Goal: Task Accomplishment & Management: Use online tool/utility

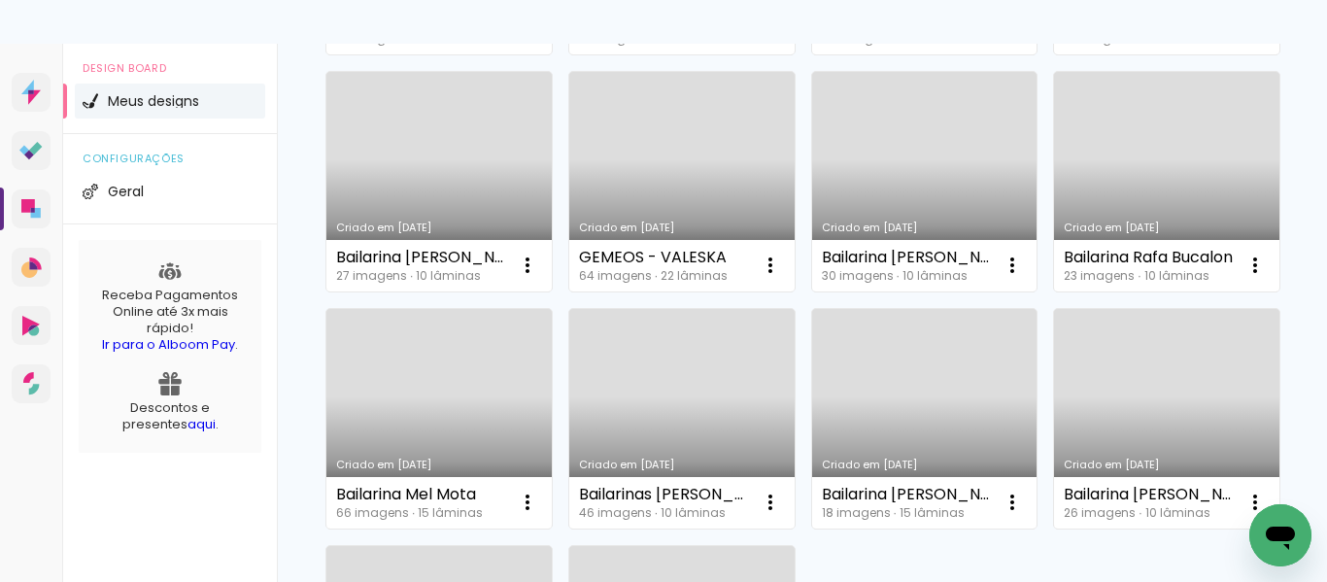
scroll to position [1262, 0]
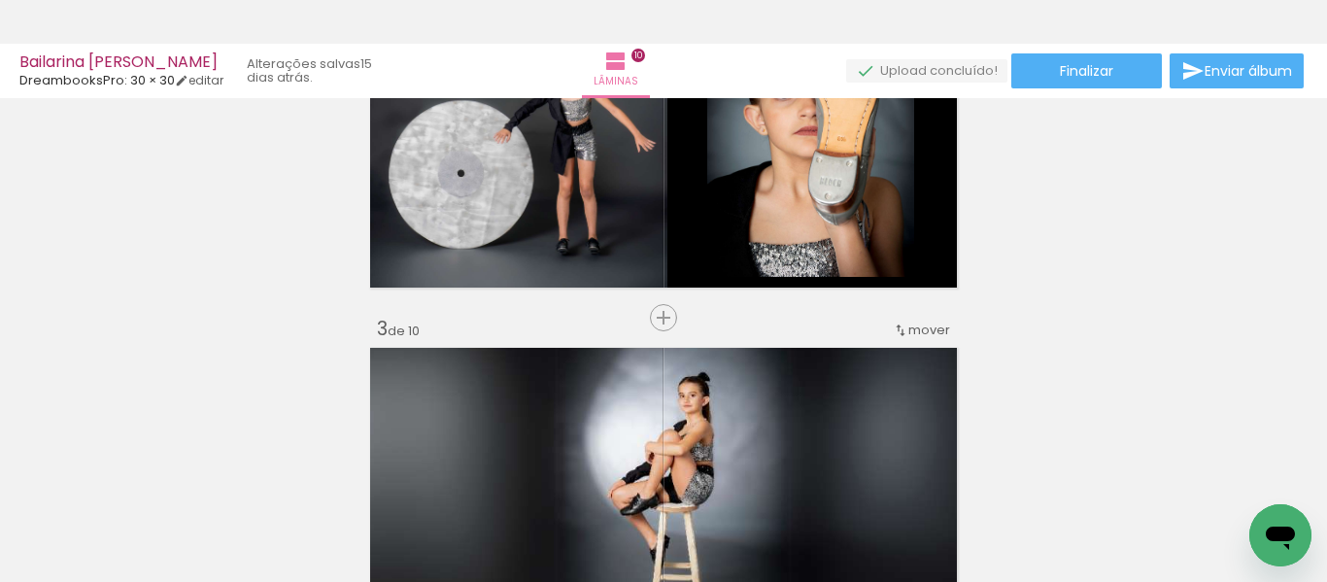
scroll to position [486, 0]
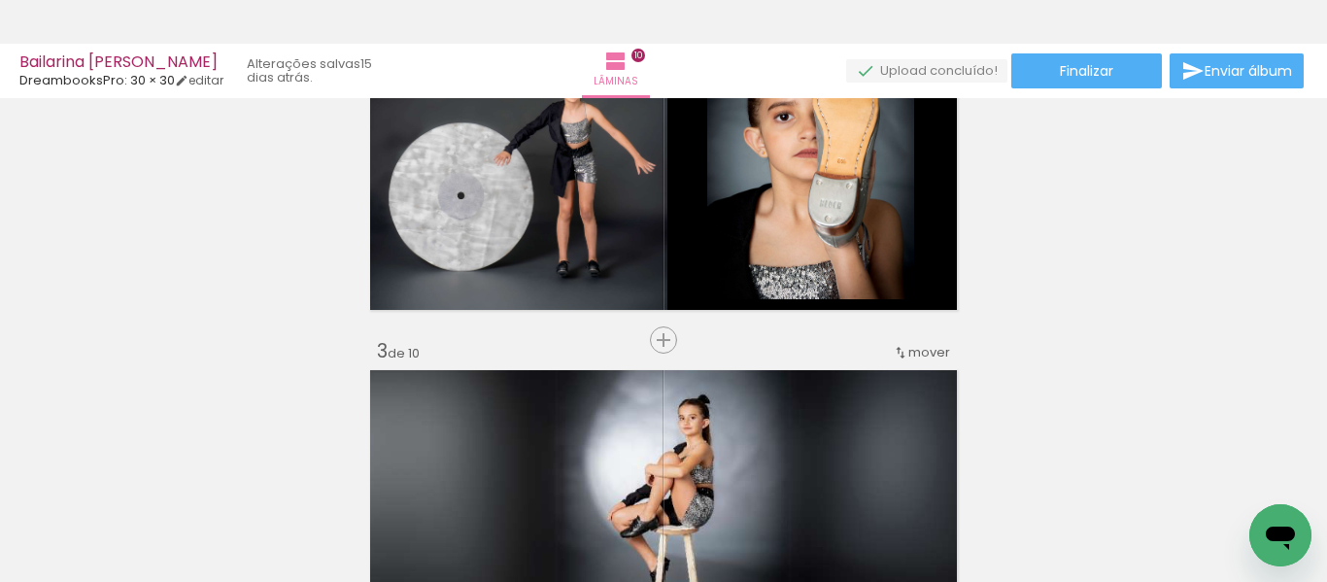
drag, startPoint x: 697, startPoint y: 279, endPoint x: 1122, endPoint y: 239, distance: 426.2
click at [738, 428] on quentale-layouter at bounding box center [663, 513] width 598 height 299
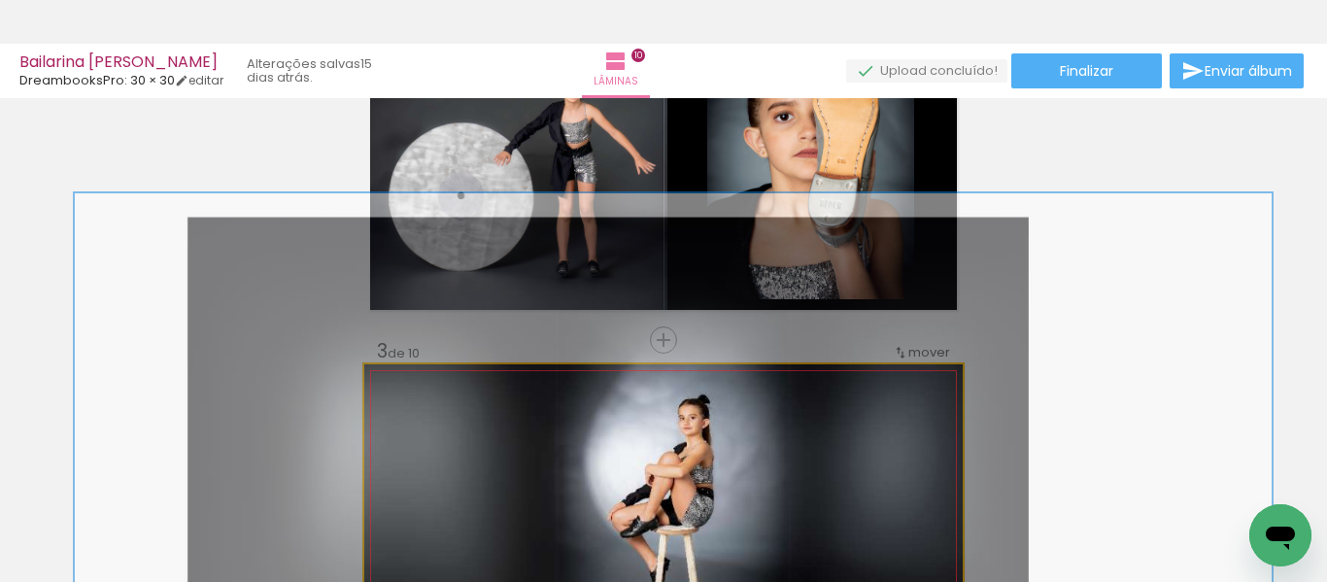
click at [738, 428] on quentale-photo at bounding box center [663, 513] width 598 height 299
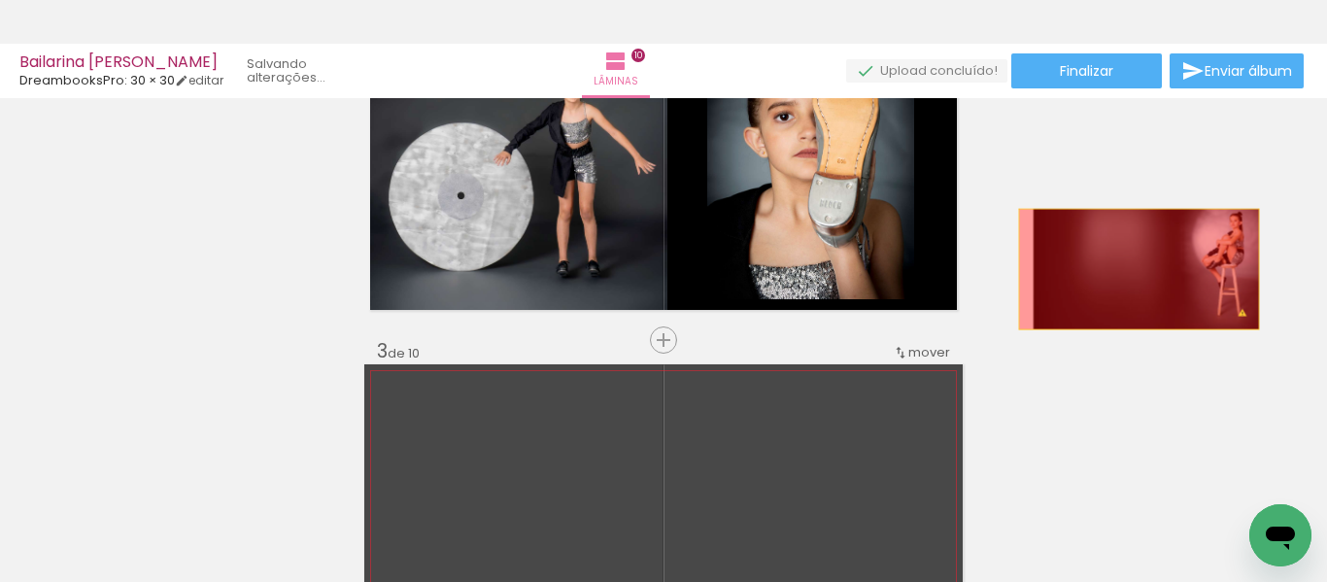
scroll to position [194, 0]
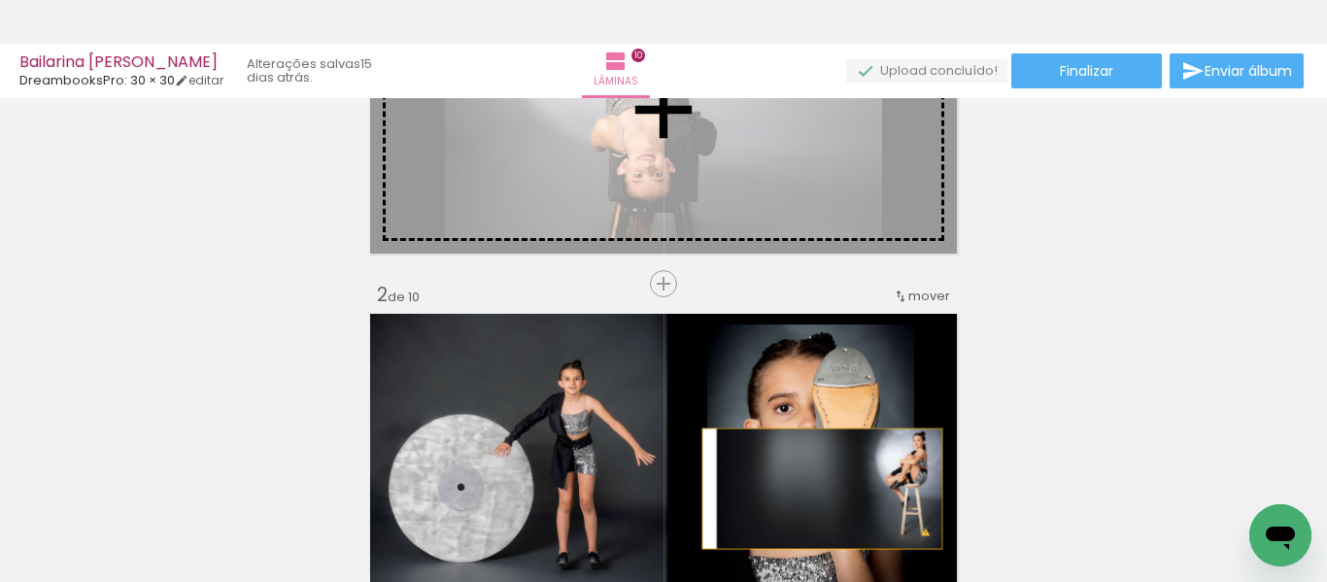
drag, startPoint x: 737, startPoint y: 428, endPoint x: 815, endPoint y: 197, distance: 243.8
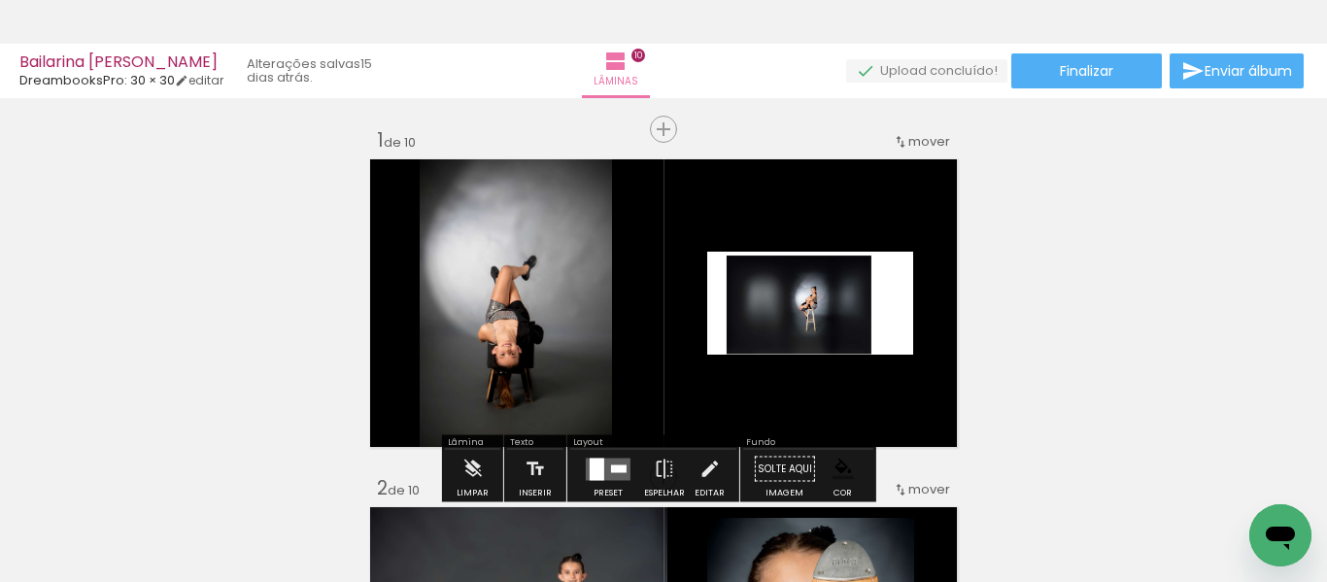
scroll to position [0, 0]
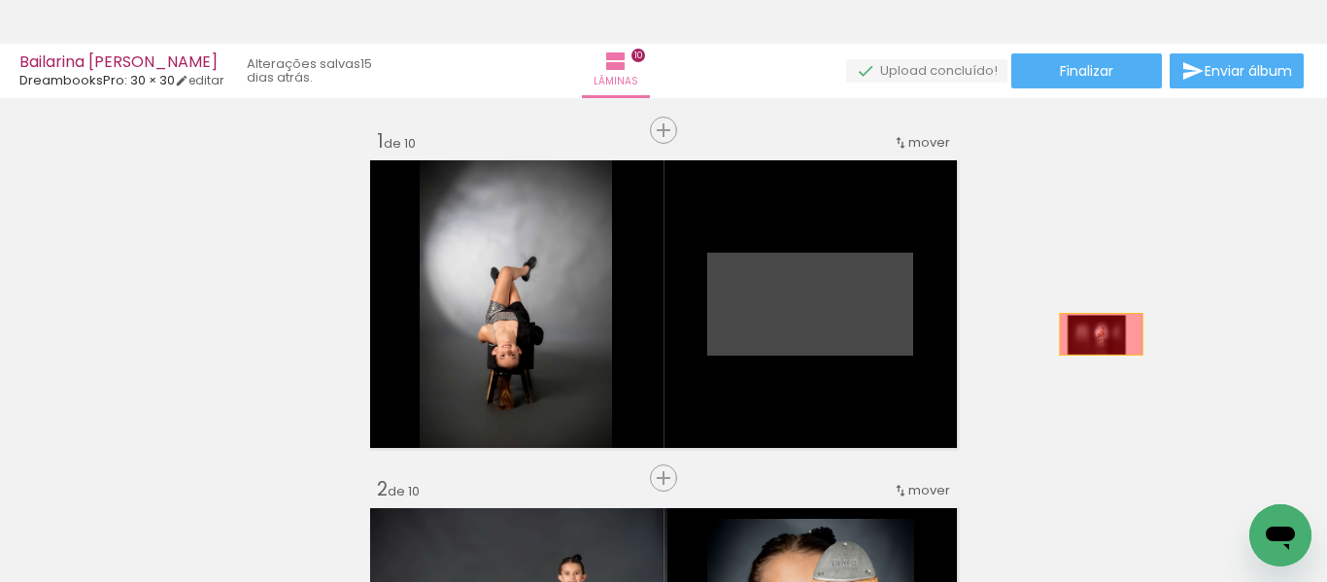
drag, startPoint x: 798, startPoint y: 333, endPoint x: 1093, endPoint y: 334, distance: 295.2
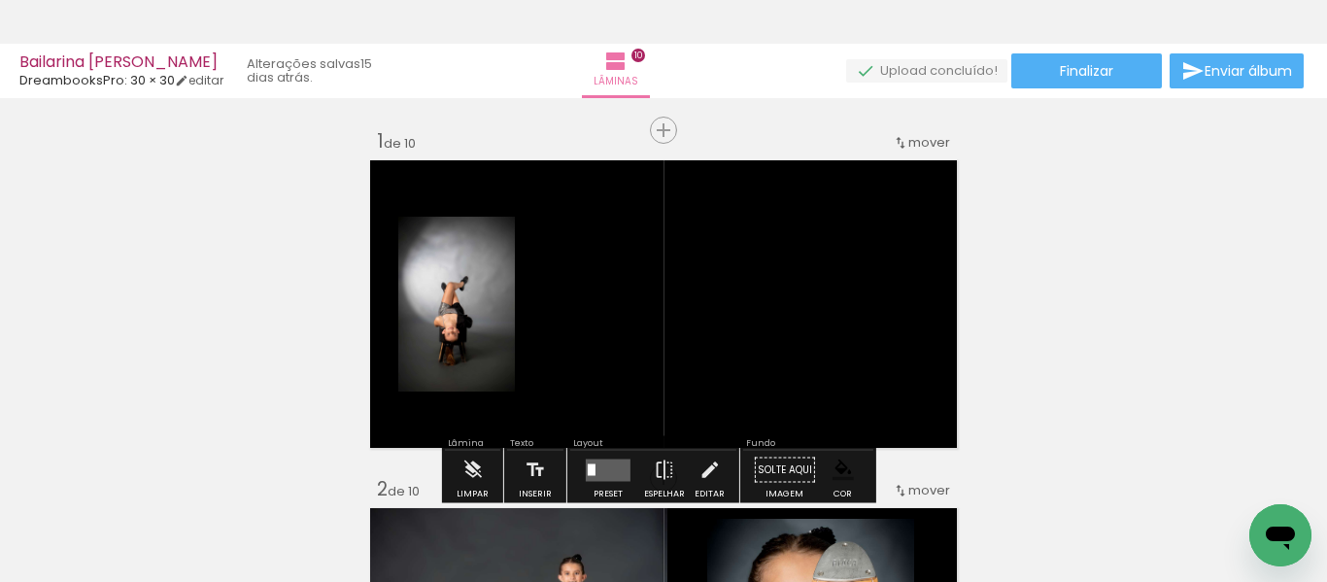
click at [73, 565] on span "Adicionar Fotos" at bounding box center [69, 555] width 58 height 21
click at [0, 0] on input "file" at bounding box center [0, 0] width 0 height 0
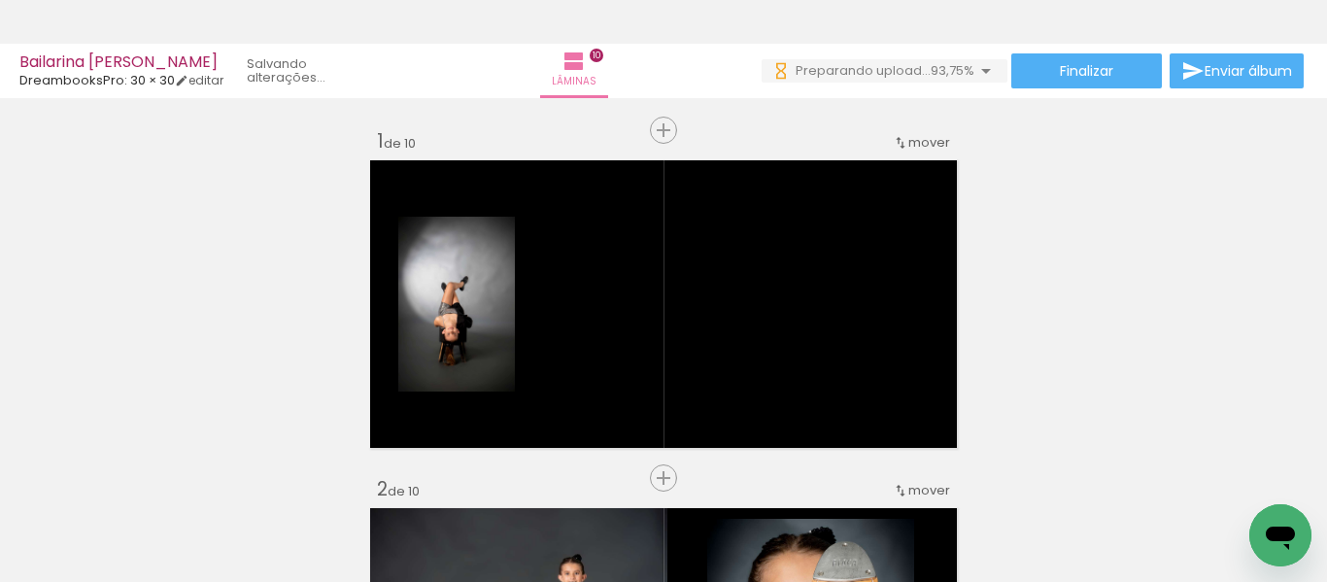
click at [162, 475] on iron-icon at bounding box center [152, 477] width 20 height 20
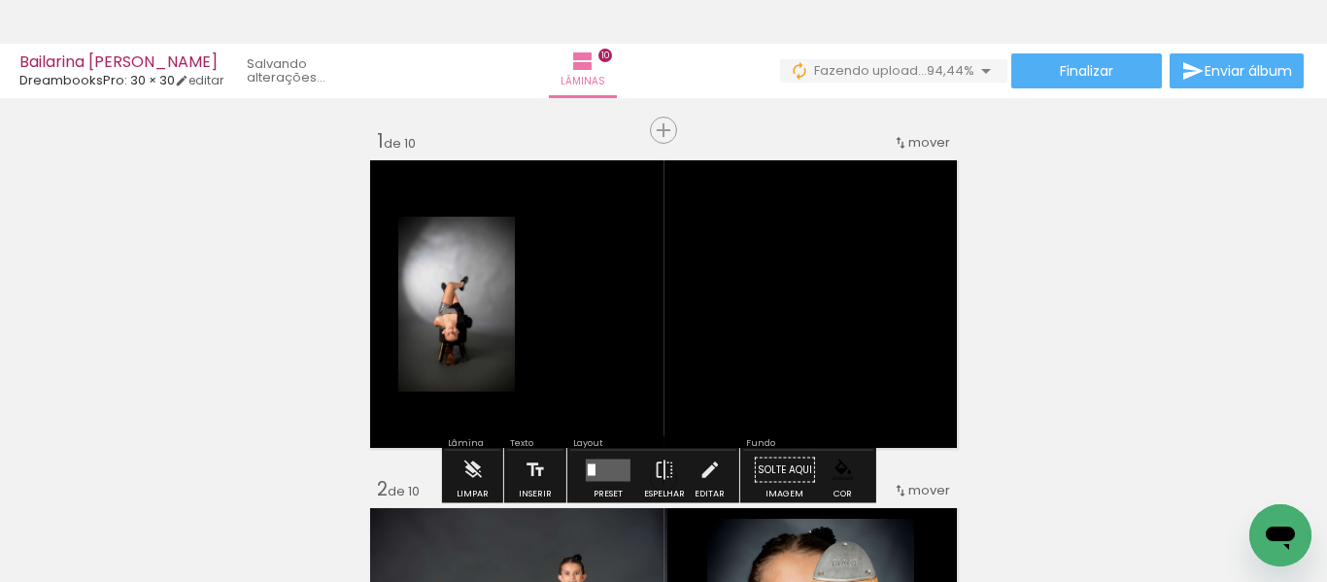
click at [60, 518] on input "Todas as fotos" at bounding box center [54, 523] width 74 height 17
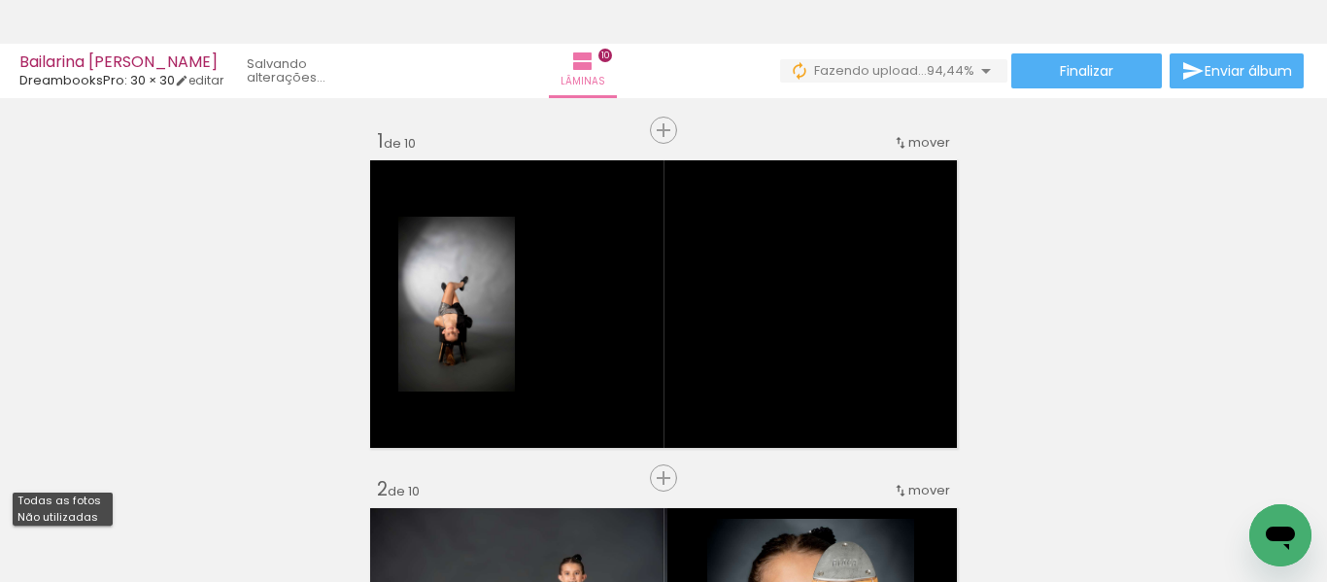
click at [0, 0] on slot "Não utilizadas" at bounding box center [0, 0] width 0 height 0
type input "Não utilizadas"
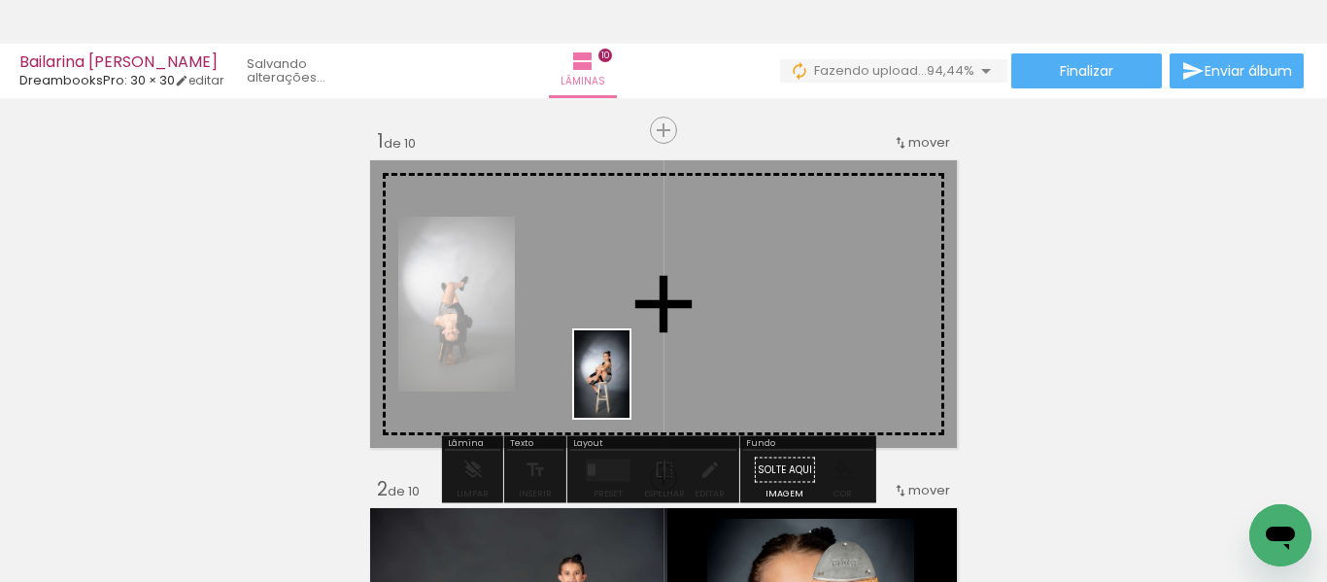
drag, startPoint x: 204, startPoint y: 554, endPoint x: 651, endPoint y: 382, distance: 478.6
click at [651, 382] on quentale-workspace at bounding box center [663, 291] width 1327 height 582
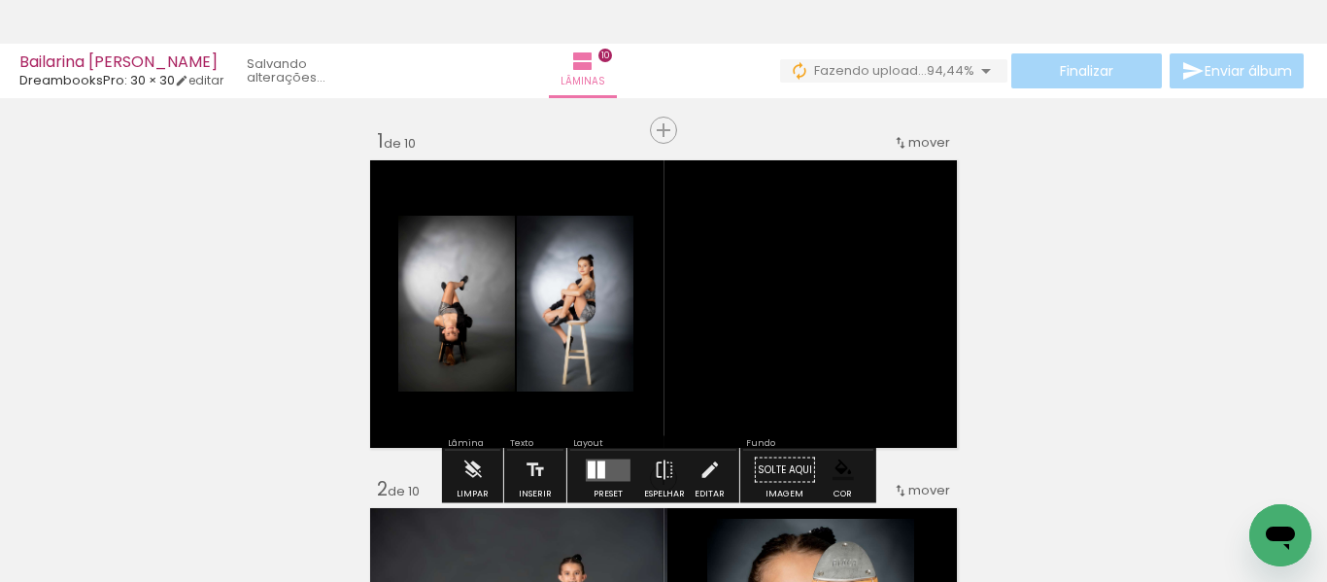
scroll to position [97, 0]
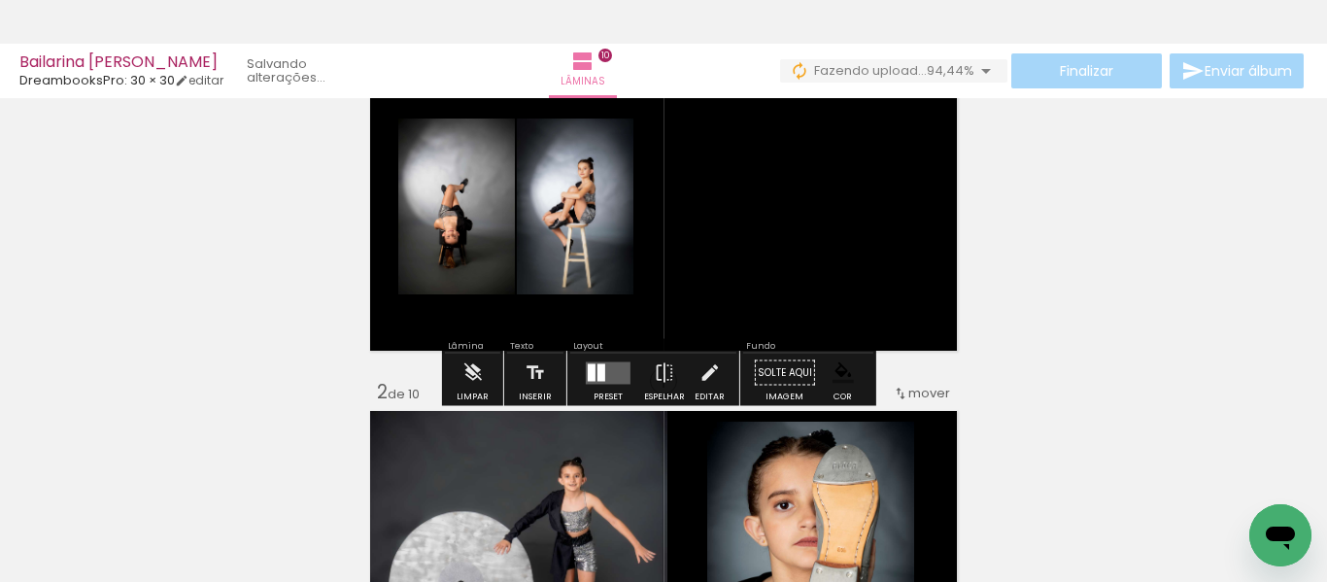
click at [610, 372] on quentale-layouter at bounding box center [608, 372] width 45 height 22
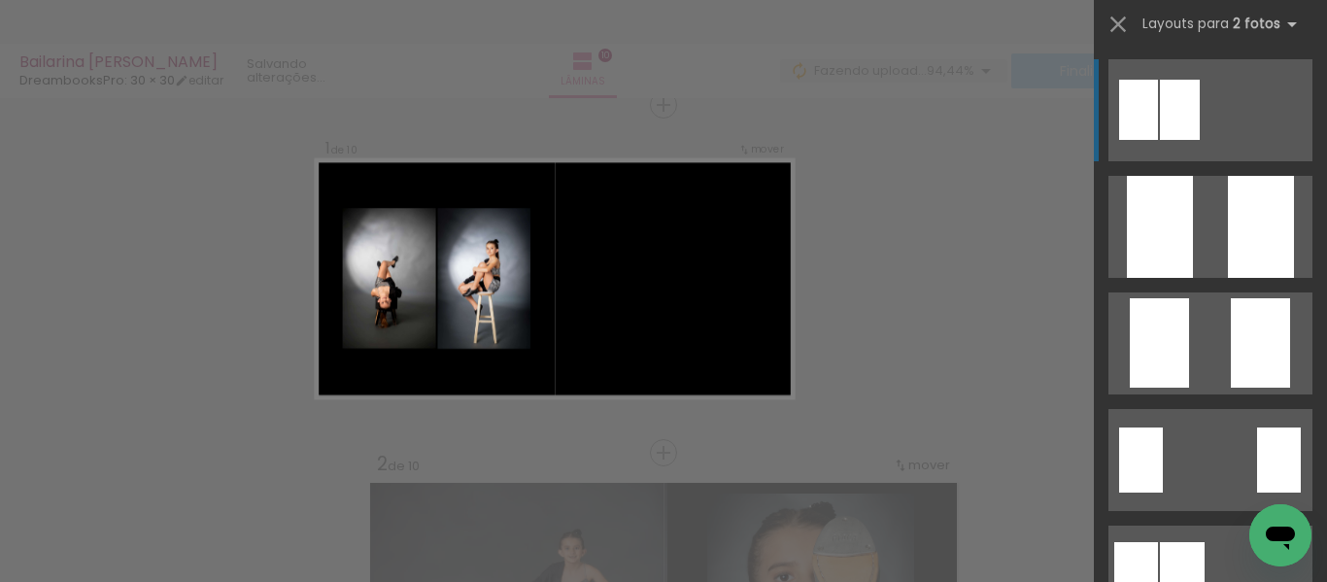
scroll to position [24, 0]
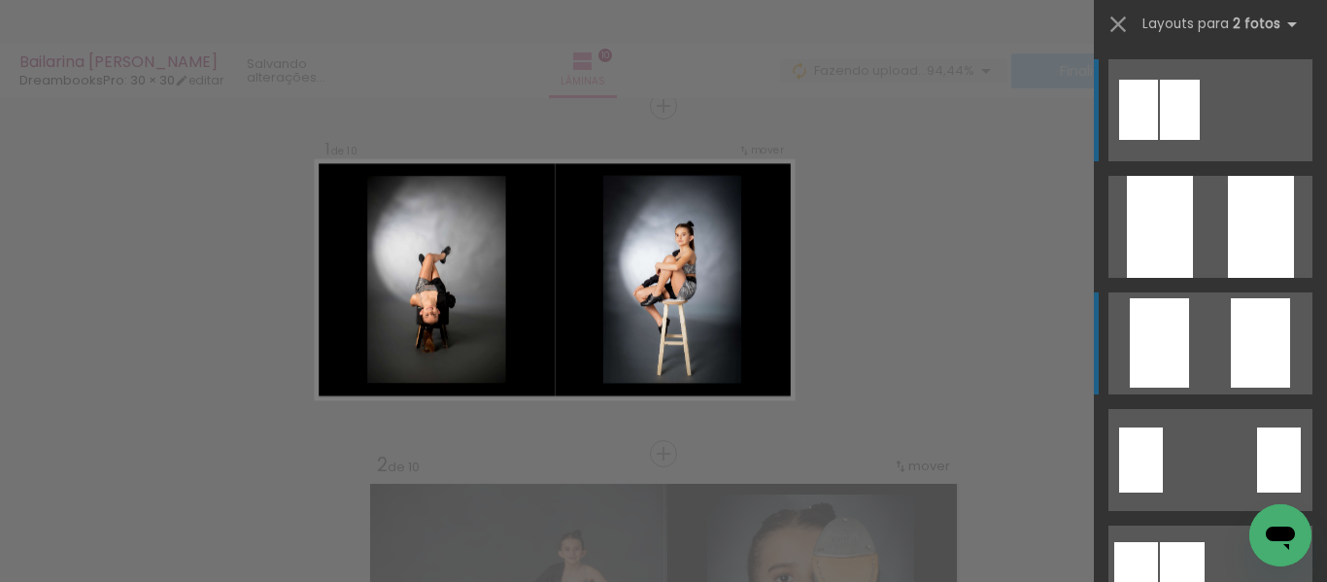
click at [1158, 140] on div at bounding box center [1138, 110] width 39 height 60
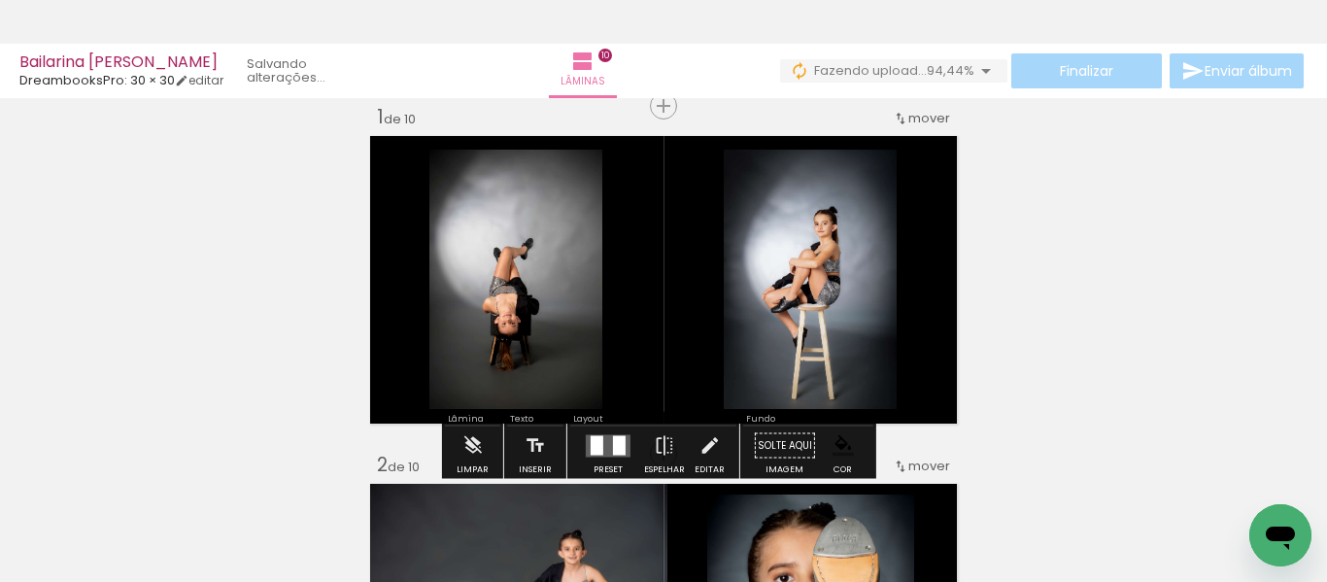
click at [517, 313] on quentale-photo at bounding box center [515, 279] width 173 height 259
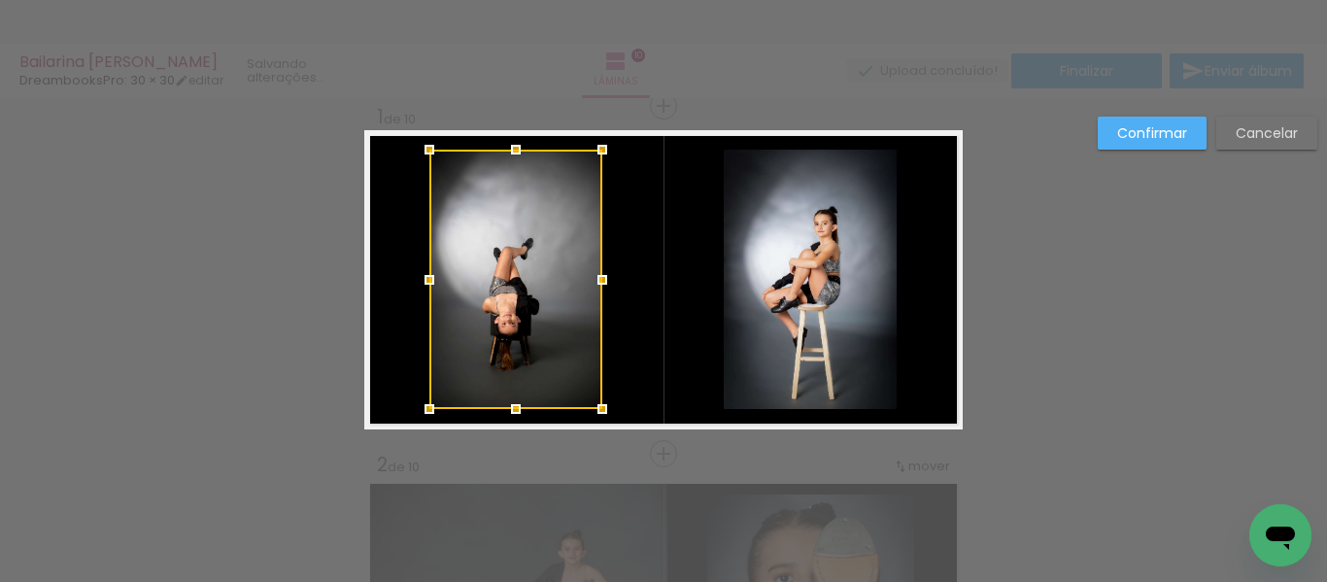
scroll to position [25, 0]
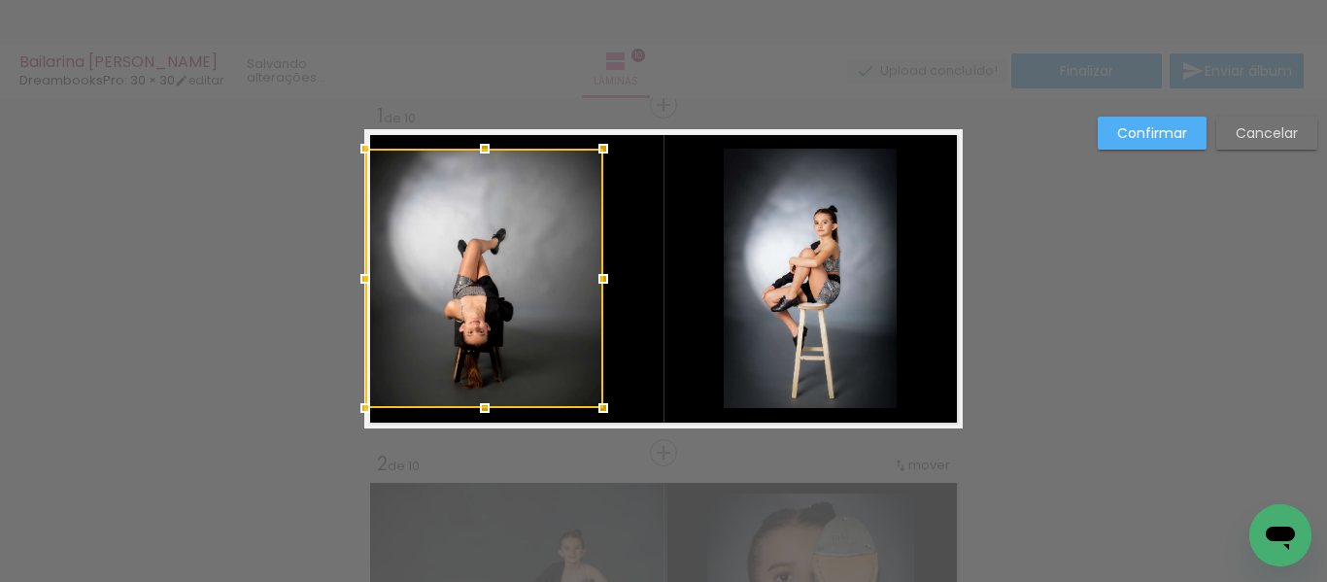
drag, startPoint x: 421, startPoint y: 283, endPoint x: 348, endPoint y: 270, distance: 74.9
click at [348, 270] on div at bounding box center [365, 278] width 39 height 39
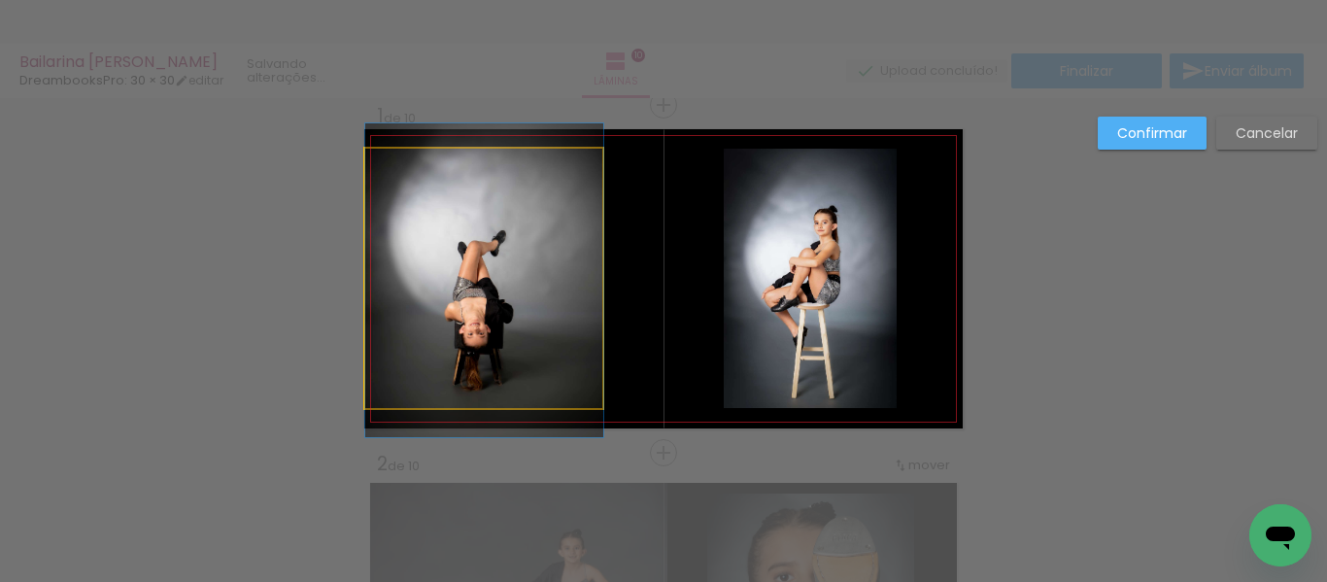
drag, startPoint x: 492, startPoint y: 283, endPoint x: 565, endPoint y: 285, distance: 72.9
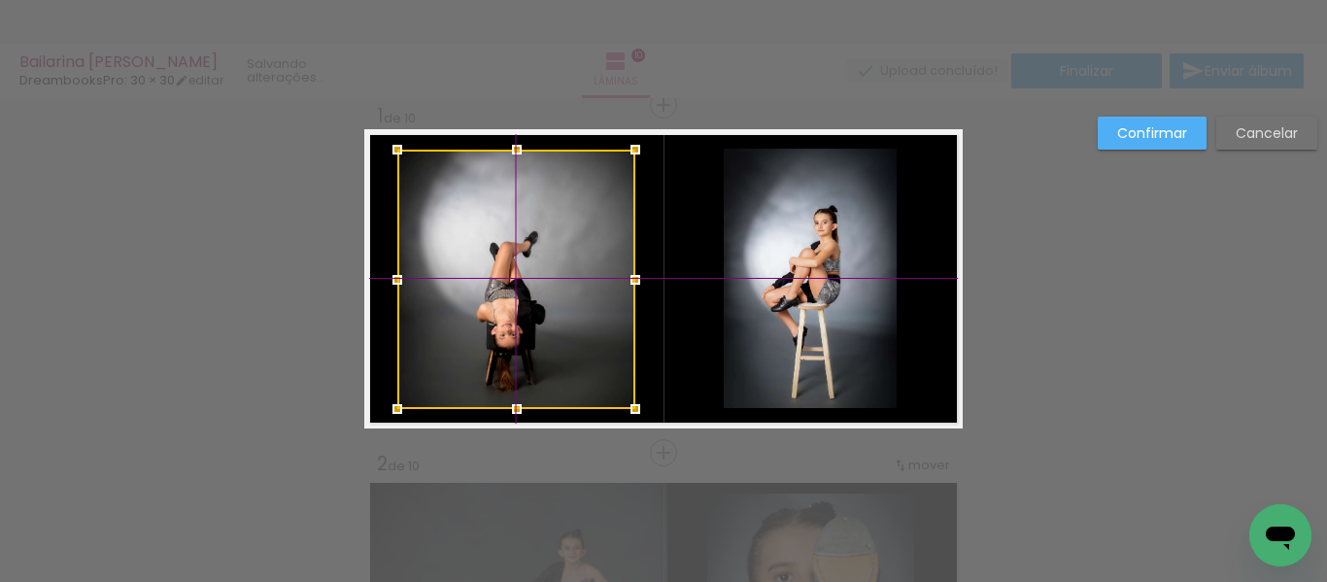
drag, startPoint x: 486, startPoint y: 260, endPoint x: 517, endPoint y: 262, distance: 31.1
click at [517, 262] on div at bounding box center [516, 279] width 238 height 259
click at [814, 315] on quentale-photo at bounding box center [809, 278] width 173 height 259
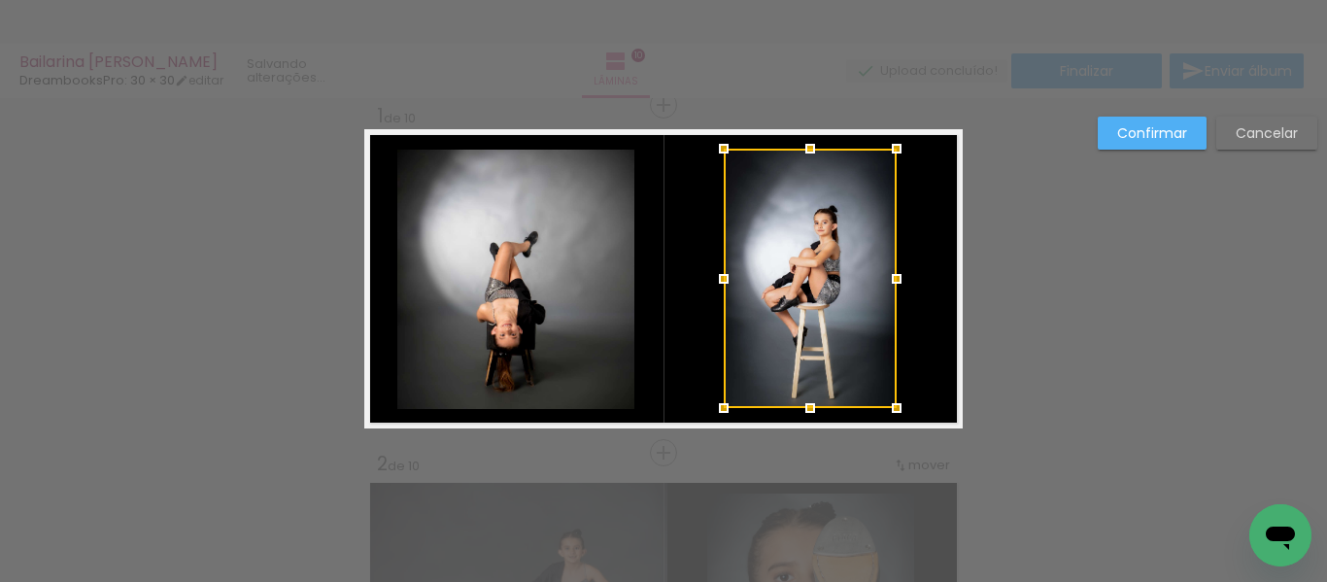
click at [814, 315] on div at bounding box center [809, 278] width 173 height 259
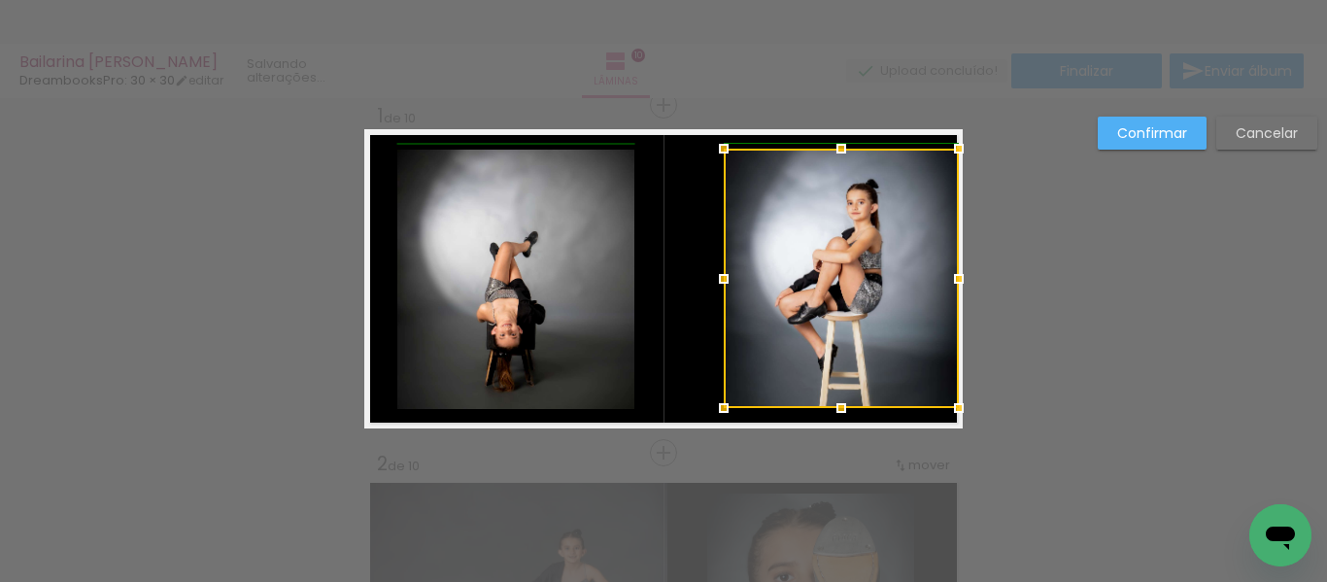
drag, startPoint x: 891, startPoint y: 279, endPoint x: 953, endPoint y: 286, distance: 61.6
click at [953, 286] on div at bounding box center [958, 278] width 39 height 39
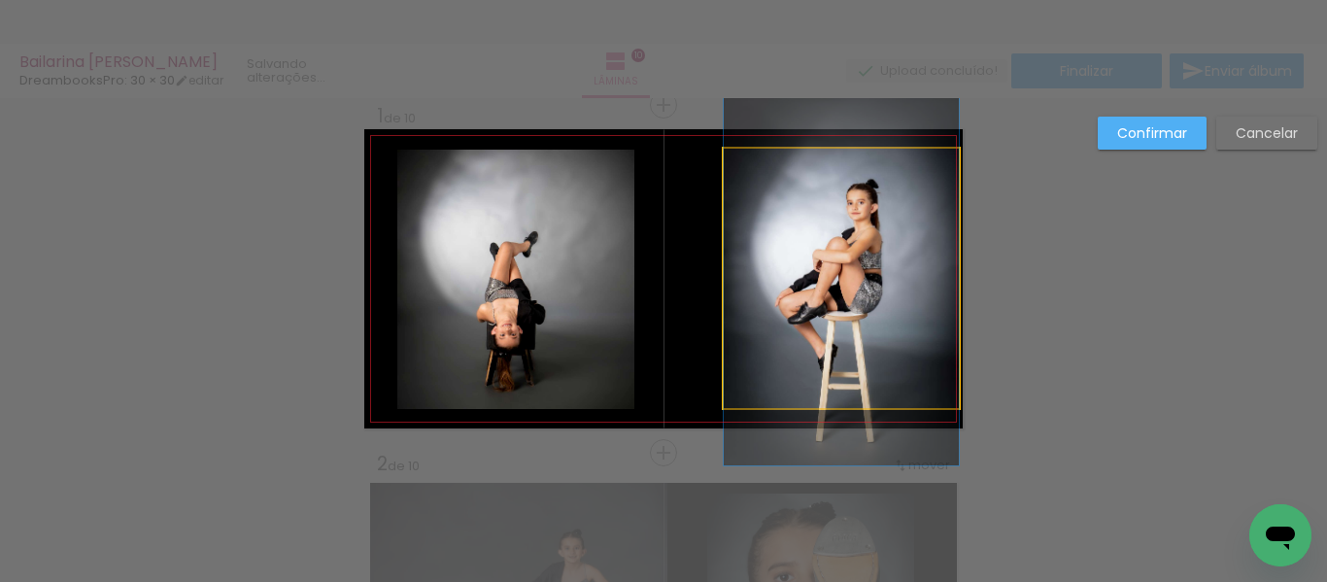
click at [757, 264] on quentale-photo at bounding box center [840, 278] width 235 height 259
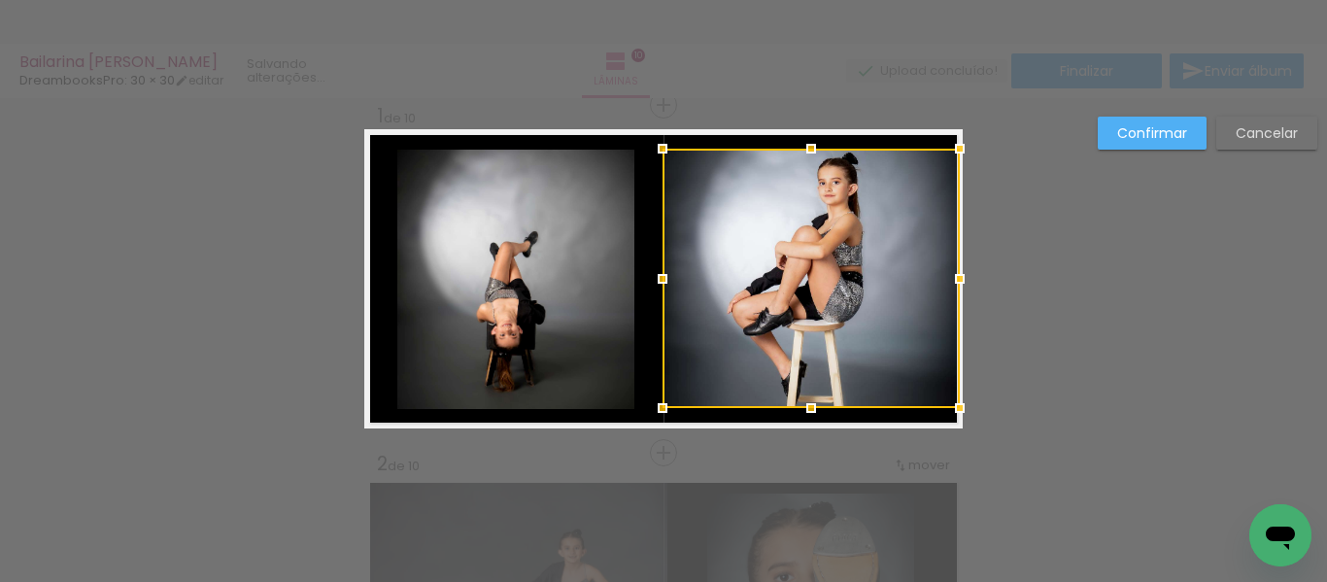
drag, startPoint x: 712, startPoint y: 284, endPoint x: 653, endPoint y: 279, distance: 59.4
click at [653, 279] on div at bounding box center [662, 278] width 39 height 39
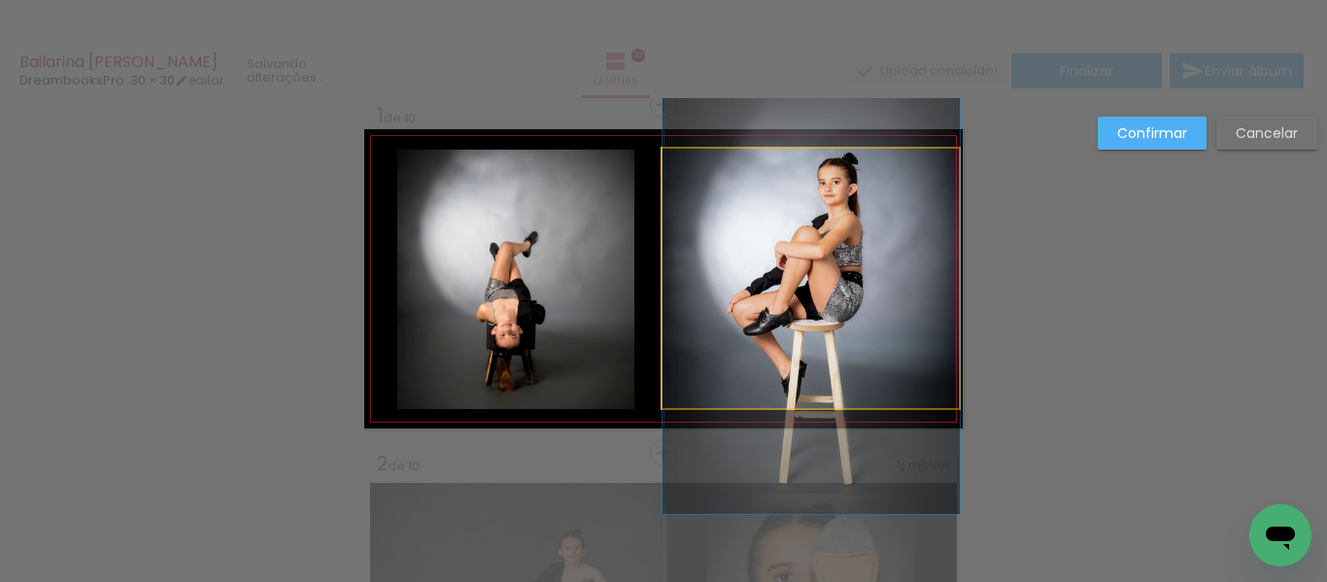
click at [797, 177] on quentale-photo at bounding box center [810, 278] width 297 height 259
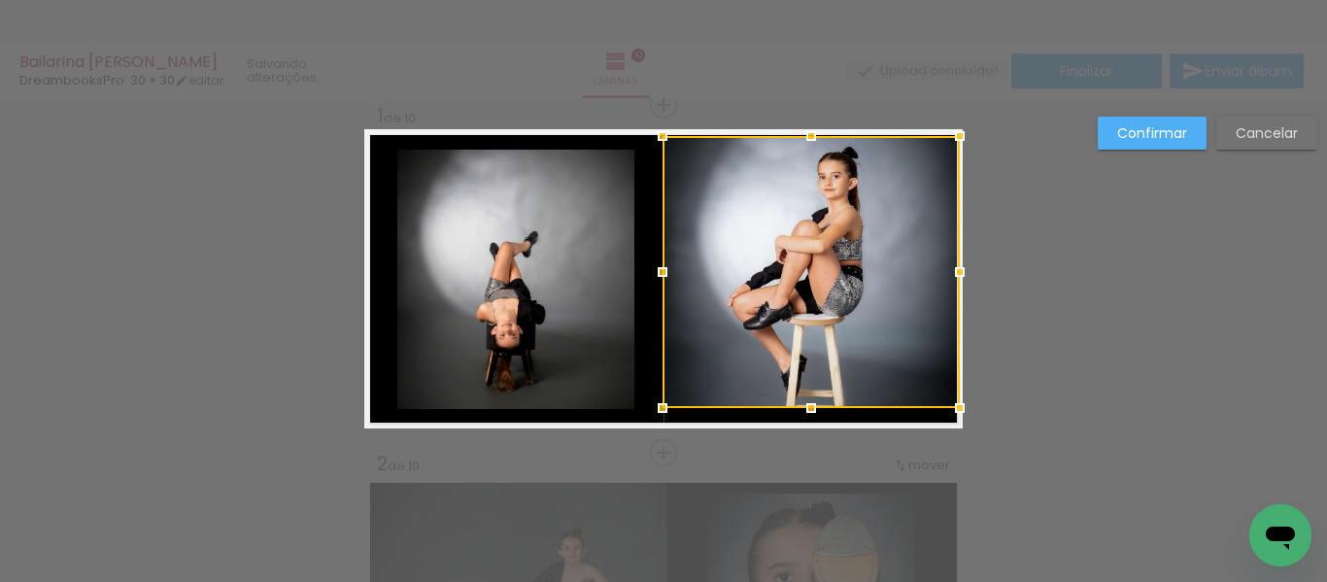
drag, startPoint x: 806, startPoint y: 142, endPoint x: 808, endPoint y: 122, distance: 19.5
click at [808, 122] on div at bounding box center [810, 136] width 39 height 39
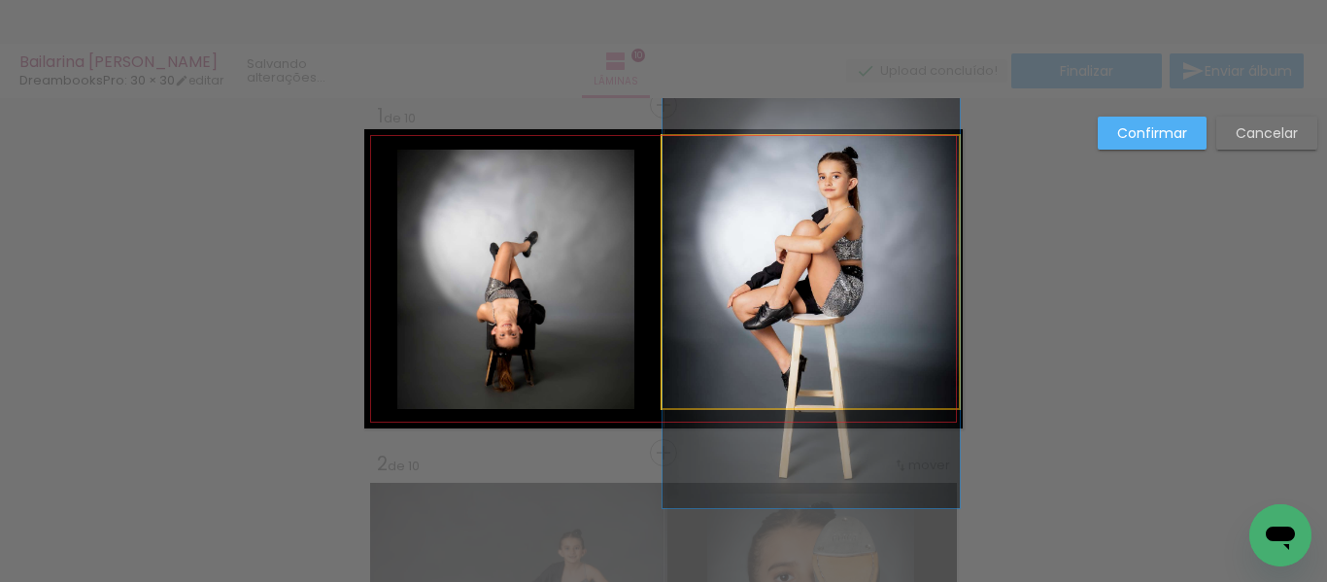
click at [798, 327] on quentale-photo at bounding box center [810, 272] width 297 height 272
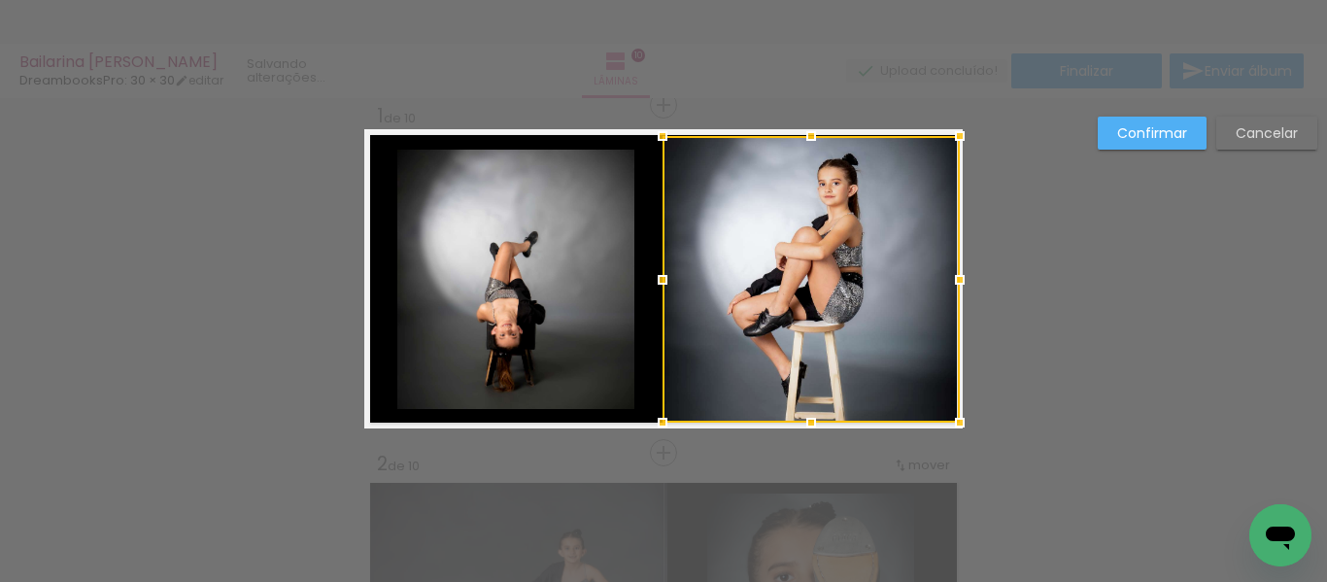
drag, startPoint x: 809, startPoint y: 407, endPoint x: 808, endPoint y: 438, distance: 31.1
click at [808, 438] on div at bounding box center [810, 422] width 39 height 39
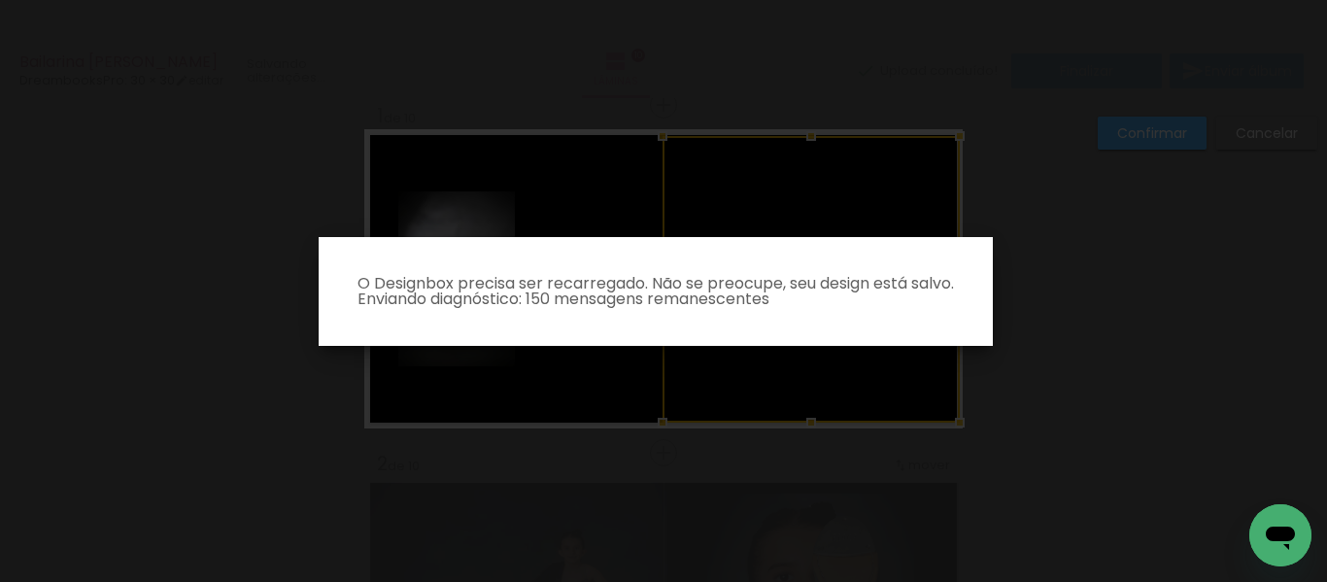
click at [806, 123] on body "link( href="../../bower_components/polymer/polymer.html" rel="import" ) picture…" at bounding box center [663, 291] width 1327 height 582
click at [763, 319] on paper-dialog "O Designbox precisa ser recarregado. Não se preocupe, seu design está salvo. En…" at bounding box center [656, 291] width 674 height 109
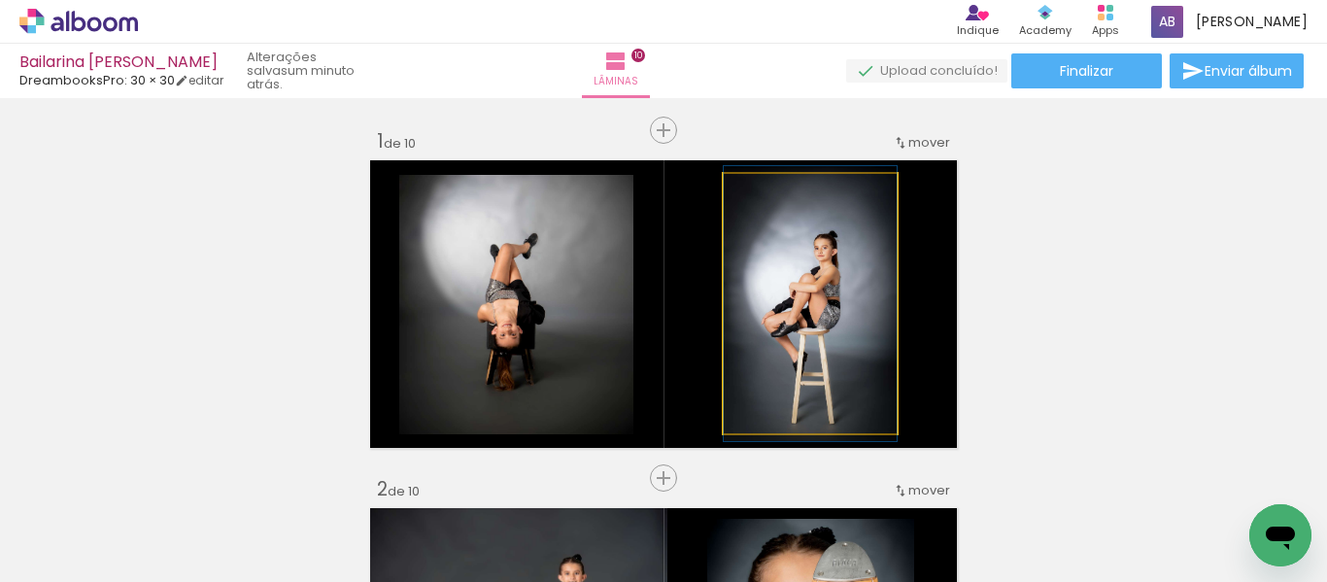
click at [788, 302] on quentale-photo at bounding box center [809, 303] width 173 height 259
click at [788, 301] on quentale-photo at bounding box center [809, 303] width 173 height 259
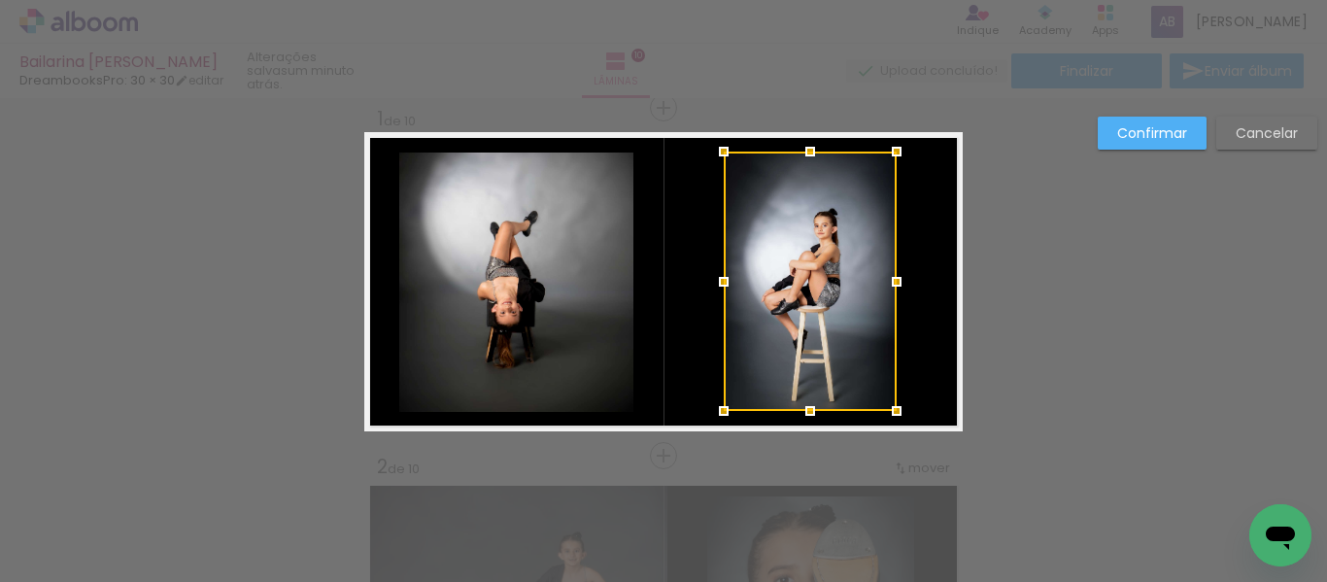
scroll to position [25, 0]
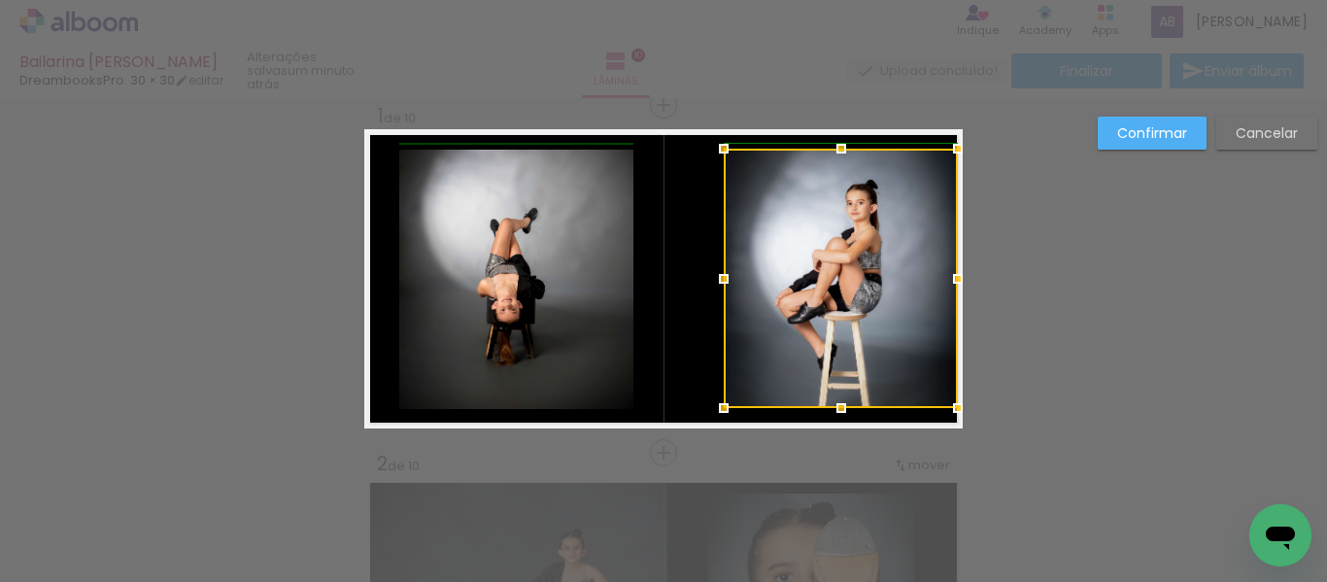
drag, startPoint x: 892, startPoint y: 277, endPoint x: 958, endPoint y: 289, distance: 66.3
click at [958, 289] on div at bounding box center [957, 278] width 39 height 39
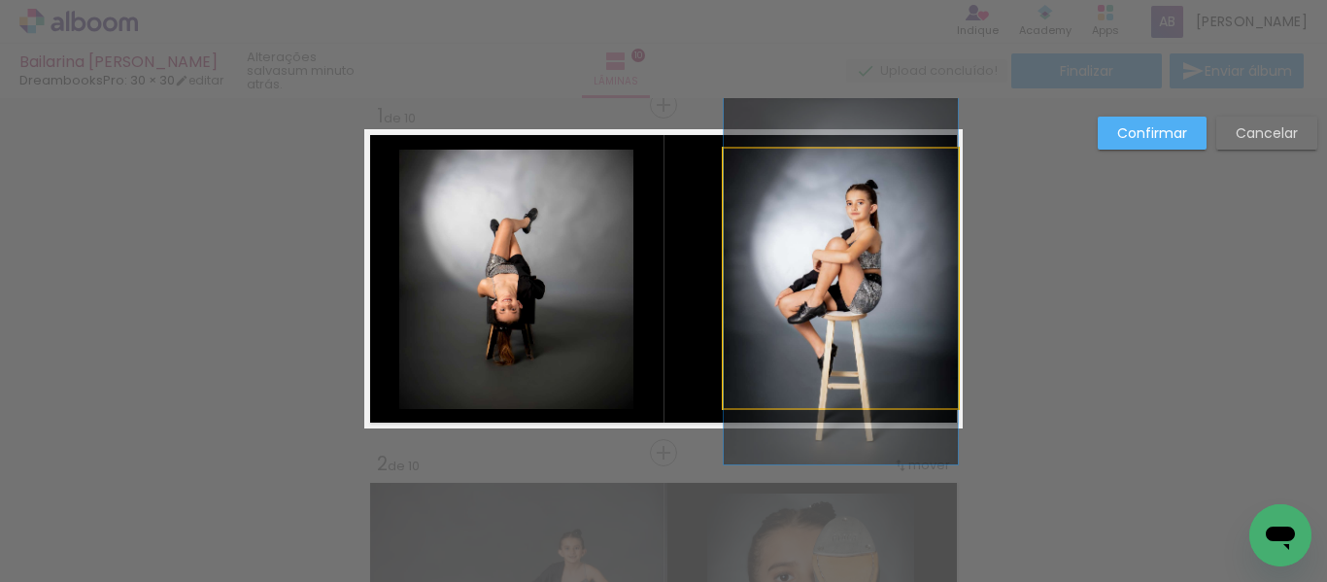
click at [754, 289] on quentale-photo at bounding box center [840, 278] width 234 height 259
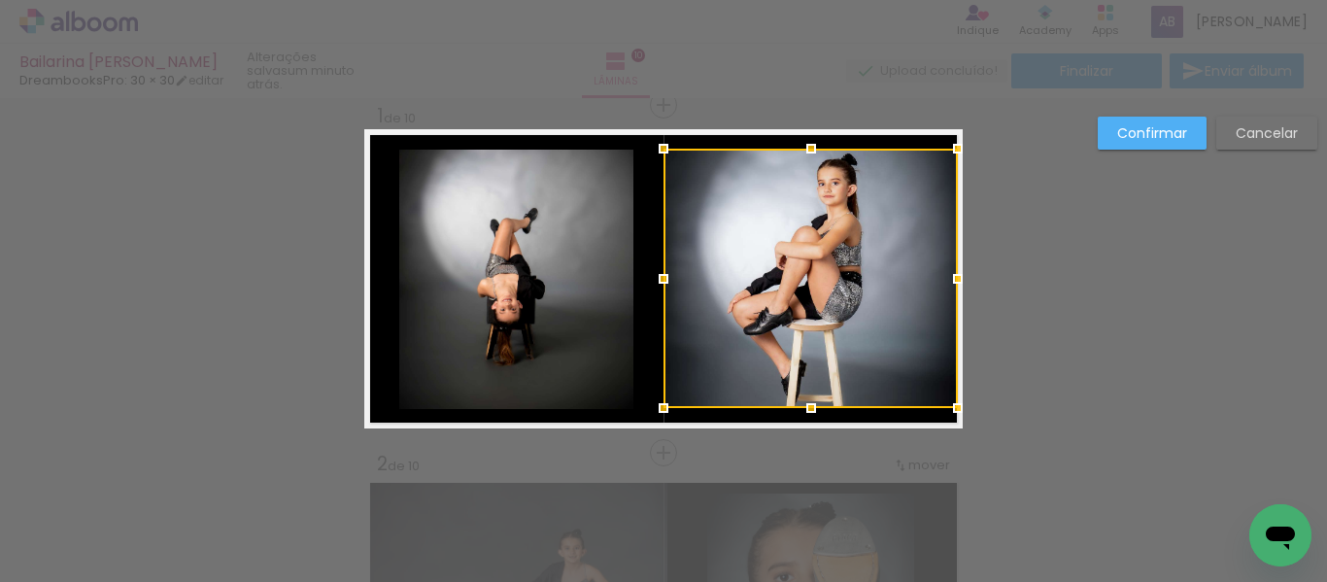
drag, startPoint x: 717, startPoint y: 285, endPoint x: 653, endPoint y: 277, distance: 64.6
click at [653, 277] on div at bounding box center [663, 278] width 39 height 39
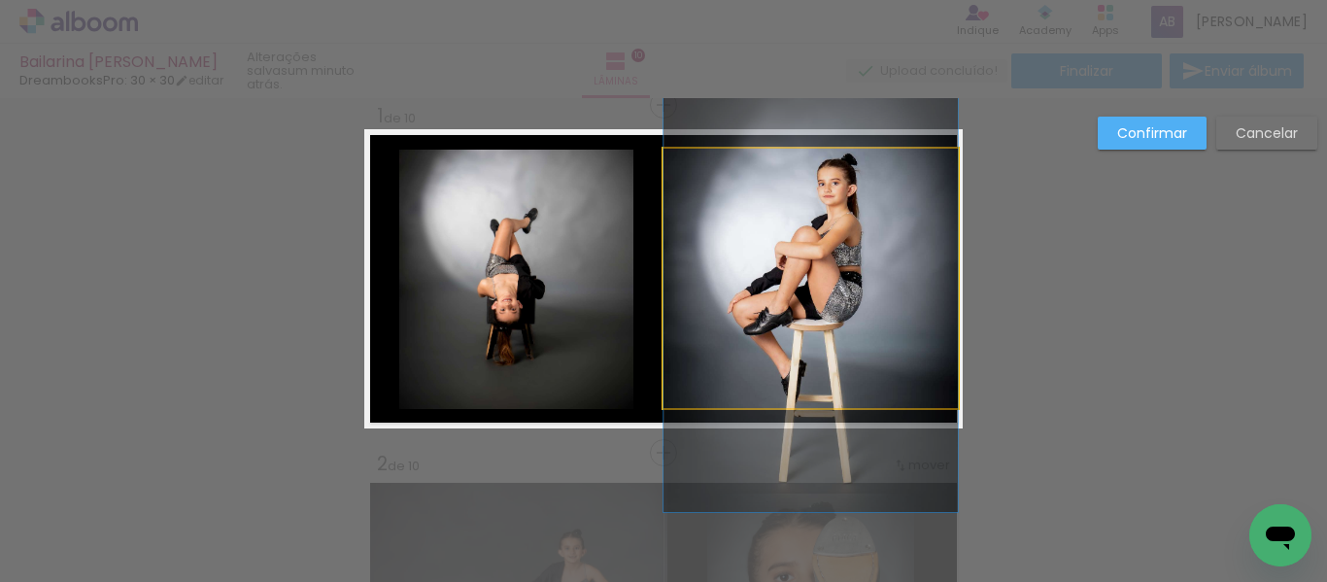
click at [791, 169] on quentale-photo at bounding box center [810, 278] width 294 height 259
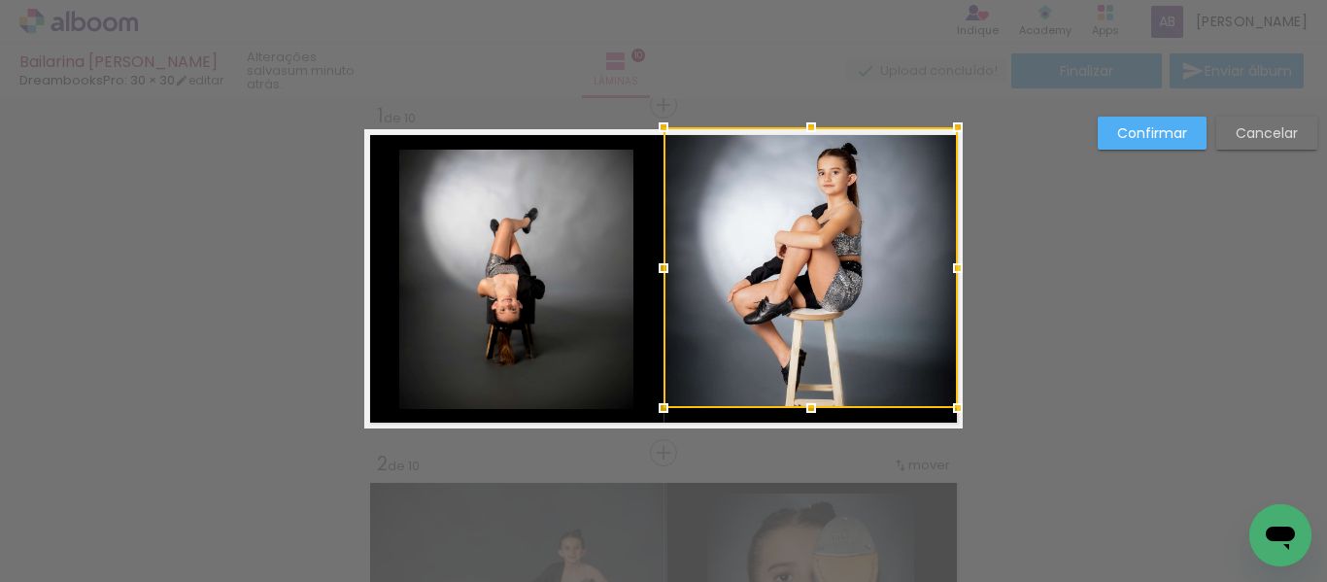
drag, startPoint x: 811, startPoint y: 151, endPoint x: 814, endPoint y: 129, distance: 21.6
click at [814, 129] on div at bounding box center [810, 127] width 39 height 39
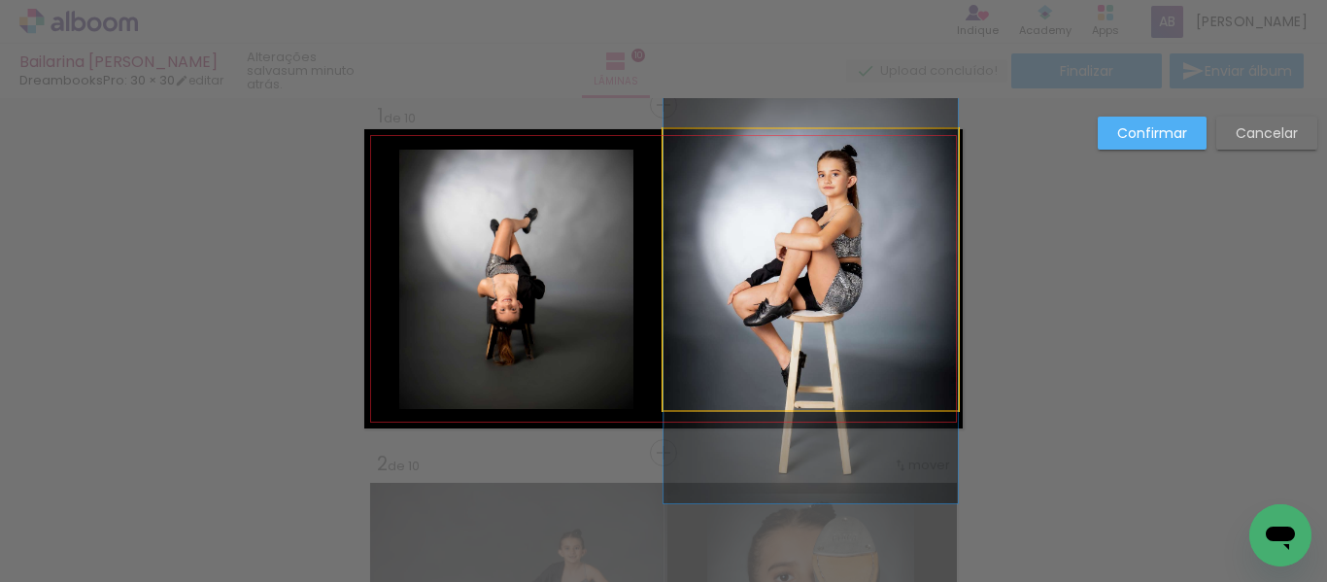
click at [782, 381] on quentale-photo at bounding box center [810, 269] width 294 height 281
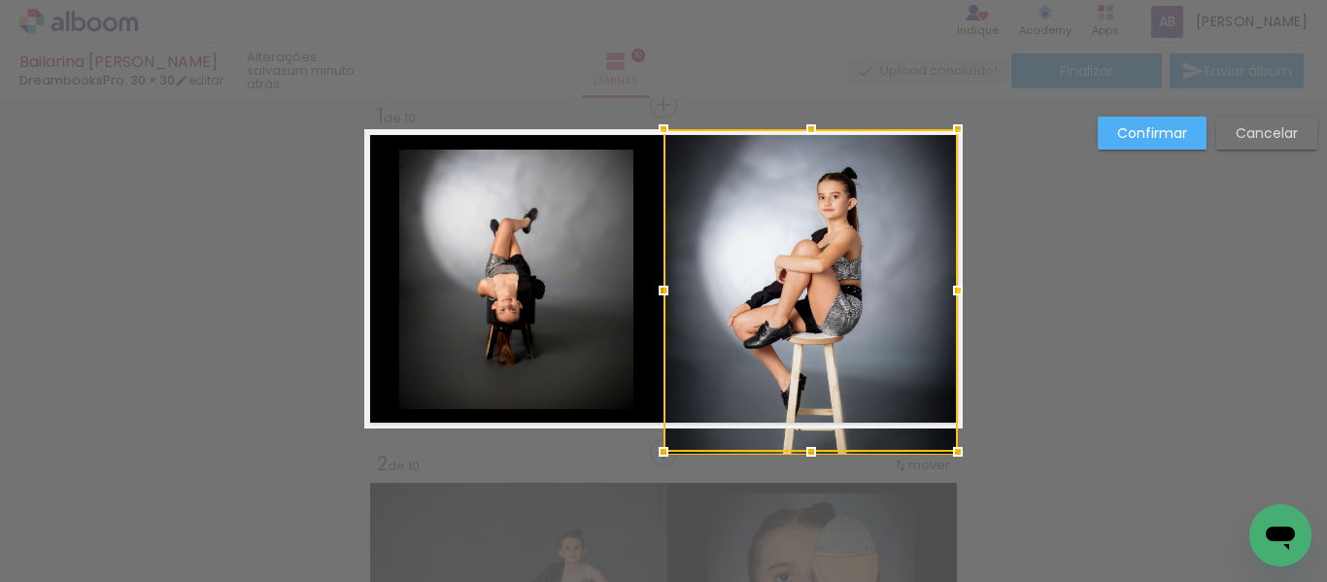
drag, startPoint x: 811, startPoint y: 405, endPoint x: 811, endPoint y: 426, distance: 21.4
click at [811, 426] on div at bounding box center [810, 290] width 294 height 322
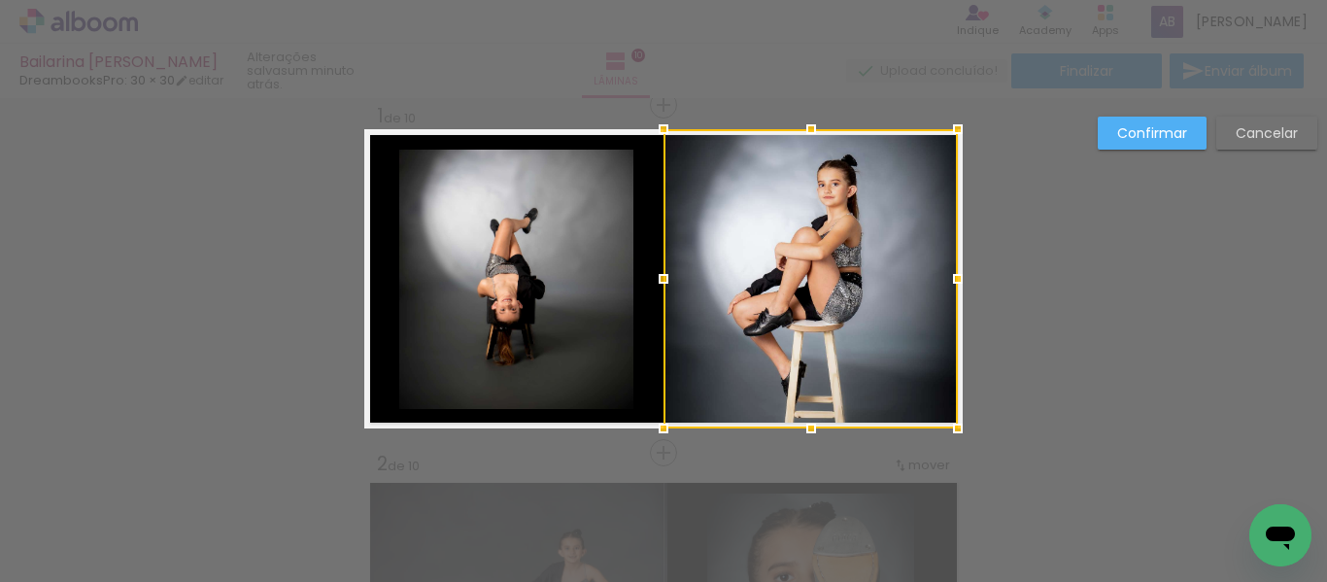
click at [1112, 134] on paper-button "Confirmar" at bounding box center [1151, 133] width 109 height 33
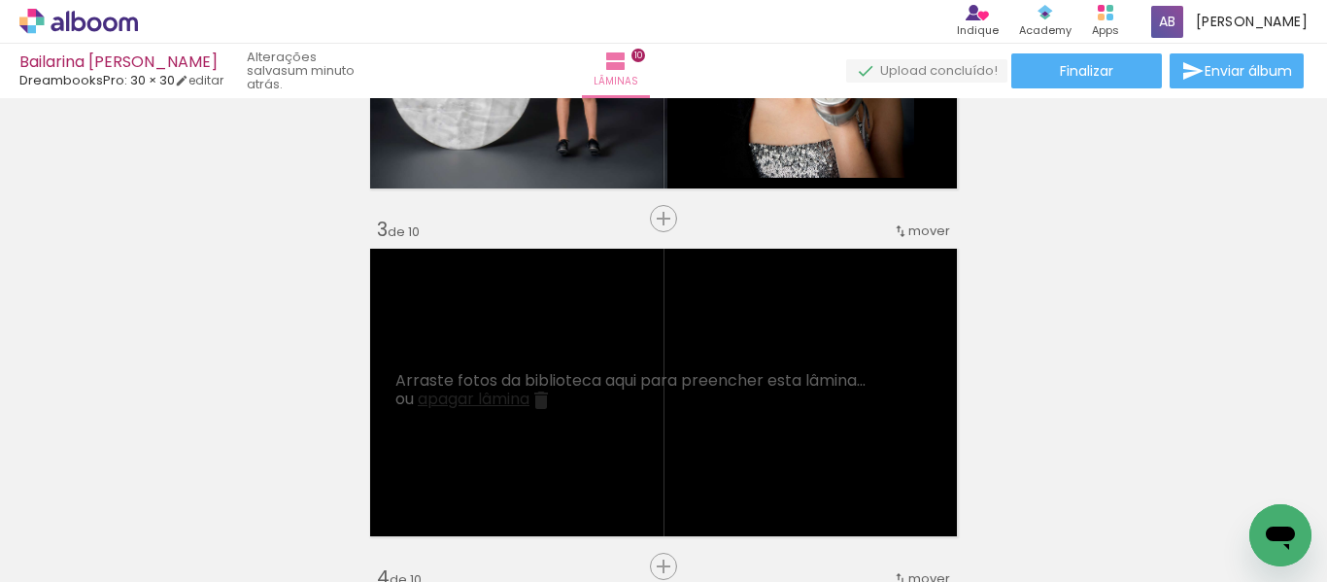
scroll to position [705, 0]
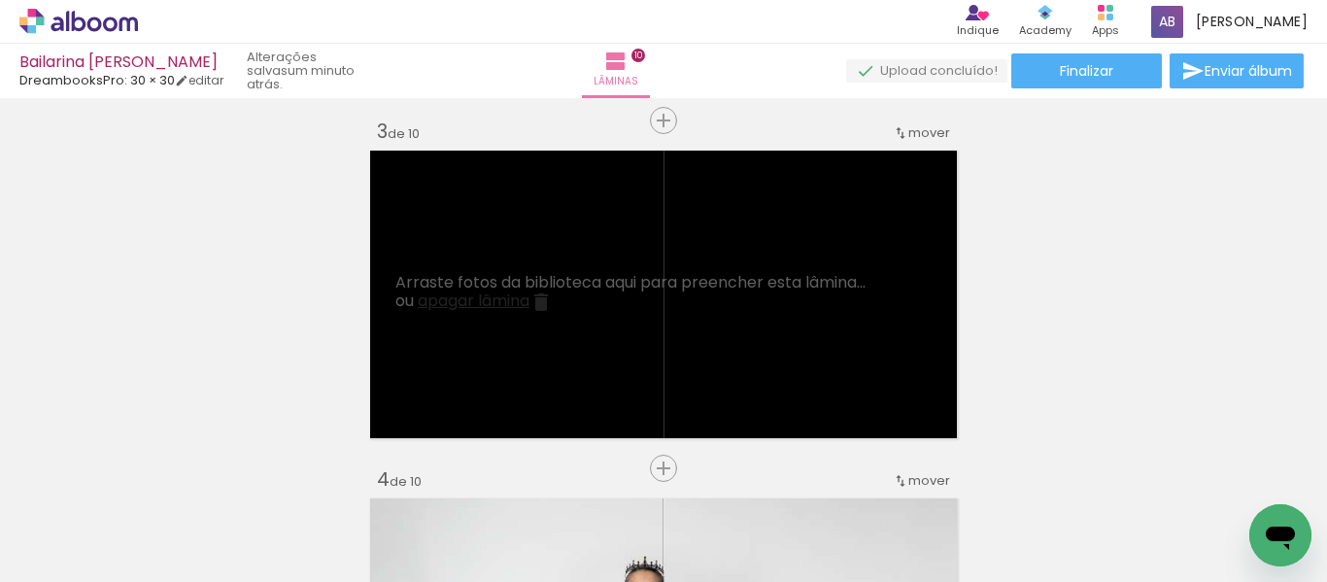
click at [934, 129] on span "mover" at bounding box center [929, 132] width 42 height 18
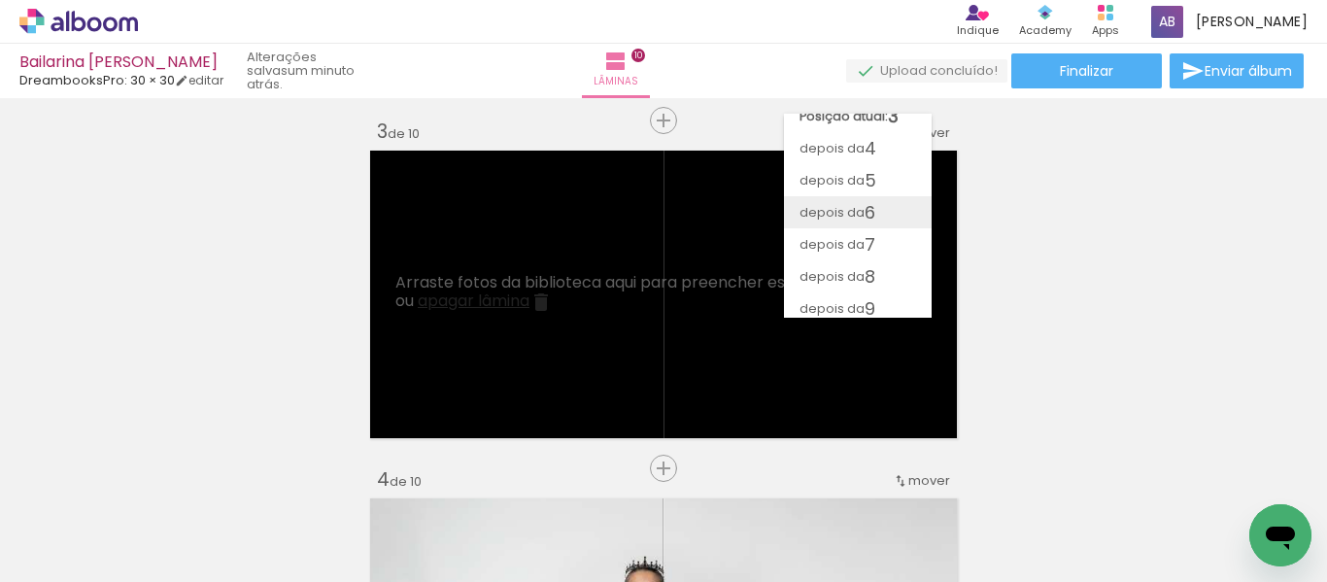
scroll to position [117, 0]
click at [880, 300] on span "10" at bounding box center [872, 302] width 16 height 32
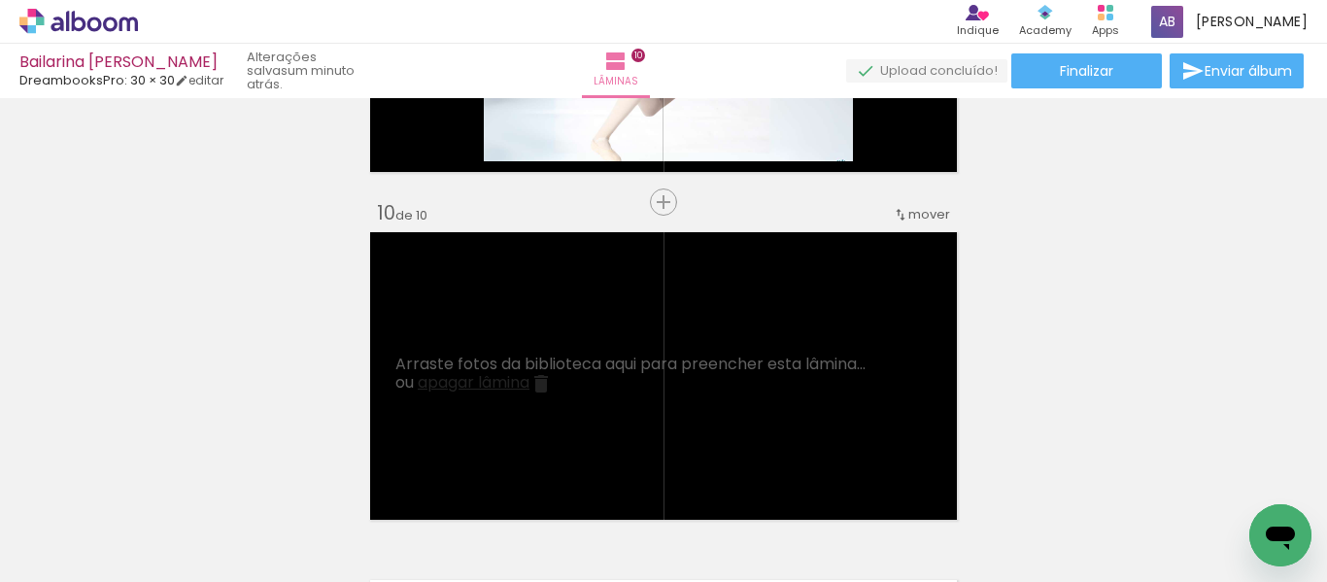
scroll to position [0, 0]
click at [79, 519] on input "Todas as fotos" at bounding box center [54, 523] width 74 height 17
click at [0, 0] on slot "Não utilizadas" at bounding box center [0, 0] width 0 height 0
type input "Não utilizadas"
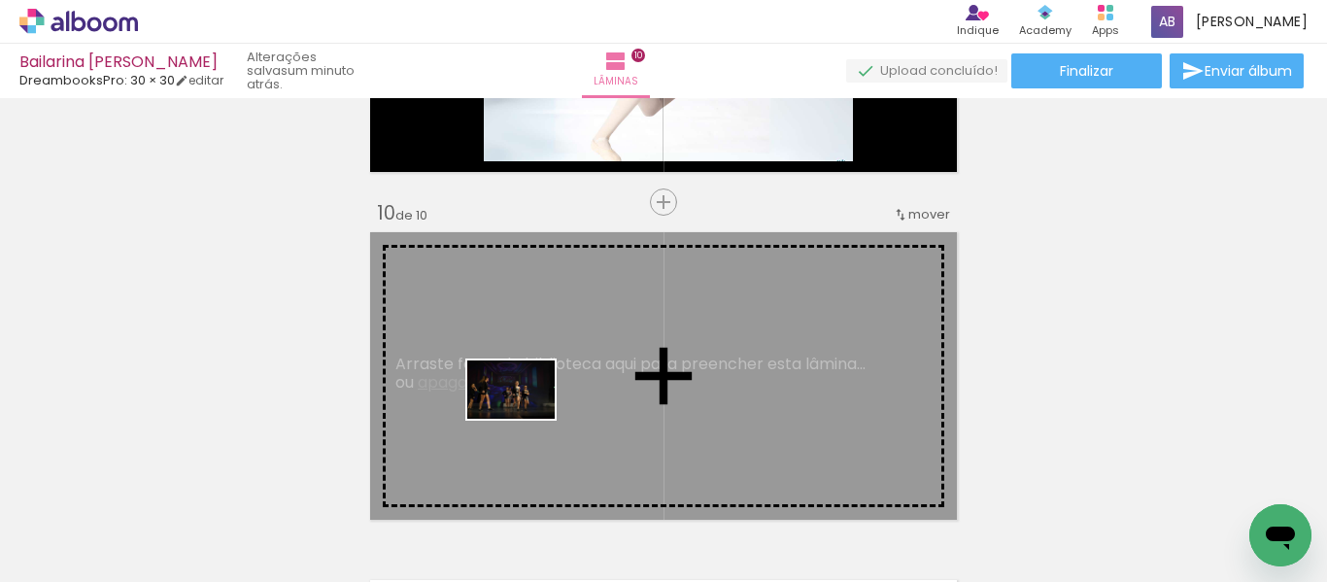
drag, startPoint x: 525, startPoint y: 529, endPoint x: 525, endPoint y: 419, distance: 110.7
click at [525, 419] on quentale-workspace at bounding box center [663, 291] width 1327 height 582
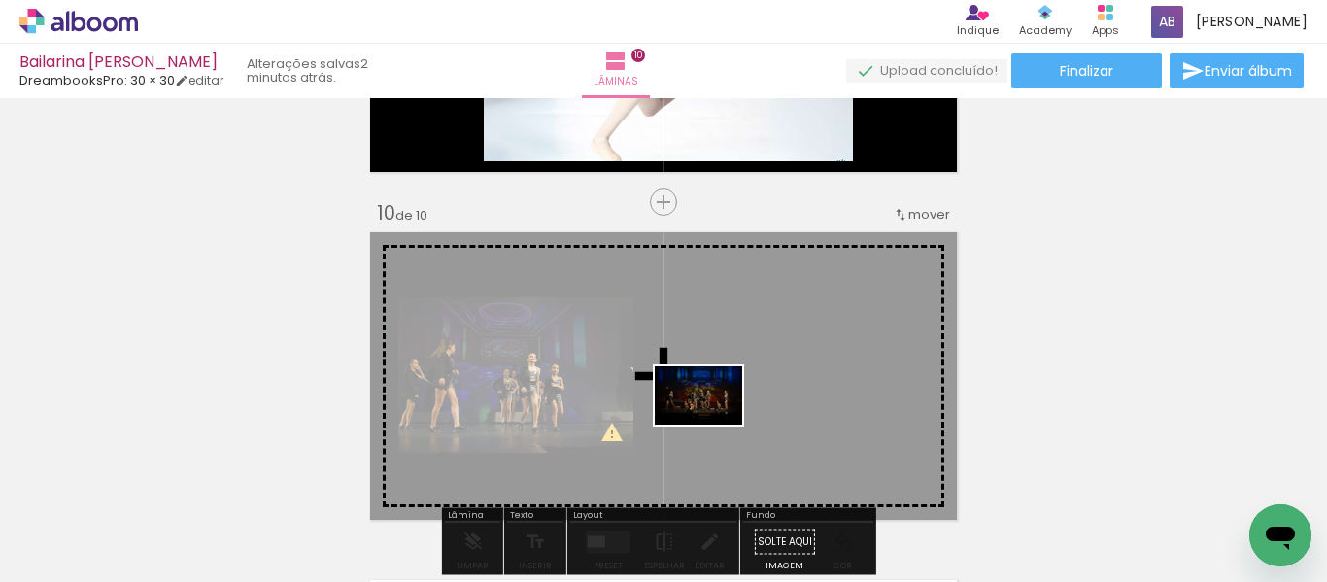
drag, startPoint x: 537, startPoint y: 523, endPoint x: 713, endPoint y: 424, distance: 201.8
click at [713, 424] on quentale-workspace at bounding box center [663, 291] width 1327 height 582
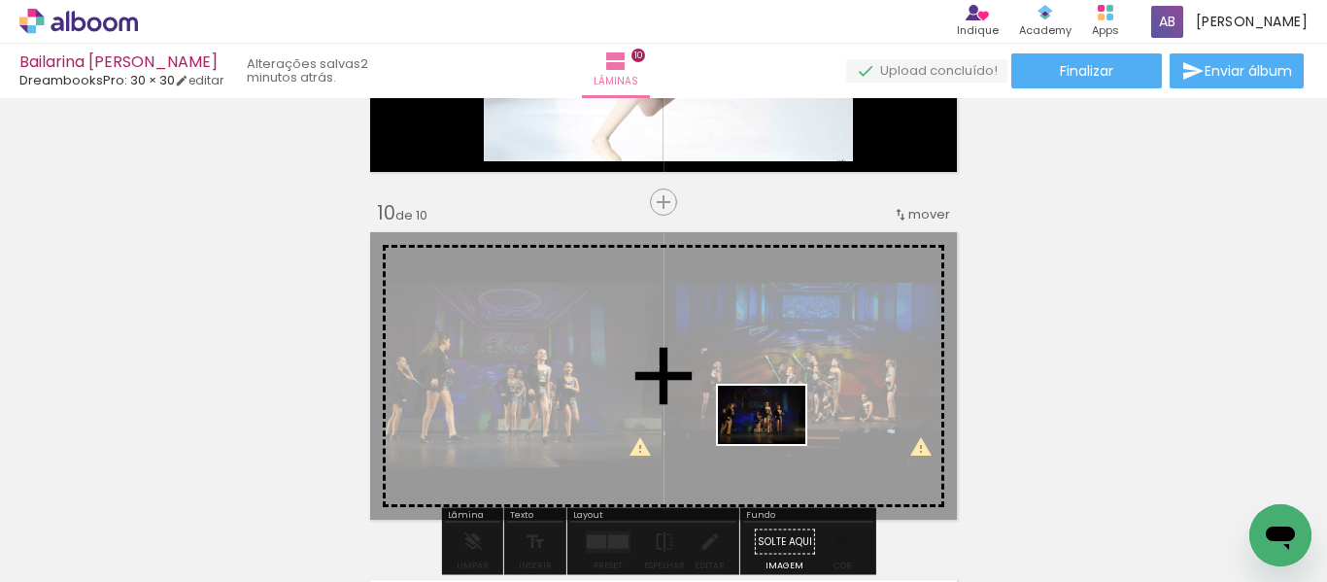
drag, startPoint x: 541, startPoint y: 523, endPoint x: 776, endPoint y: 444, distance: 248.1
click at [776, 444] on quentale-workspace at bounding box center [663, 291] width 1327 height 582
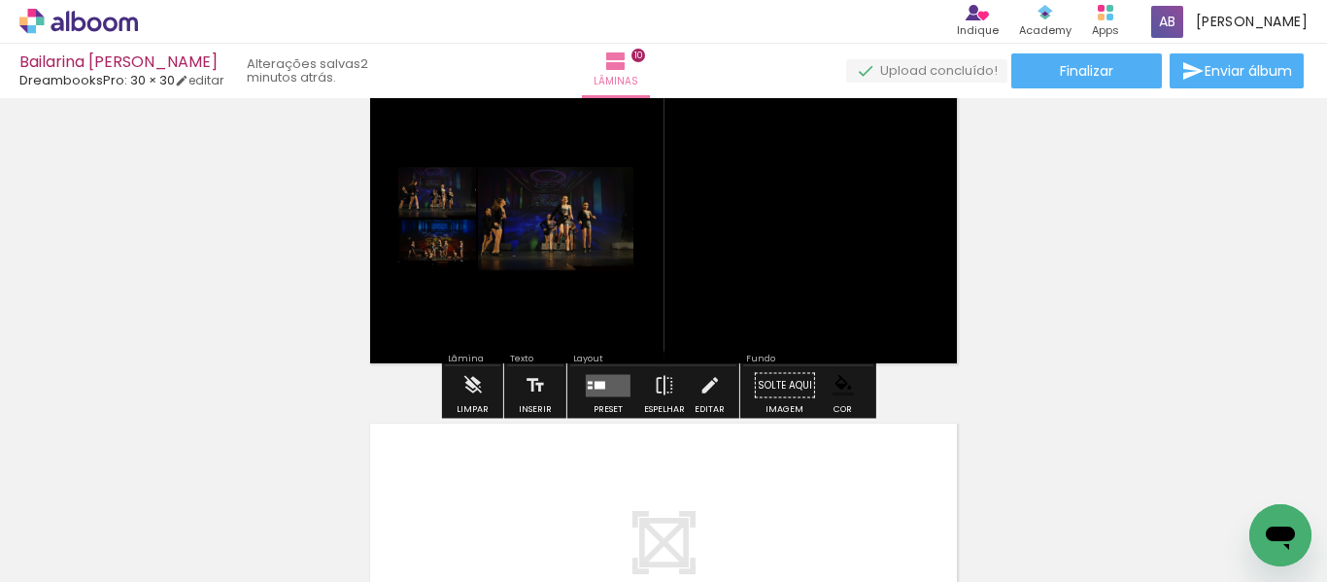
scroll to position [3251, 0]
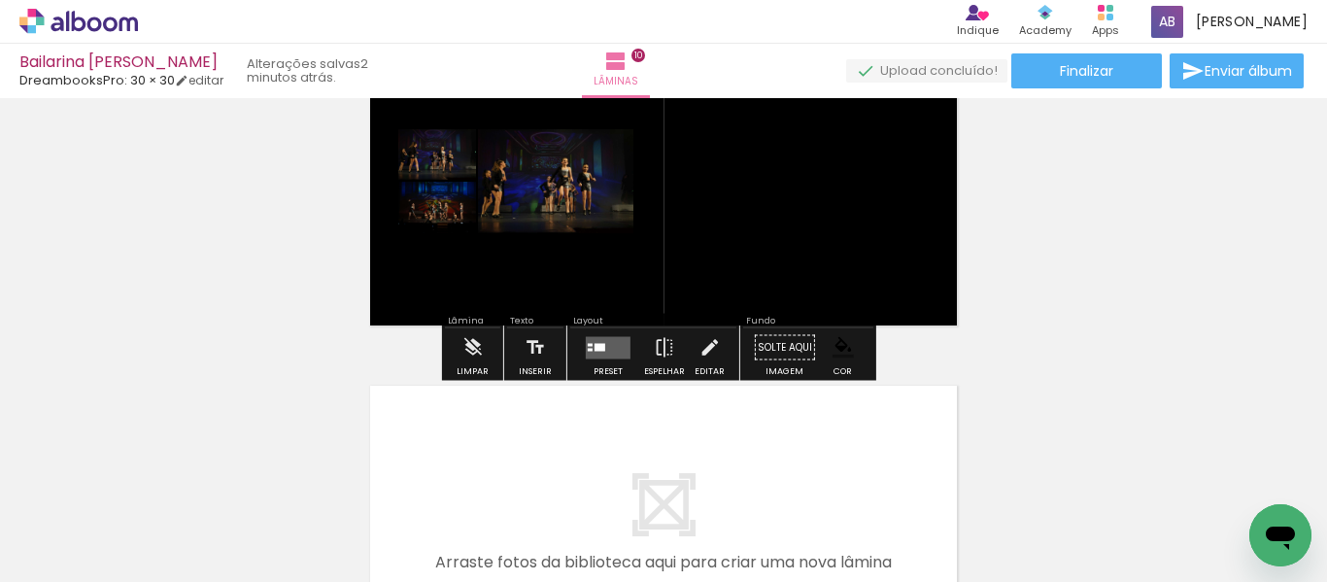
click at [609, 357] on quentale-layouter at bounding box center [608, 347] width 45 height 22
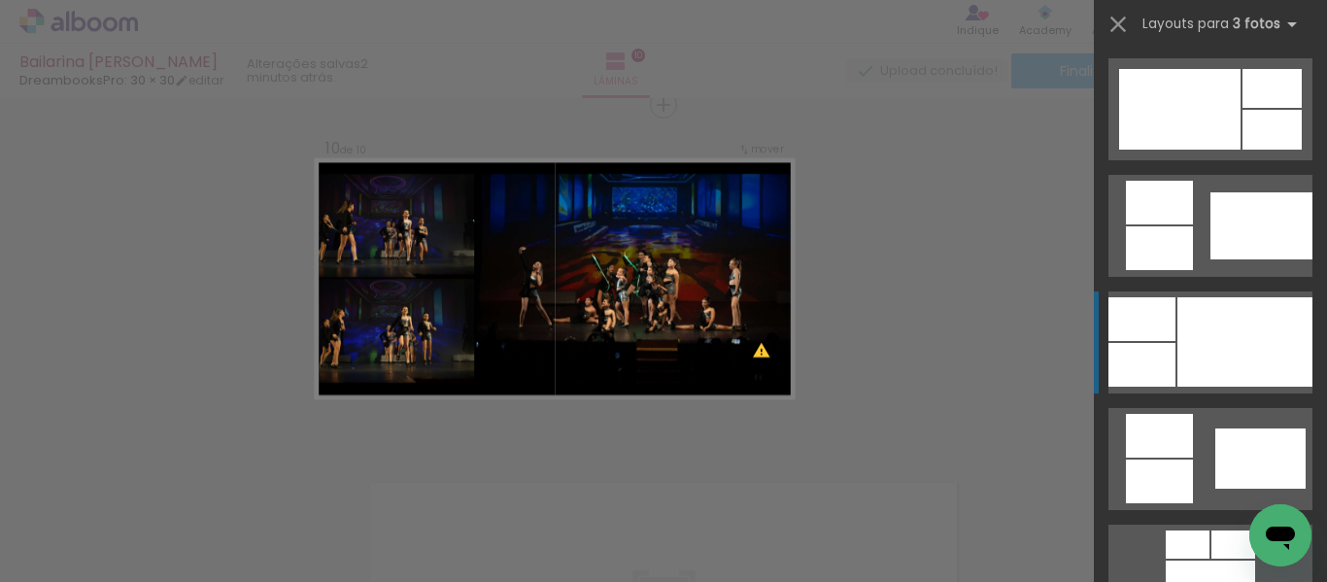
scroll to position [1068, 0]
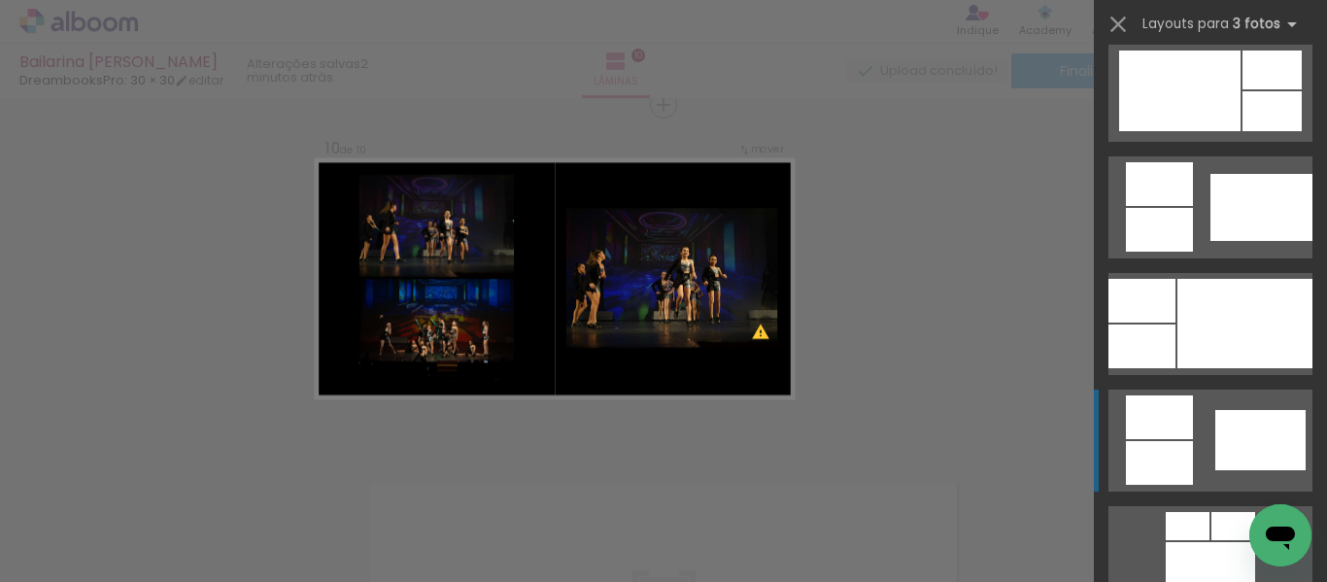
click at [1211, 512] on div at bounding box center [1233, 526] width 44 height 28
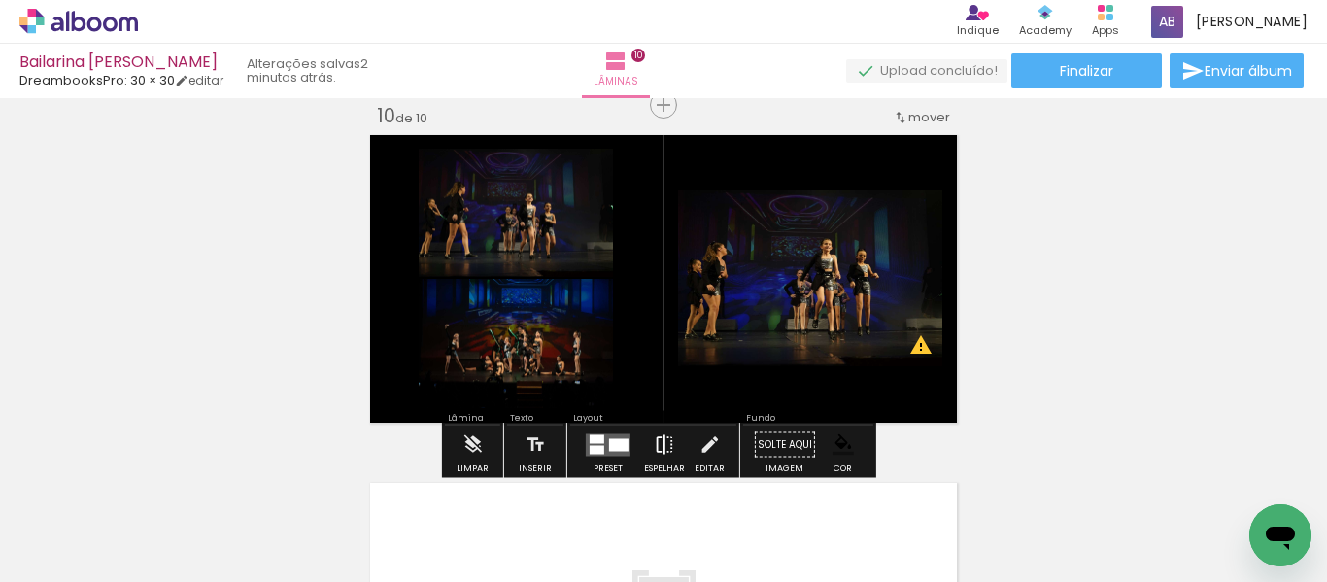
click at [654, 446] on iron-icon at bounding box center [664, 444] width 21 height 39
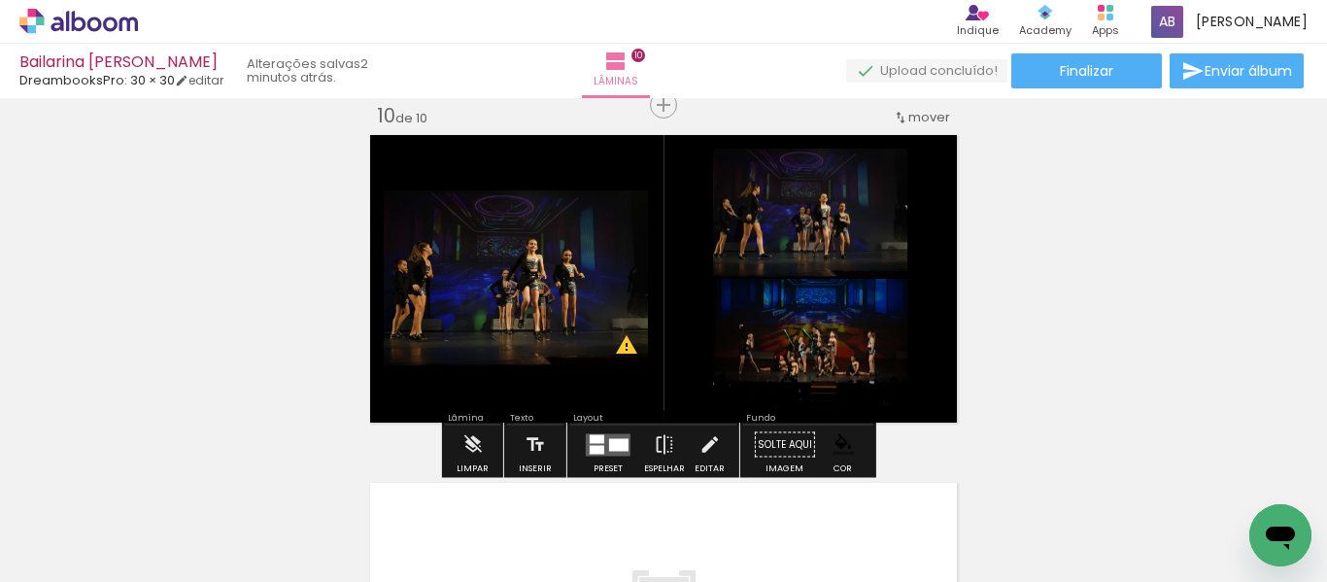
click at [526, 305] on quentale-photo at bounding box center [516, 278] width 264 height 176
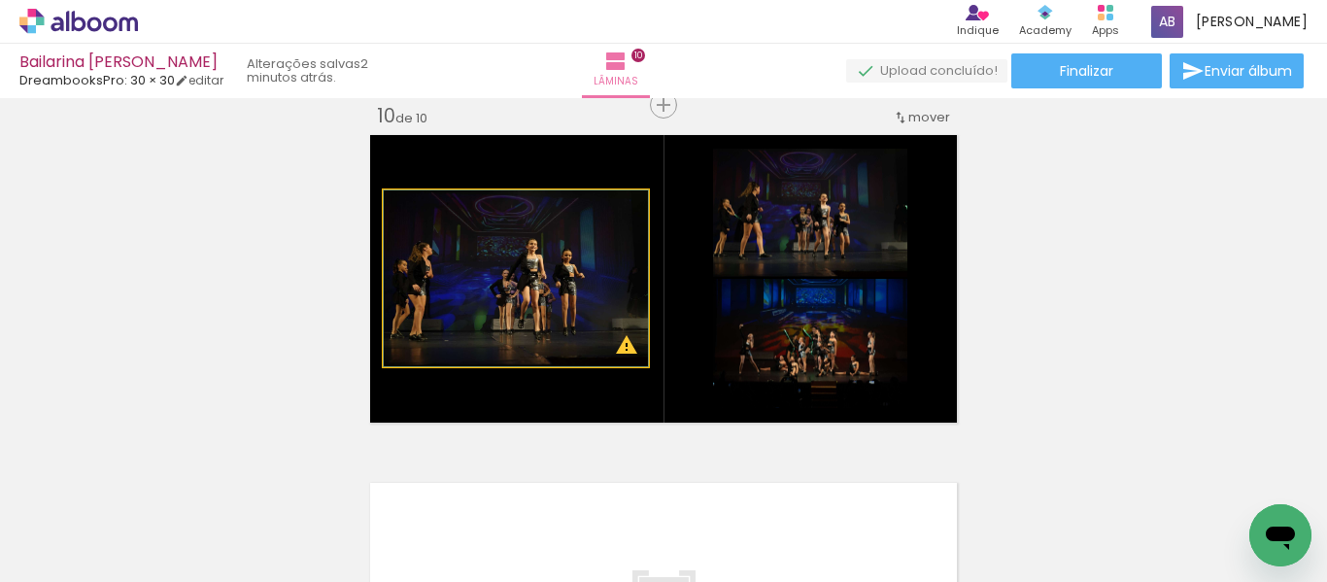
click at [526, 305] on quentale-photo at bounding box center [516, 278] width 264 height 176
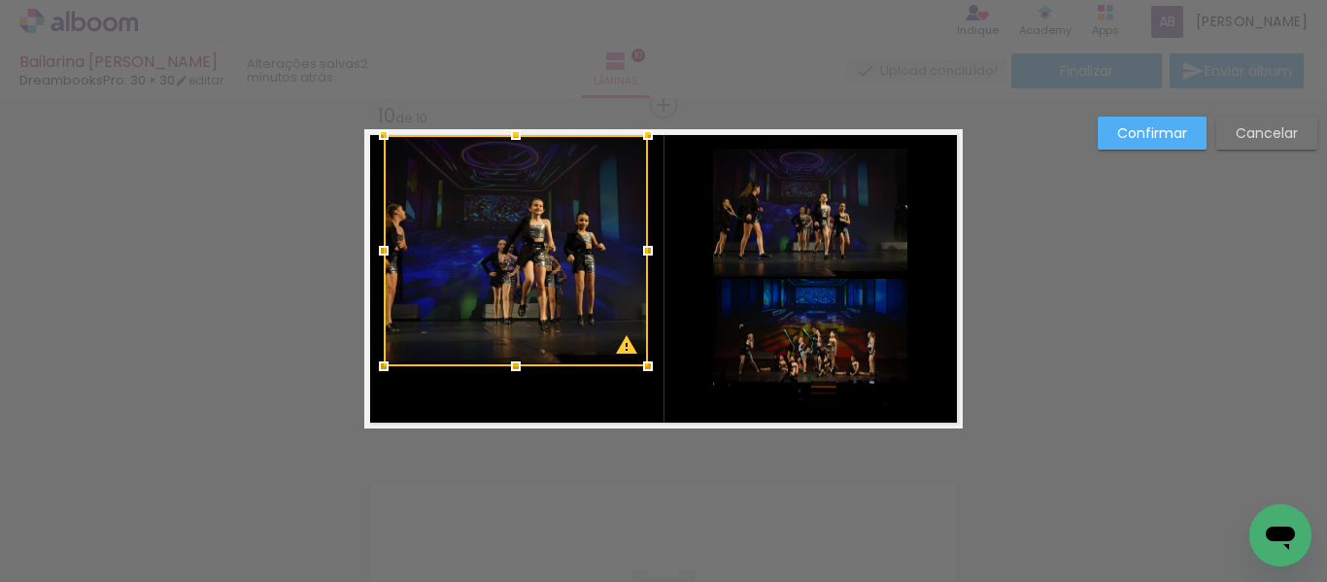
drag, startPoint x: 520, startPoint y: 183, endPoint x: 537, endPoint y: 131, distance: 54.4
click at [537, 131] on album-spread "10 de 10" at bounding box center [663, 278] width 598 height 299
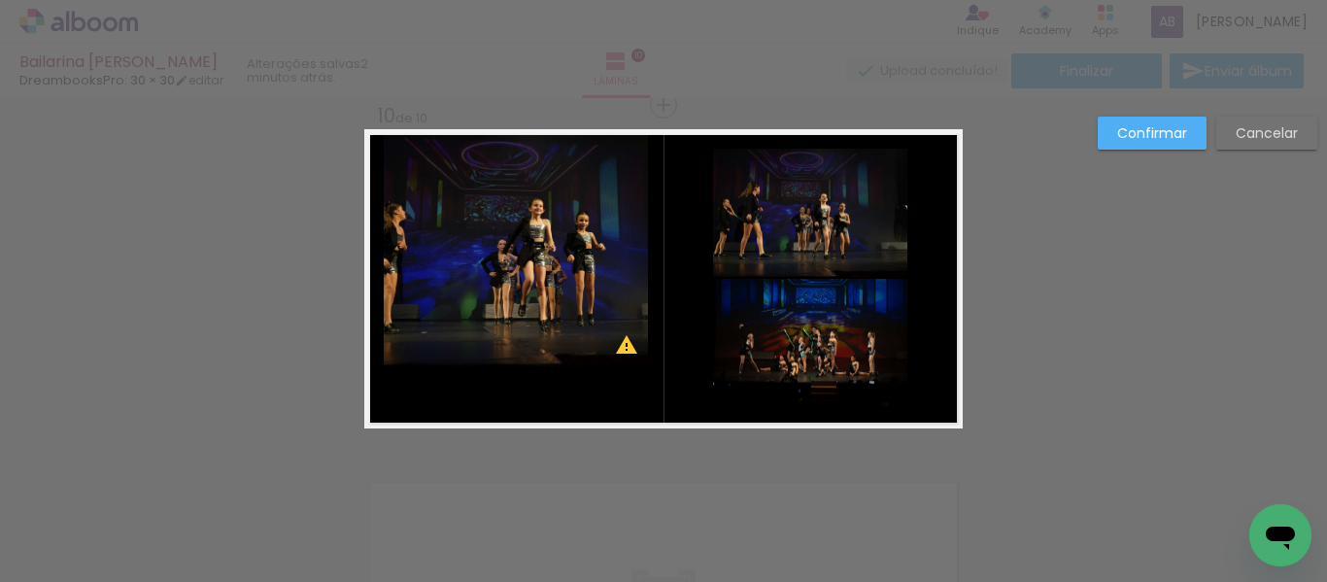
click at [635, 257] on quentale-photo at bounding box center [516, 250] width 264 height 231
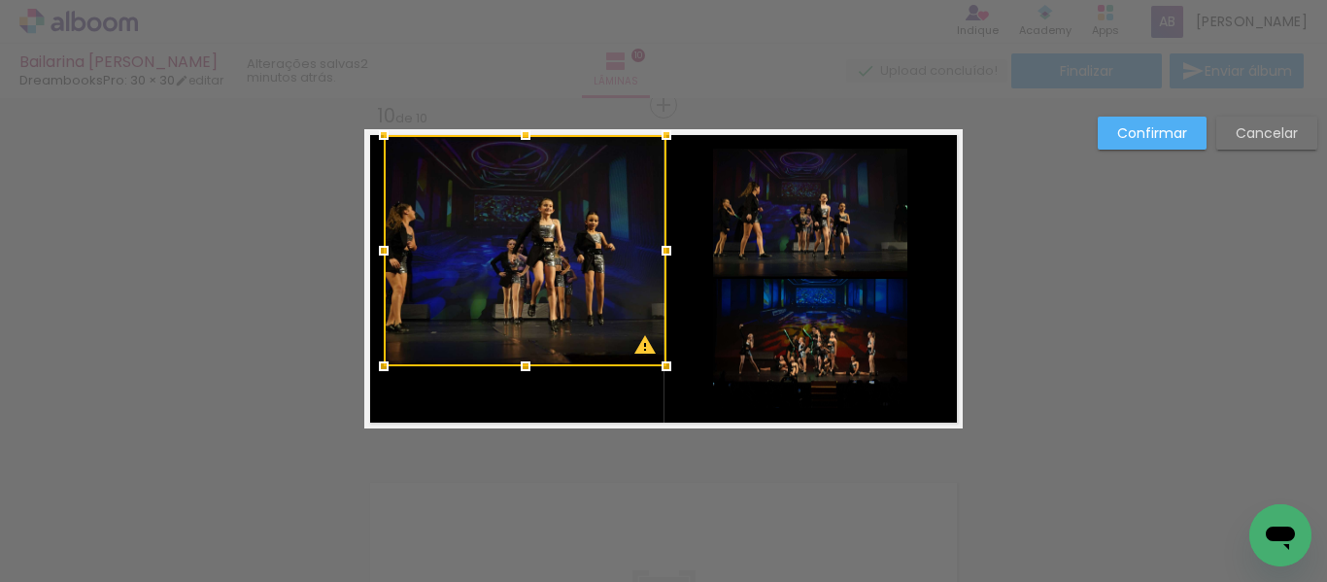
drag, startPoint x: 637, startPoint y: 252, endPoint x: 656, endPoint y: 254, distance: 18.6
click at [656, 254] on div at bounding box center [666, 250] width 39 height 39
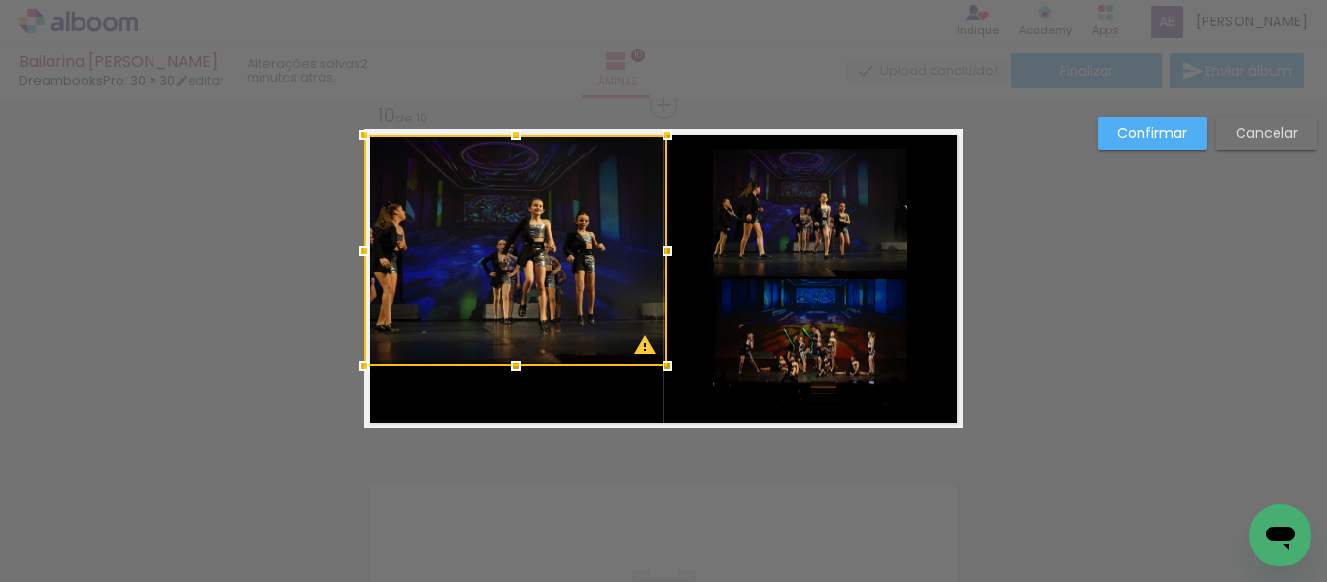
drag, startPoint x: 377, startPoint y: 251, endPoint x: 347, endPoint y: 251, distance: 30.1
click at [347, 251] on div at bounding box center [364, 250] width 39 height 39
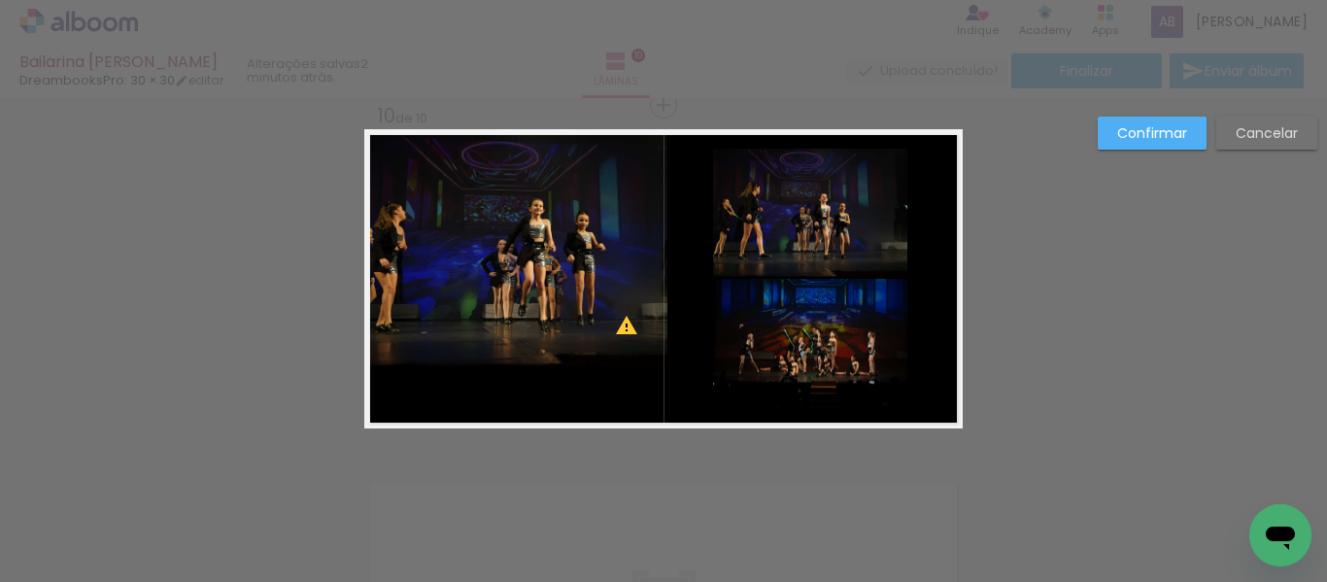
click at [501, 336] on quentale-photo at bounding box center [515, 250] width 303 height 231
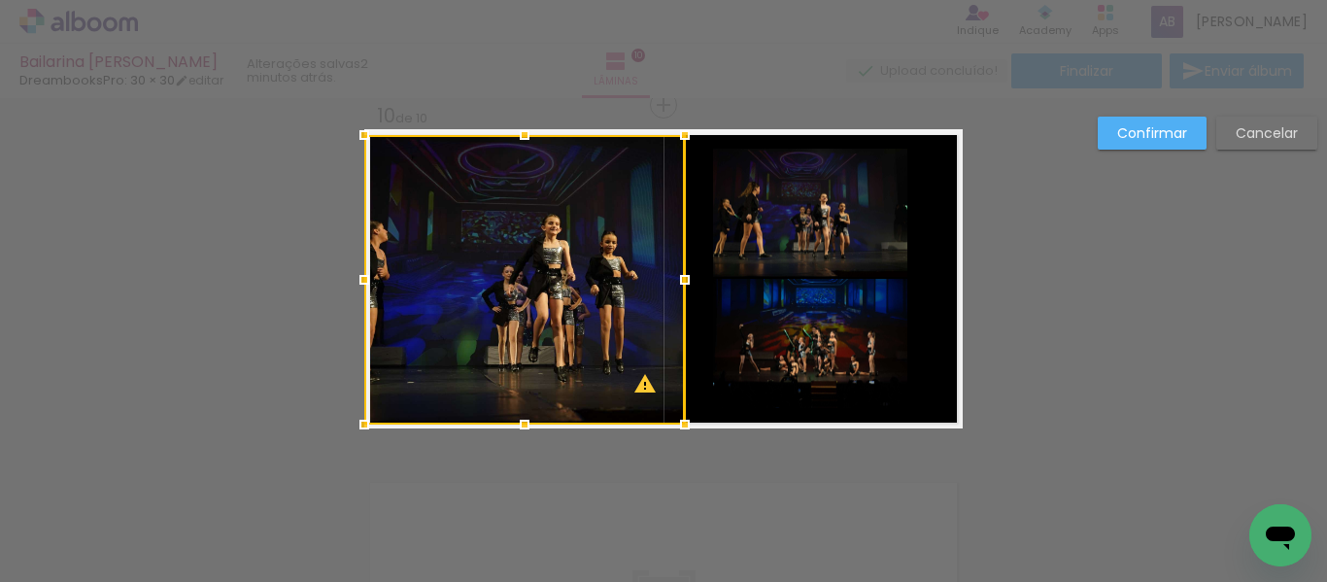
drag, startPoint x: 504, startPoint y: 370, endPoint x: 514, endPoint y: 426, distance: 57.2
click at [514, 426] on div at bounding box center [524, 424] width 39 height 39
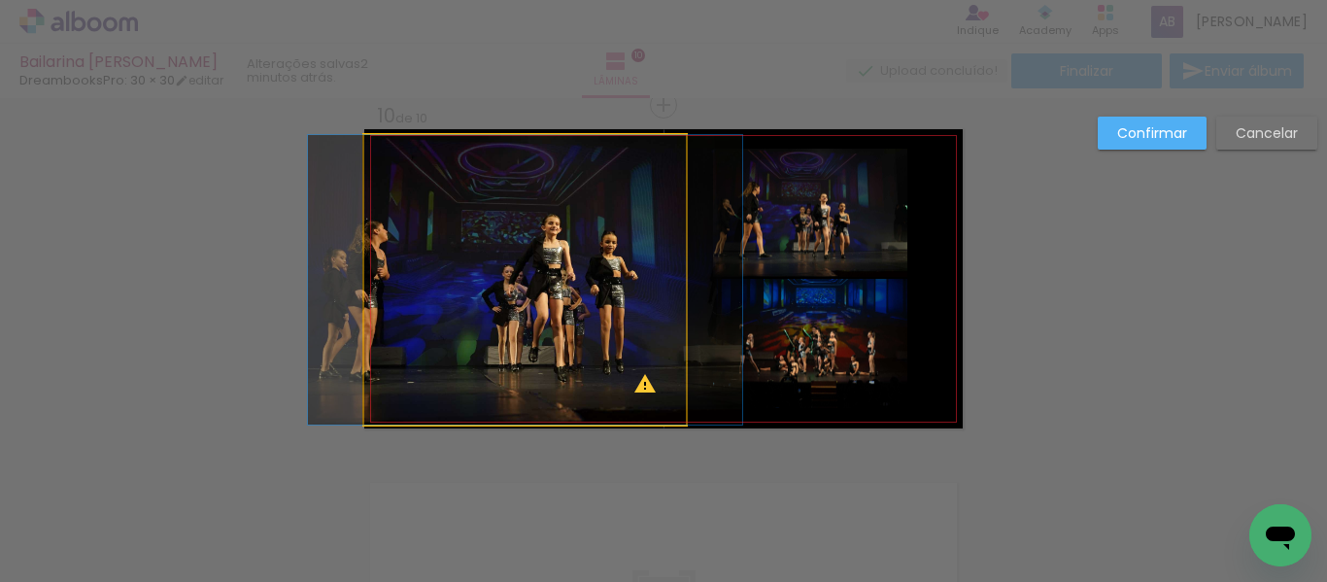
click at [658, 314] on quentale-photo at bounding box center [524, 279] width 321 height 289
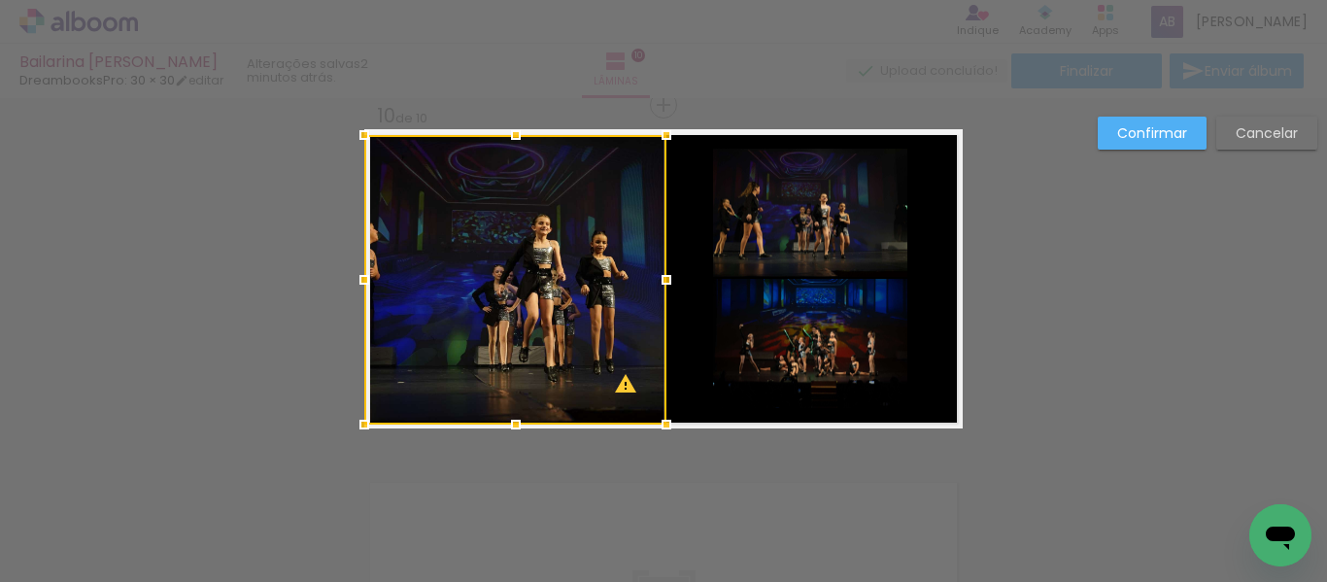
drag, startPoint x: 673, startPoint y: 281, endPoint x: 654, endPoint y: 280, distance: 19.4
click at [654, 280] on div at bounding box center [666, 279] width 39 height 39
click at [1142, 118] on paper-button "Confirmar" at bounding box center [1151, 133] width 109 height 33
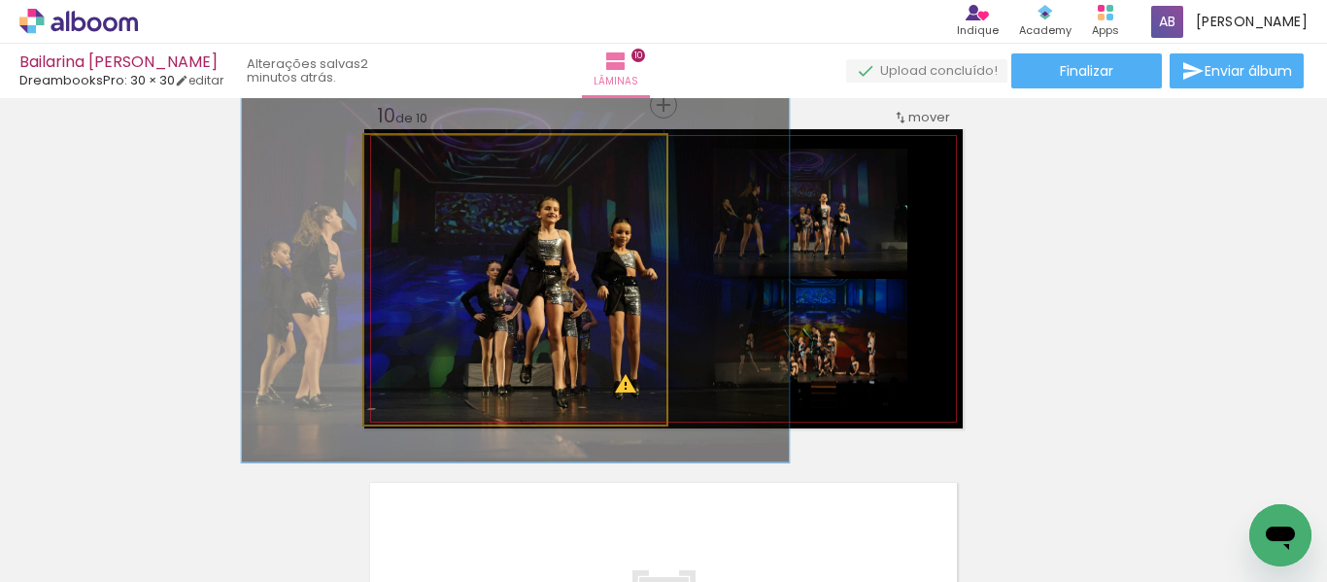
drag, startPoint x: 401, startPoint y: 156, endPoint x: 419, endPoint y: 171, distance: 22.8
click at [419, 171] on quentale-photo at bounding box center [515, 279] width 302 height 289
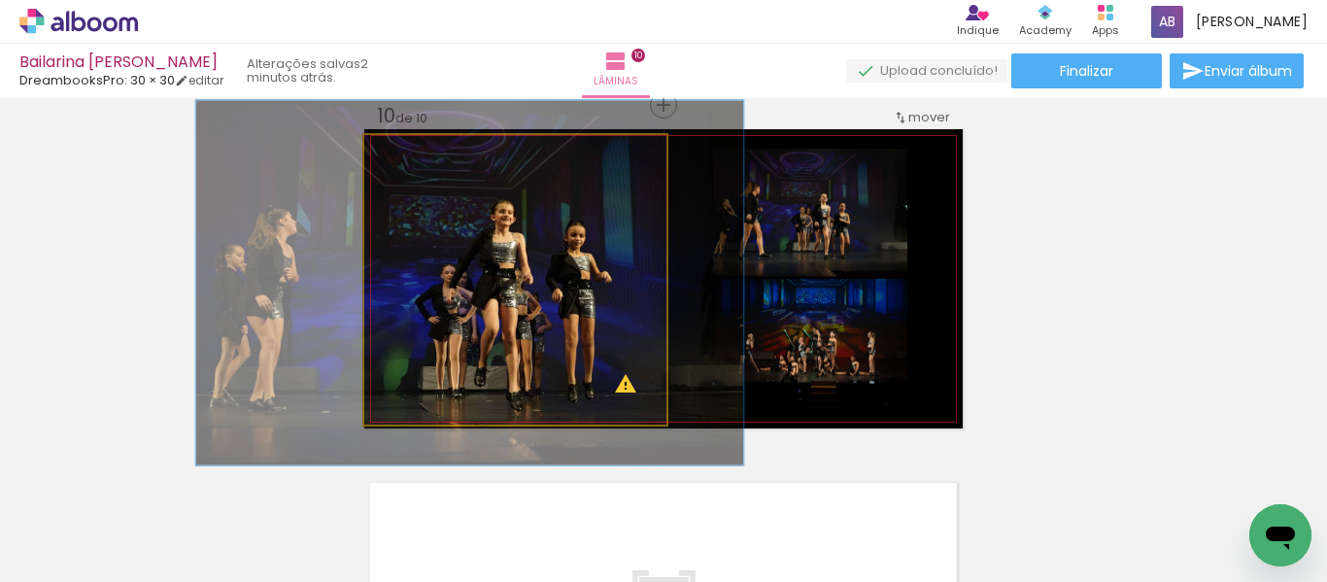
drag, startPoint x: 529, startPoint y: 300, endPoint x: 484, endPoint y: 303, distance: 45.7
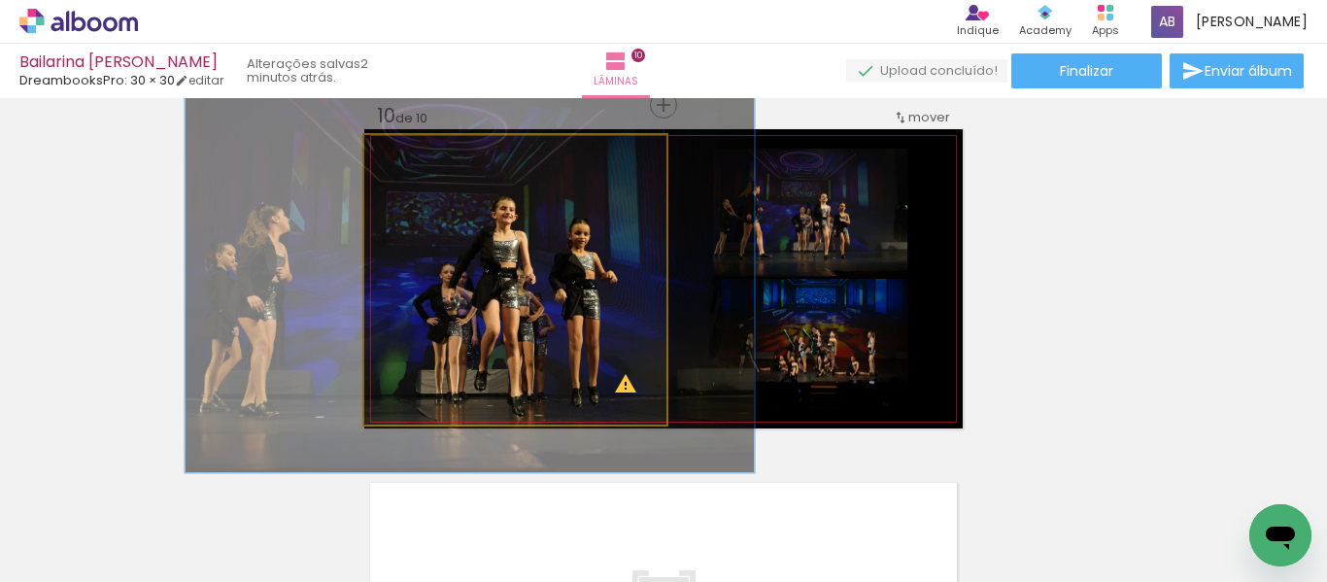
type paper-slider "131"
click at [429, 167] on div at bounding box center [433, 155] width 31 height 31
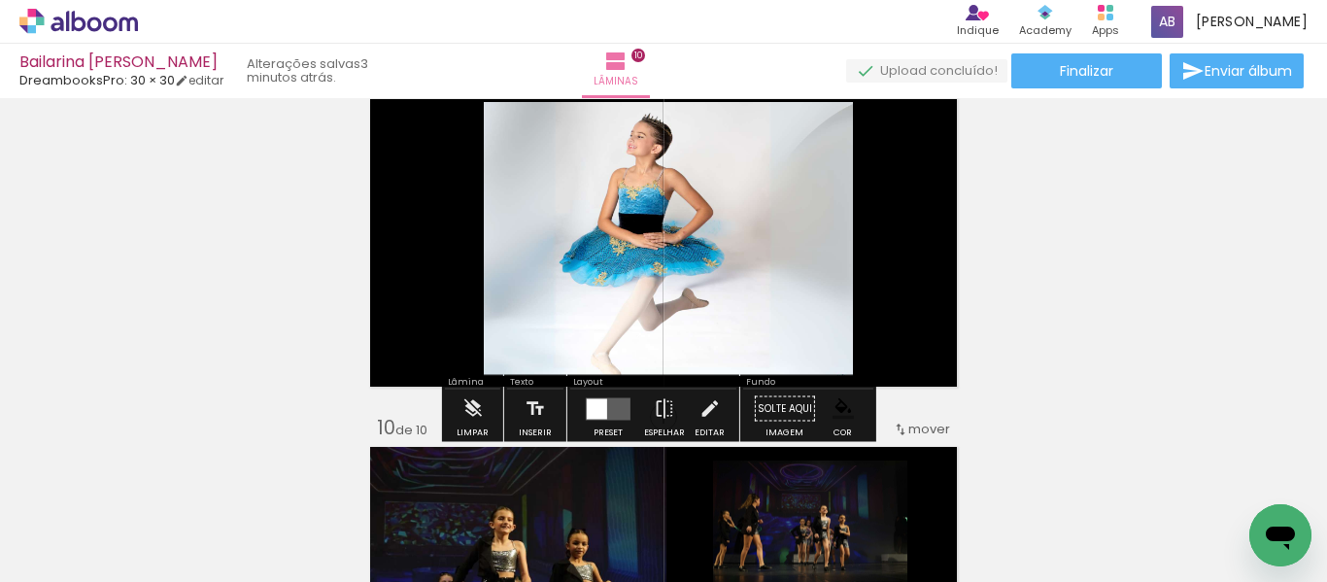
scroll to position [2863, 0]
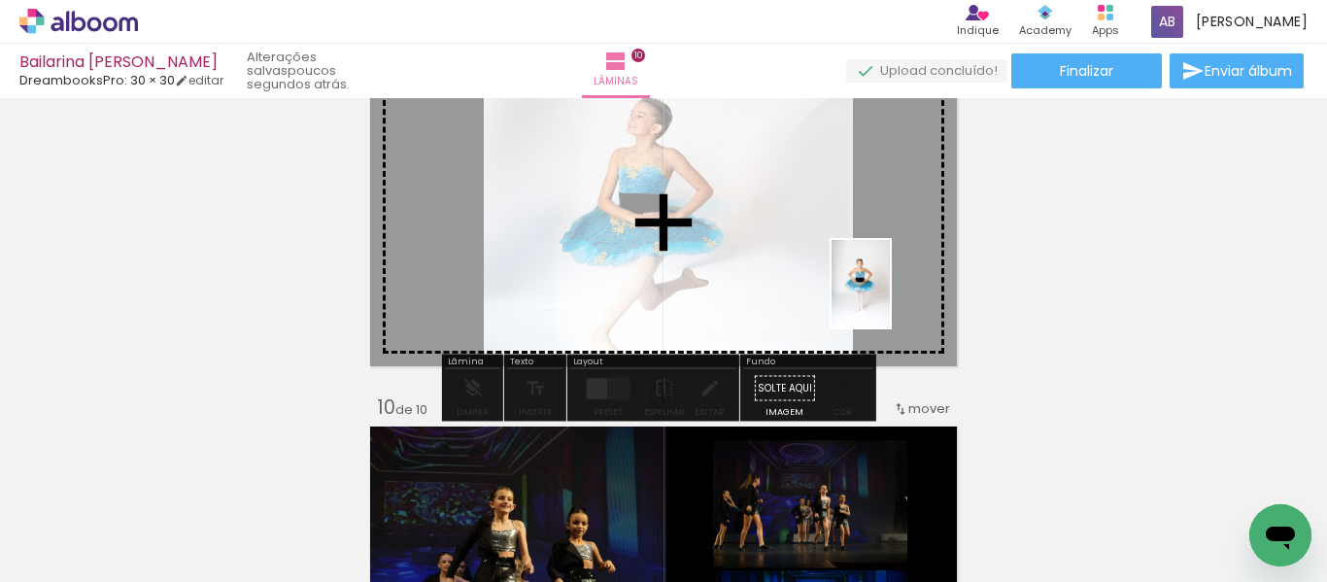
drag, startPoint x: 255, startPoint y: 532, endPoint x: 890, endPoint y: 298, distance: 676.0
click at [890, 298] on quentale-workspace at bounding box center [663, 291] width 1327 height 582
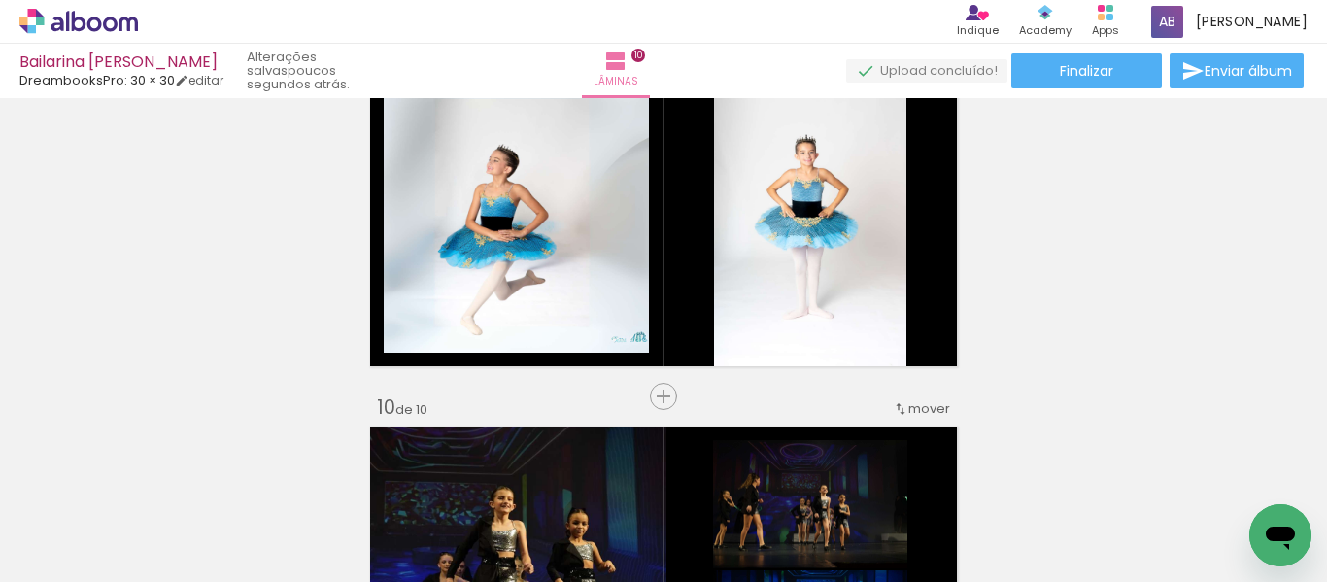
click at [69, 561] on span "Adicionar Fotos" at bounding box center [69, 555] width 58 height 21
click at [0, 0] on input "file" at bounding box center [0, 0] width 0 height 0
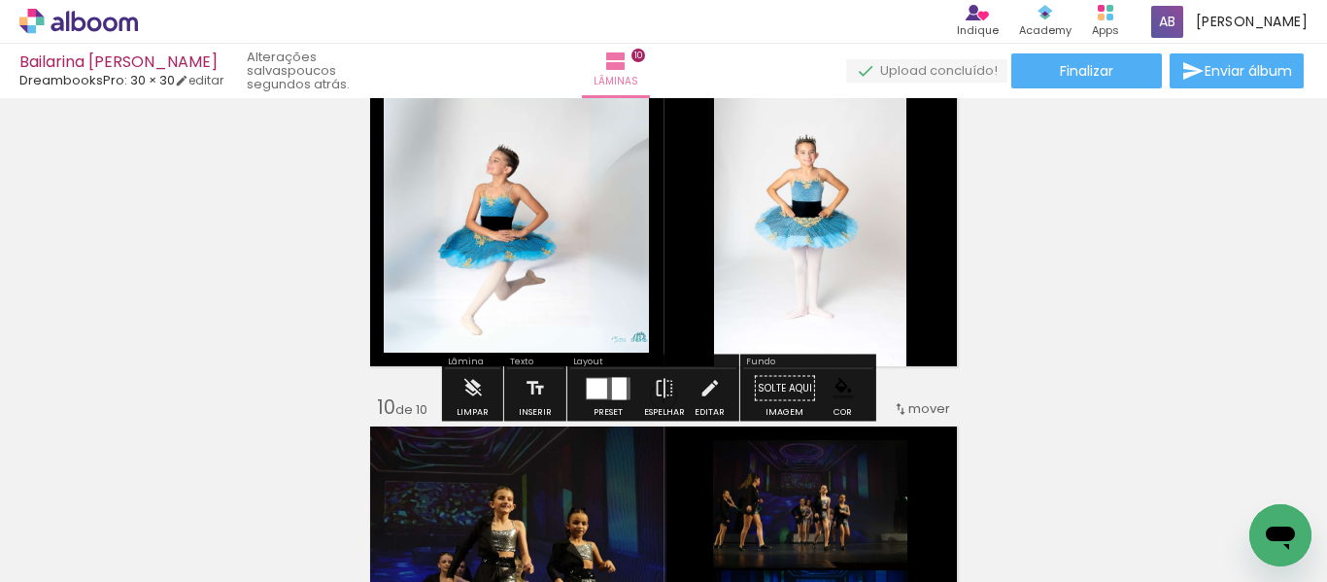
click at [54, 522] on input "Não utilizadas" at bounding box center [54, 523] width 74 height 17
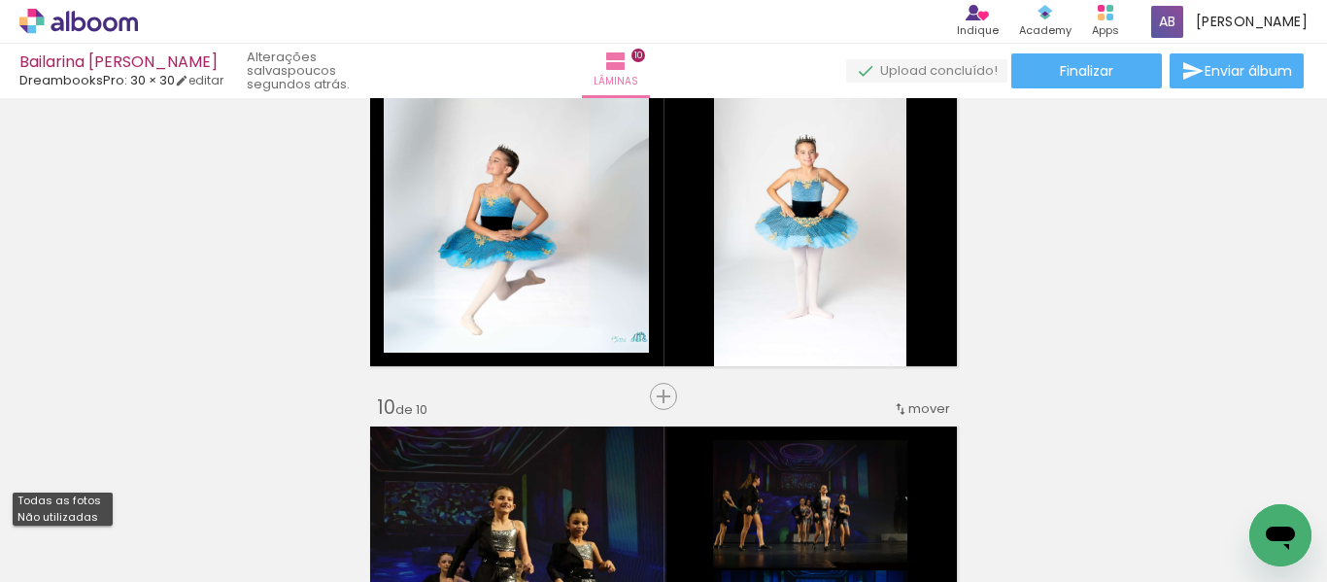
click at [60, 565] on span "Adicionar Fotos" at bounding box center [69, 555] width 58 height 21
click at [0, 0] on input "file" at bounding box center [0, 0] width 0 height 0
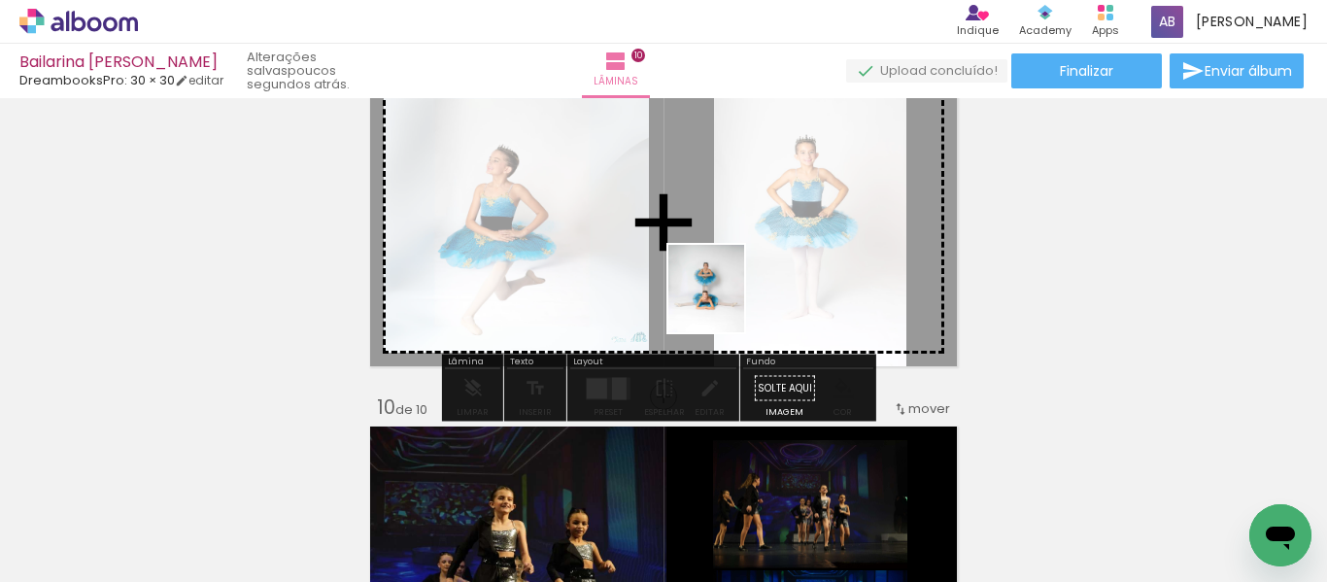
drag, startPoint x: 505, startPoint y: 391, endPoint x: 726, endPoint y: 303, distance: 238.4
click at [726, 303] on quentale-workspace at bounding box center [663, 291] width 1327 height 582
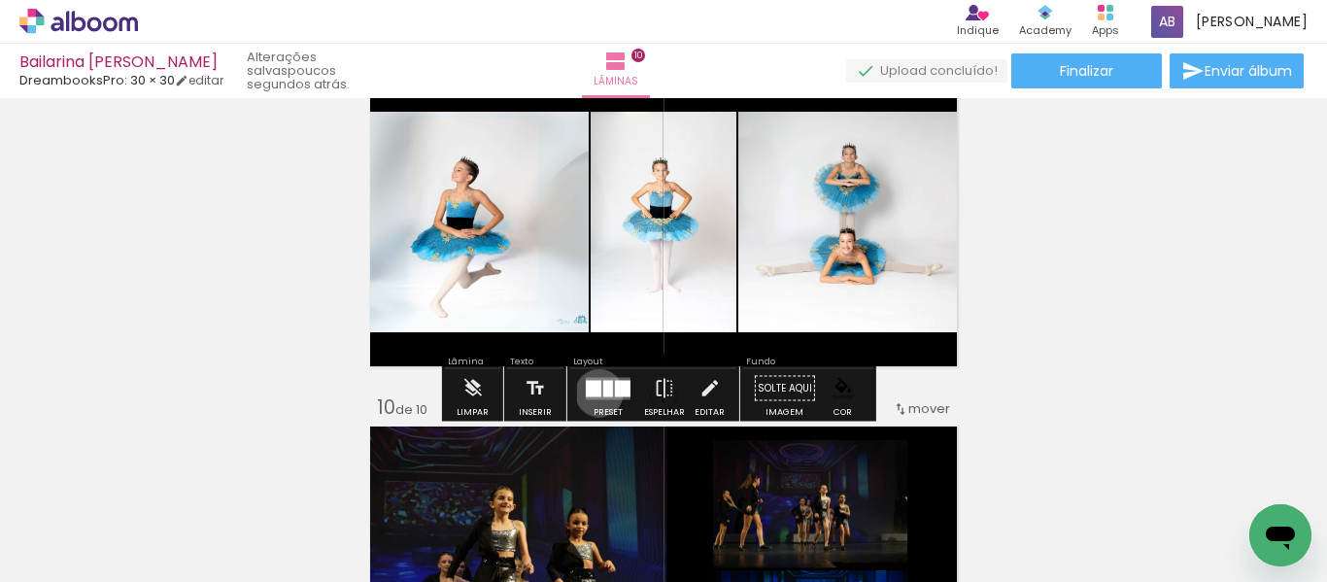
click at [594, 392] on div at bounding box center [594, 388] width 16 height 17
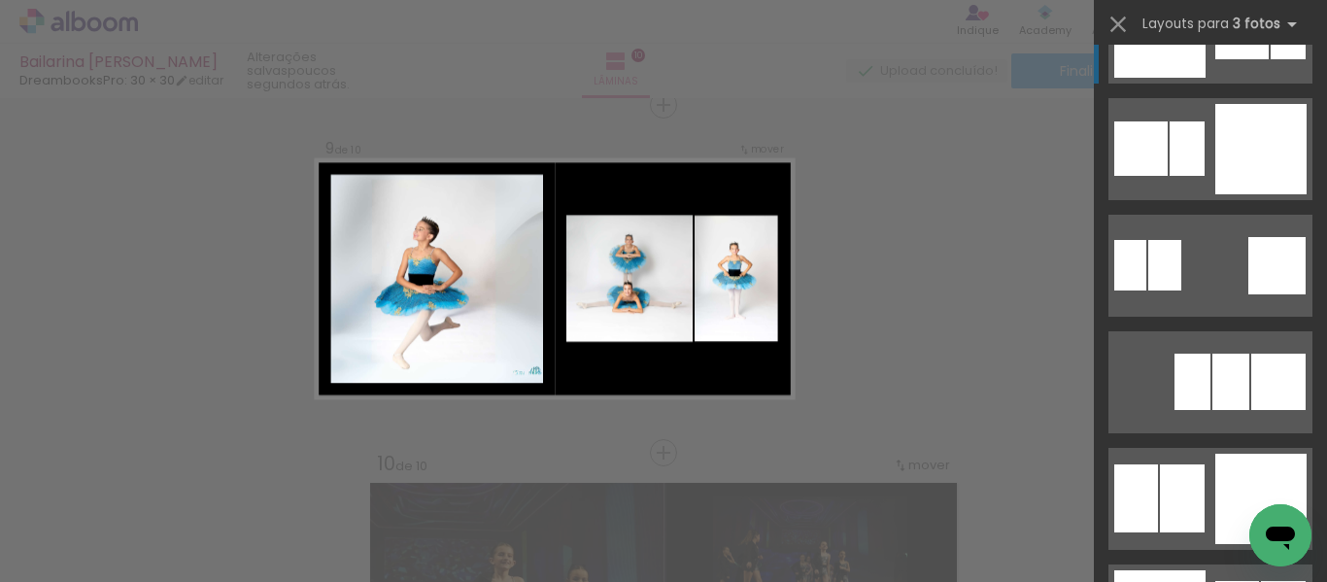
scroll to position [291, 0]
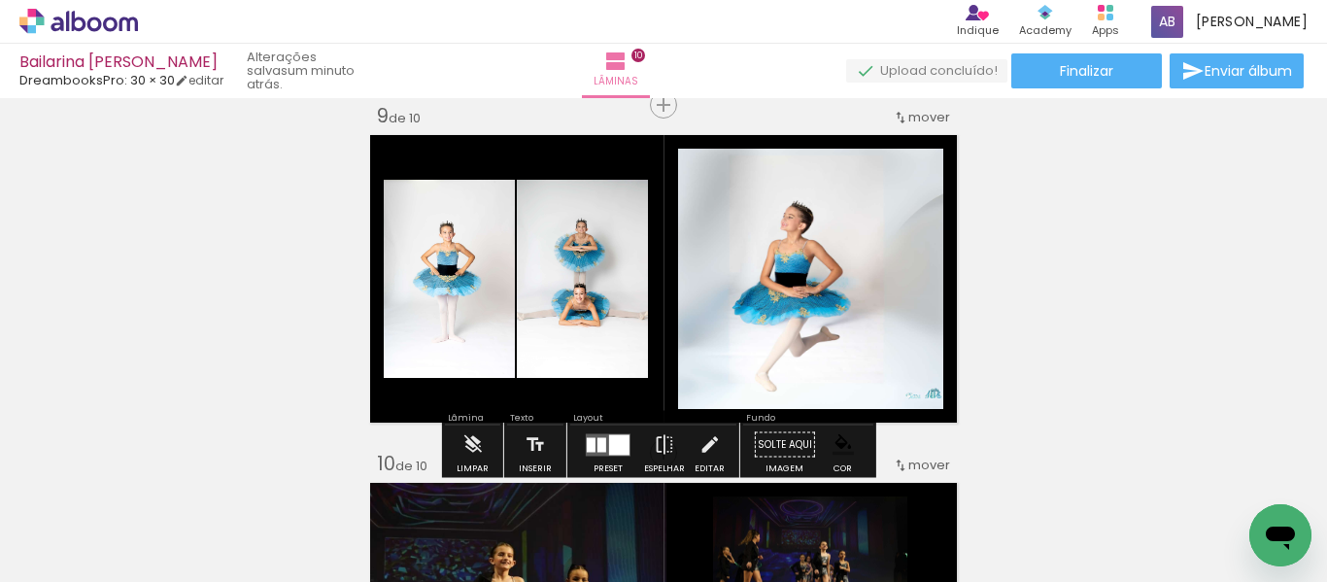
click at [620, 305] on quentale-photo at bounding box center [582, 279] width 131 height 198
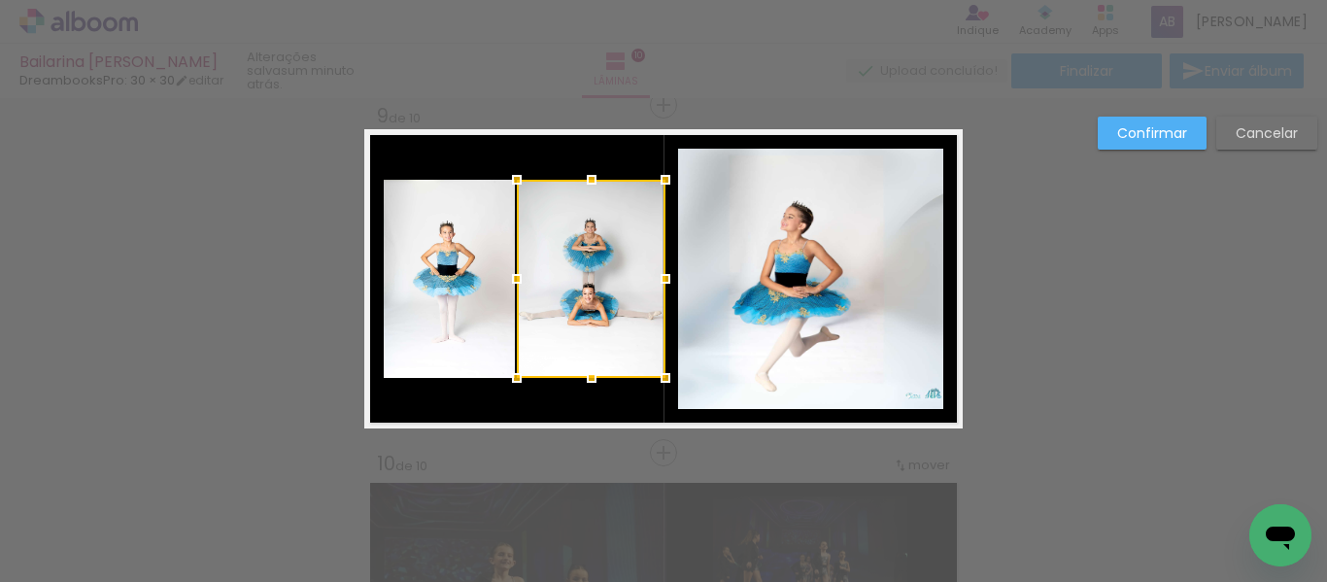
drag, startPoint x: 642, startPoint y: 278, endPoint x: 659, endPoint y: 286, distance: 19.1
click at [659, 286] on div at bounding box center [665, 278] width 39 height 39
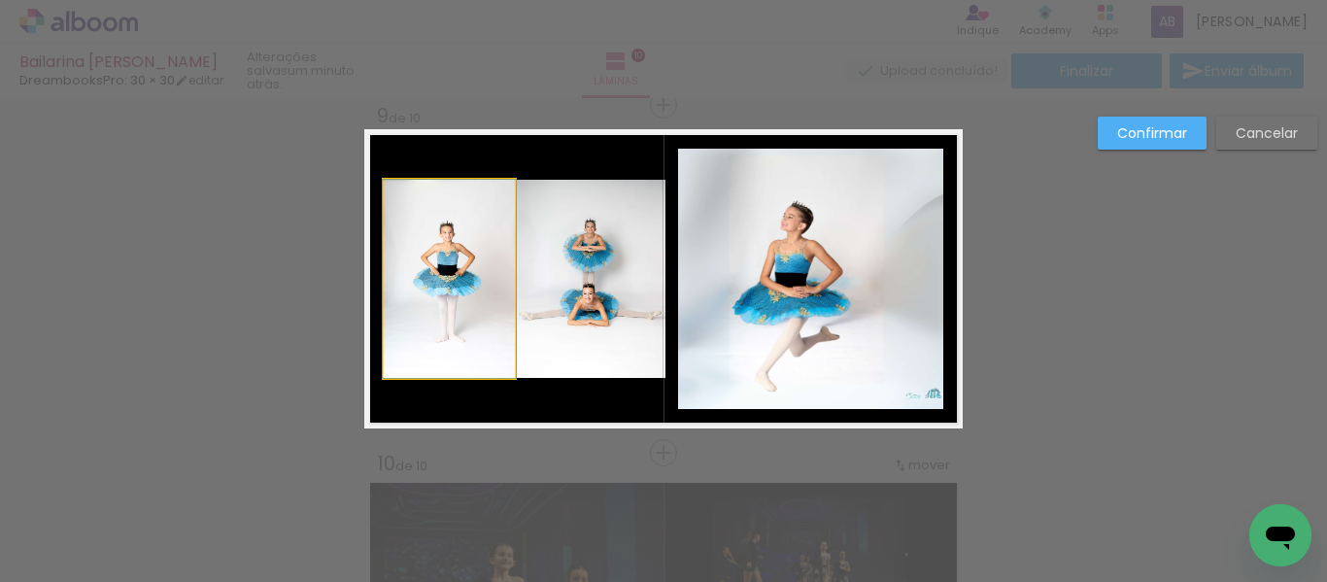
click at [455, 302] on quentale-photo at bounding box center [449, 279] width 131 height 198
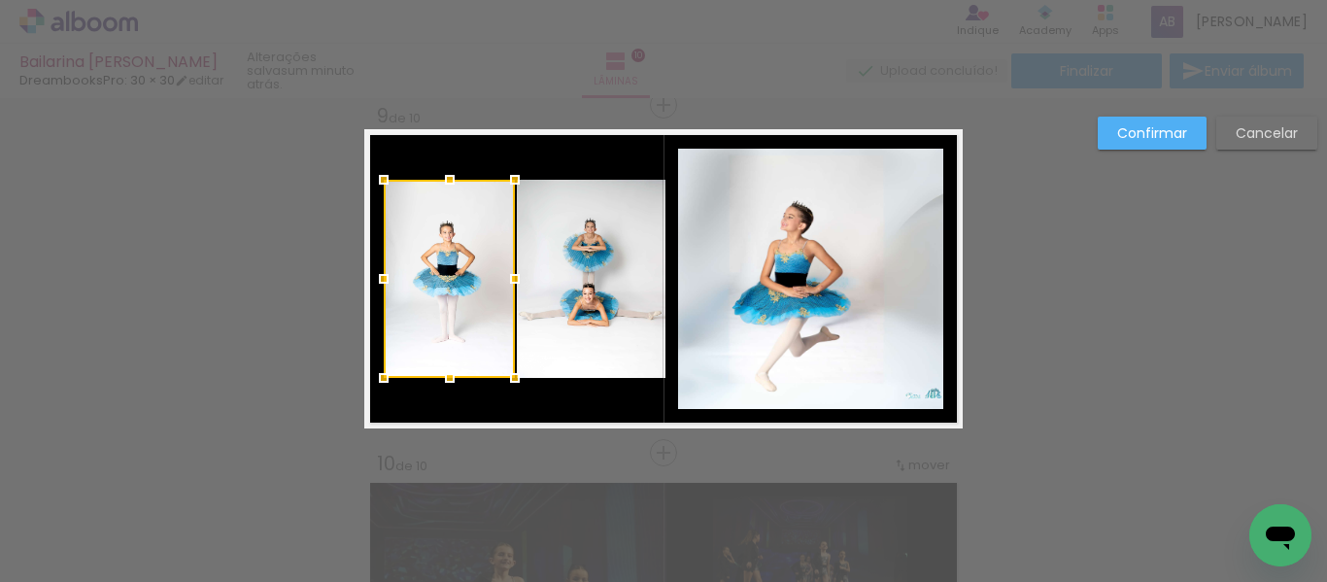
click at [449, 302] on div at bounding box center [449, 279] width 131 height 198
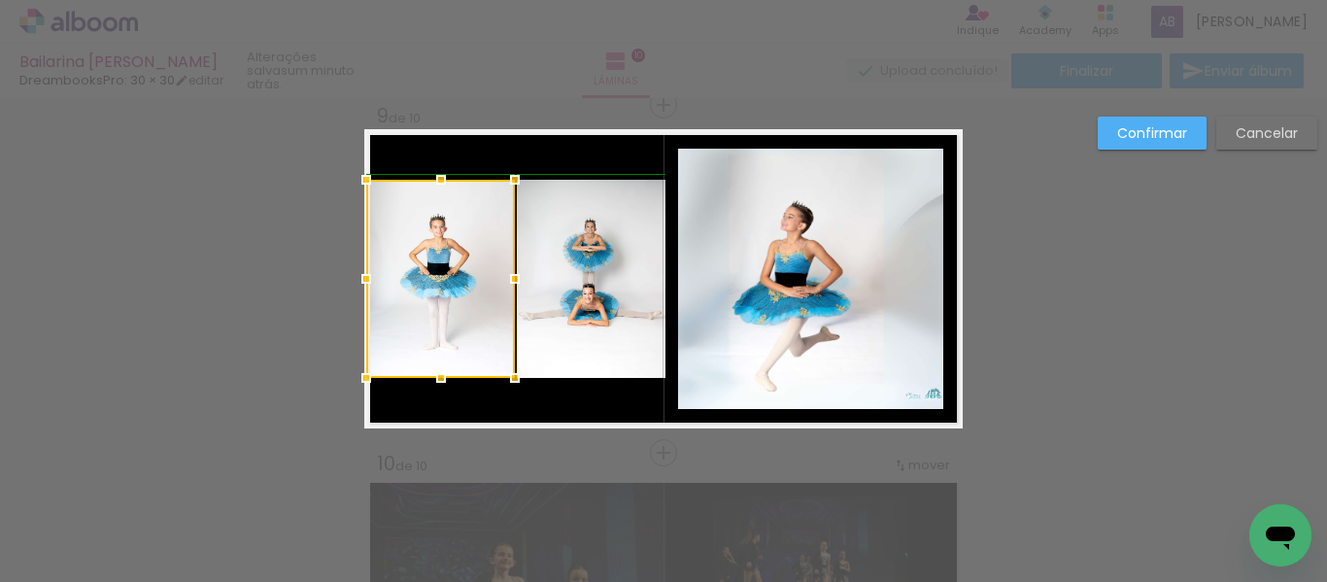
click at [370, 279] on div at bounding box center [366, 278] width 39 height 39
click at [422, 401] on quentale-layouter at bounding box center [663, 278] width 598 height 299
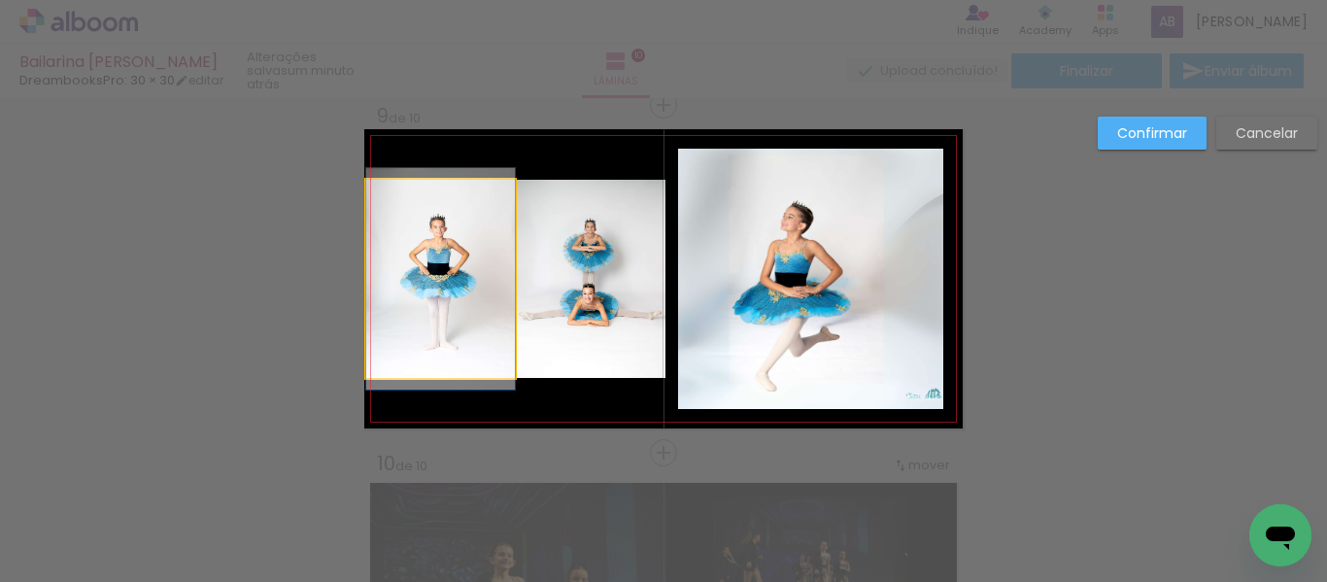
click at [391, 294] on quentale-photo at bounding box center [440, 279] width 149 height 198
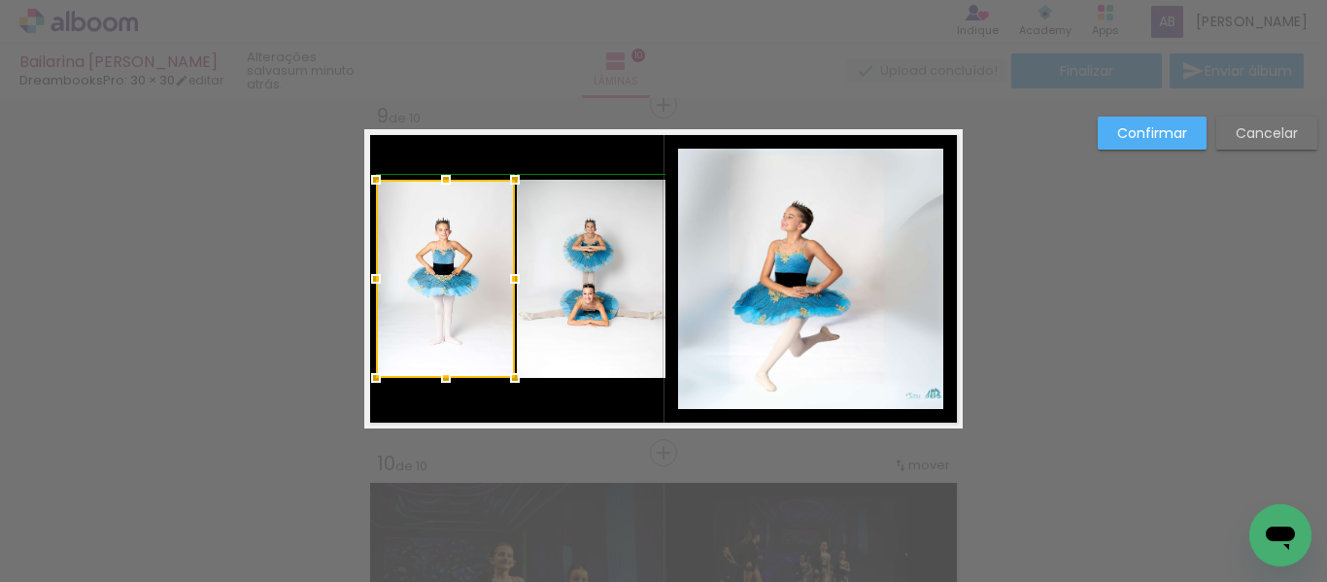
click at [367, 280] on div at bounding box center [375, 278] width 39 height 39
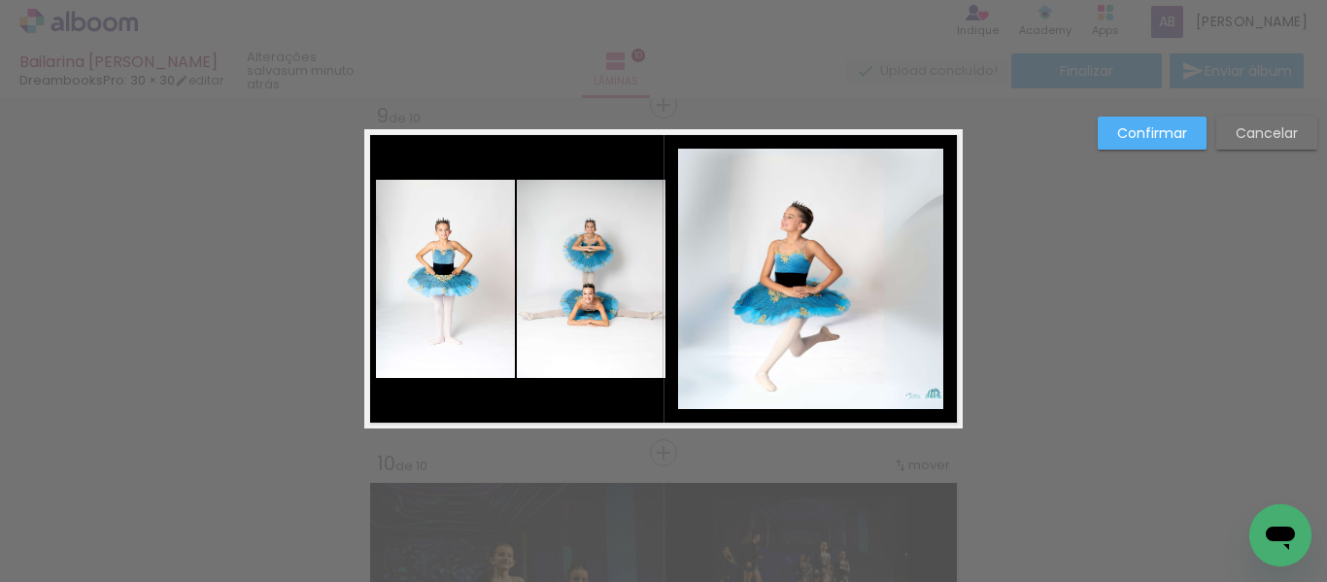
click at [449, 405] on quentale-layouter at bounding box center [663, 278] width 598 height 299
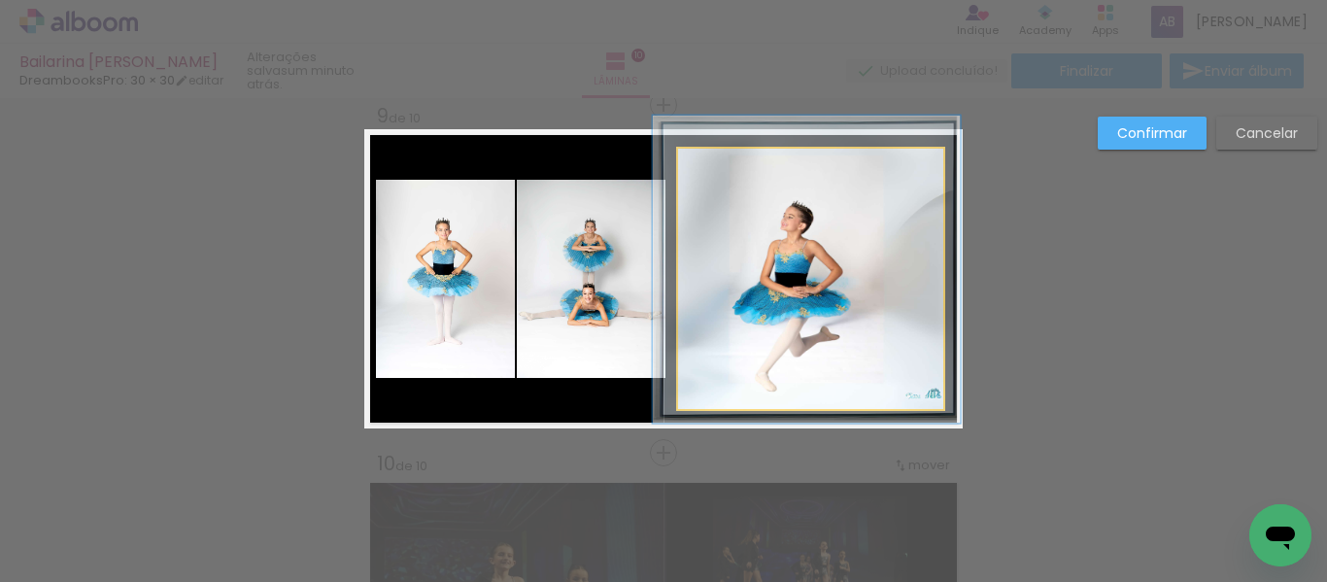
click at [804, 276] on quentale-photo at bounding box center [810, 279] width 265 height 260
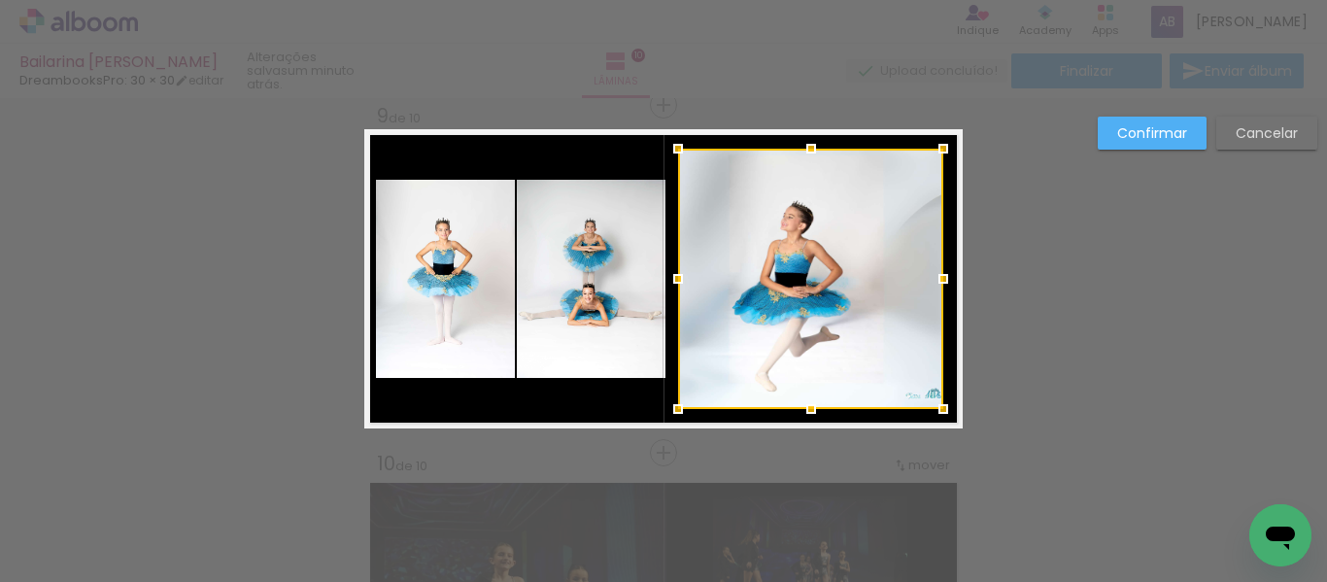
click at [804, 276] on div at bounding box center [810, 279] width 265 height 260
click at [764, 279] on div at bounding box center [810, 279] width 265 height 260
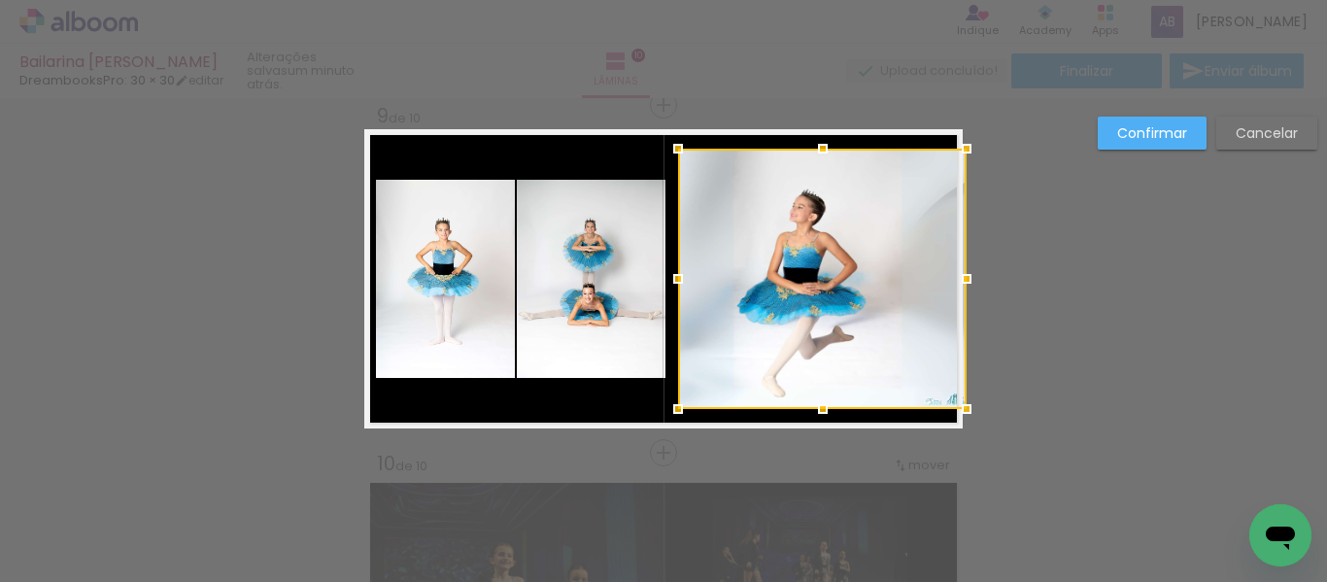
drag, startPoint x: 934, startPoint y: 280, endPoint x: 950, endPoint y: 280, distance: 15.5
click at [950, 280] on div at bounding box center [966, 278] width 39 height 39
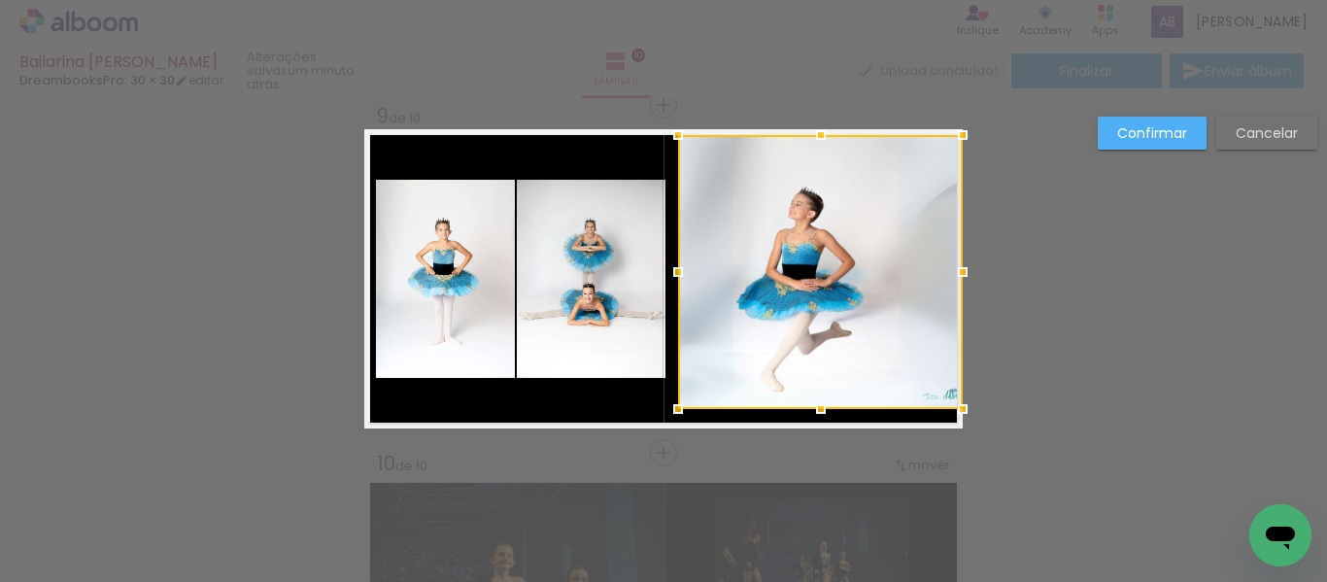
drag, startPoint x: 812, startPoint y: 151, endPoint x: 814, endPoint y: 137, distance: 13.7
click at [814, 137] on div at bounding box center [820, 135] width 39 height 39
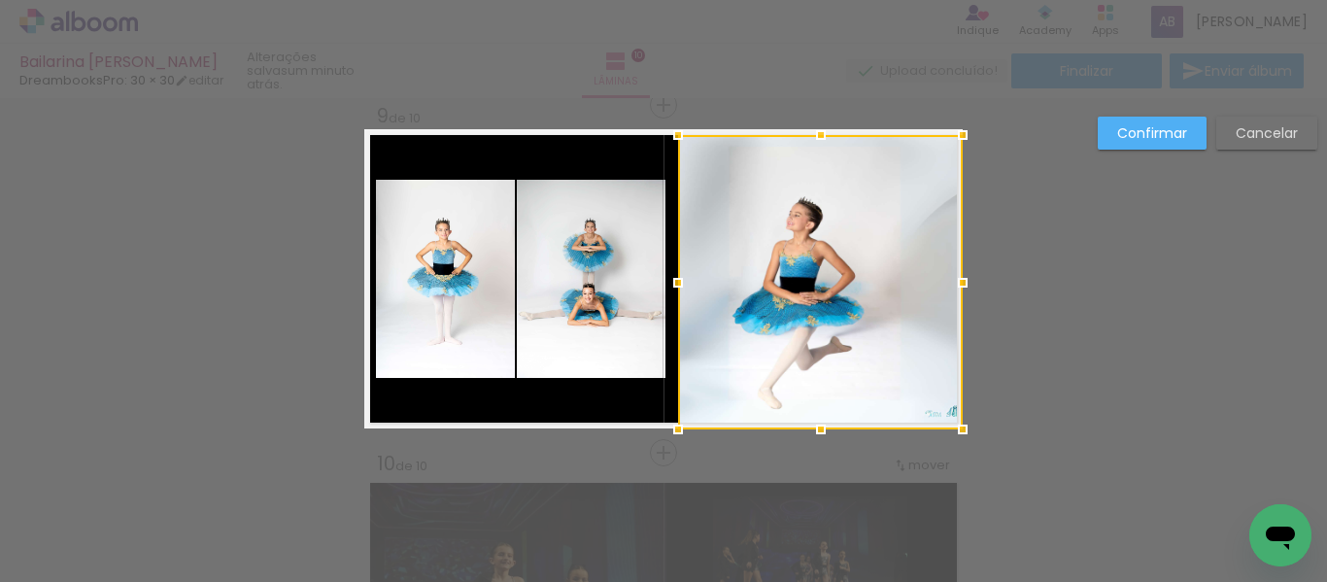
drag, startPoint x: 812, startPoint y: 408, endPoint x: 816, endPoint y: 426, distance: 18.9
click at [814, 428] on div at bounding box center [820, 429] width 39 height 39
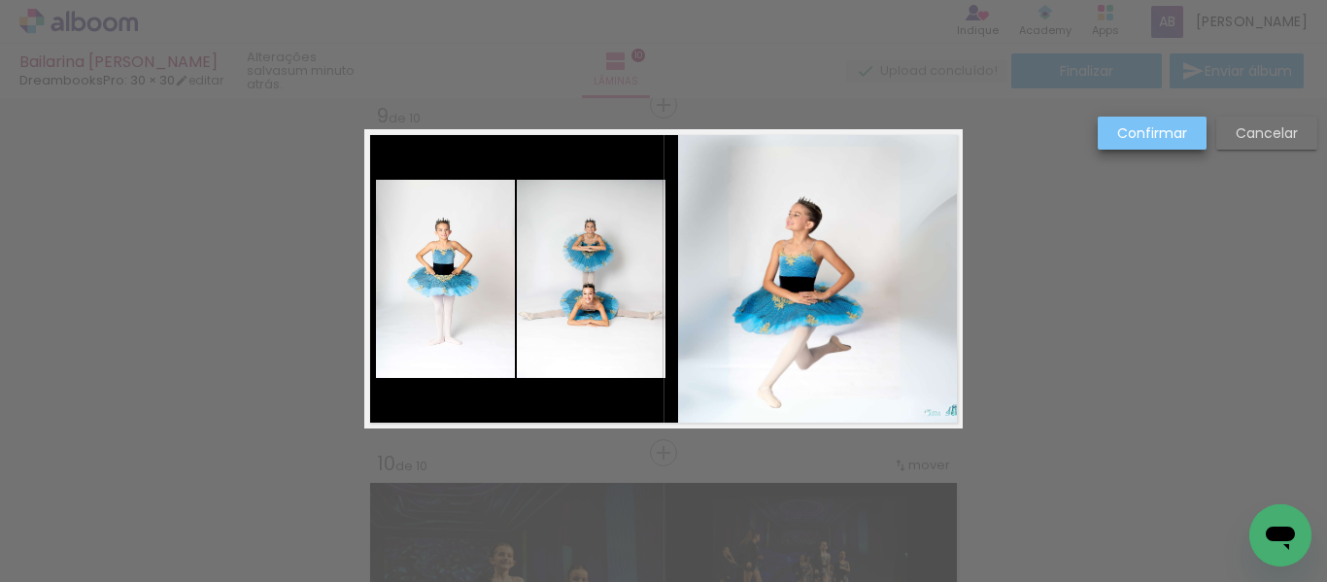
click at [0, 0] on slot "Confirmar" at bounding box center [0, 0] width 0 height 0
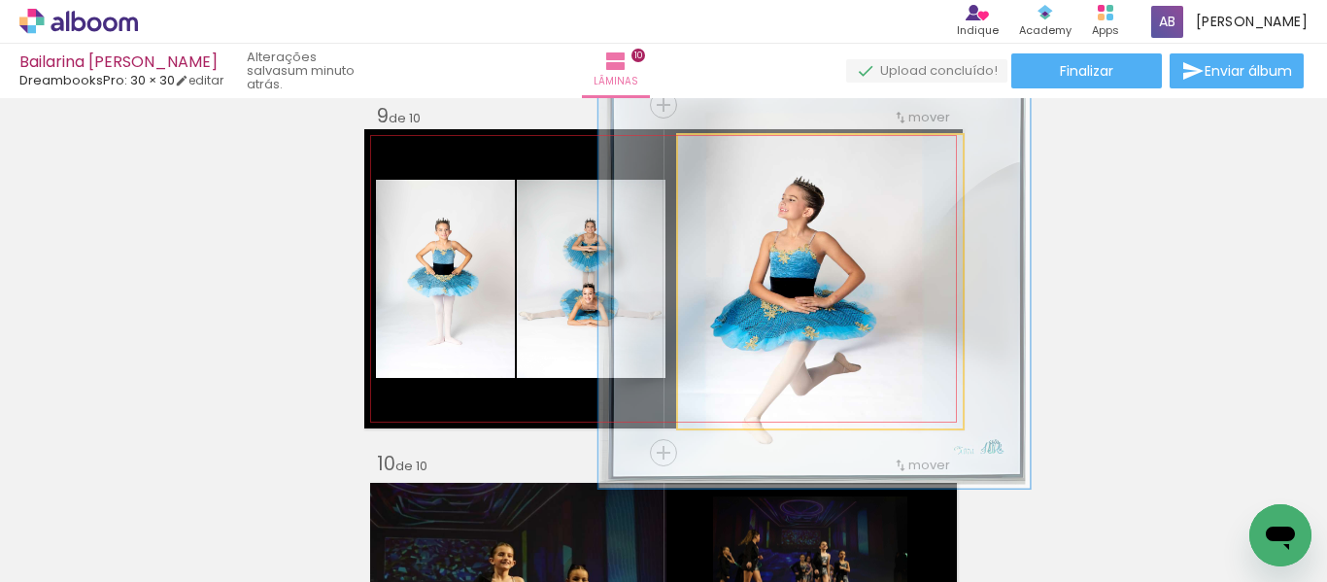
drag, startPoint x: 733, startPoint y: 157, endPoint x: 757, endPoint y: 159, distance: 23.4
type paper-slider "147"
click at [757, 159] on div at bounding box center [759, 155] width 17 height 17
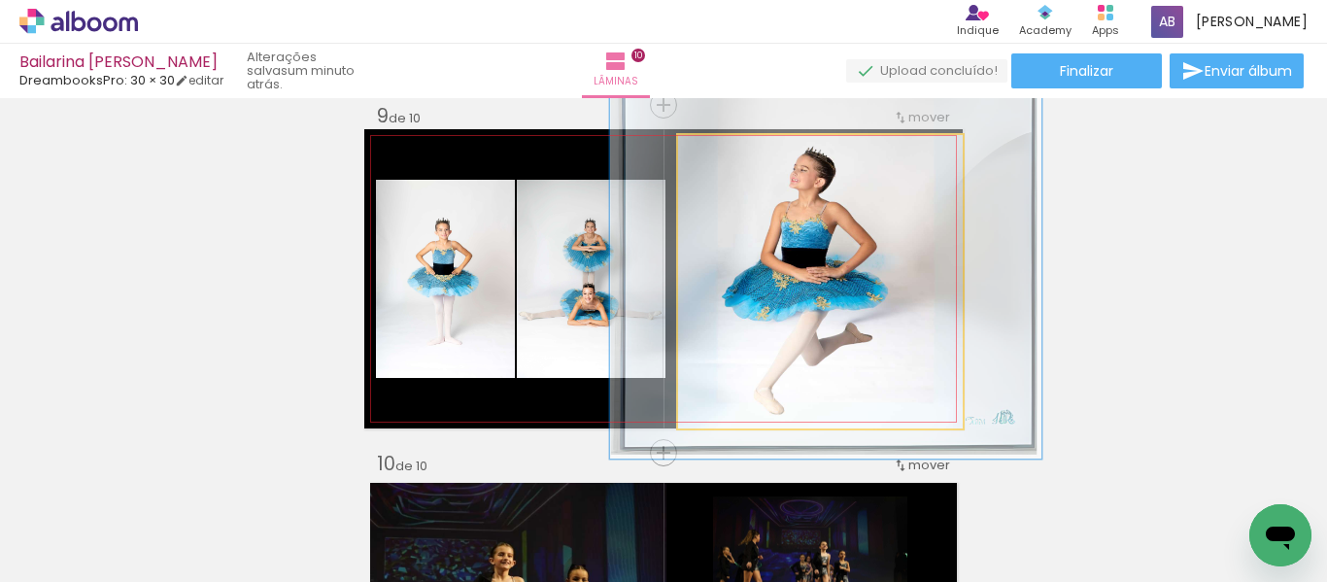
drag, startPoint x: 824, startPoint y: 303, endPoint x: 835, endPoint y: 273, distance: 32.3
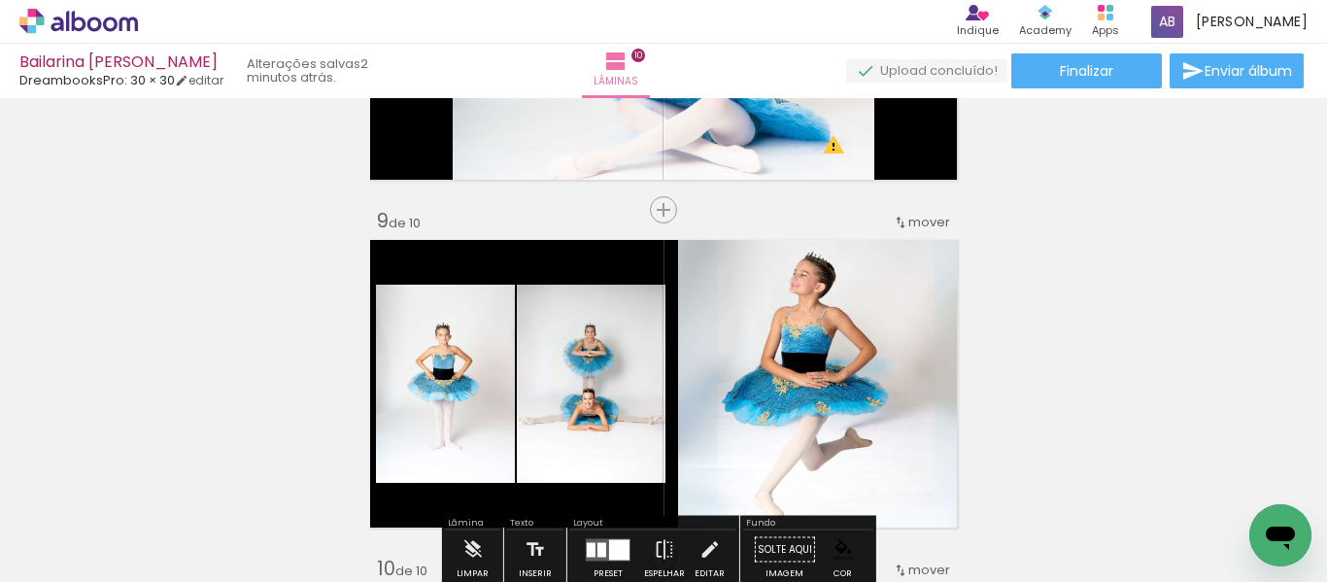
scroll to position [2709, 0]
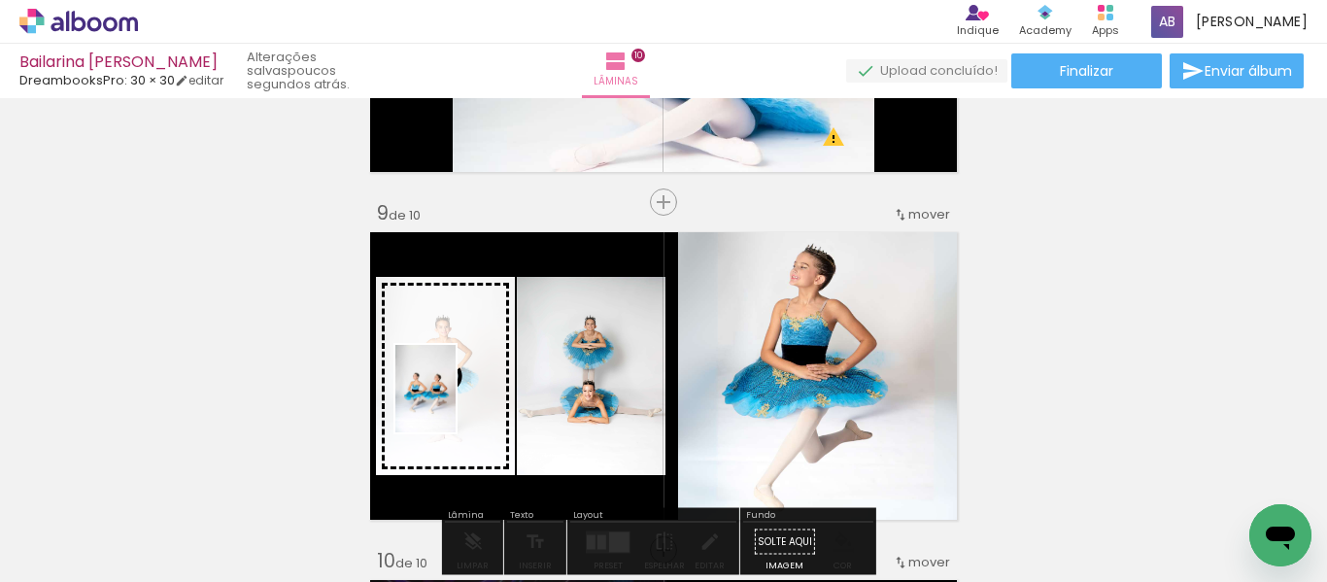
drag, startPoint x: 207, startPoint y: 547, endPoint x: 454, endPoint y: 403, distance: 285.5
click at [454, 403] on quentale-workspace at bounding box center [663, 291] width 1327 height 582
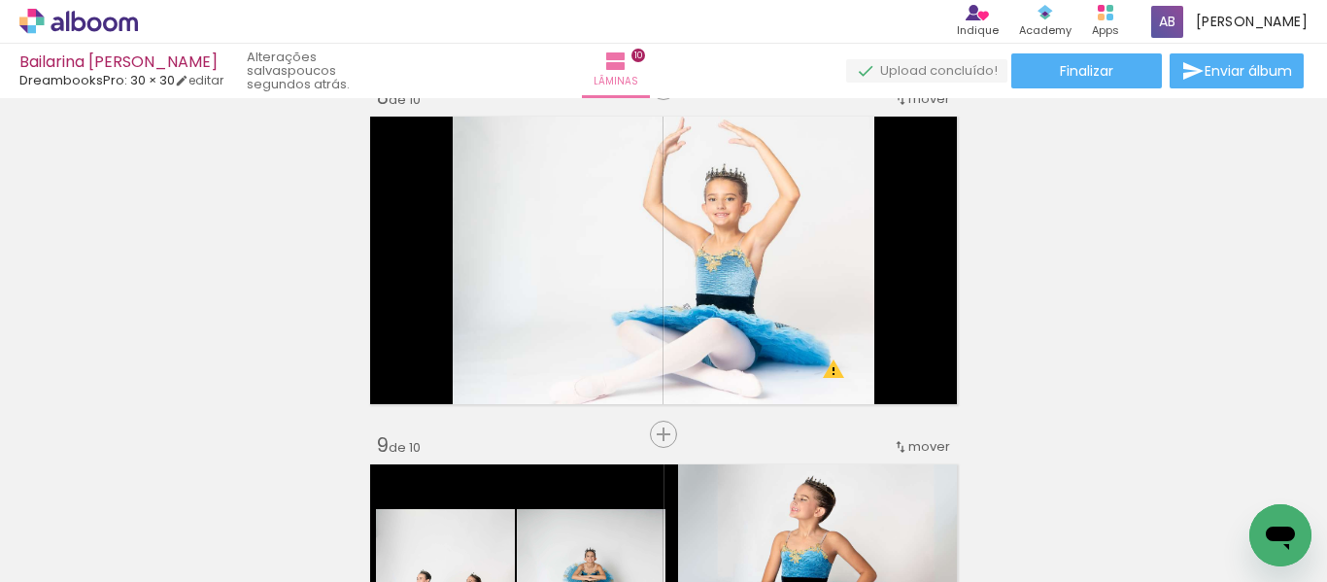
scroll to position [2321, 0]
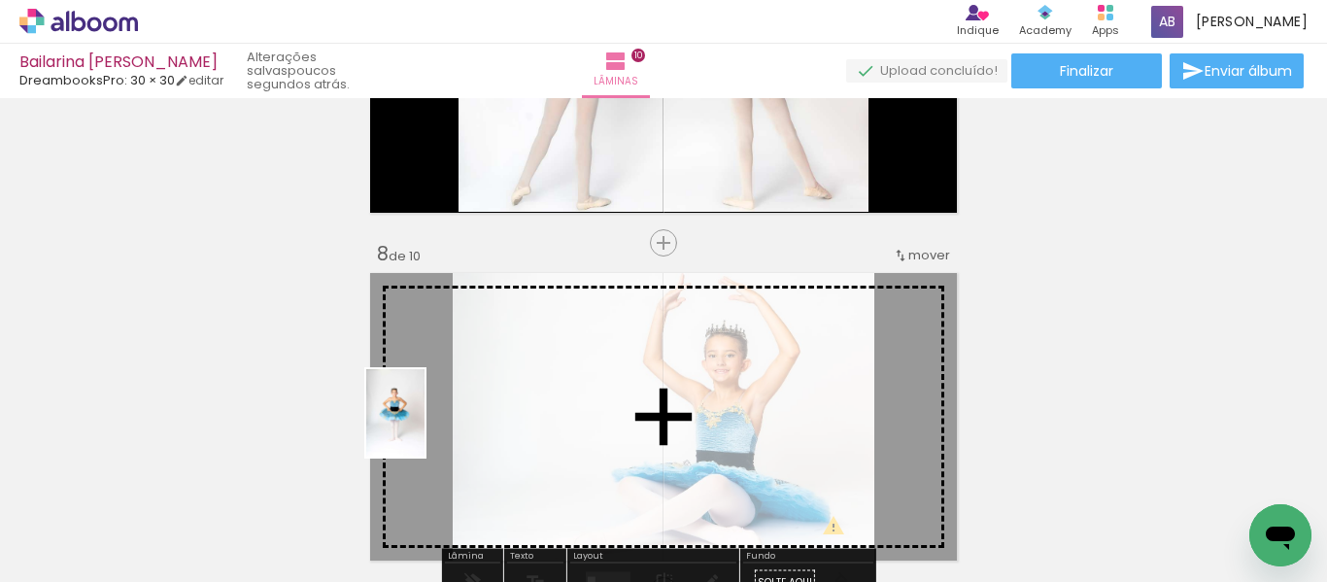
drag, startPoint x: 194, startPoint y: 543, endPoint x: 424, endPoint y: 427, distance: 257.5
click at [424, 427] on quentale-workspace at bounding box center [663, 291] width 1327 height 582
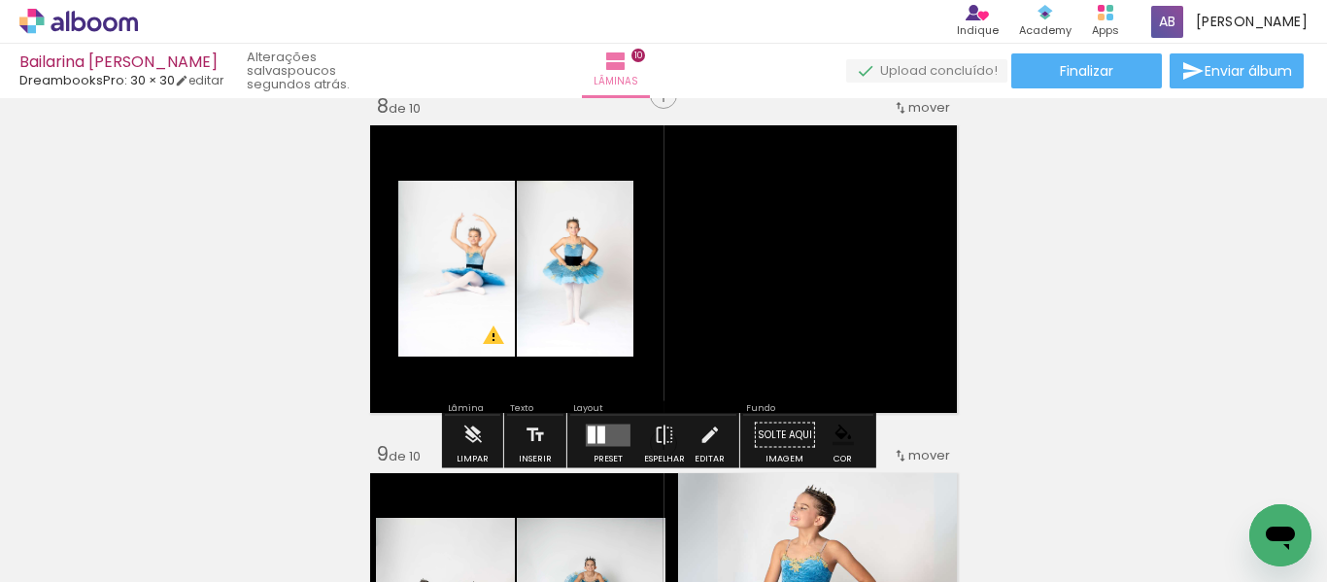
scroll to position [2515, 0]
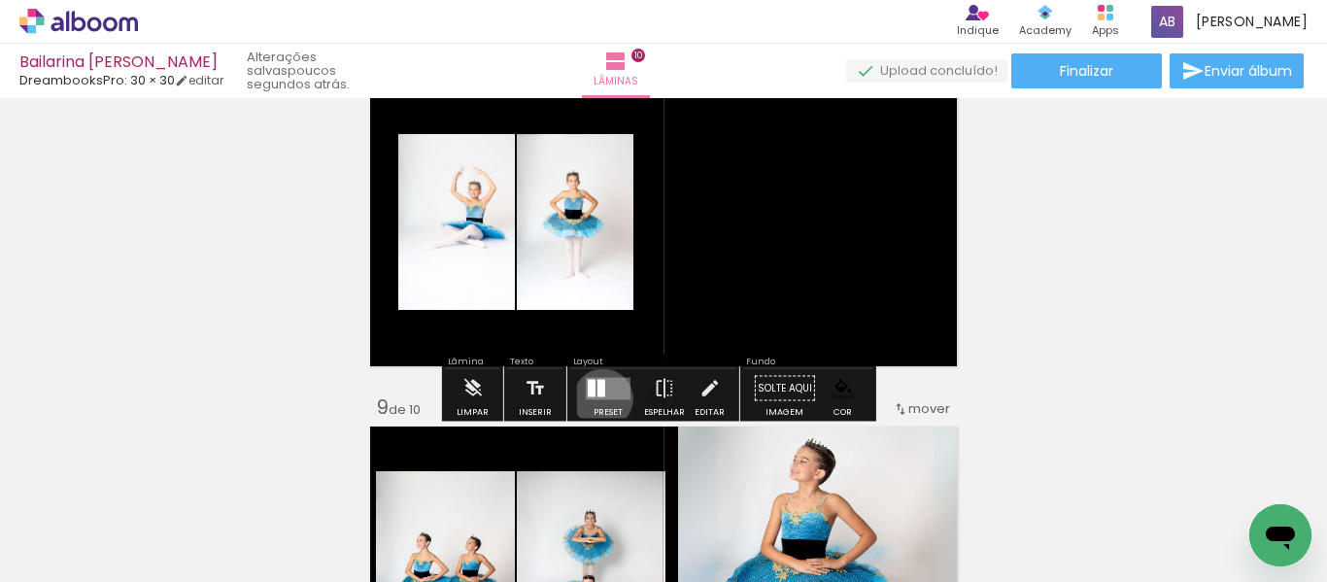
click at [598, 398] on quentale-layouter at bounding box center [608, 388] width 45 height 22
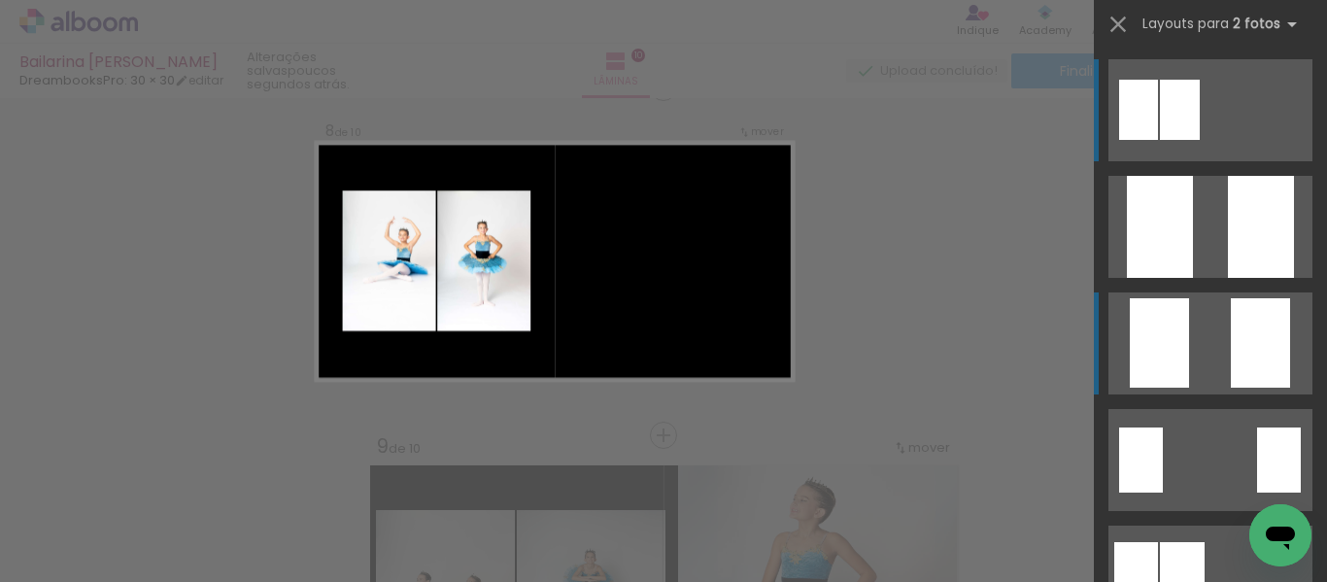
scroll to position [2459, 0]
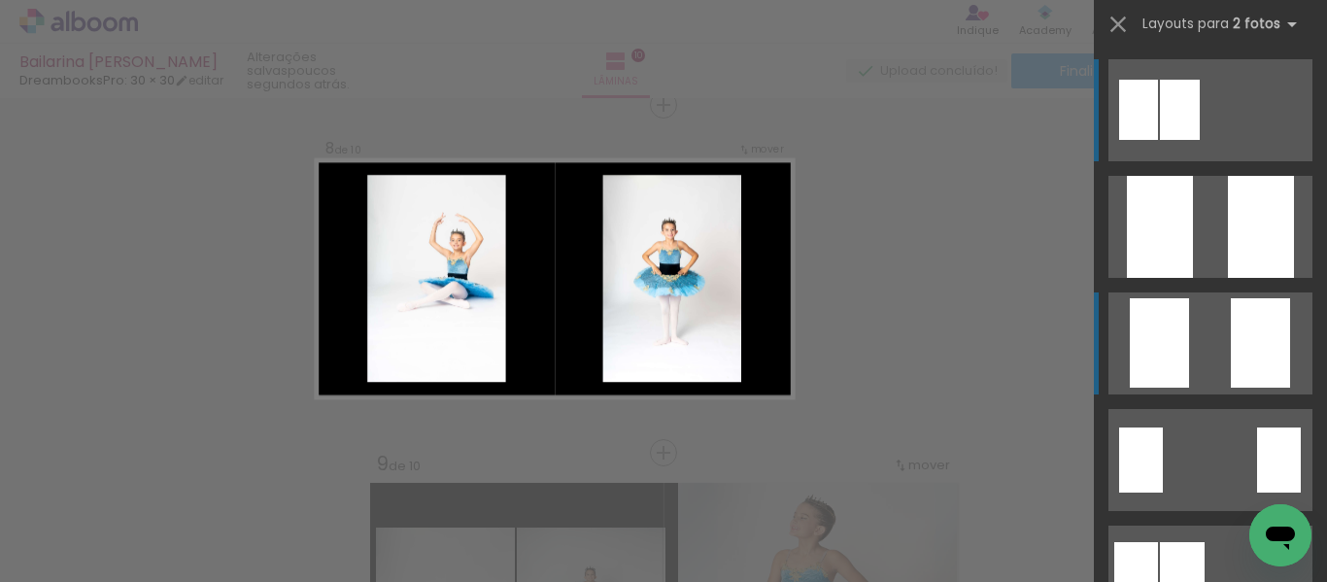
click at [1141, 278] on div at bounding box center [1160, 227] width 66 height 102
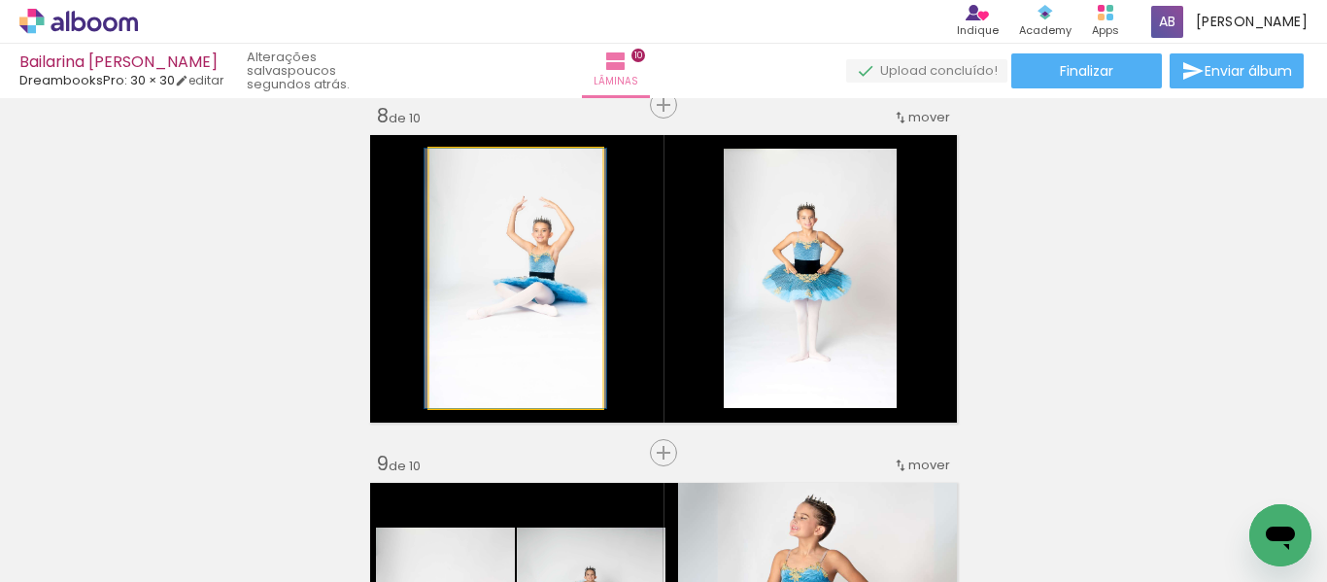
click at [507, 294] on quentale-photo at bounding box center [515, 278] width 173 height 259
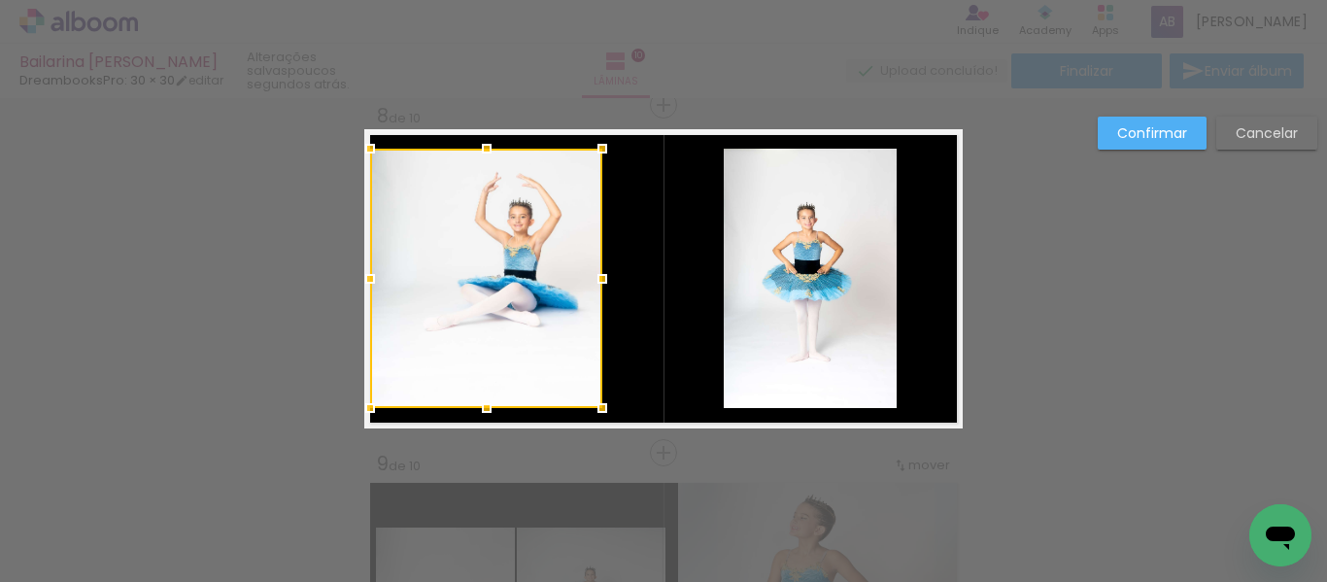
drag, startPoint x: 423, startPoint y: 285, endPoint x: 364, endPoint y: 283, distance: 59.3
click at [364, 283] on div at bounding box center [370, 278] width 39 height 39
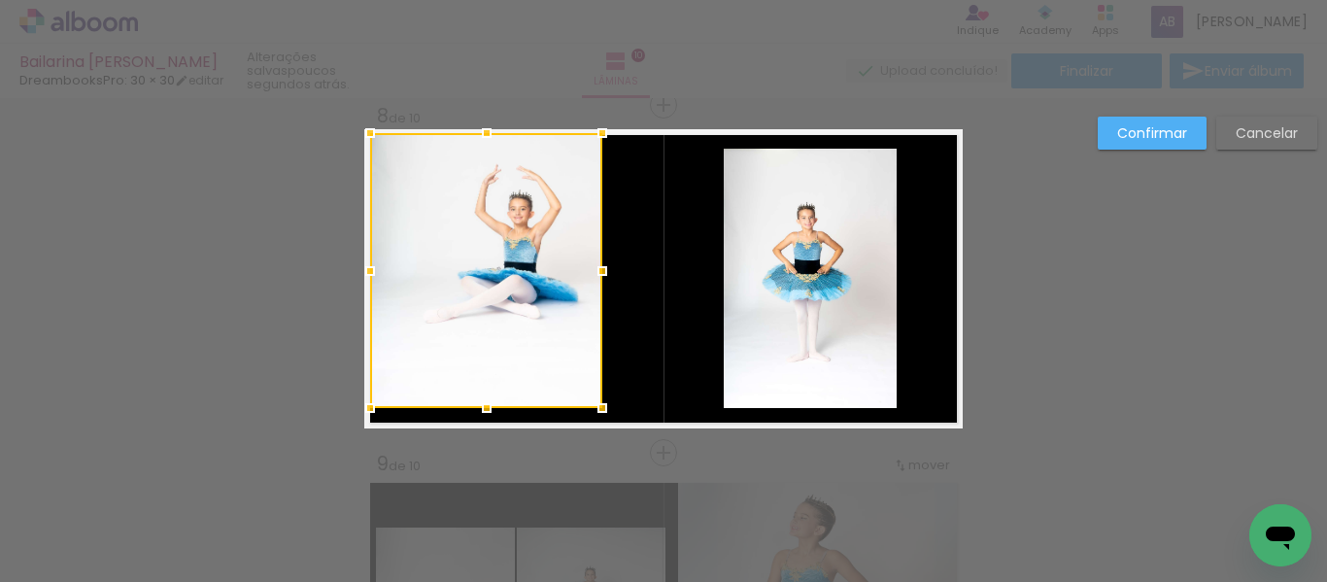
drag, startPoint x: 473, startPoint y: 145, endPoint x: 483, endPoint y: 121, distance: 25.2
click at [483, 121] on div at bounding box center [486, 133] width 39 height 39
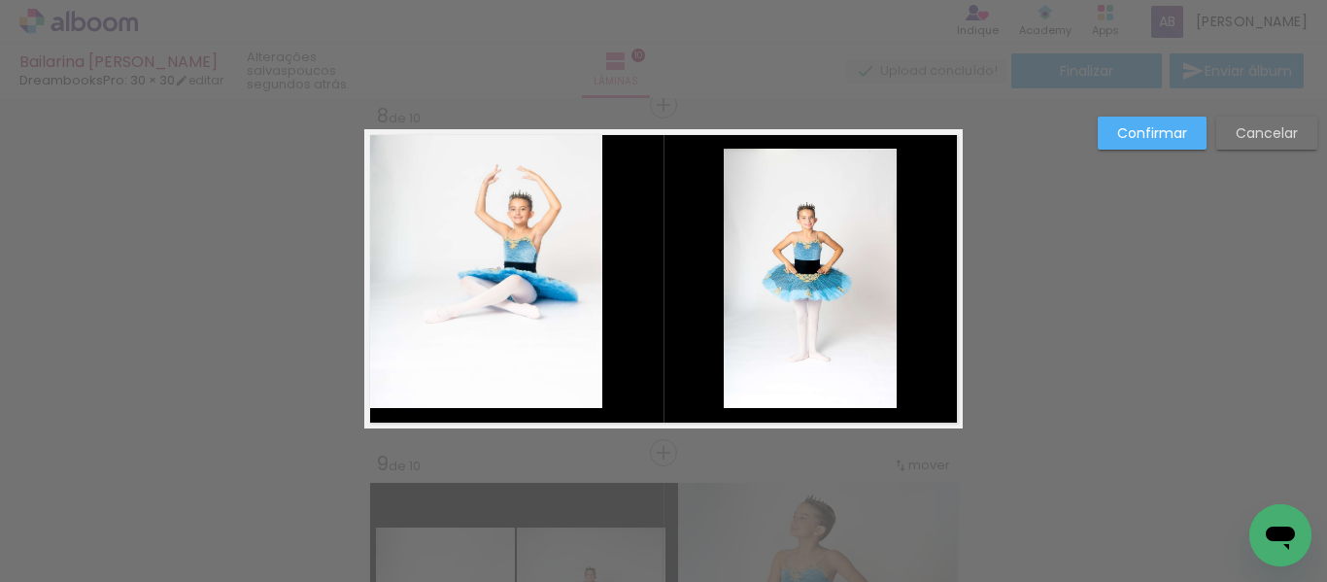
click at [589, 273] on quentale-photo at bounding box center [486, 270] width 232 height 275
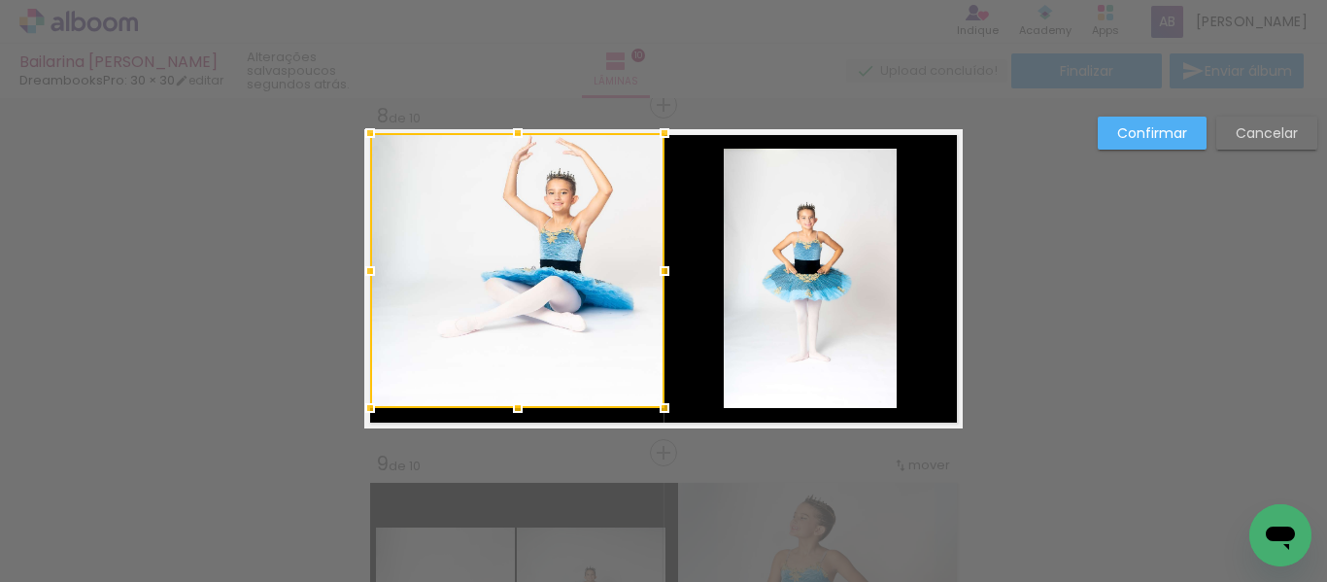
drag, startPoint x: 594, startPoint y: 273, endPoint x: 656, endPoint y: 277, distance: 62.3
click at [656, 277] on div at bounding box center [664, 271] width 39 height 39
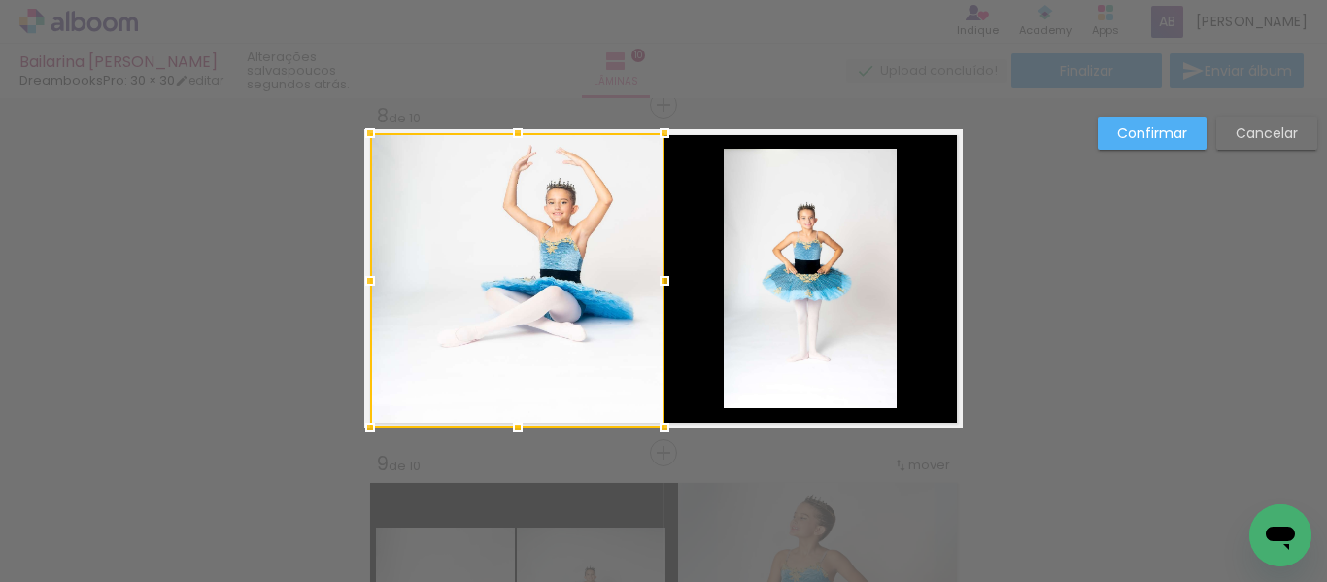
drag, startPoint x: 513, startPoint y: 409, endPoint x: 513, endPoint y: 428, distance: 19.4
click at [513, 428] on div at bounding box center [517, 427] width 39 height 39
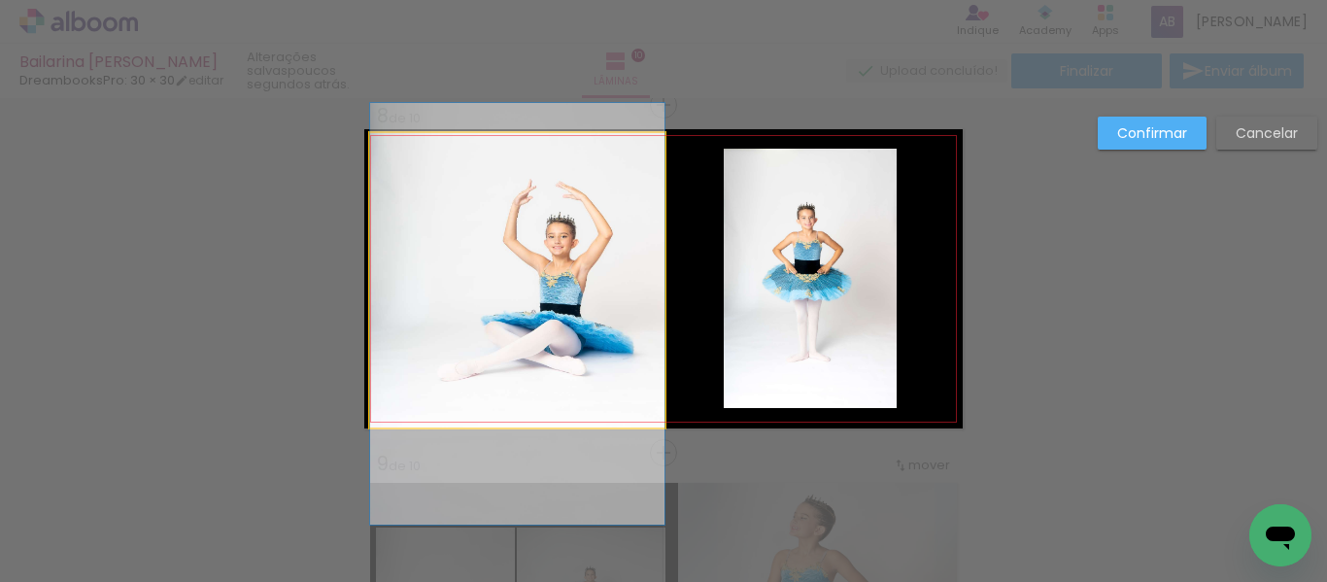
drag, startPoint x: 551, startPoint y: 285, endPoint x: 522, endPoint y: 319, distance: 44.1
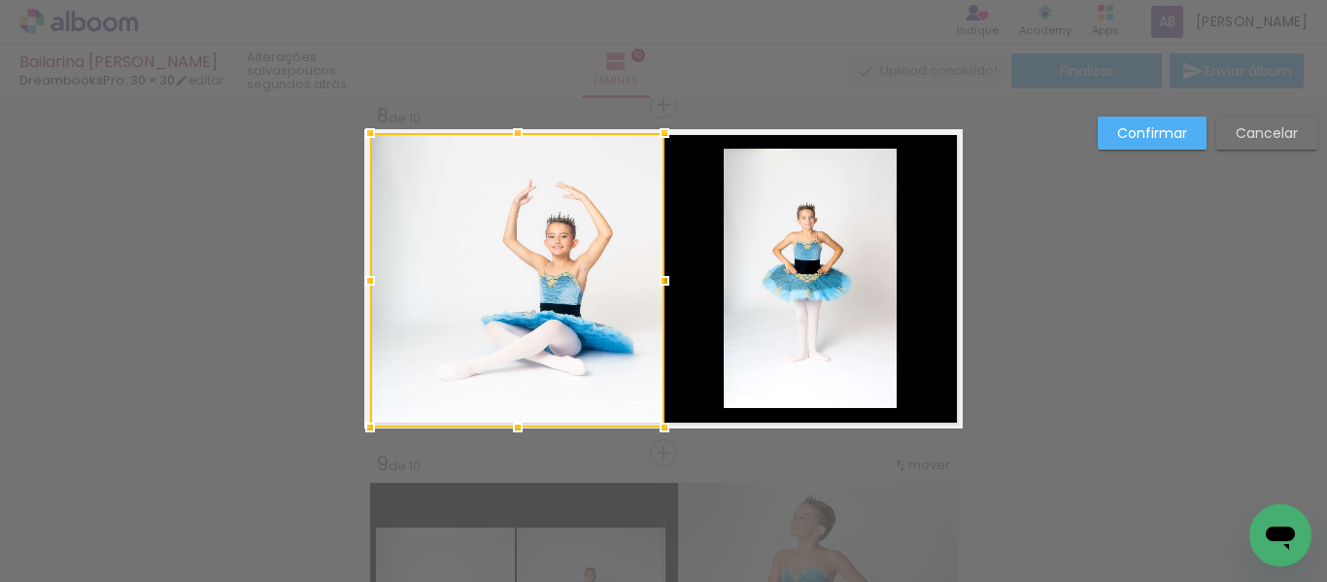
click at [535, 320] on div at bounding box center [517, 280] width 294 height 294
click at [773, 316] on quentale-photo at bounding box center [809, 278] width 173 height 259
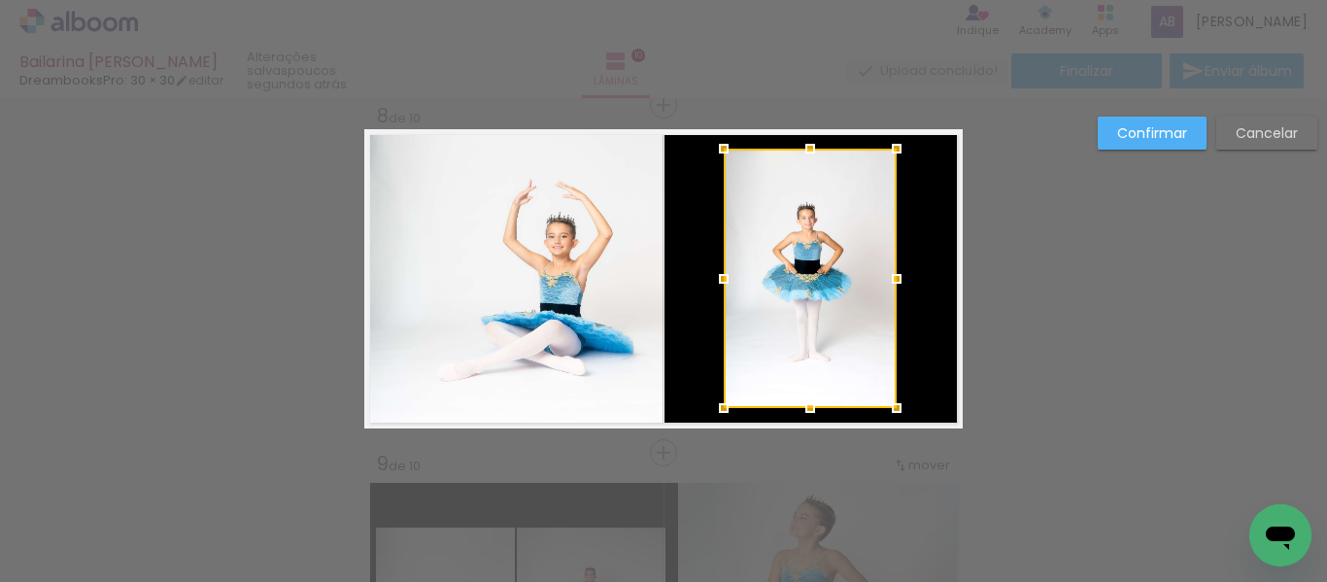
click at [773, 316] on div at bounding box center [809, 278] width 173 height 259
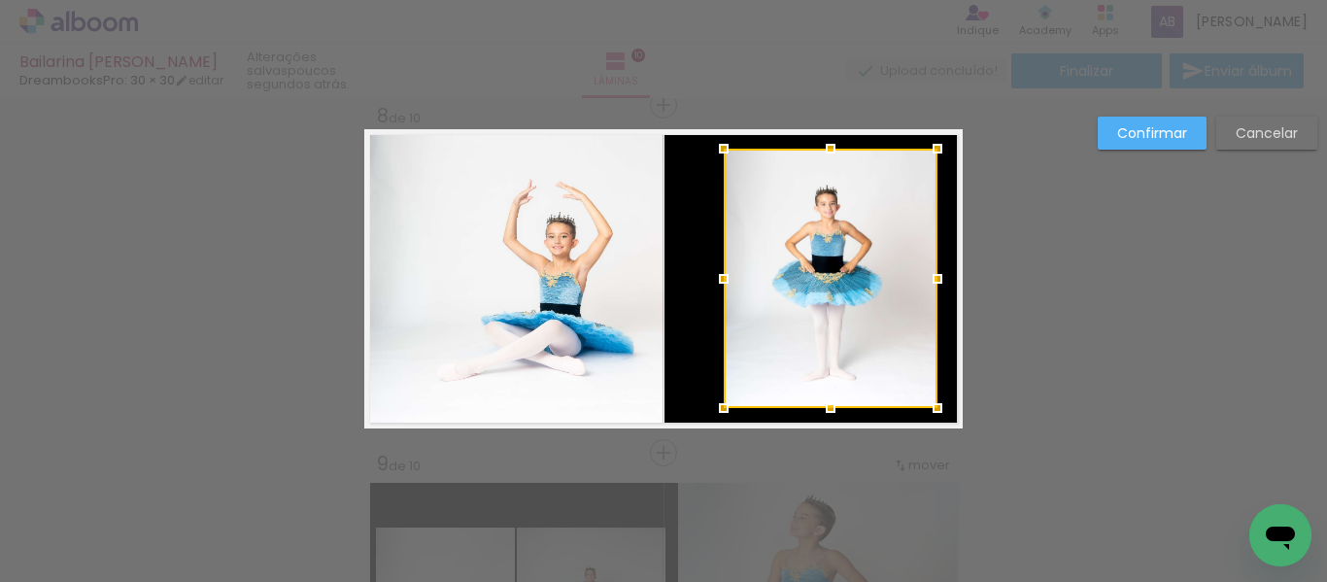
drag, startPoint x: 891, startPoint y: 277, endPoint x: 932, endPoint y: 286, distance: 41.9
click at [932, 286] on div at bounding box center [937, 278] width 39 height 39
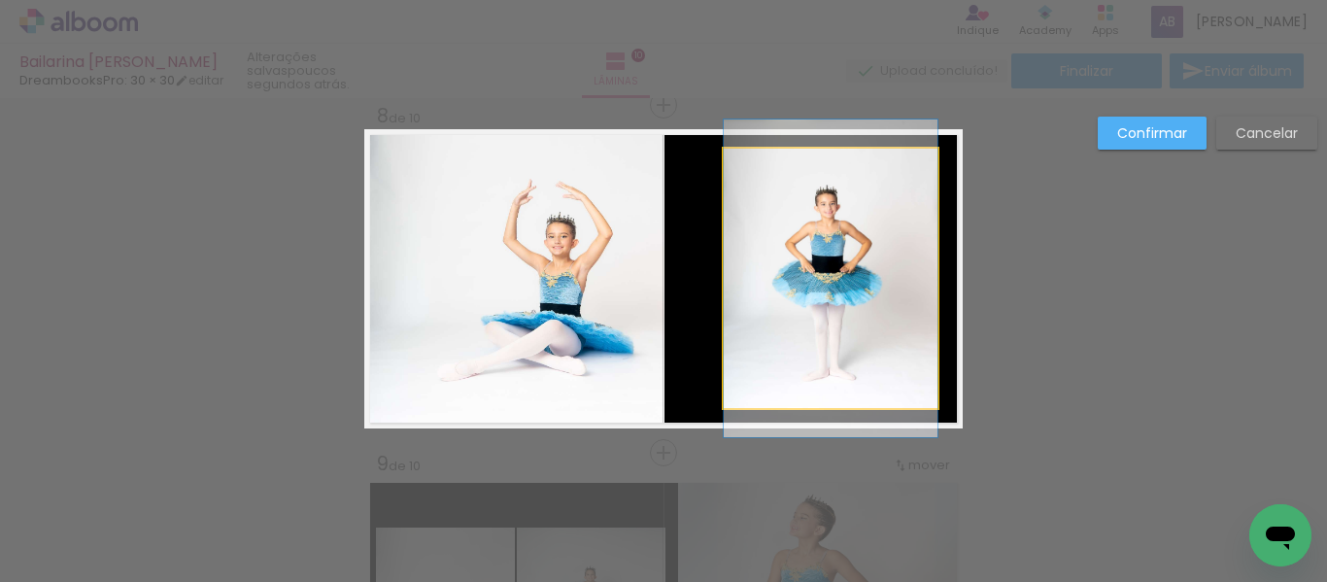
click at [723, 274] on quentale-photo at bounding box center [830, 278] width 214 height 259
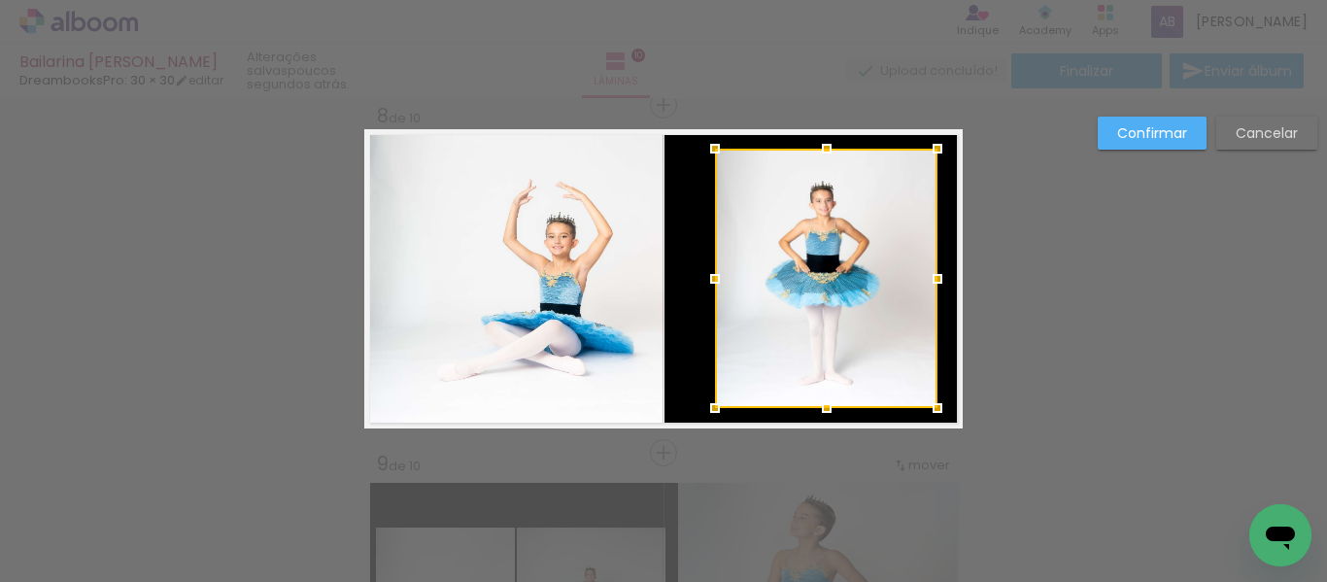
click at [711, 282] on div at bounding box center [714, 278] width 39 height 39
click at [821, 286] on div at bounding box center [826, 278] width 222 height 259
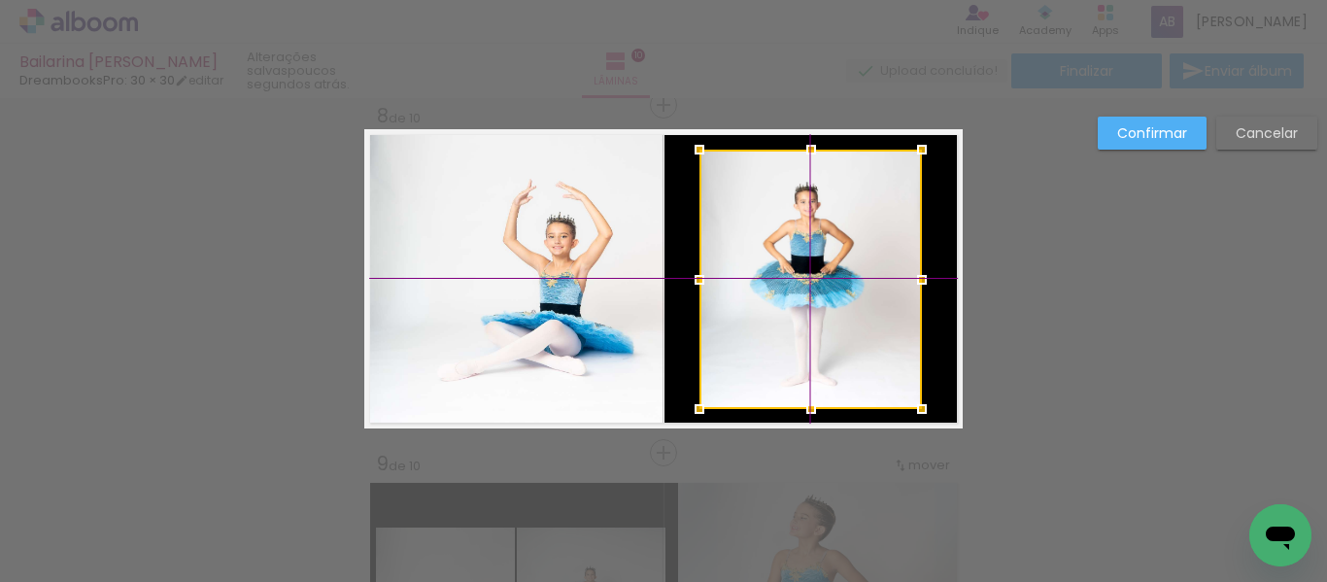
drag, startPoint x: 822, startPoint y: 281, endPoint x: 811, endPoint y: 279, distance: 10.9
click at [811, 279] on div at bounding box center [810, 279] width 222 height 259
click at [0, 0] on slot "Confirmar" at bounding box center [0, 0] width 0 height 0
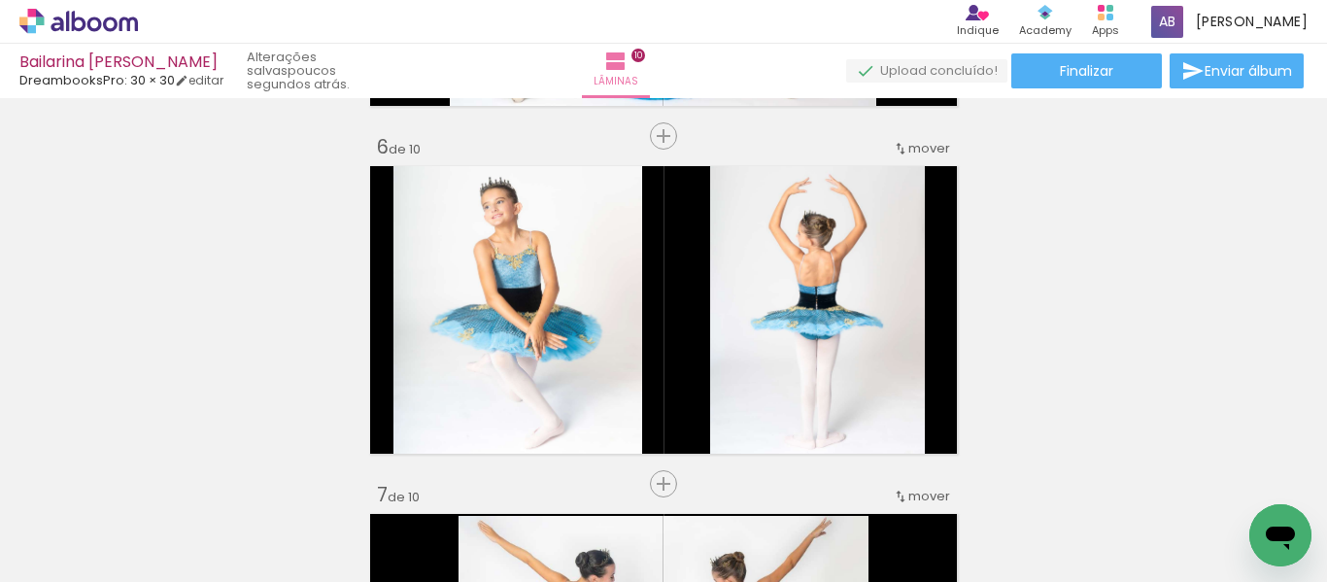
scroll to position [1779, 0]
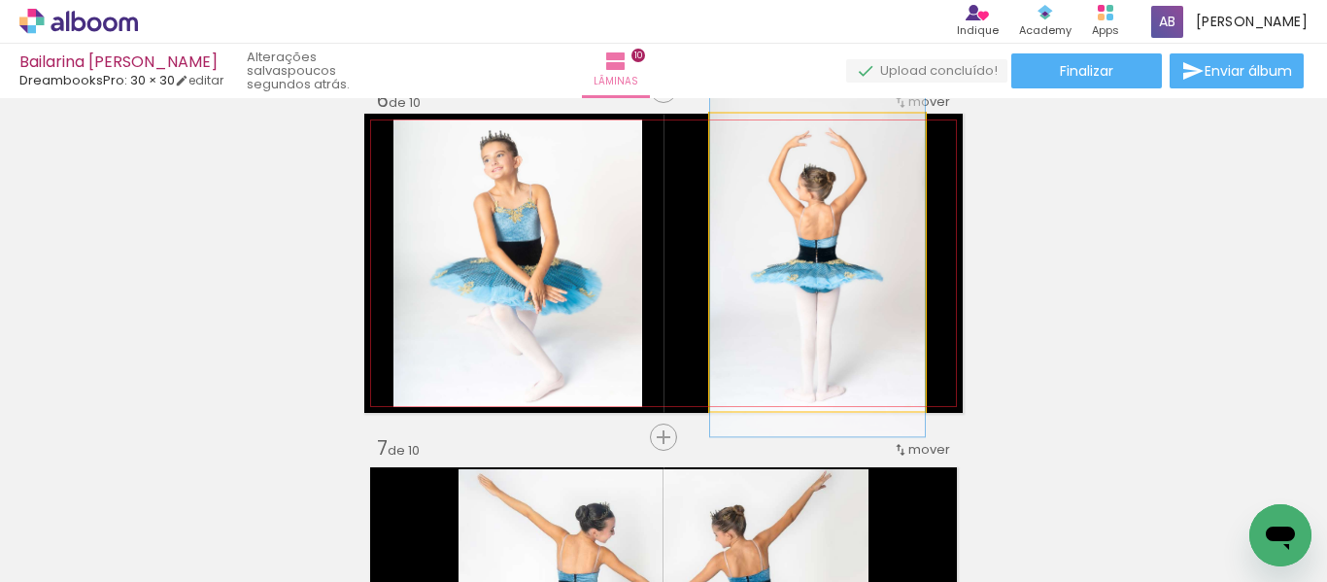
click at [864, 302] on quentale-photo at bounding box center [817, 262] width 215 height 297
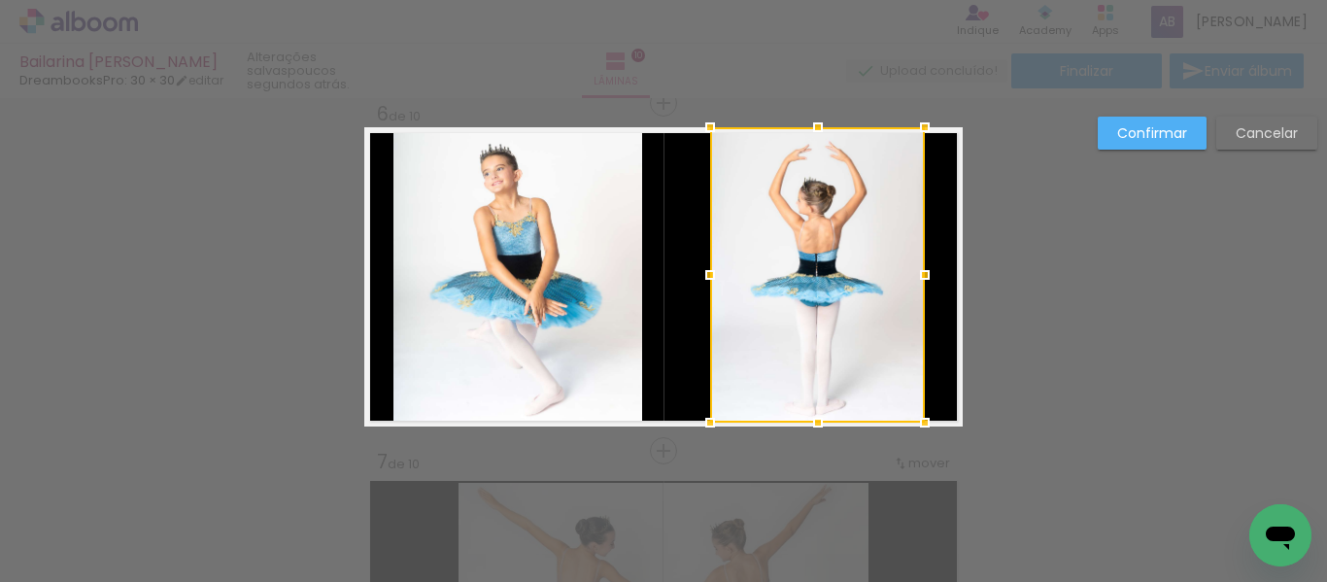
scroll to position [1764, 0]
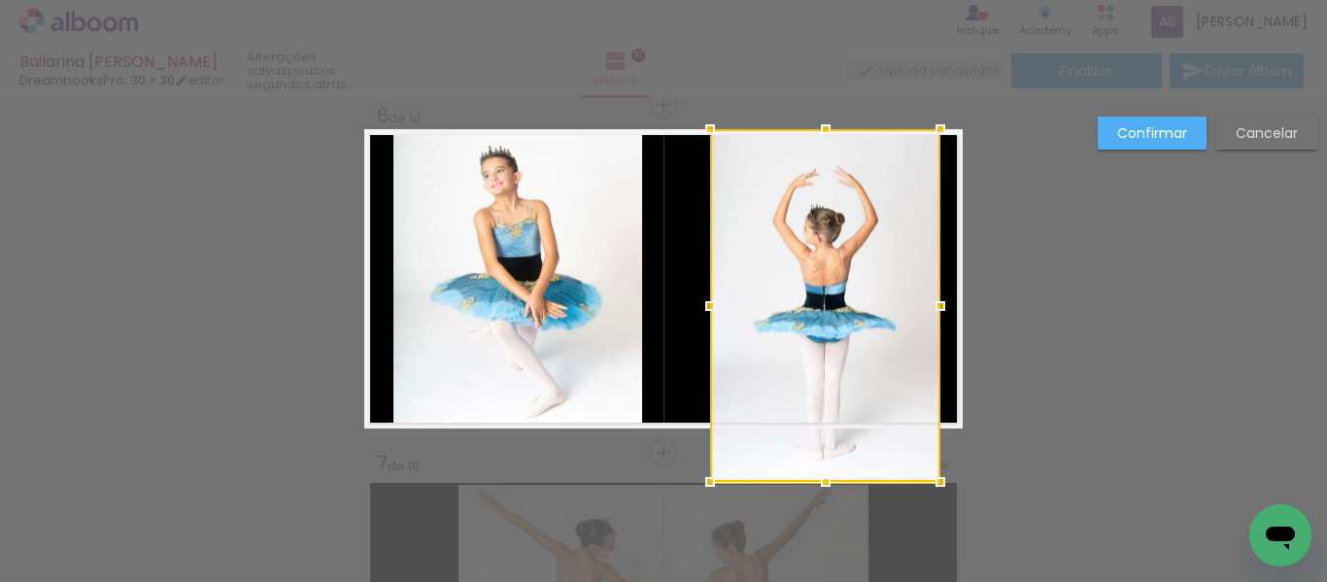
drag, startPoint x: 926, startPoint y: 279, endPoint x: 937, endPoint y: 282, distance: 11.1
click at [937, 282] on album-spread "6 de 10" at bounding box center [663, 278] width 598 height 299
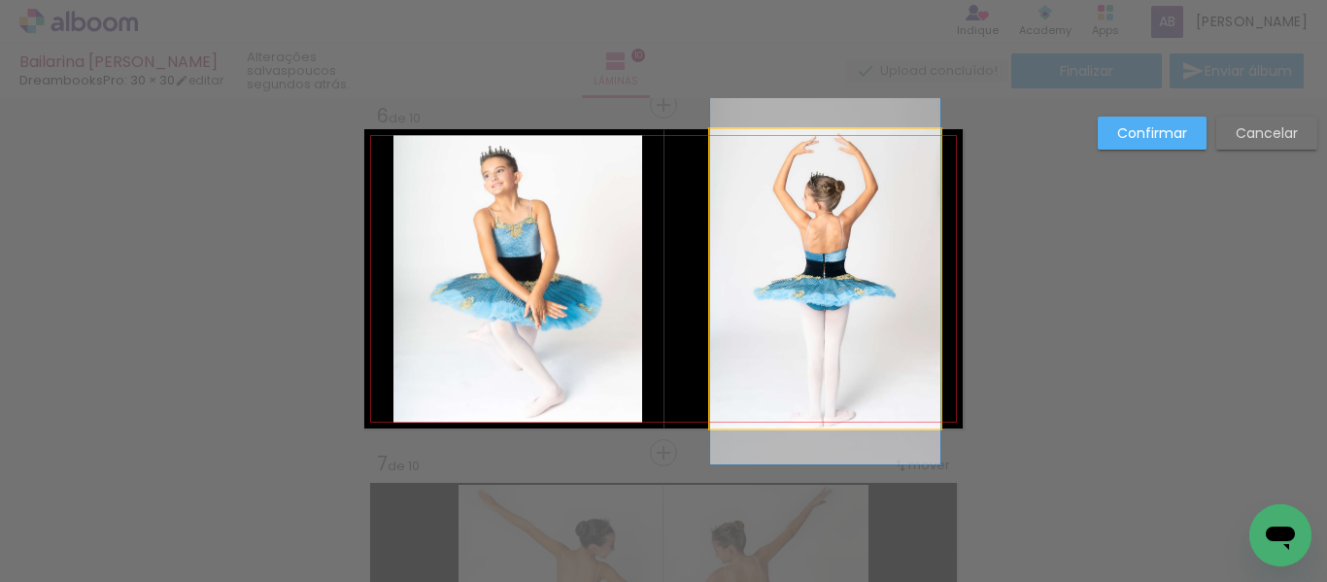
click at [883, 355] on quentale-photo at bounding box center [825, 278] width 230 height 299
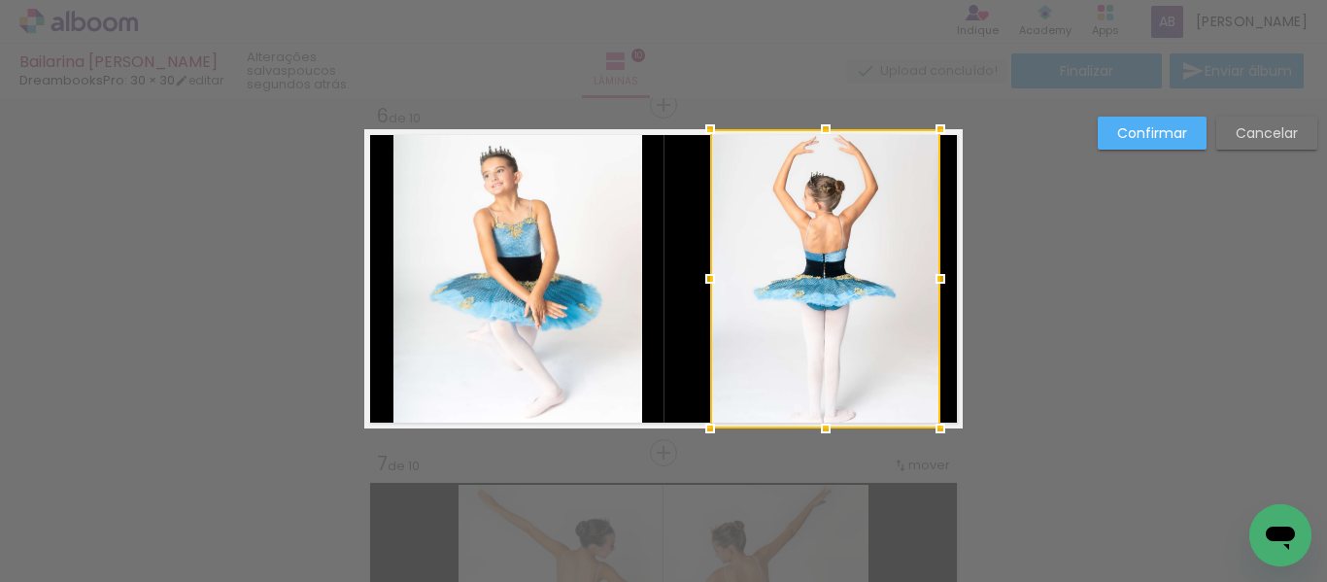
click at [883, 355] on div at bounding box center [825, 278] width 230 height 299
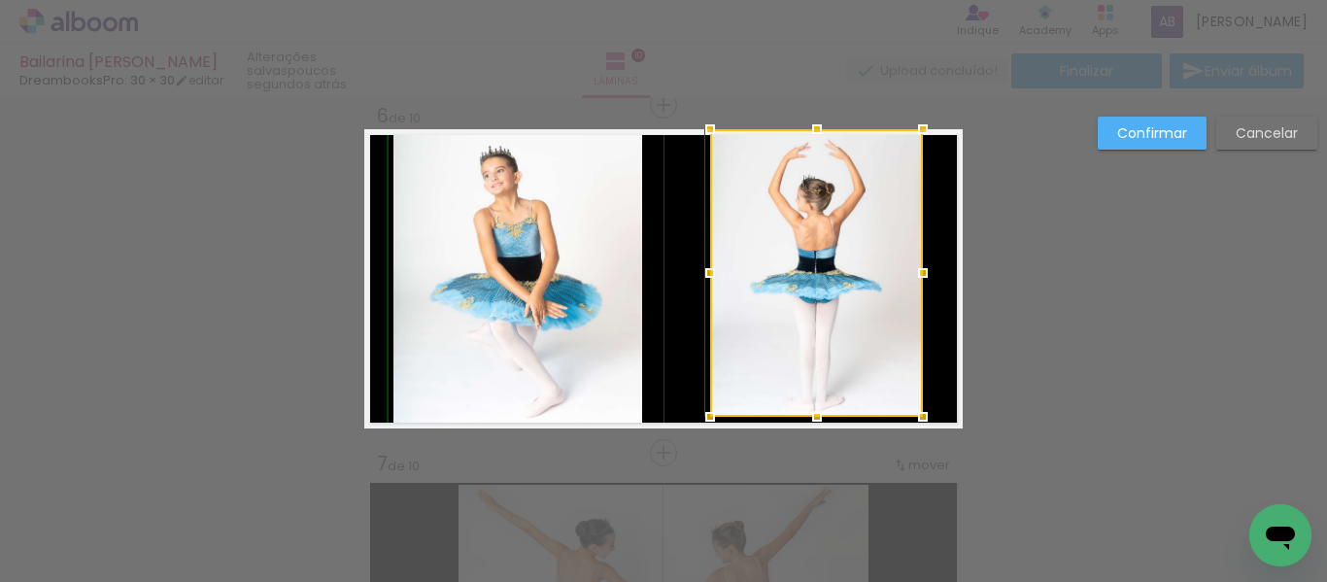
drag, startPoint x: 932, startPoint y: 429, endPoint x: 915, endPoint y: 412, distance: 24.7
click at [915, 412] on div at bounding box center [922, 416] width 39 height 39
click at [819, 296] on div at bounding box center [816, 272] width 213 height 287
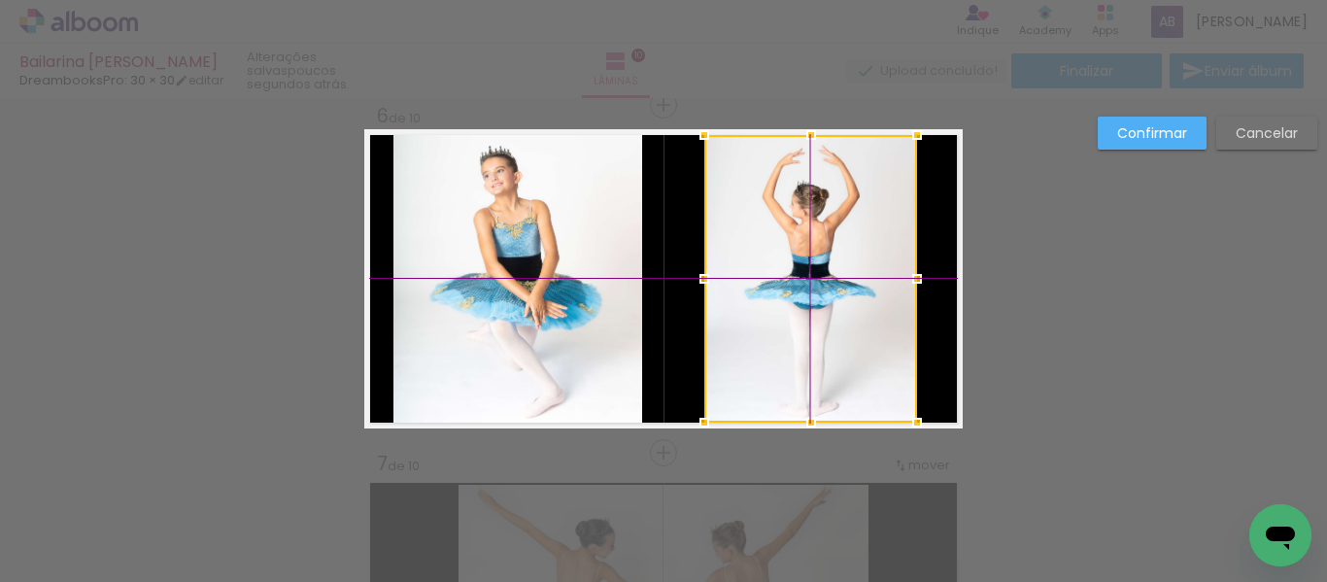
drag, startPoint x: 819, startPoint y: 296, endPoint x: 821, endPoint y: 317, distance: 20.5
click at [821, 317] on div at bounding box center [810, 278] width 213 height 287
click at [937, 342] on quentale-layouter at bounding box center [663, 278] width 598 height 299
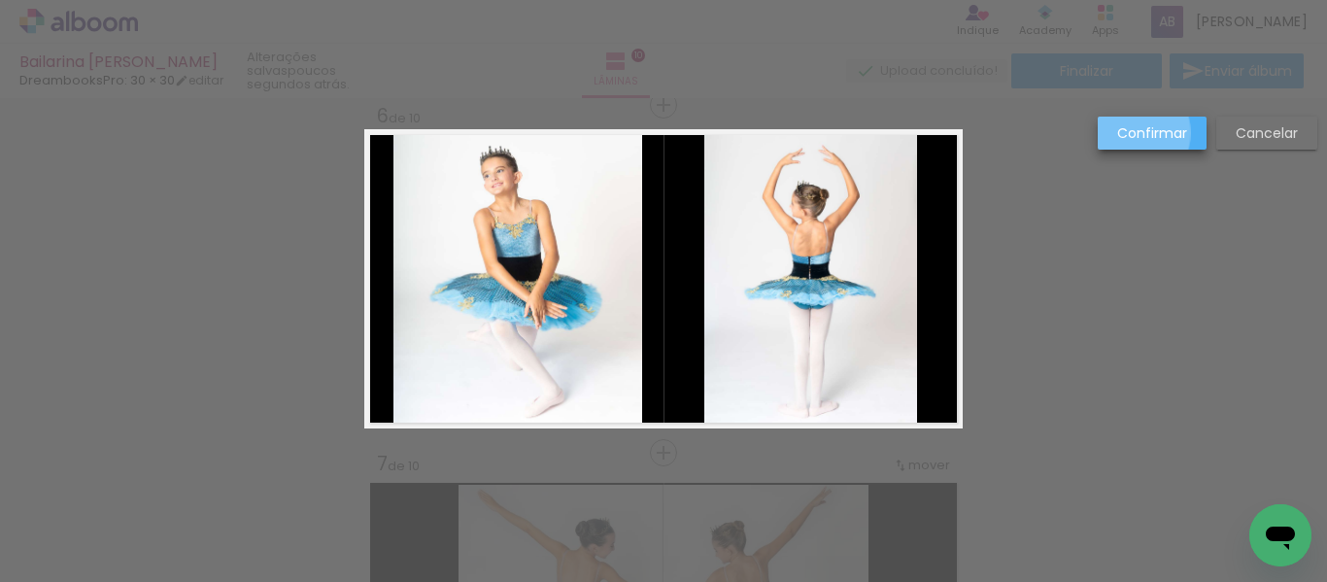
click at [0, 0] on slot "Confirmar" at bounding box center [0, 0] width 0 height 0
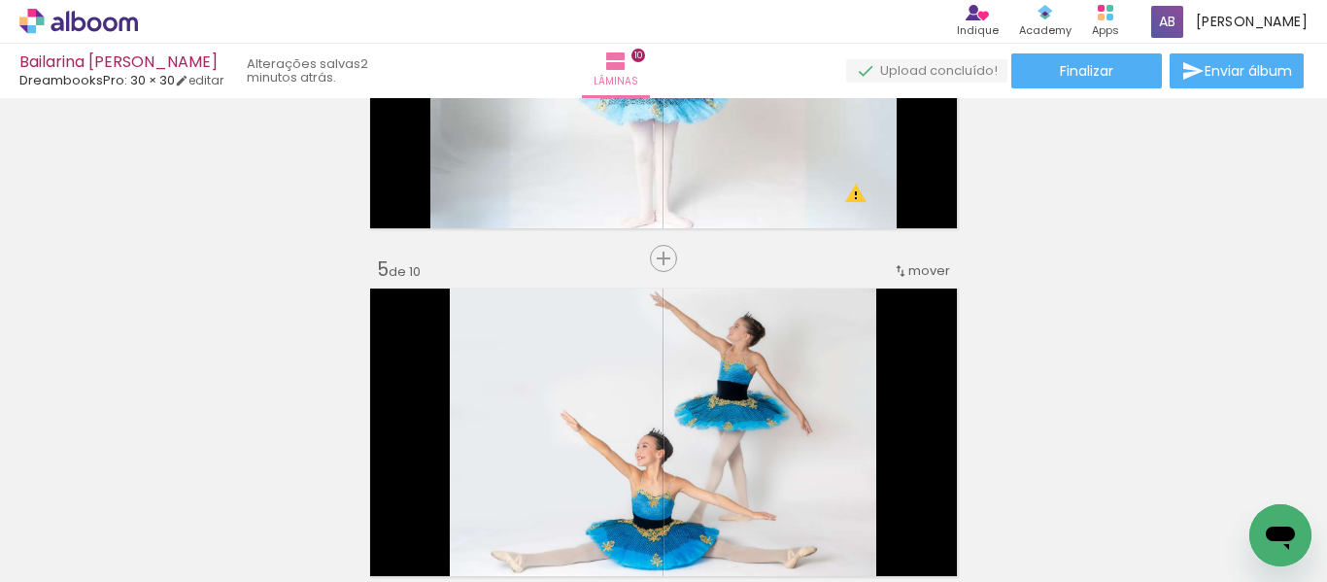
scroll to position [1165, 0]
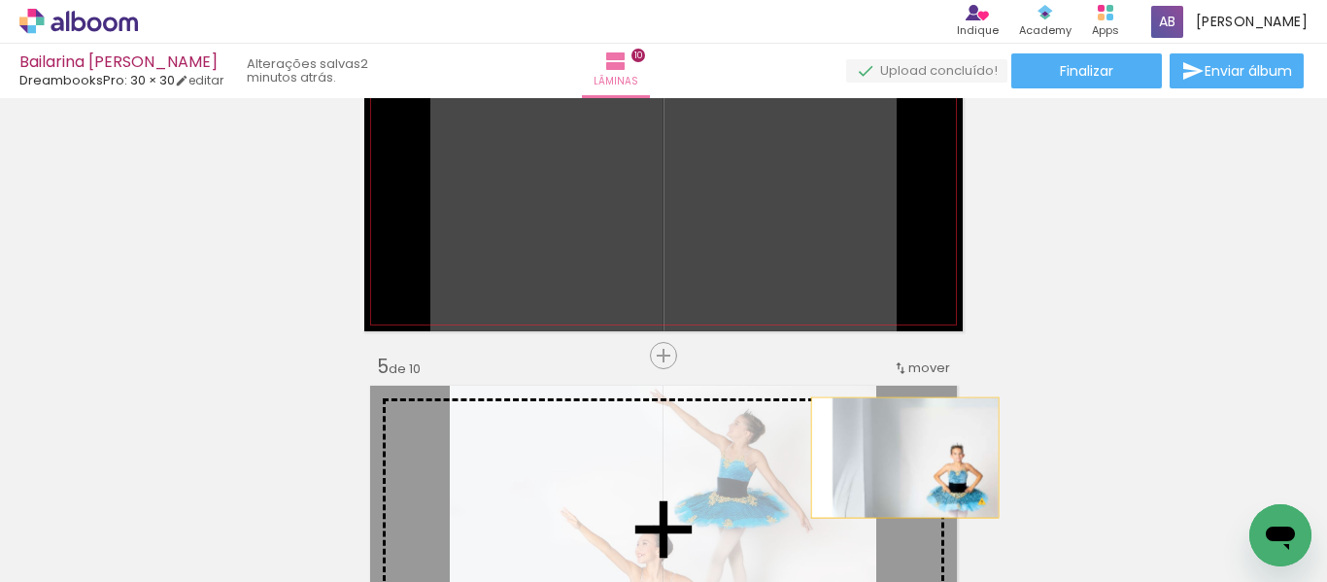
drag, startPoint x: 756, startPoint y: 224, endPoint x: 897, endPoint y: 457, distance: 272.8
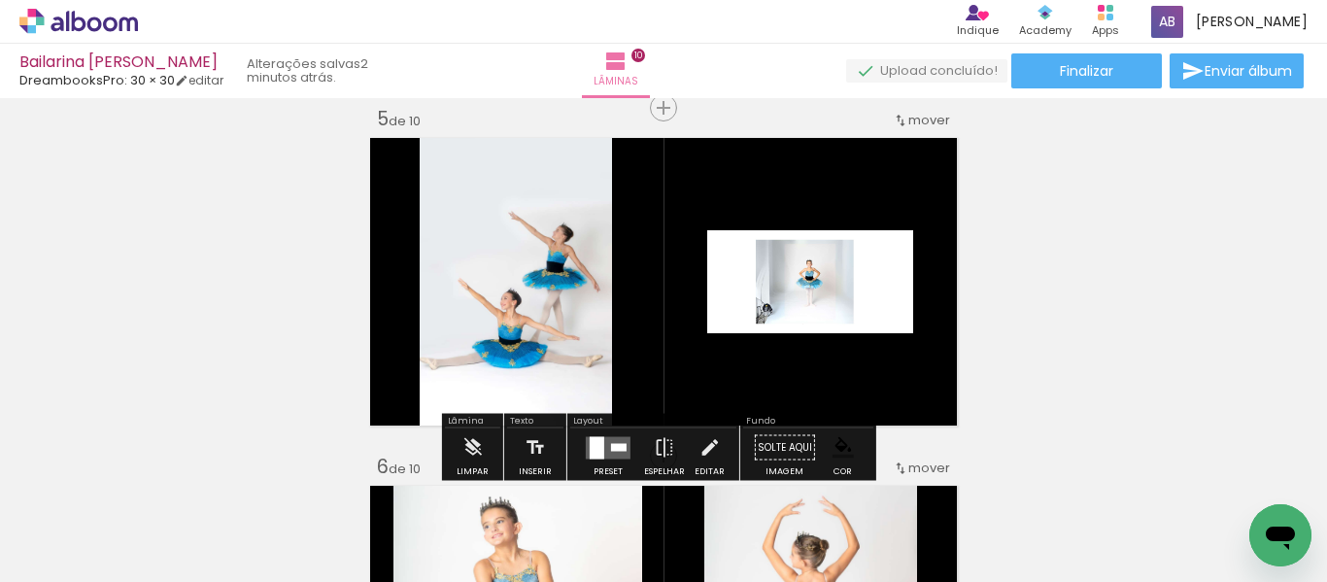
scroll to position [1457, 0]
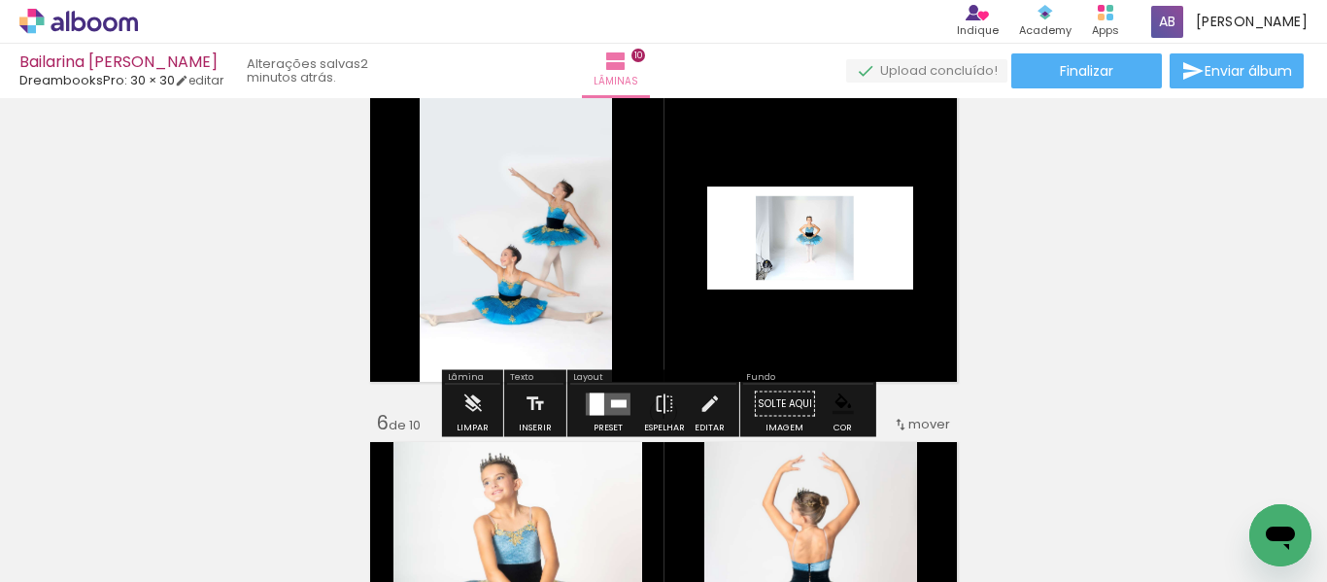
click at [764, 281] on quentale-photo at bounding box center [810, 237] width 206 height 103
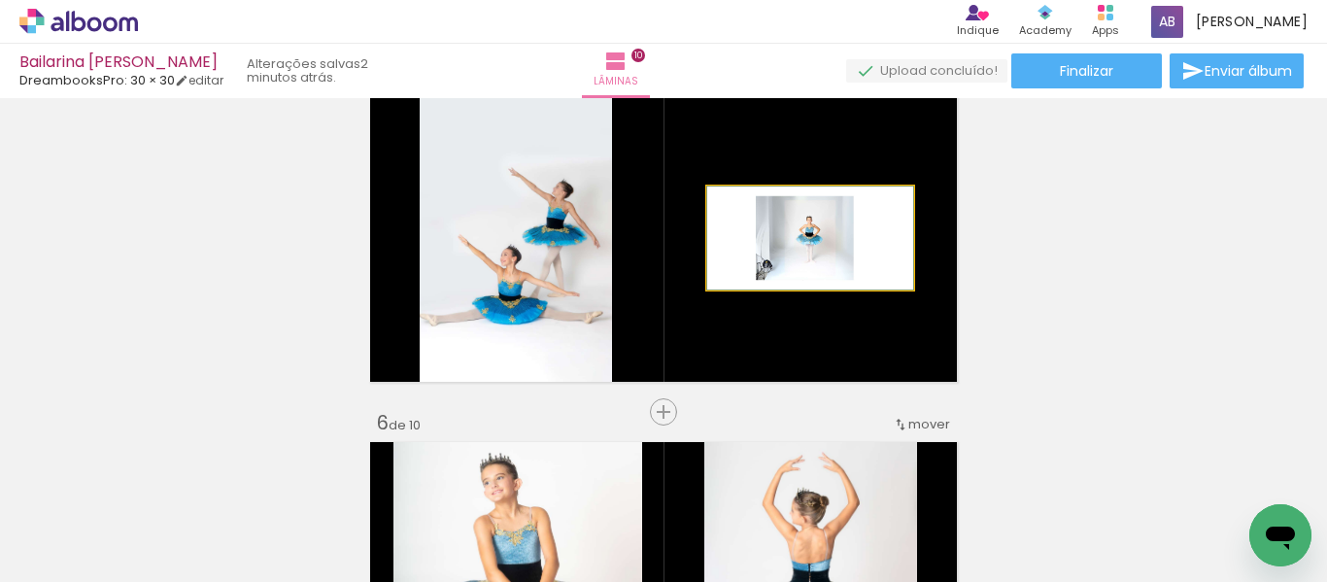
click at [765, 281] on quentale-photo at bounding box center [810, 237] width 206 height 103
click at [810, 268] on quentale-photo at bounding box center [810, 237] width 206 height 103
click at [811, 268] on quentale-photo at bounding box center [810, 237] width 206 height 103
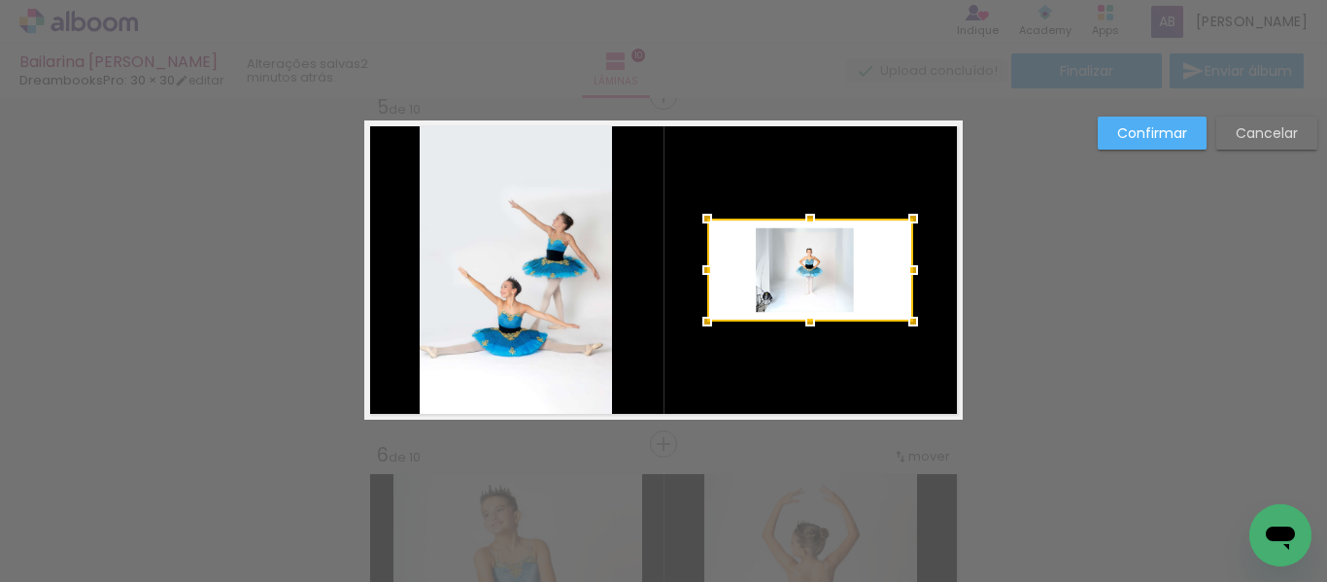
scroll to position [1416, 0]
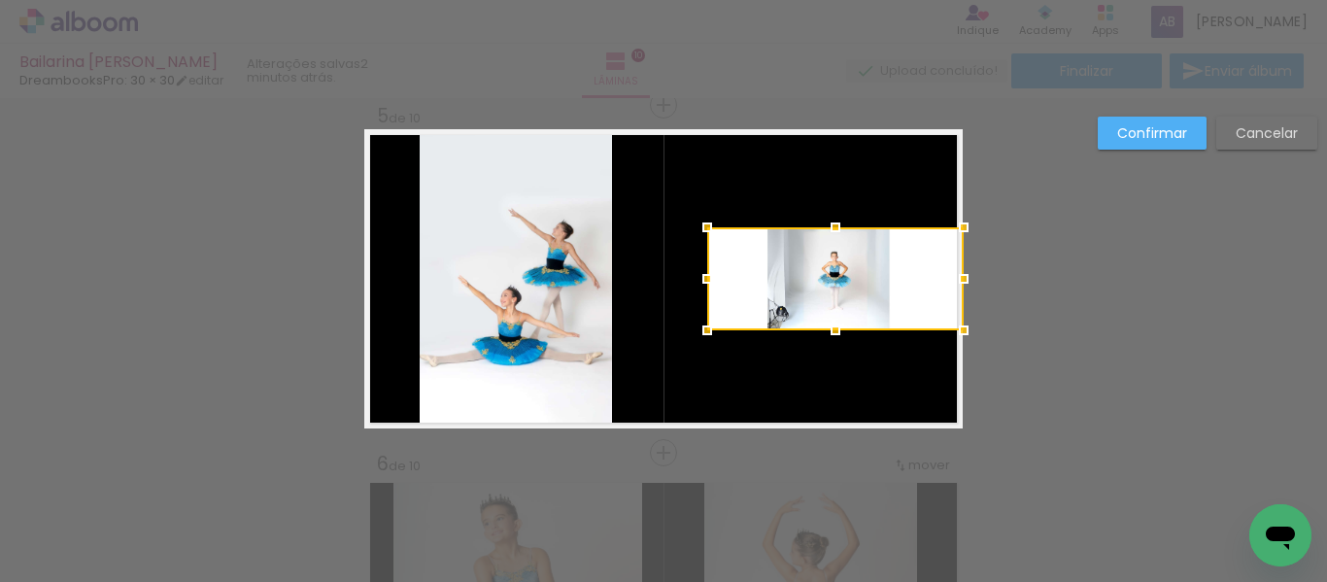
drag, startPoint x: 913, startPoint y: 279, endPoint x: 965, endPoint y: 287, distance: 53.2
click at [965, 287] on div at bounding box center [963, 278] width 39 height 39
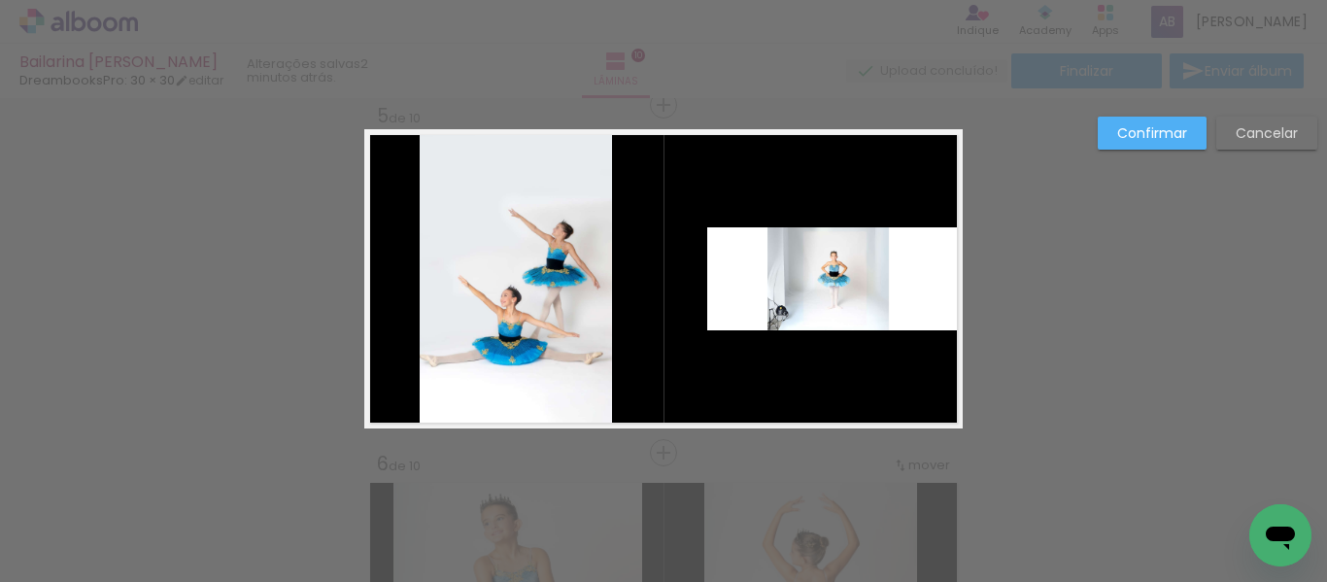
click at [810, 247] on quentale-photo at bounding box center [834, 278] width 255 height 103
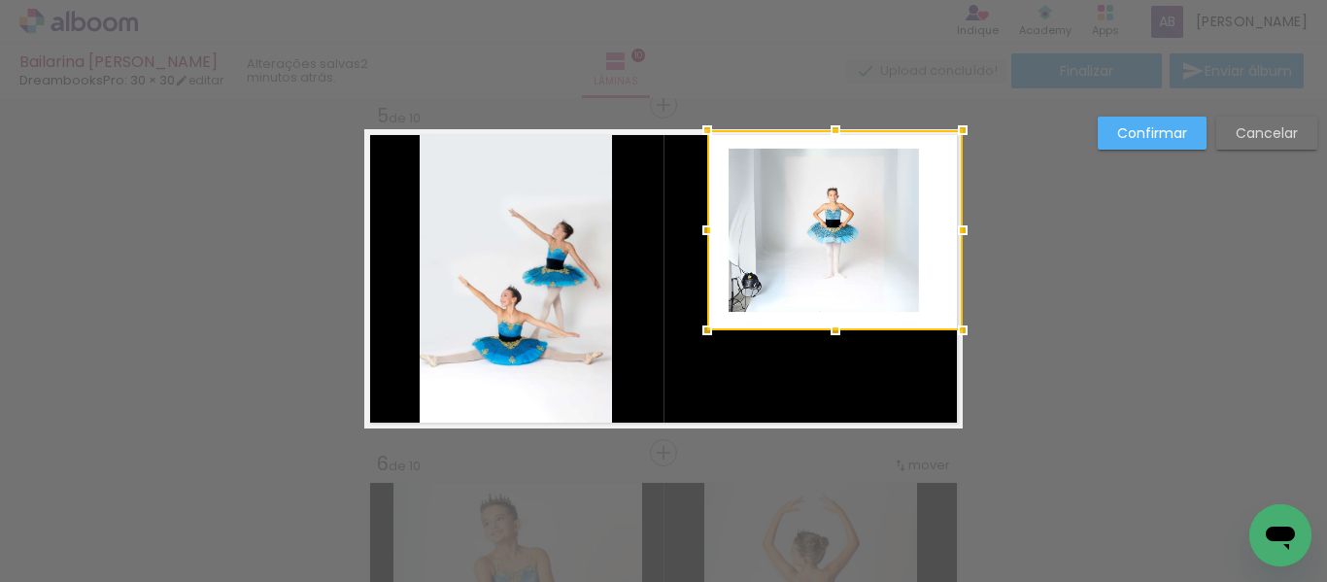
drag, startPoint x: 832, startPoint y: 226, endPoint x: 858, endPoint y: 134, distance: 95.6
click at [858, 134] on div at bounding box center [834, 230] width 255 height 200
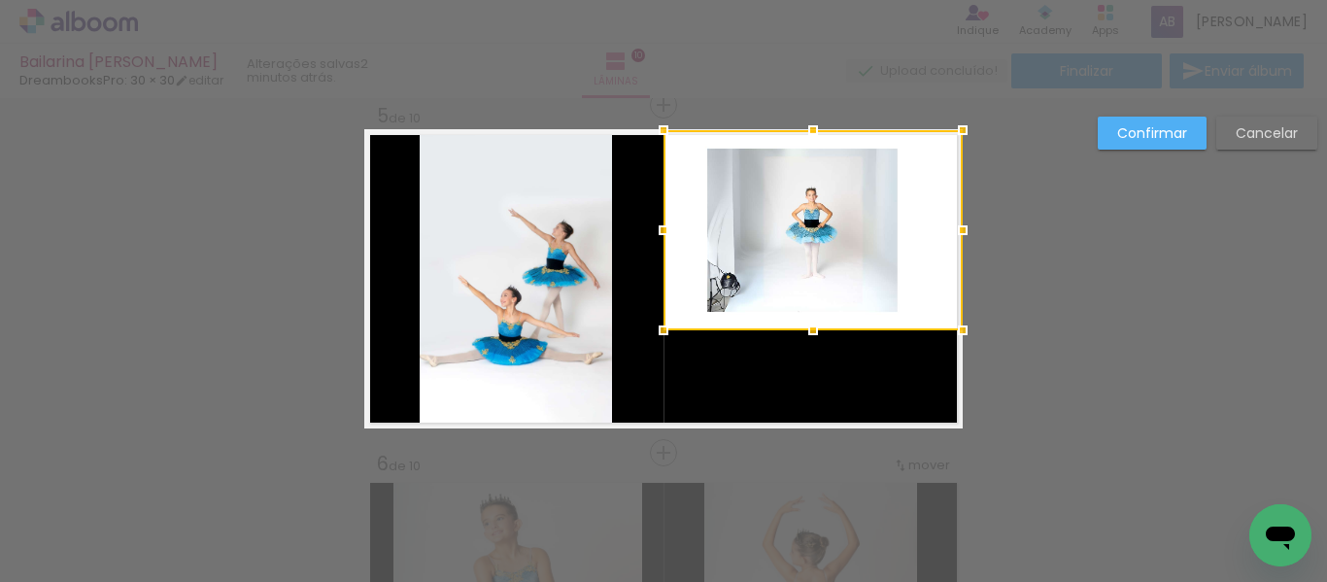
drag, startPoint x: 707, startPoint y: 228, endPoint x: 663, endPoint y: 233, distance: 44.0
click at [663, 233] on div at bounding box center [663, 230] width 39 height 39
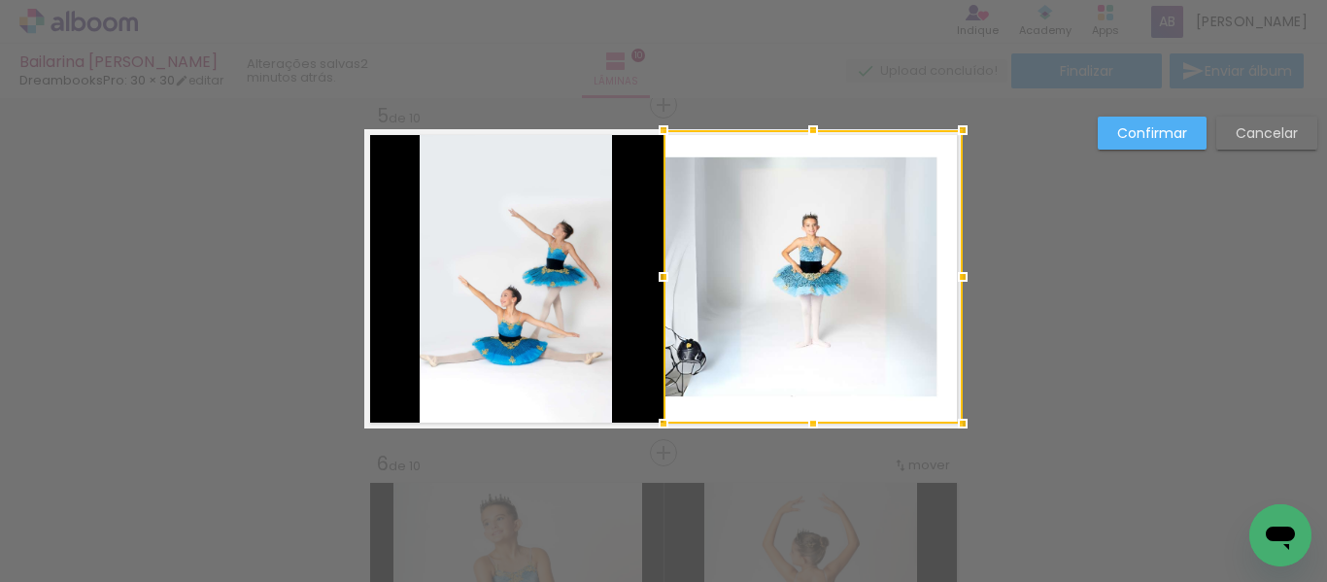
drag, startPoint x: 810, startPoint y: 335, endPoint x: 818, endPoint y: 454, distance: 119.7
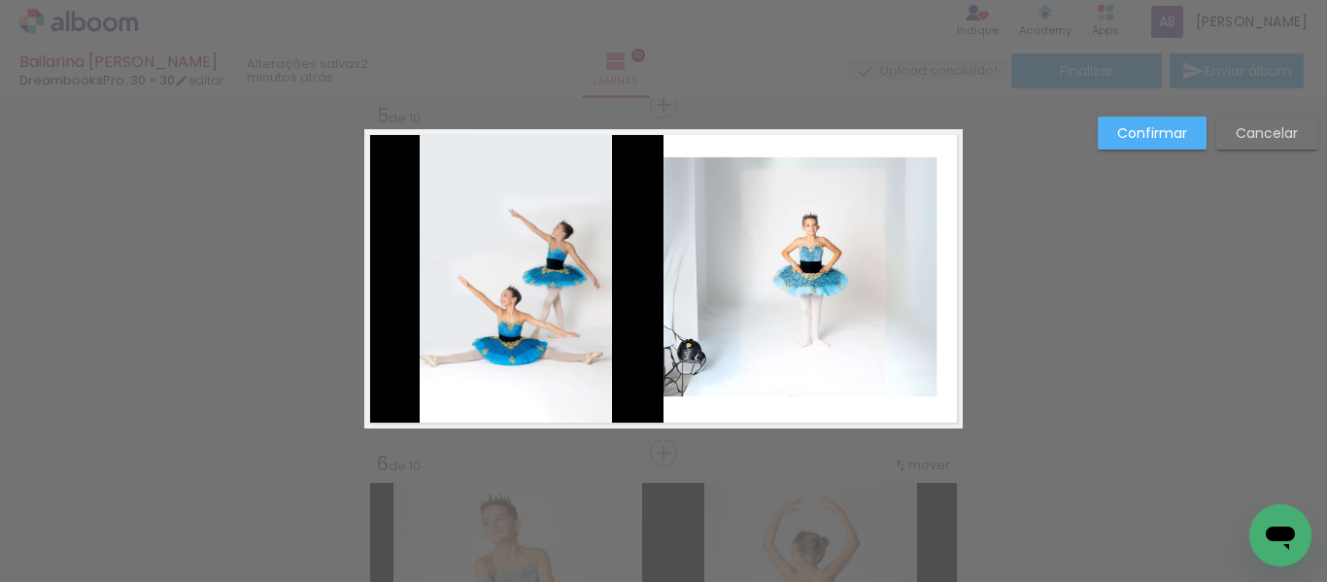
click at [0, 0] on slot "Confirmar" at bounding box center [0, 0] width 0 height 0
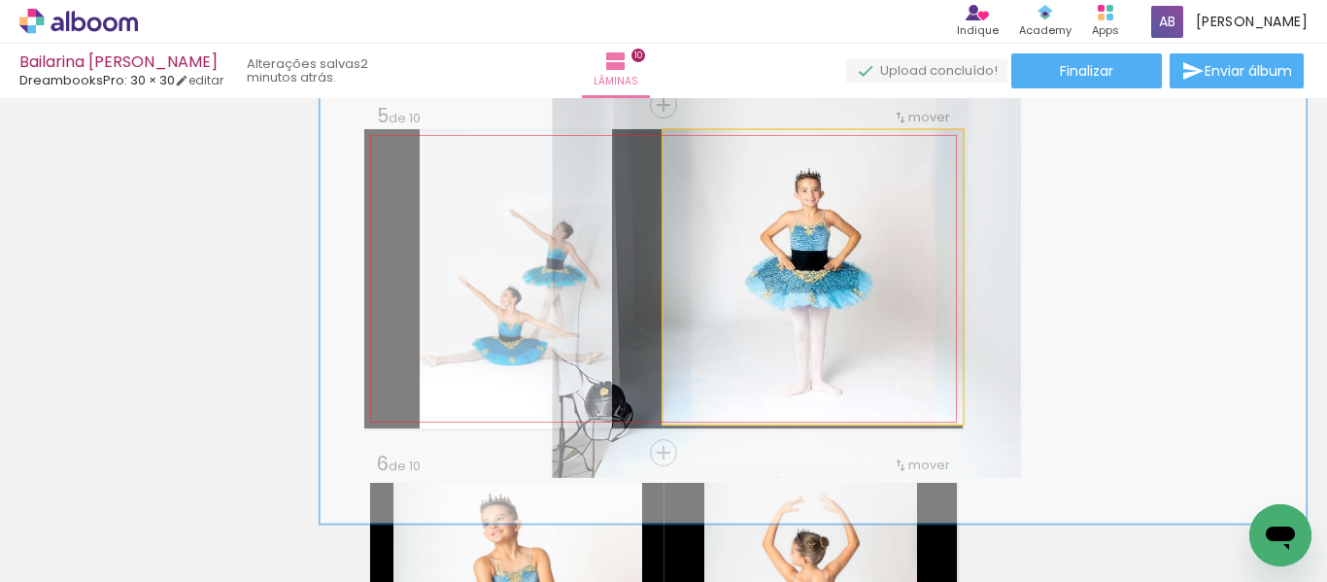
drag, startPoint x: 707, startPoint y: 148, endPoint x: 753, endPoint y: 159, distance: 47.1
click at [753, 159] on div at bounding box center [754, 150] width 31 height 31
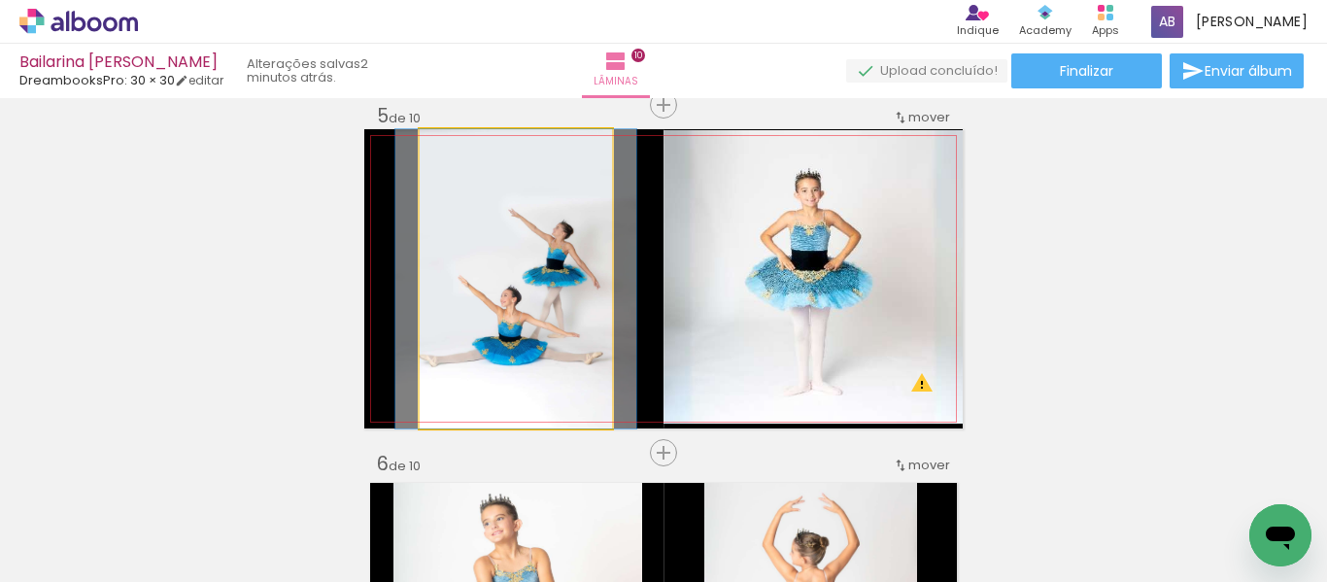
click at [459, 302] on quentale-photo at bounding box center [516, 278] width 192 height 299
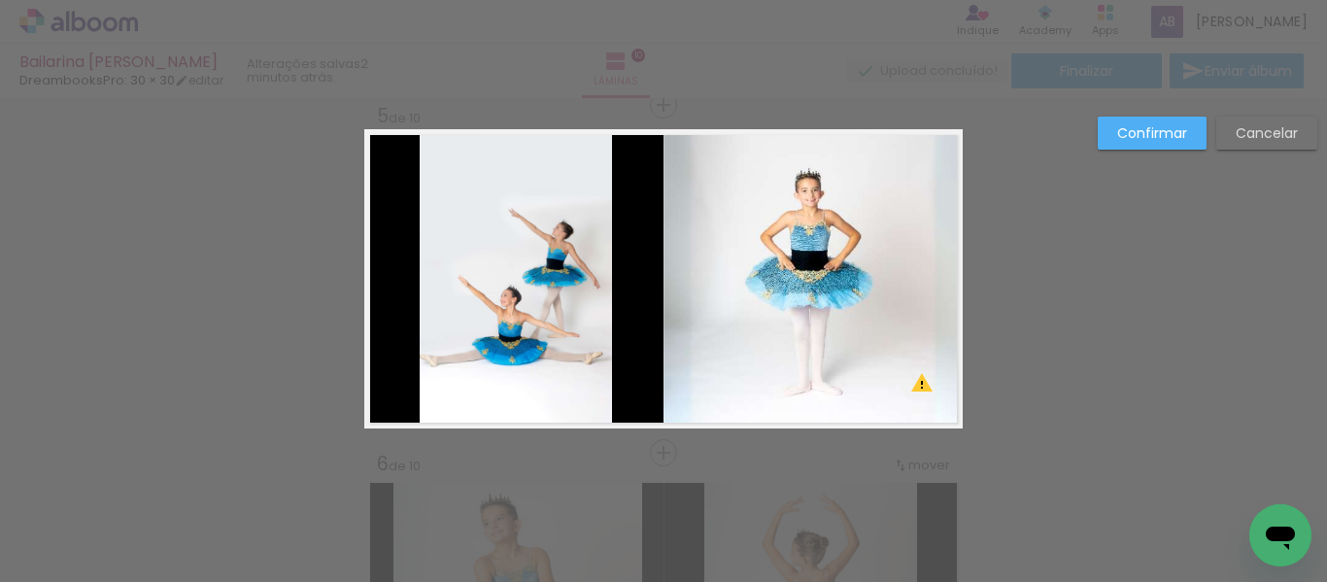
click at [0, 0] on slot "Cancelar" at bounding box center [0, 0] width 0 height 0
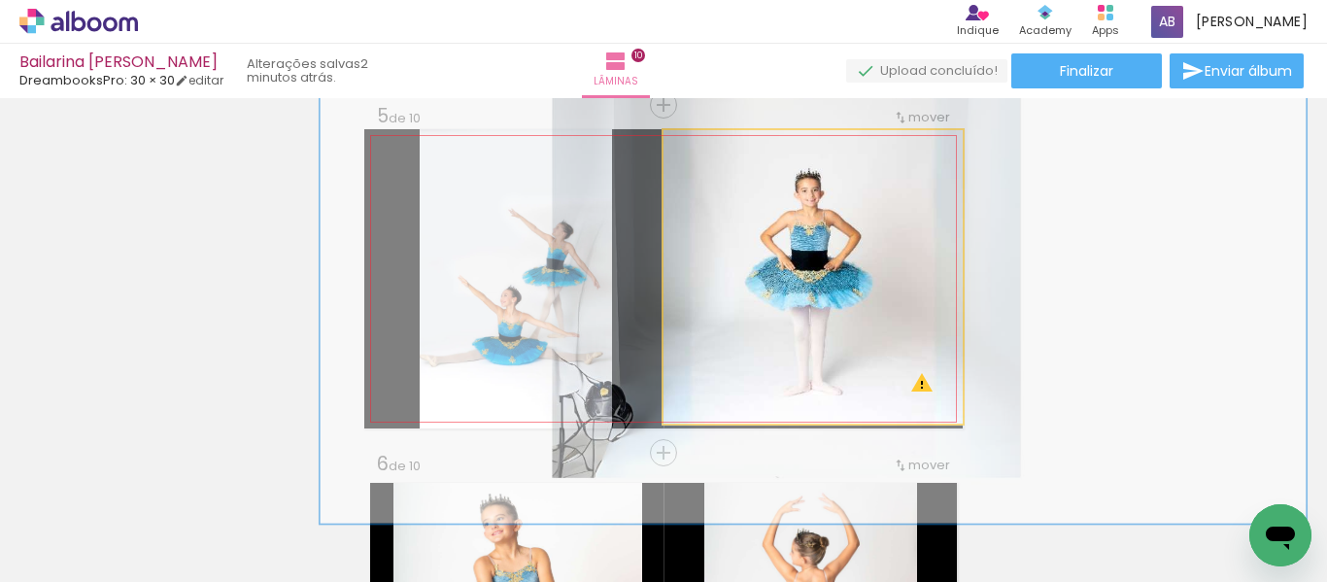
click at [851, 309] on quentale-photo at bounding box center [812, 276] width 299 height 293
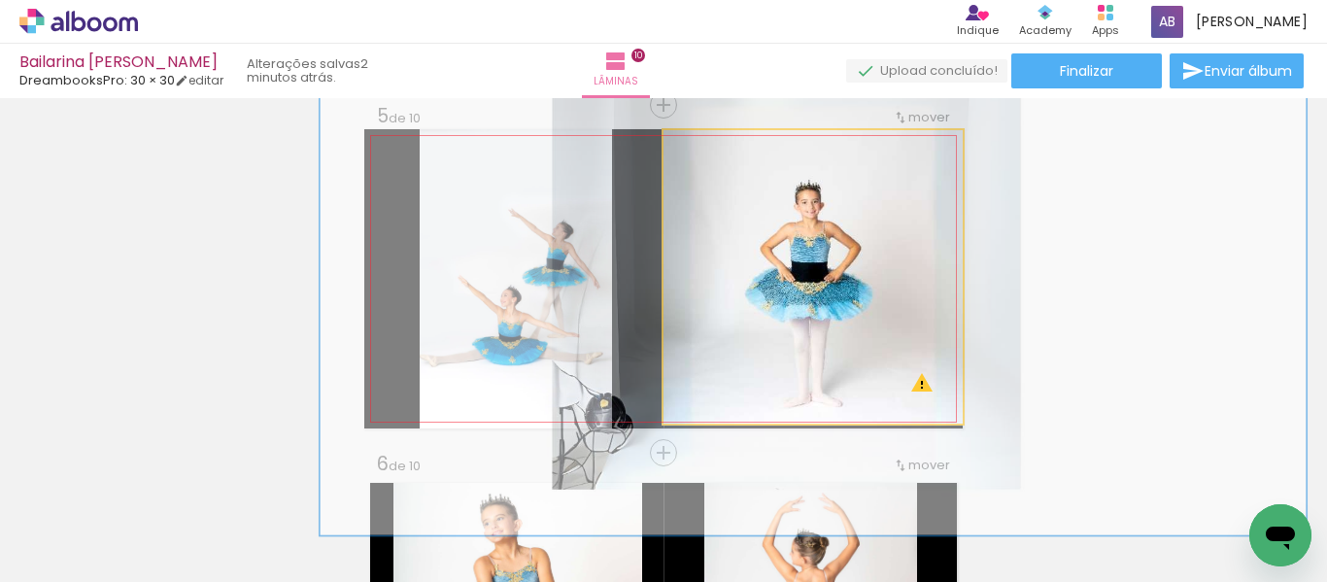
drag, startPoint x: 851, startPoint y: 309, endPoint x: 851, endPoint y: 320, distance: 11.7
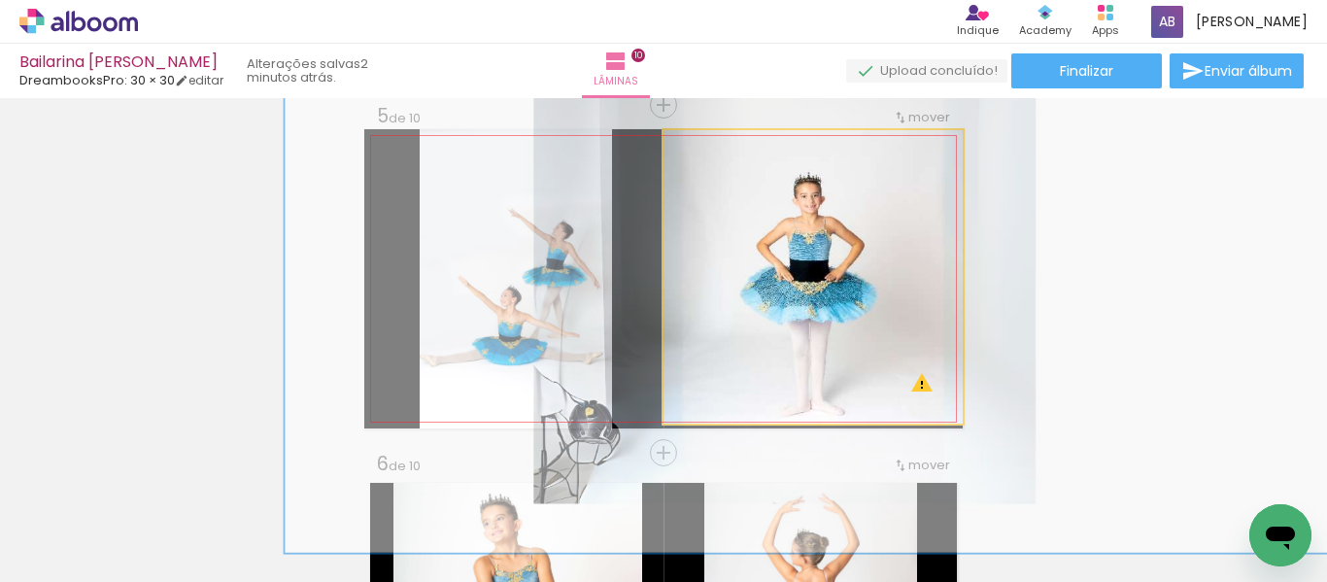
click at [767, 153] on div at bounding box center [769, 150] width 31 height 31
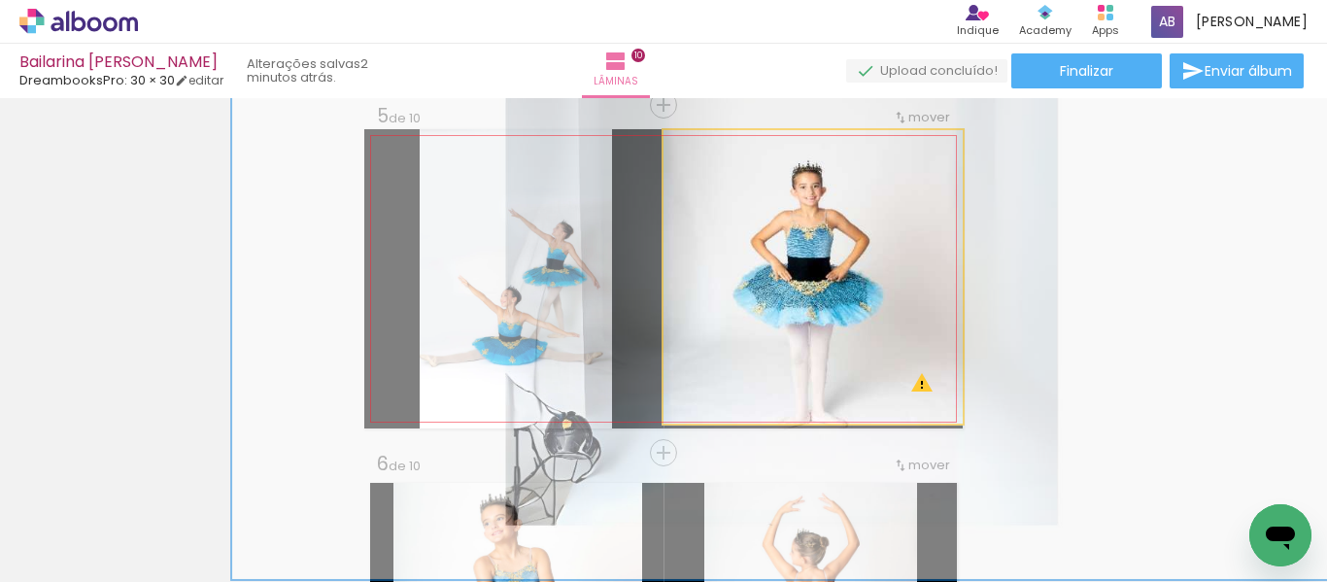
drag, startPoint x: 767, startPoint y: 153, endPoint x: 781, endPoint y: 155, distance: 13.7
type paper-slider "198"
click at [781, 155] on div at bounding box center [782, 150] width 31 height 31
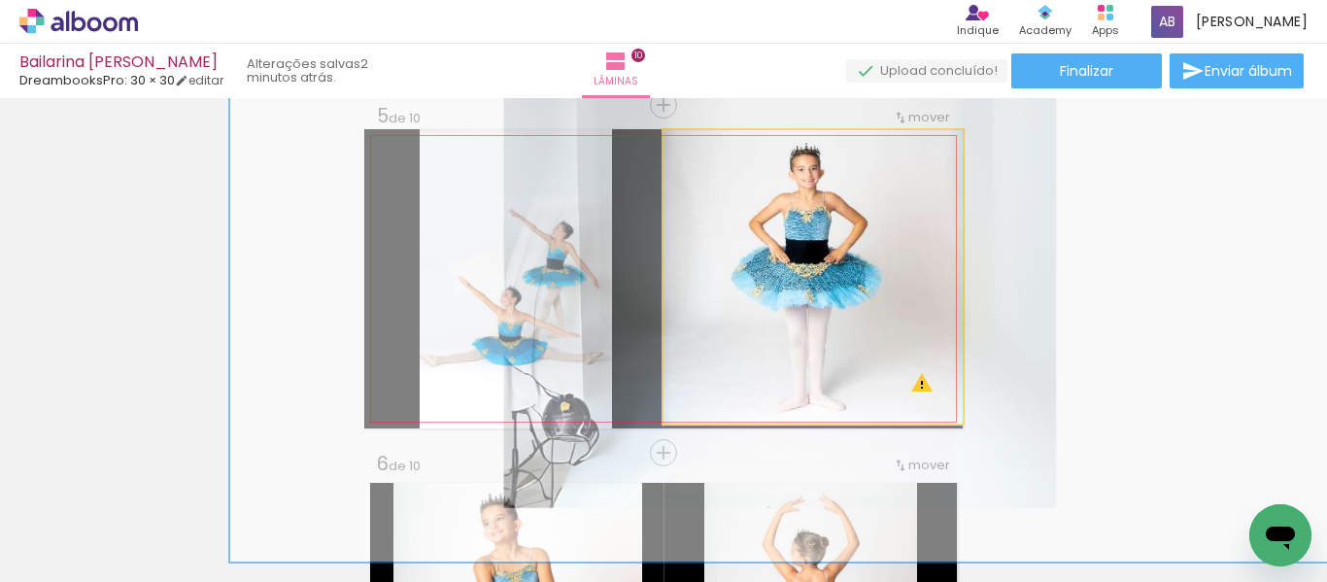
drag, startPoint x: 810, startPoint y: 314, endPoint x: 808, endPoint y: 296, distance: 17.6
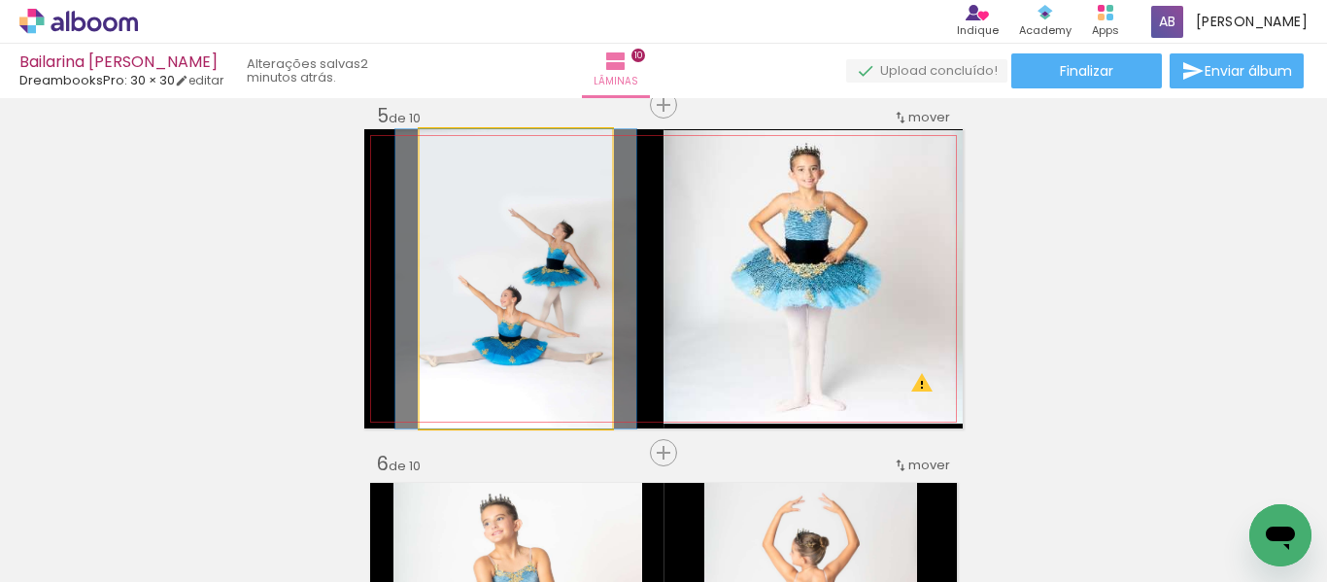
click at [518, 293] on quentale-photo at bounding box center [516, 278] width 192 height 299
click at [517, 292] on quentale-photo at bounding box center [516, 278] width 192 height 299
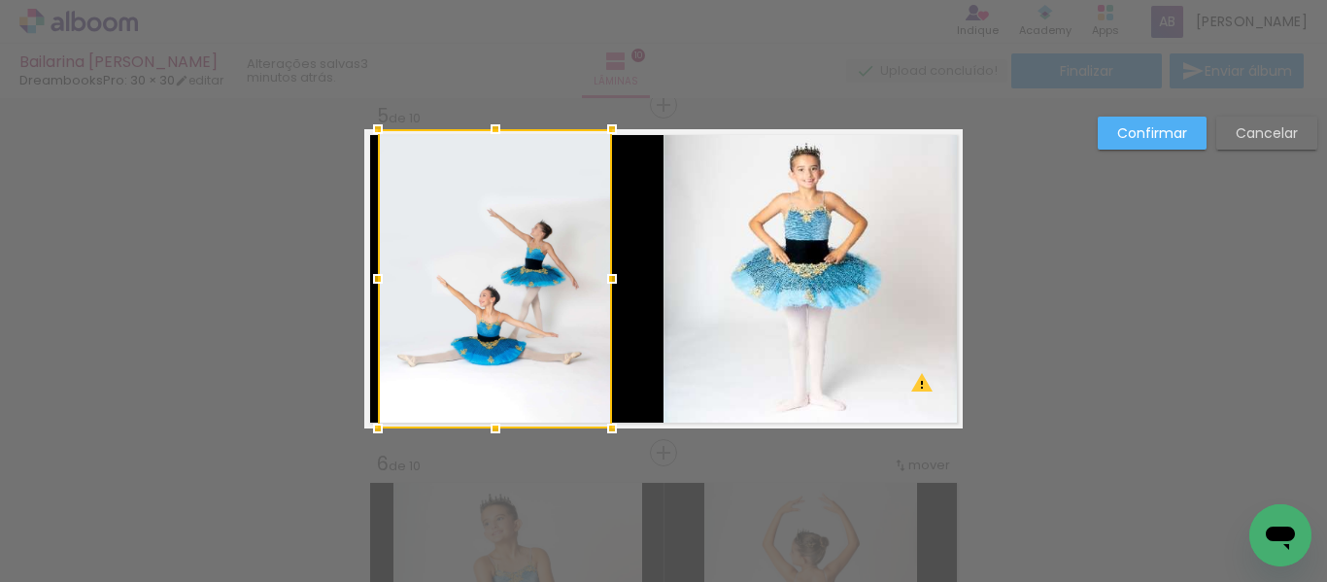
drag, startPoint x: 428, startPoint y: 283, endPoint x: 387, endPoint y: 283, distance: 41.8
click at [387, 283] on div at bounding box center [377, 278] width 39 height 39
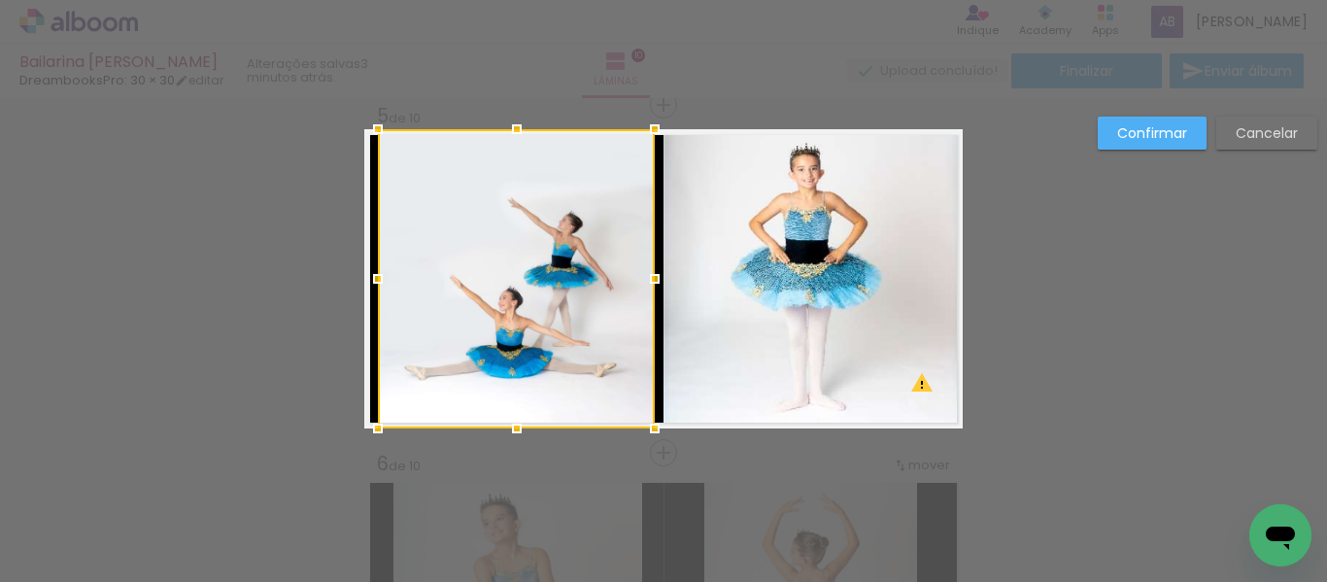
drag, startPoint x: 613, startPoint y: 282, endPoint x: 656, endPoint y: 286, distance: 42.9
click at [656, 286] on div at bounding box center [654, 278] width 39 height 39
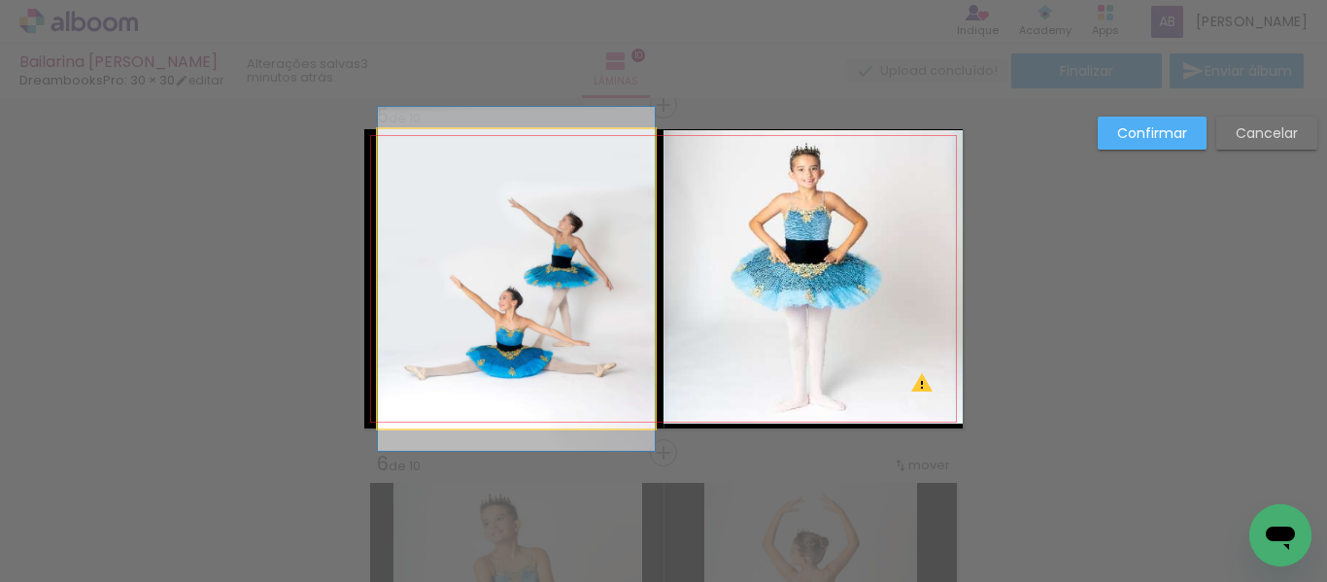
click at [603, 404] on quentale-photo at bounding box center [516, 278] width 277 height 299
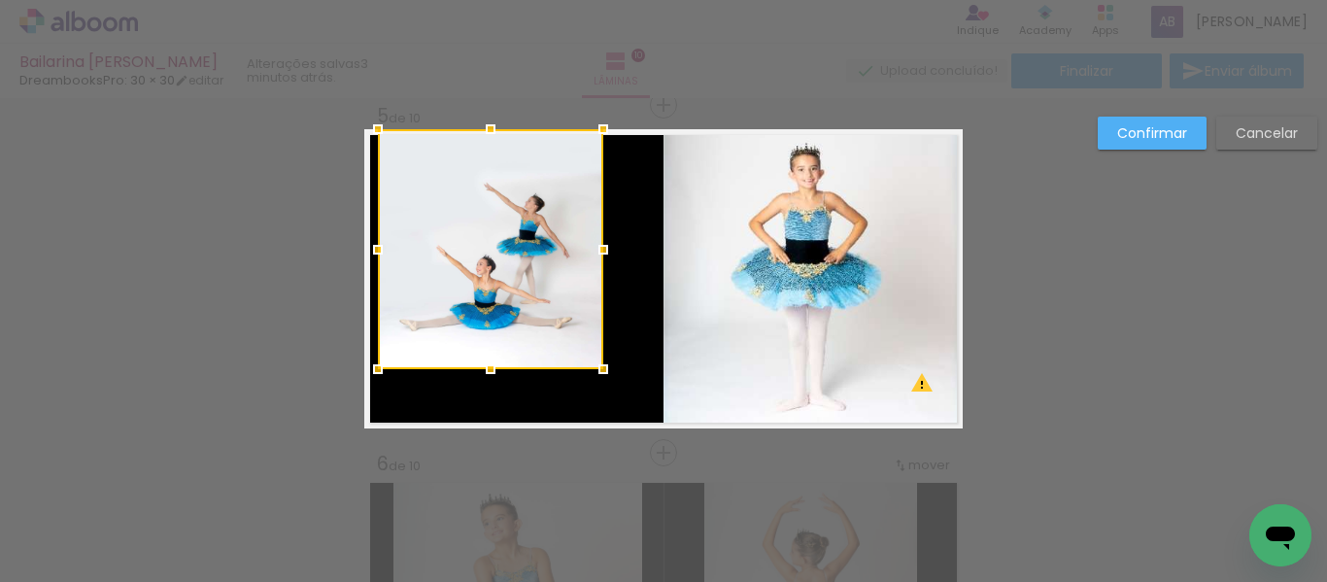
drag, startPoint x: 646, startPoint y: 428, endPoint x: 594, endPoint y: 369, distance: 78.5
click at [594, 369] on div at bounding box center [603, 369] width 39 height 39
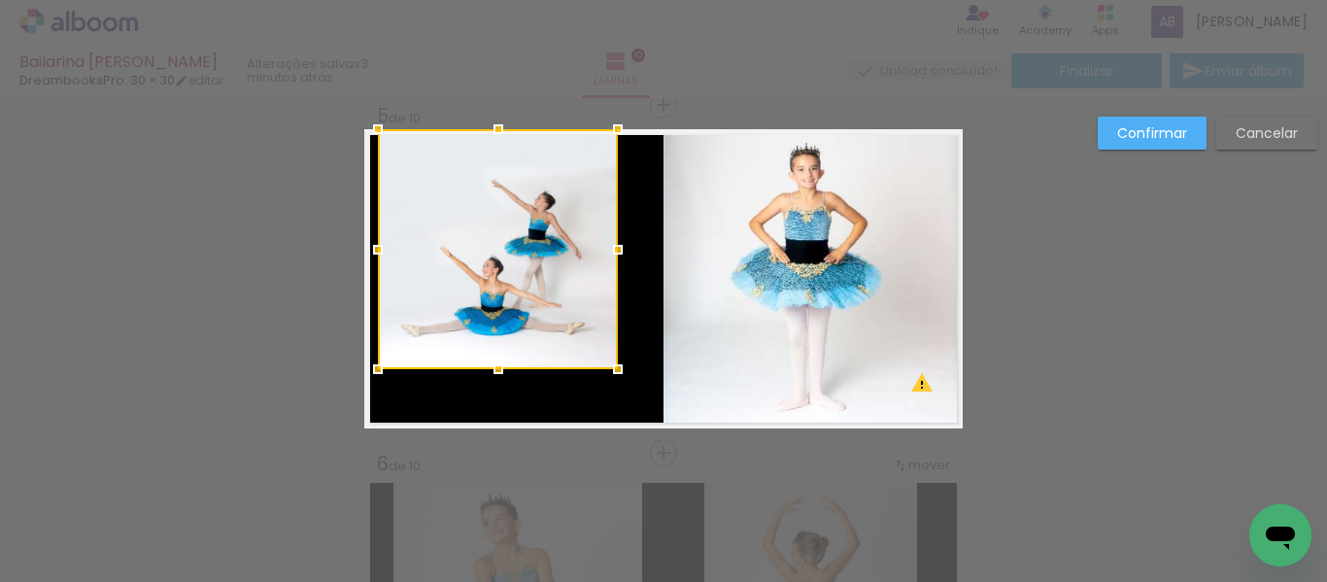
drag, startPoint x: 595, startPoint y: 248, endPoint x: 610, endPoint y: 251, distance: 14.9
click at [610, 251] on div at bounding box center [617, 249] width 39 height 39
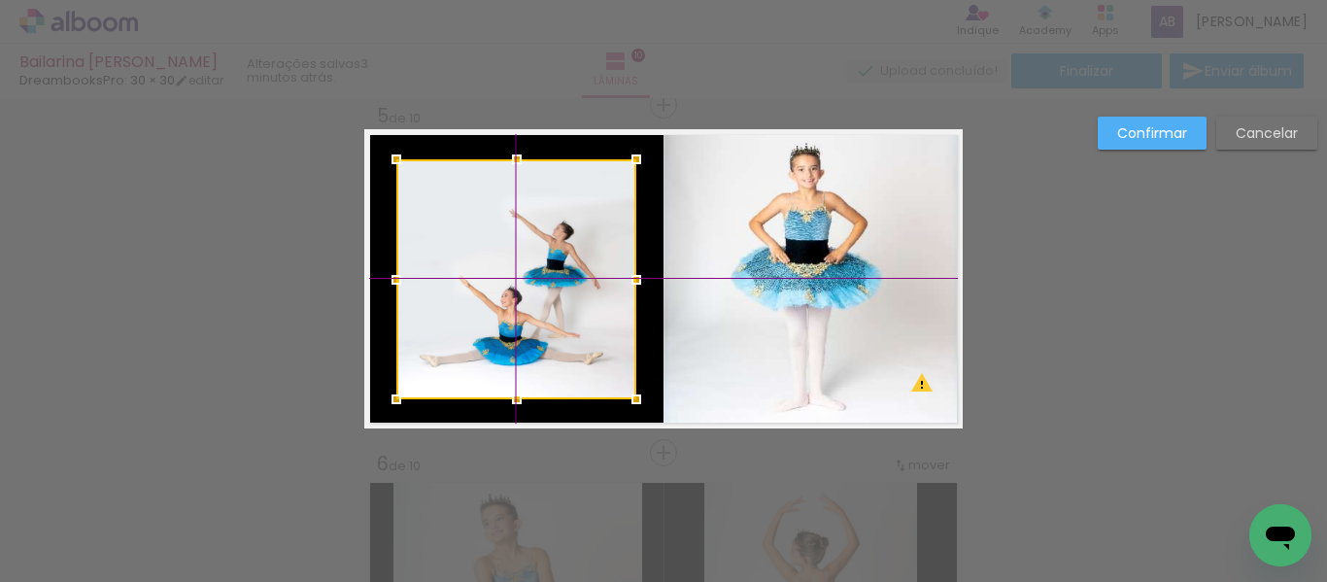
drag, startPoint x: 489, startPoint y: 249, endPoint x: 491, endPoint y: 261, distance: 12.8
click at [491, 261] on div at bounding box center [516, 279] width 240 height 240
click at [364, 344] on quentale-layouter at bounding box center [663, 278] width 598 height 299
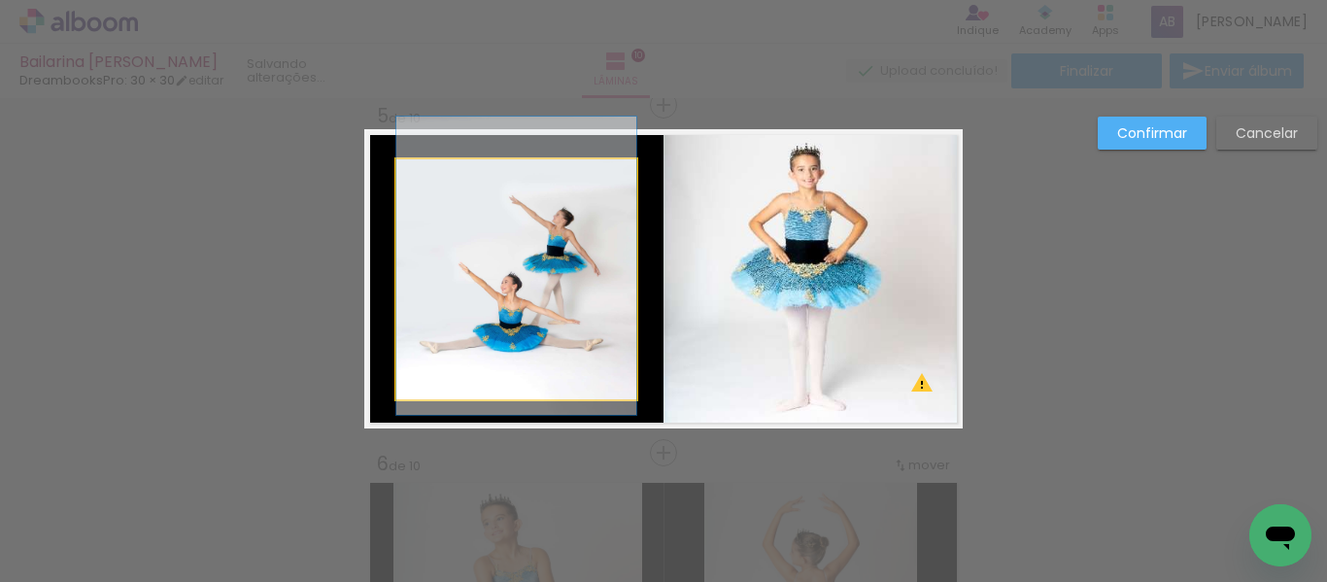
drag, startPoint x: 503, startPoint y: 282, endPoint x: 505, endPoint y: 268, distance: 13.7
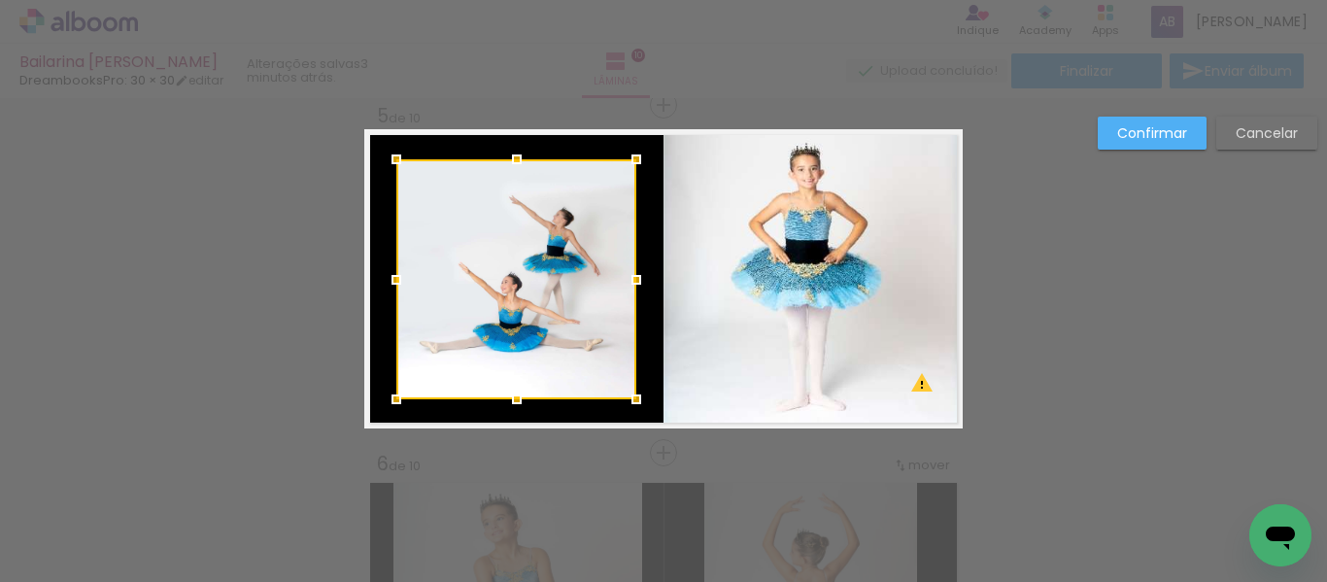
click at [0, 0] on slot "Confirmar" at bounding box center [0, 0] width 0 height 0
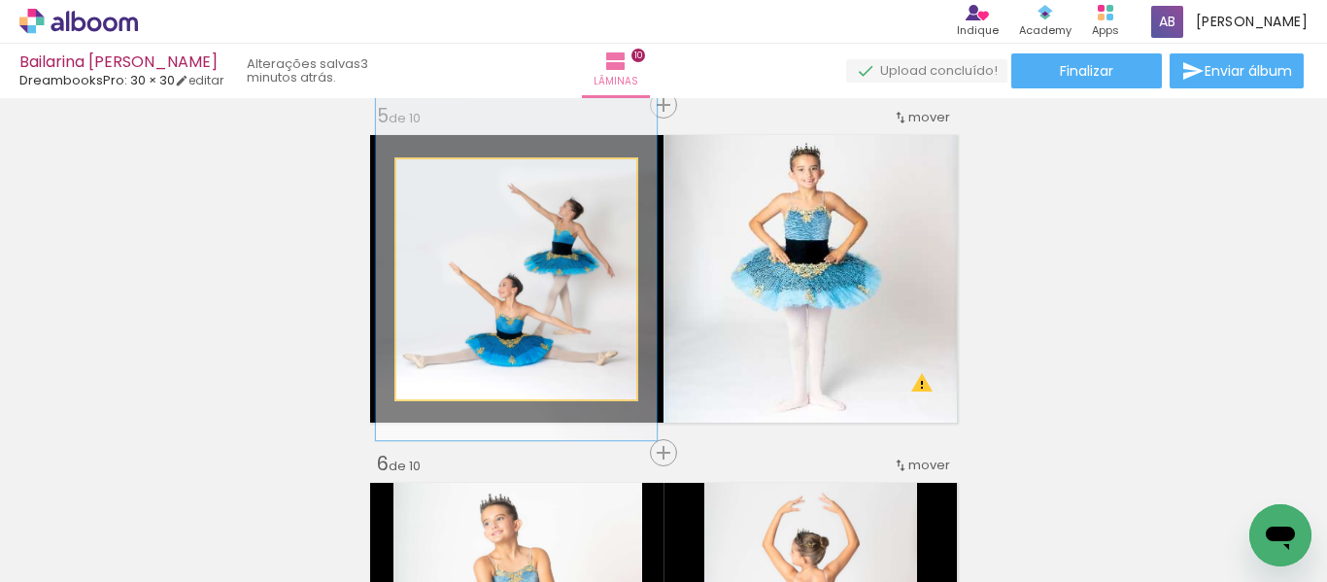
drag, startPoint x: 439, startPoint y: 178, endPoint x: 451, endPoint y: 184, distance: 13.0
type paper-slider "117"
click at [451, 184] on div at bounding box center [453, 179] width 17 height 17
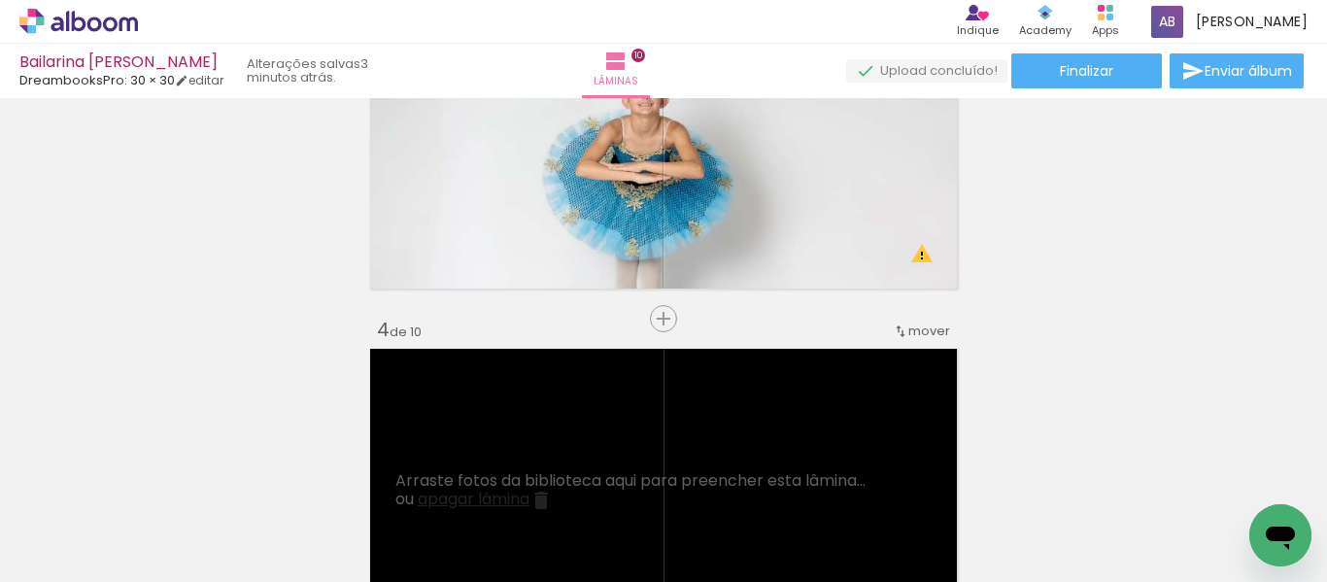
scroll to position [952, 0]
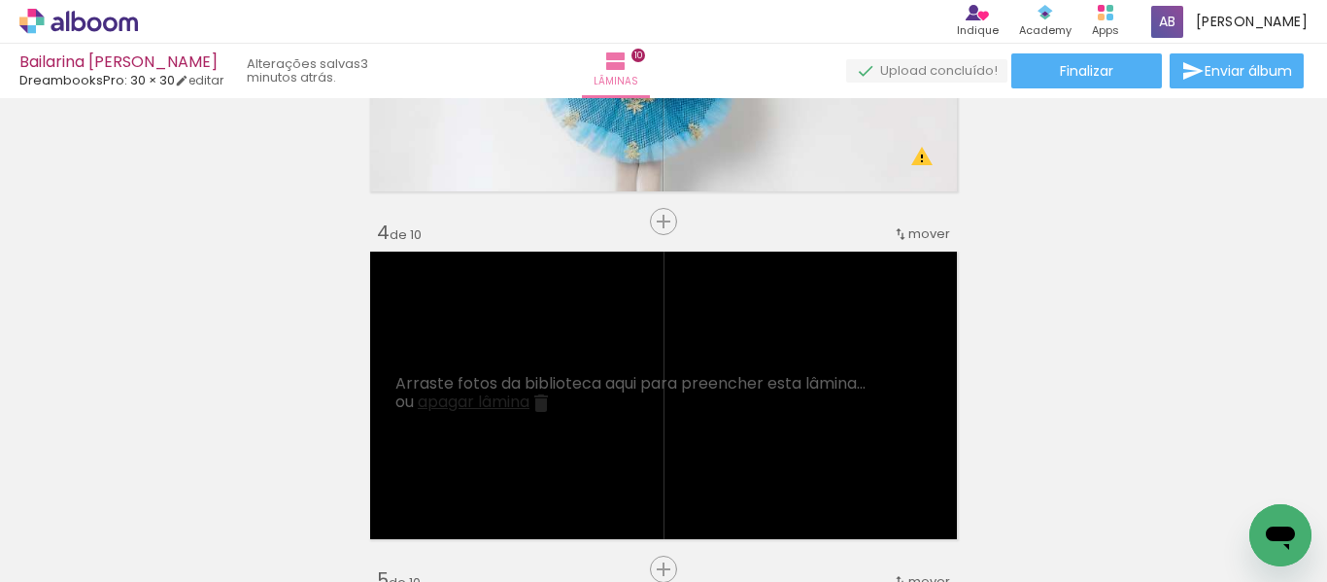
click at [895, 231] on iron-icon at bounding box center [900, 234] width 16 height 16
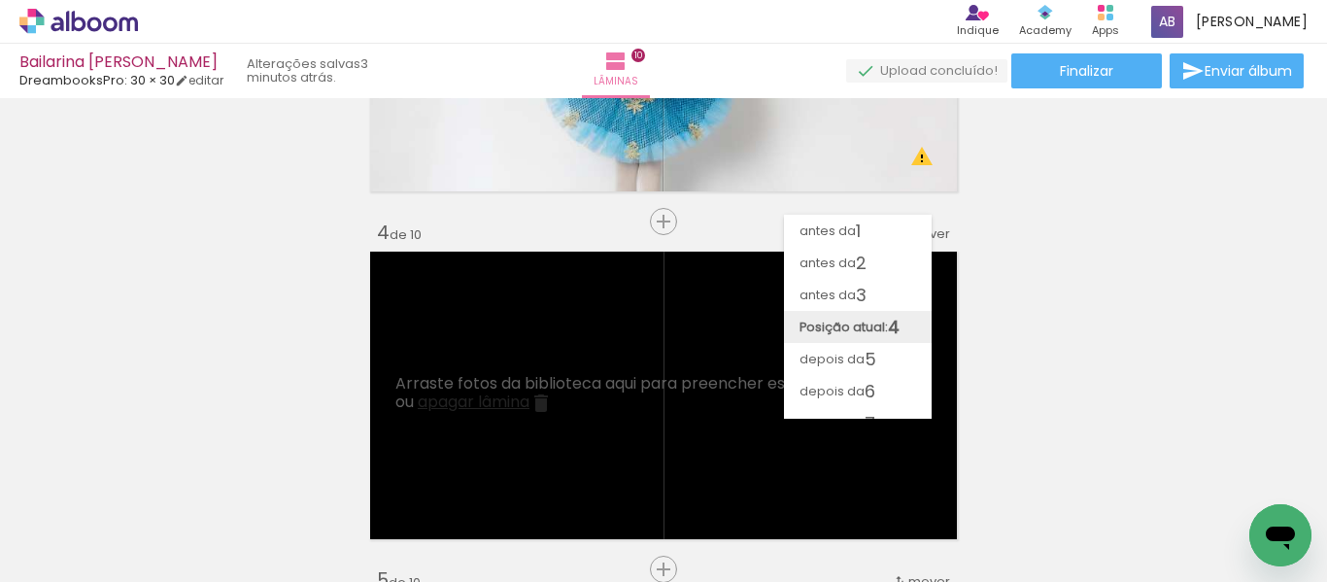
scroll to position [117, 0]
click at [876, 390] on span "10" at bounding box center [872, 403] width 16 height 32
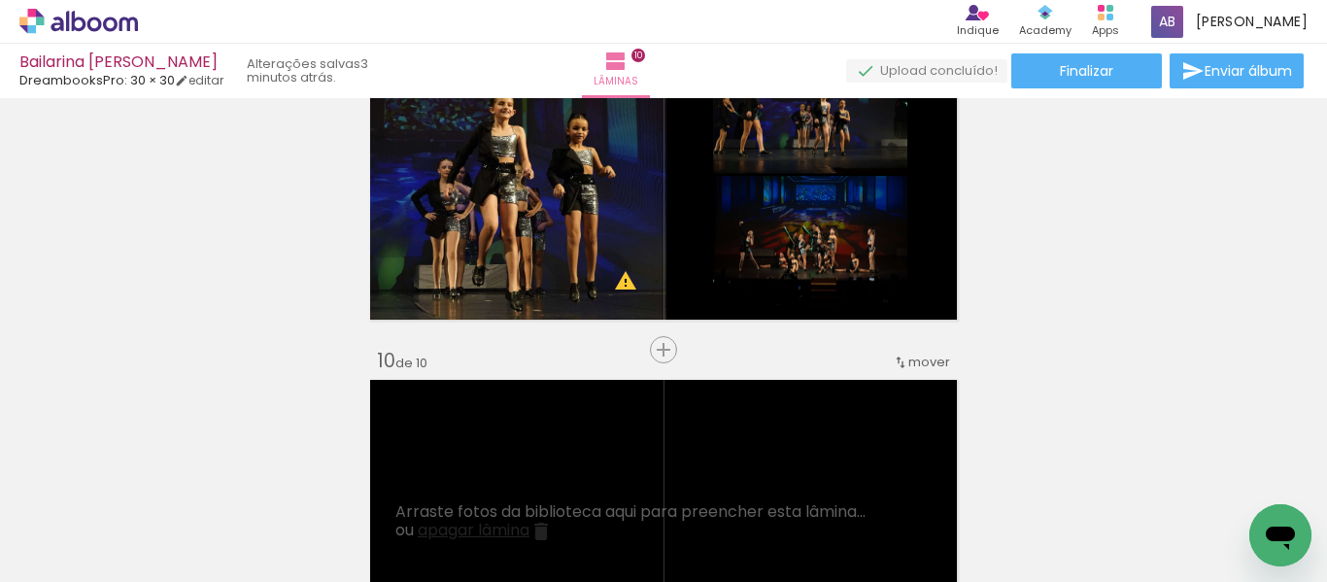
scroll to position [2955, 0]
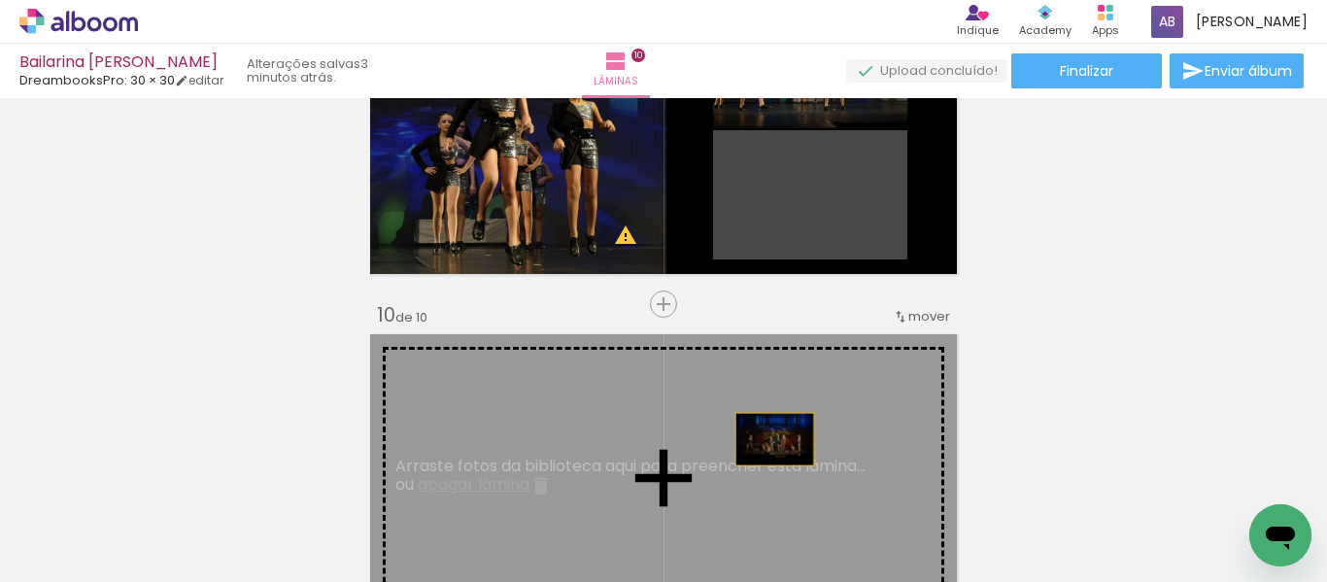
drag, startPoint x: 805, startPoint y: 216, endPoint x: 767, endPoint y: 439, distance: 226.5
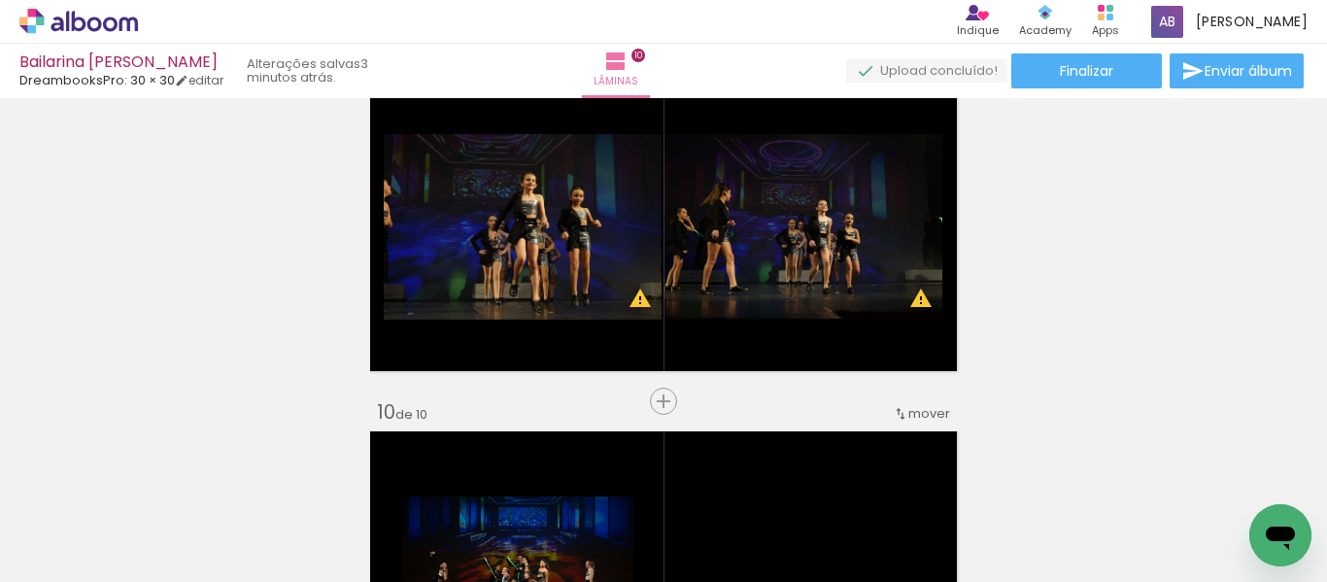
scroll to position [3149, 0]
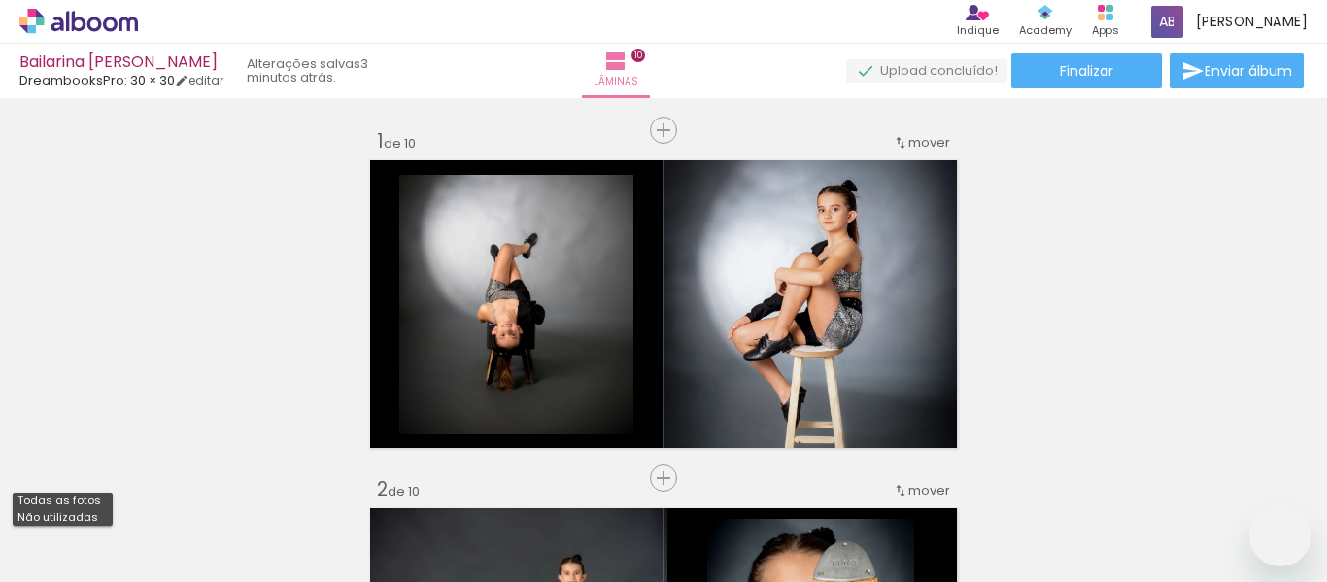
click at [0, 0] on slot "Todas as fotos" at bounding box center [0, 0] width 0 height 0
type input "Todas as fotos"
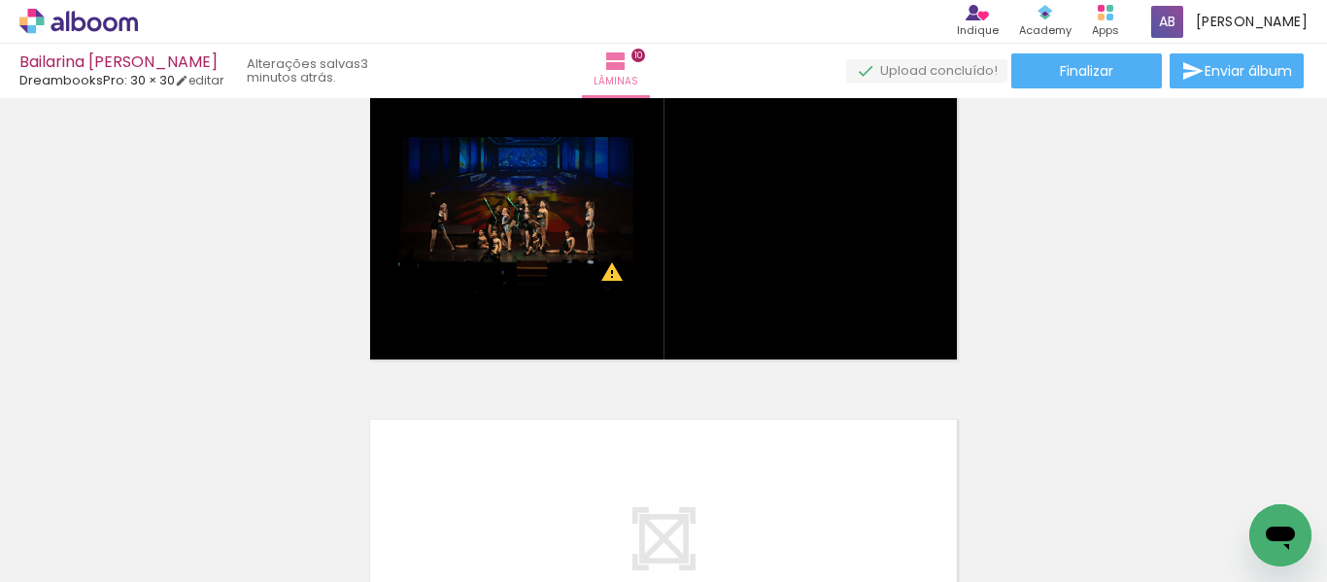
scroll to position [3344, 0]
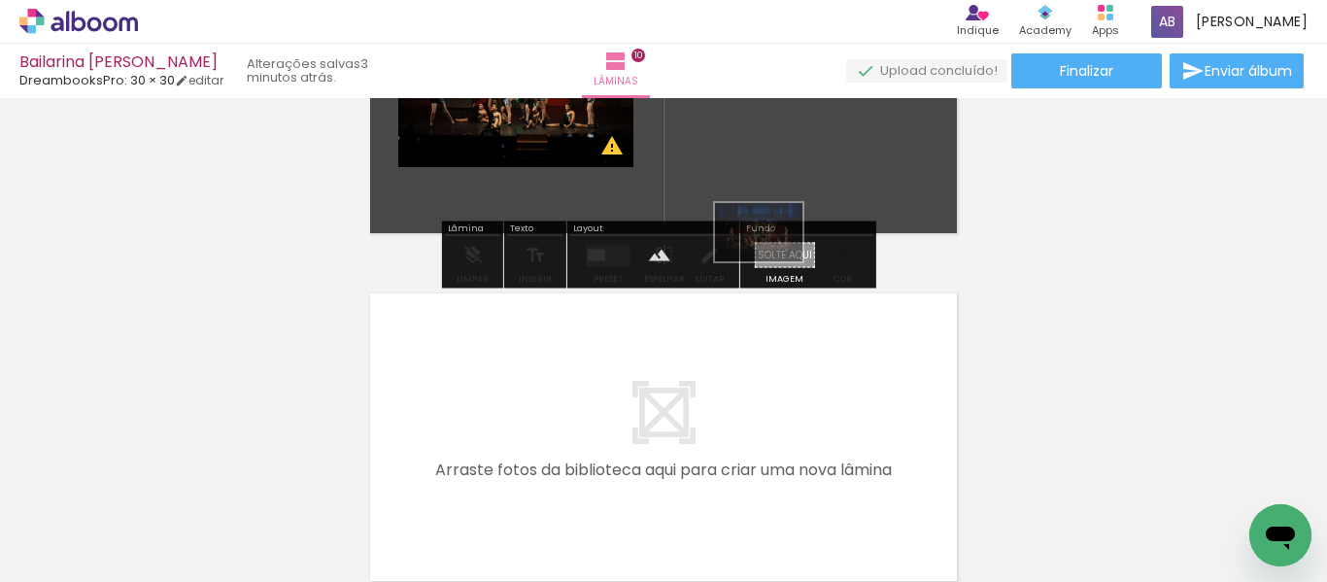
drag, startPoint x: 1002, startPoint y: 379, endPoint x: 773, endPoint y: 261, distance: 257.6
click at [773, 261] on quentale-workspace at bounding box center [663, 291] width 1327 height 582
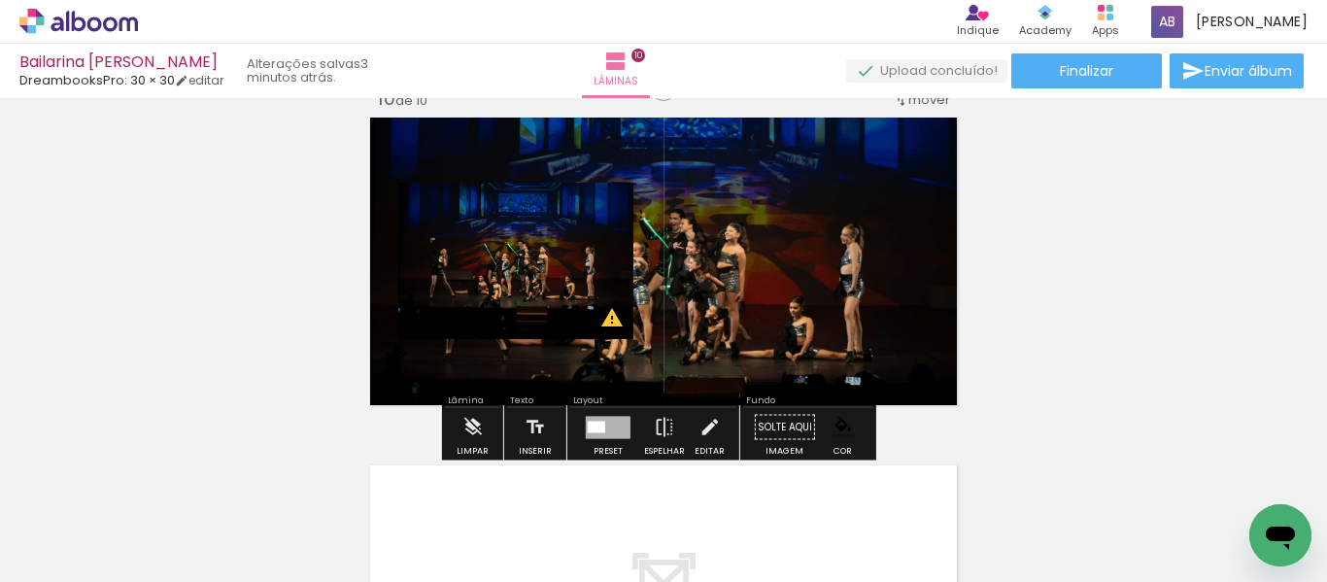
scroll to position [3149, 0]
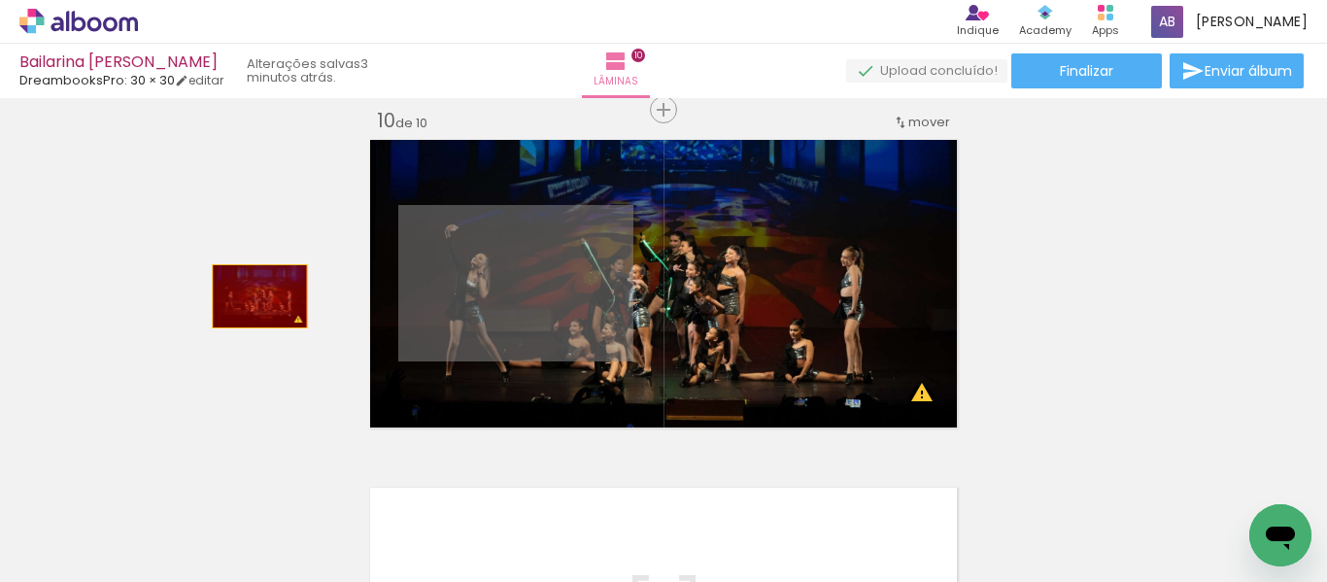
drag, startPoint x: 512, startPoint y: 292, endPoint x: 252, endPoint y: 296, distance: 259.3
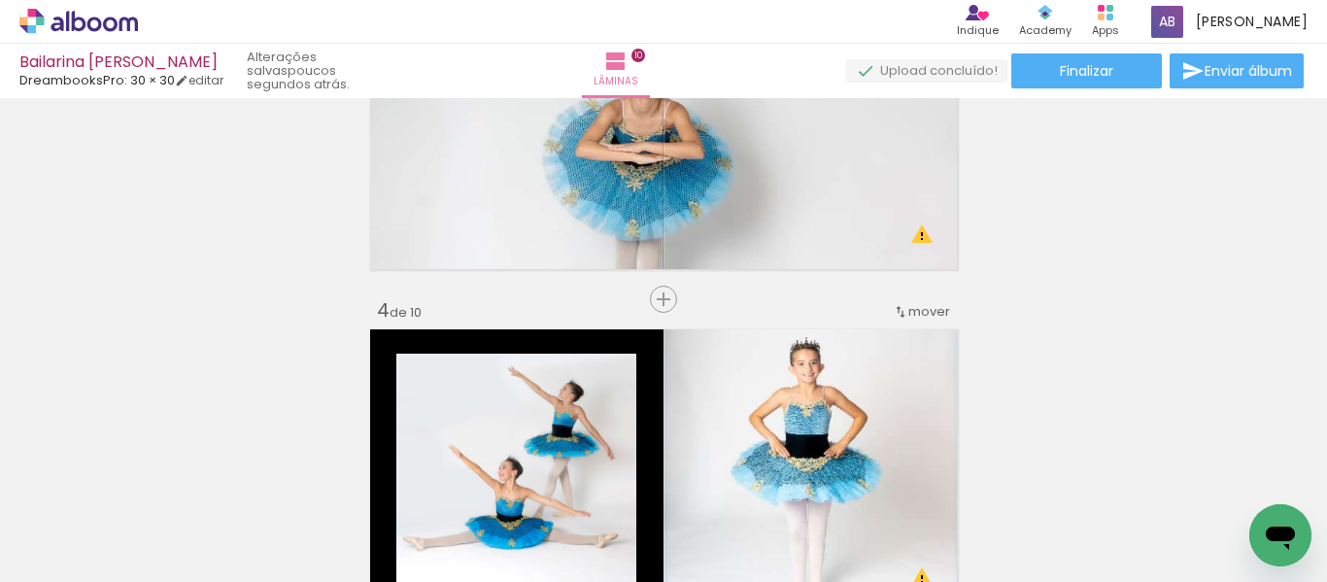
scroll to position [777, 0]
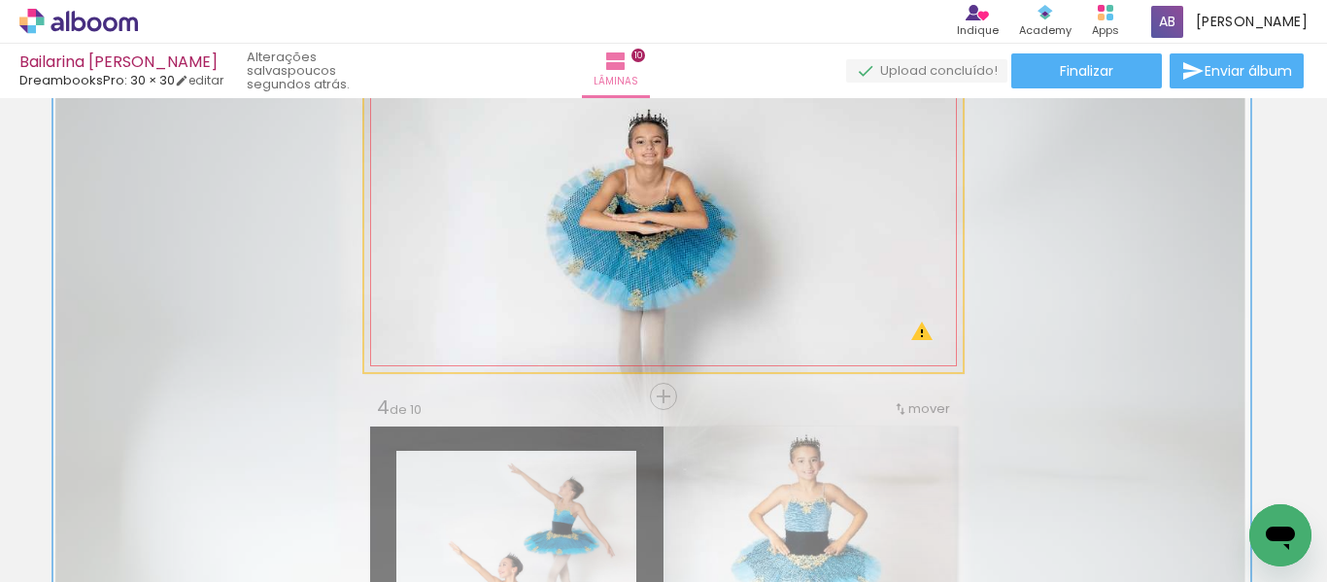
drag, startPoint x: 796, startPoint y: 313, endPoint x: 800, endPoint y: 286, distance: 27.5
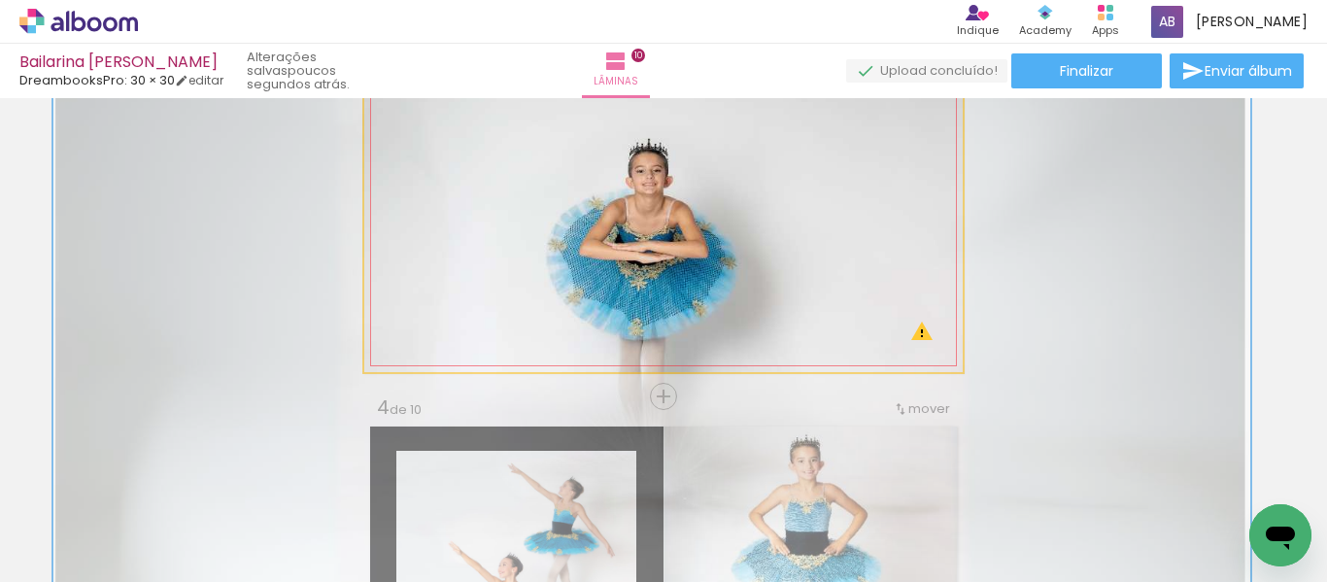
drag, startPoint x: 793, startPoint y: 256, endPoint x: 793, endPoint y: 286, distance: 29.1
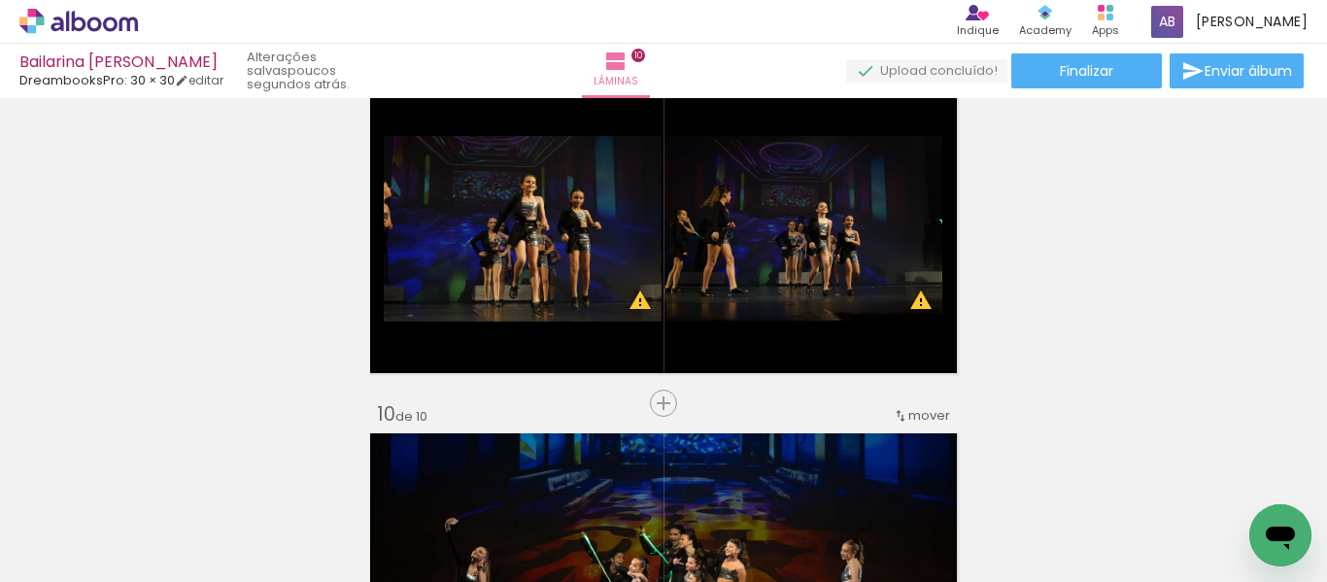
scroll to position [2719, 0]
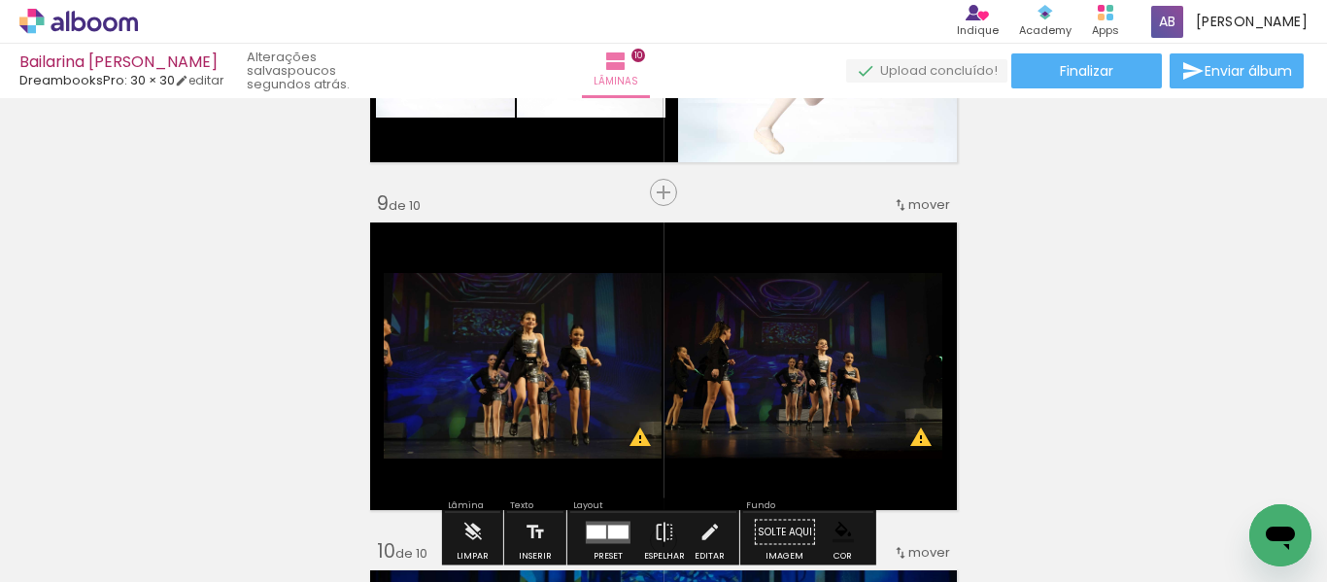
click at [506, 373] on quentale-photo at bounding box center [523, 365] width 278 height 185
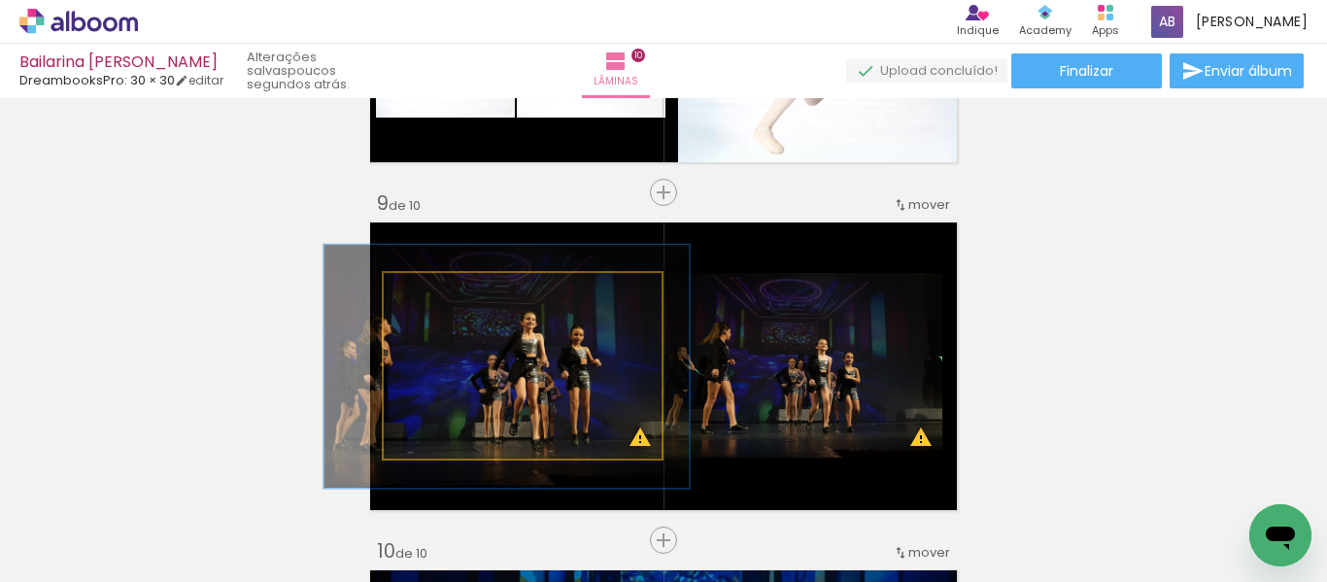
click at [506, 373] on quentale-photo at bounding box center [523, 365] width 278 height 185
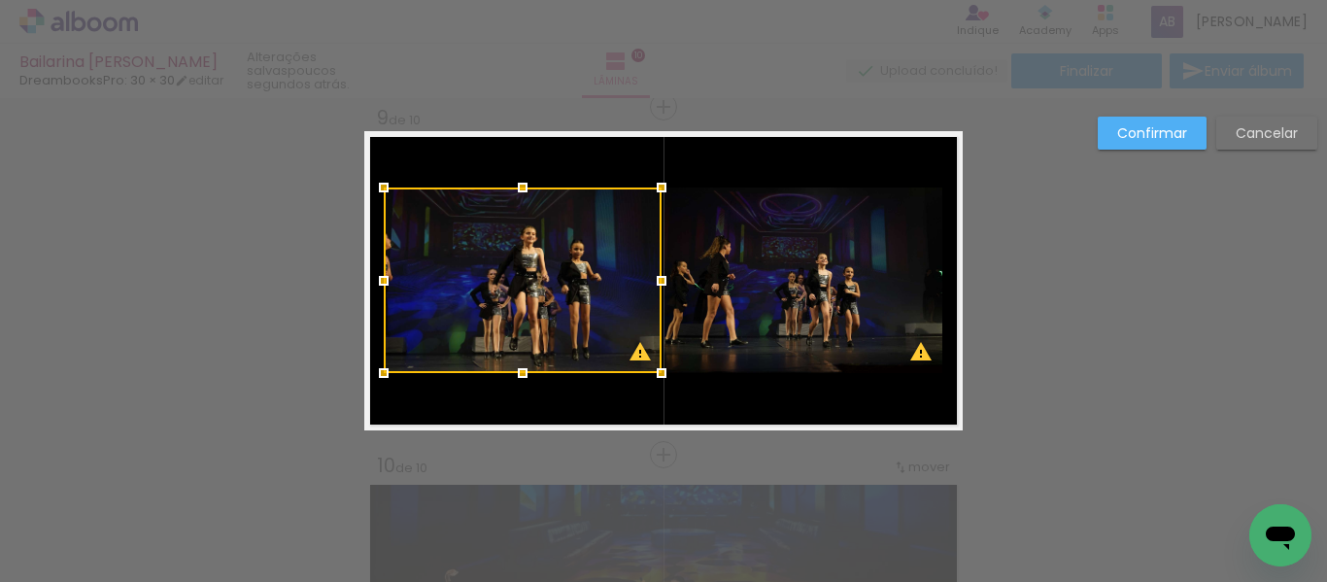
scroll to position [2807, 0]
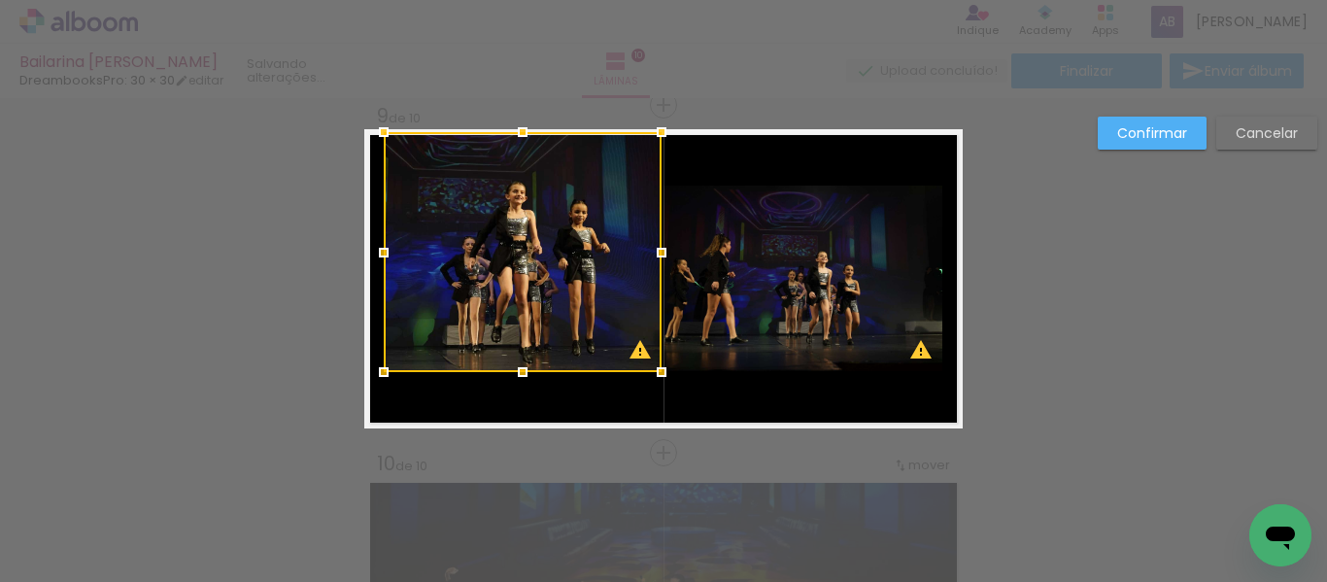
drag, startPoint x: 521, startPoint y: 185, endPoint x: 524, endPoint y: 149, distance: 37.1
click at [524, 149] on div at bounding box center [522, 132] width 39 height 39
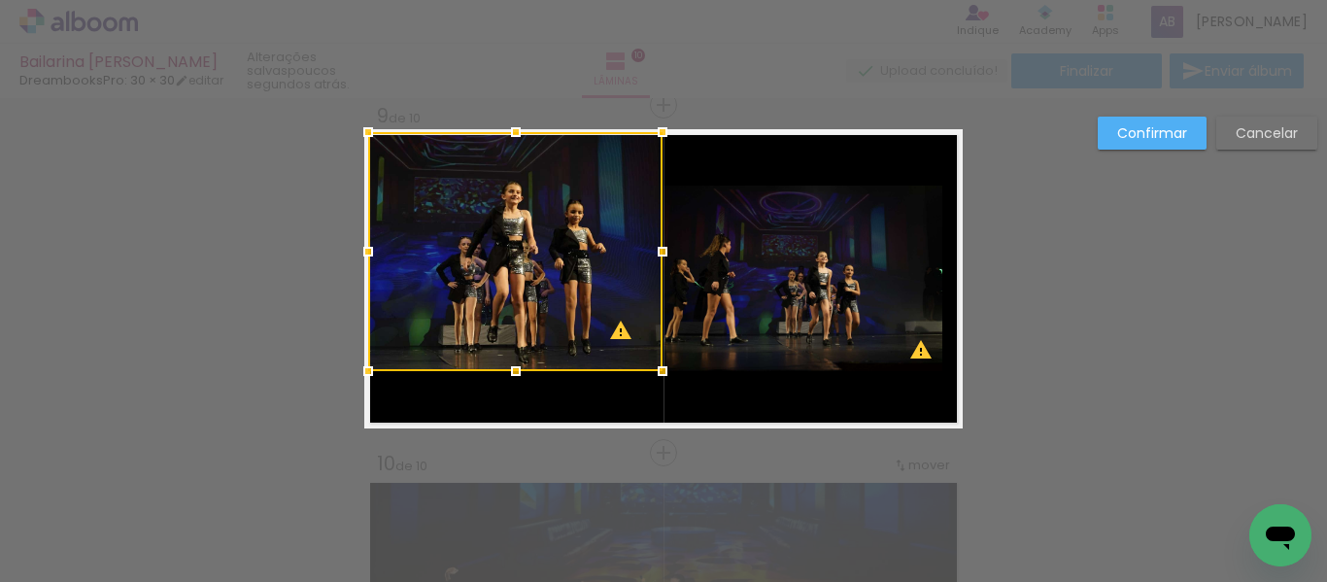
drag, startPoint x: 373, startPoint y: 247, endPoint x: 420, endPoint y: 303, distance: 73.1
click at [353, 247] on div at bounding box center [368, 251] width 39 height 39
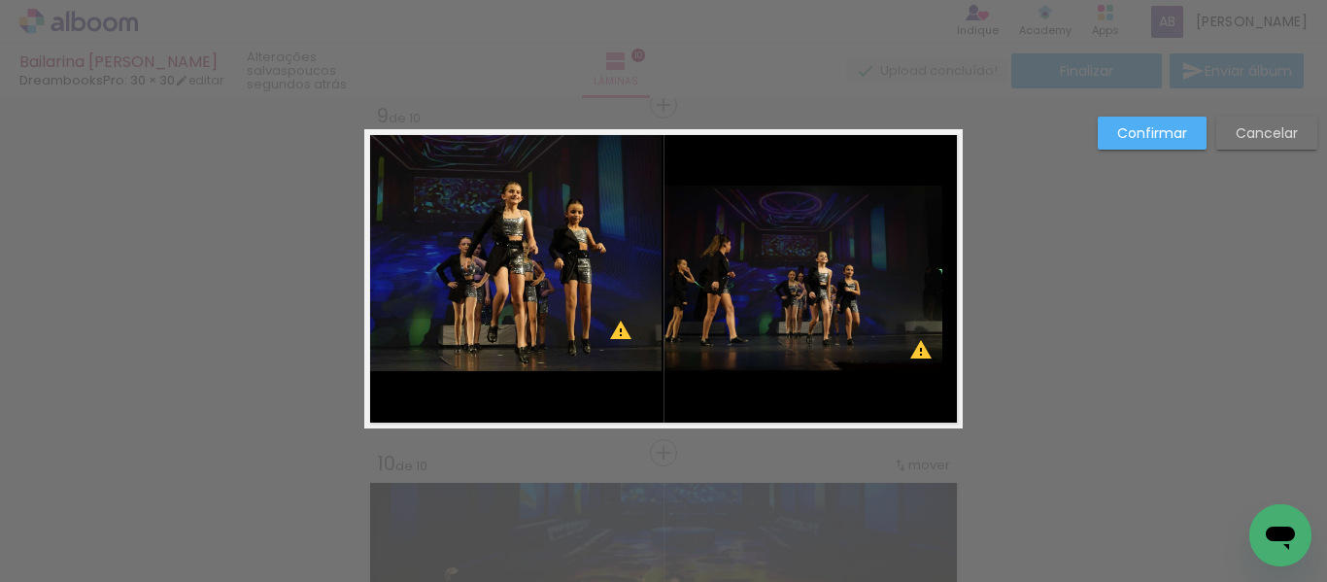
click at [509, 369] on quentale-photo at bounding box center [515, 252] width 294 height 240
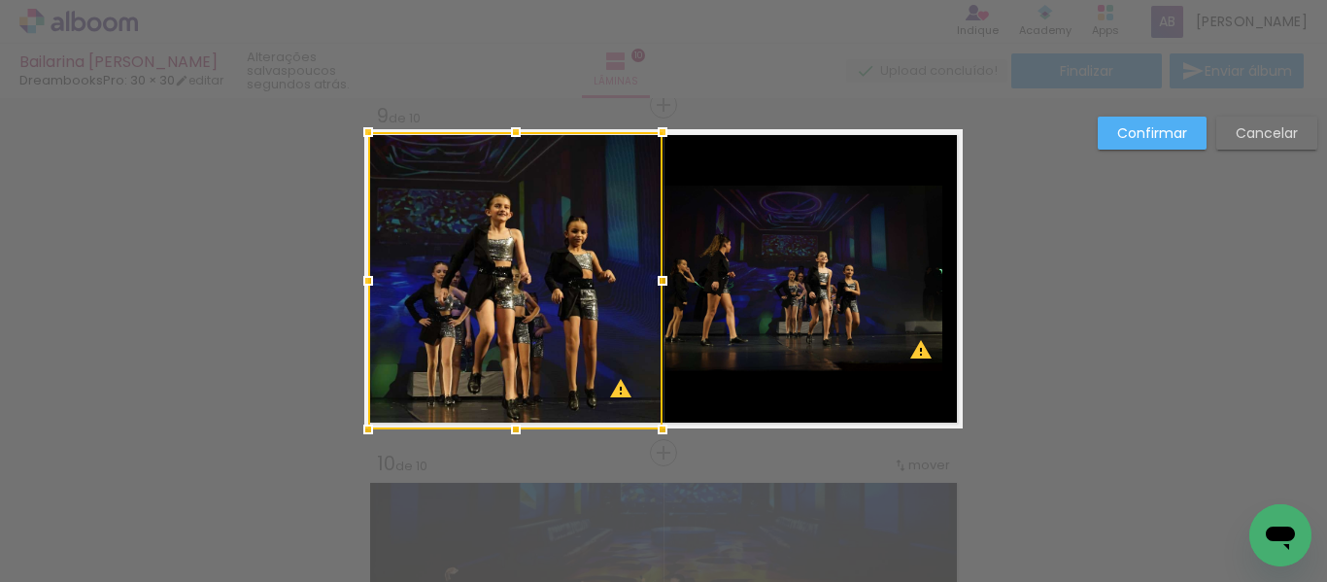
drag, startPoint x: 509, startPoint y: 376, endPoint x: 516, endPoint y: 426, distance: 51.0
click at [516, 426] on div at bounding box center [515, 429] width 39 height 39
click at [821, 332] on quentale-photo at bounding box center [802, 277] width 279 height 185
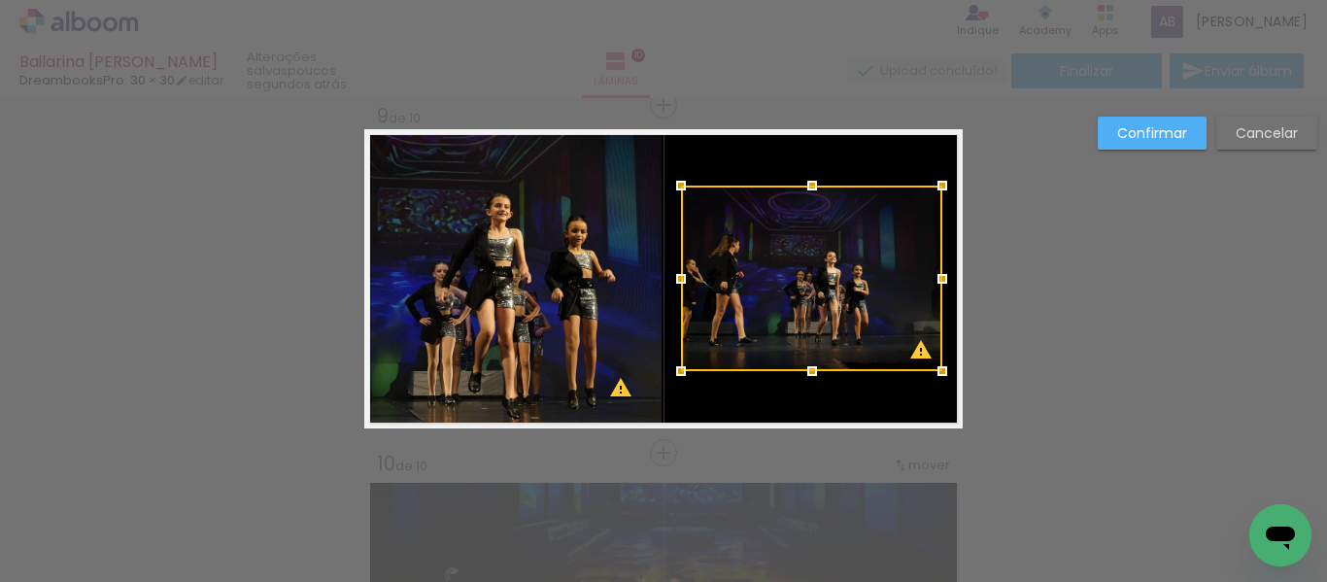
drag, startPoint x: 657, startPoint y: 279, endPoint x: 674, endPoint y: 281, distance: 16.6
click at [674, 281] on div at bounding box center [680, 278] width 39 height 39
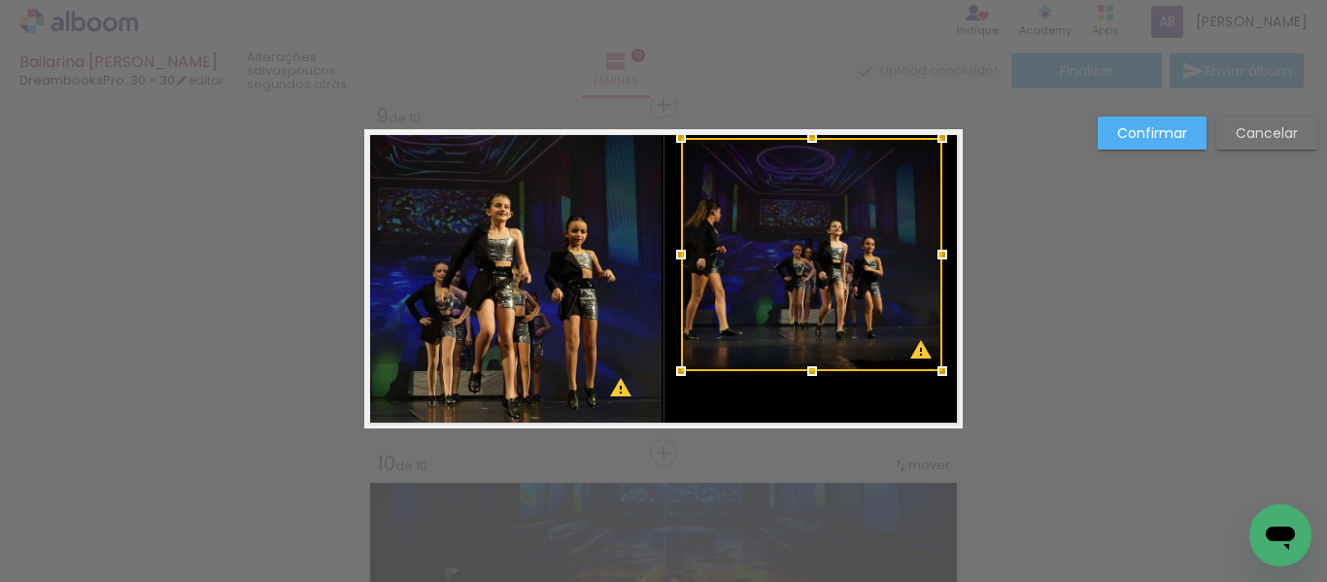
drag, startPoint x: 802, startPoint y: 187, endPoint x: 790, endPoint y: 140, distance: 49.0
click at [792, 140] on div at bounding box center [811, 137] width 39 height 39
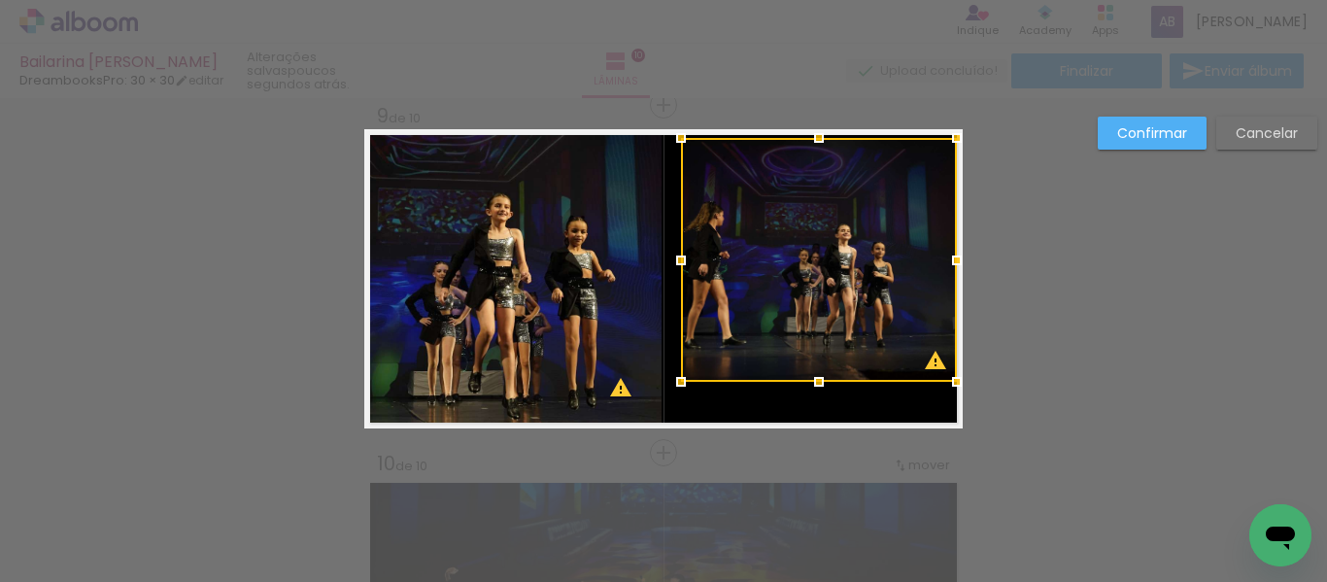
drag, startPoint x: 941, startPoint y: 375, endPoint x: 962, endPoint y: 386, distance: 23.9
click at [962, 386] on div at bounding box center [956, 381] width 39 height 39
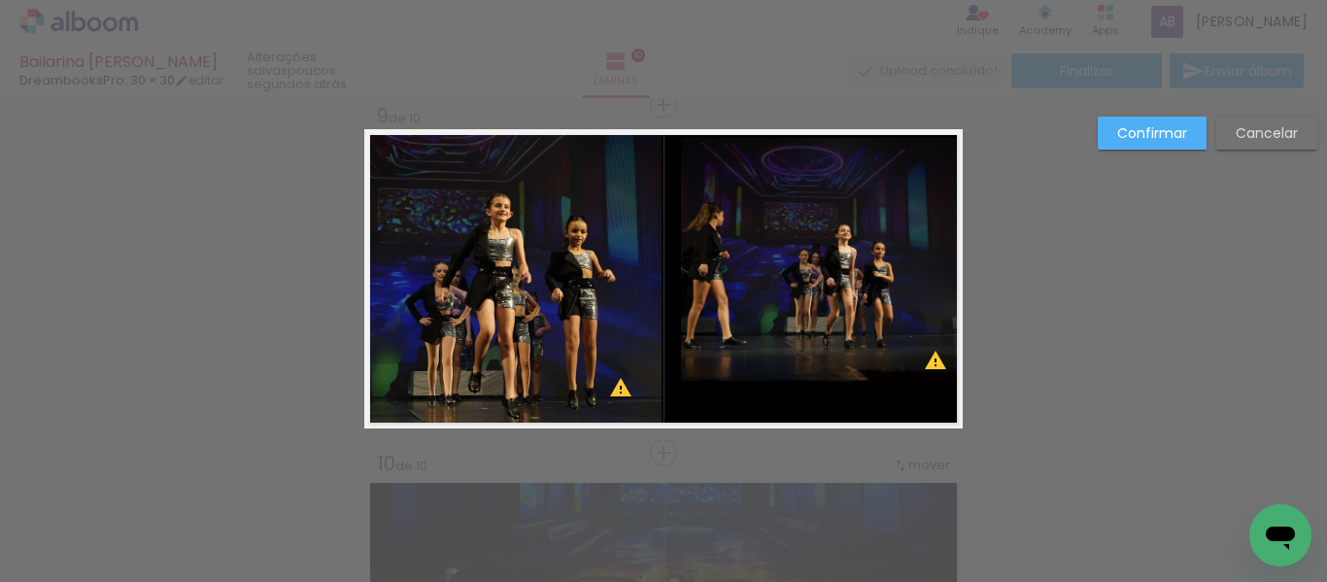
click at [688, 259] on quentale-photo at bounding box center [819, 260] width 276 height 244
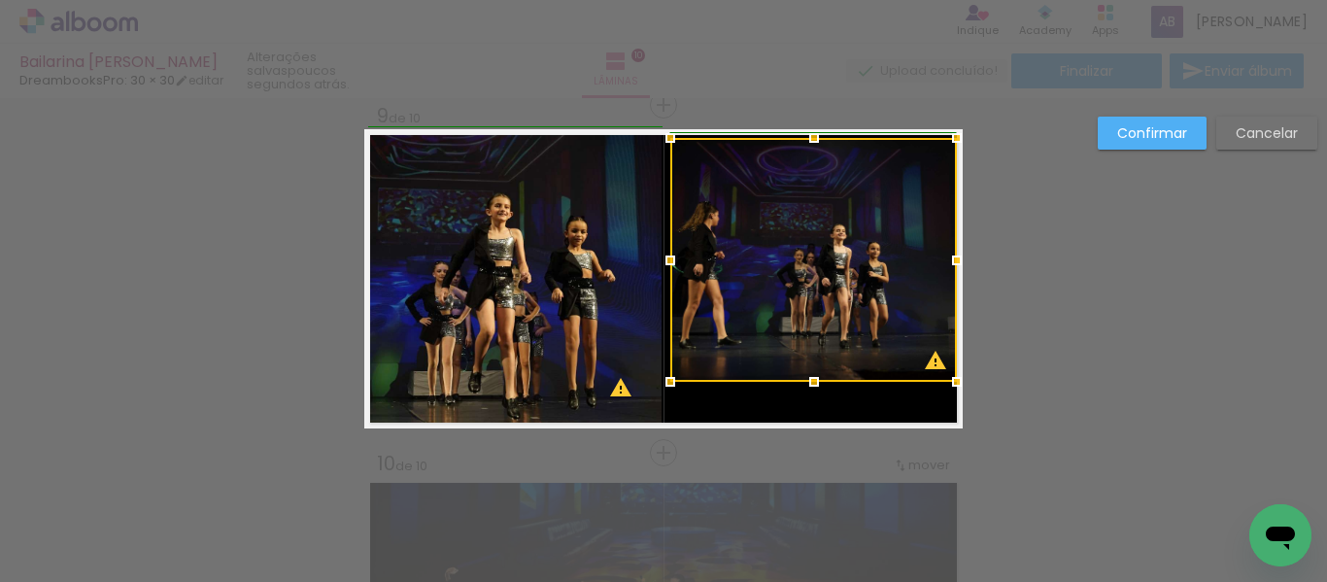
drag, startPoint x: 673, startPoint y: 261, endPoint x: 649, endPoint y: 263, distance: 24.4
click at [651, 263] on div at bounding box center [670, 260] width 39 height 39
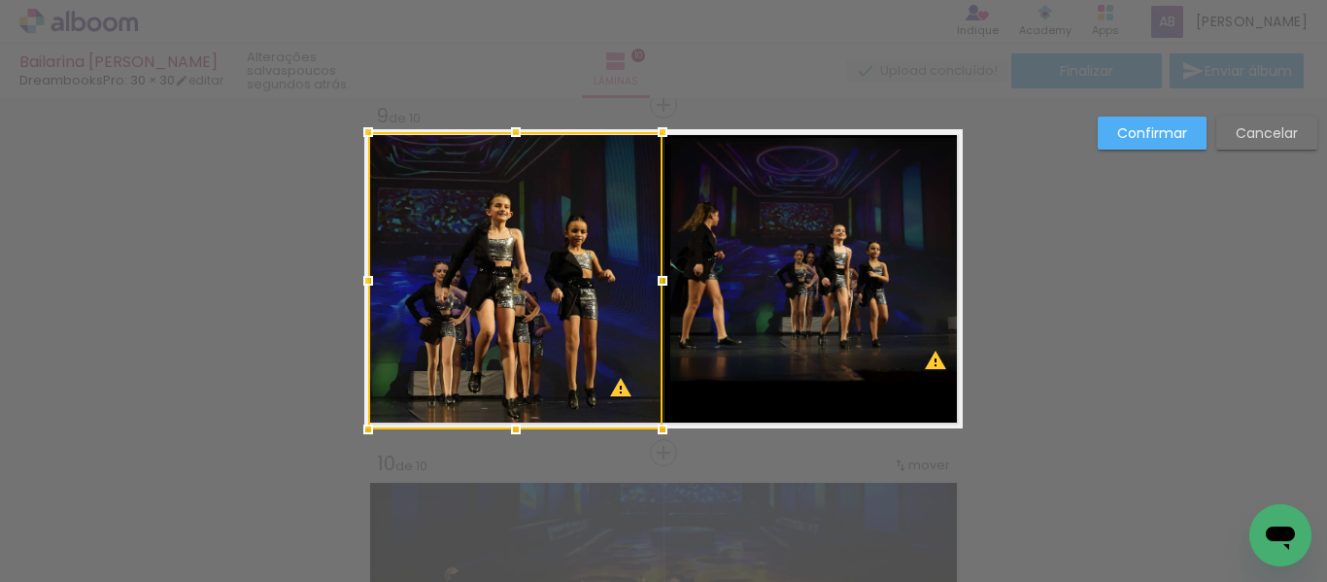
click at [769, 312] on quentale-photo at bounding box center [813, 260] width 286 height 244
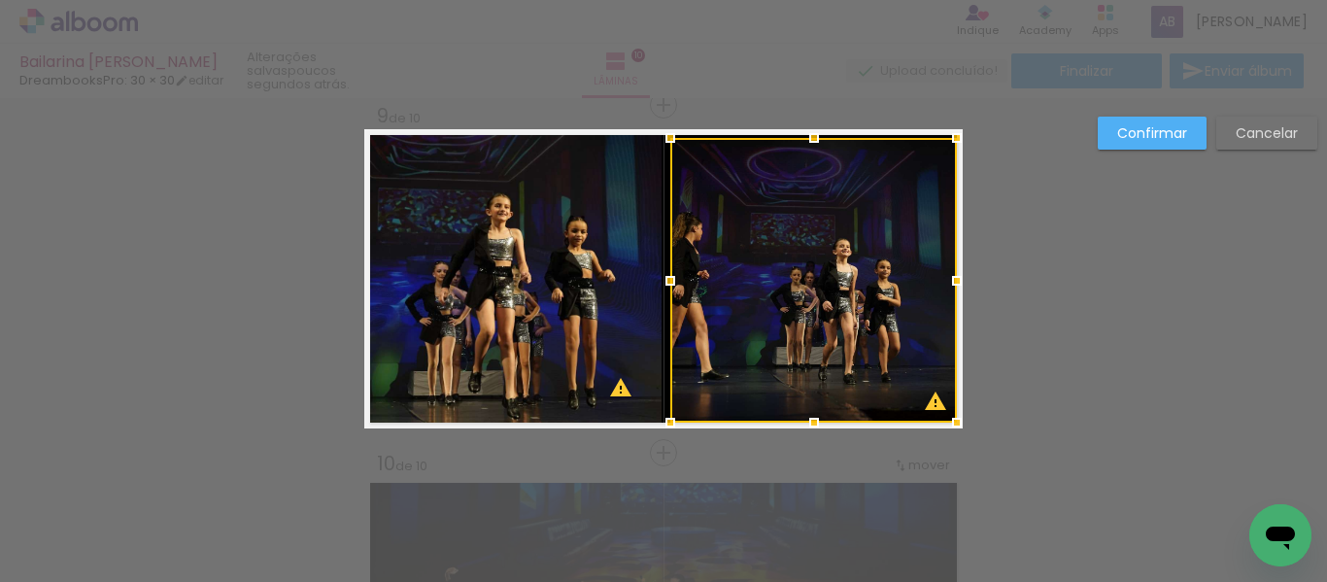
drag, startPoint x: 796, startPoint y: 378, endPoint x: 805, endPoint y: 419, distance: 41.7
click at [805, 419] on div at bounding box center [813, 422] width 39 height 39
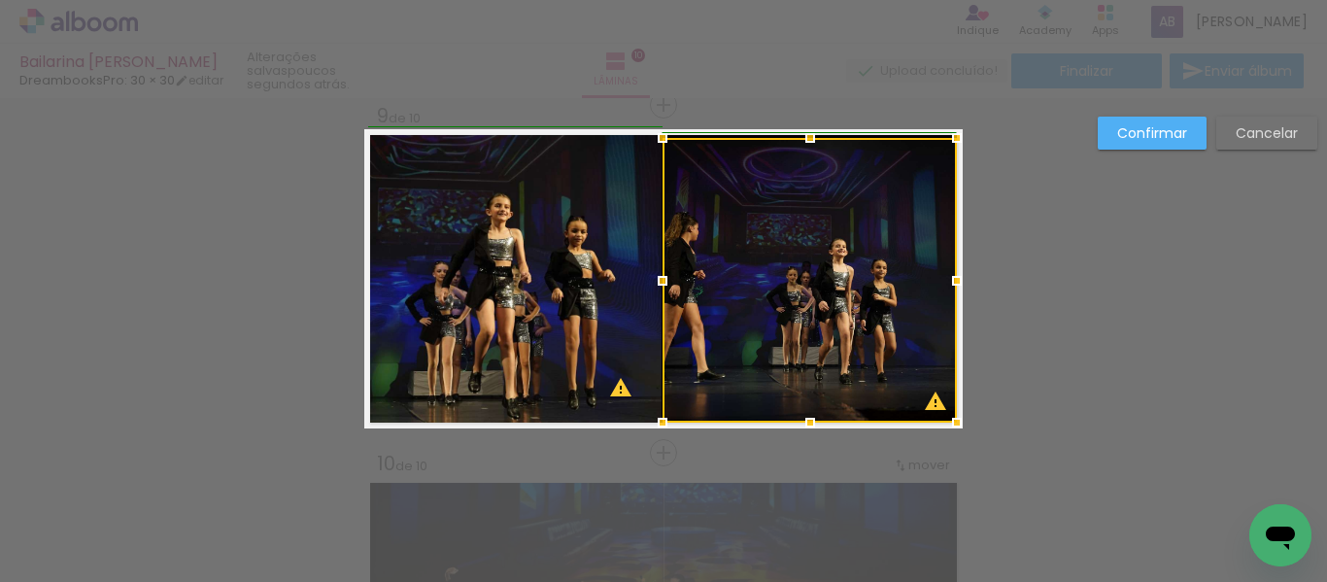
click at [654, 279] on div at bounding box center [662, 280] width 39 height 39
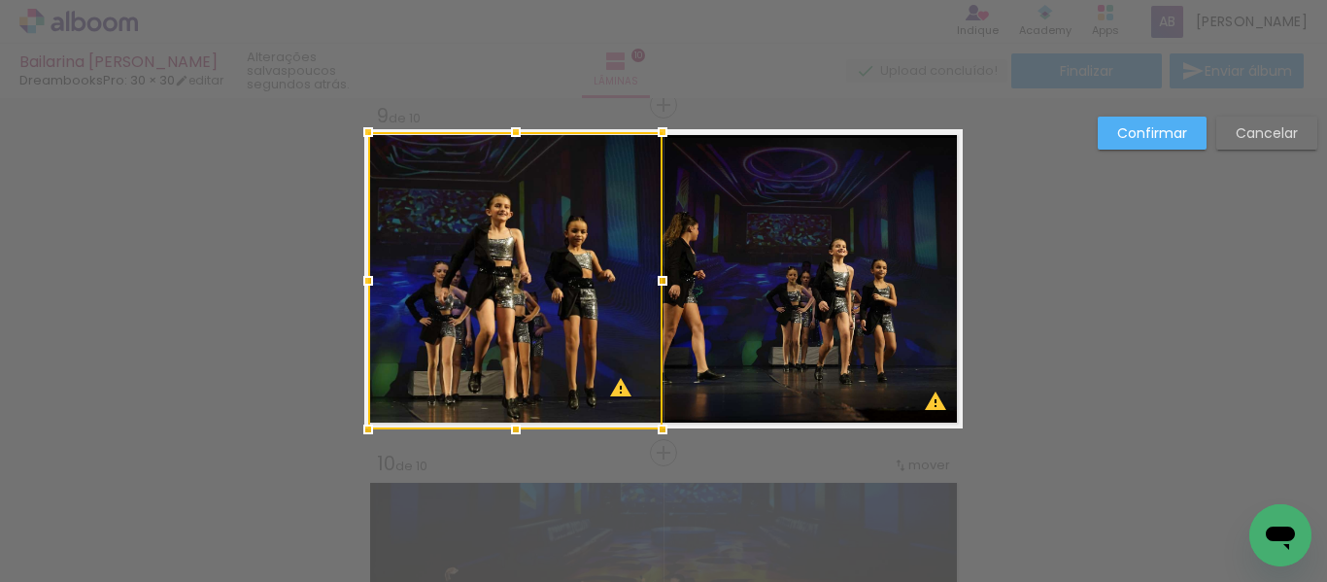
click at [0, 0] on slot "Confirmar" at bounding box center [0, 0] width 0 height 0
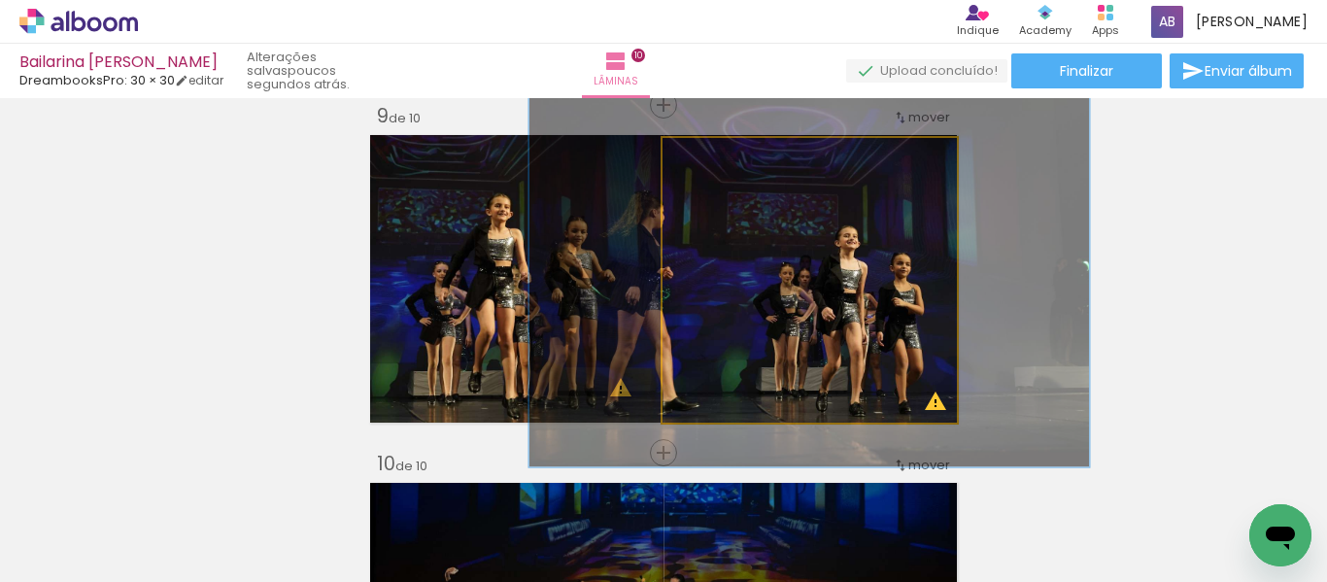
drag, startPoint x: 704, startPoint y: 158, endPoint x: 723, endPoint y: 161, distance: 19.6
type paper-slider "129"
click at [723, 161] on div at bounding box center [728, 158] width 17 height 17
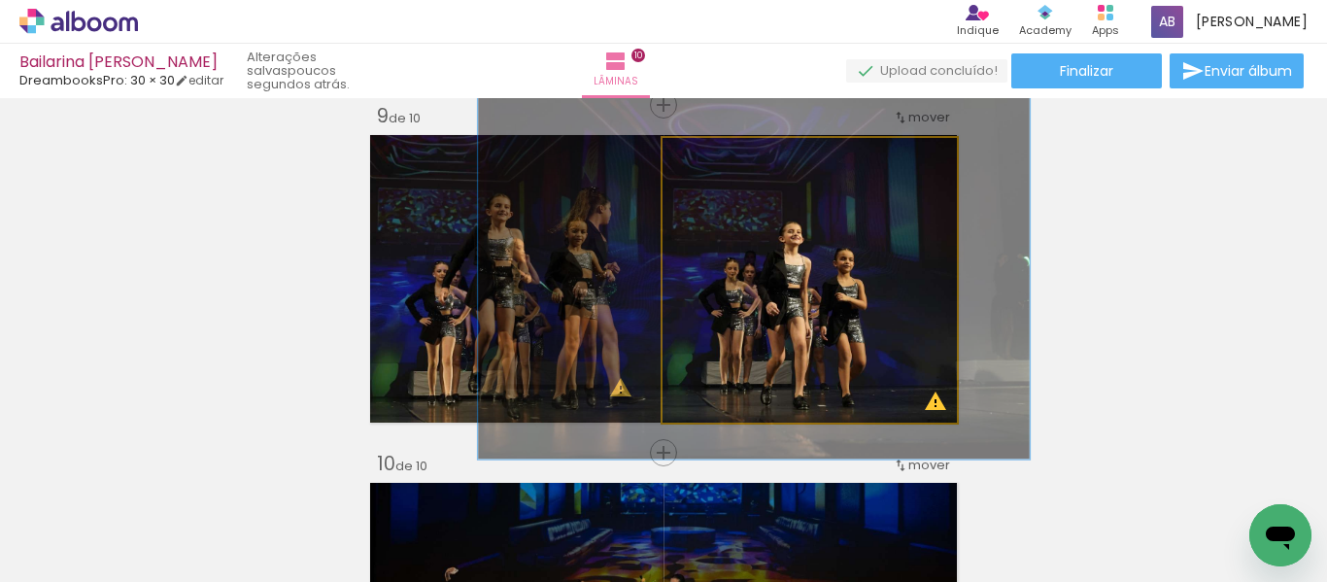
drag, startPoint x: 840, startPoint y: 279, endPoint x: 785, endPoint y: 274, distance: 55.6
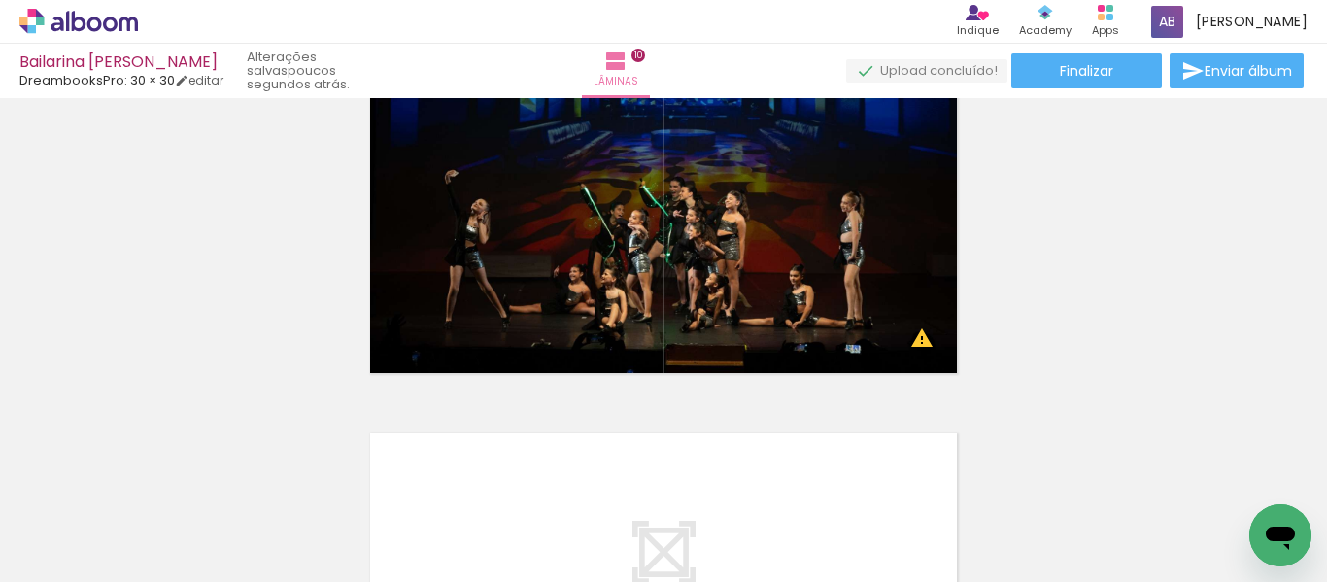
scroll to position [3205, 0]
click at [109, 23] on icon at bounding box center [78, 21] width 118 height 25
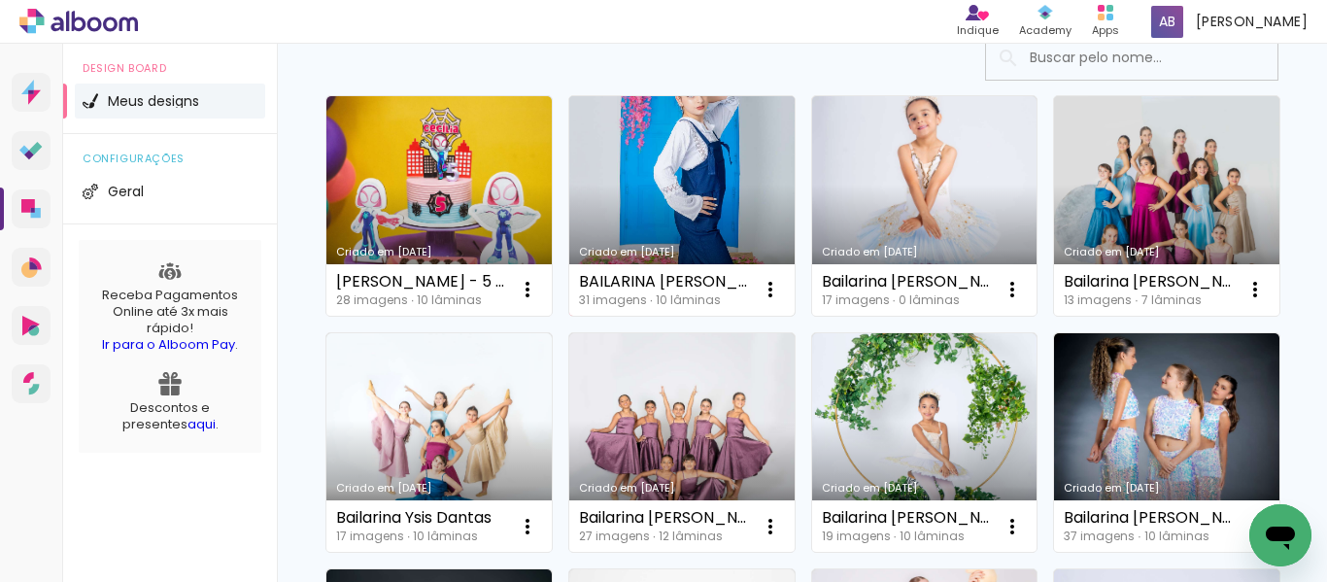
scroll to position [291, 0]
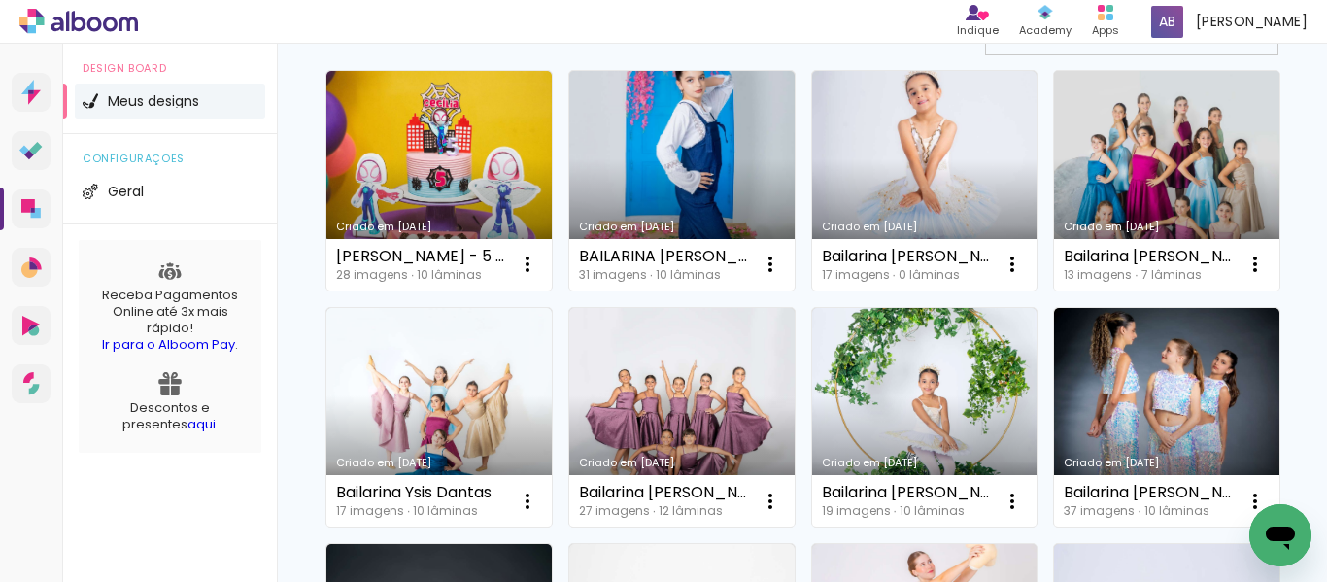
click at [1054, 290] on link "Criado em [DATE]" at bounding box center [1166, 180] width 225 height 219
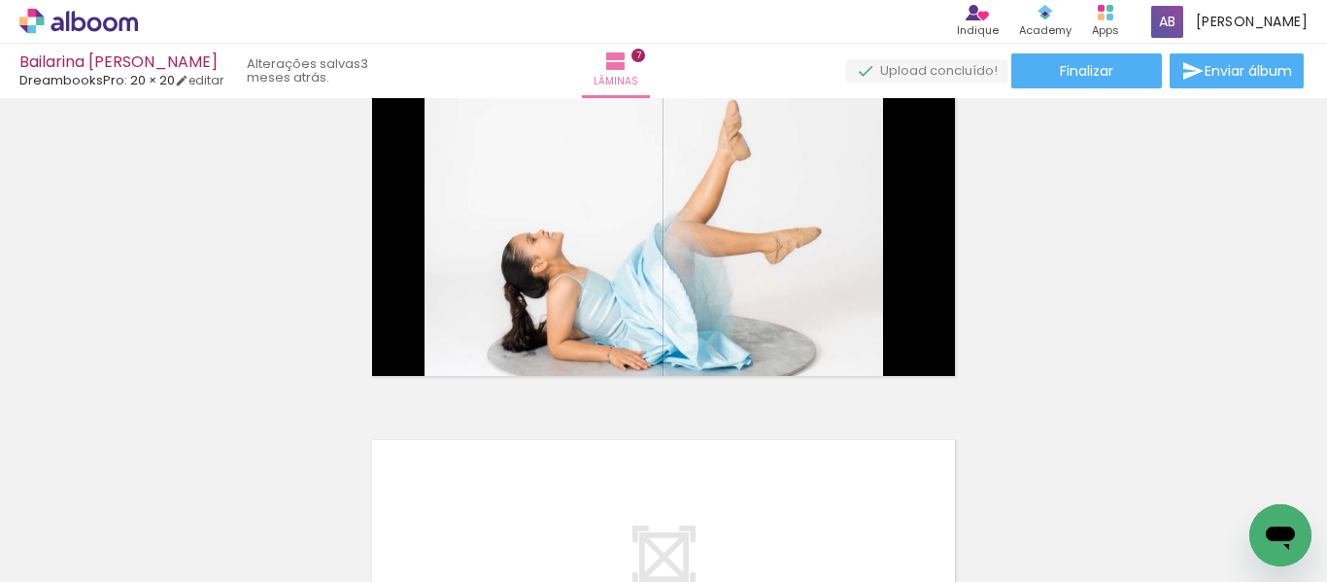
scroll to position [2106, 0]
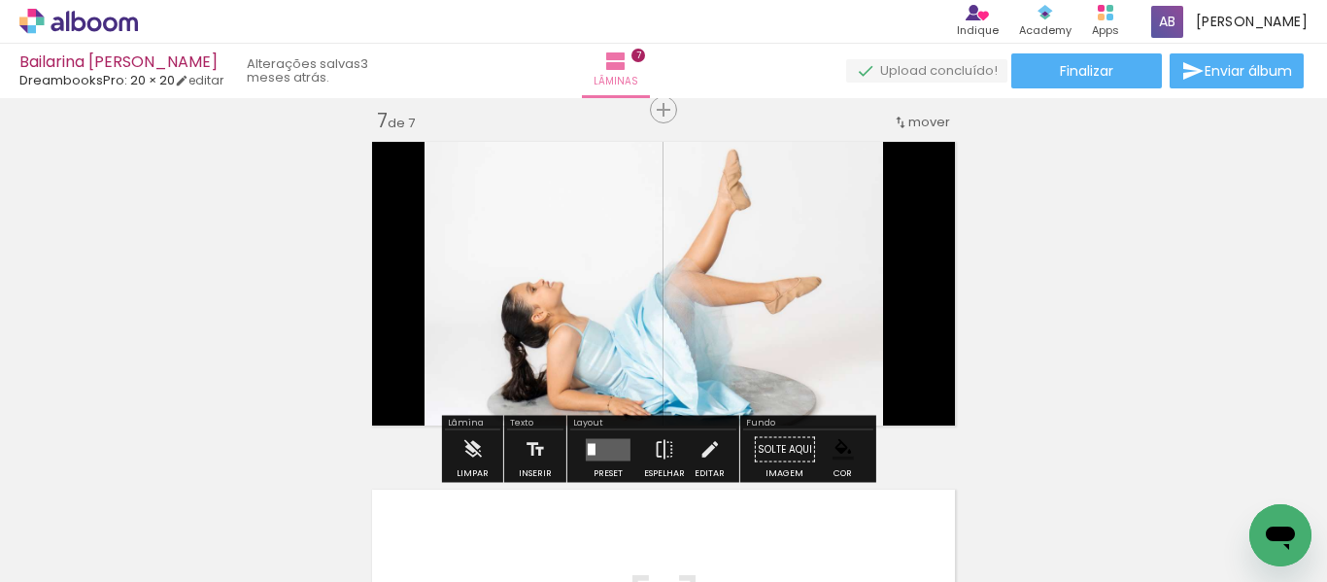
click at [82, 551] on span "Adicionar Fotos" at bounding box center [69, 555] width 58 height 21
click at [0, 0] on input "file" at bounding box center [0, 0] width 0 height 0
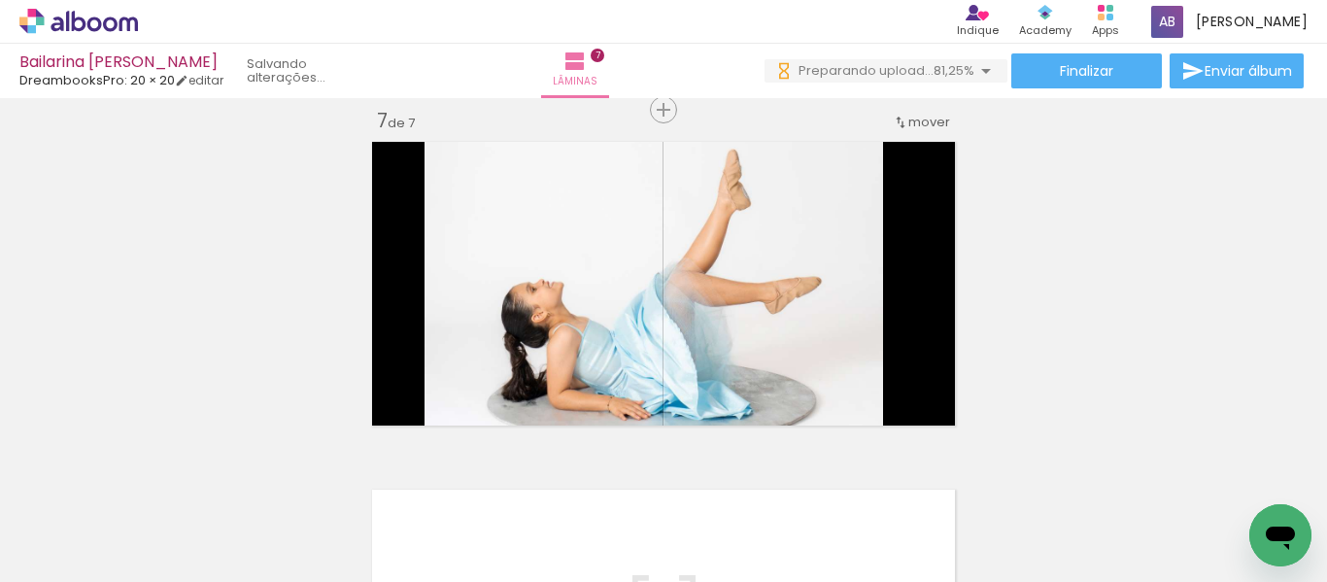
click at [79, 527] on input "Todas as fotos" at bounding box center [54, 523] width 74 height 17
click at [0, 0] on slot "Não utilizadas" at bounding box center [0, 0] width 0 height 0
type input "Não utilizadas"
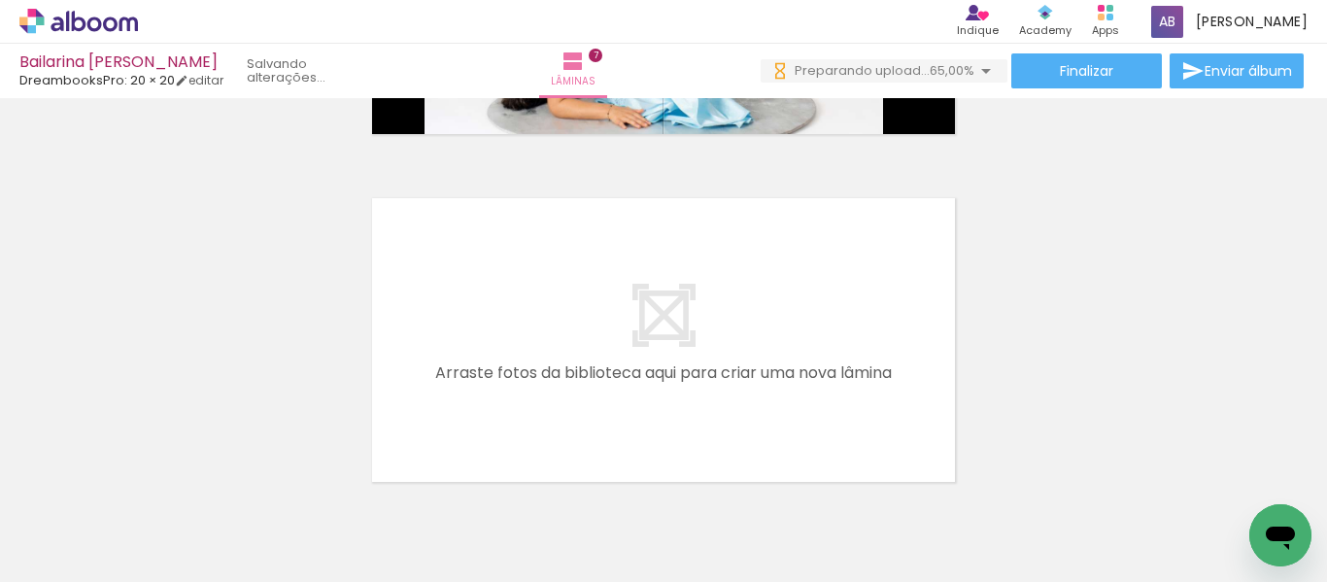
scroll to position [2495, 0]
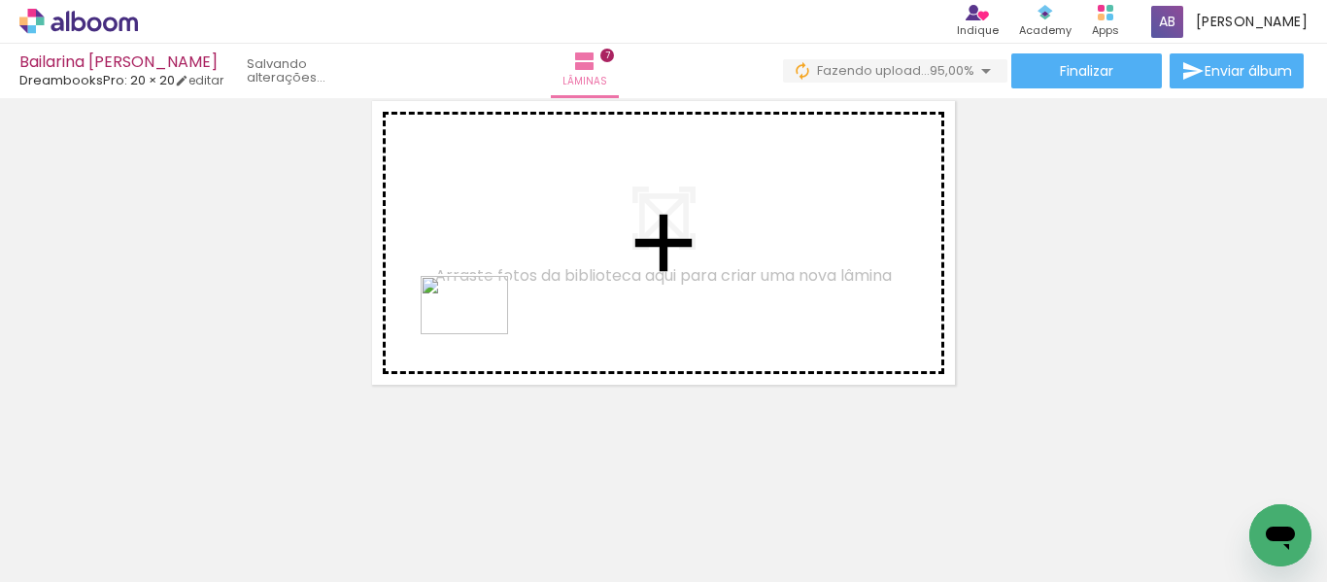
drag, startPoint x: 324, startPoint y: 488, endPoint x: 479, endPoint y: 334, distance: 217.7
click at [479, 334] on quentale-workspace at bounding box center [663, 291] width 1327 height 582
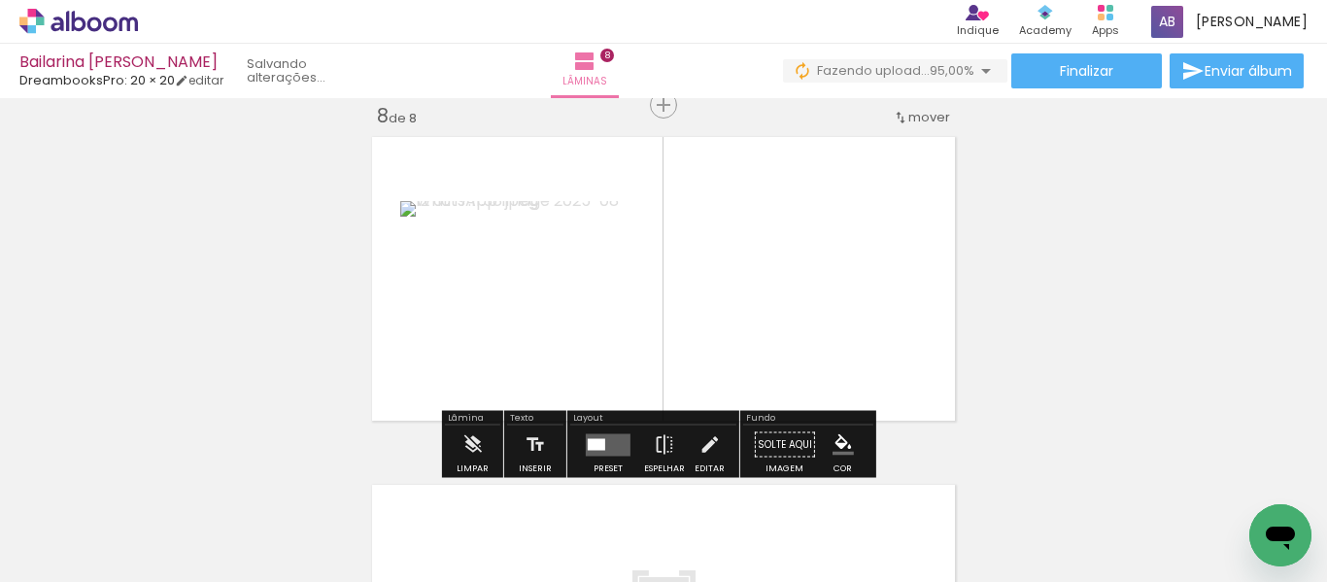
scroll to position [2459, 0]
click at [832, 449] on iron-icon "color picker" at bounding box center [842, 444] width 21 height 21
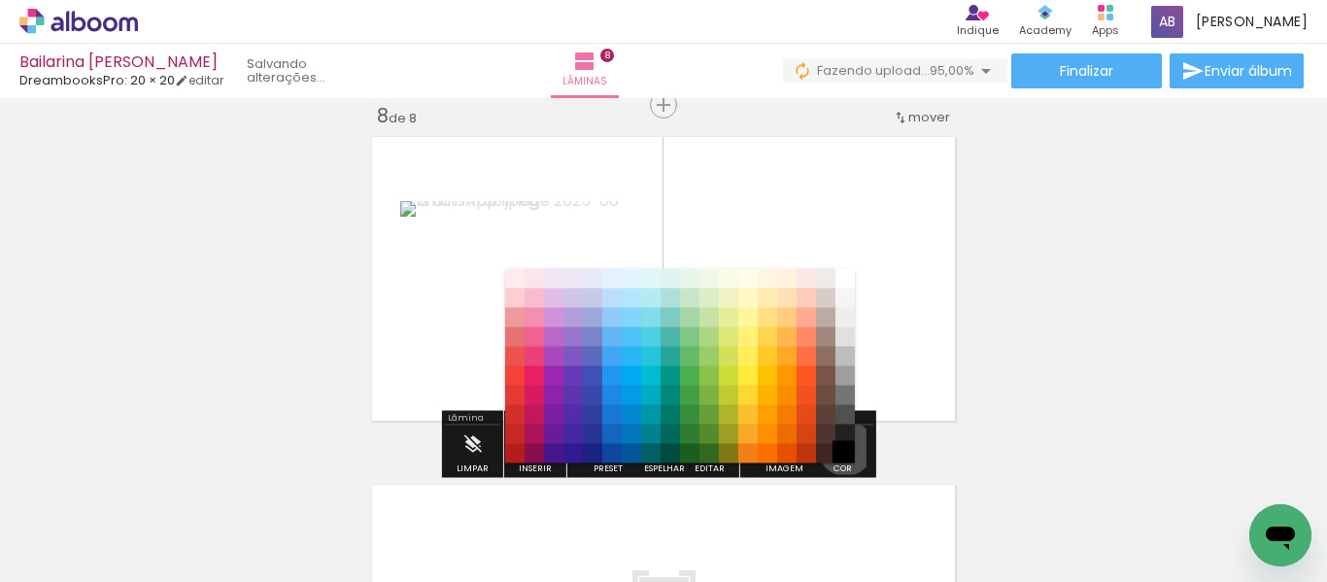
click at [838, 448] on paper-item "#000000" at bounding box center [844, 453] width 19 height 19
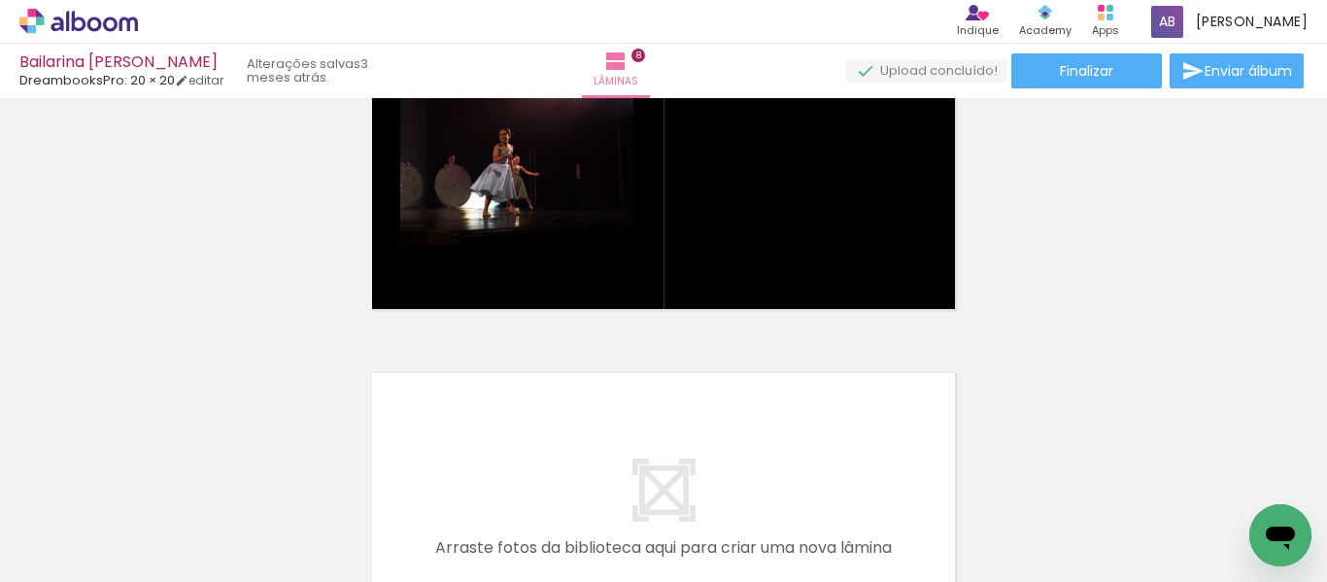
scroll to position [2525, 0]
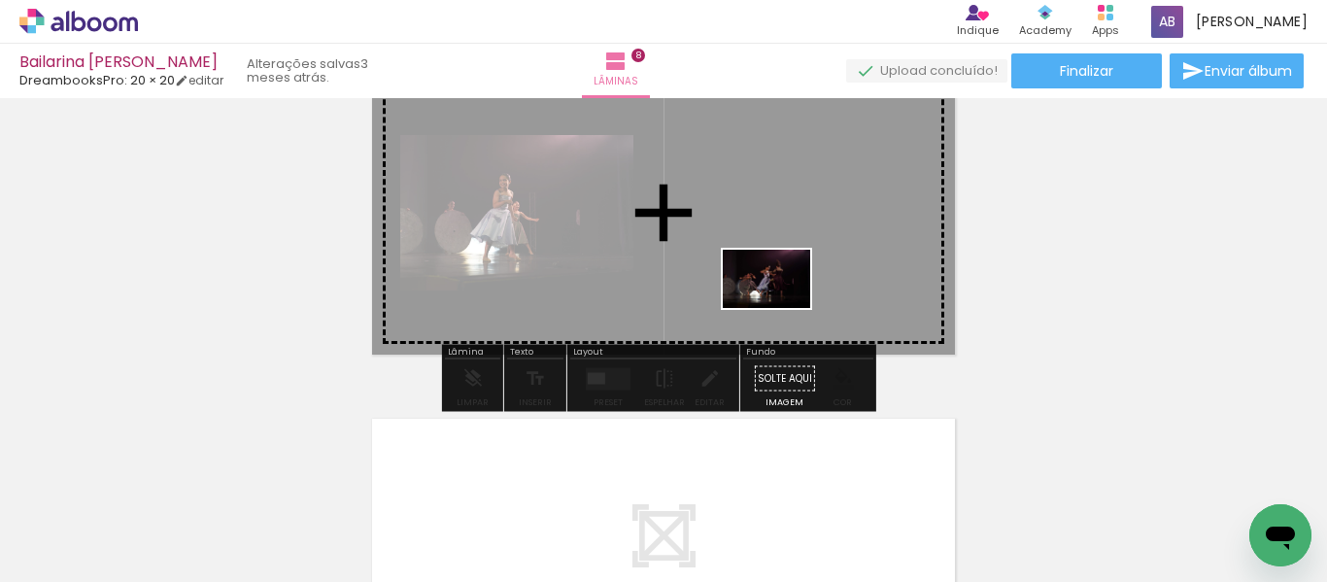
drag, startPoint x: 201, startPoint y: 530, endPoint x: 781, endPoint y: 308, distance: 620.9
click at [781, 308] on quentale-workspace at bounding box center [663, 291] width 1327 height 582
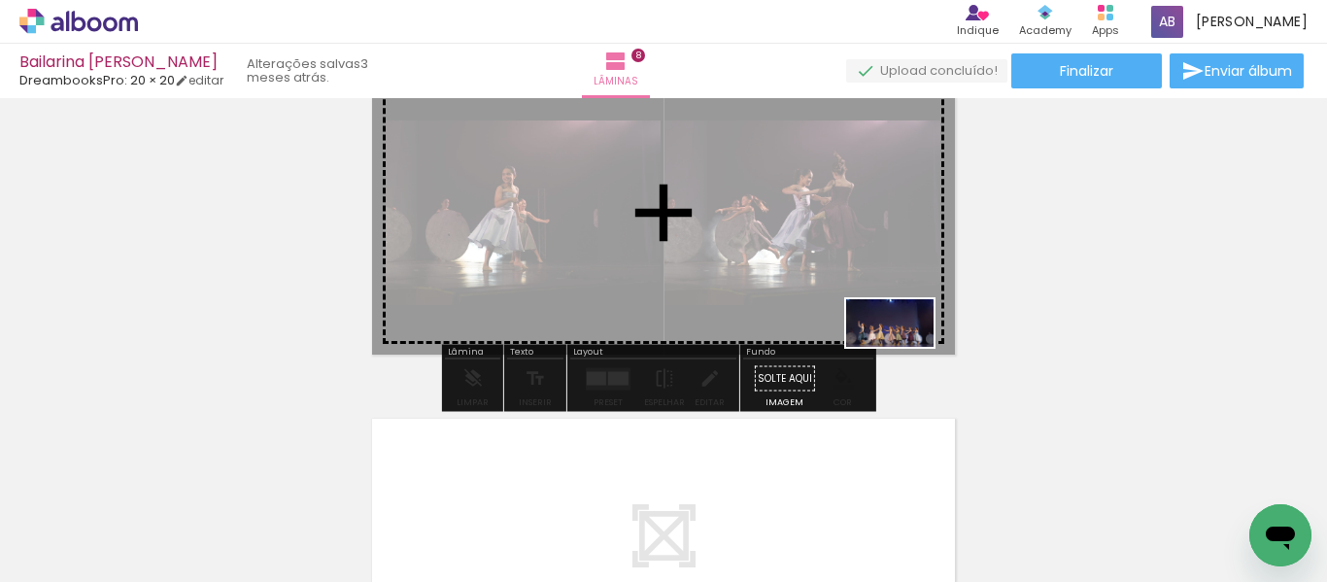
drag, startPoint x: 650, startPoint y: 525, endPoint x: 904, endPoint y: 357, distance: 304.9
click at [904, 357] on quentale-workspace at bounding box center [663, 291] width 1327 height 582
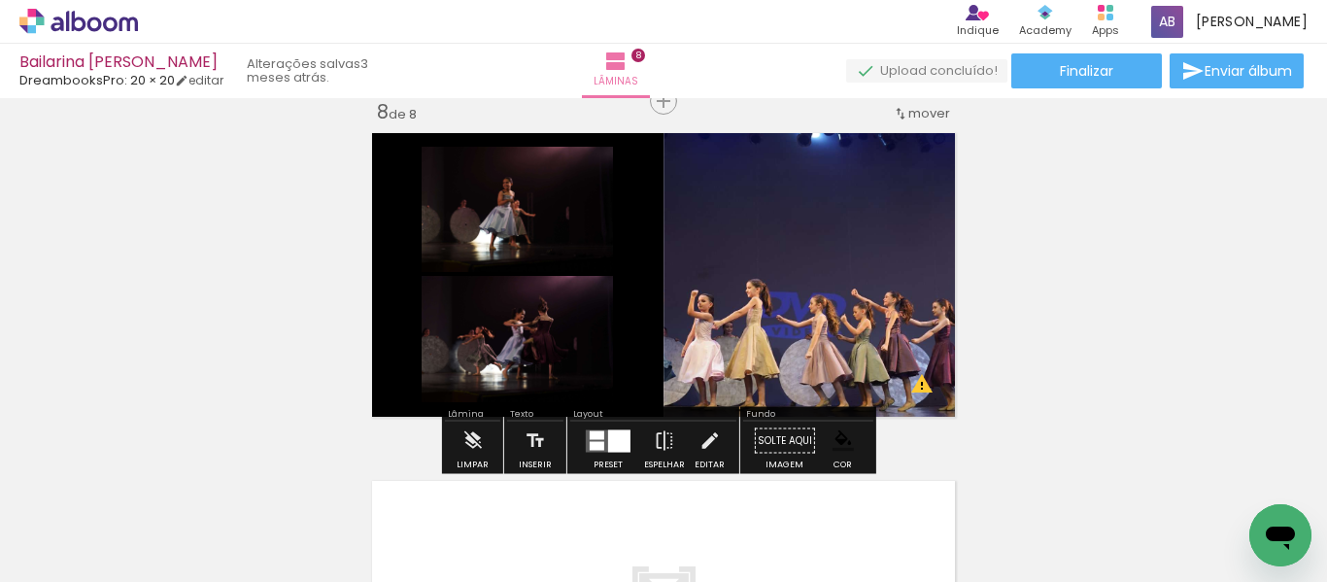
scroll to position [2428, 0]
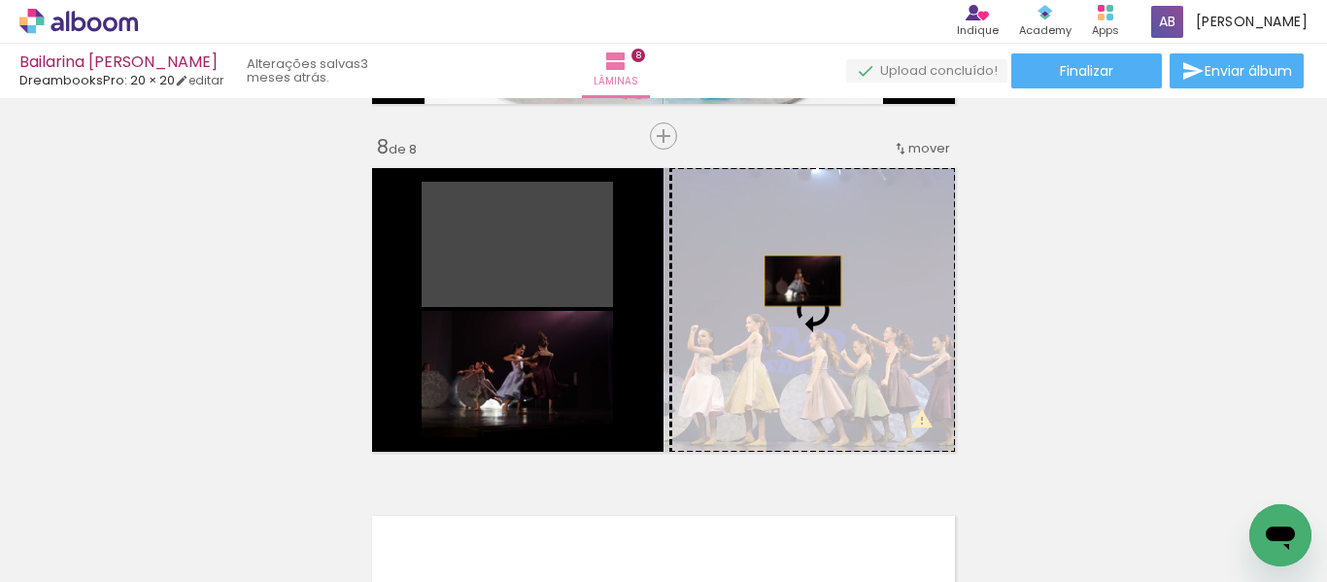
drag, startPoint x: 522, startPoint y: 260, endPoint x: 795, endPoint y: 281, distance: 273.6
click at [0, 0] on slot at bounding box center [0, 0] width 0 height 0
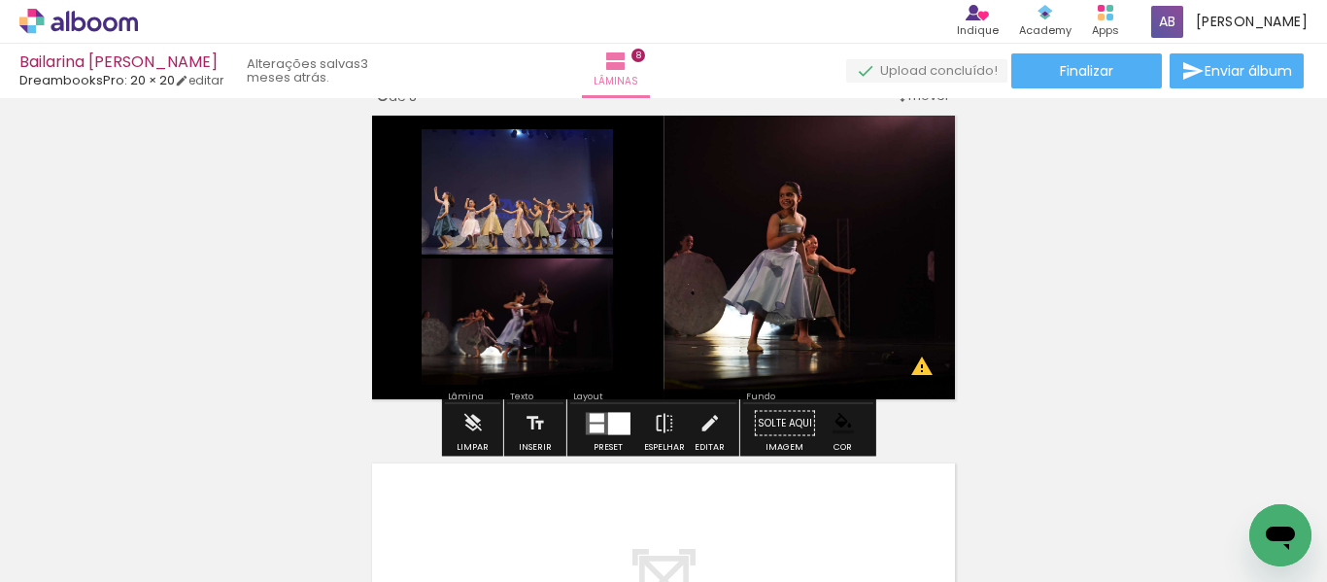
scroll to position [2525, 0]
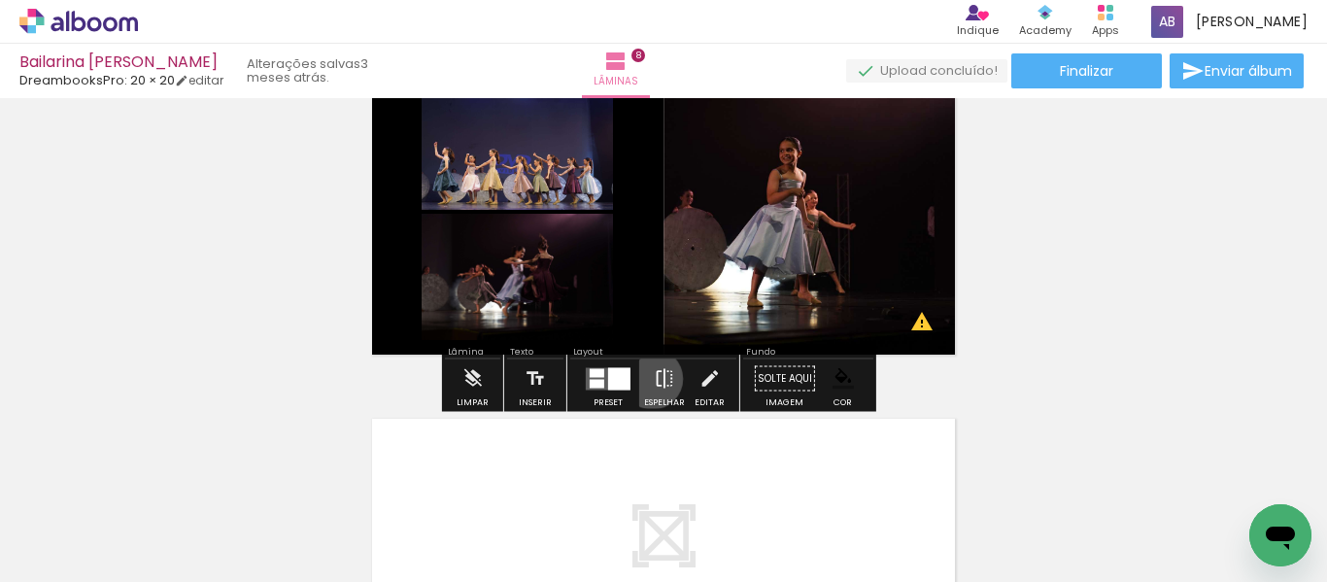
click at [654, 379] on iron-icon at bounding box center [664, 378] width 21 height 39
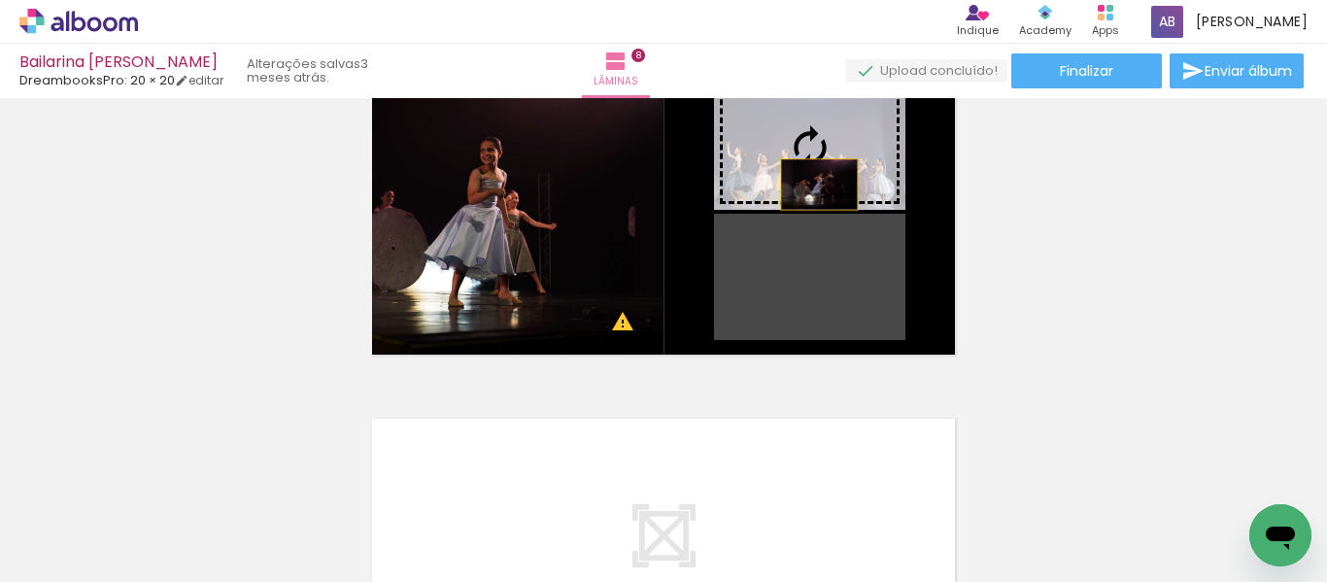
drag, startPoint x: 815, startPoint y: 311, endPoint x: 812, endPoint y: 185, distance: 126.3
click at [0, 0] on slot at bounding box center [0, 0] width 0 height 0
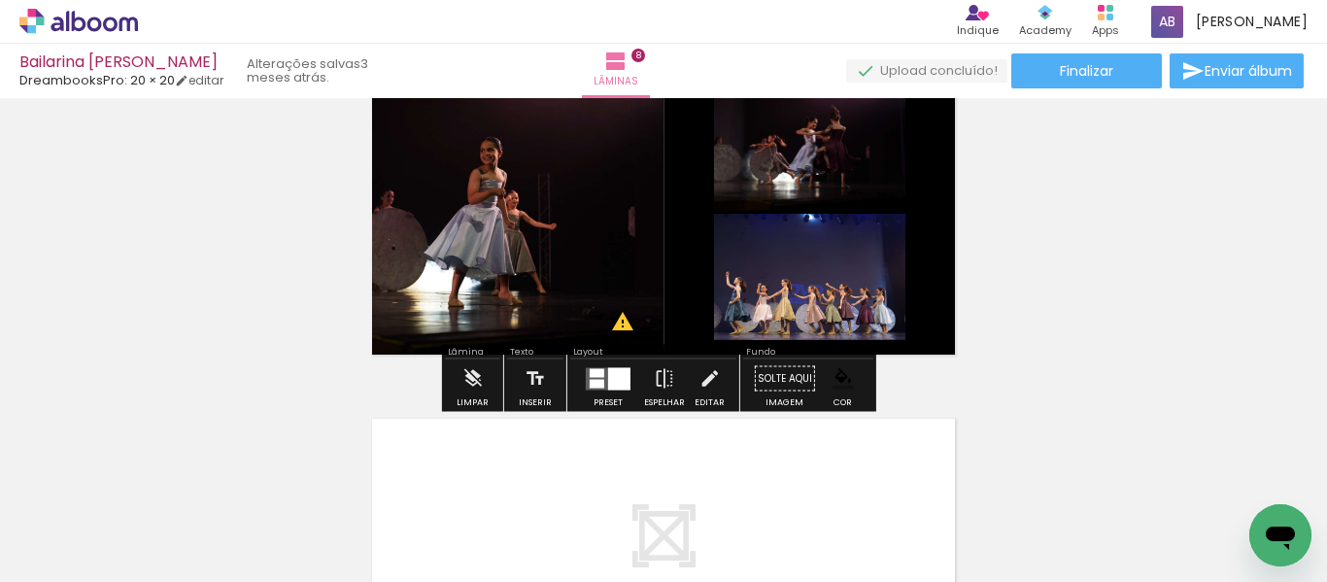
scroll to position [2428, 0]
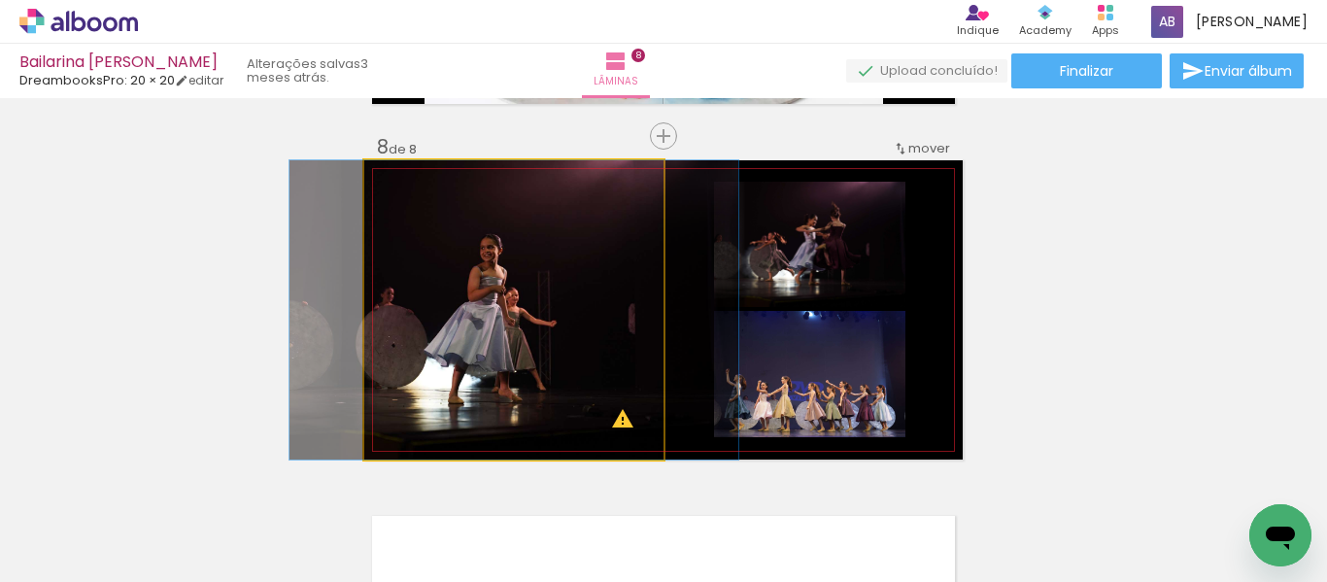
click at [514, 339] on quentale-photo at bounding box center [513, 309] width 299 height 299
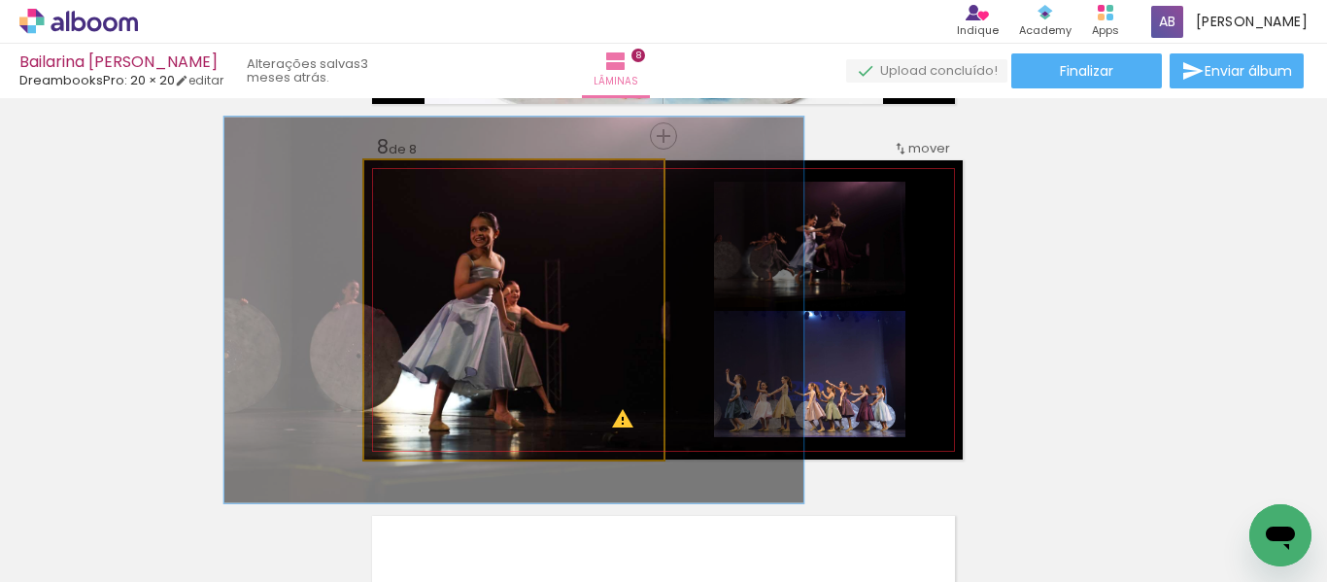
drag, startPoint x: 401, startPoint y: 184, endPoint x: 420, endPoint y: 187, distance: 19.8
type paper-slider "129"
click at [420, 187] on div at bounding box center [428, 180] width 17 height 17
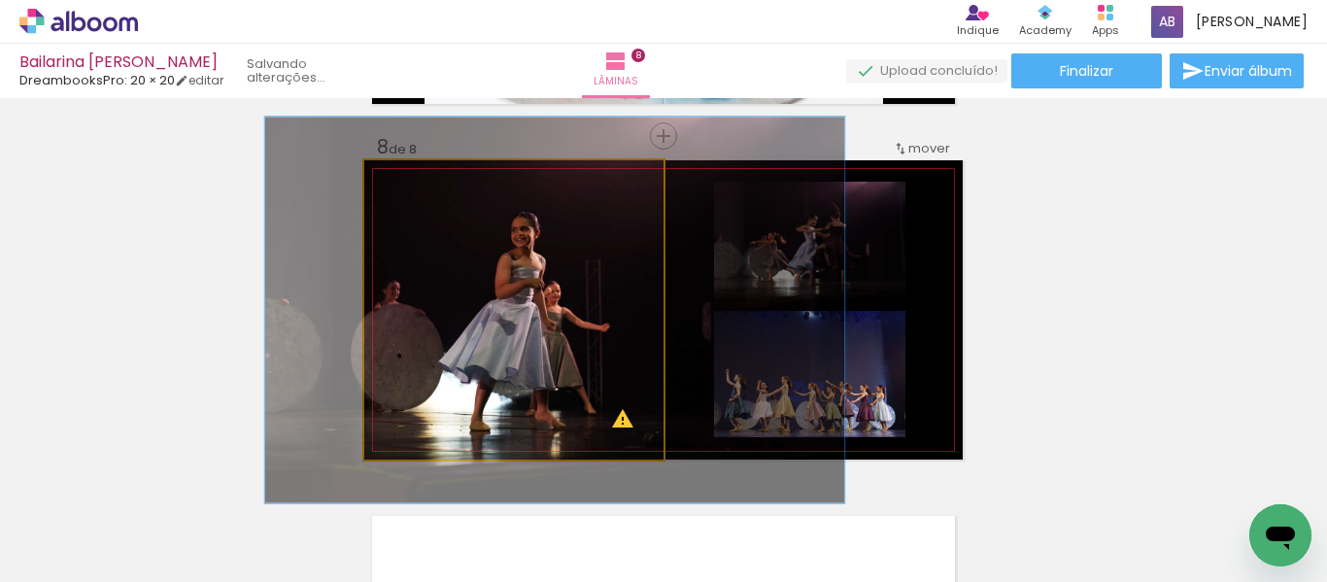
drag, startPoint x: 527, startPoint y: 375, endPoint x: 568, endPoint y: 375, distance: 40.8
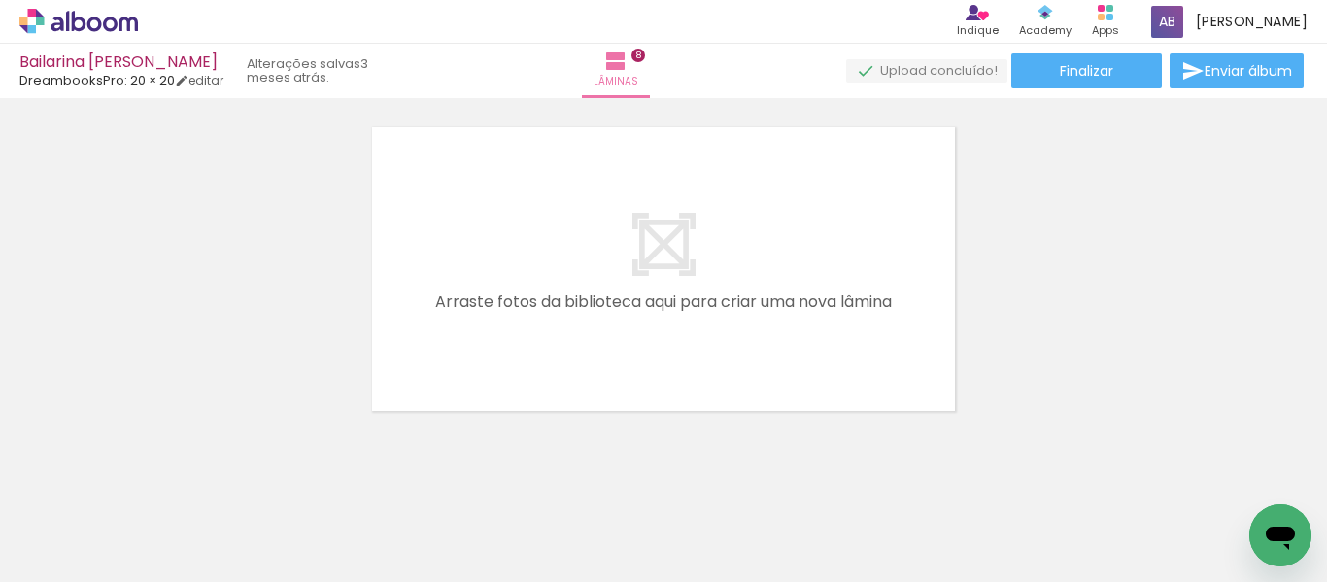
scroll to position [2842, 0]
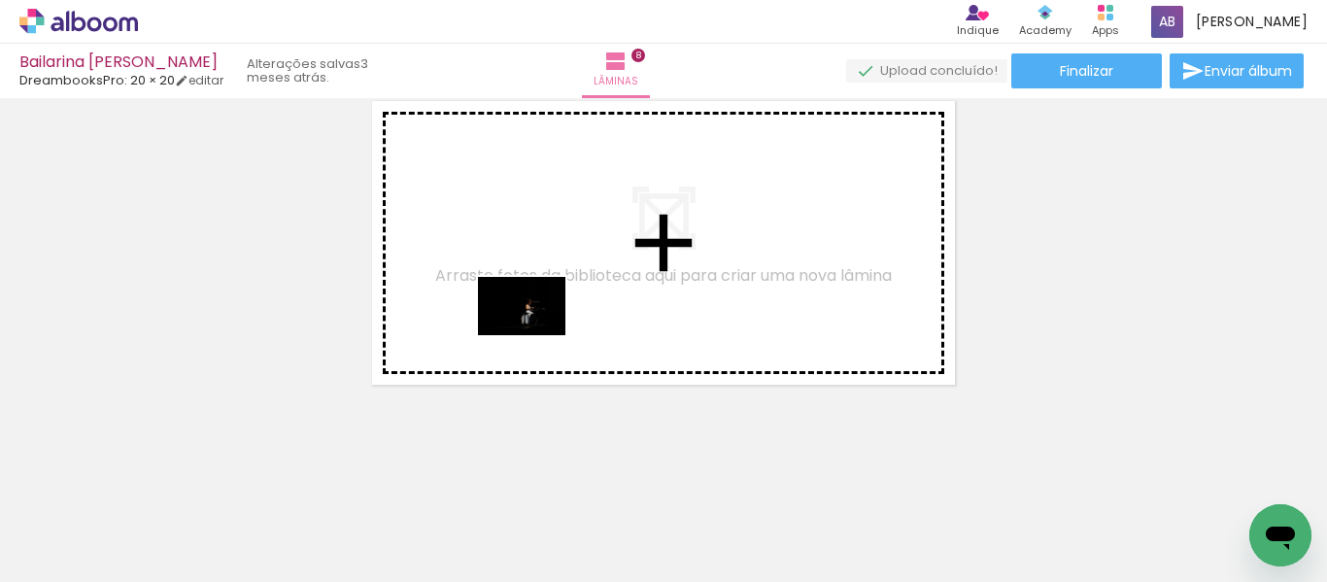
drag, startPoint x: 283, startPoint y: 514, endPoint x: 538, endPoint y: 334, distance: 312.3
click at [538, 334] on quentale-workspace at bounding box center [663, 291] width 1327 height 582
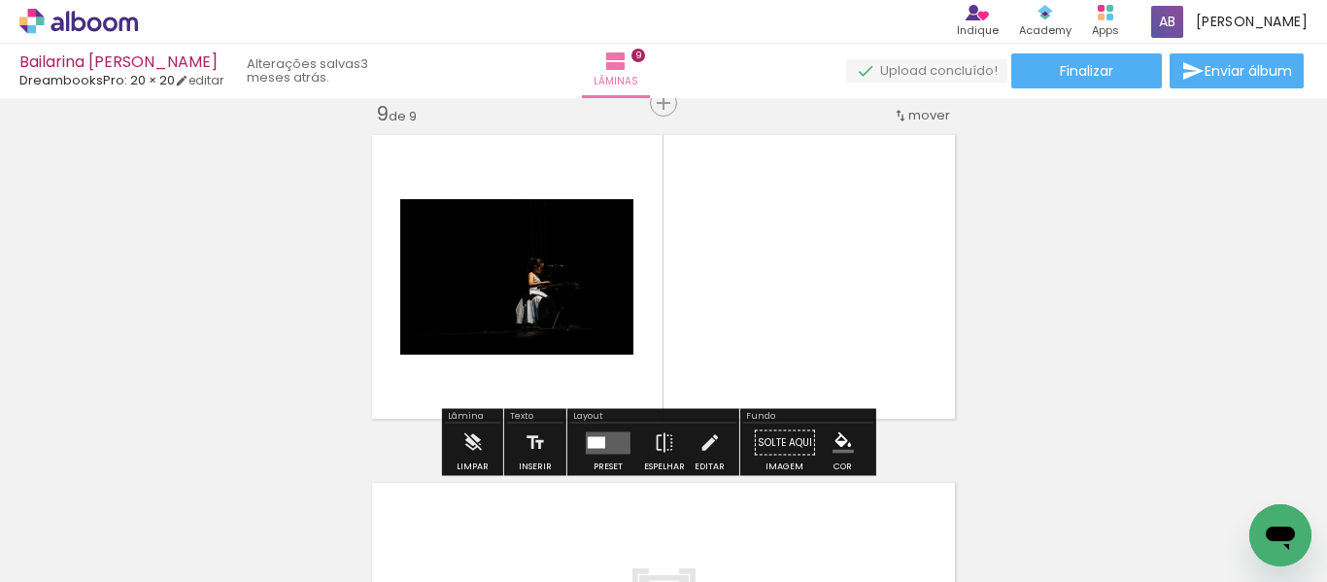
scroll to position [2807, 0]
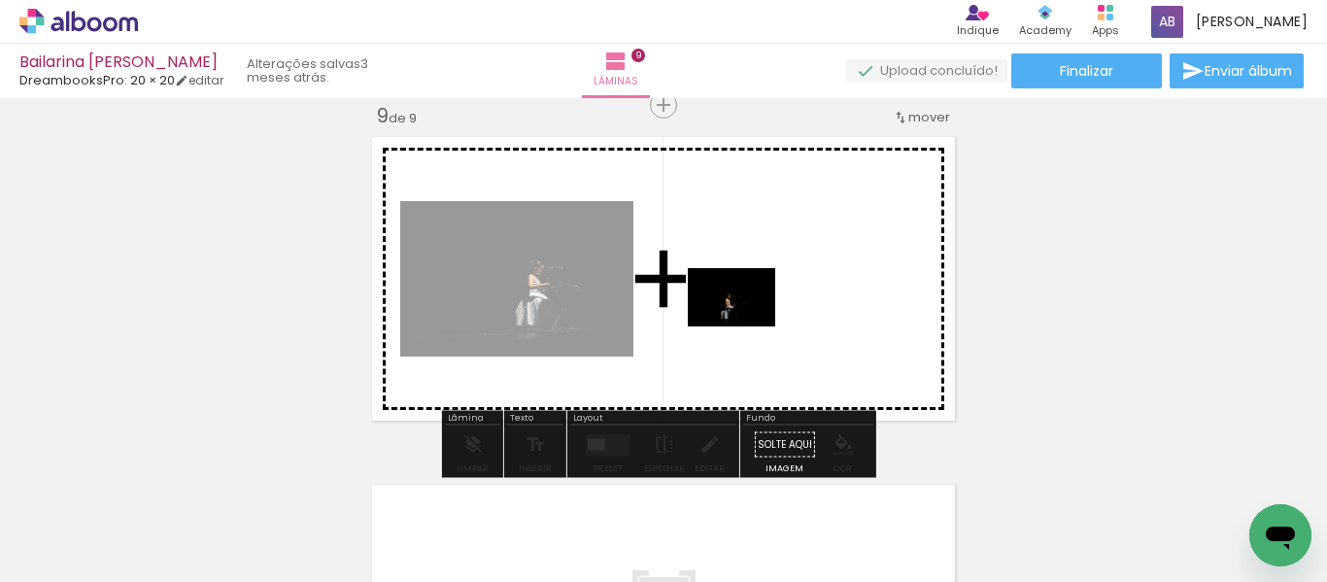
drag, startPoint x: 199, startPoint y: 535, endPoint x: 746, endPoint y: 326, distance: 585.3
click at [746, 326] on quentale-workspace at bounding box center [663, 291] width 1327 height 582
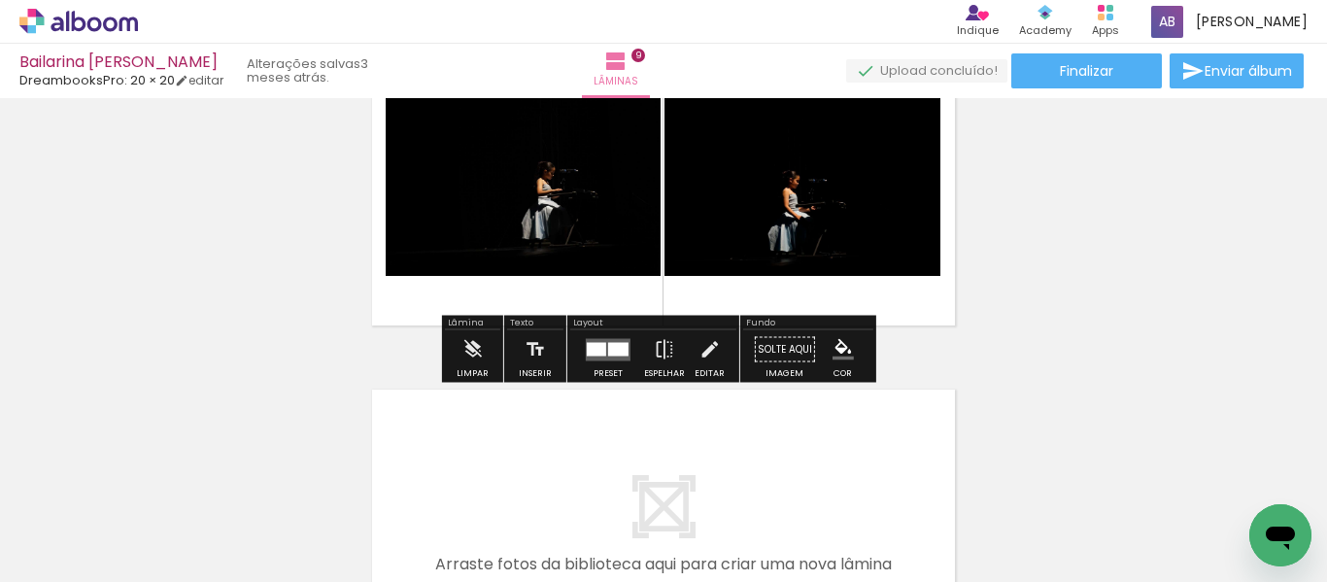
scroll to position [2904, 0]
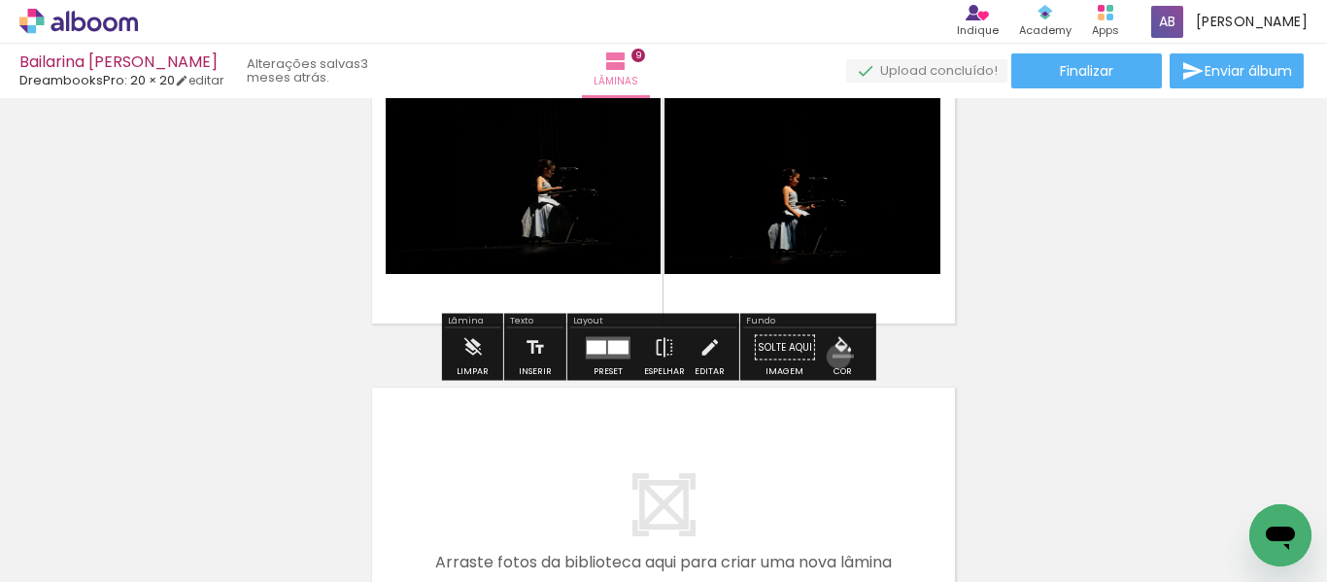
click at [832, 356] on iron-icon "color picker" at bounding box center [842, 347] width 21 height 21
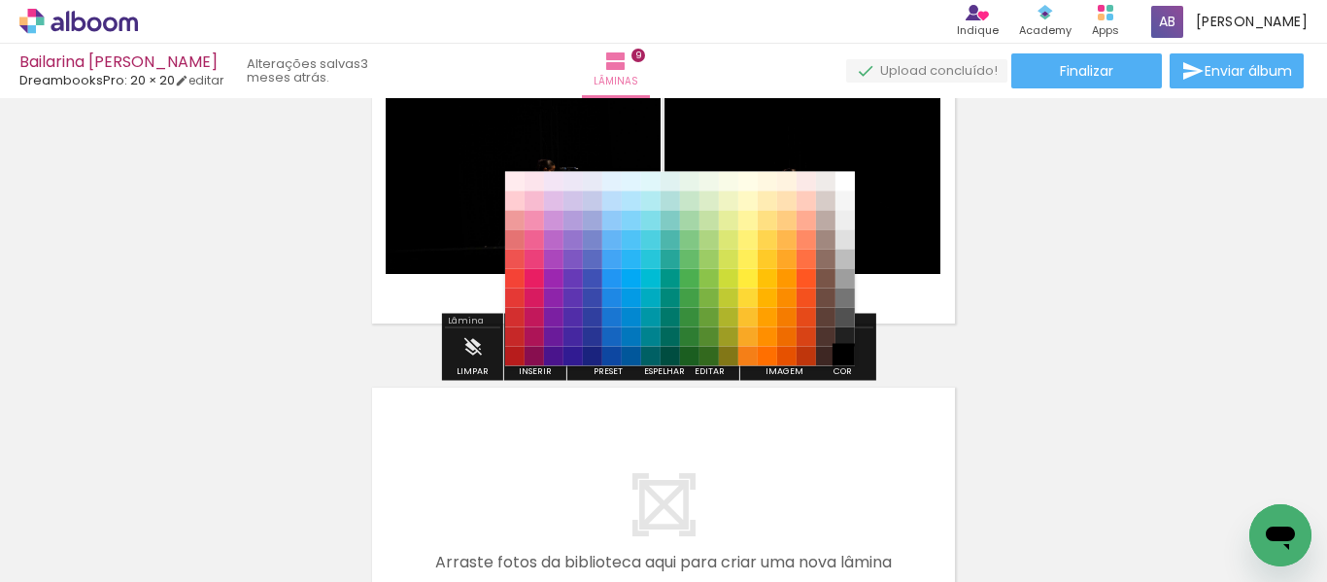
click at [844, 340] on paper-item "#212121" at bounding box center [844, 336] width 19 height 19
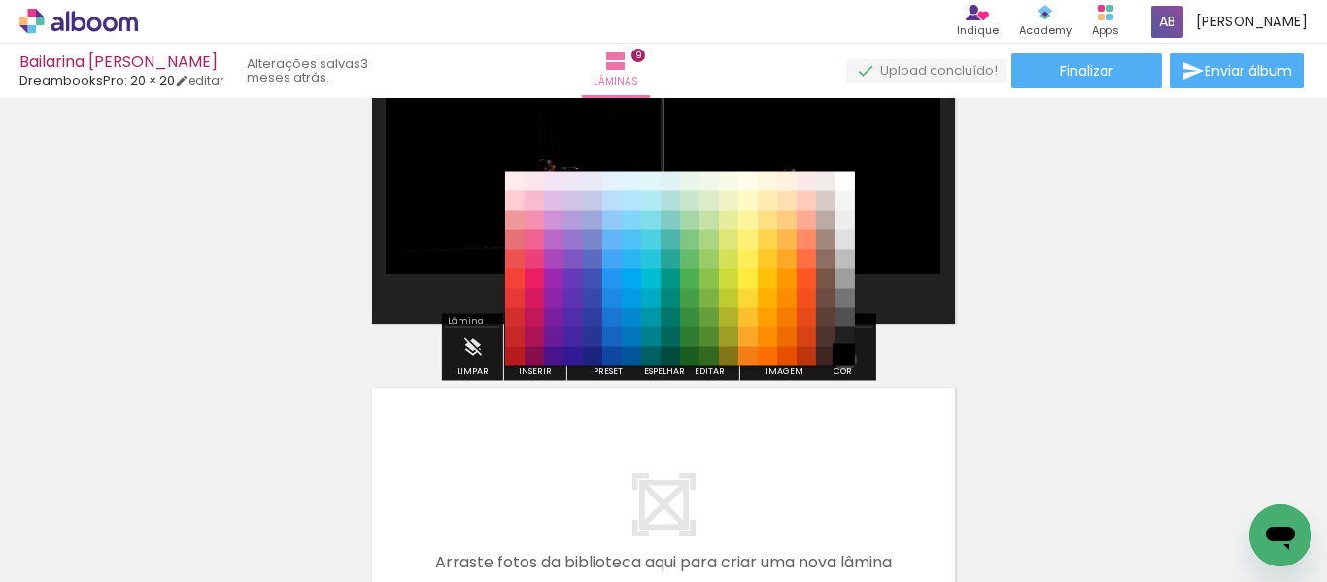
click at [838, 359] on paper-menu-button "#ffebee #ffcdd2 #ef9a9a #e57373 #ef5350 #f44336 #e53935 #d32f2f #c62828 #b71c1c…" at bounding box center [842, 347] width 37 height 37
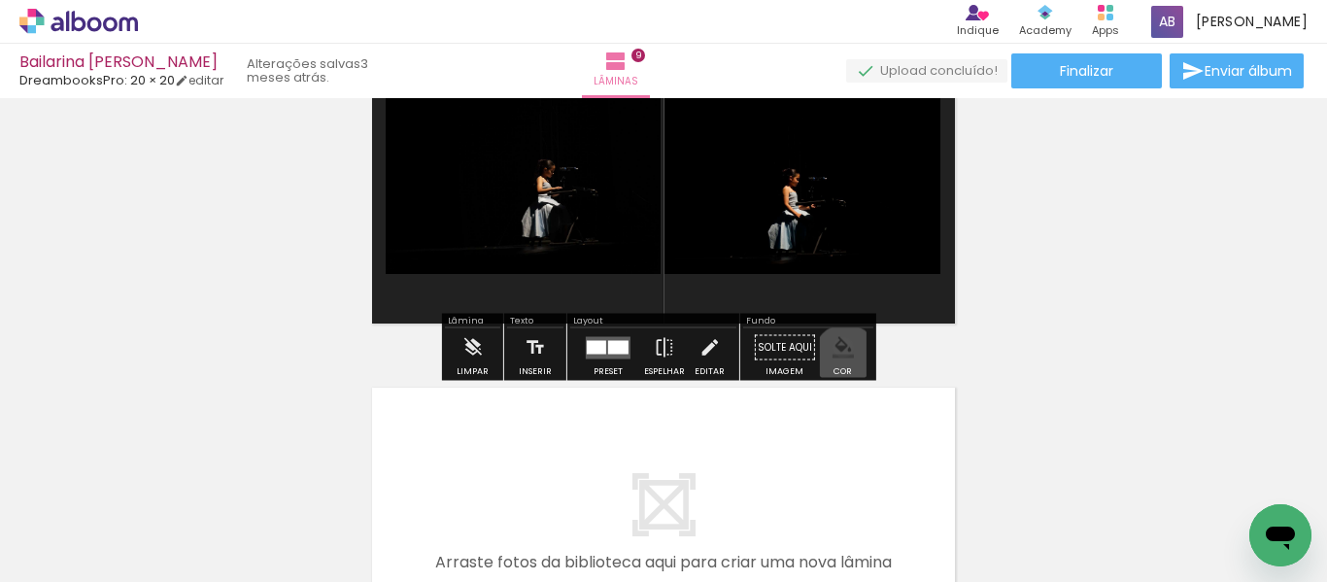
click at [838, 356] on iron-icon "color picker" at bounding box center [842, 347] width 21 height 21
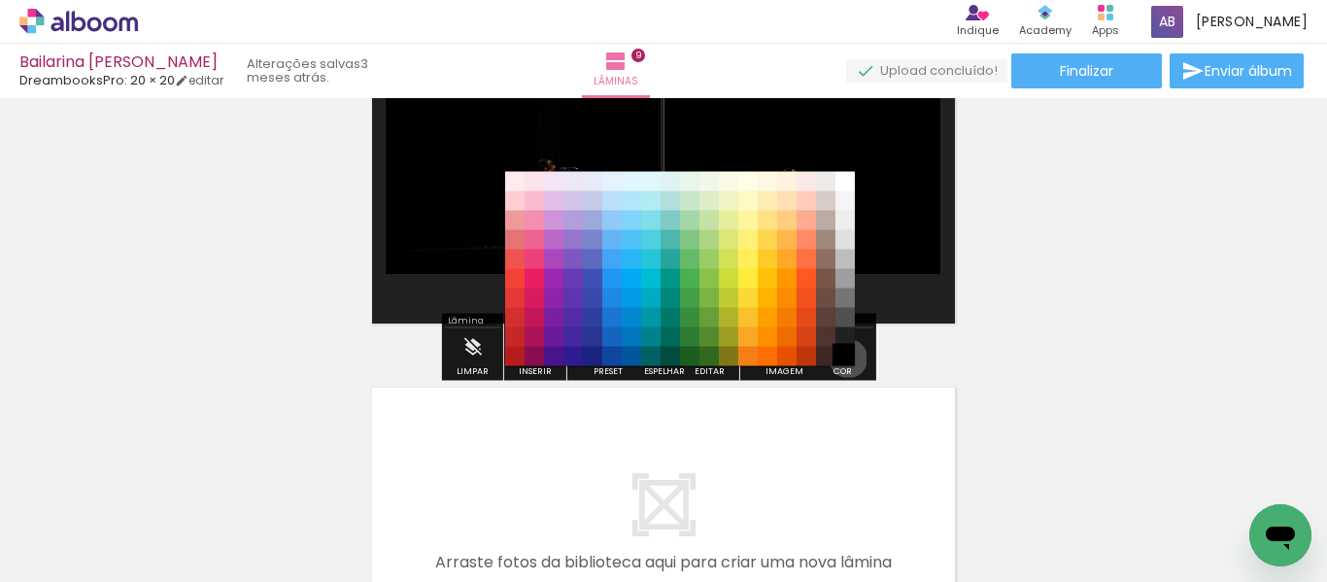
click at [841, 358] on paper-item "#000000" at bounding box center [844, 356] width 19 height 19
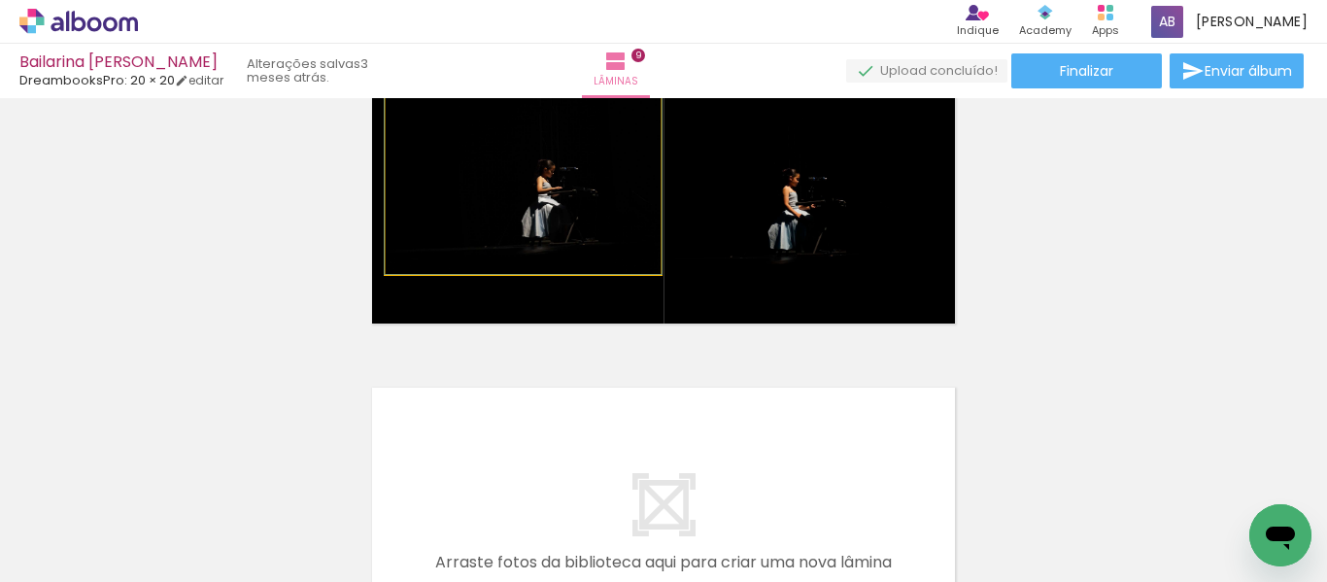
click at [461, 228] on quentale-photo at bounding box center [523, 181] width 275 height 185
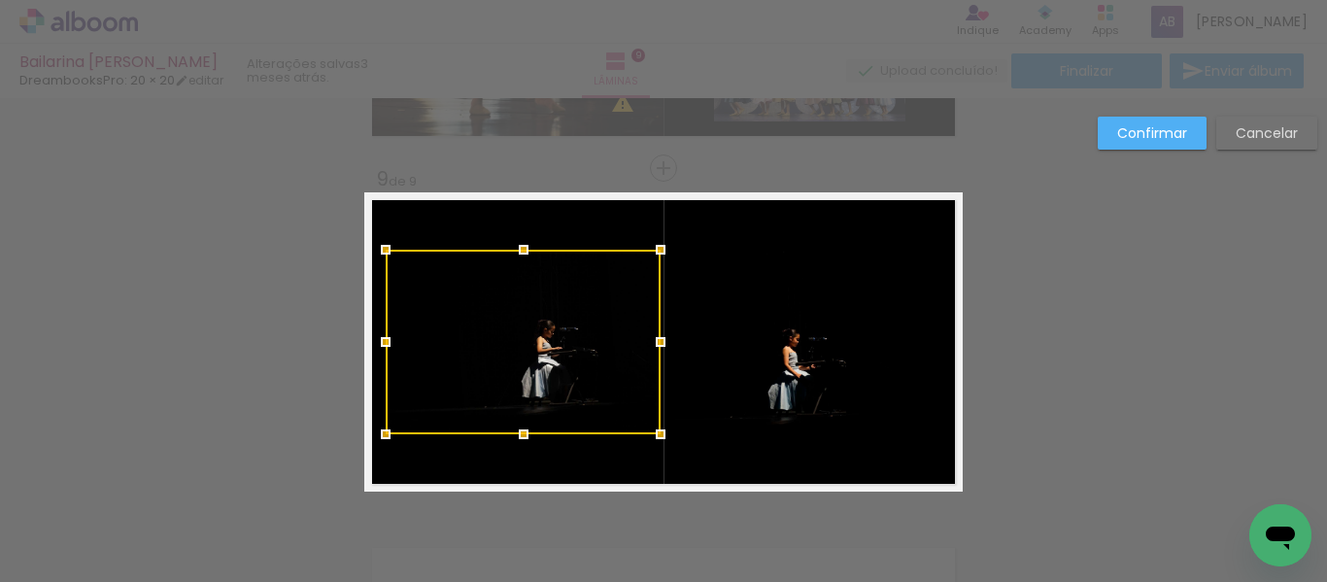
scroll to position [2709, 0]
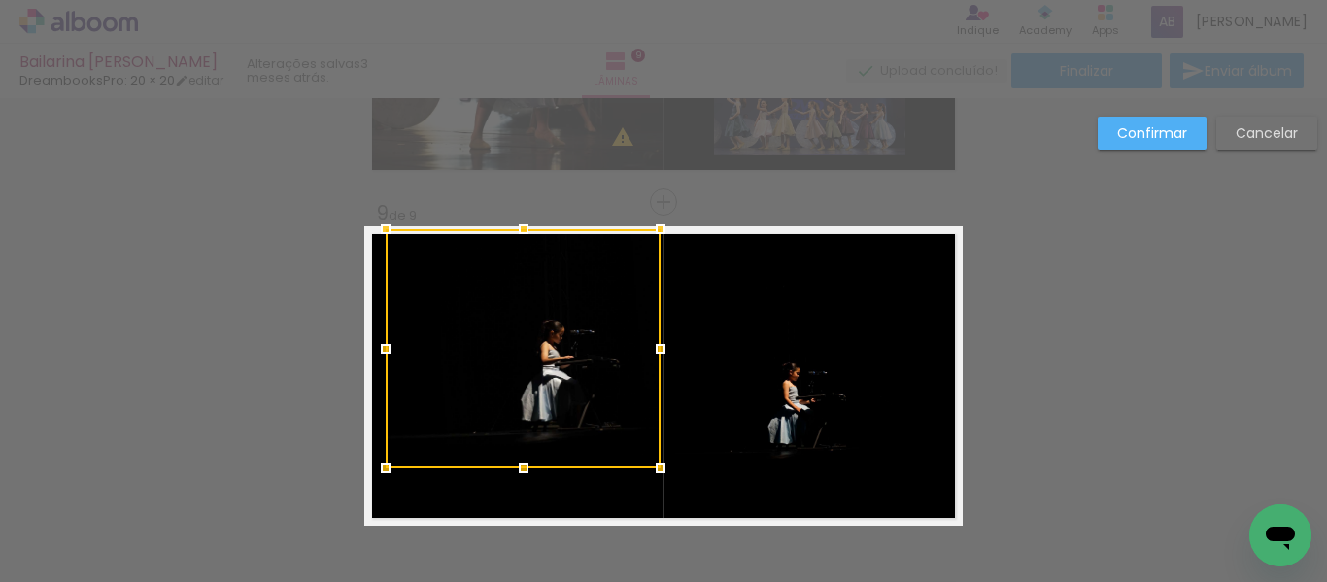
drag, startPoint x: 524, startPoint y: 281, endPoint x: 530, endPoint y: 226, distance: 54.7
click at [530, 226] on div at bounding box center [523, 229] width 39 height 39
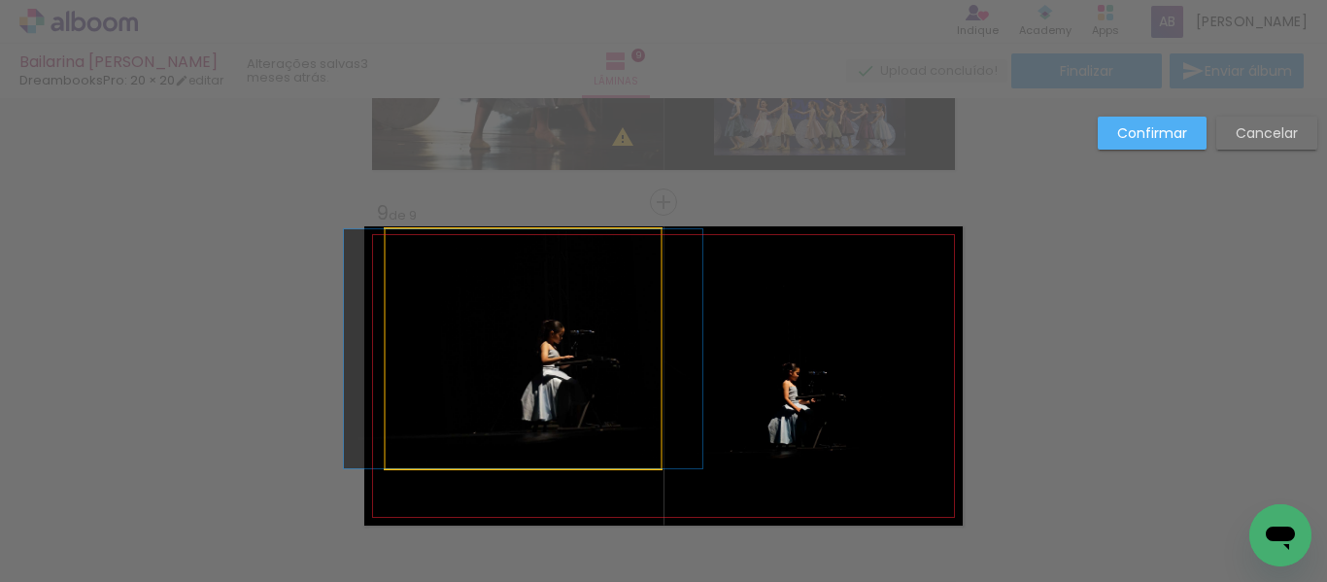
click at [391, 369] on quentale-photo at bounding box center [523, 348] width 275 height 239
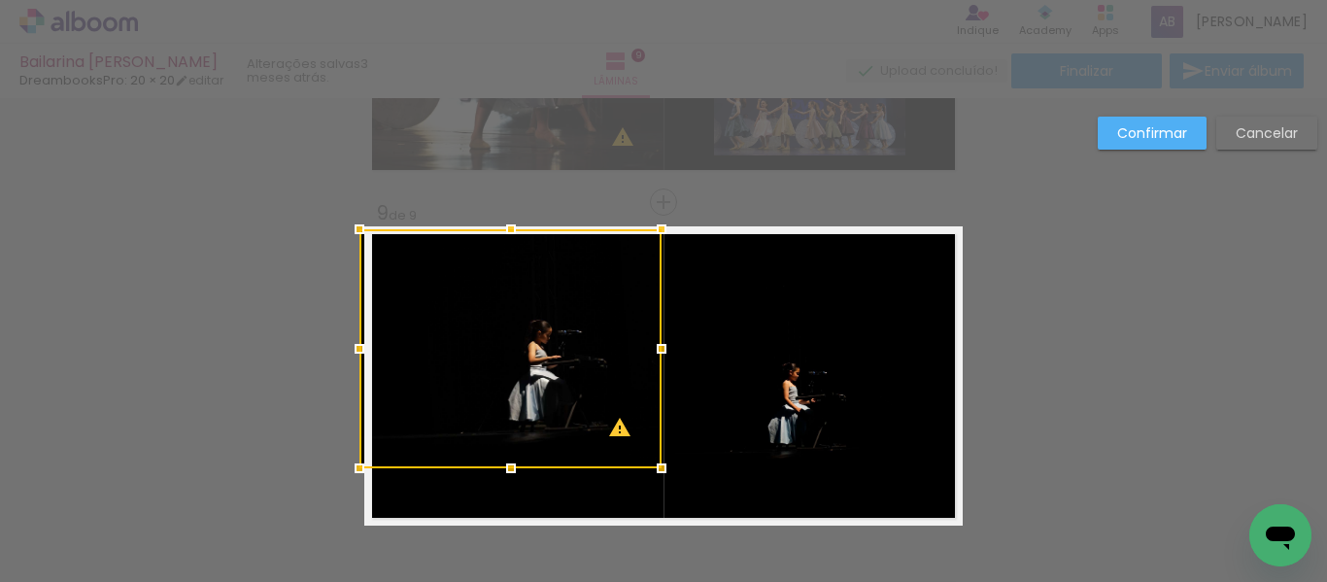
drag, startPoint x: 384, startPoint y: 350, endPoint x: 357, endPoint y: 353, distance: 26.4
click at [357, 353] on div at bounding box center [359, 348] width 39 height 39
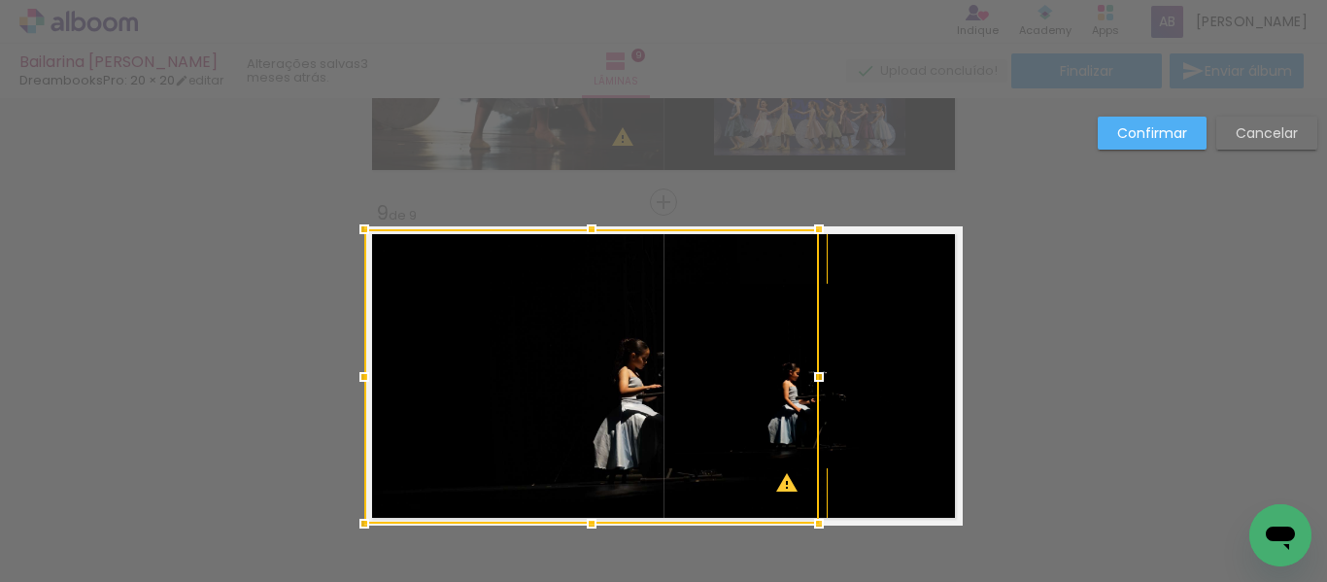
drag, startPoint x: 504, startPoint y: 470, endPoint x: 501, endPoint y: 522, distance: 52.5
click at [501, 522] on div at bounding box center [591, 376] width 454 height 294
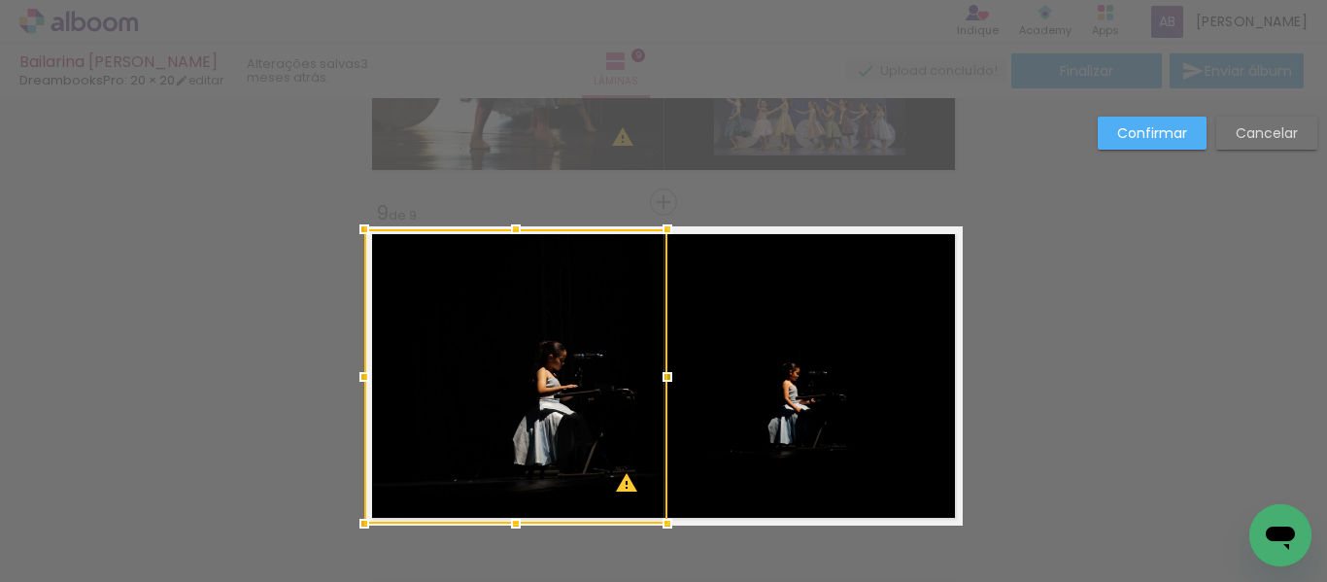
drag, startPoint x: 816, startPoint y: 379, endPoint x: 656, endPoint y: 386, distance: 160.4
click at [656, 386] on div at bounding box center [667, 376] width 39 height 39
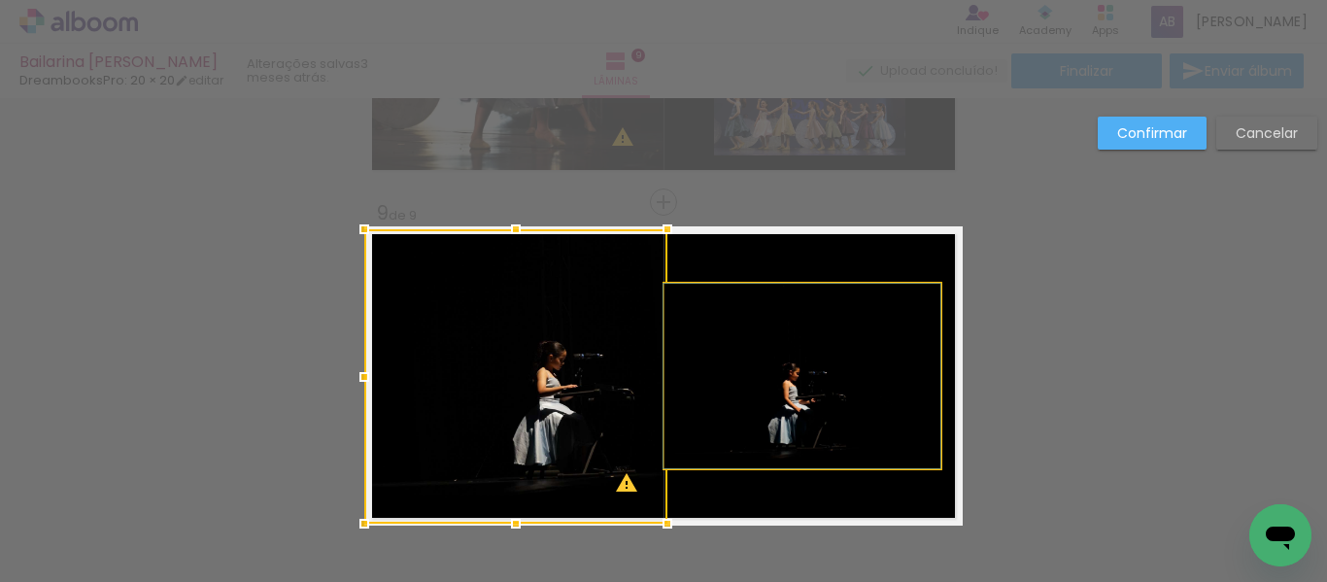
click at [779, 393] on quentale-photo at bounding box center [802, 376] width 276 height 185
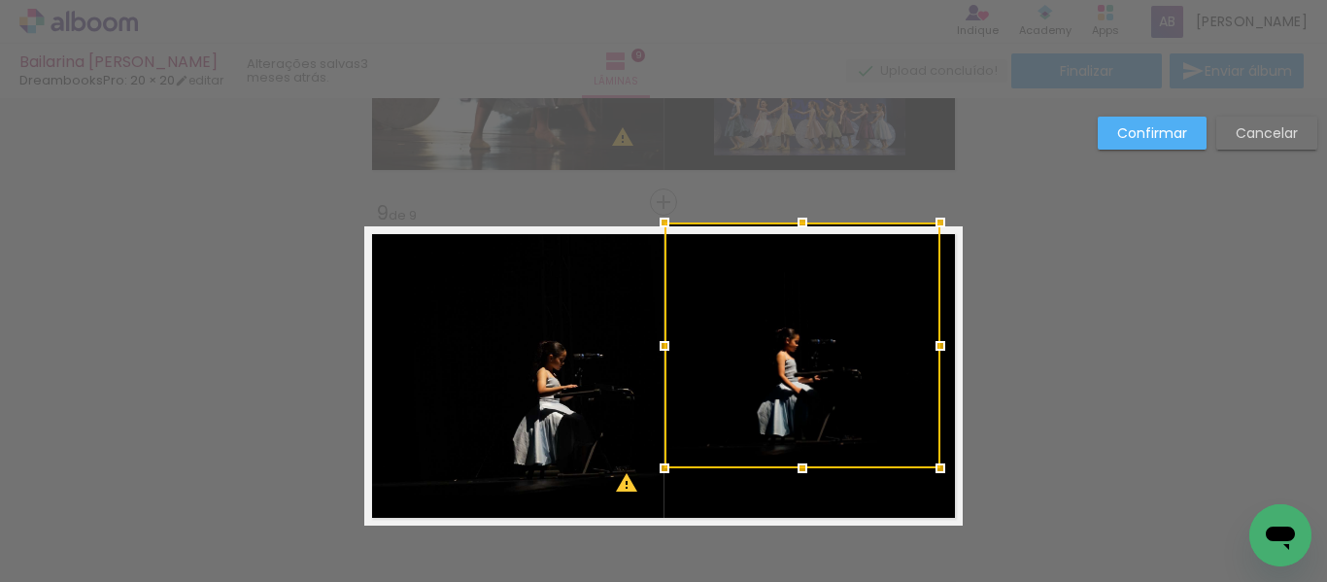
drag, startPoint x: 800, startPoint y: 287, endPoint x: 798, endPoint y: 231, distance: 56.4
click at [798, 231] on div at bounding box center [802, 222] width 39 height 39
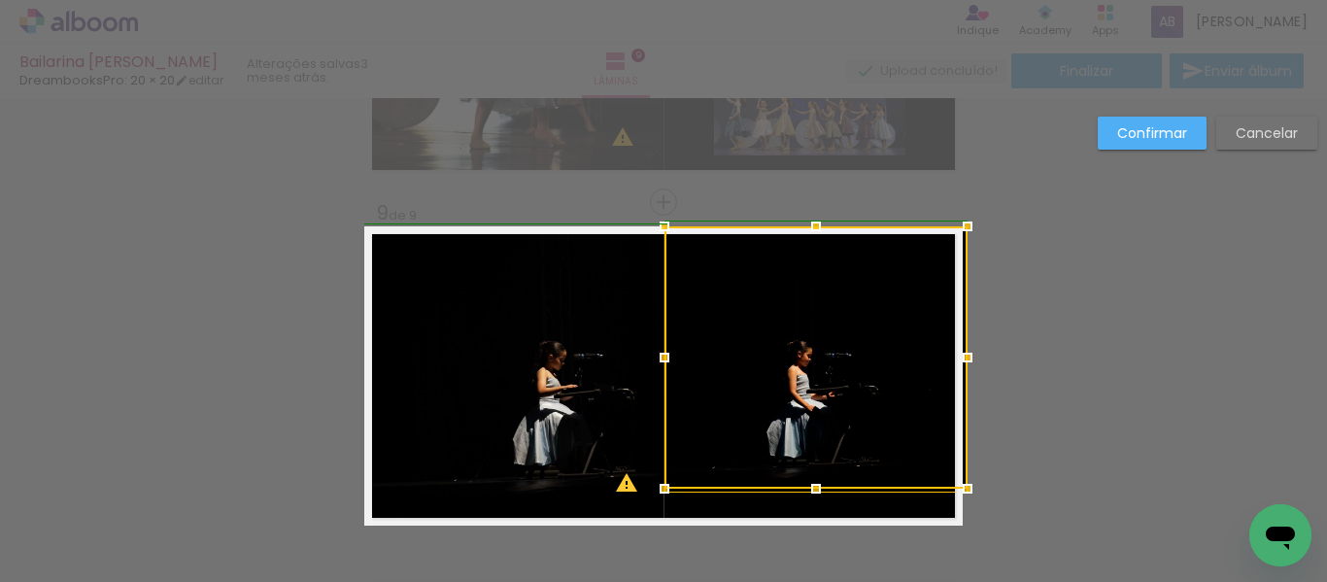
drag, startPoint x: 928, startPoint y: 346, endPoint x: 964, endPoint y: 362, distance: 39.5
click at [964, 362] on div at bounding box center [967, 357] width 39 height 39
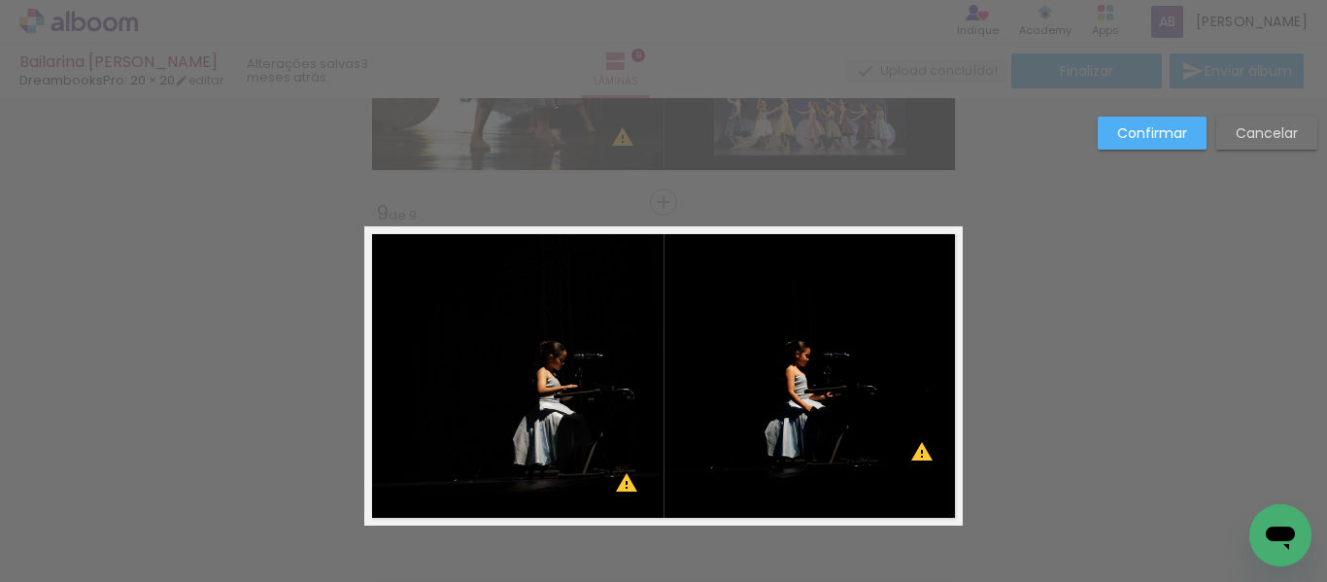
click at [790, 457] on quentale-photo at bounding box center [813, 359] width 298 height 266
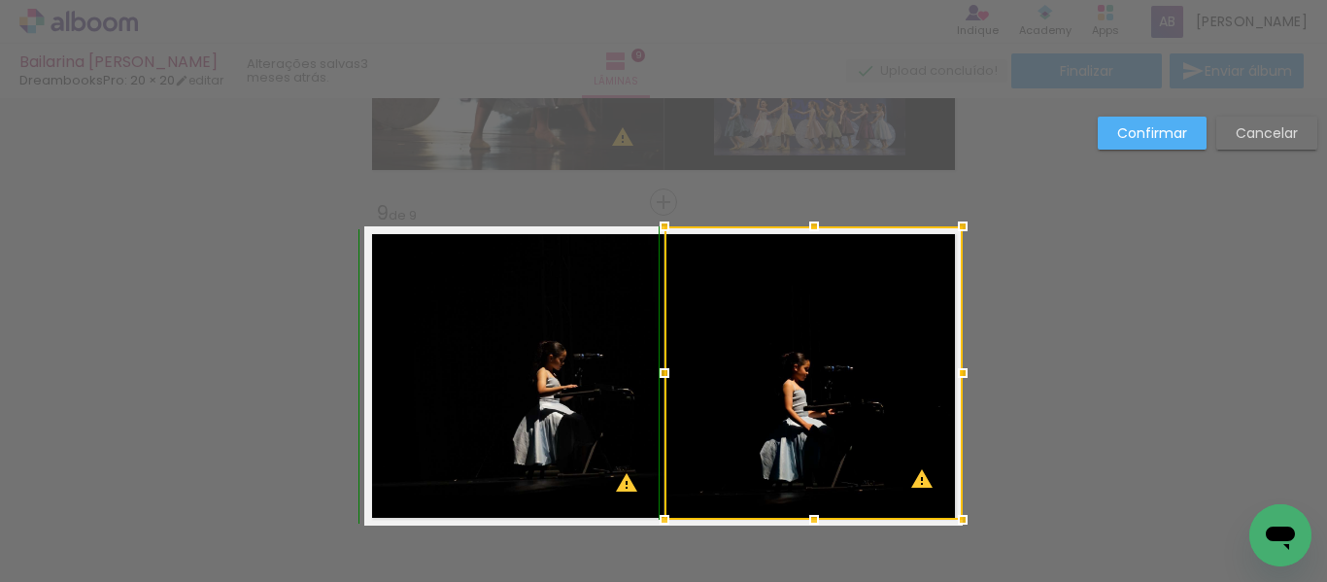
drag, startPoint x: 817, startPoint y: 500, endPoint x: 818, endPoint y: 521, distance: 21.4
click at [818, 521] on div at bounding box center [813, 519] width 39 height 39
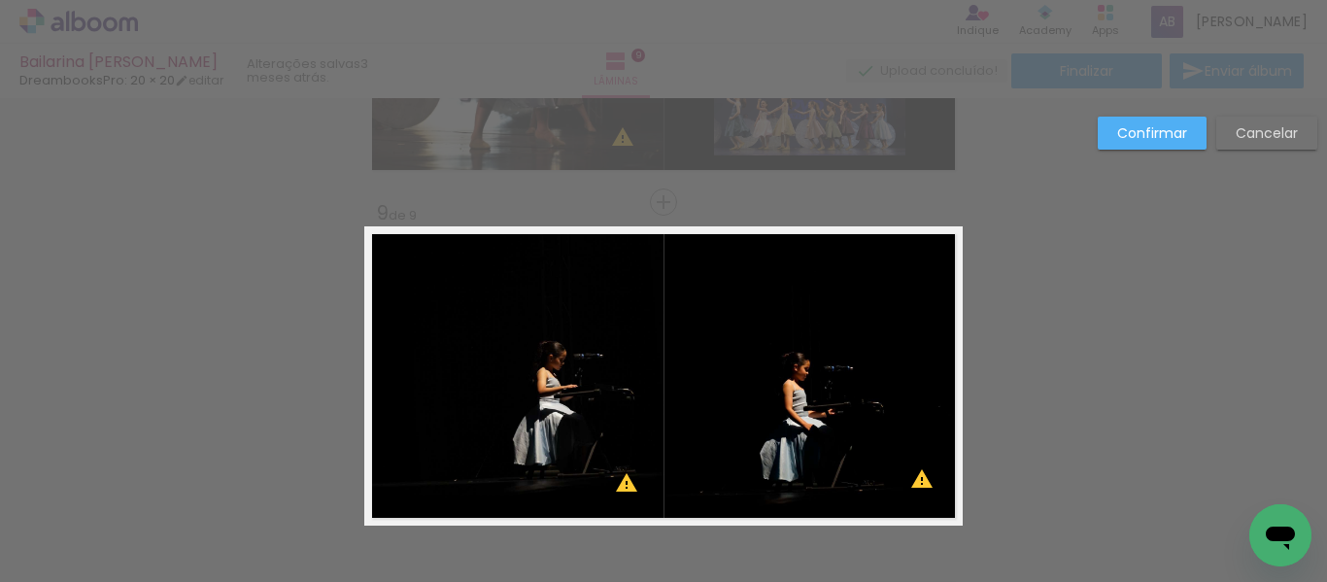
click at [1109, 138] on paper-button "Confirmar" at bounding box center [1151, 133] width 109 height 33
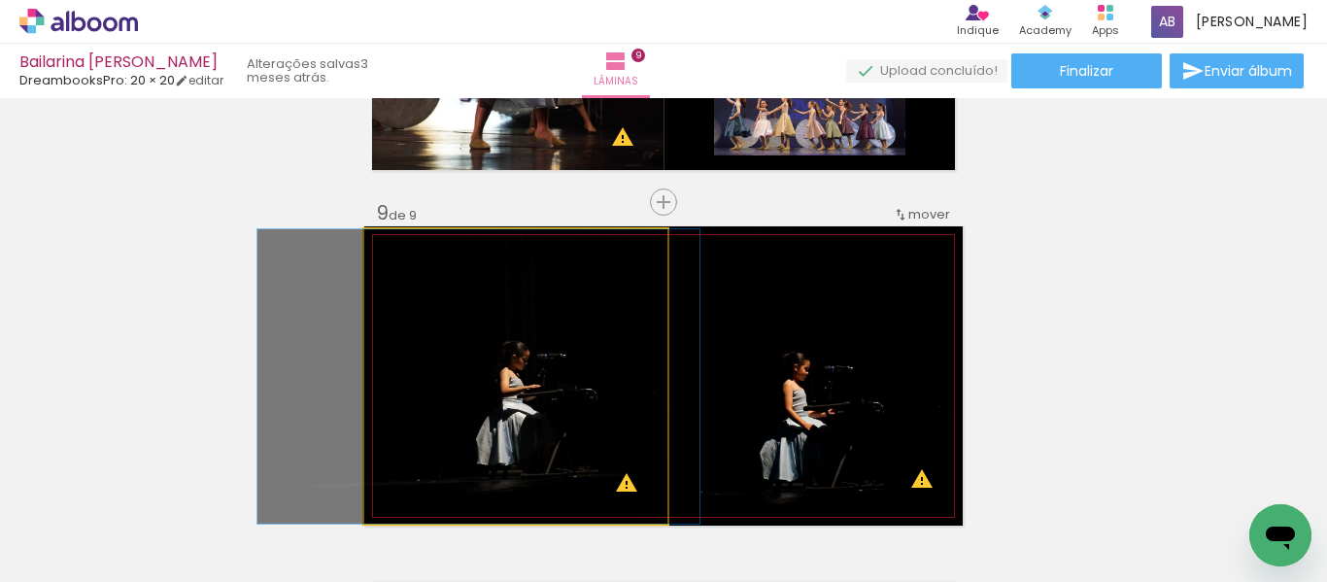
drag, startPoint x: 585, startPoint y: 403, endPoint x: 548, endPoint y: 398, distance: 37.2
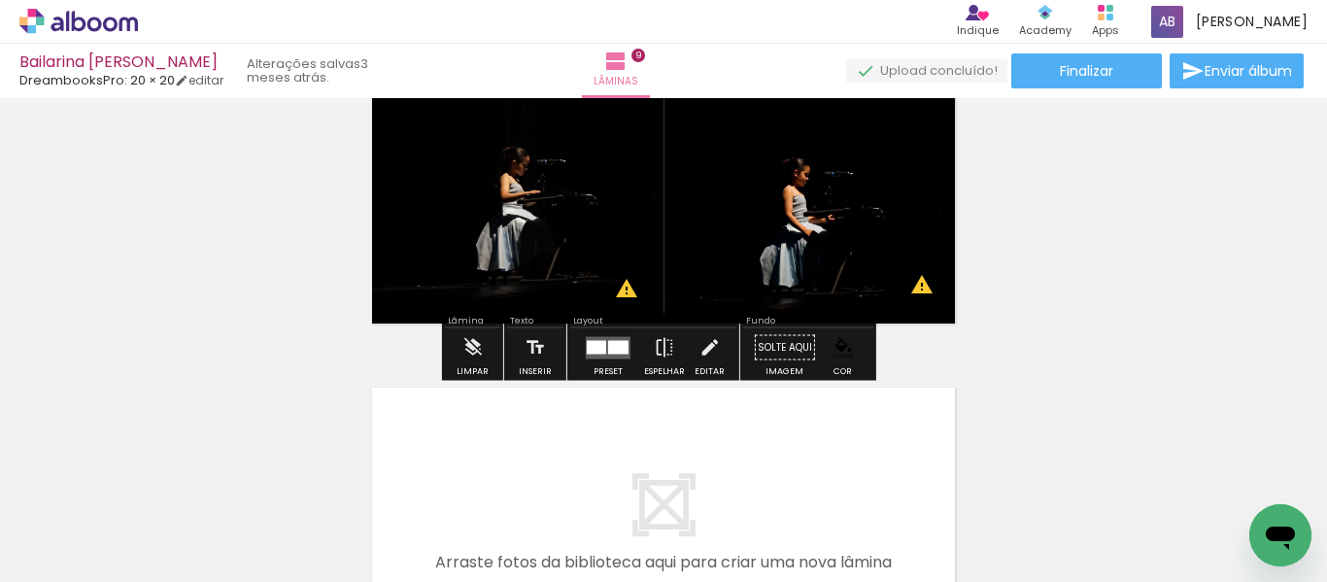
scroll to position [2807, 0]
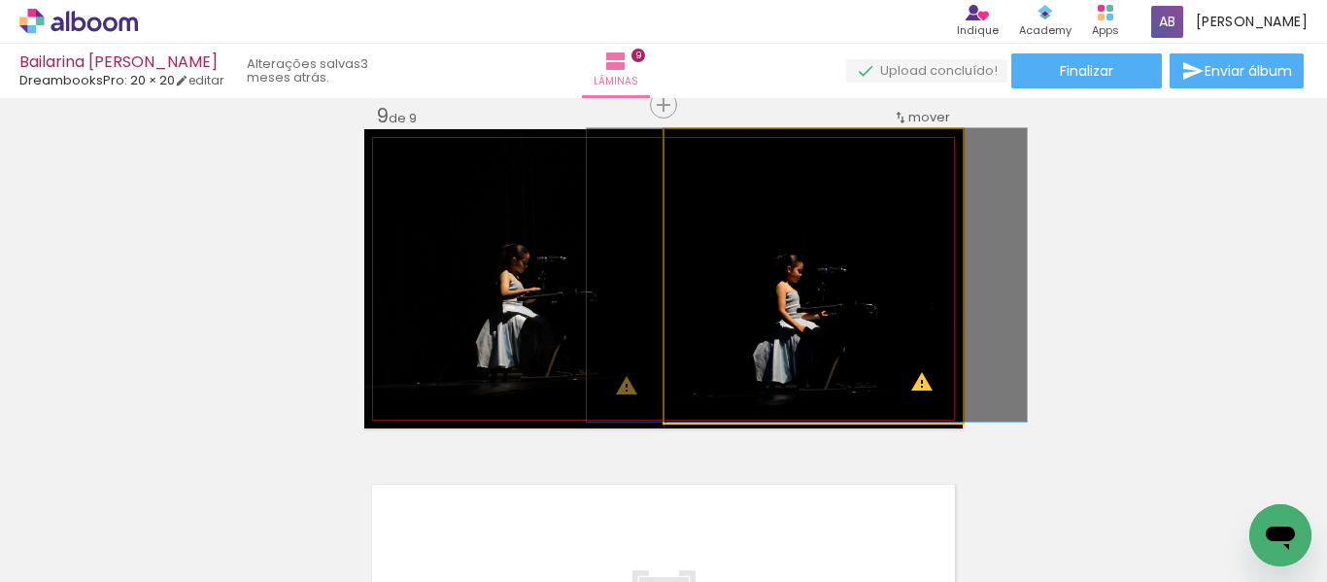
drag, startPoint x: 827, startPoint y: 336, endPoint x: 821, endPoint y: 308, distance: 29.0
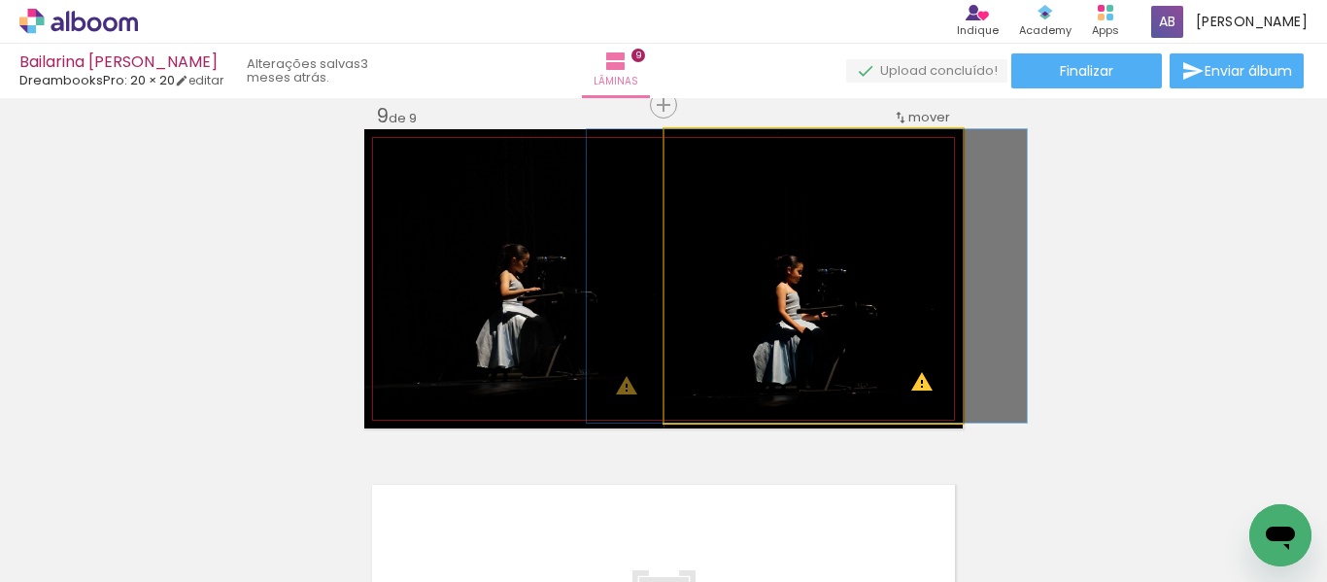
click at [789, 198] on quentale-photo at bounding box center [813, 275] width 298 height 293
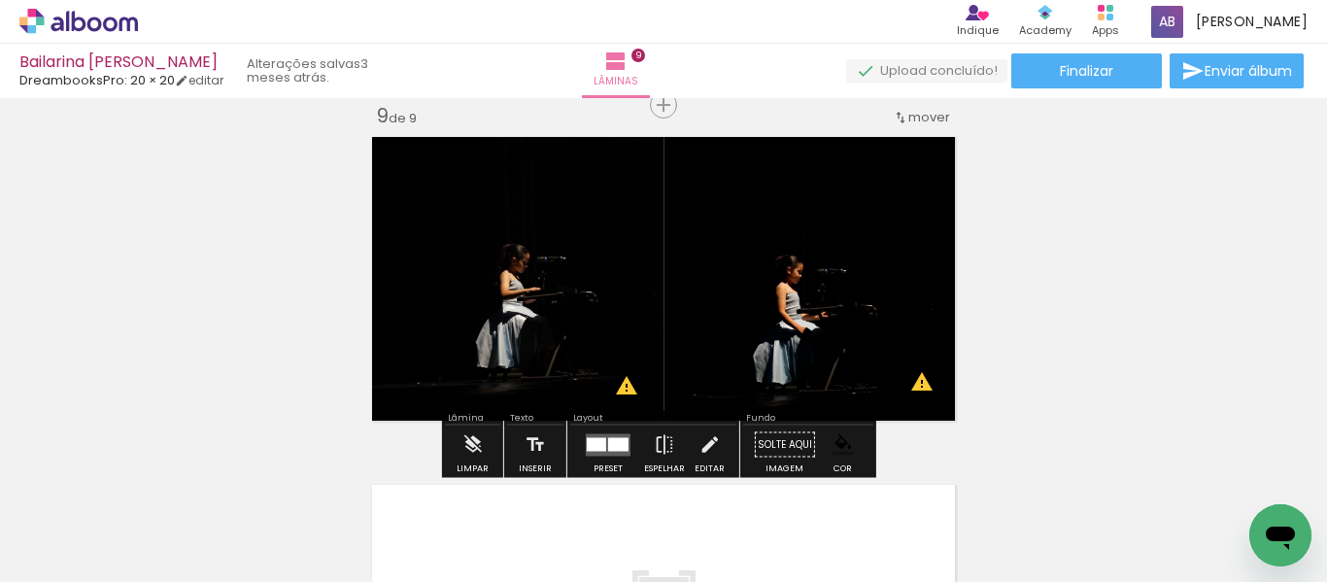
click at [787, 176] on quentale-photo at bounding box center [813, 275] width 298 height 293
click at [770, 252] on quentale-photo at bounding box center [813, 275] width 298 height 293
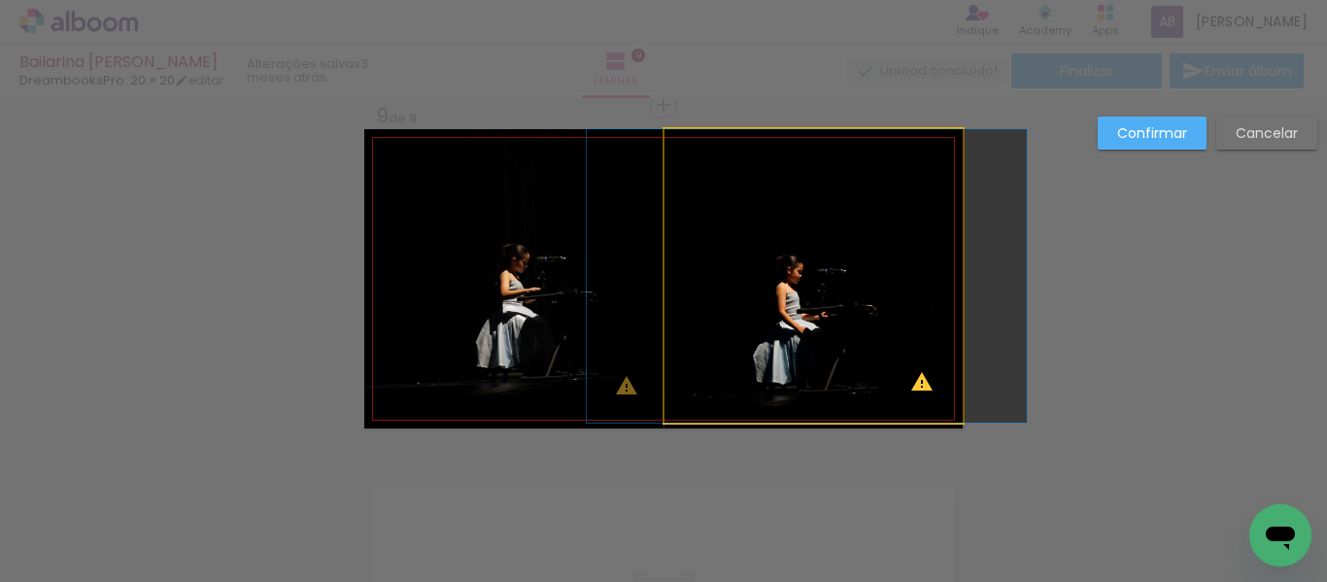
click at [793, 273] on quentale-photo at bounding box center [813, 275] width 298 height 293
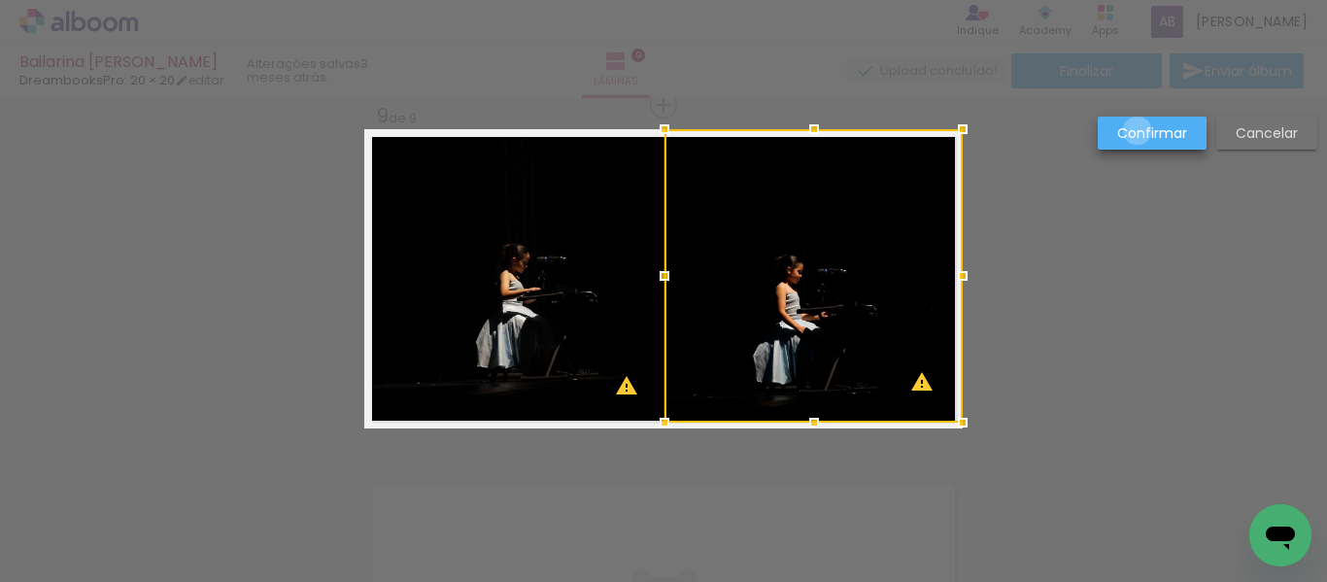
click at [0, 0] on slot "Confirmar" at bounding box center [0, 0] width 0 height 0
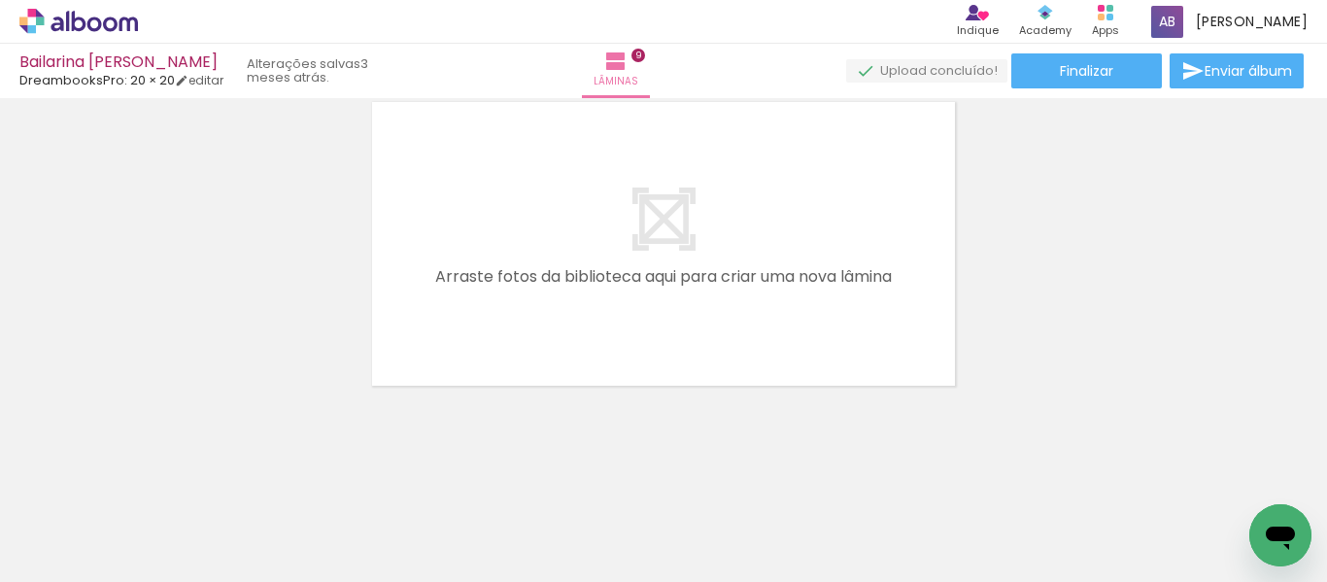
scroll to position [3190, 0]
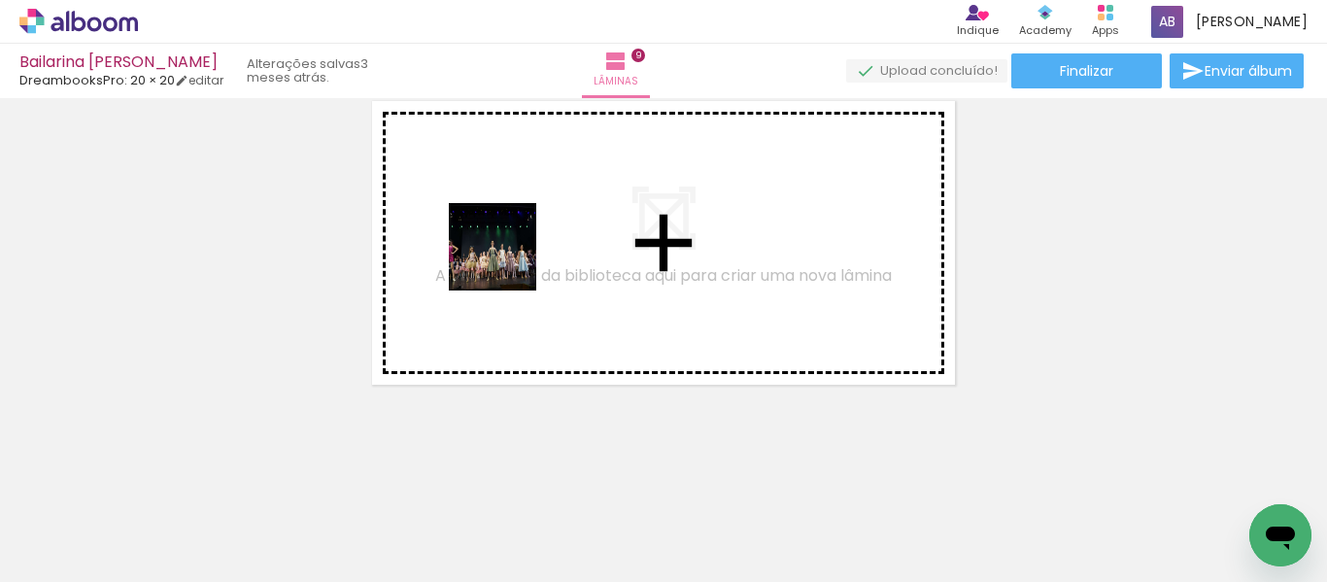
drag, startPoint x: 322, startPoint y: 414, endPoint x: 514, endPoint y: 256, distance: 247.7
click at [514, 256] on quentale-workspace at bounding box center [663, 291] width 1327 height 582
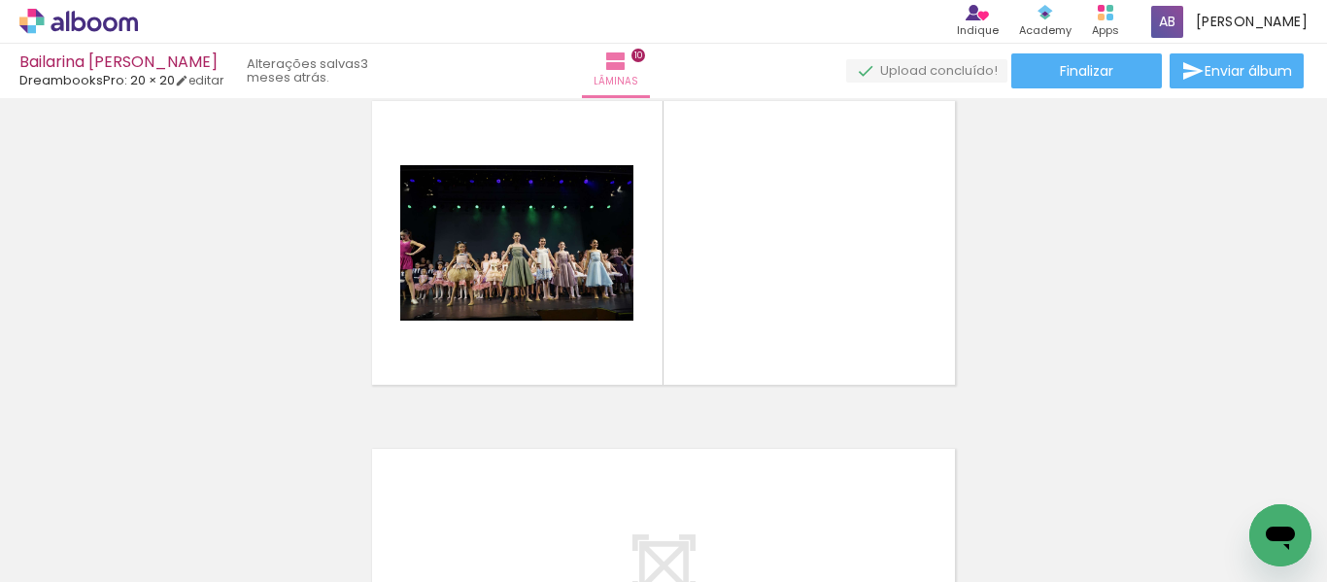
scroll to position [3154, 0]
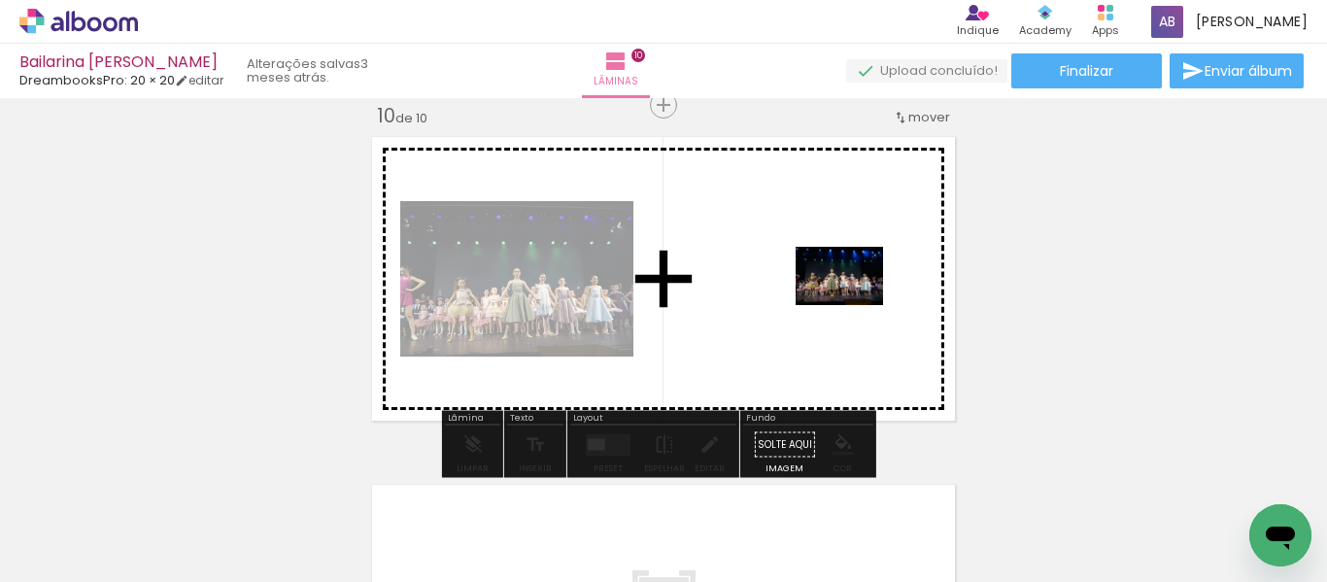
drag, startPoint x: 219, startPoint y: 521, endPoint x: 772, endPoint y: 321, distance: 587.3
click at [772, 321] on quentale-workspace at bounding box center [663, 291] width 1327 height 582
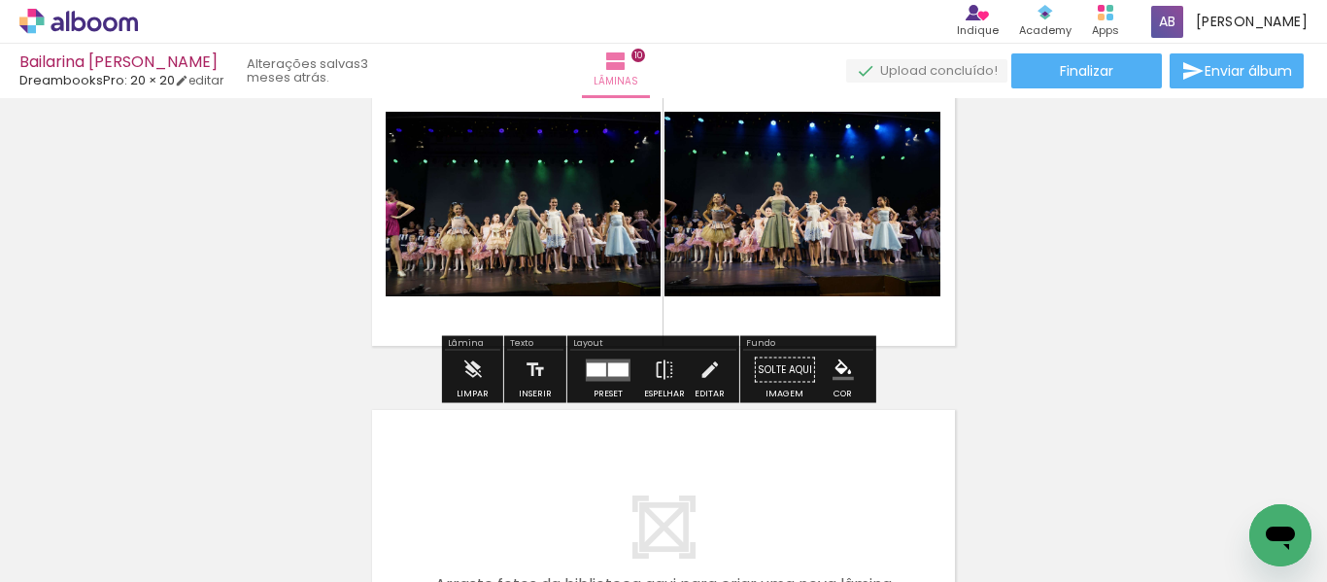
scroll to position [3251, 0]
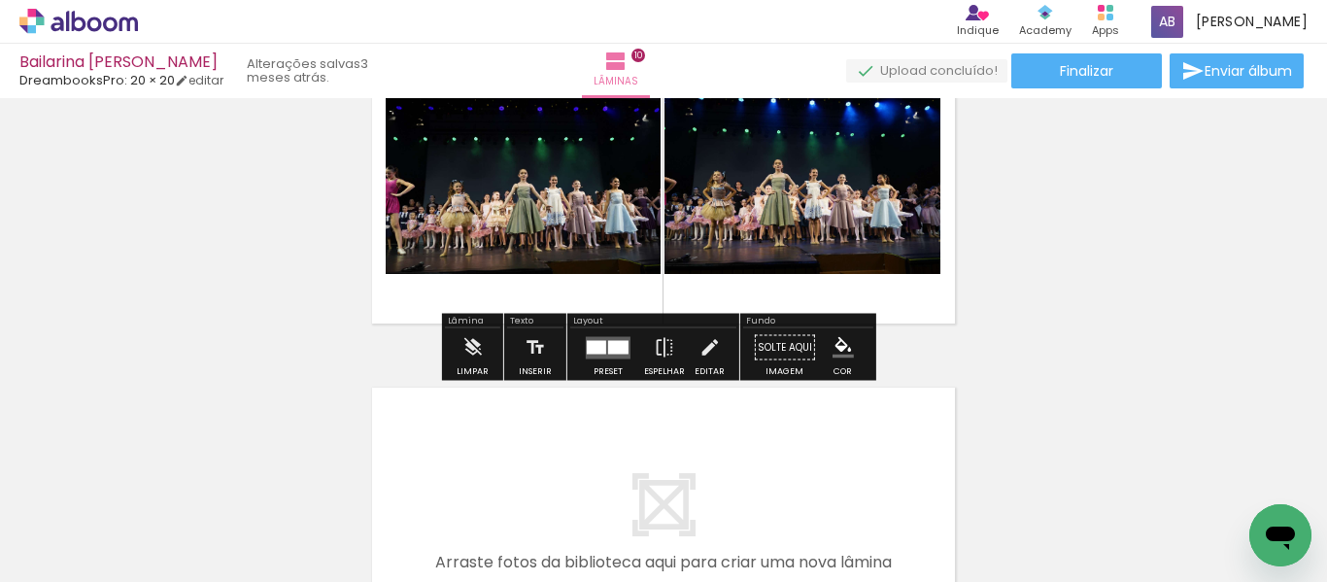
click at [832, 350] on iron-icon "color picker" at bounding box center [842, 347] width 21 height 21
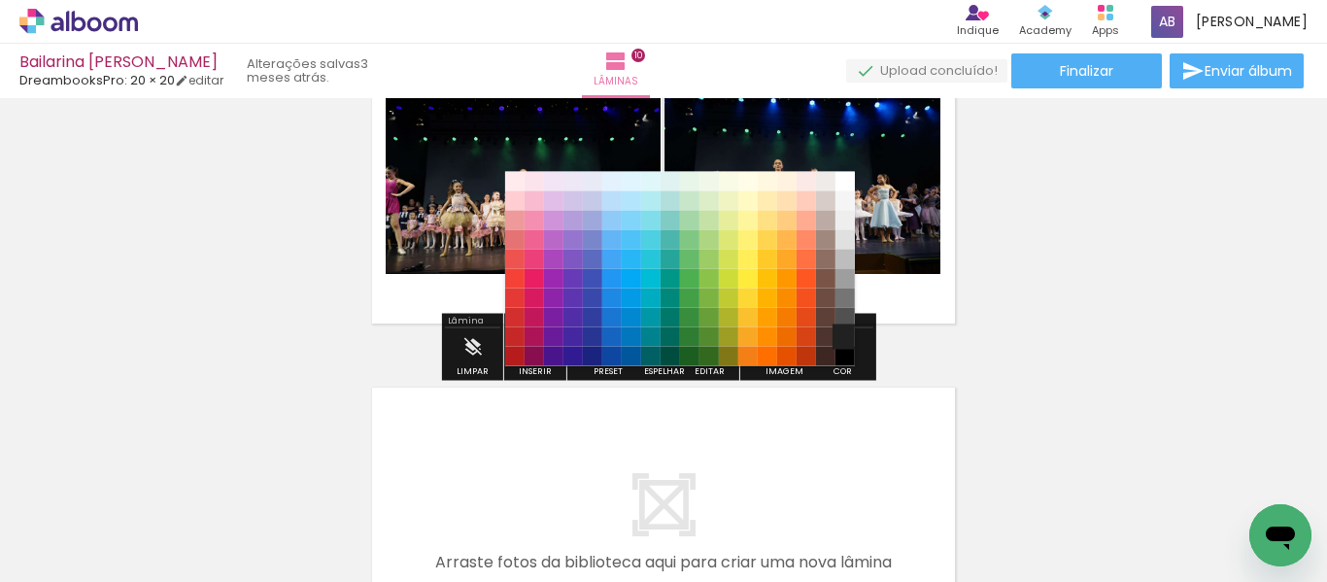
click at [842, 338] on paper-item "#212121" at bounding box center [844, 336] width 19 height 19
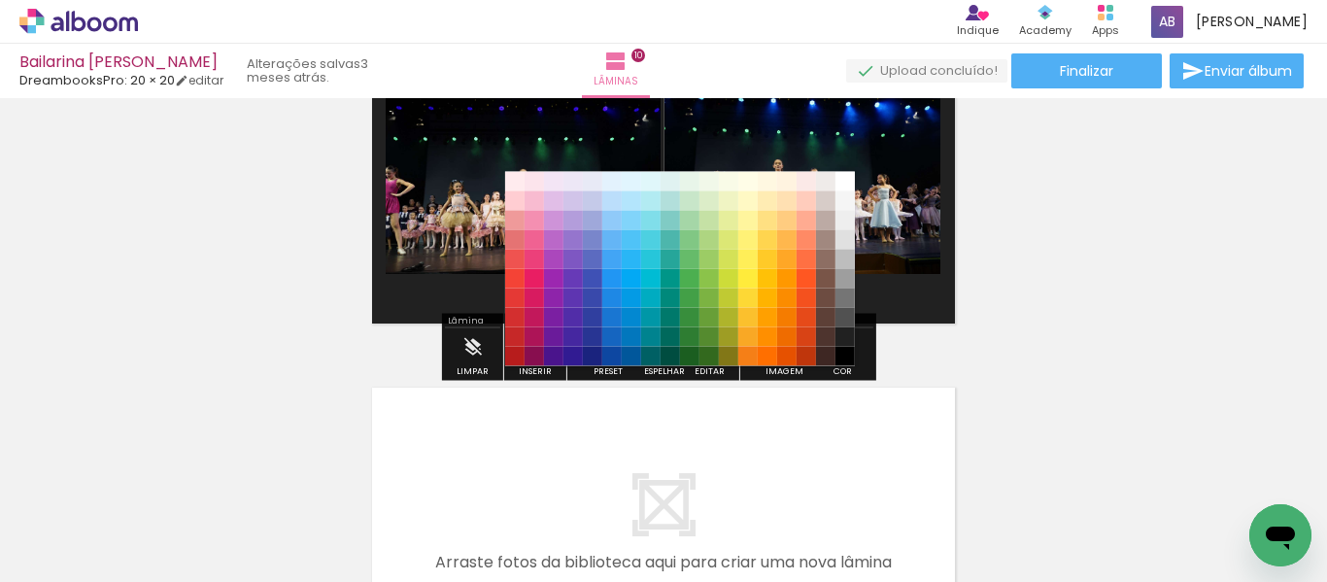
click at [837, 353] on iron-icon "color picker" at bounding box center [842, 347] width 21 height 21
click at [841, 361] on paper-item "#000000" at bounding box center [844, 356] width 19 height 19
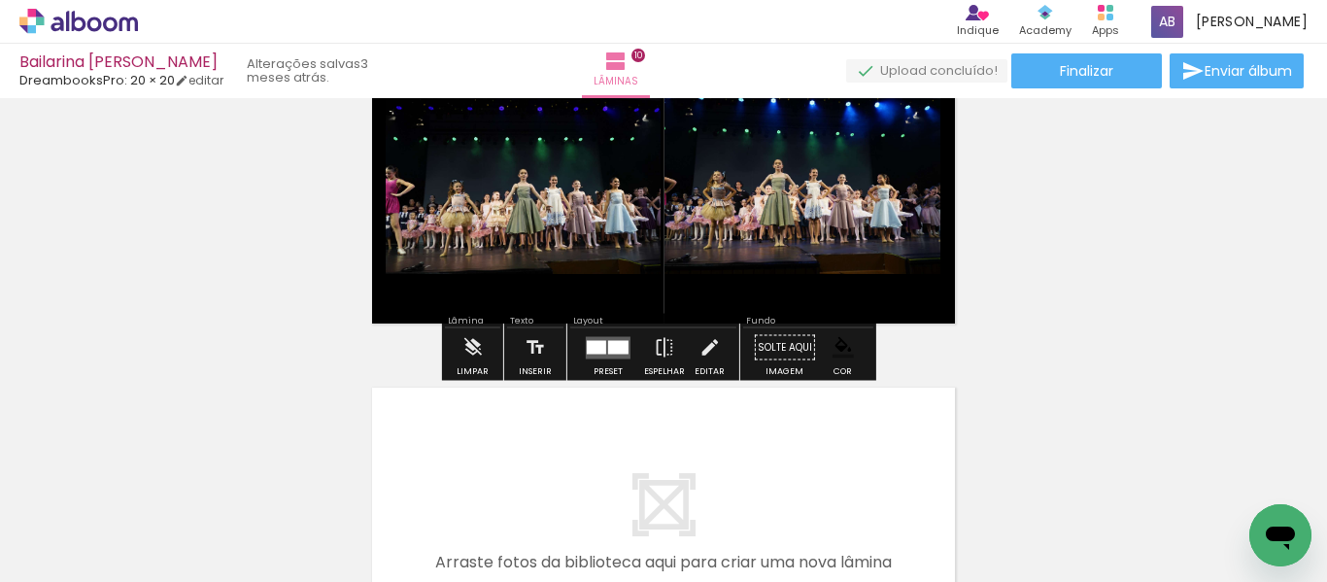
click at [820, 213] on quentale-photo at bounding box center [802, 181] width 276 height 185
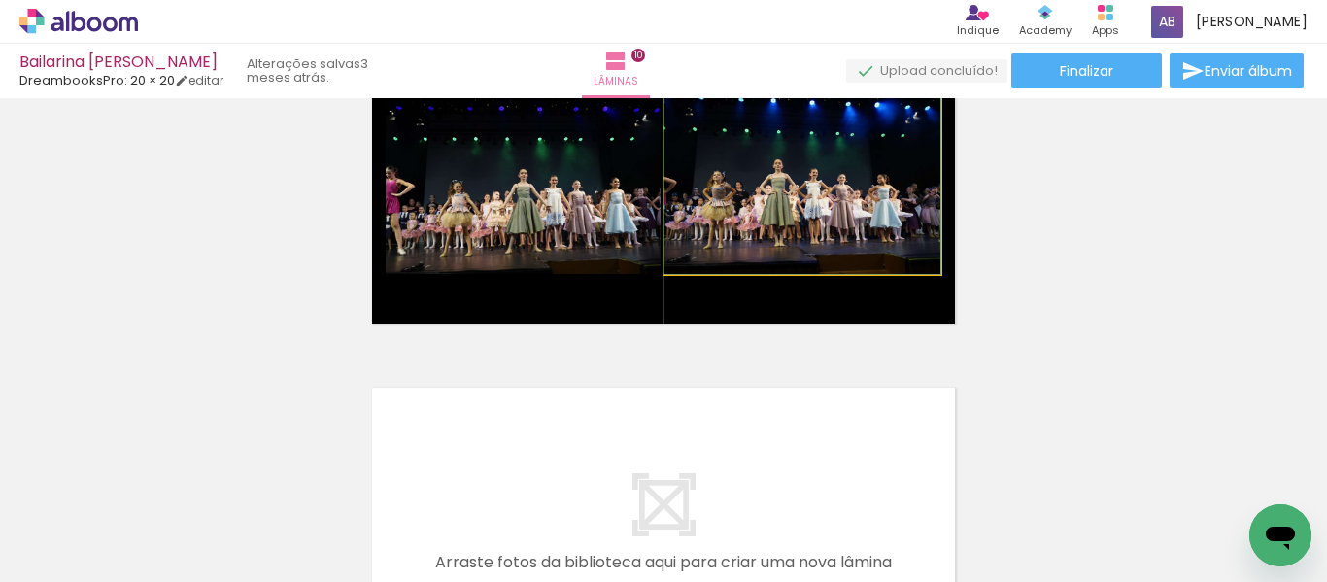
click at [820, 213] on quentale-photo at bounding box center [802, 181] width 276 height 185
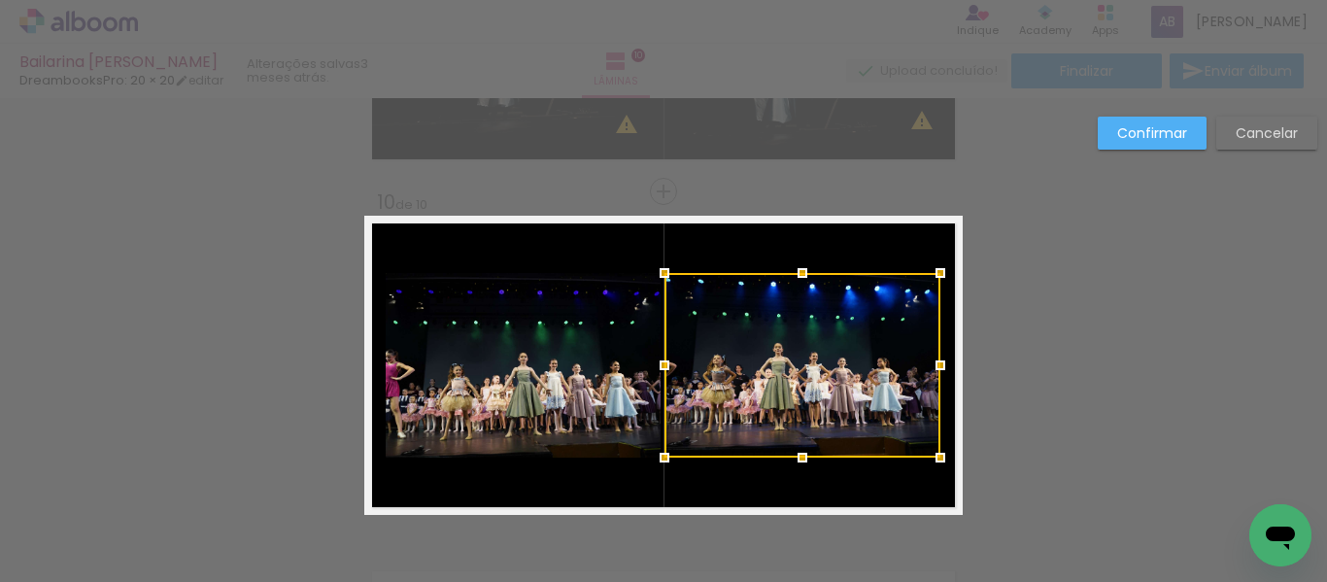
scroll to position [3063, 0]
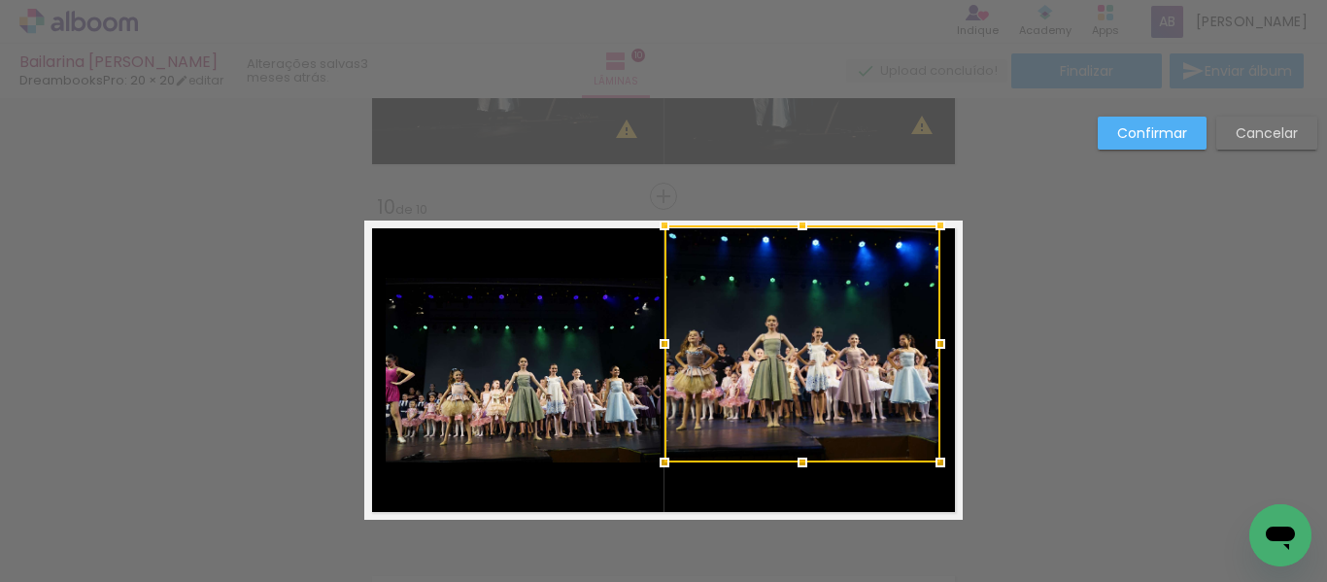
drag, startPoint x: 795, startPoint y: 279, endPoint x: 796, endPoint y: 230, distance: 48.6
click at [796, 230] on div at bounding box center [802, 225] width 39 height 39
click at [793, 360] on div at bounding box center [802, 343] width 276 height 237
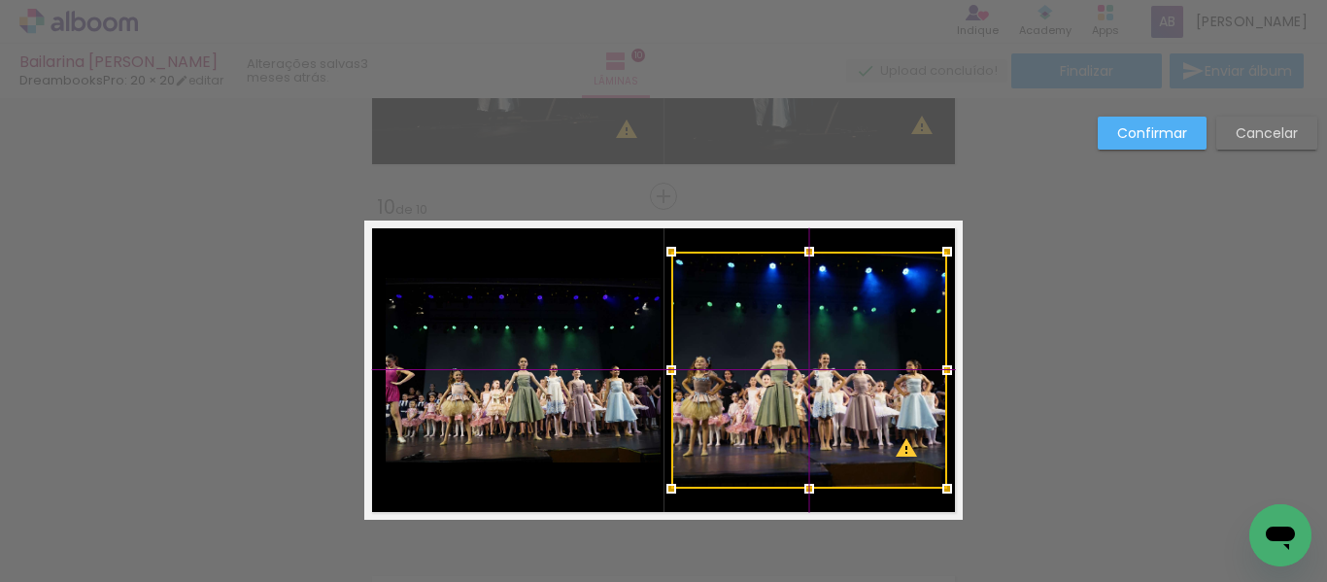
drag, startPoint x: 793, startPoint y: 359, endPoint x: 798, endPoint y: 388, distance: 29.5
click at [798, 388] on div at bounding box center [809, 370] width 276 height 237
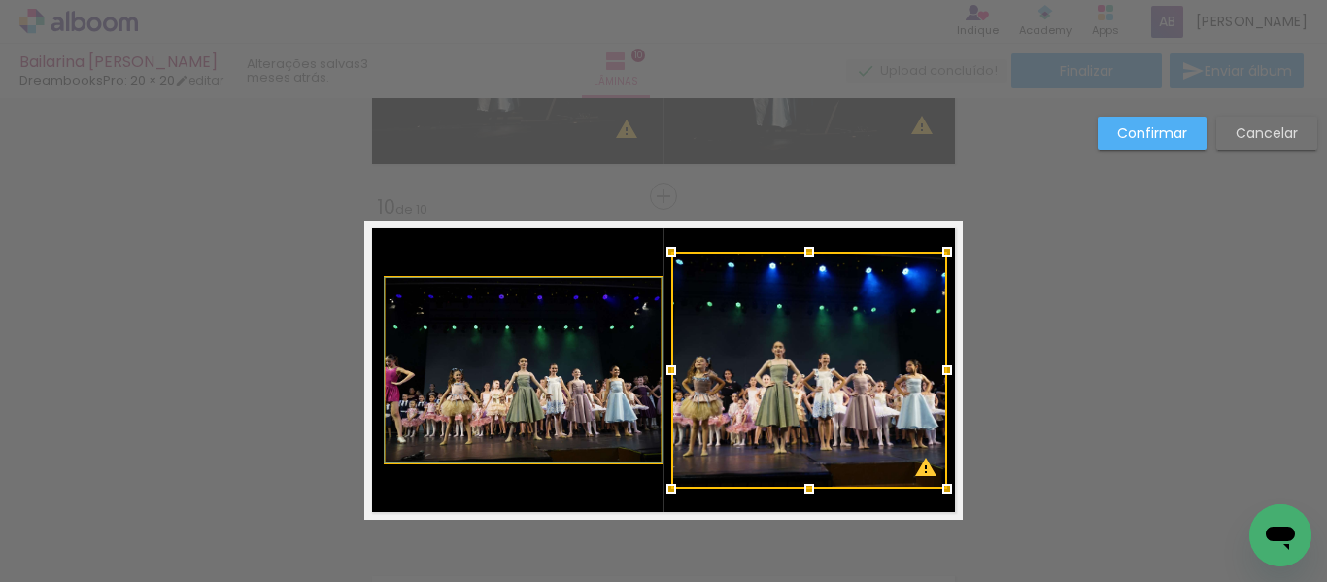
click at [488, 381] on quentale-photo at bounding box center [523, 370] width 275 height 185
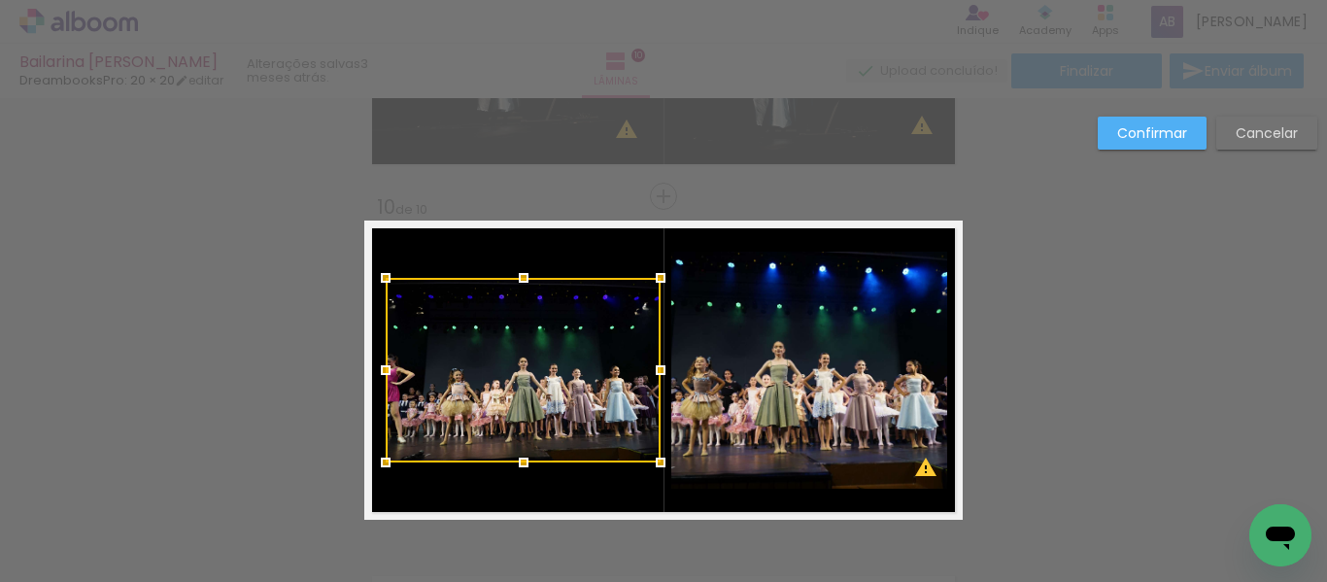
click at [488, 381] on div at bounding box center [523, 370] width 275 height 185
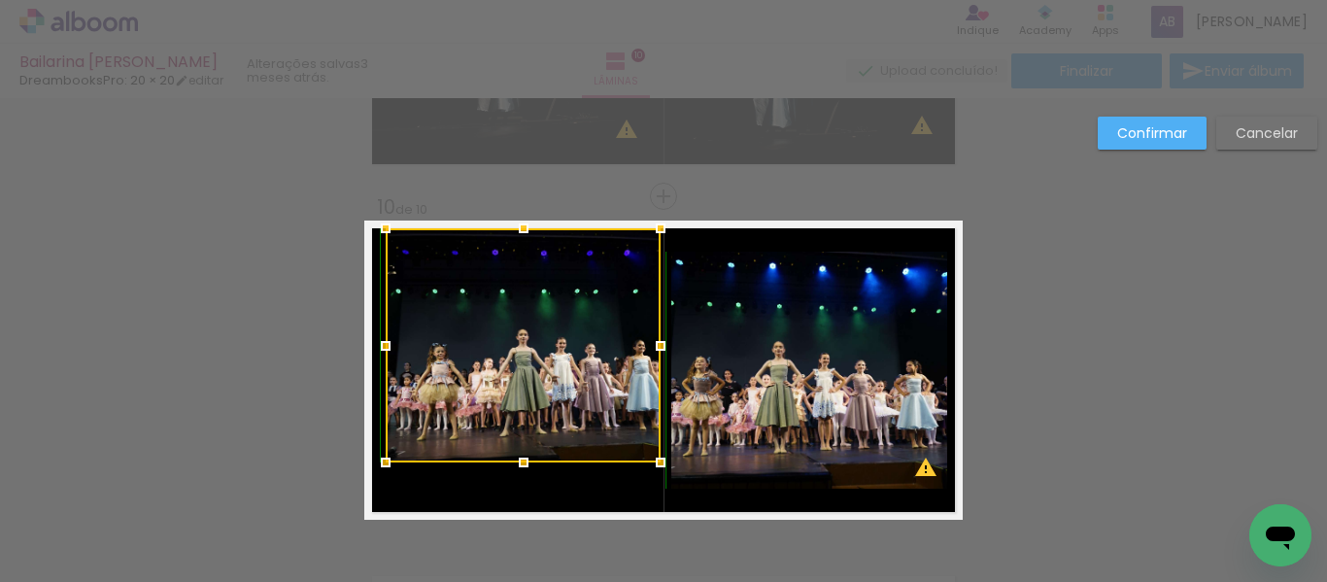
drag, startPoint x: 521, startPoint y: 278, endPoint x: 526, endPoint y: 225, distance: 52.7
click at [526, 225] on div at bounding box center [523, 228] width 39 height 39
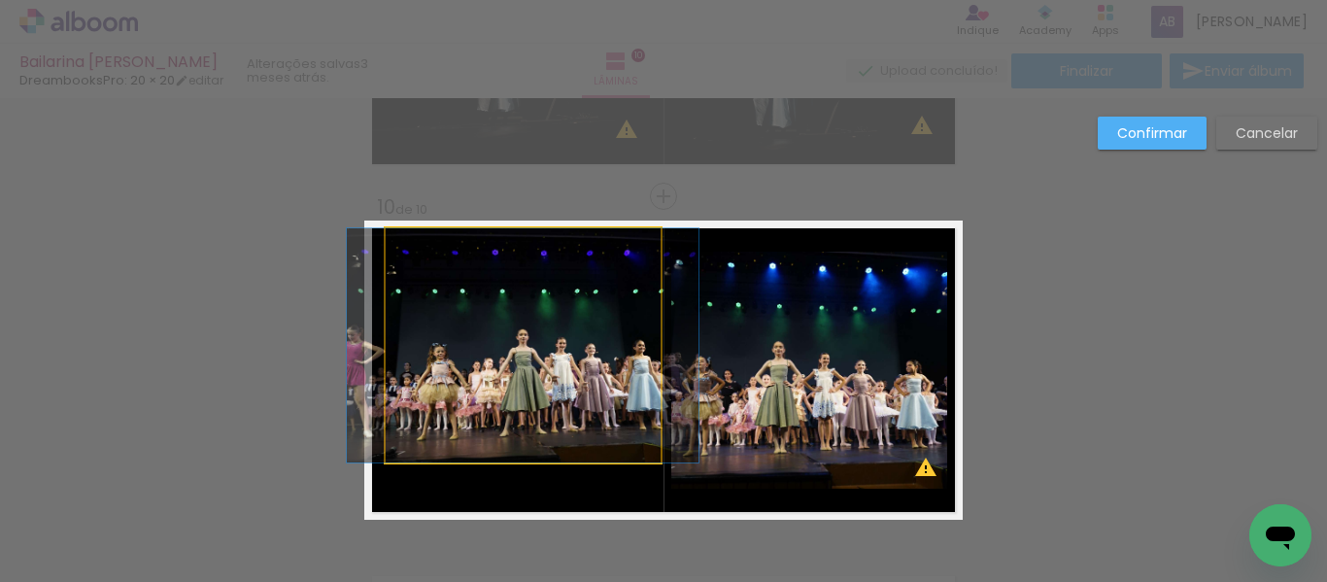
click at [398, 346] on quentale-photo at bounding box center [523, 345] width 275 height 234
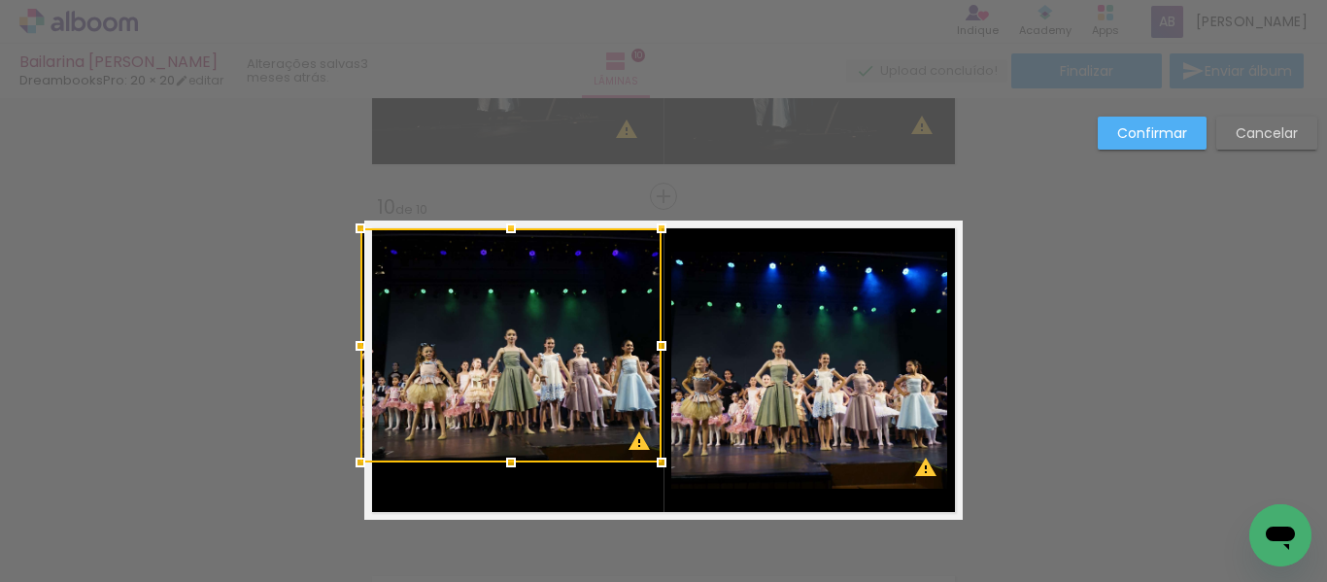
drag, startPoint x: 381, startPoint y: 346, endPoint x: 361, endPoint y: 347, distance: 19.4
click at [361, 347] on div at bounding box center [360, 345] width 39 height 39
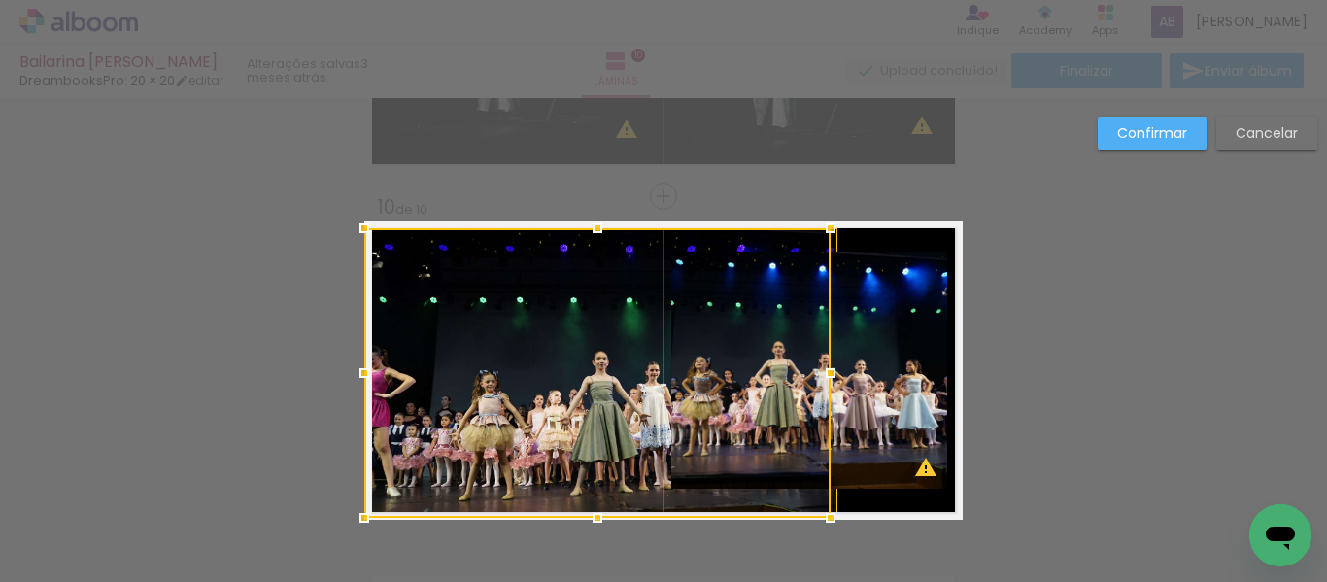
drag, startPoint x: 502, startPoint y: 466, endPoint x: 494, endPoint y: 514, distance: 48.2
click at [494, 514] on div at bounding box center [597, 372] width 466 height 289
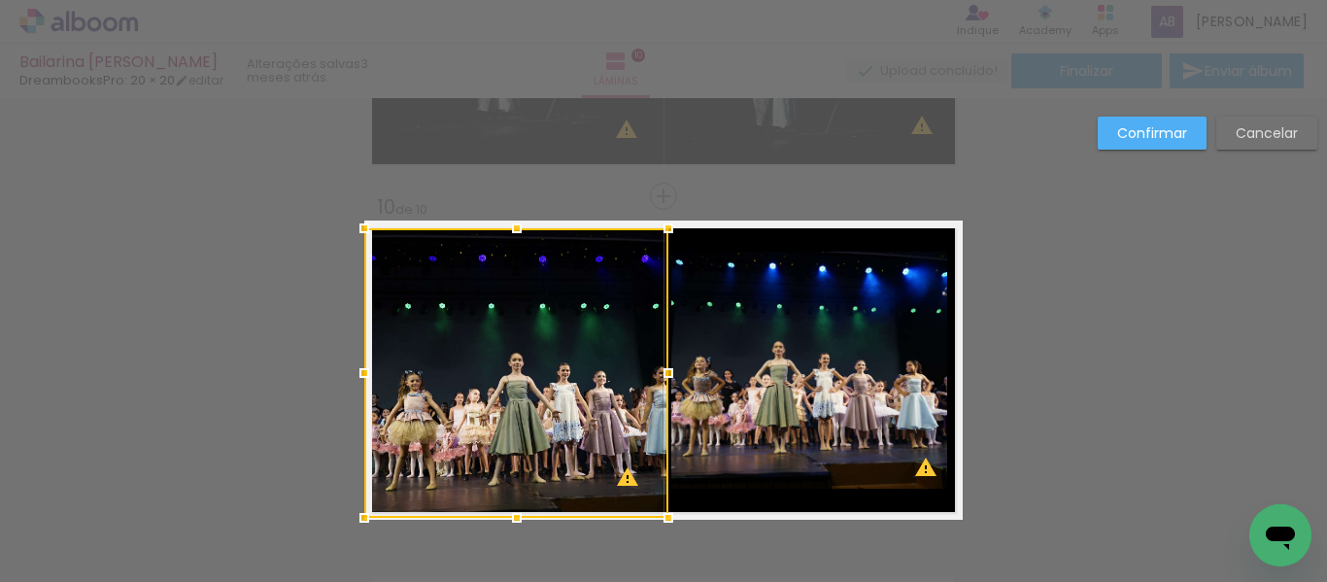
drag, startPoint x: 828, startPoint y: 373, endPoint x: 659, endPoint y: 380, distance: 169.1
click at [659, 380] on div at bounding box center [668, 372] width 39 height 39
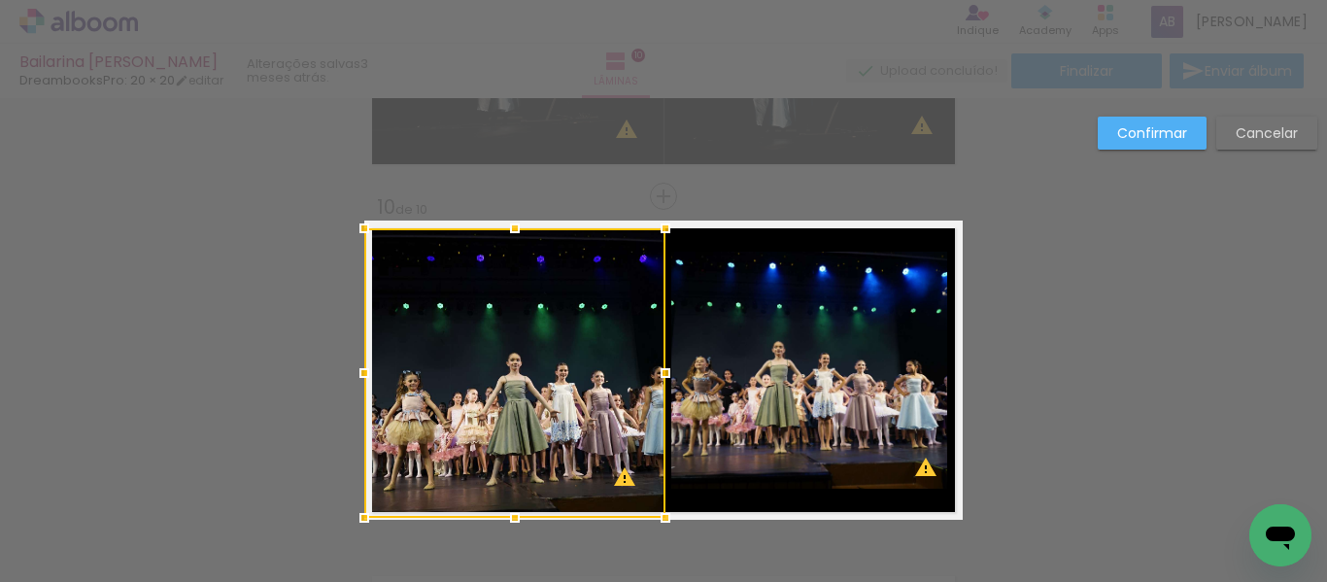
click at [656, 373] on div at bounding box center [665, 372] width 39 height 39
click at [766, 503] on quentale-layouter at bounding box center [663, 369] width 598 height 299
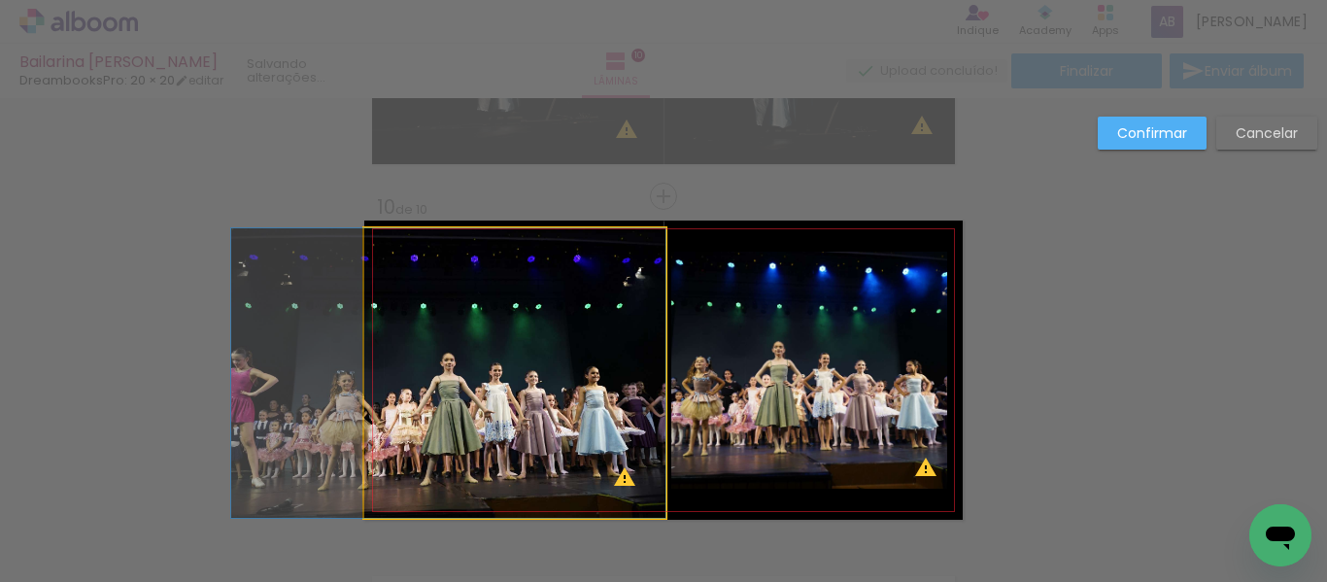
drag, startPoint x: 601, startPoint y: 415, endPoint x: 533, endPoint y: 405, distance: 68.7
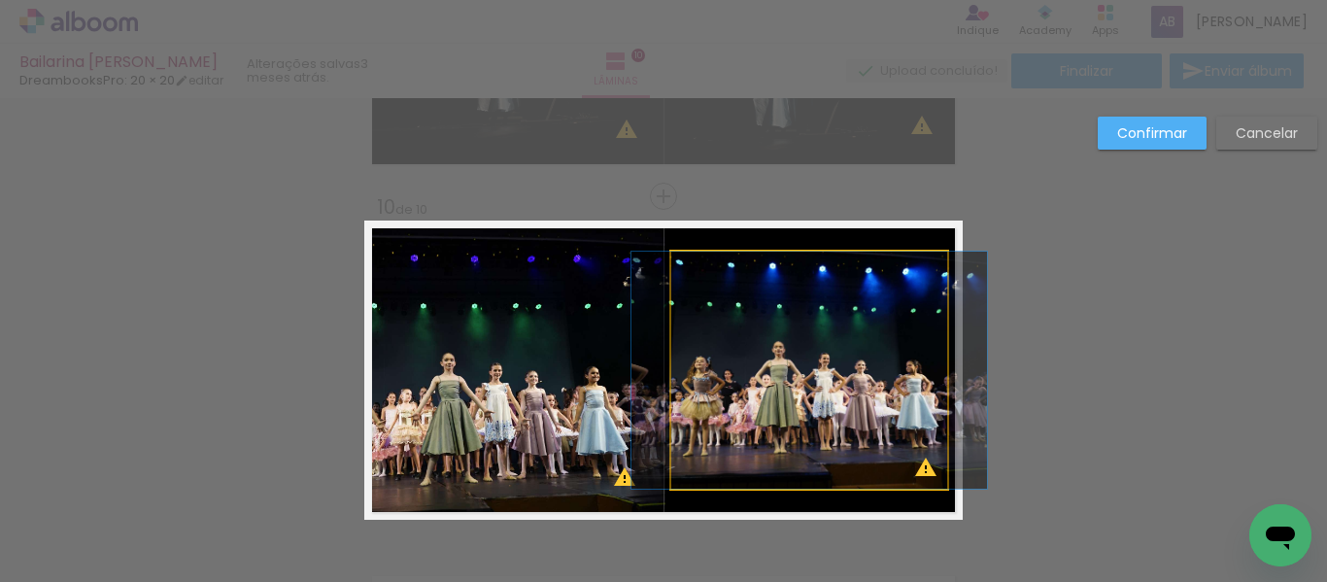
click at [843, 402] on quentale-photo at bounding box center [809, 370] width 276 height 237
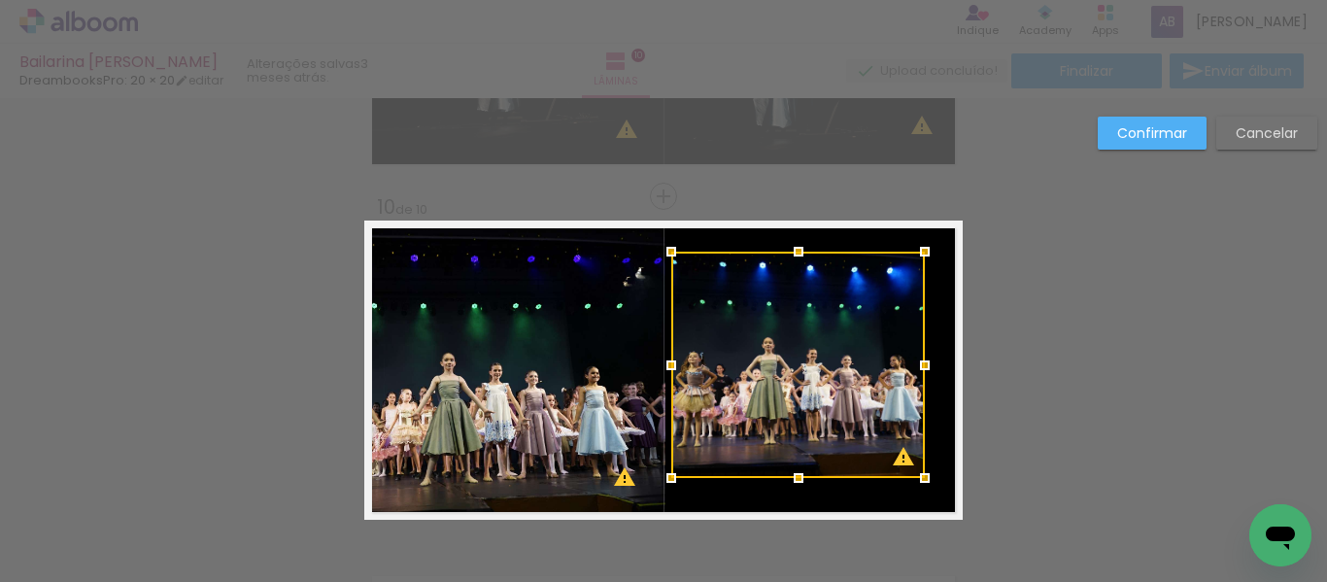
drag, startPoint x: 939, startPoint y: 487, endPoint x: 848, endPoint y: 434, distance: 105.3
click at [916, 476] on div at bounding box center [924, 477] width 39 height 39
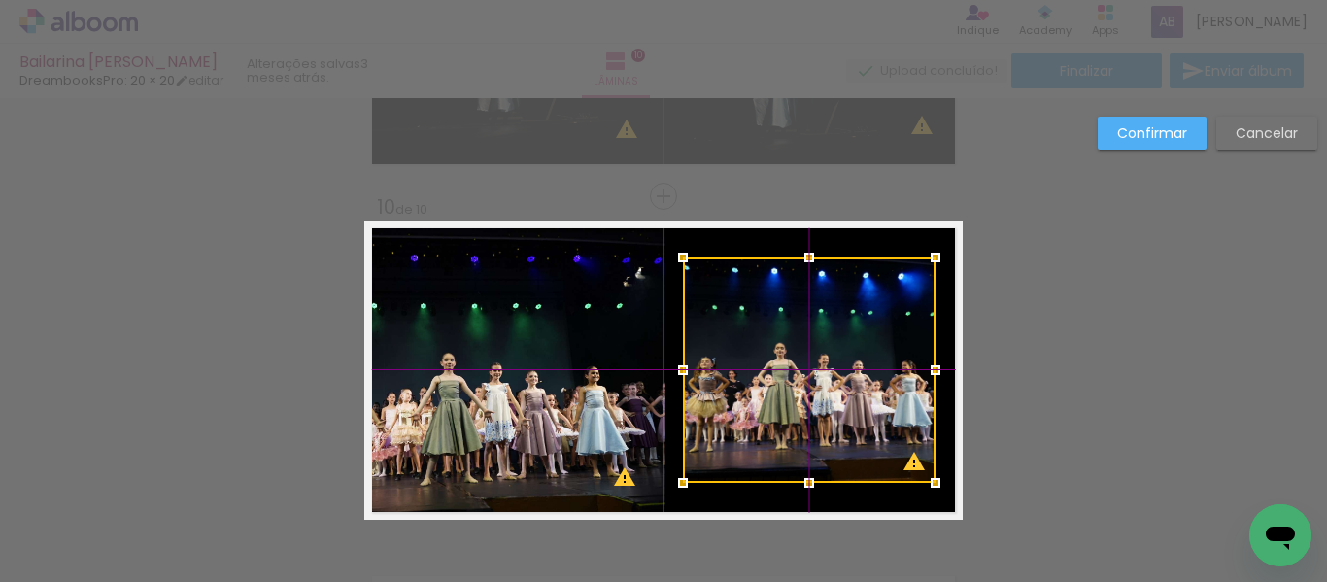
drag, startPoint x: 797, startPoint y: 382, endPoint x: 808, endPoint y: 389, distance: 13.2
click at [808, 389] on div at bounding box center [809, 369] width 252 height 225
drag, startPoint x: 828, startPoint y: 493, endPoint x: 858, endPoint y: 482, distance: 32.3
click at [828, 492] on quentale-layouter at bounding box center [663, 369] width 598 height 299
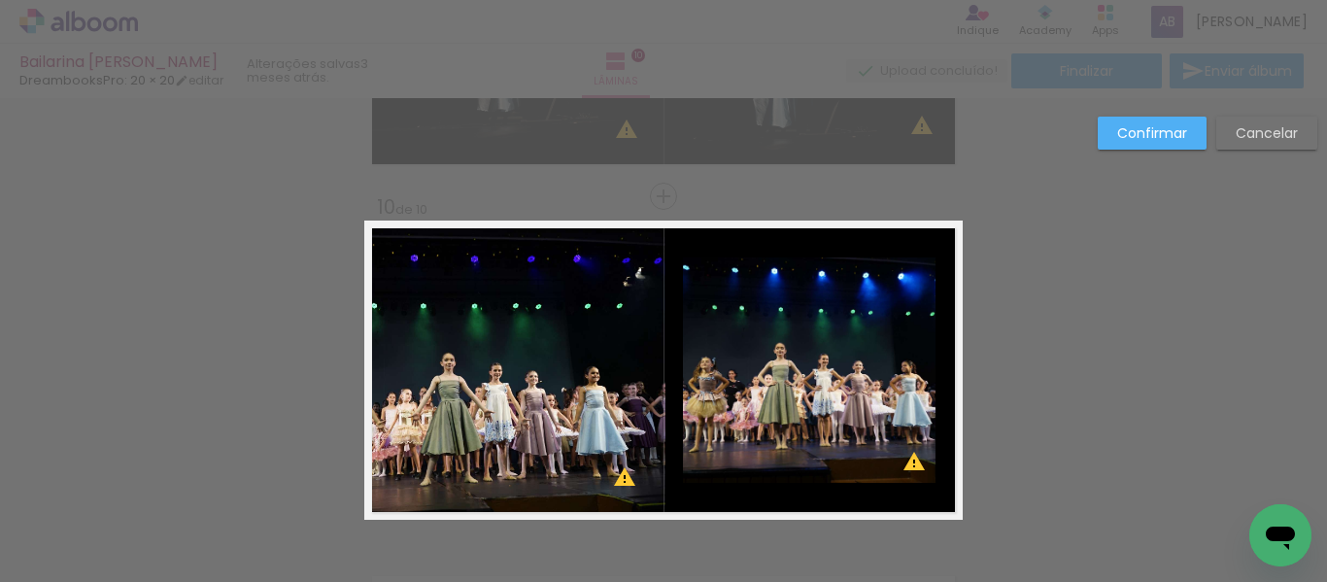
click at [1170, 151] on div "Confirmar Cancelar" at bounding box center [1202, 141] width 229 height 48
click at [0, 0] on slot "Confirmar" at bounding box center [0, 0] width 0 height 0
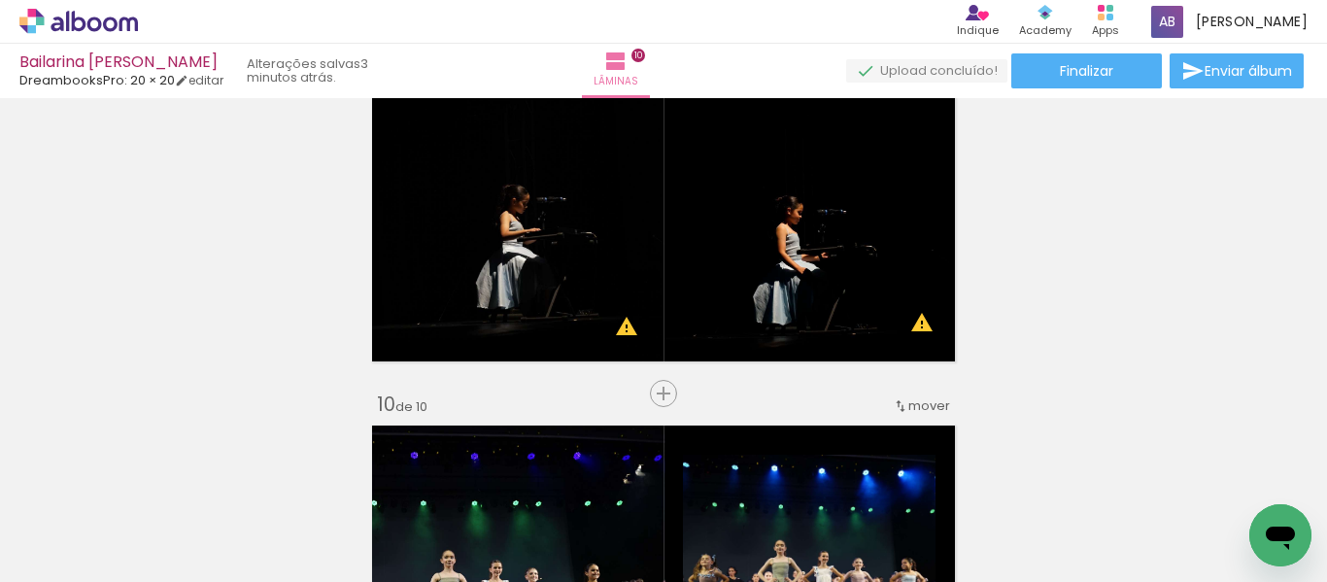
scroll to position [2816, 0]
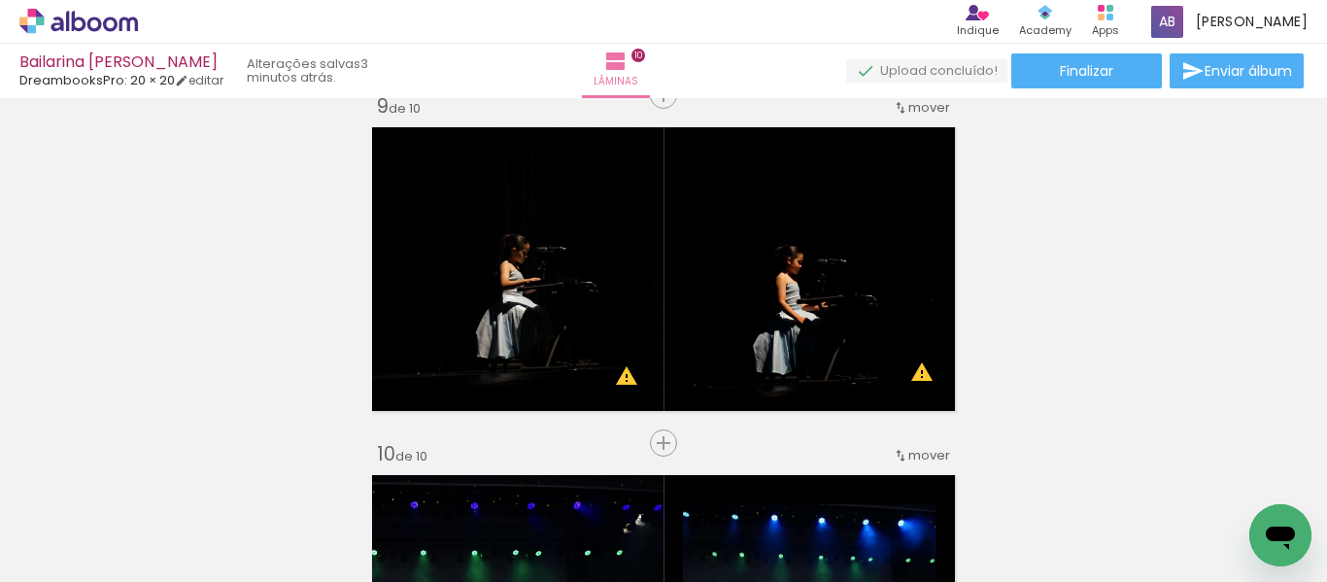
click at [114, 21] on icon at bounding box center [110, 24] width 15 height 15
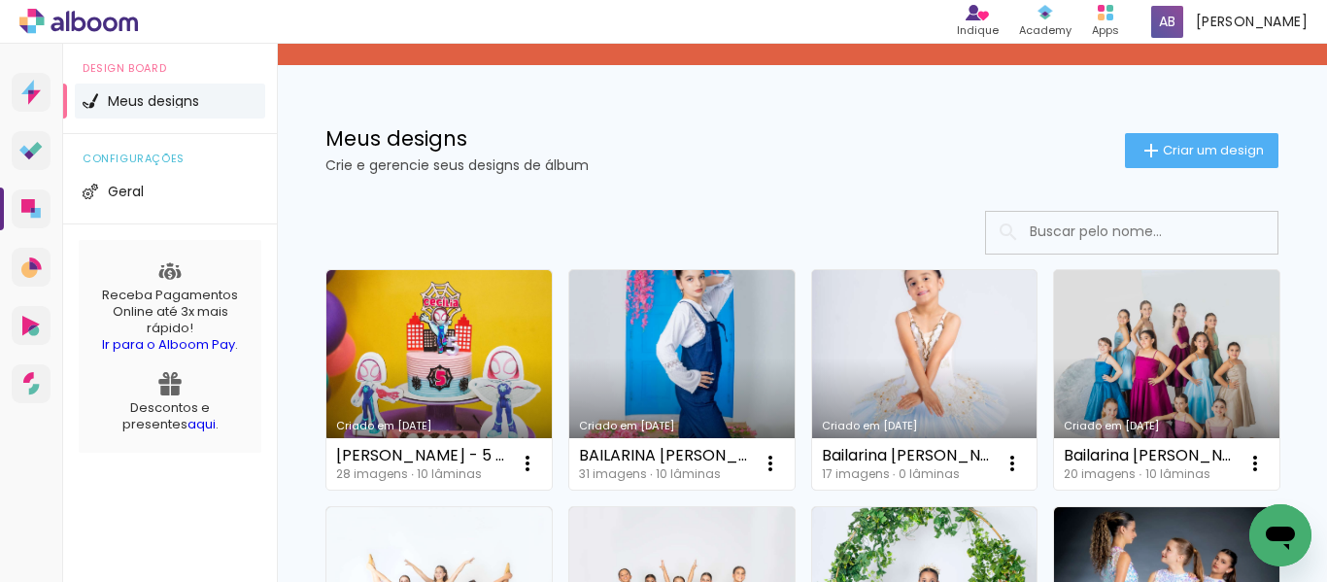
scroll to position [97, 0]
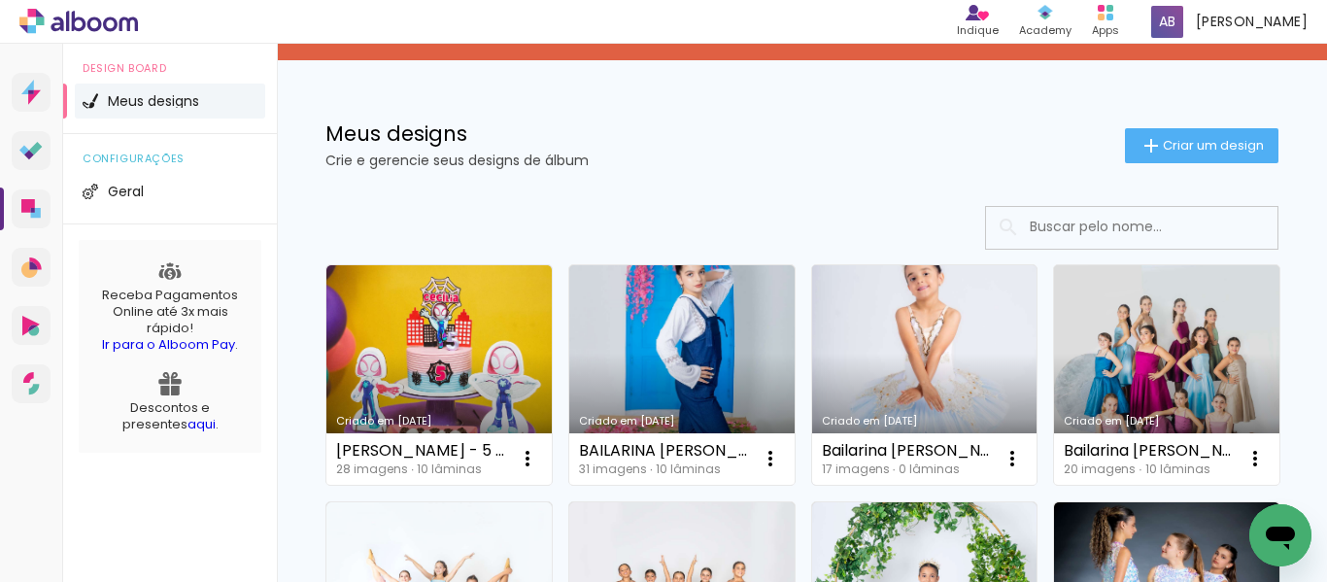
click at [1004, 373] on link "Criado em [DATE]" at bounding box center [924, 374] width 225 height 219
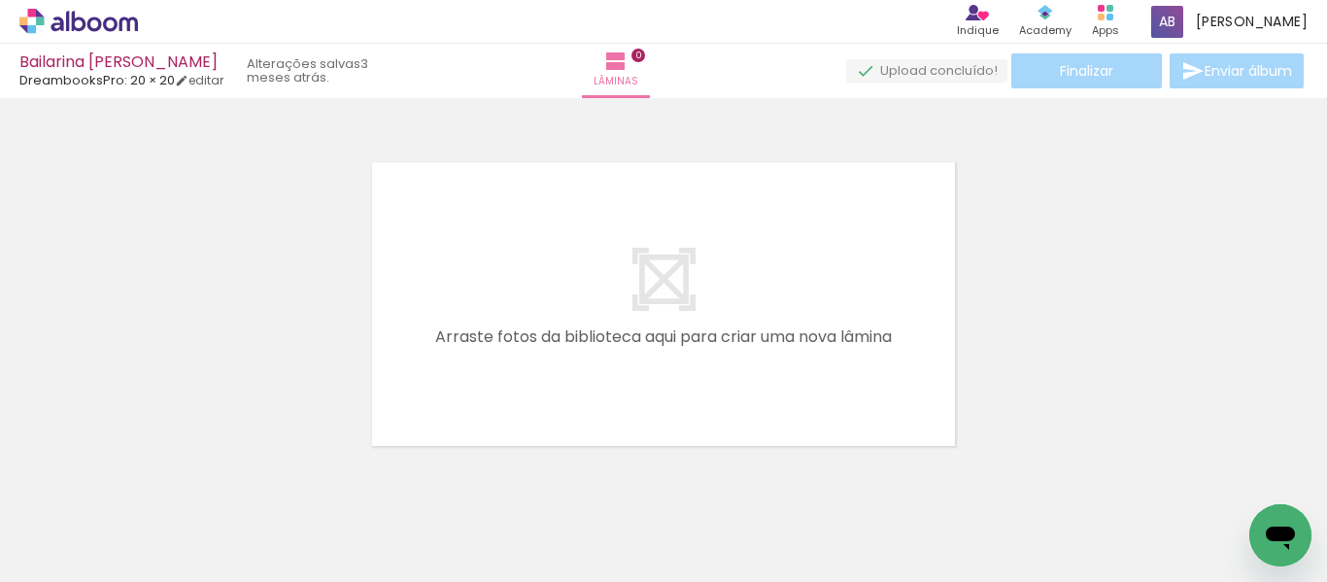
click at [72, 549] on span "Adicionar Fotos" at bounding box center [69, 555] width 58 height 21
click at [0, 0] on input "file" at bounding box center [0, 0] width 0 height 0
click at [98, 522] on iron-icon at bounding box center [99, 524] width 16 height 16
click at [98, 519] on paper-item "Não utilizadas" at bounding box center [63, 517] width 100 height 17
type input "Não utilizadas"
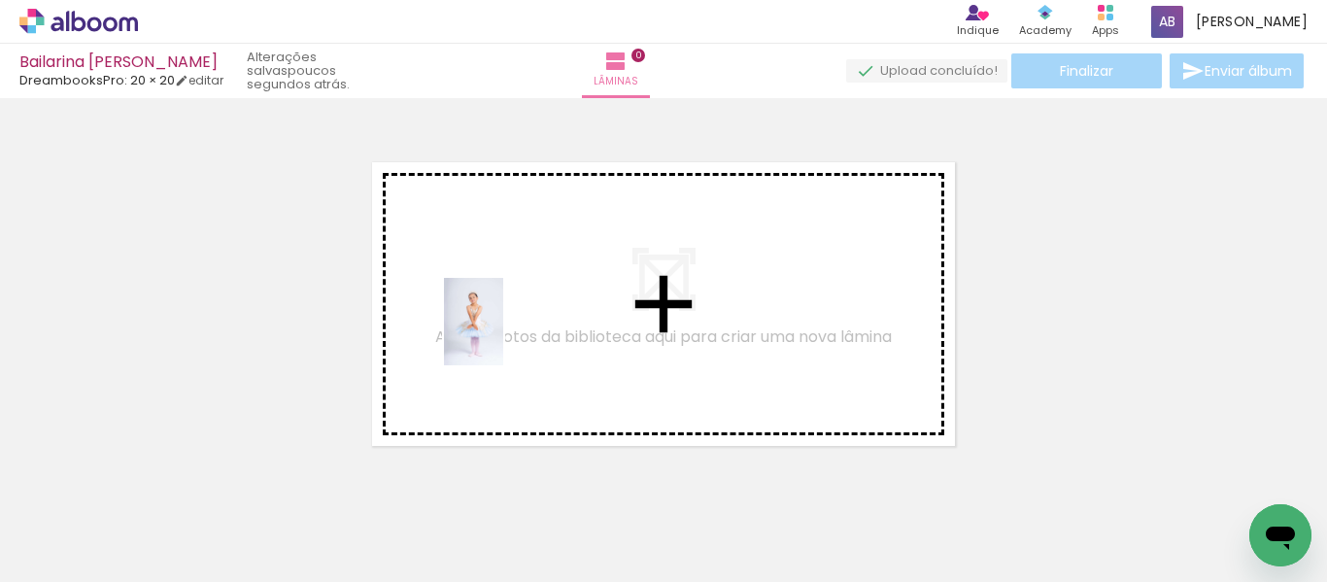
drag, startPoint x: 214, startPoint y: 526, endPoint x: 502, endPoint y: 336, distance: 345.6
click at [502, 336] on quentale-workspace at bounding box center [663, 291] width 1327 height 582
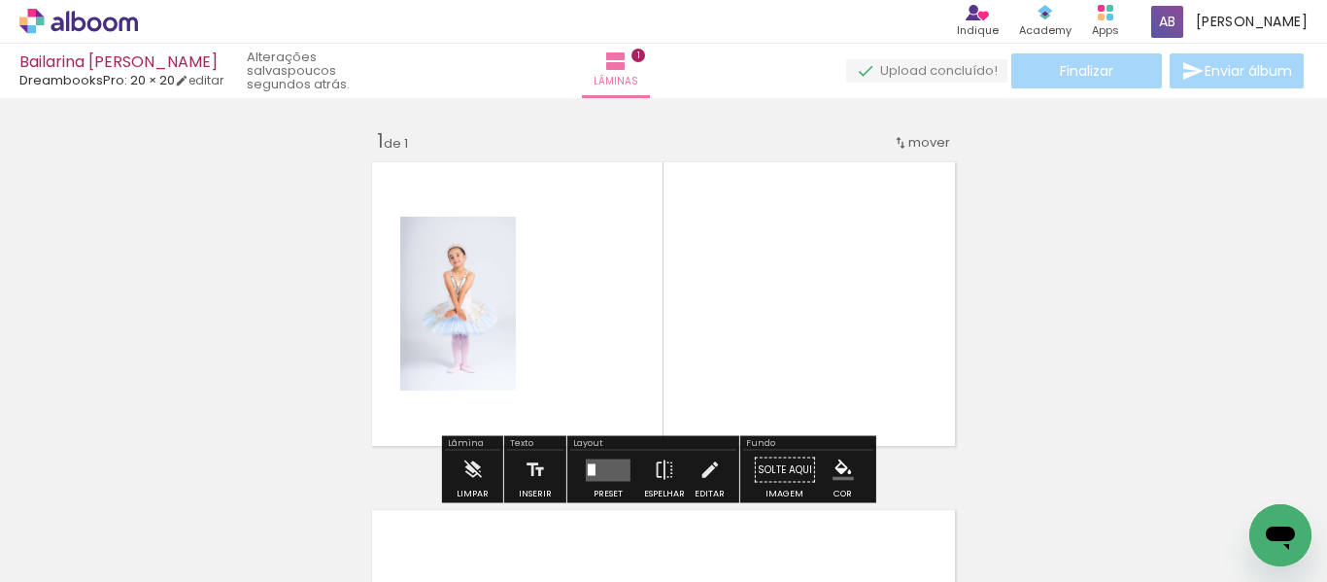
scroll to position [25, 0]
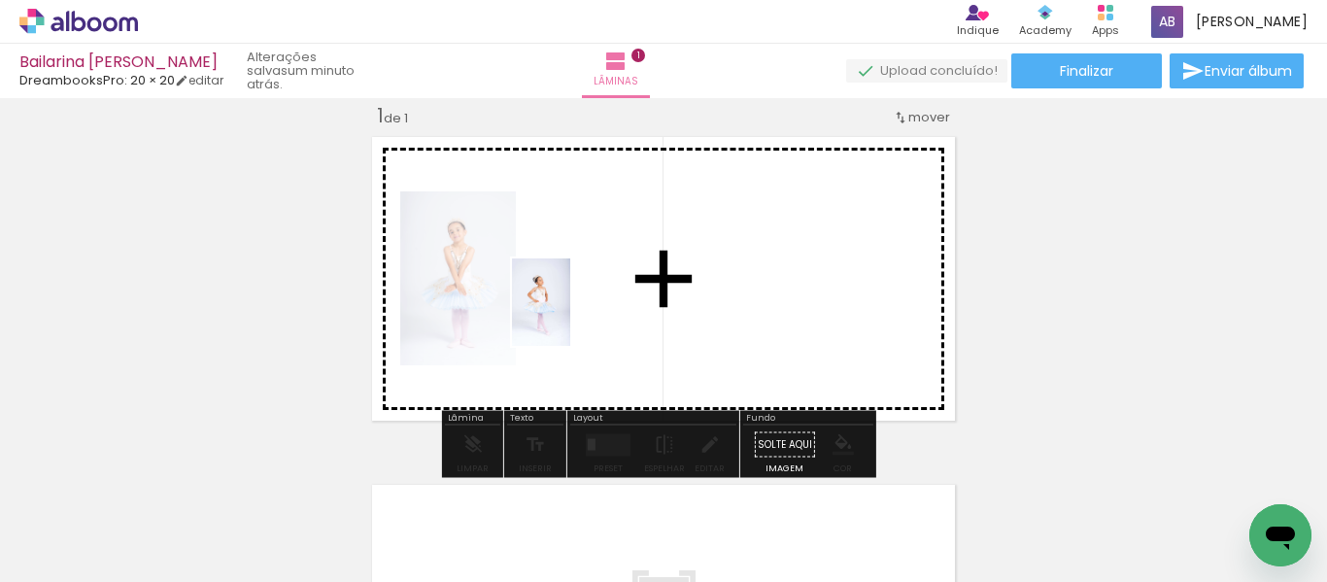
drag, startPoint x: 522, startPoint y: 529, endPoint x: 570, endPoint y: 317, distance: 217.9
click at [570, 317] on quentale-workspace at bounding box center [663, 291] width 1327 height 582
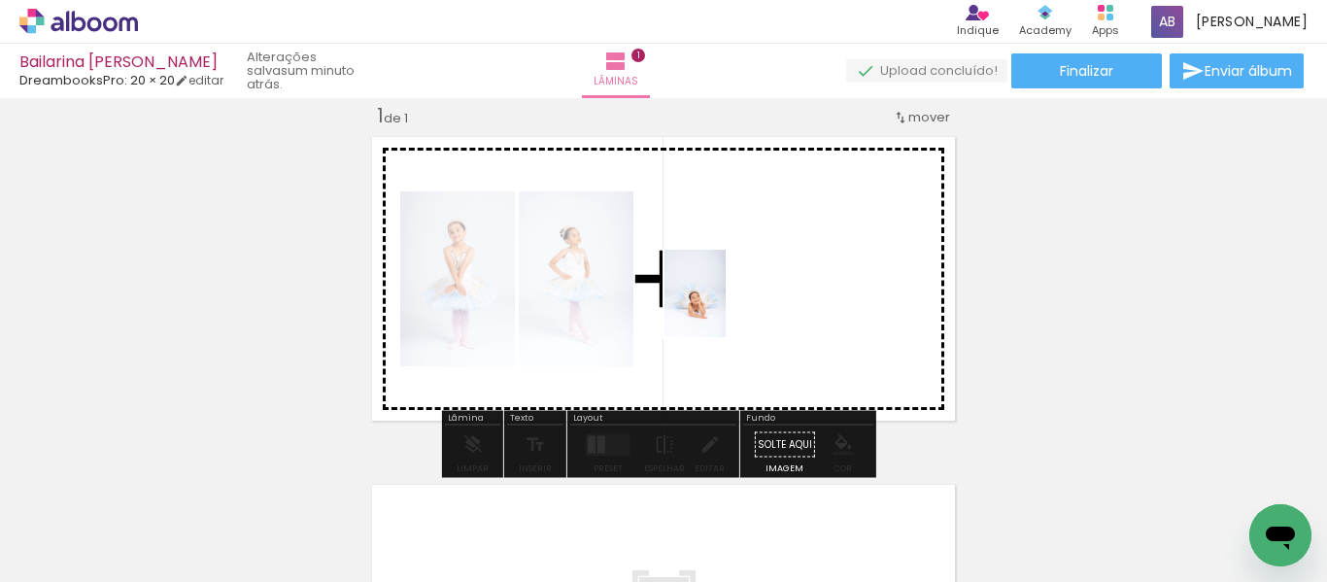
drag, startPoint x: 306, startPoint y: 531, endPoint x: 723, endPoint y: 308, distance: 472.7
click at [723, 308] on quentale-workspace at bounding box center [663, 291] width 1327 height 582
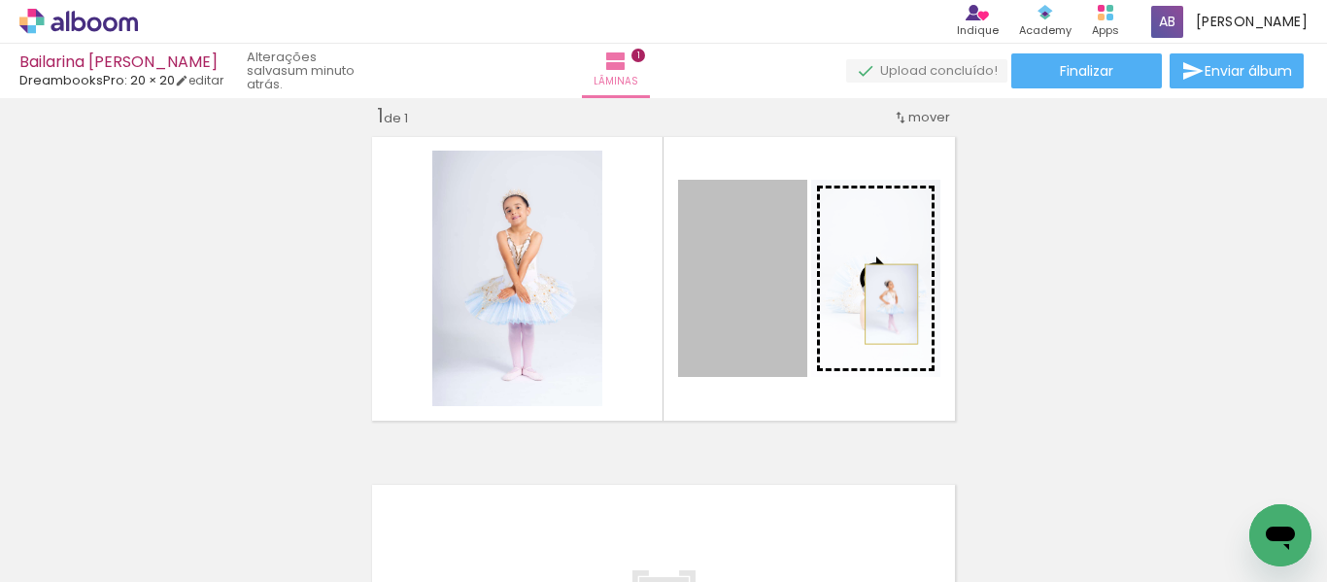
drag, startPoint x: 724, startPoint y: 316, endPoint x: 884, endPoint y: 304, distance: 159.7
click at [0, 0] on slot at bounding box center [0, 0] width 0 height 0
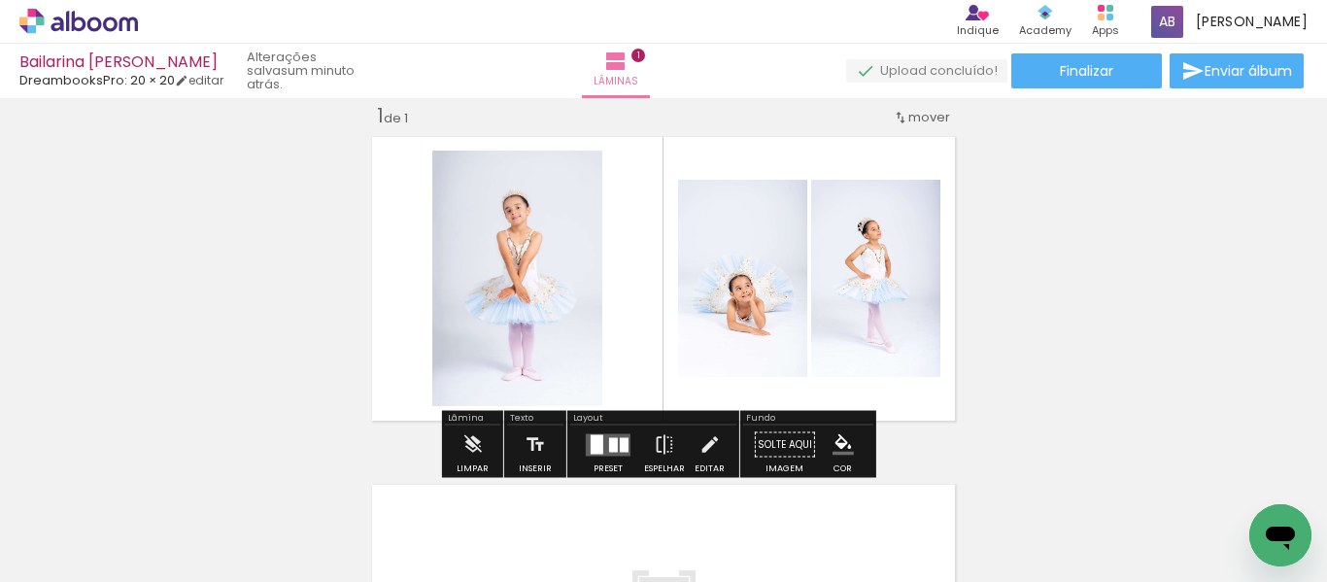
click at [586, 443] on quentale-layouter at bounding box center [608, 444] width 45 height 22
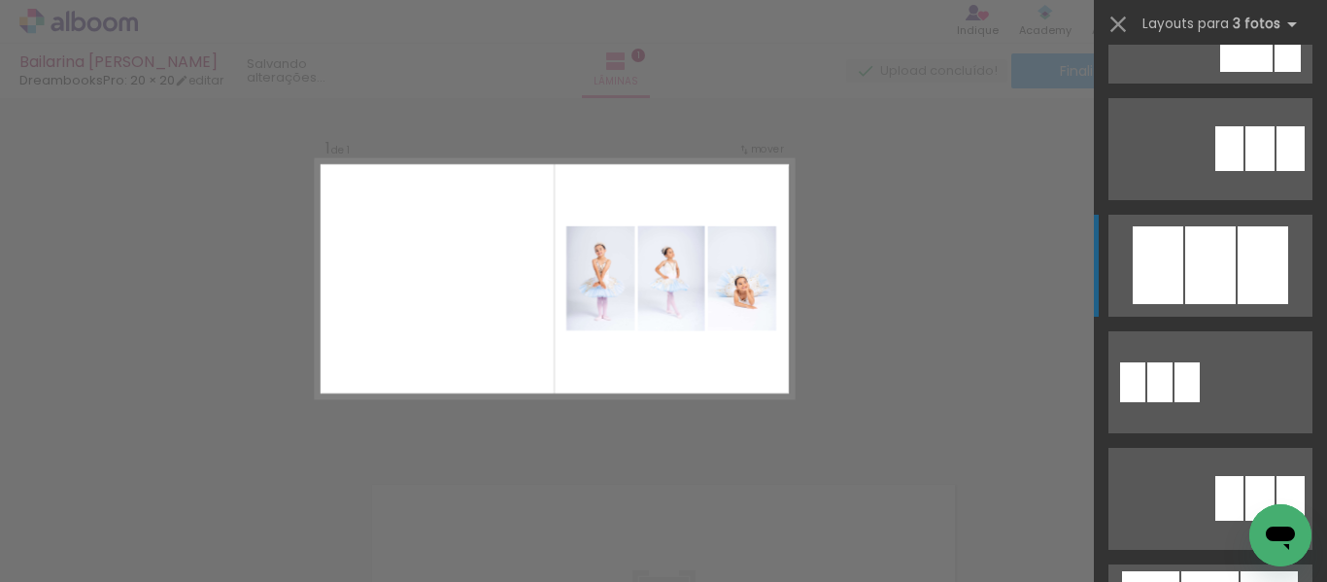
scroll to position [874, 0]
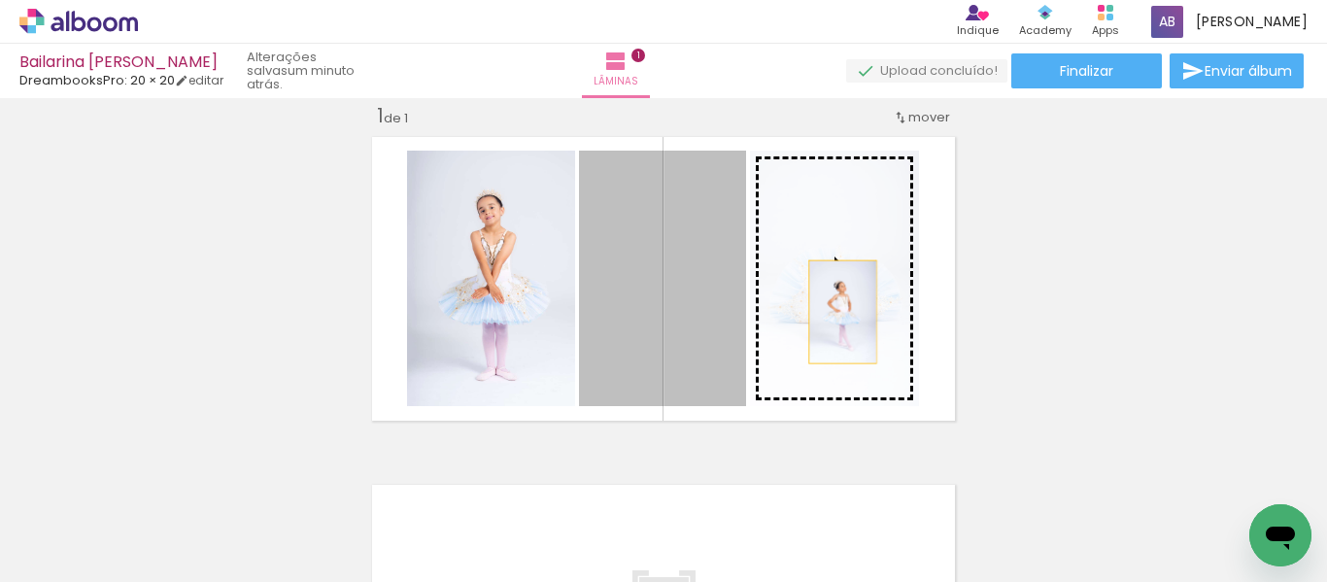
drag, startPoint x: 718, startPoint y: 309, endPoint x: 835, endPoint y: 312, distance: 117.5
click at [0, 0] on slot at bounding box center [0, 0] width 0 height 0
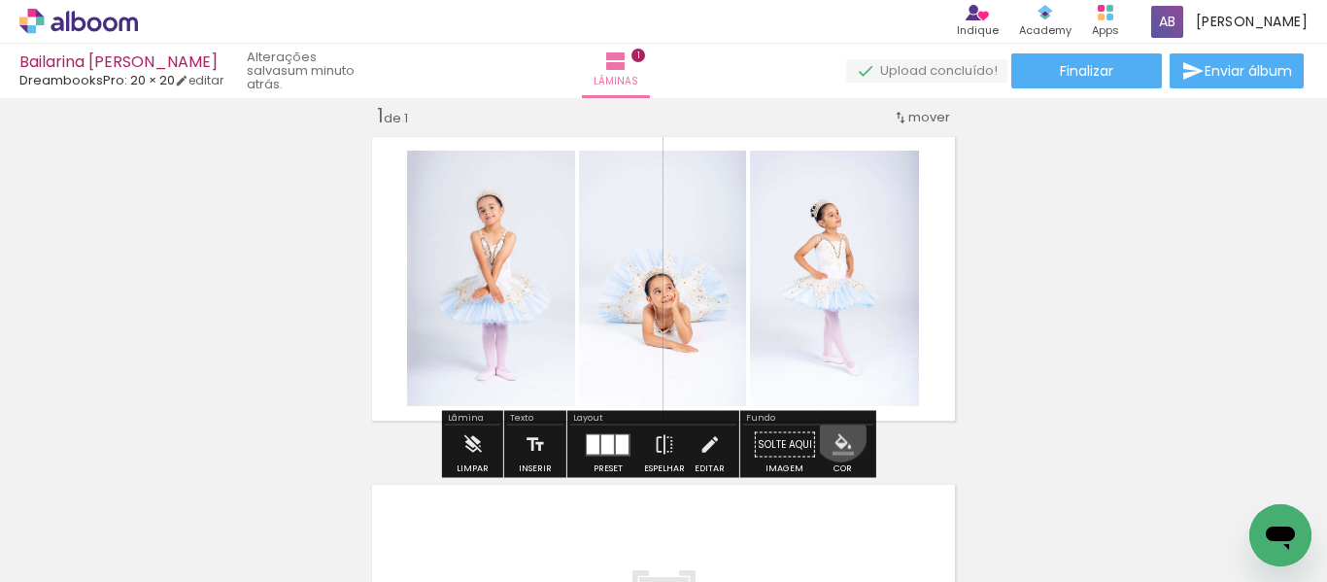
click at [833, 436] on iron-icon "color picker" at bounding box center [842, 444] width 21 height 21
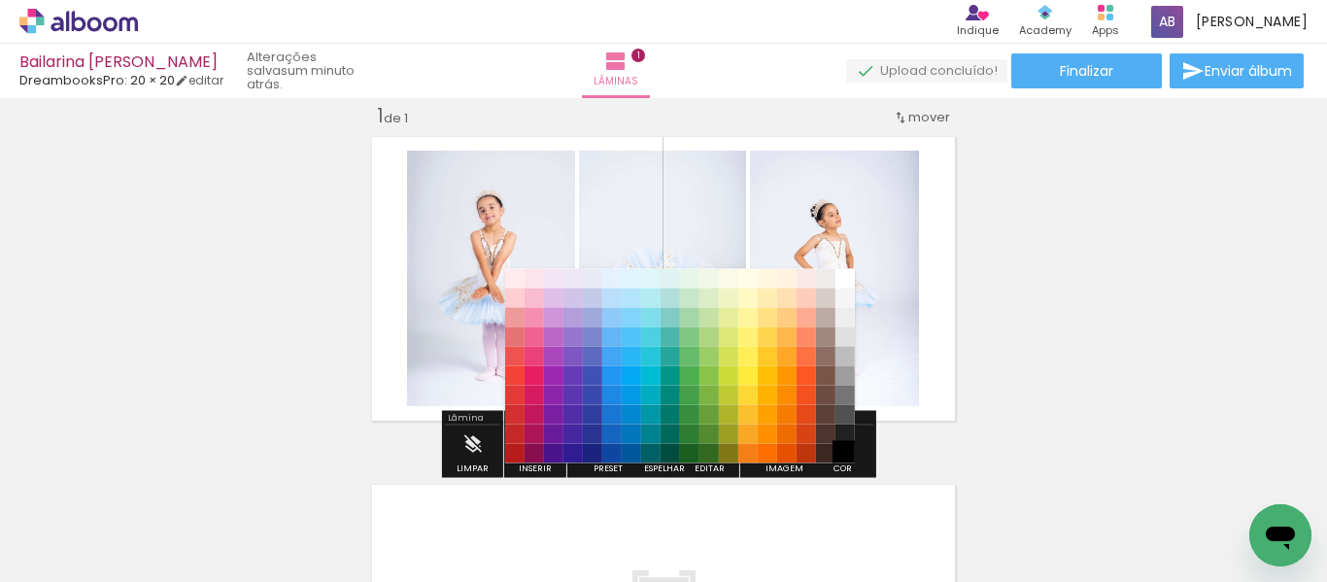
click at [846, 454] on paper-item "#000000" at bounding box center [844, 453] width 19 height 19
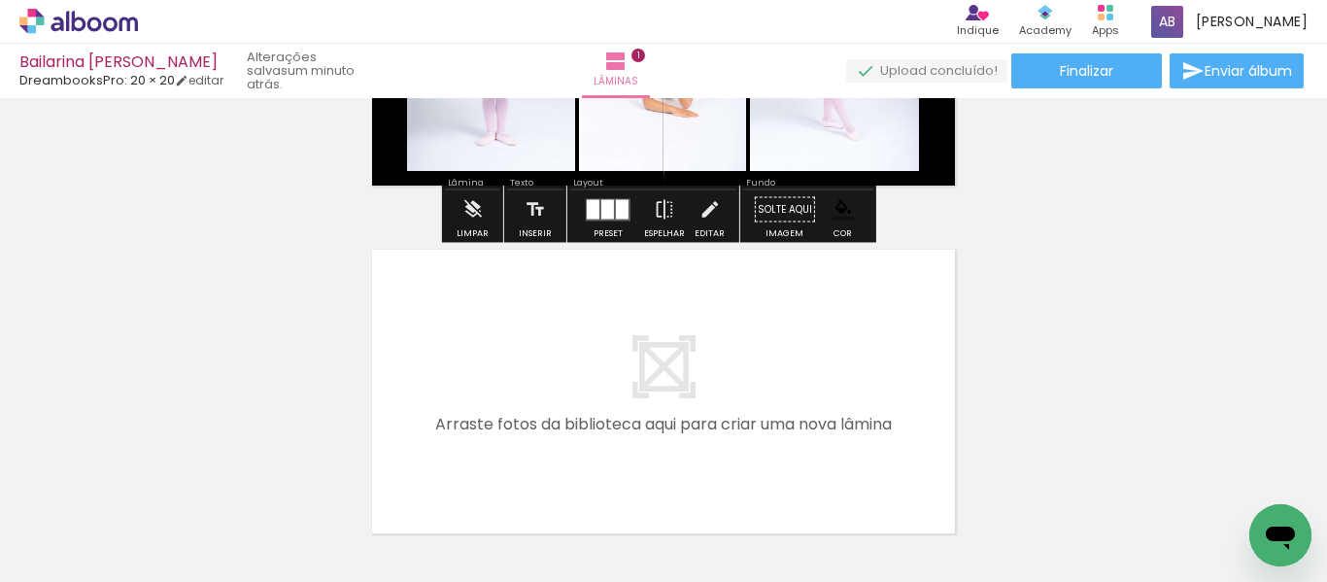
scroll to position [317, 0]
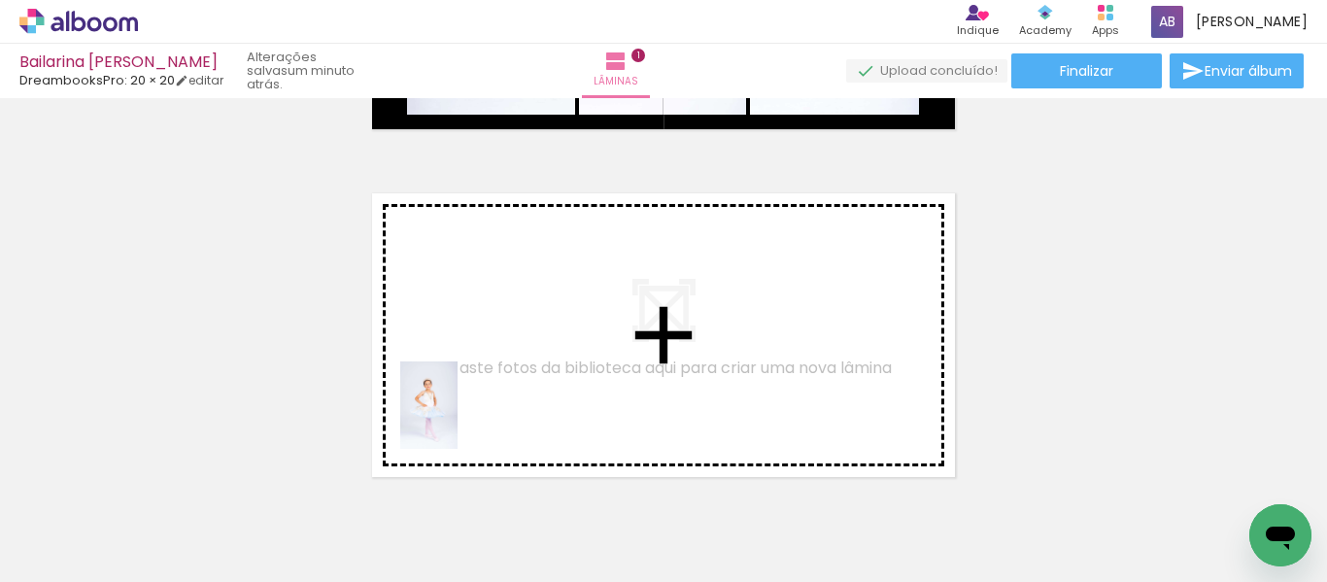
drag, startPoint x: 319, startPoint y: 547, endPoint x: 458, endPoint y: 420, distance: 189.1
click at [458, 420] on quentale-workspace at bounding box center [663, 291] width 1327 height 582
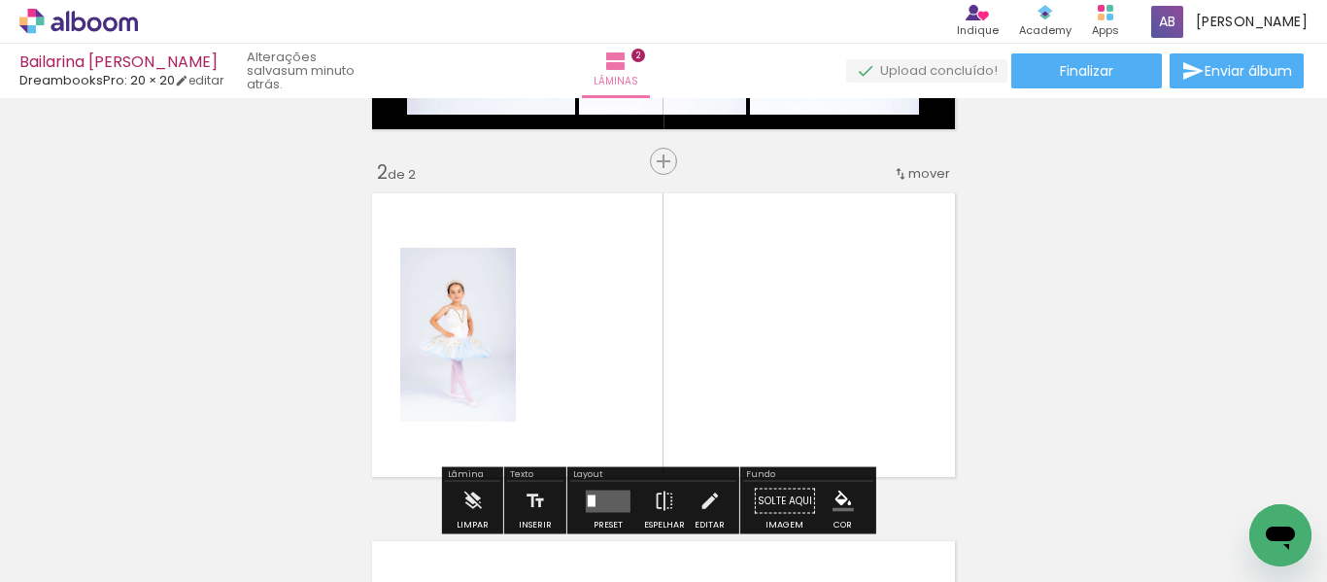
scroll to position [373, 0]
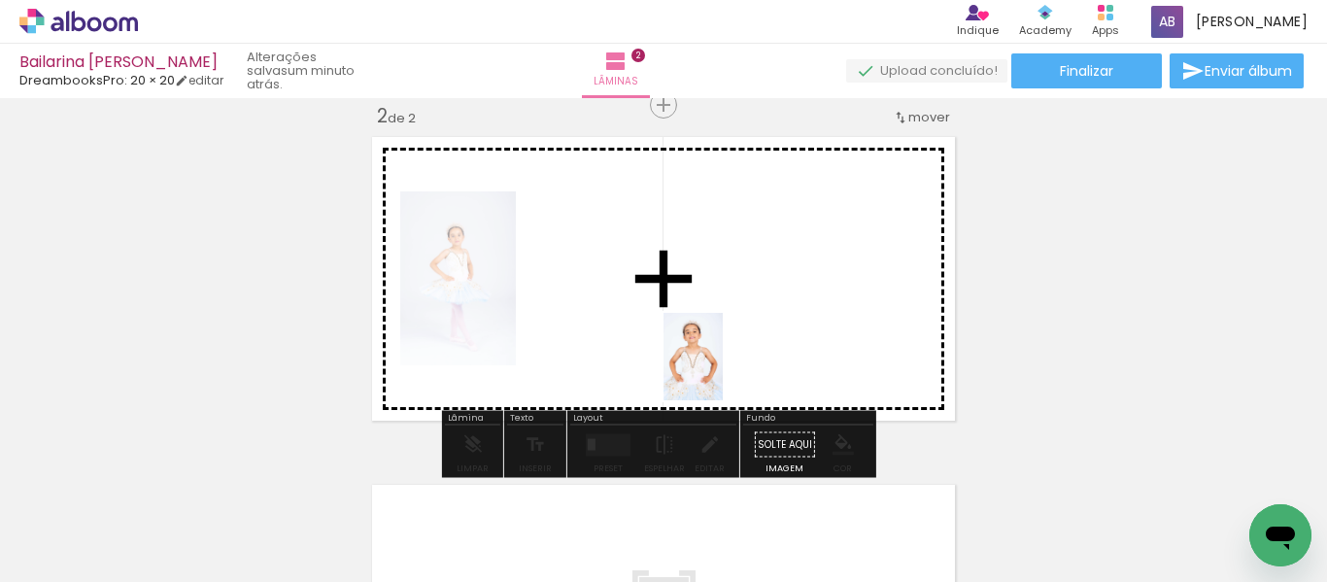
drag, startPoint x: 327, startPoint y: 538, endPoint x: 722, endPoint y: 371, distance: 428.2
click at [722, 371] on quentale-workspace at bounding box center [663, 291] width 1327 height 582
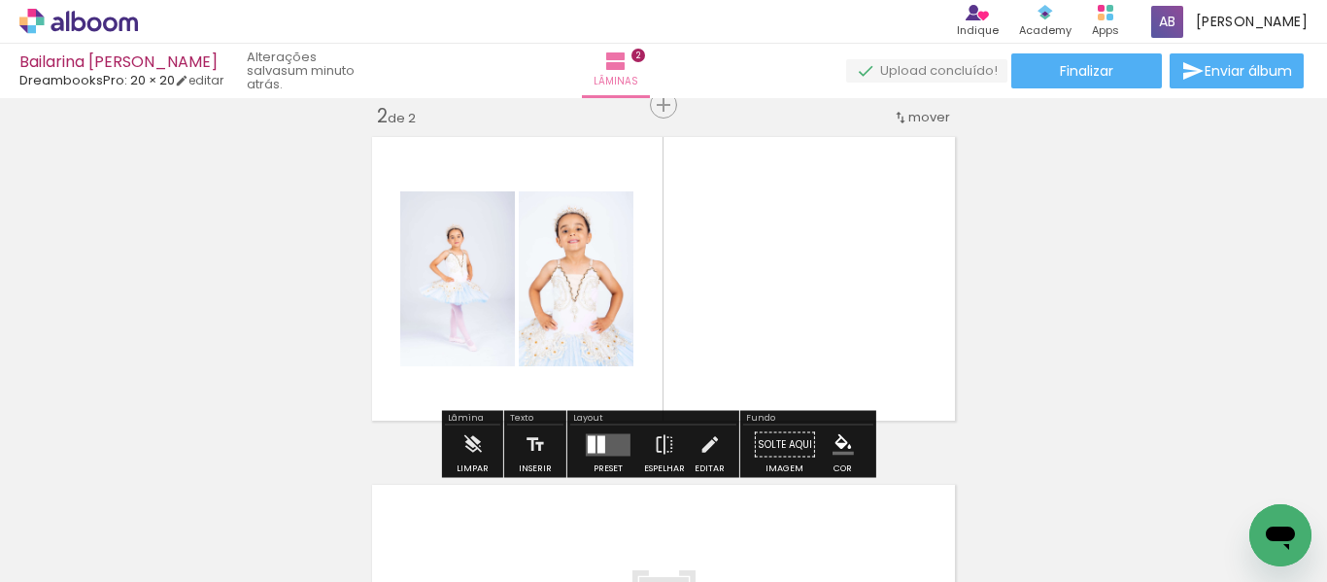
click at [615, 442] on quentale-layouter at bounding box center [608, 444] width 45 height 22
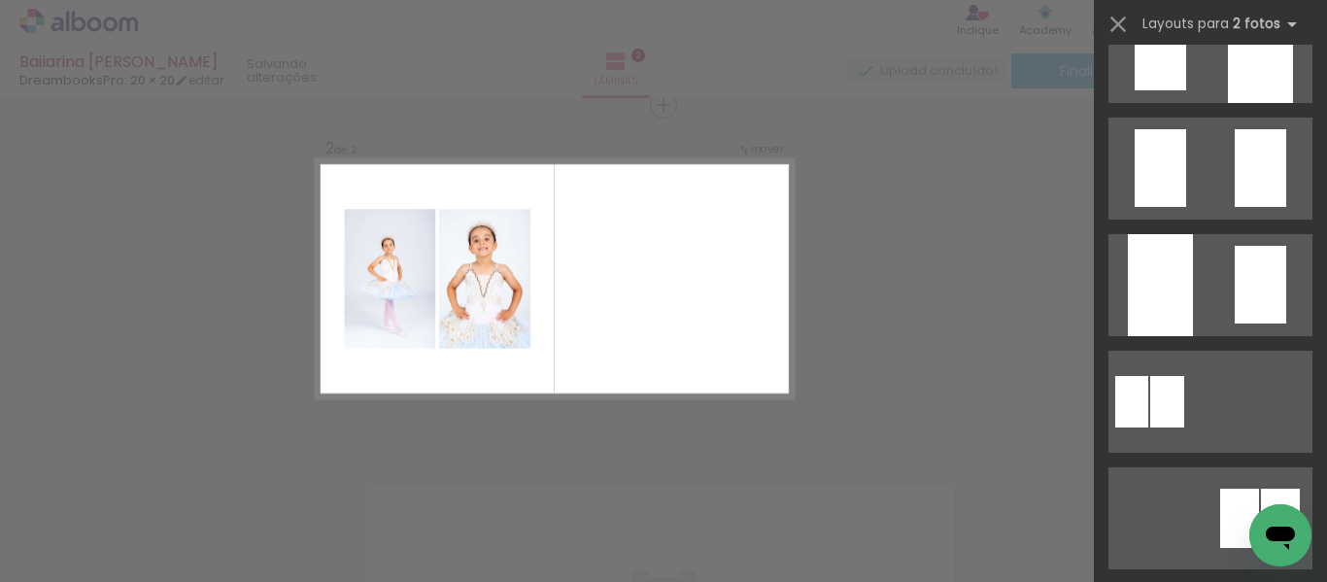
scroll to position [0, 0]
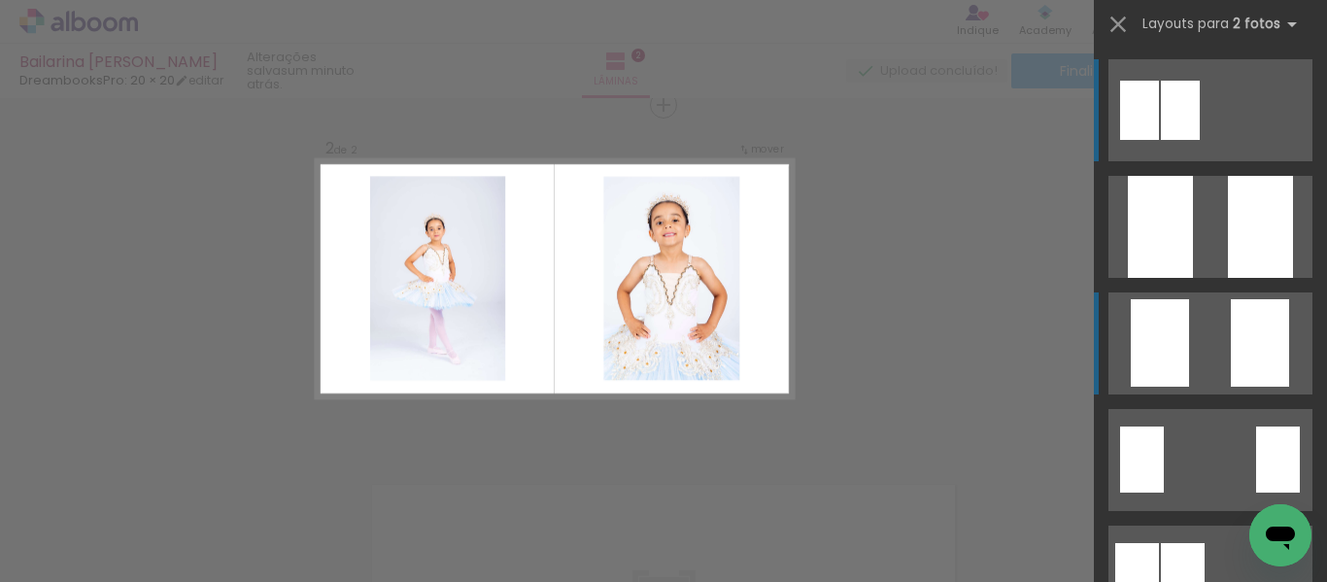
click at [1129, 278] on div at bounding box center [1159, 227] width 65 height 102
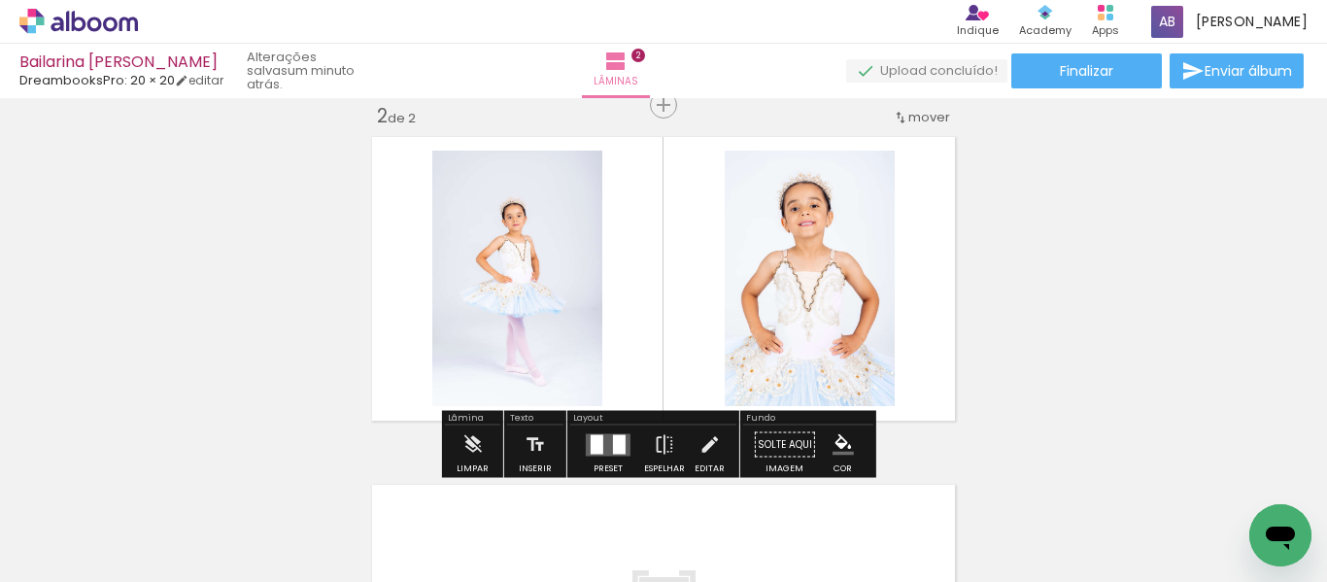
click at [530, 336] on quentale-photo at bounding box center [517, 278] width 170 height 255
click at [529, 336] on quentale-photo at bounding box center [517, 278] width 170 height 255
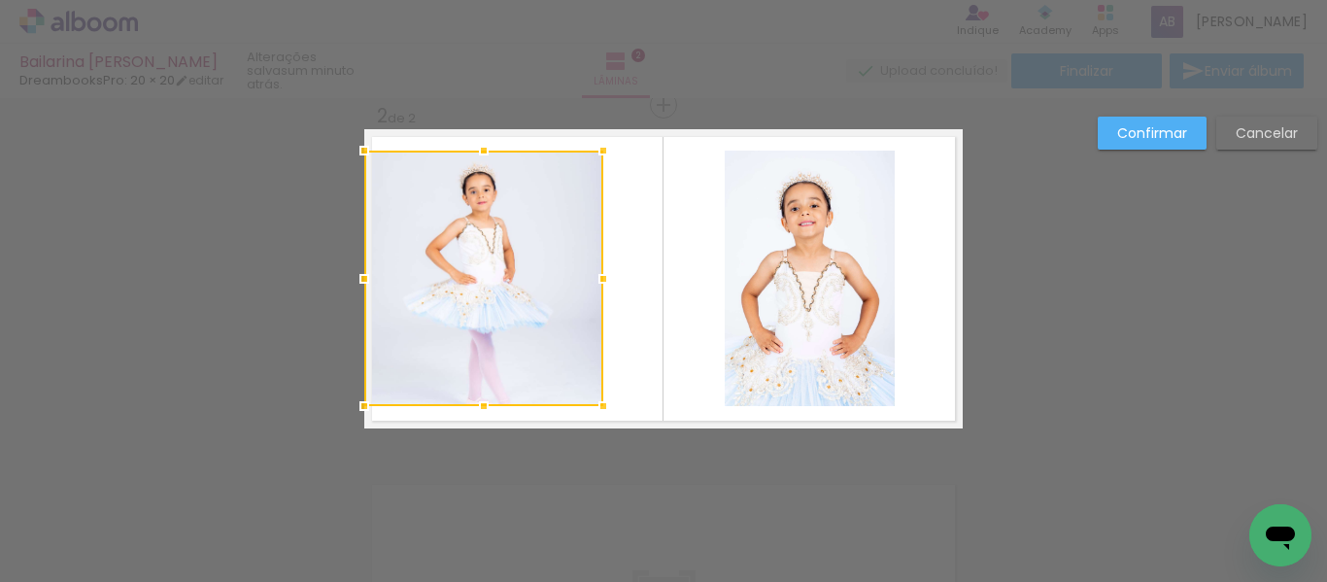
drag, startPoint x: 425, startPoint y: 280, endPoint x: 364, endPoint y: 275, distance: 61.4
click at [364, 275] on div at bounding box center [364, 278] width 39 height 39
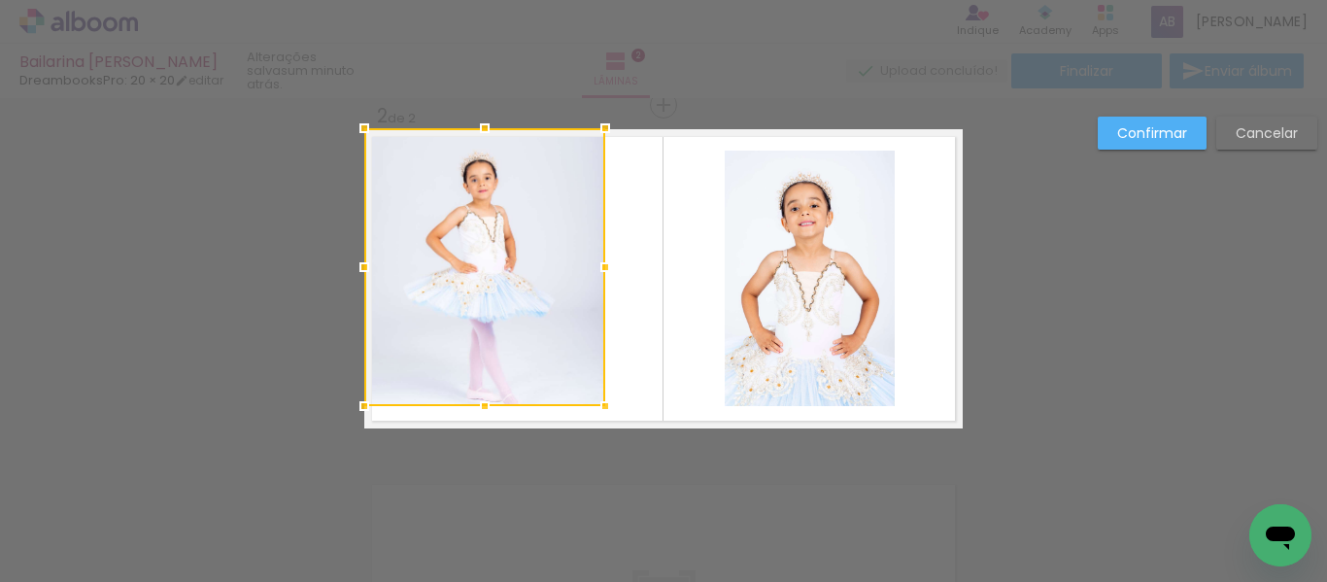
drag, startPoint x: 484, startPoint y: 149, endPoint x: 483, endPoint y: 133, distance: 15.6
click at [483, 133] on div at bounding box center [484, 128] width 39 height 39
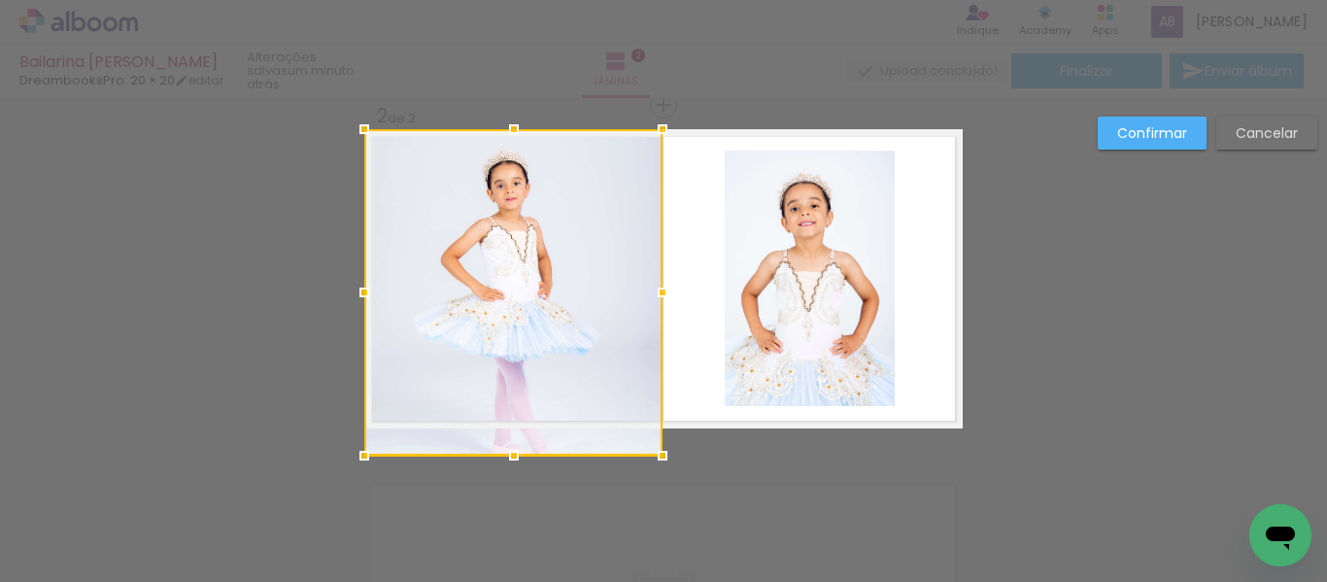
drag, startPoint x: 603, startPoint y: 269, endPoint x: 656, endPoint y: 274, distance: 53.6
click at [656, 274] on div at bounding box center [662, 292] width 39 height 39
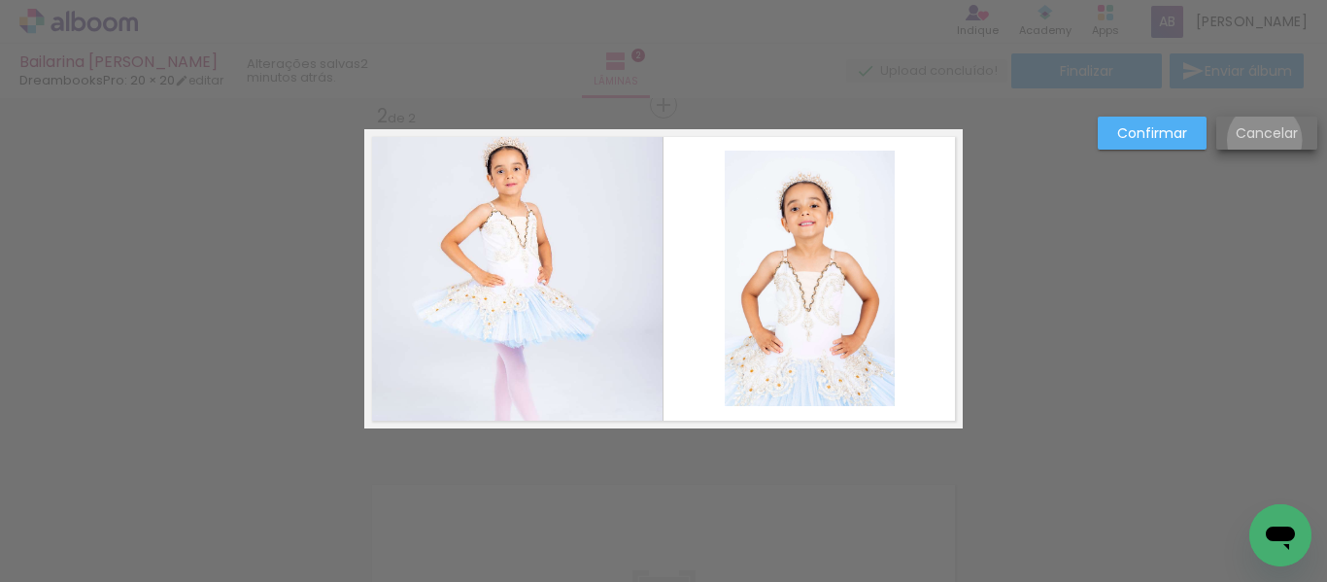
click at [0, 0] on slot "Cancelar" at bounding box center [0, 0] width 0 height 0
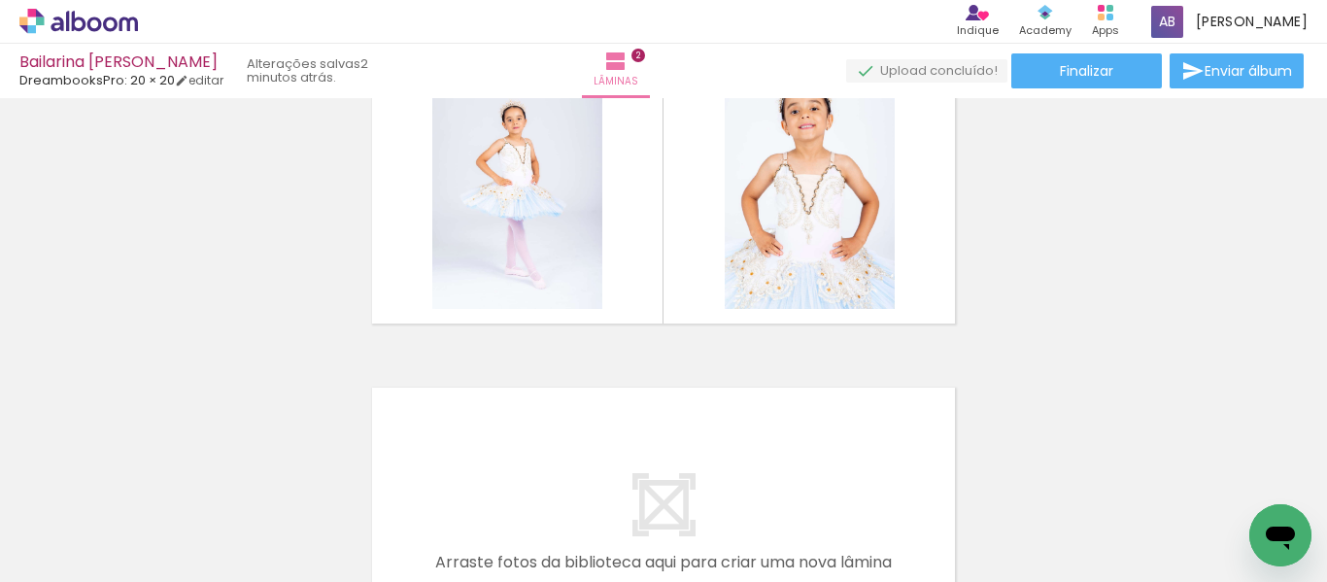
scroll to position [373, 0]
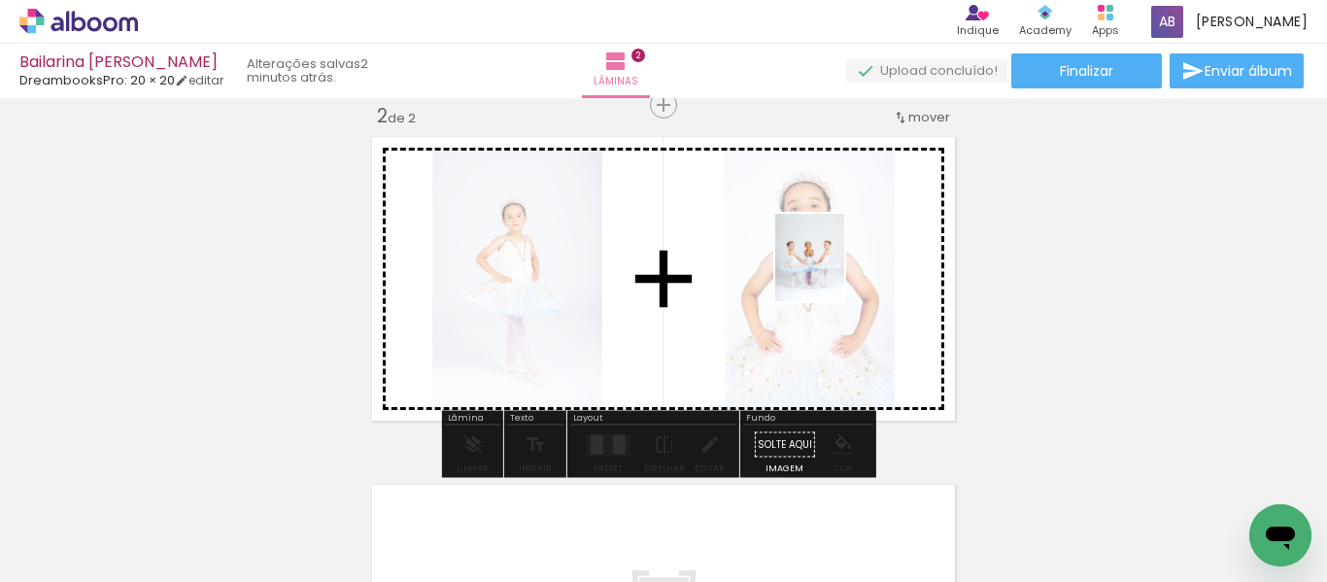
drag, startPoint x: 320, startPoint y: 531, endPoint x: 833, endPoint y: 272, distance: 574.6
click at [833, 272] on quentale-workspace at bounding box center [663, 291] width 1327 height 582
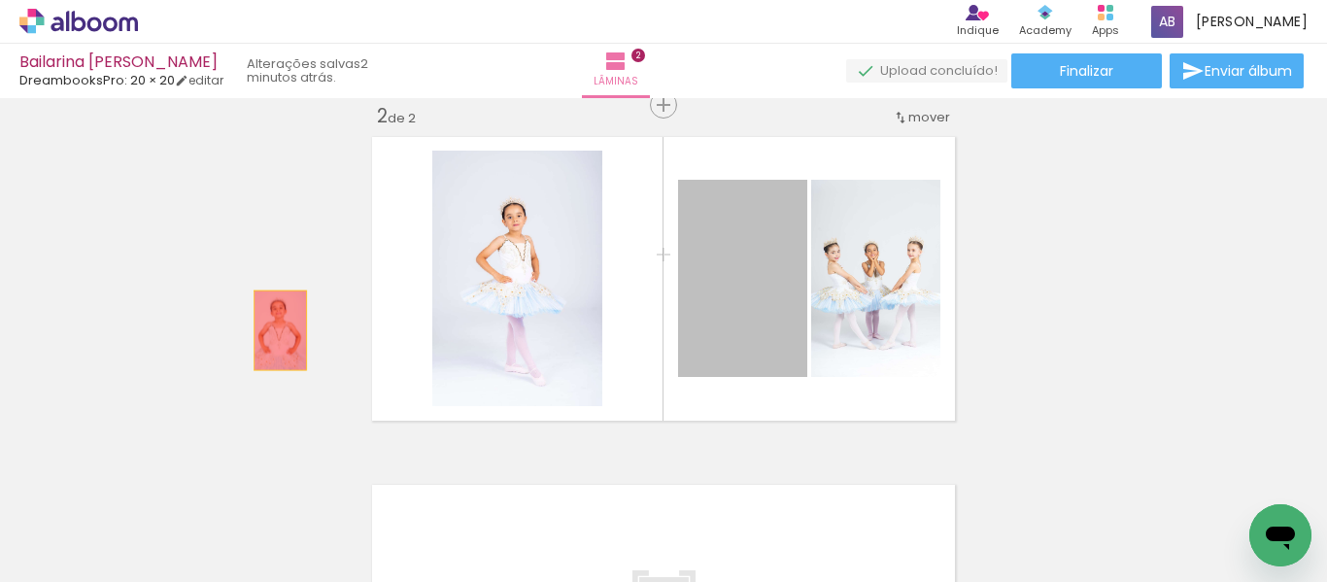
drag, startPoint x: 773, startPoint y: 351, endPoint x: 272, endPoint y: 330, distance: 501.5
click at [272, 330] on div "Inserir lâmina 1 de 2 Inserir lâmina 2 de 2" at bounding box center [663, 254] width 1327 height 1044
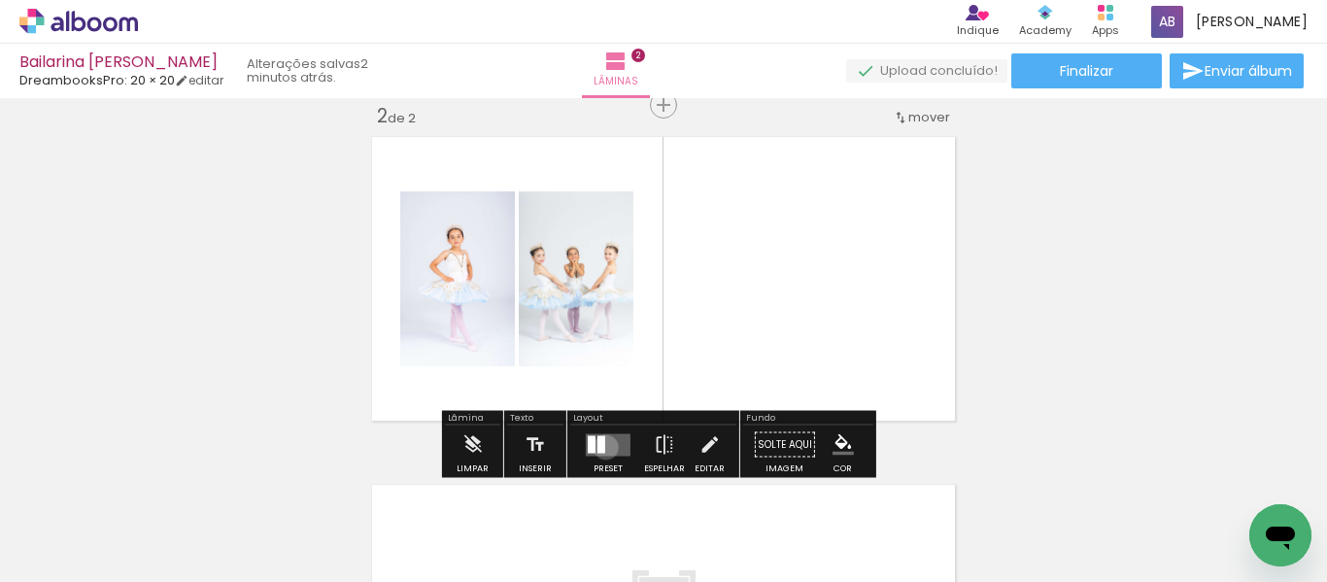
click at [601, 447] on quentale-layouter at bounding box center [608, 444] width 45 height 22
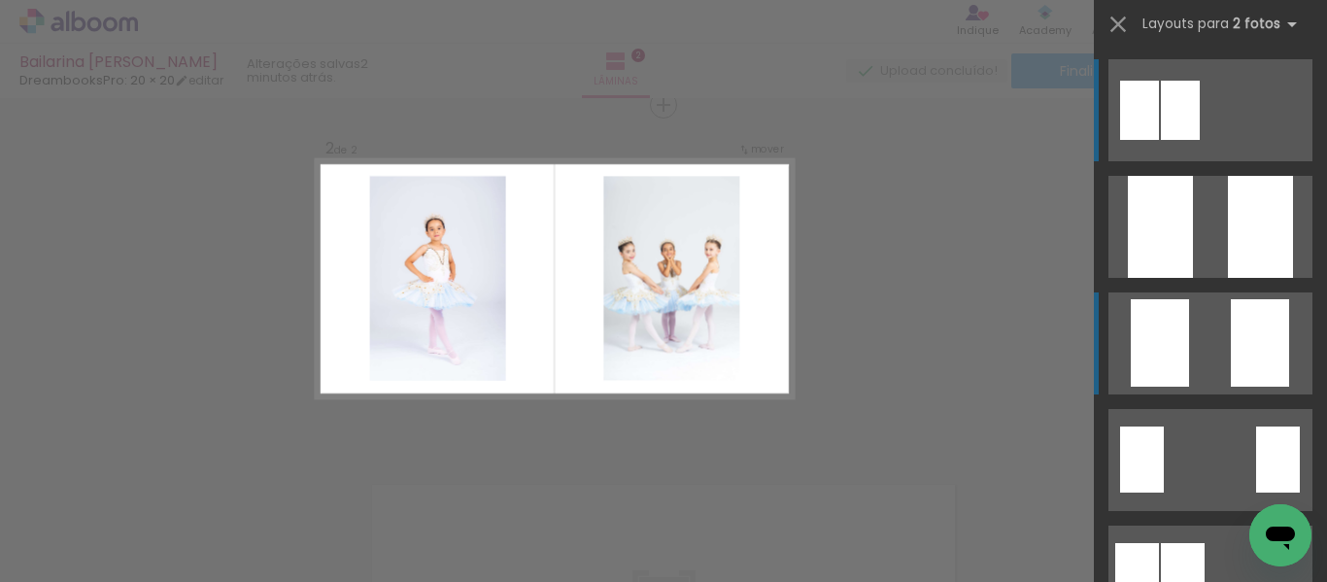
click at [1147, 278] on div at bounding box center [1159, 227] width 65 height 102
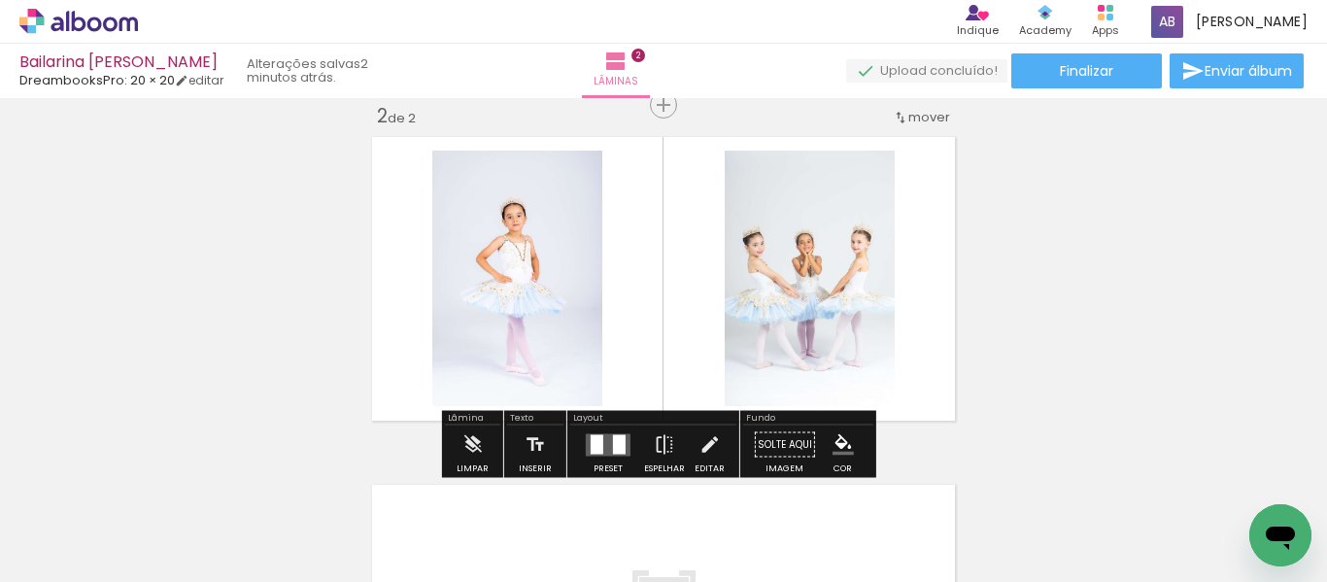
click at [803, 318] on quentale-photo at bounding box center [809, 278] width 170 height 255
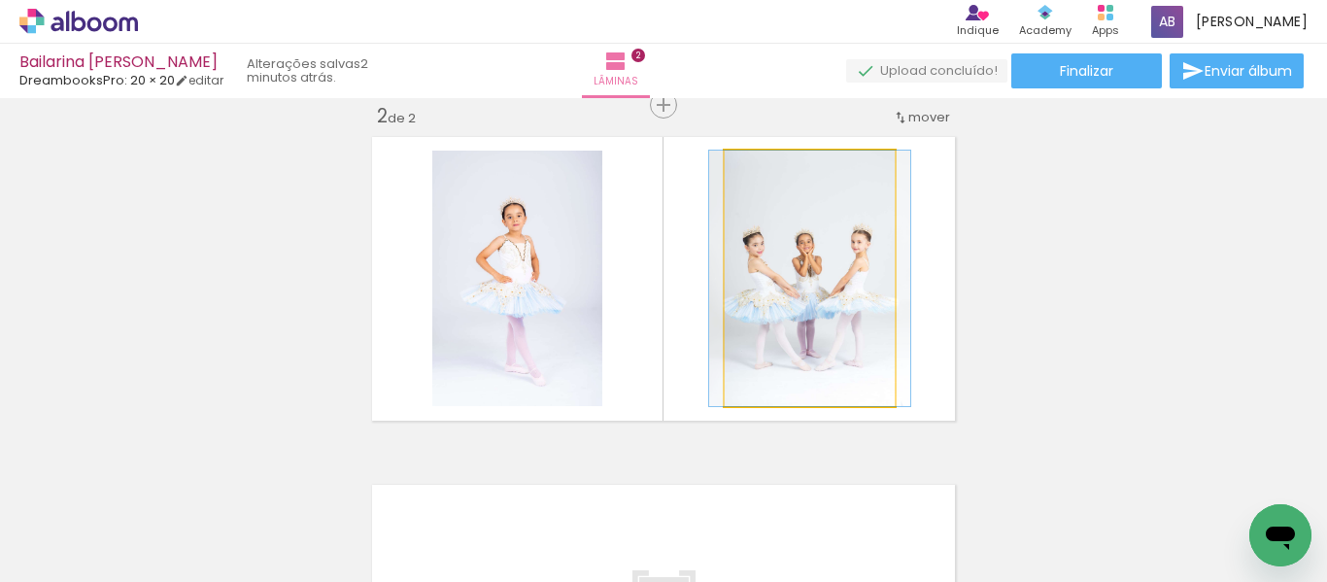
click at [803, 318] on quentale-photo at bounding box center [809, 278] width 170 height 255
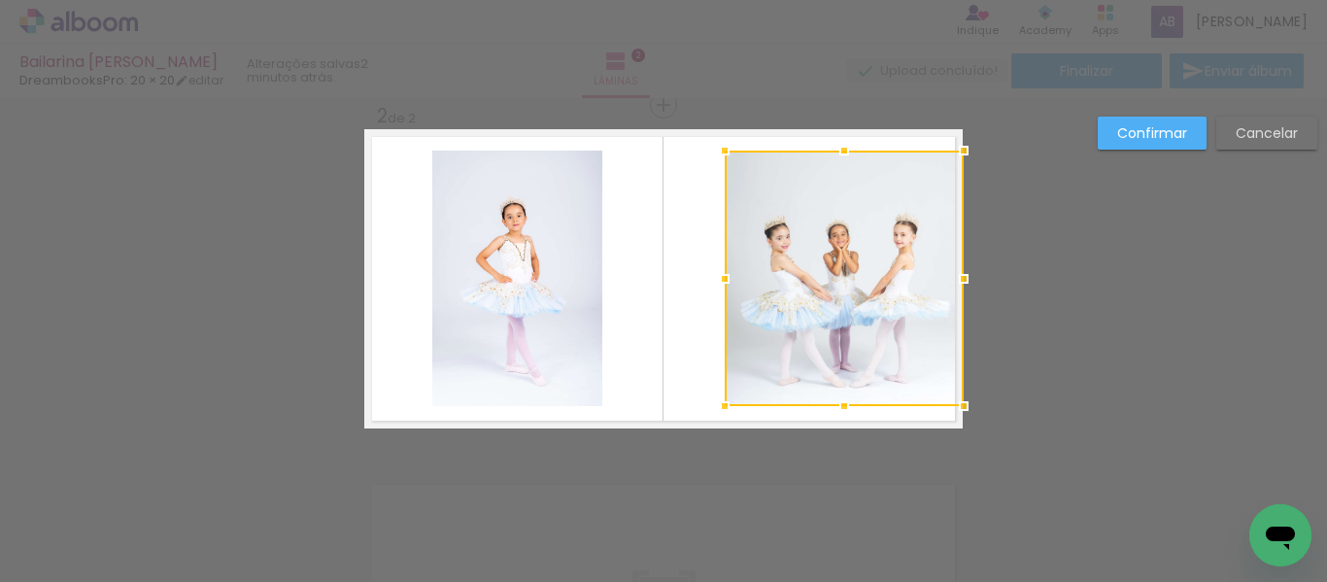
drag, startPoint x: 891, startPoint y: 278, endPoint x: 948, endPoint y: 278, distance: 57.3
click at [948, 278] on div at bounding box center [963, 278] width 39 height 39
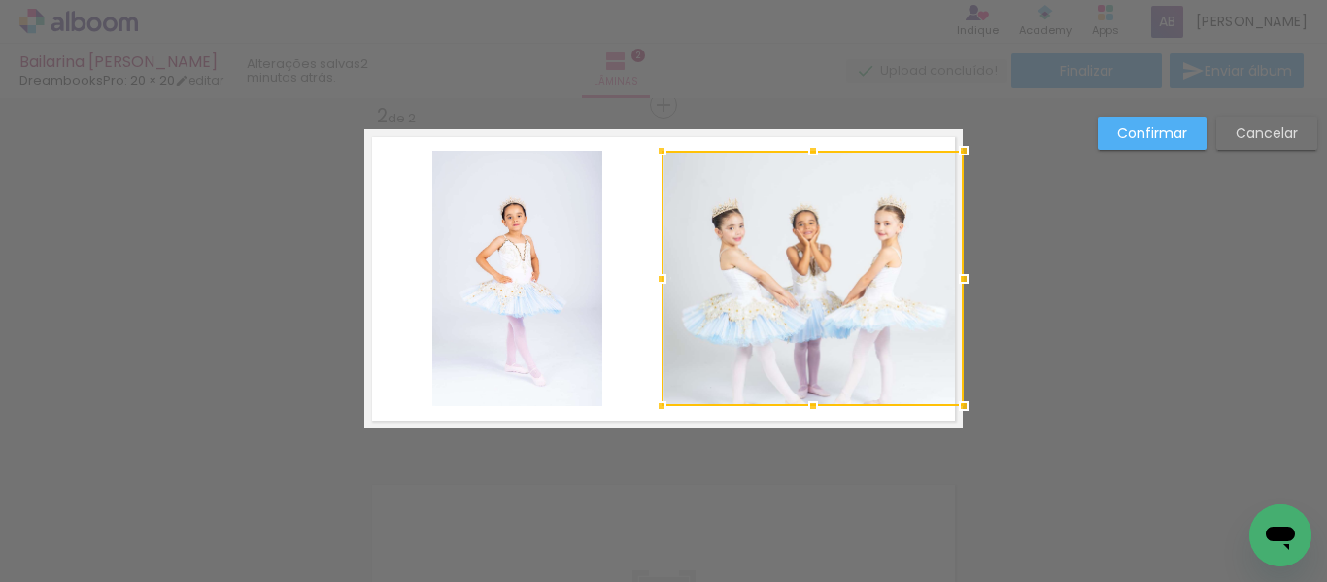
drag, startPoint x: 710, startPoint y: 280, endPoint x: 662, endPoint y: 282, distance: 47.6
click at [662, 282] on div at bounding box center [661, 278] width 39 height 39
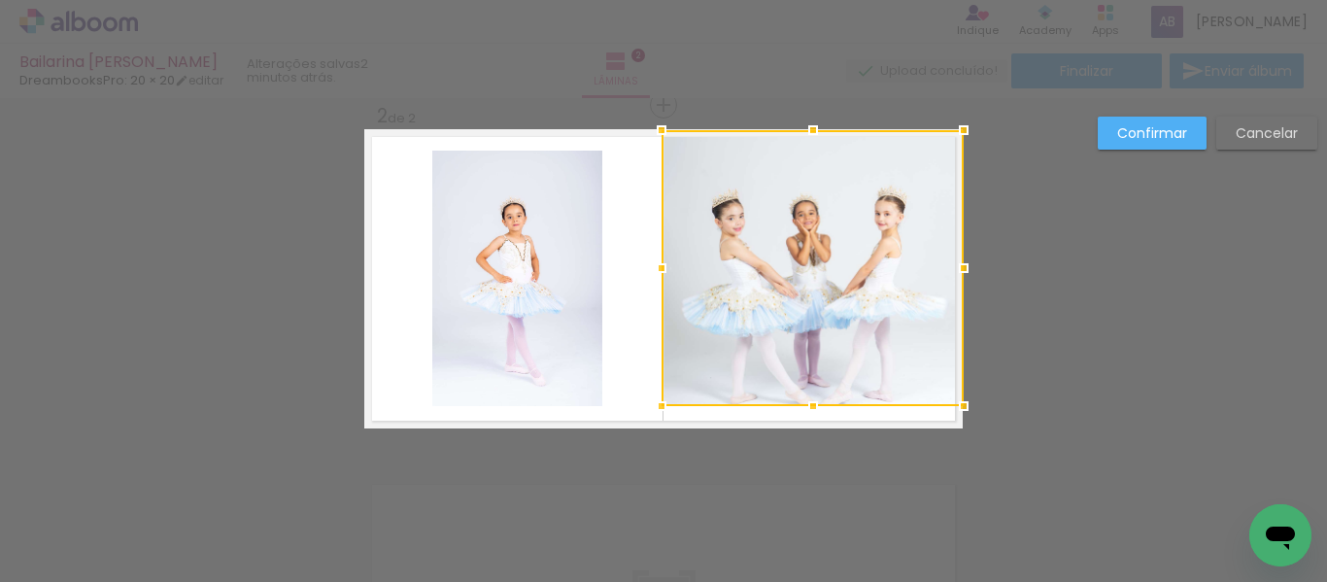
drag, startPoint x: 803, startPoint y: 150, endPoint x: 804, endPoint y: 132, distance: 17.5
click at [804, 132] on div at bounding box center [812, 130] width 39 height 39
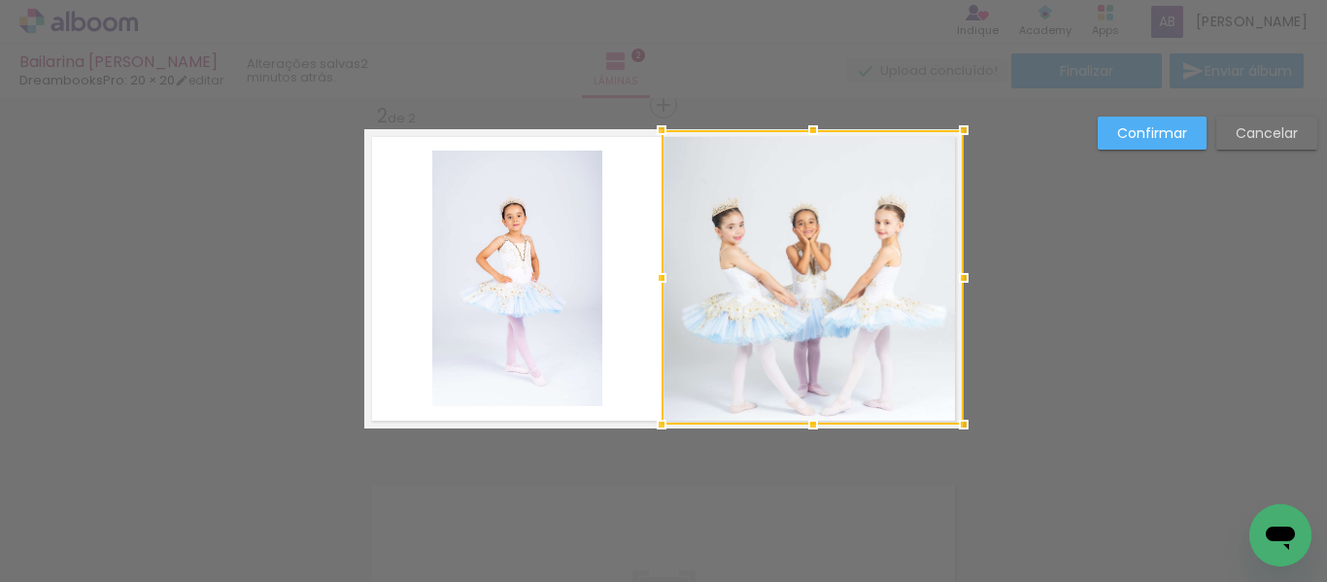
drag, startPoint x: 806, startPoint y: 403, endPoint x: 808, endPoint y: 419, distance: 15.7
click at [808, 419] on div at bounding box center [812, 424] width 39 height 39
click at [1153, 119] on paper-button "Confirmar" at bounding box center [1151, 133] width 109 height 33
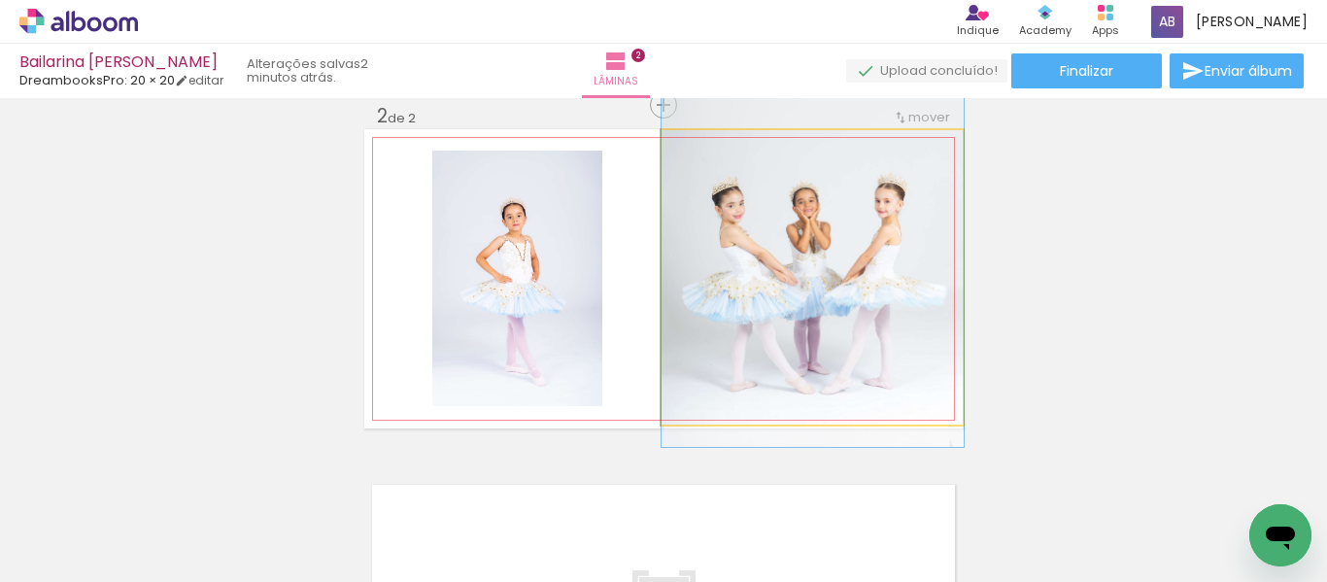
drag, startPoint x: 820, startPoint y: 311, endPoint x: 820, endPoint y: 289, distance: 21.4
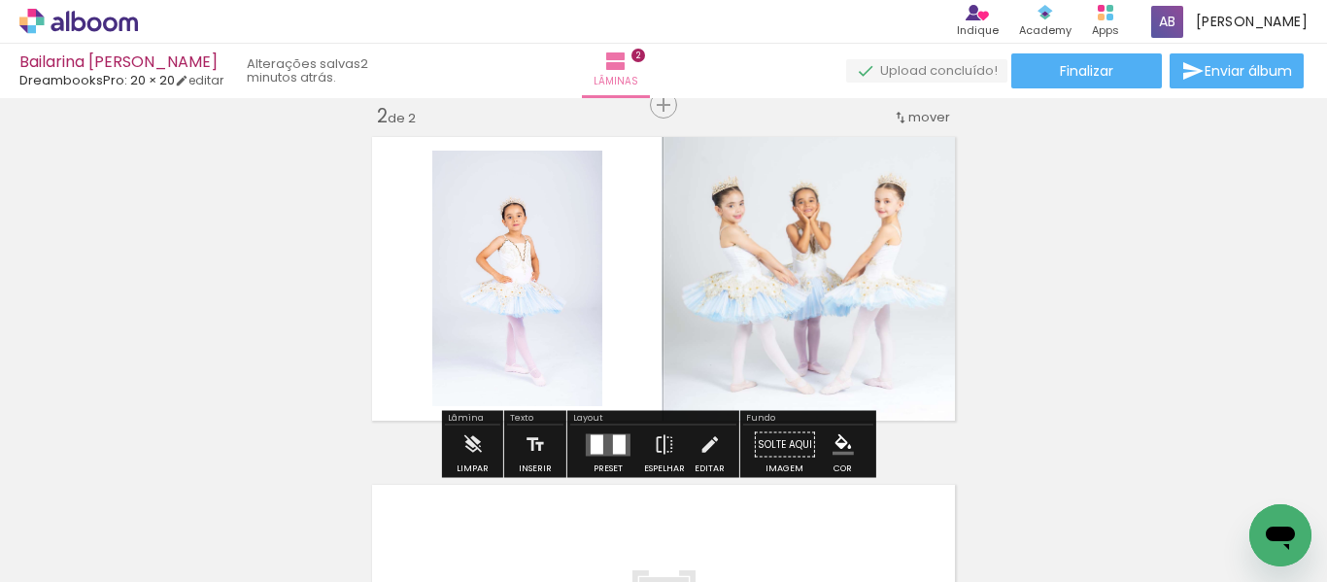
click at [1093, 303] on div "Inserir lâmina 1 de 2 Inserir lâmina 2 de 2" at bounding box center [663, 254] width 1327 height 1044
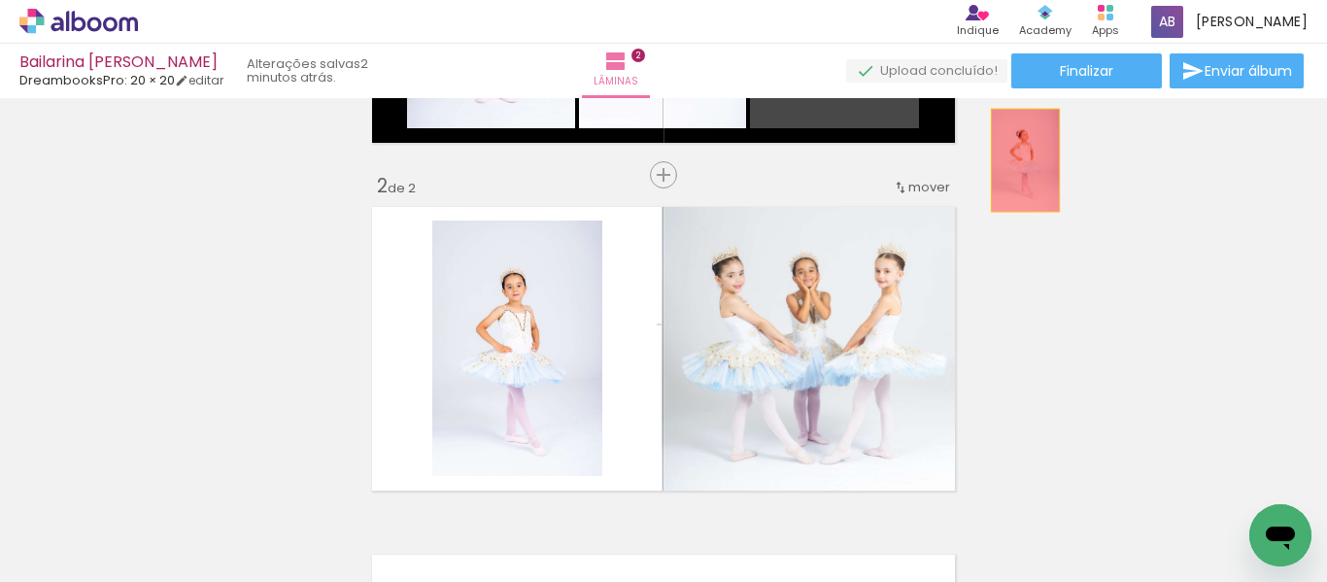
scroll to position [486, 0]
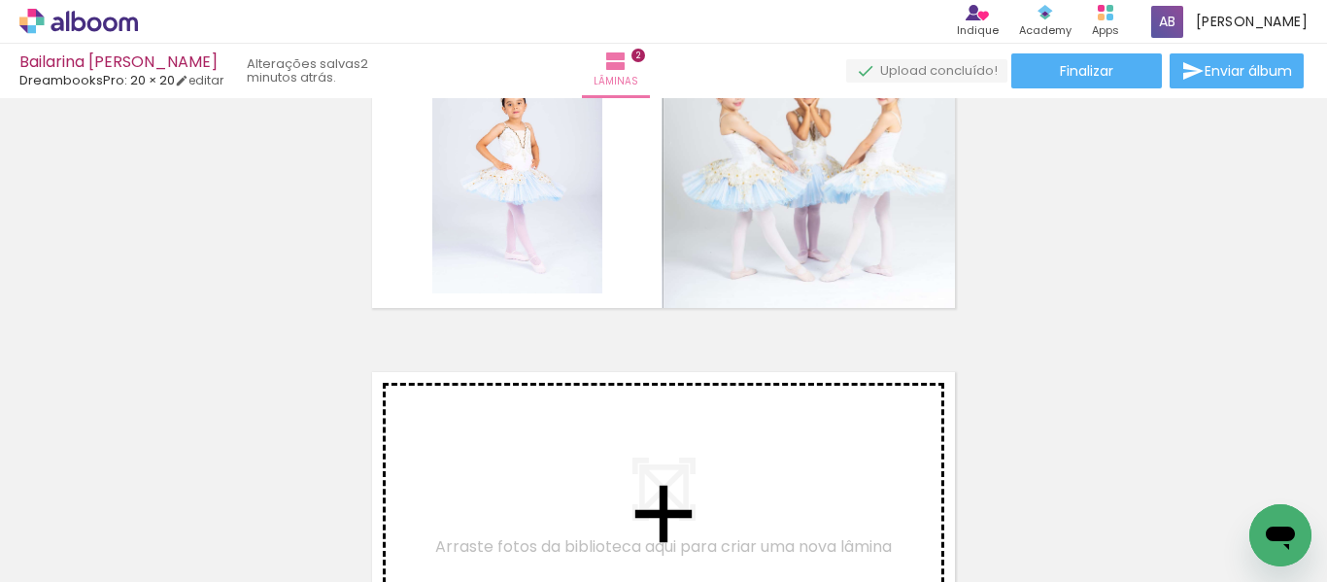
drag, startPoint x: 848, startPoint y: 268, endPoint x: 513, endPoint y: 412, distance: 364.6
click at [513, 412] on div "Inserir lâmina 1 de 2 Inserir lâmina 2 de 2" at bounding box center [663, 141] width 1327 height 1044
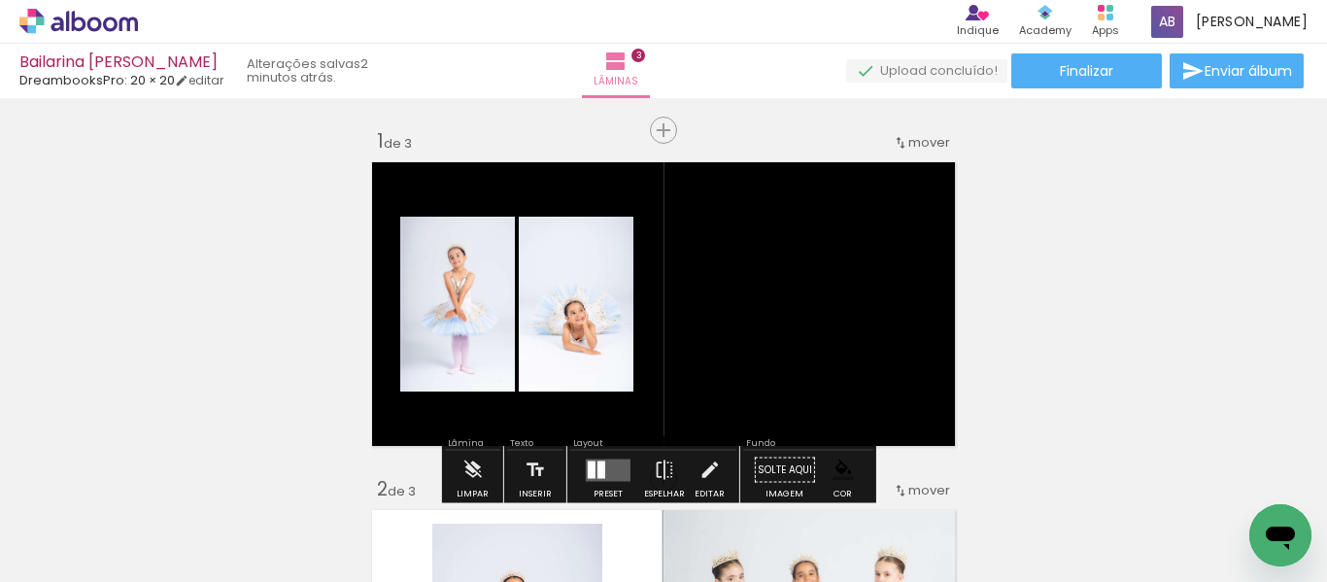
scroll to position [97, 0]
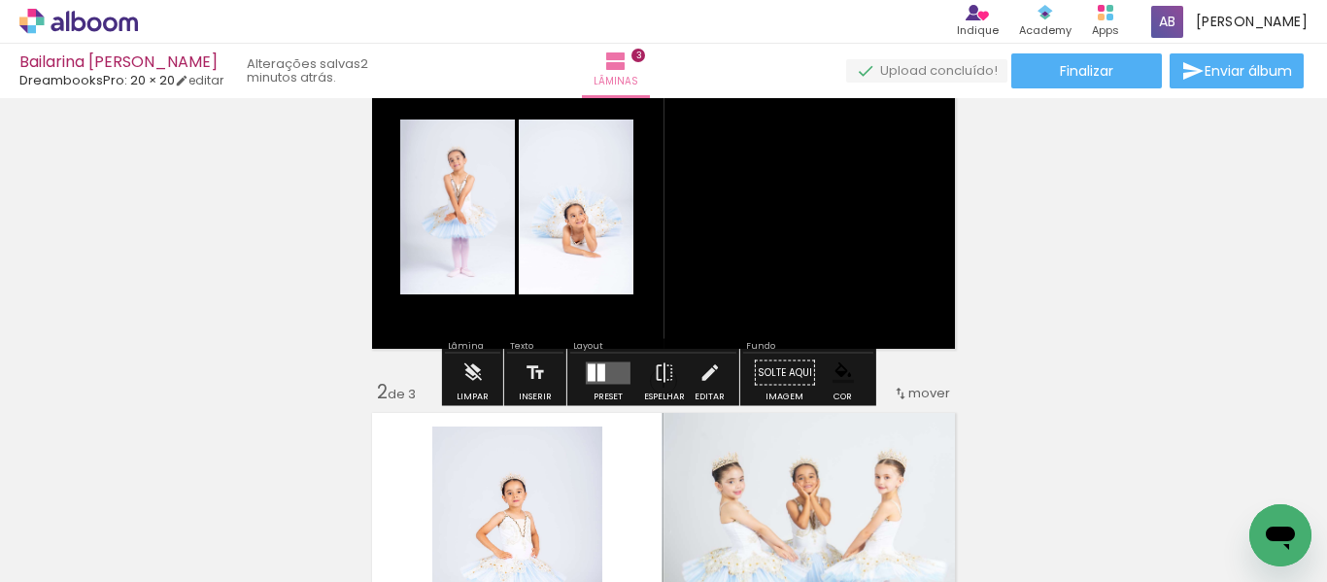
click at [603, 384] on div at bounding box center [608, 372] width 52 height 39
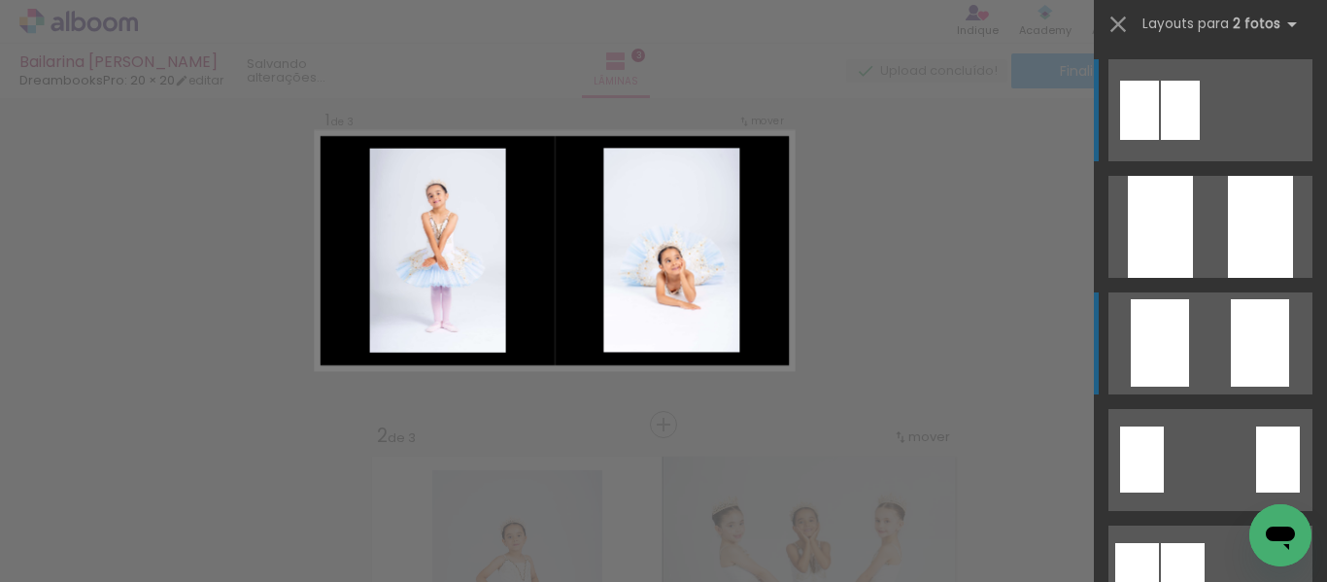
scroll to position [25, 0]
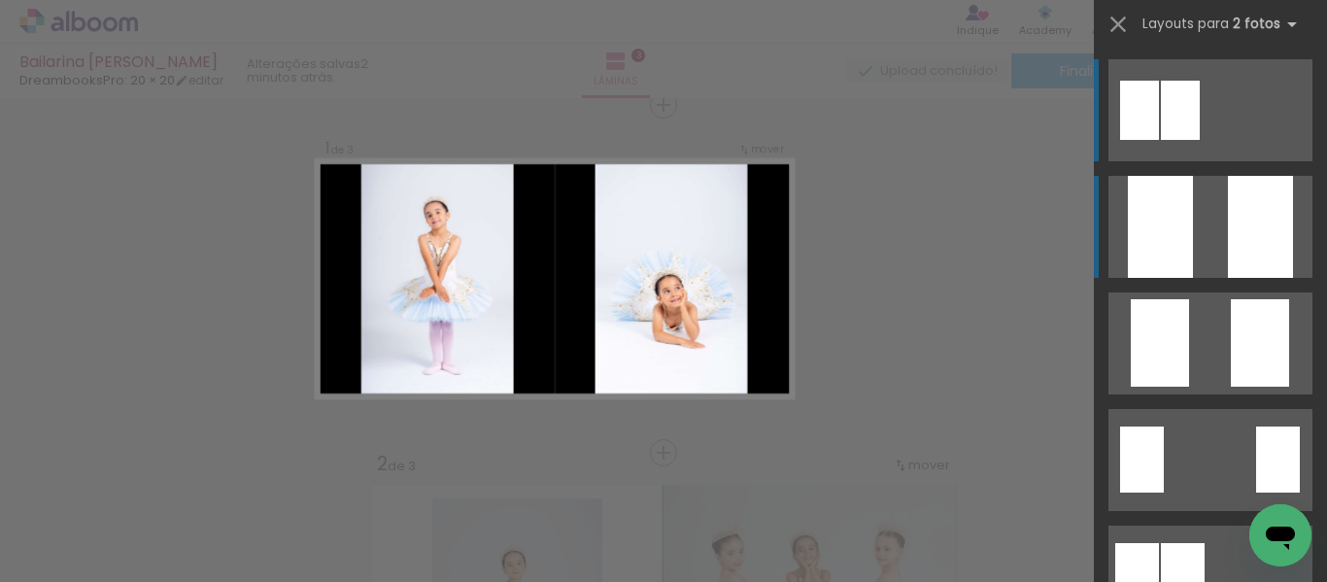
click at [1259, 255] on div at bounding box center [1260, 227] width 65 height 102
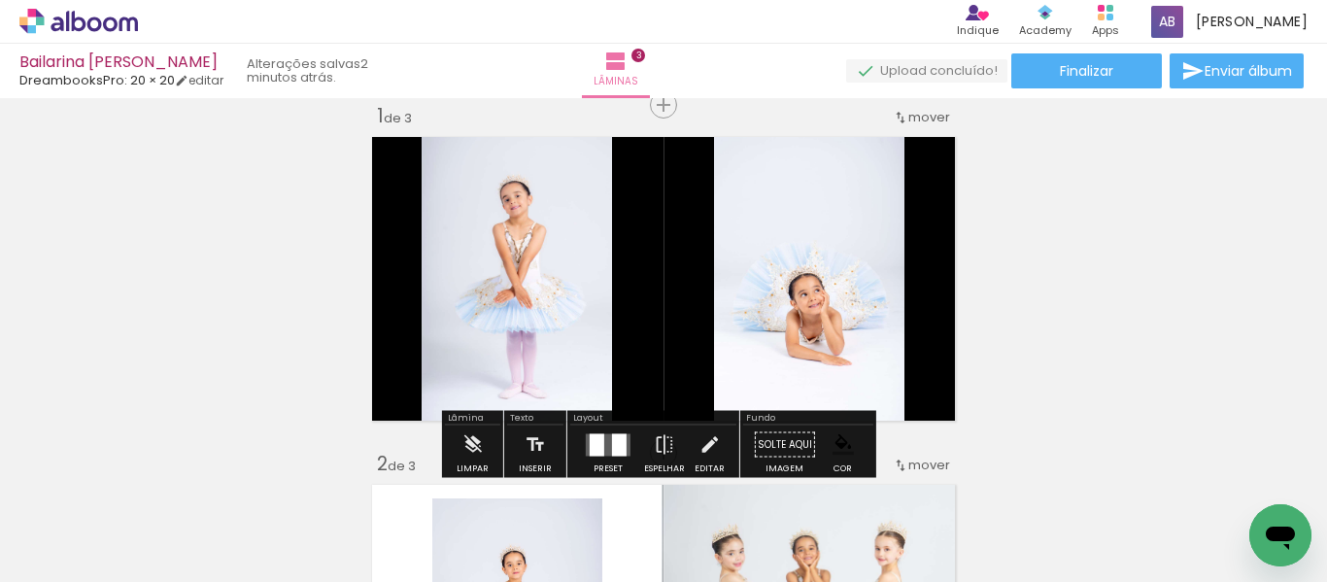
click at [817, 342] on quentale-photo at bounding box center [809, 278] width 190 height 299
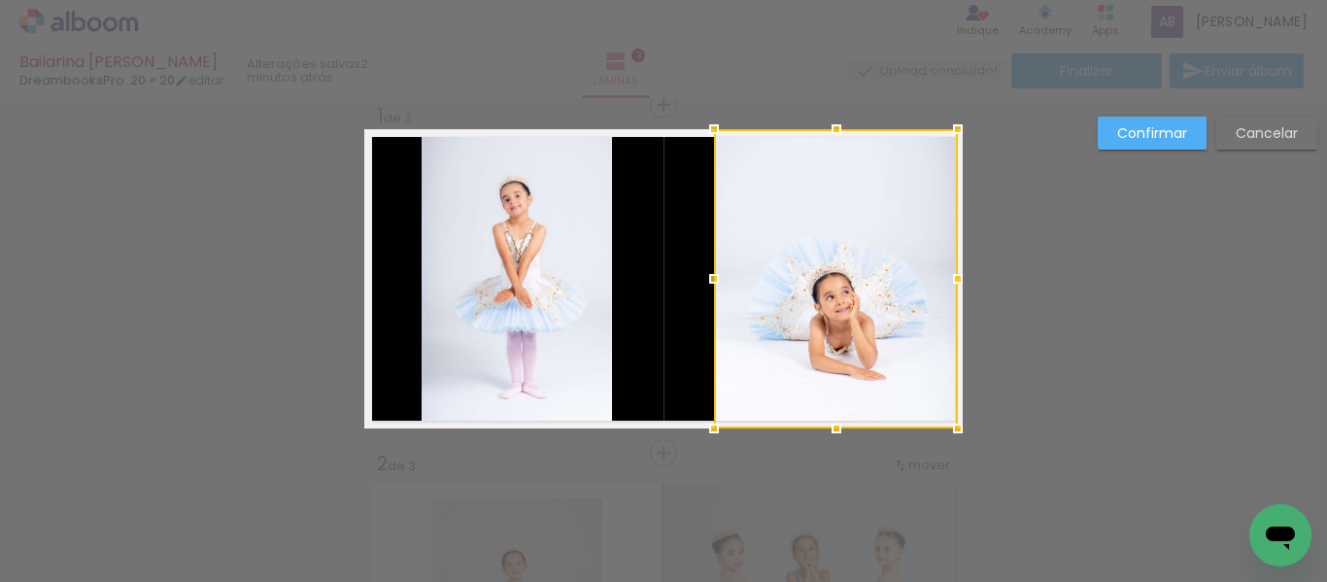
drag, startPoint x: 902, startPoint y: 279, endPoint x: 952, endPoint y: 281, distance: 49.6
click at [952, 281] on div at bounding box center [957, 278] width 39 height 39
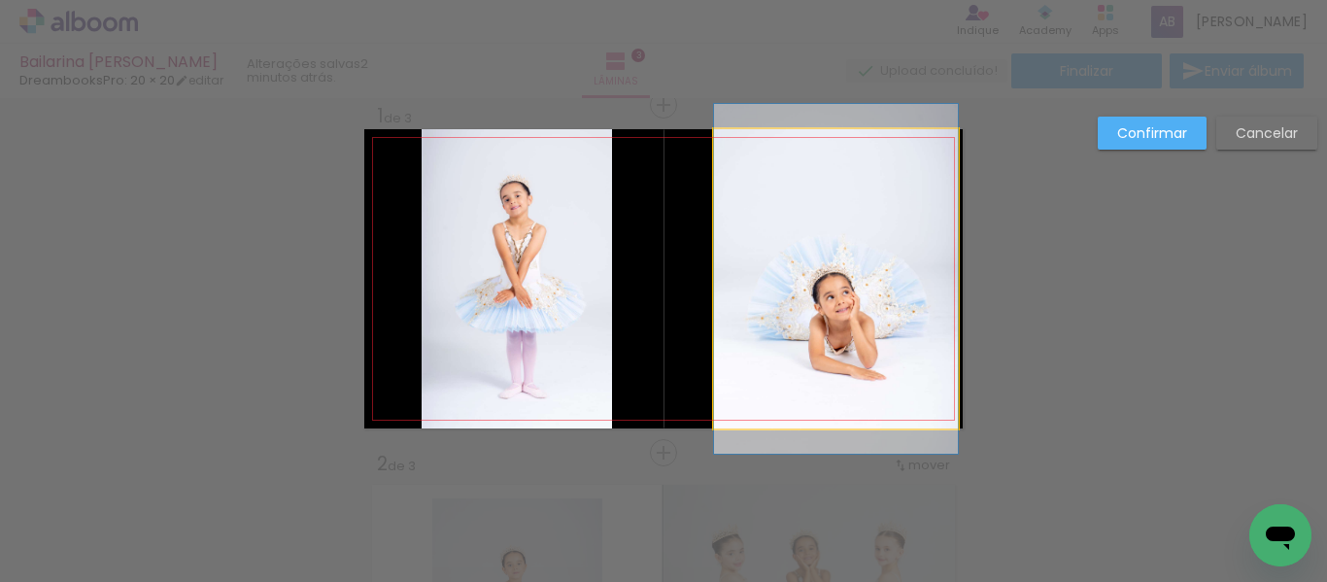
click at [714, 296] on quentale-photo at bounding box center [836, 278] width 244 height 299
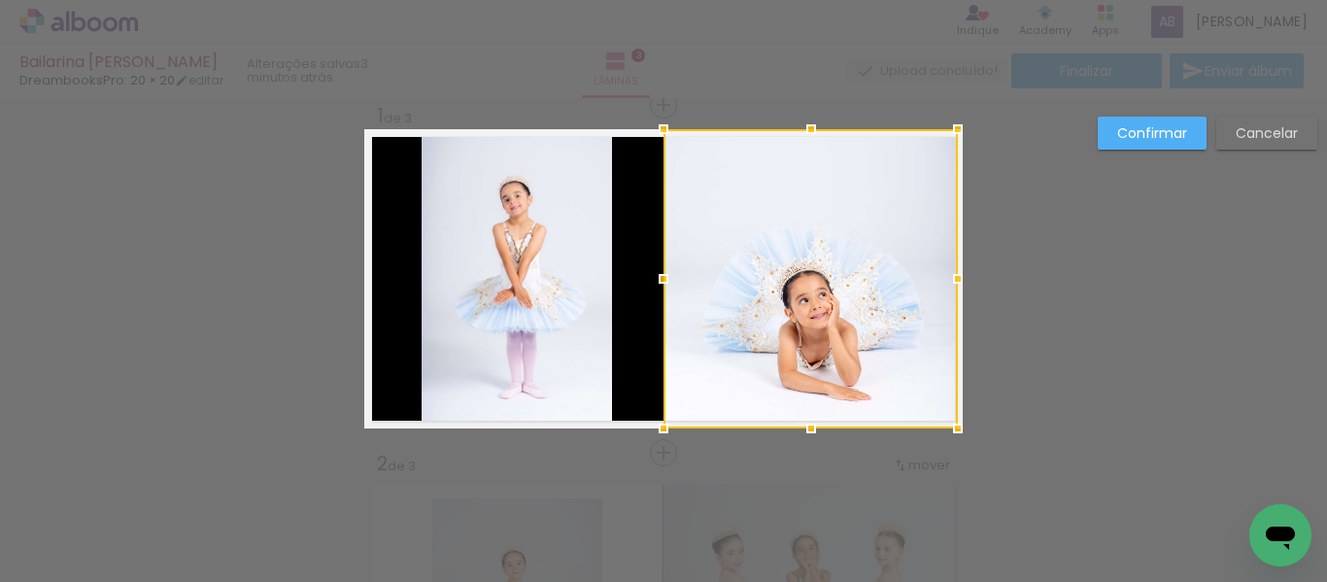
drag, startPoint x: 703, startPoint y: 279, endPoint x: 656, endPoint y: 291, distance: 49.2
click at [656, 291] on div at bounding box center [663, 278] width 39 height 39
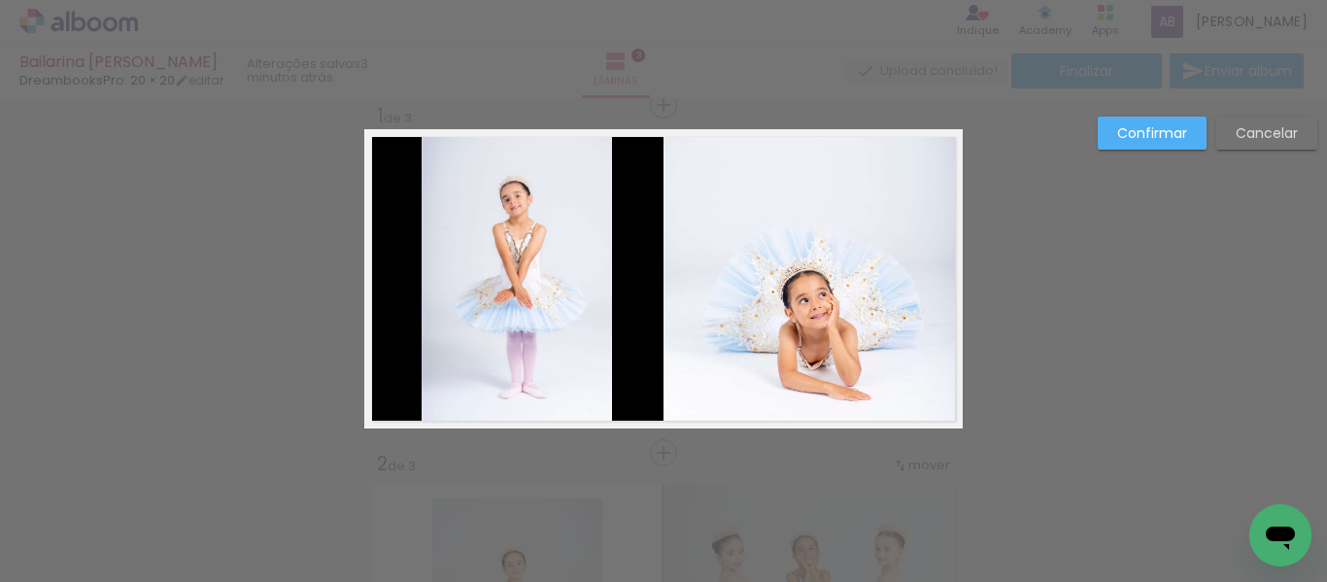
click at [548, 356] on quentale-photo at bounding box center [516, 278] width 190 height 299
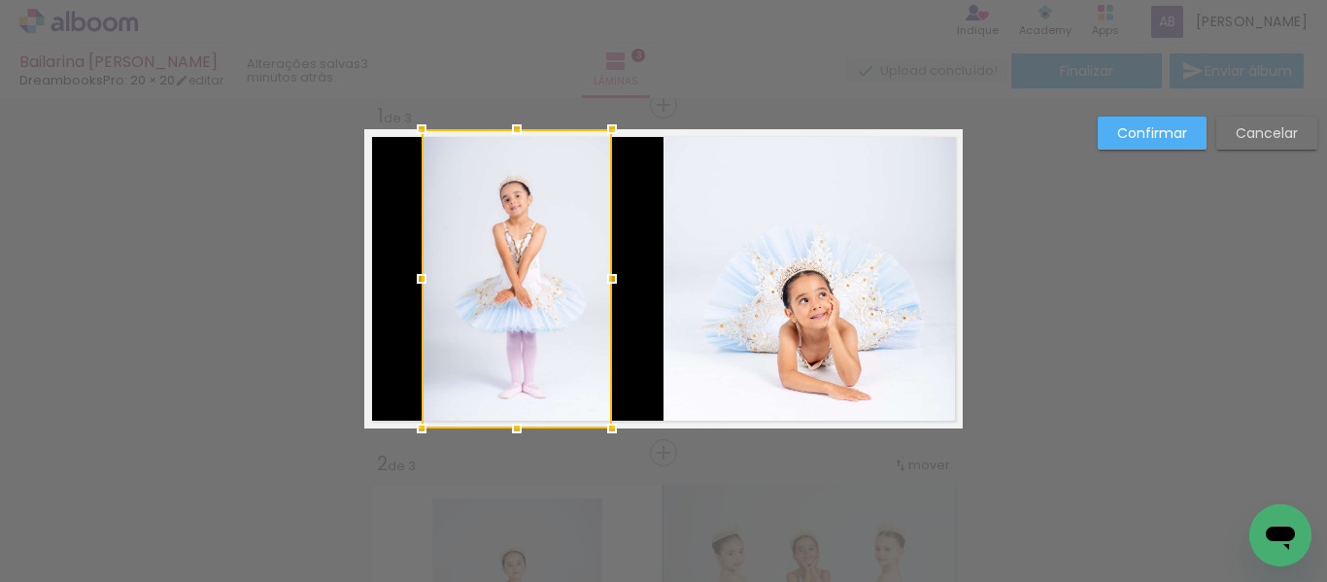
click at [548, 356] on div at bounding box center [516, 278] width 190 height 299
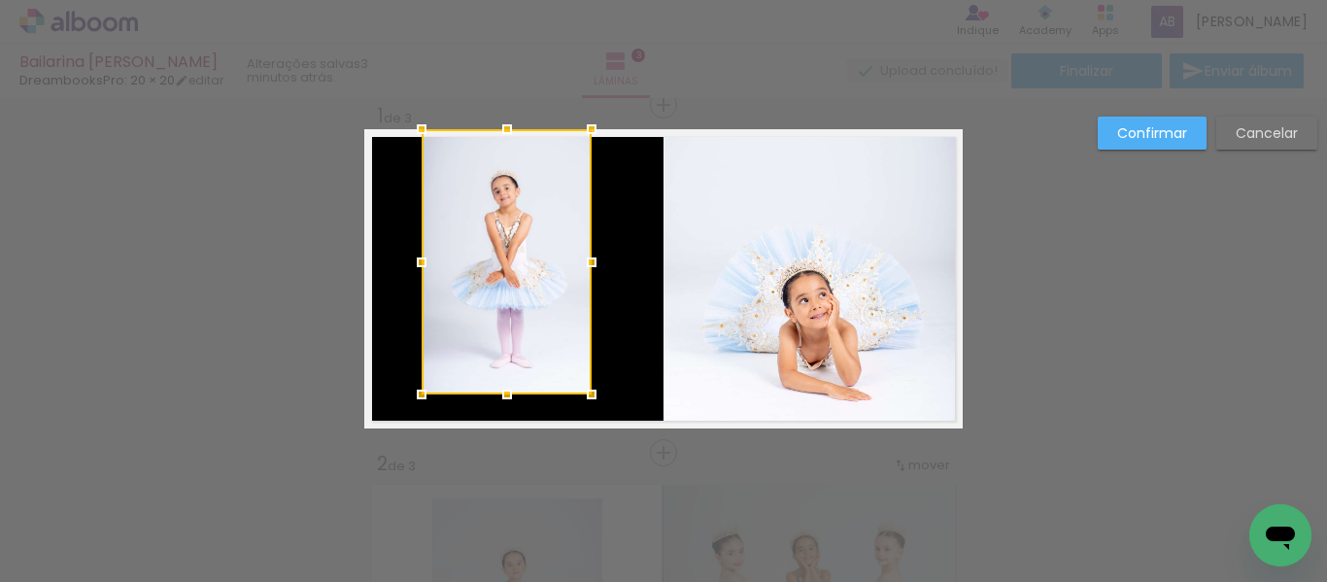
drag, startPoint x: 606, startPoint y: 433, endPoint x: 586, endPoint y: 399, distance: 39.6
click at [586, 399] on div at bounding box center [591, 394] width 39 height 39
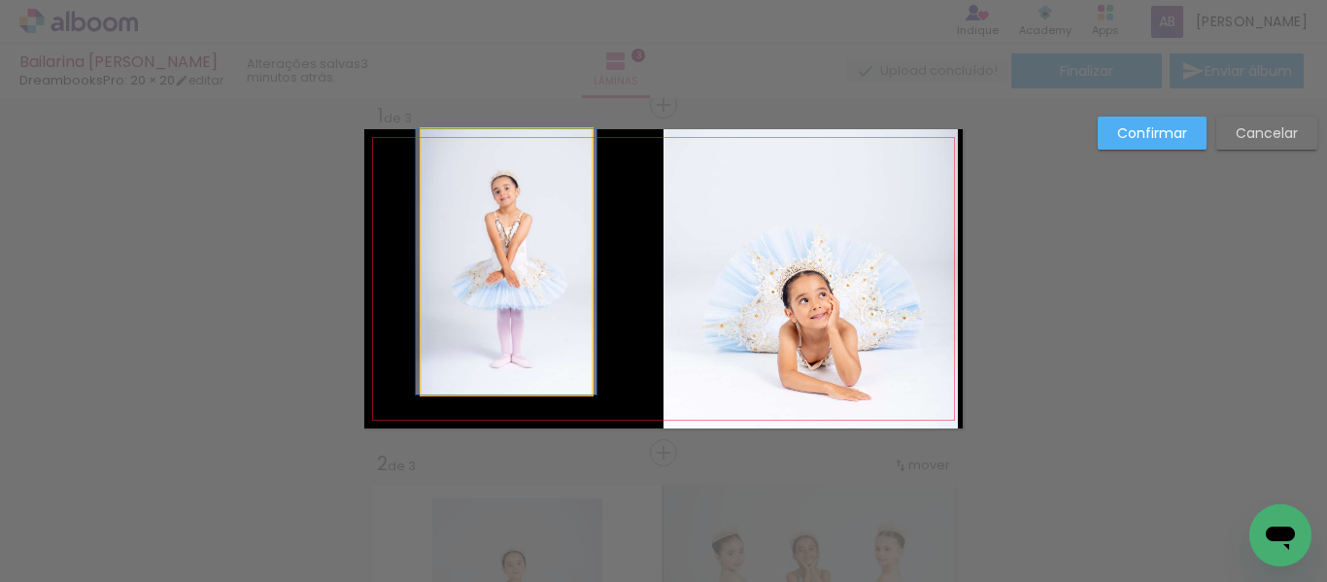
drag, startPoint x: 545, startPoint y: 320, endPoint x: 545, endPoint y: 347, distance: 26.2
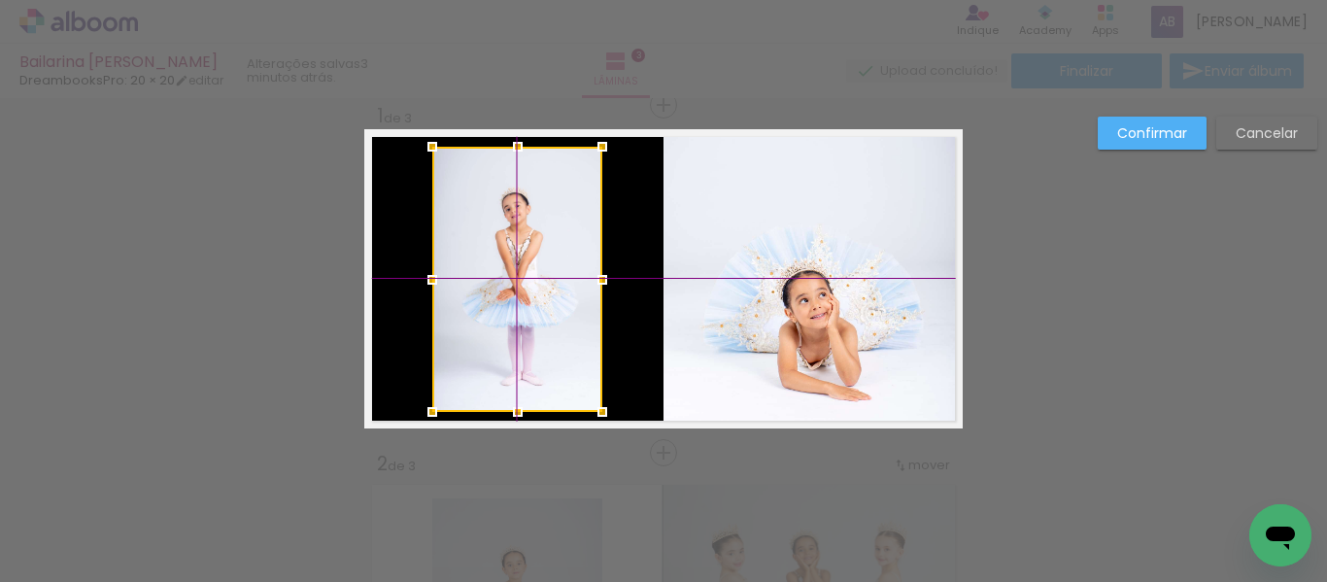
drag, startPoint x: 535, startPoint y: 306, endPoint x: 529, endPoint y: 317, distance: 12.2
click at [529, 317] on div at bounding box center [517, 279] width 170 height 265
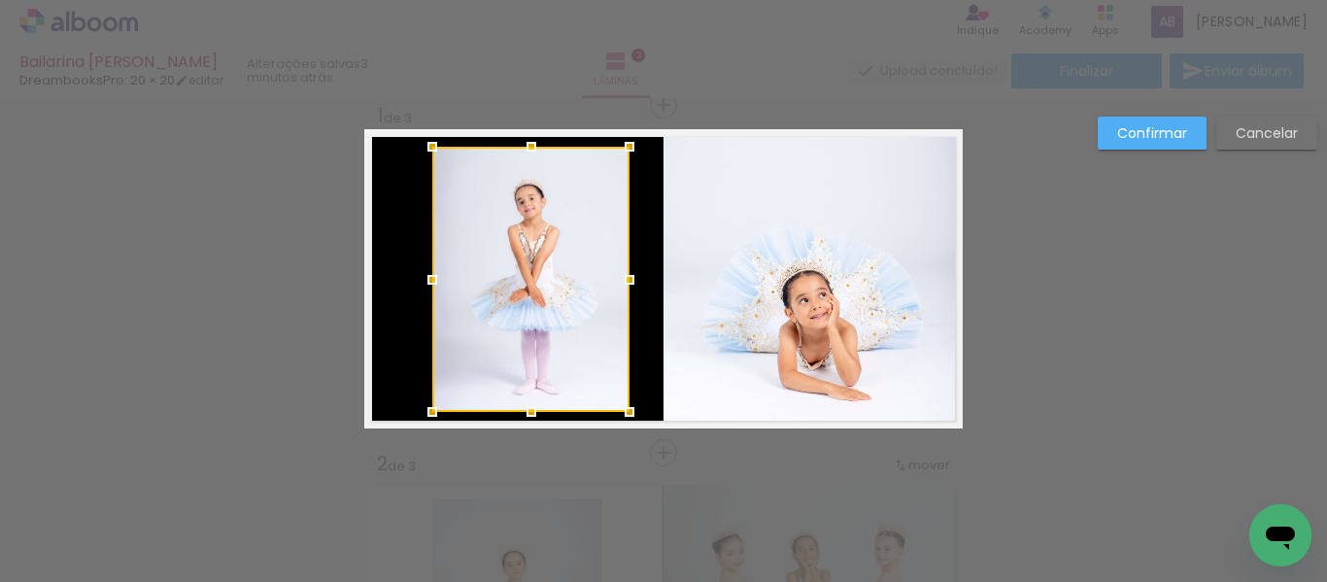
drag, startPoint x: 603, startPoint y: 280, endPoint x: 647, endPoint y: 277, distance: 43.8
click at [647, 277] on album-spread "1 de 3" at bounding box center [663, 278] width 598 height 299
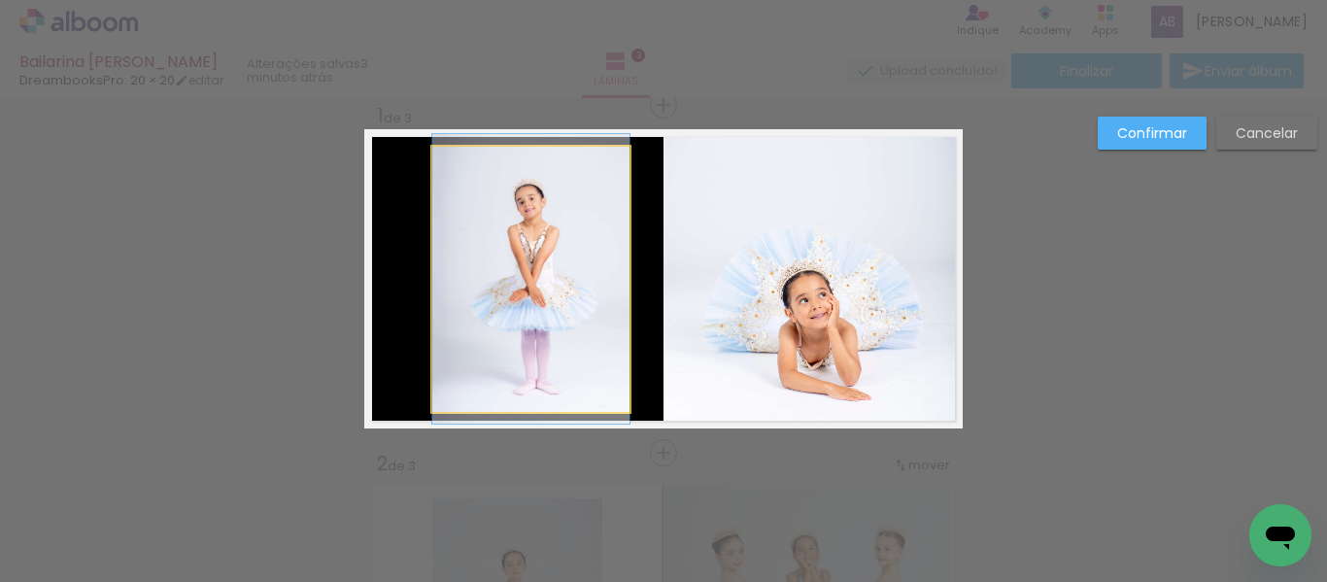
click at [444, 267] on quentale-photo at bounding box center [530, 279] width 197 height 265
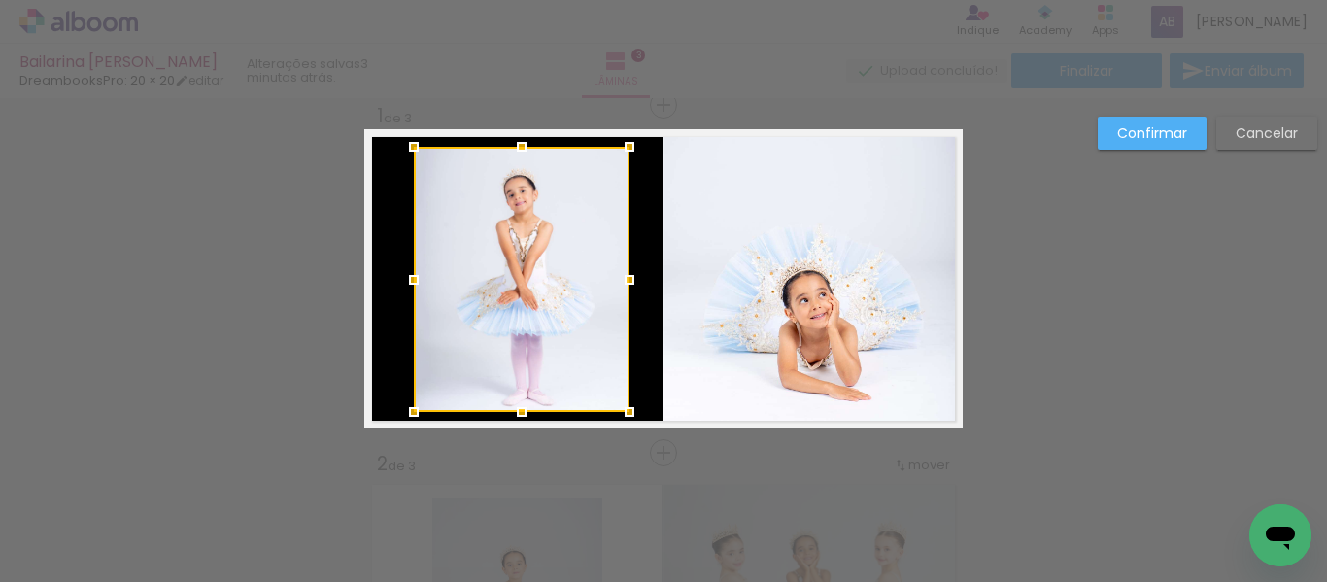
drag, startPoint x: 420, startPoint y: 277, endPoint x: 401, endPoint y: 286, distance: 20.9
click at [401, 286] on div at bounding box center [413, 279] width 39 height 39
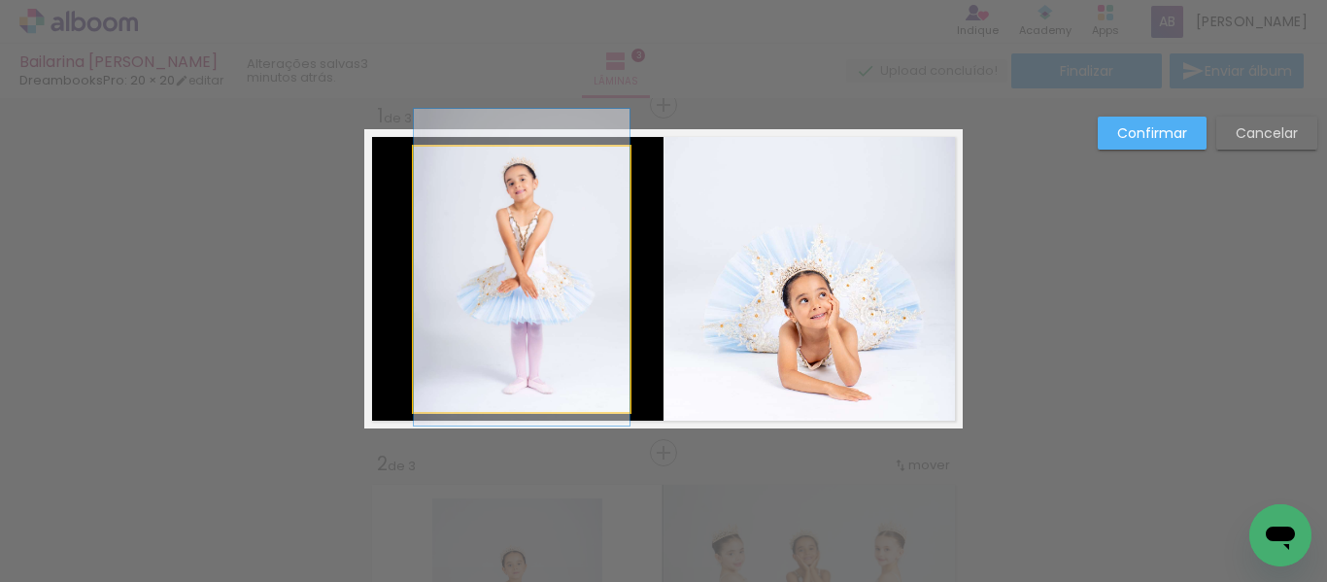
drag, startPoint x: 535, startPoint y: 311, endPoint x: 535, endPoint y: 299, distance: 11.7
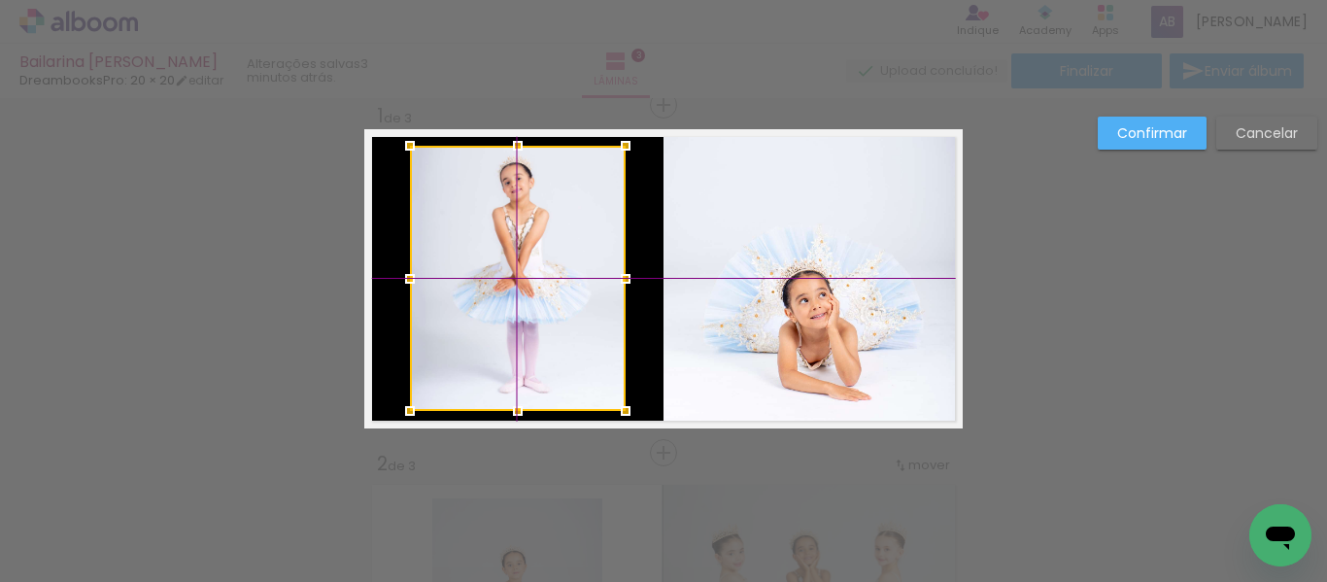
click at [513, 303] on div at bounding box center [518, 278] width 216 height 265
click at [639, 258] on quentale-layouter at bounding box center [663, 278] width 598 height 299
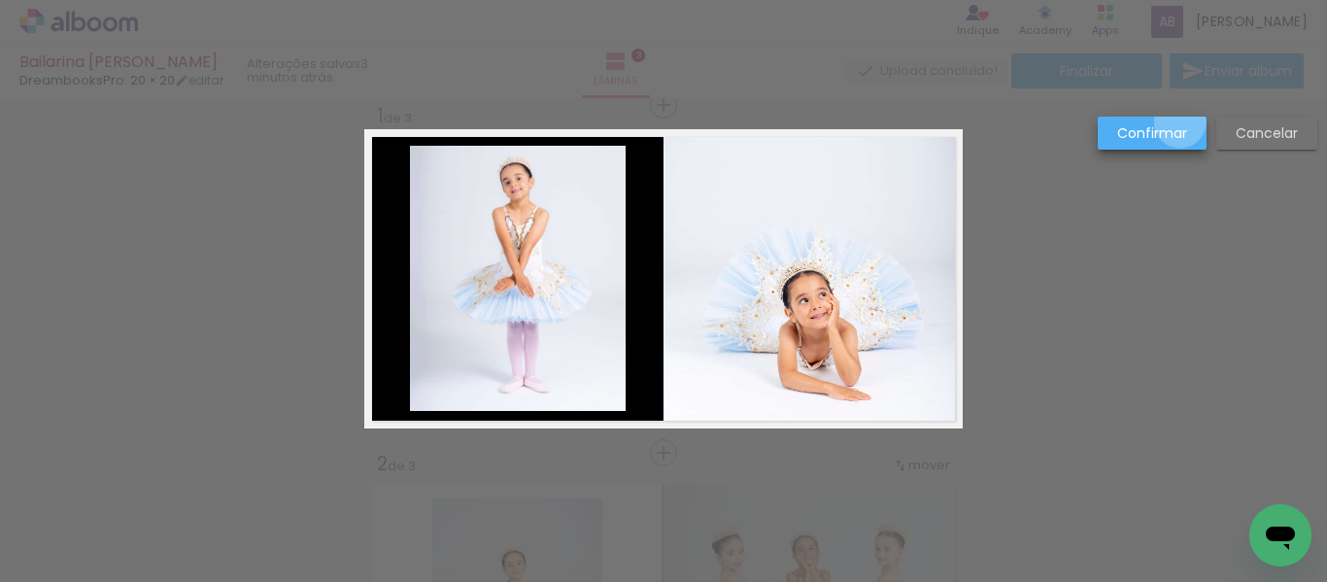
click at [1180, 122] on paper-button "Confirmar" at bounding box center [1151, 133] width 109 height 33
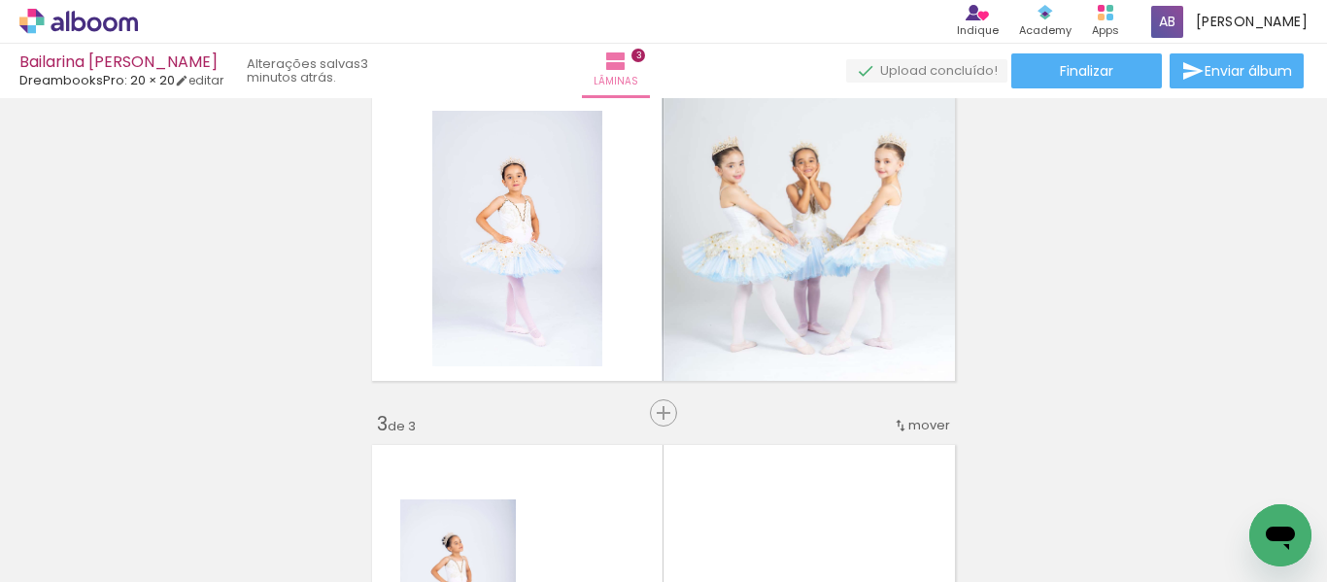
scroll to position [414, 0]
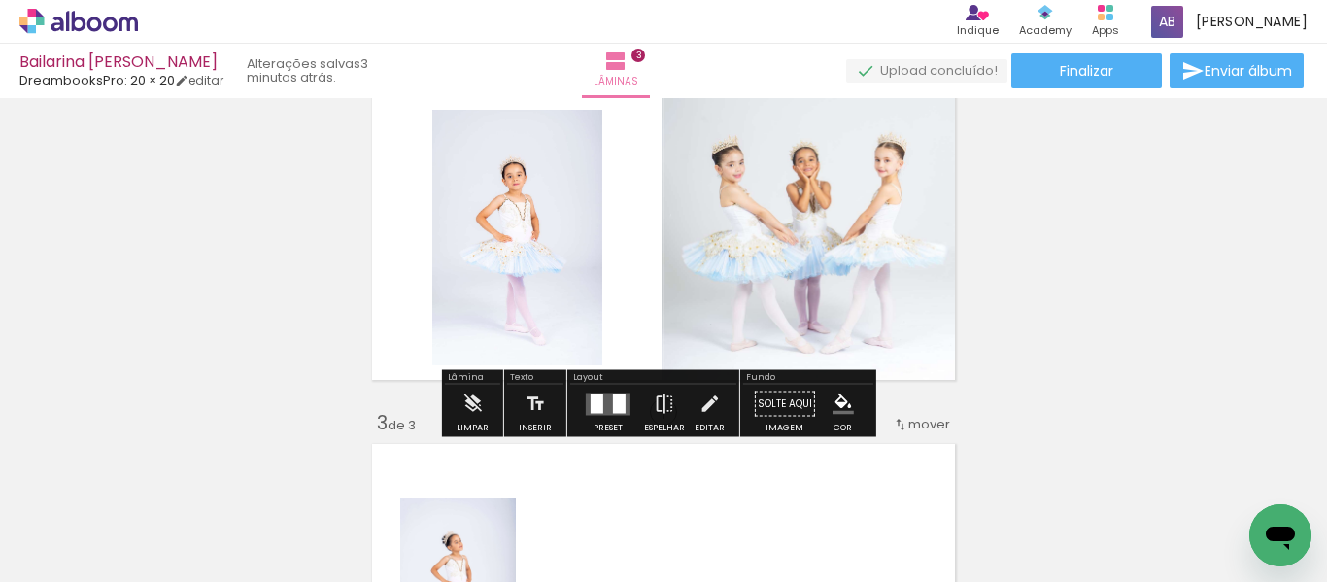
click at [836, 403] on iron-icon "color picker" at bounding box center [842, 403] width 21 height 21
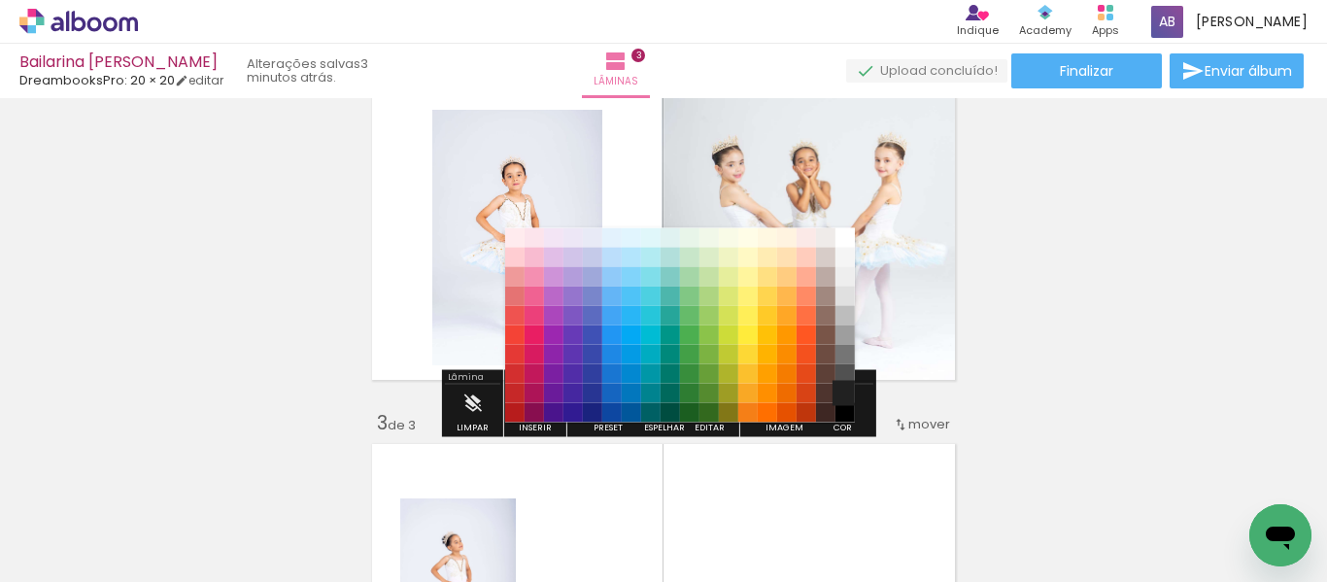
click at [846, 396] on paper-item "#212121" at bounding box center [844, 393] width 19 height 19
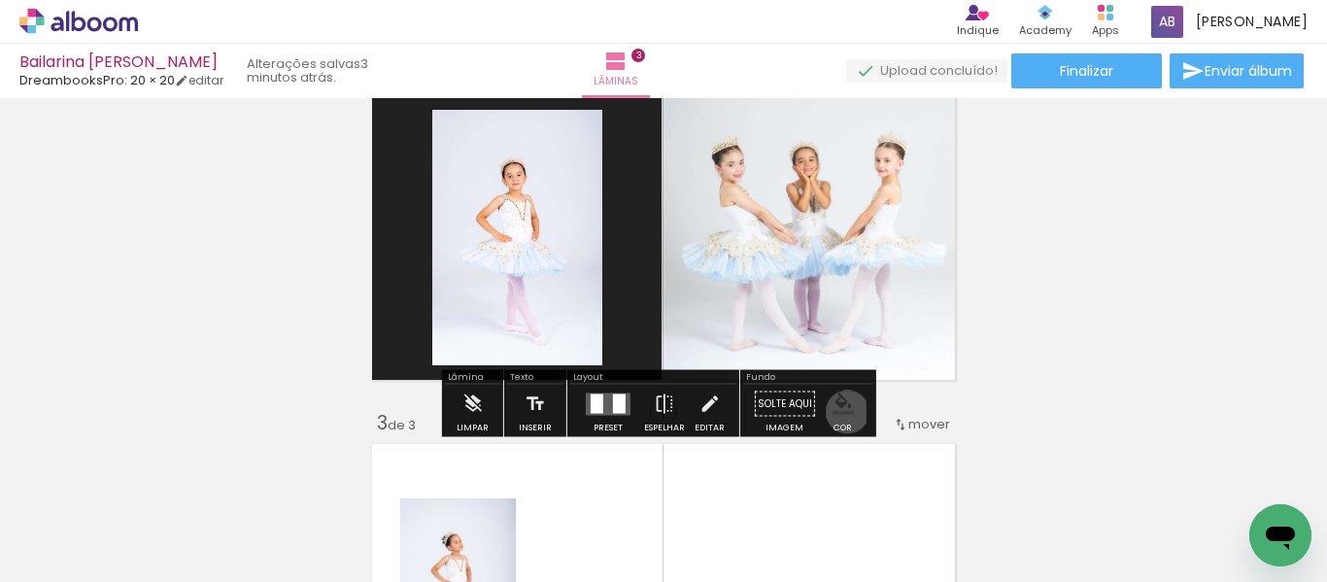
click at [840, 412] on iron-icon "color picker" at bounding box center [842, 403] width 21 height 21
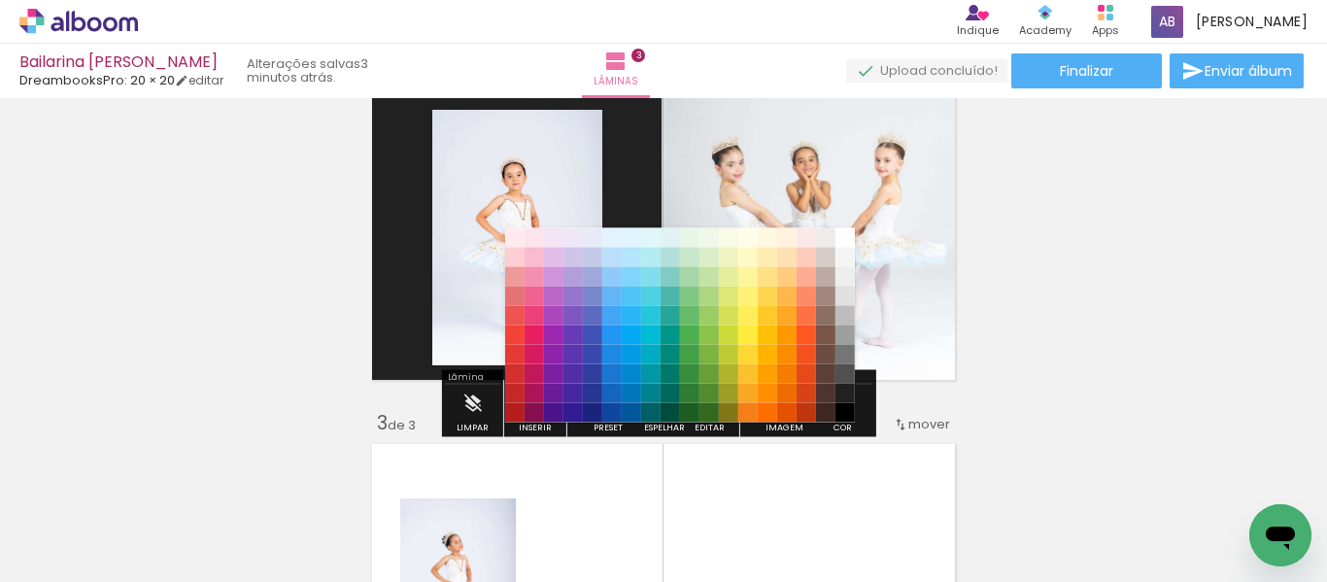
click at [841, 412] on paper-item "#000000" at bounding box center [844, 412] width 19 height 19
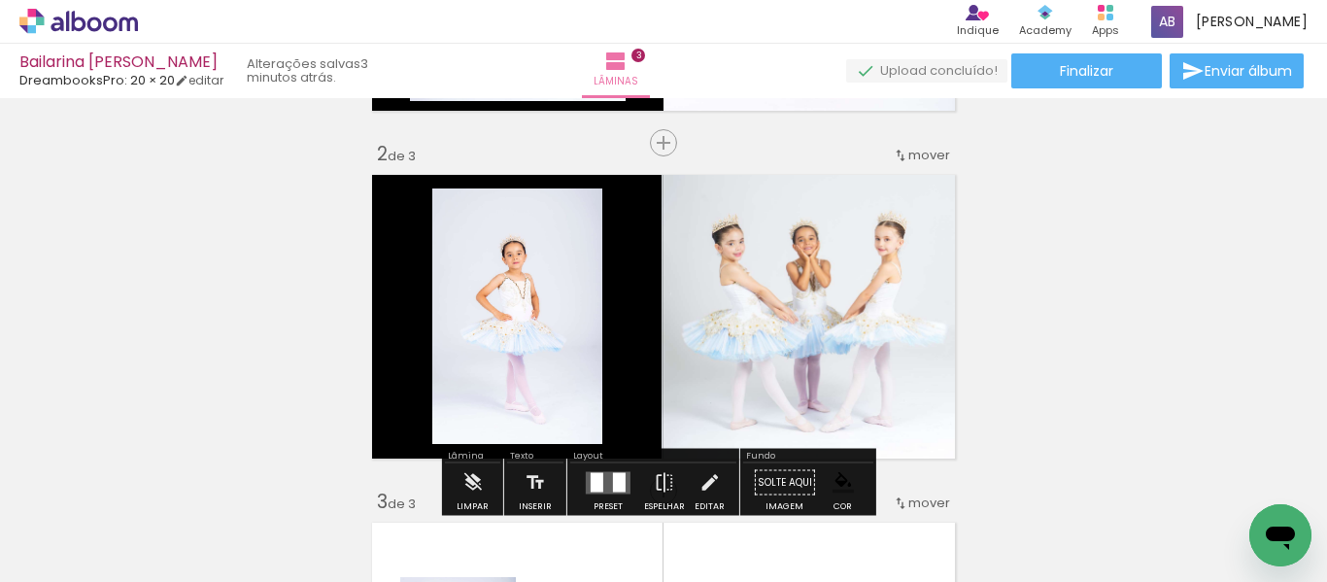
scroll to position [219, 0]
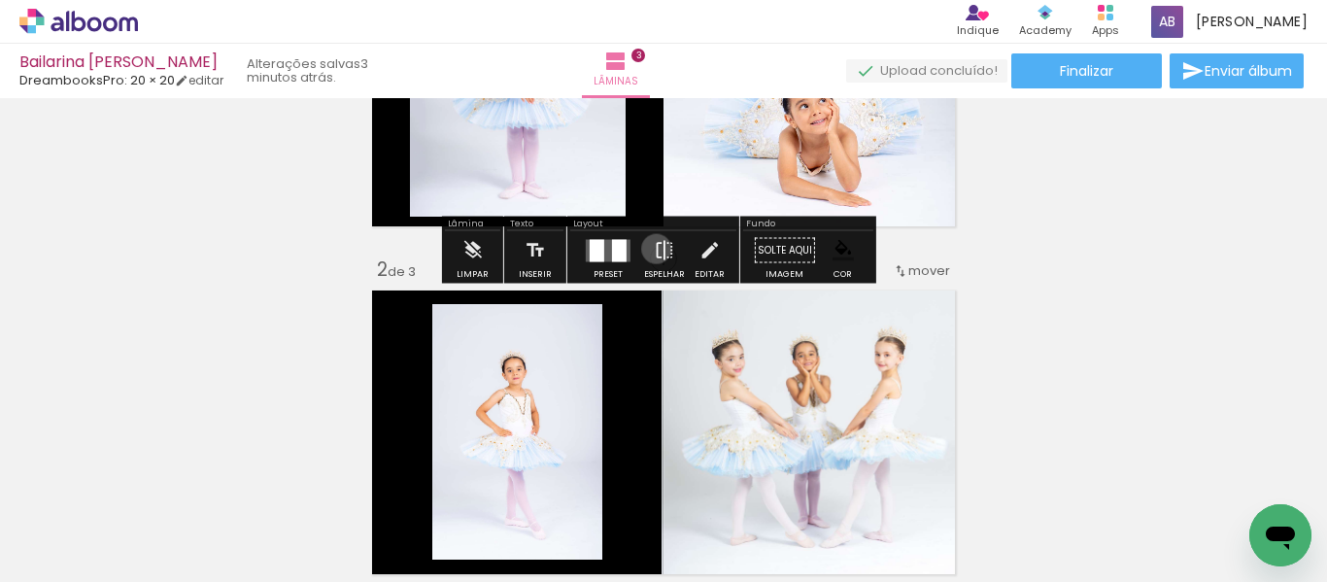
click at [654, 249] on iron-icon at bounding box center [664, 250] width 21 height 39
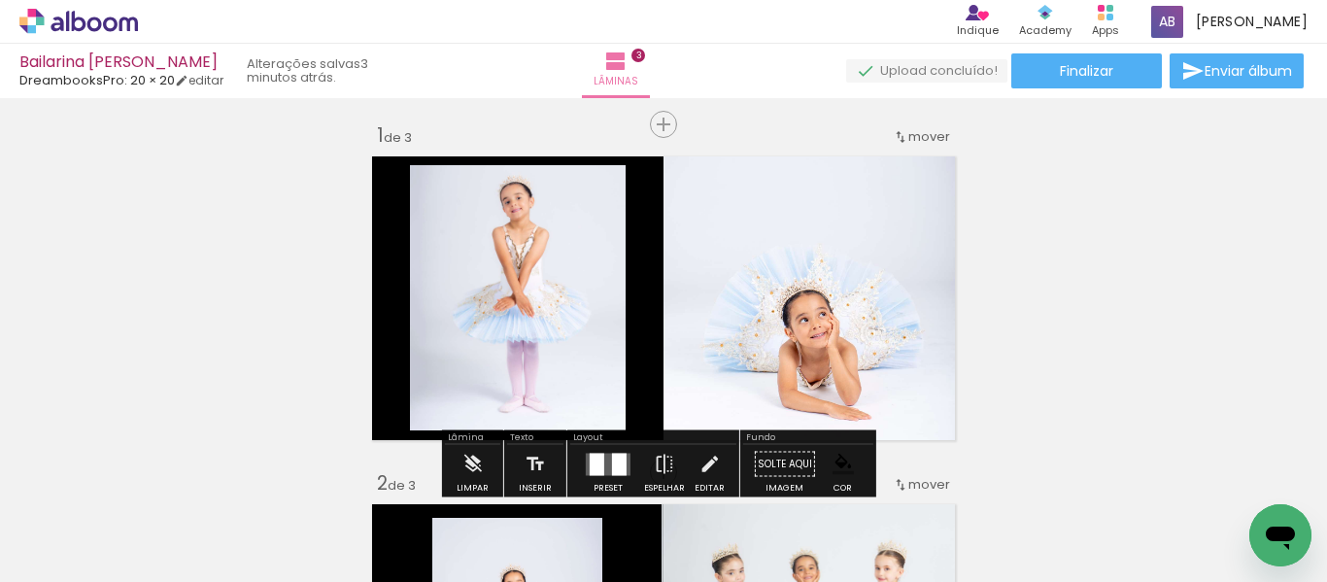
scroll to position [0, 0]
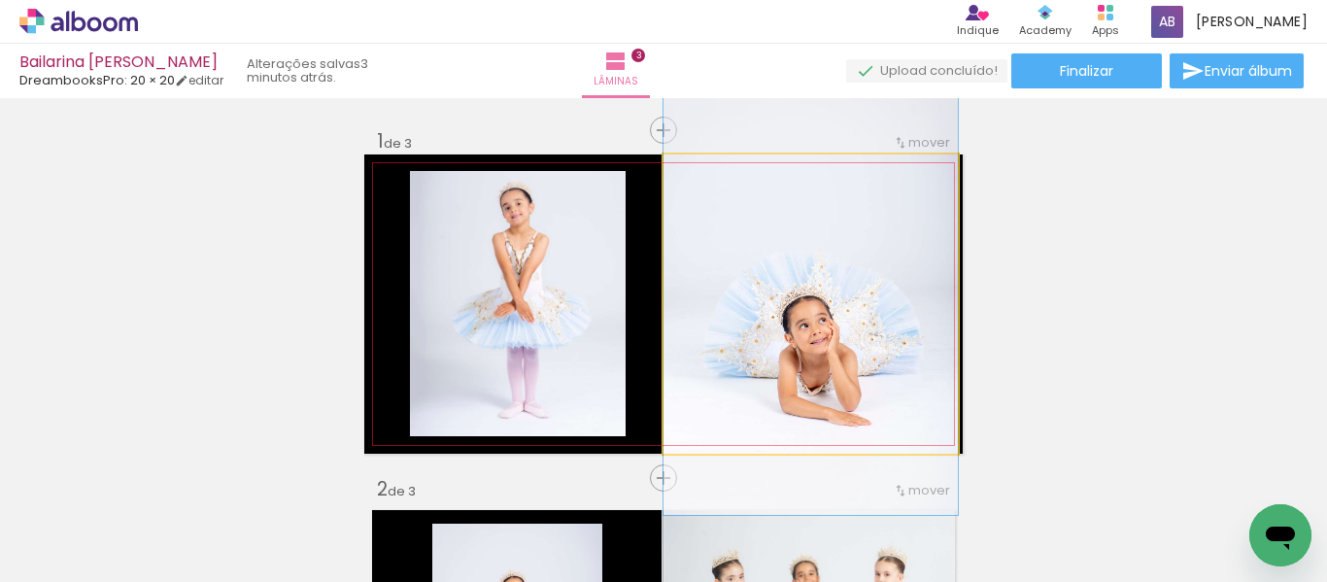
click at [790, 290] on quentale-photo at bounding box center [810, 303] width 294 height 299
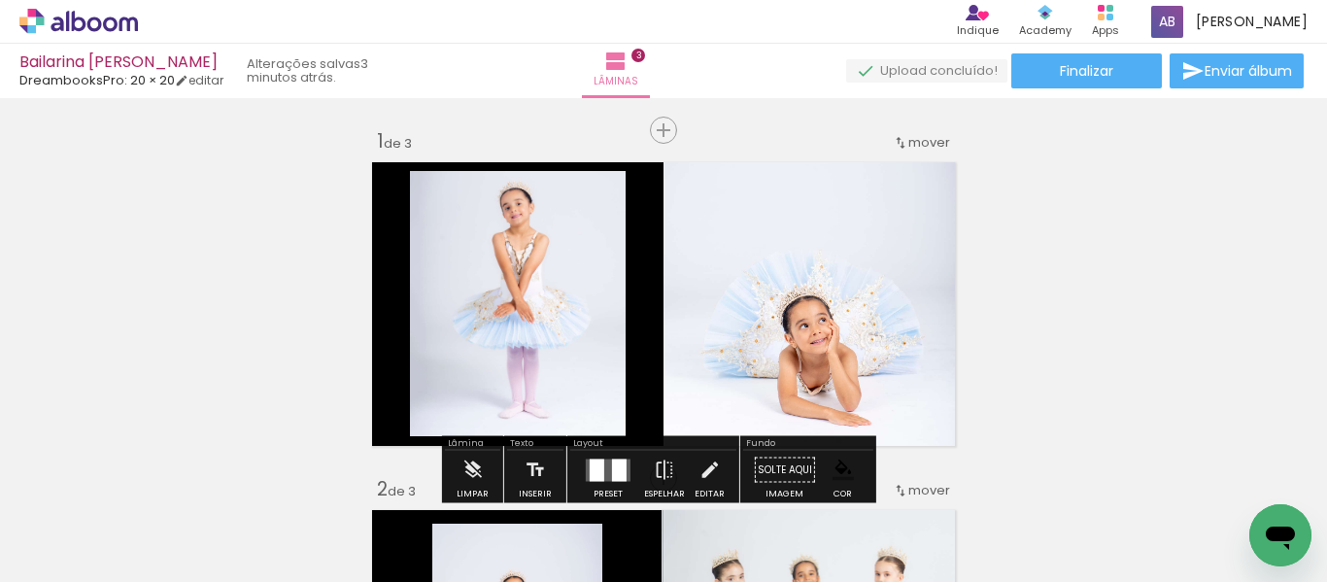
click at [790, 290] on quentale-photo at bounding box center [810, 303] width 294 height 299
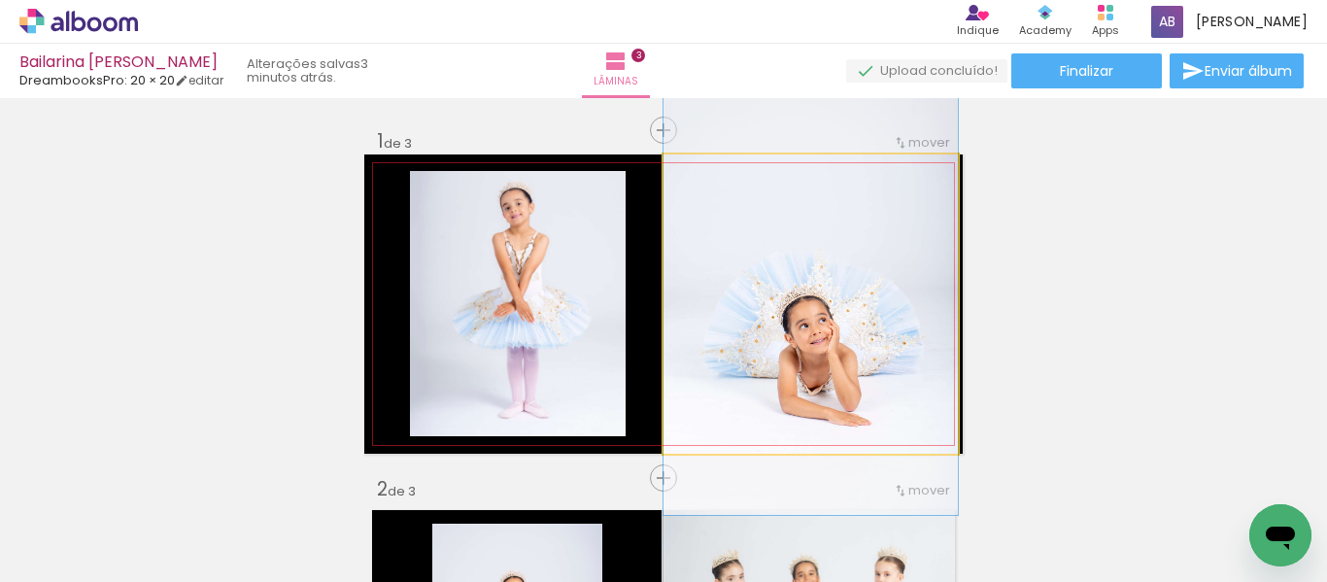
click at [791, 305] on quentale-photo at bounding box center [810, 303] width 294 height 299
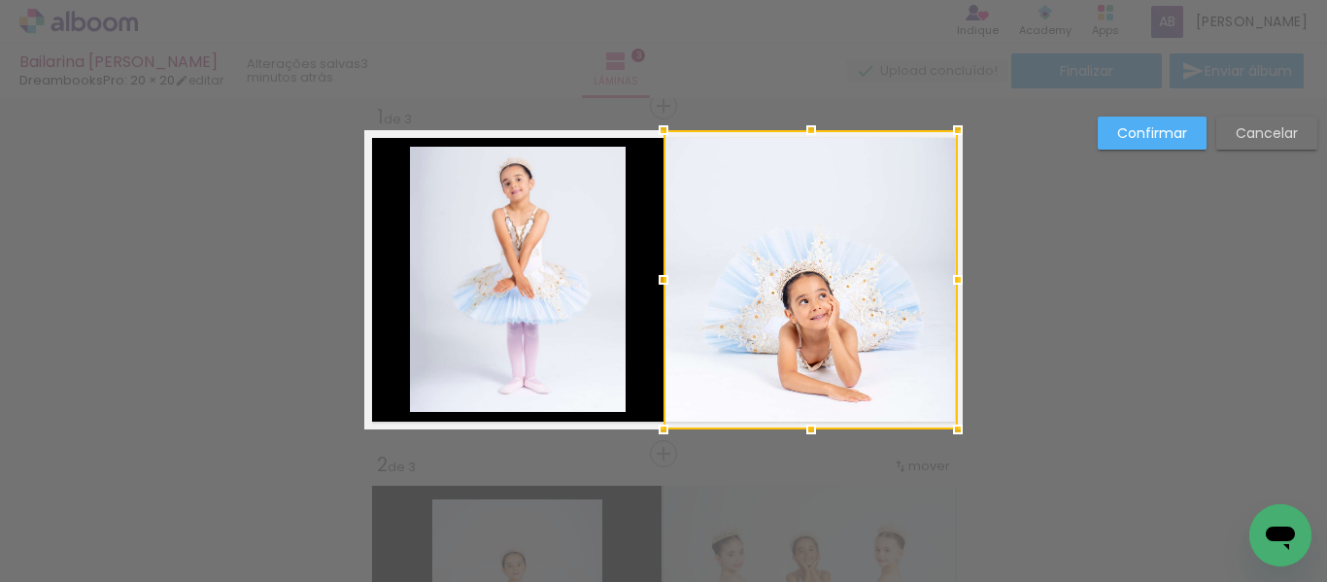
scroll to position [25, 0]
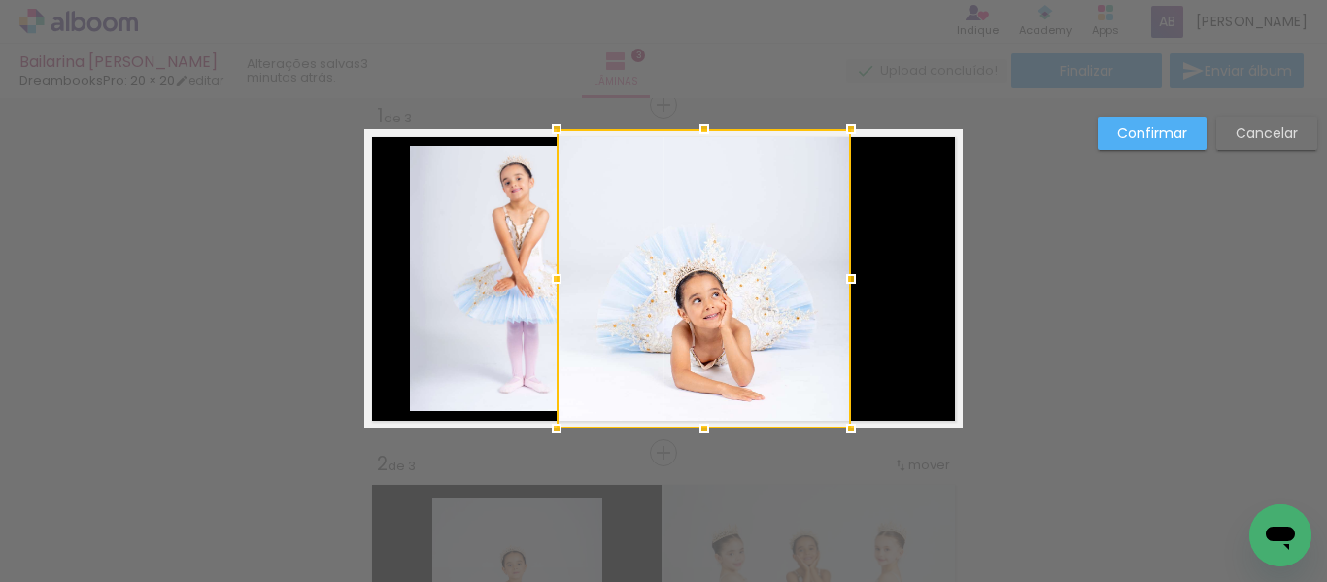
drag, startPoint x: 797, startPoint y: 310, endPoint x: 697, endPoint y: 288, distance: 102.3
click at [697, 288] on div at bounding box center [703, 278] width 294 height 299
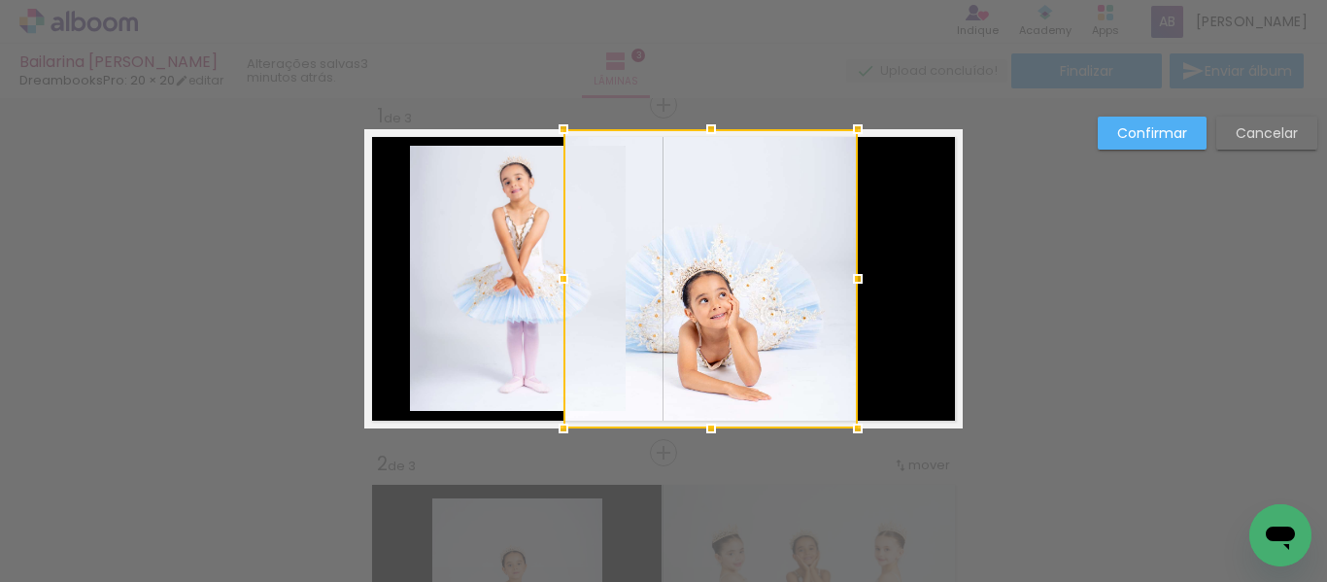
click at [474, 304] on quentale-photo at bounding box center [518, 278] width 216 height 265
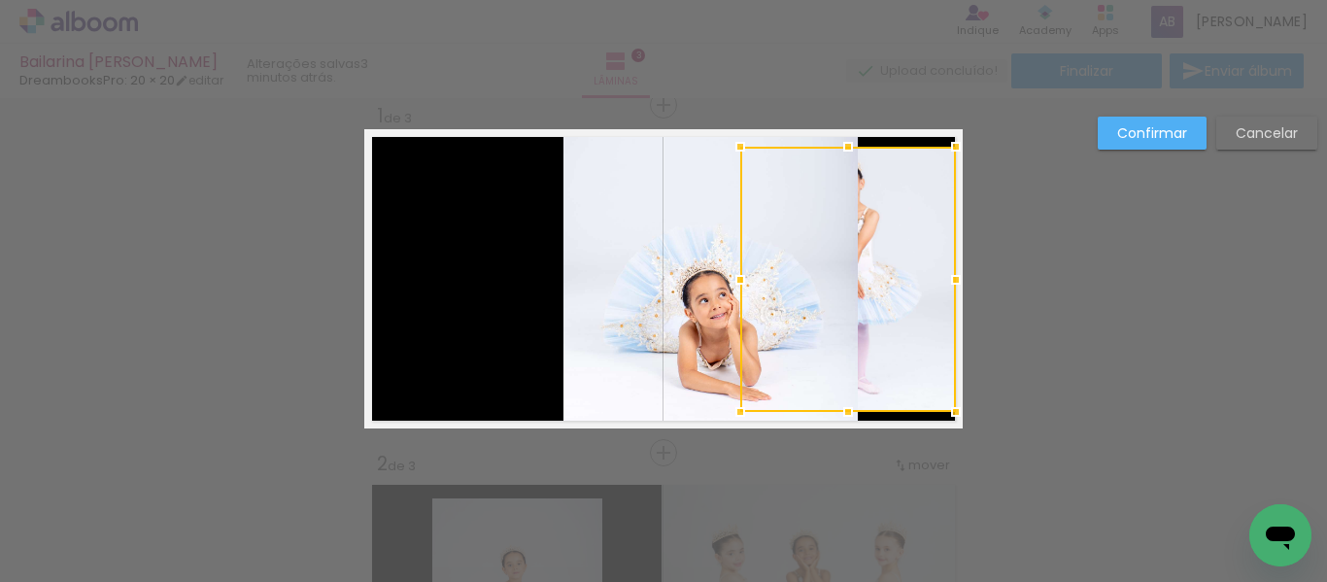
drag, startPoint x: 497, startPoint y: 305, endPoint x: 827, endPoint y: 301, distance: 330.2
click at [827, 301] on div at bounding box center [848, 279] width 216 height 265
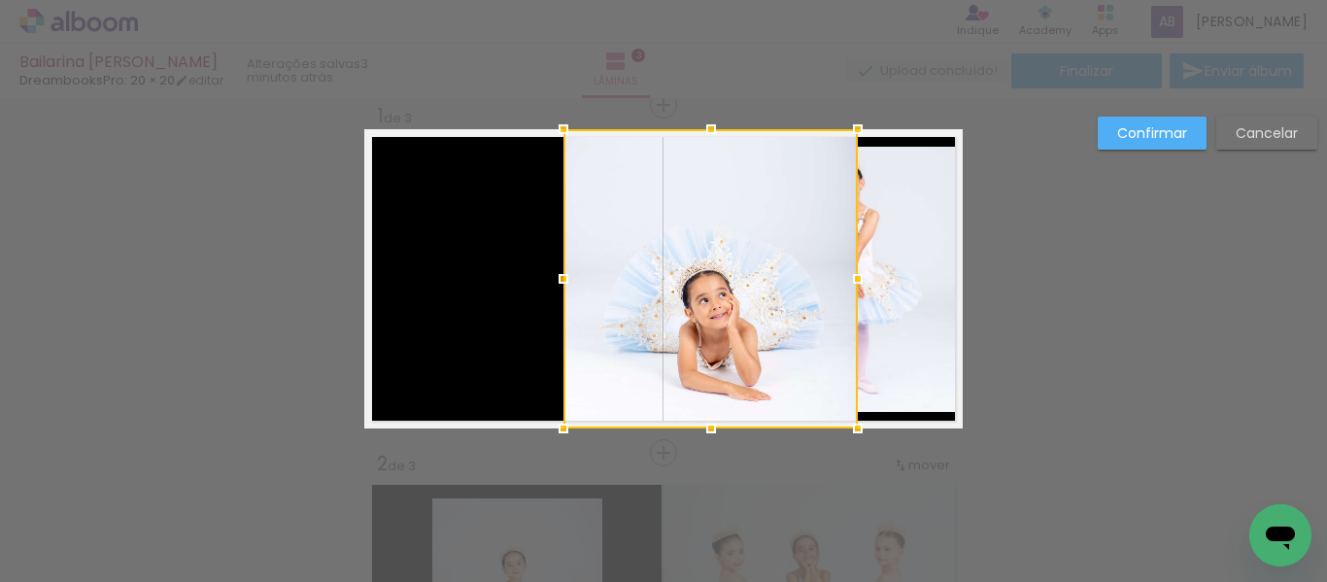
click at [621, 302] on div at bounding box center [710, 278] width 294 height 299
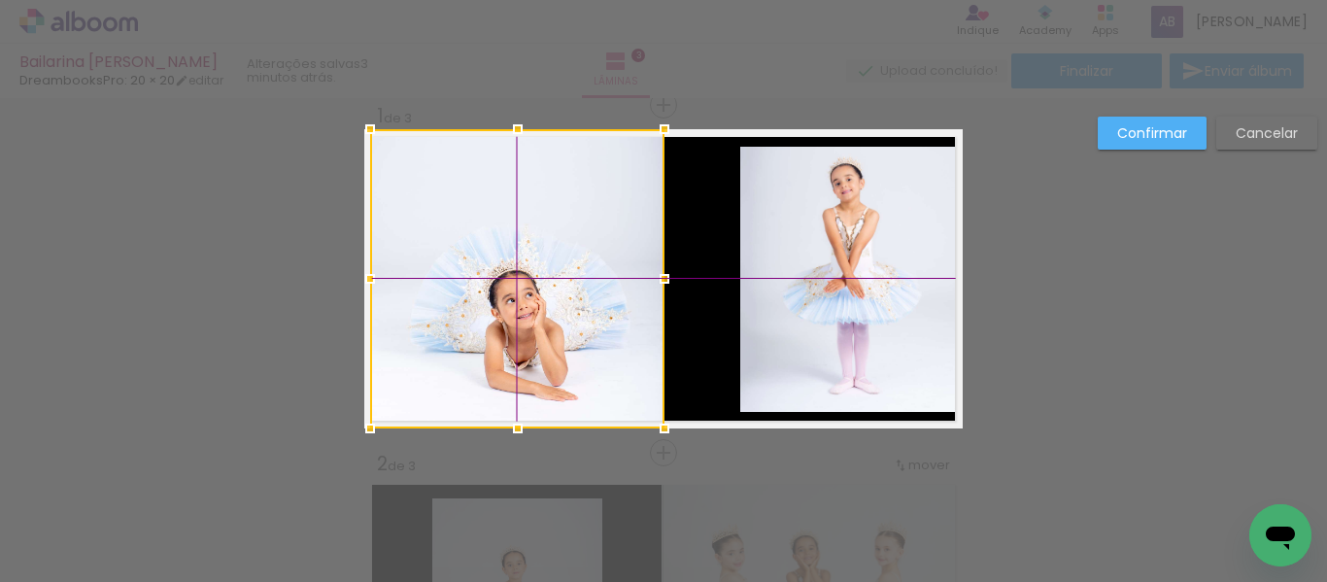
drag, startPoint x: 621, startPoint y: 318, endPoint x: 436, endPoint y: 296, distance: 185.7
click at [436, 296] on div at bounding box center [517, 278] width 294 height 299
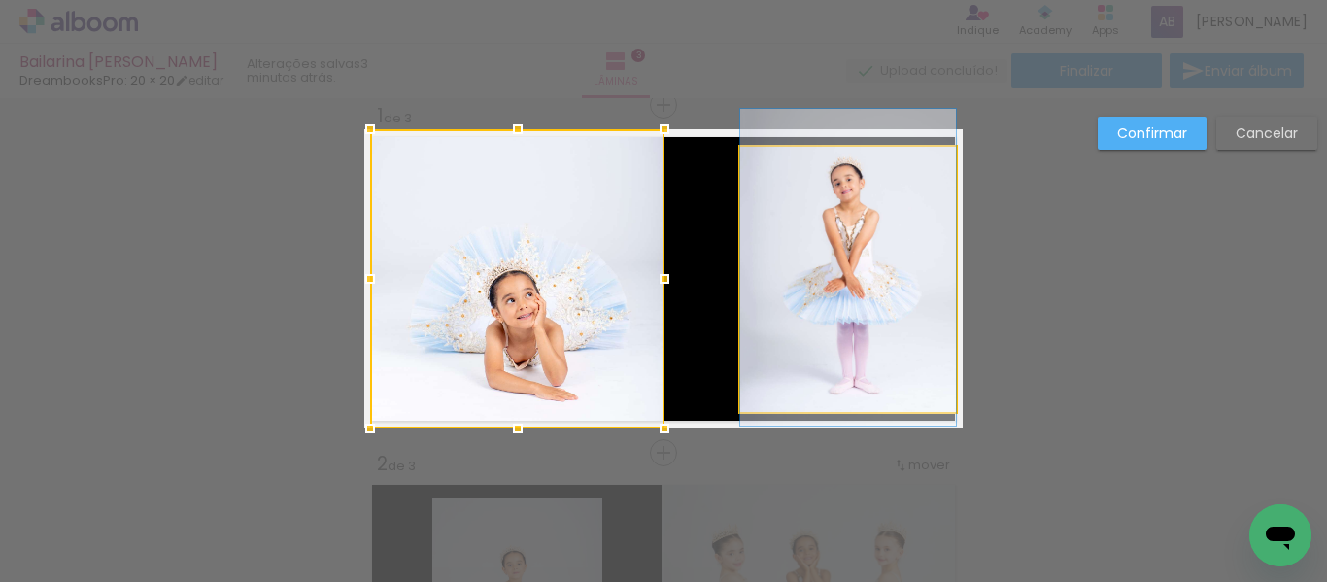
click at [885, 283] on quentale-photo at bounding box center [848, 279] width 216 height 265
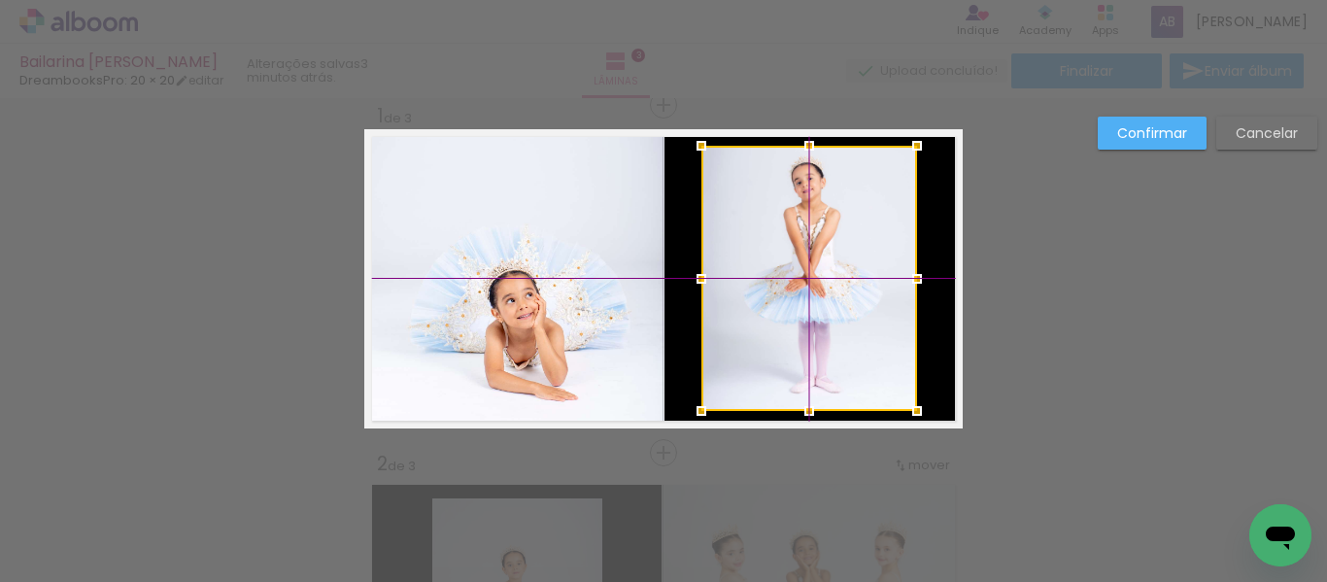
drag, startPoint x: 877, startPoint y: 297, endPoint x: 830, endPoint y: 294, distance: 46.7
click at [830, 294] on div at bounding box center [809, 278] width 216 height 265
click at [0, 0] on slot "Confirmar" at bounding box center [0, 0] width 0 height 0
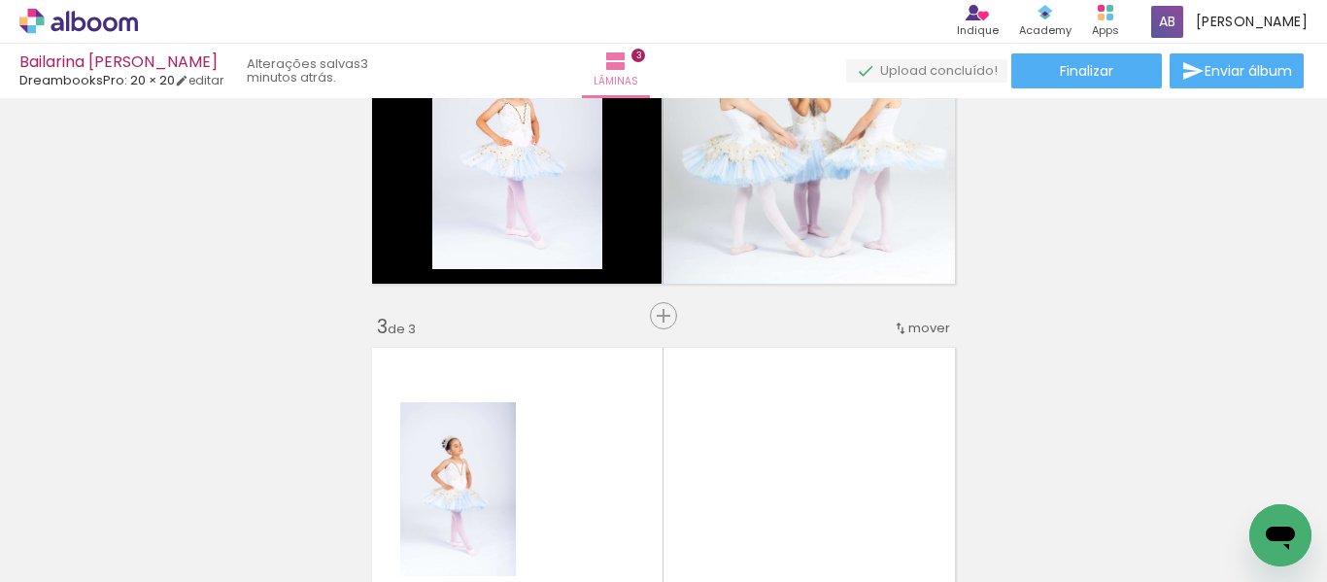
scroll to position [511, 0]
click at [892, 326] on iron-icon at bounding box center [900, 327] width 16 height 16
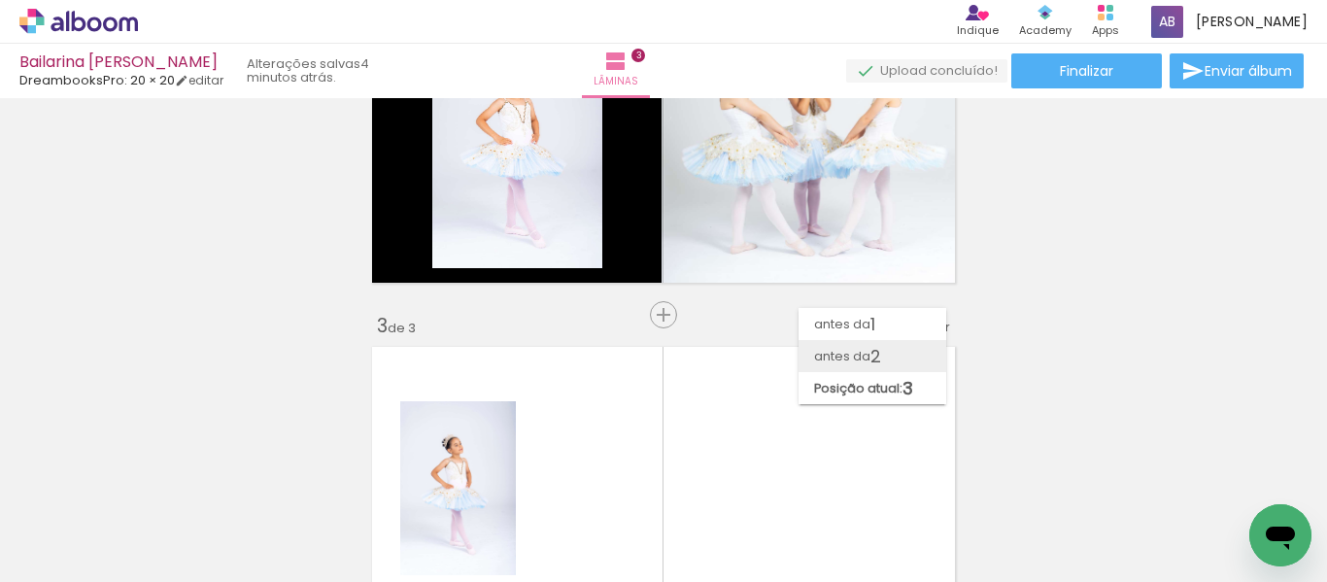
click at [884, 352] on paper-item "antes da 2" at bounding box center [872, 356] width 148 height 32
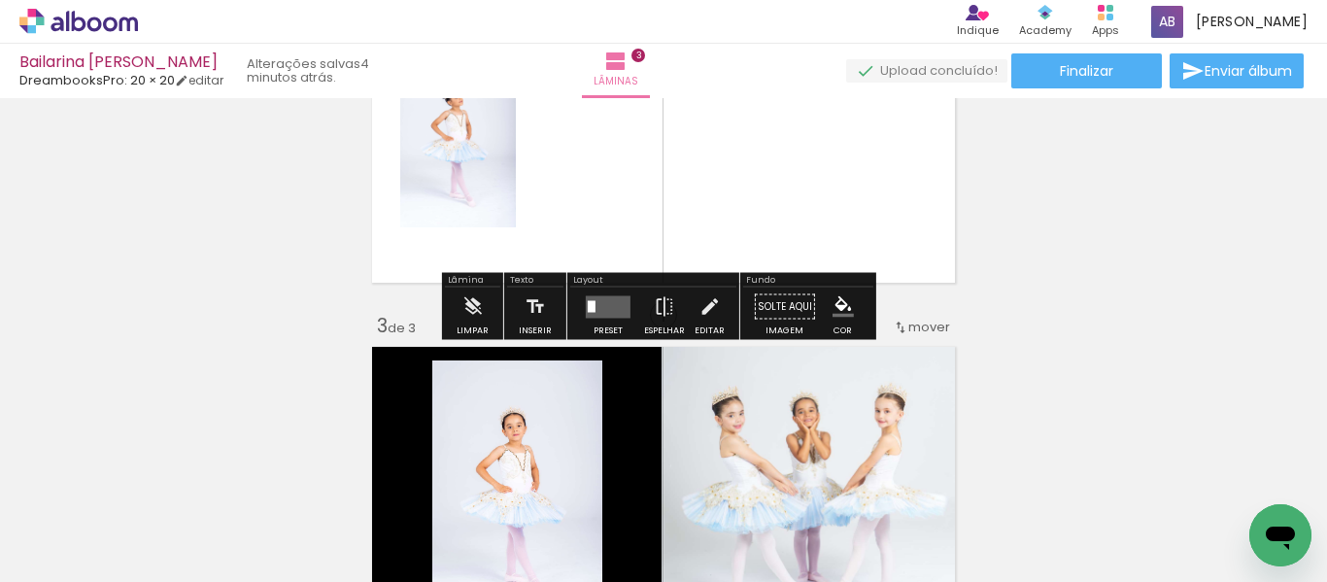
scroll to position [373, 0]
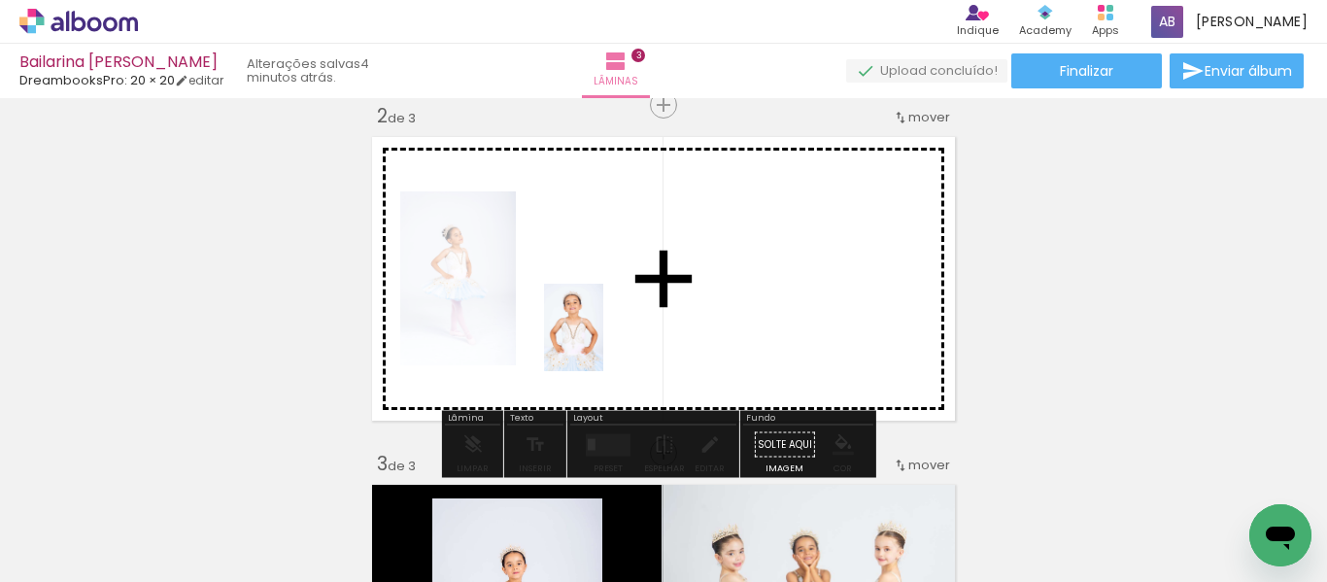
drag, startPoint x: 324, startPoint y: 542, endPoint x: 604, endPoint y: 331, distance: 350.2
click at [604, 331] on quentale-workspace at bounding box center [663, 291] width 1327 height 582
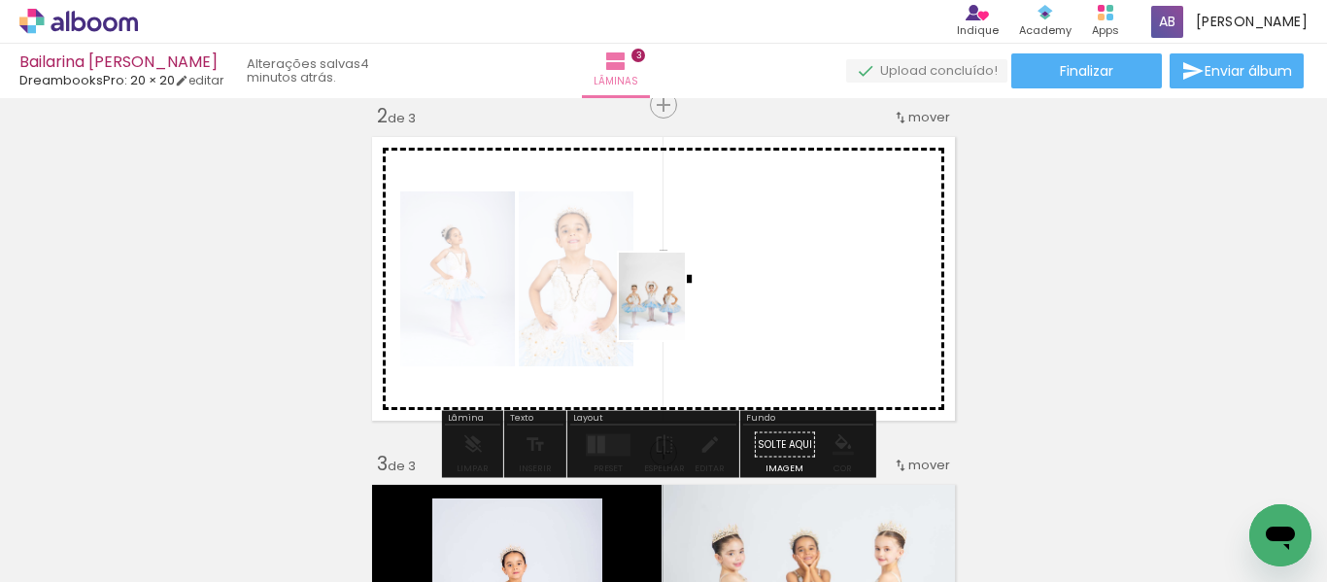
drag, startPoint x: 425, startPoint y: 545, endPoint x: 677, endPoint y: 311, distance: 343.6
click at [677, 311] on quentale-workspace at bounding box center [663, 291] width 1327 height 582
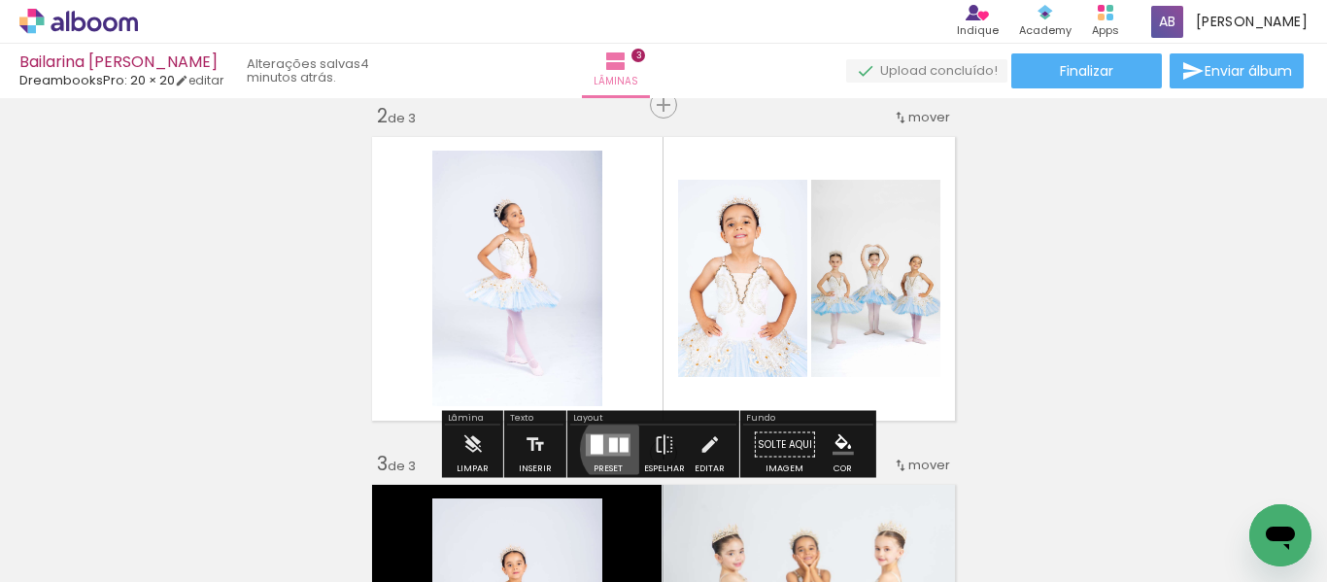
click at [620, 449] on div at bounding box center [624, 444] width 9 height 15
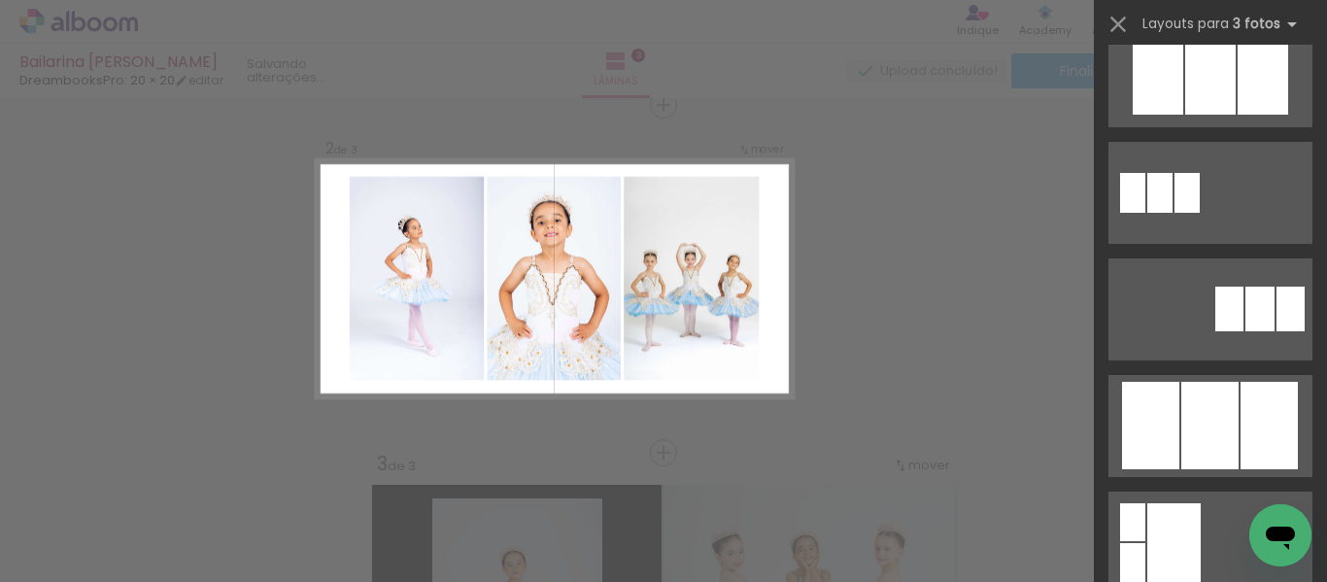
scroll to position [1068, 0]
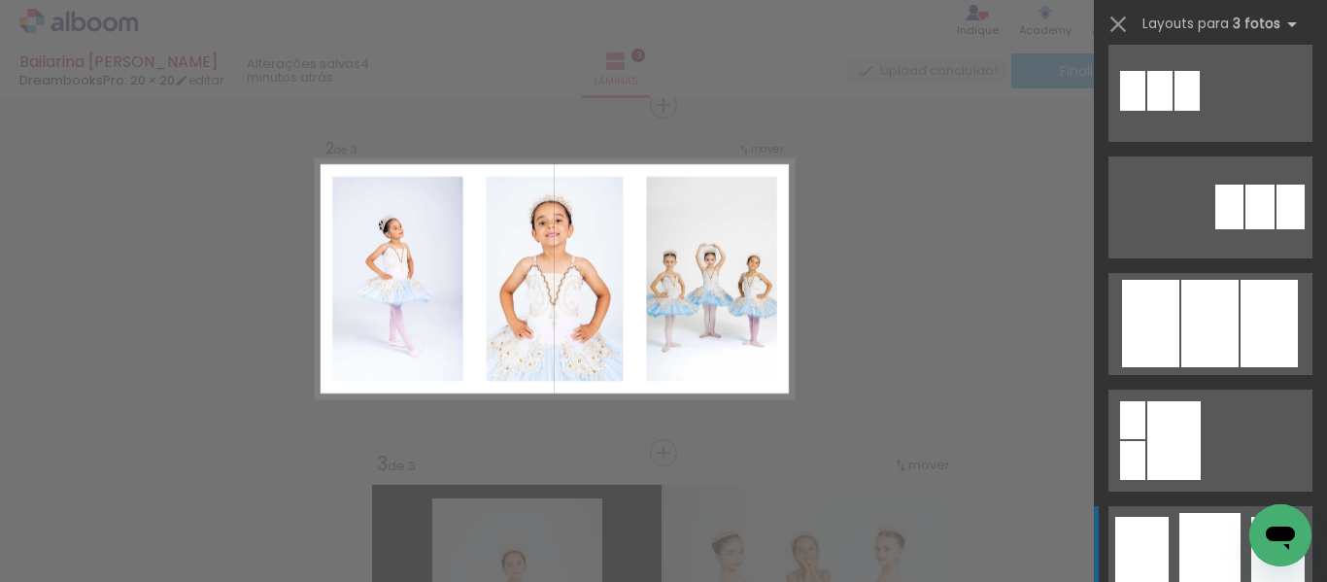
click at [1201, 551] on div at bounding box center [1209, 556] width 61 height 87
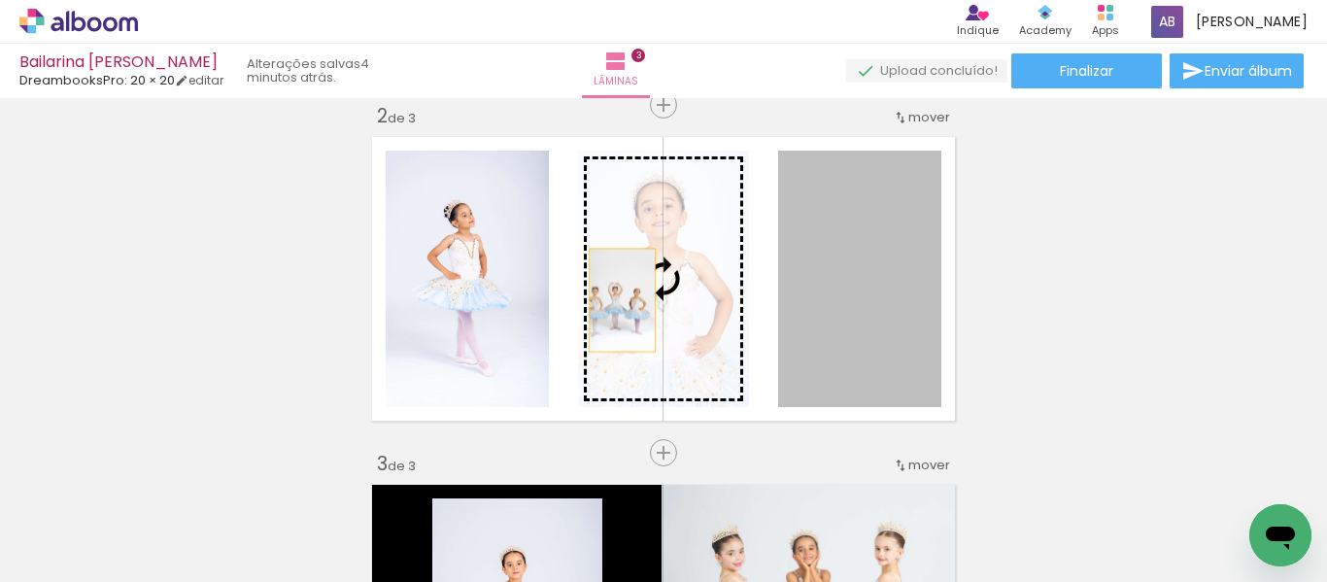
drag, startPoint x: 860, startPoint y: 295, endPoint x: 615, endPoint y: 300, distance: 245.7
click at [0, 0] on slot at bounding box center [0, 0] width 0 height 0
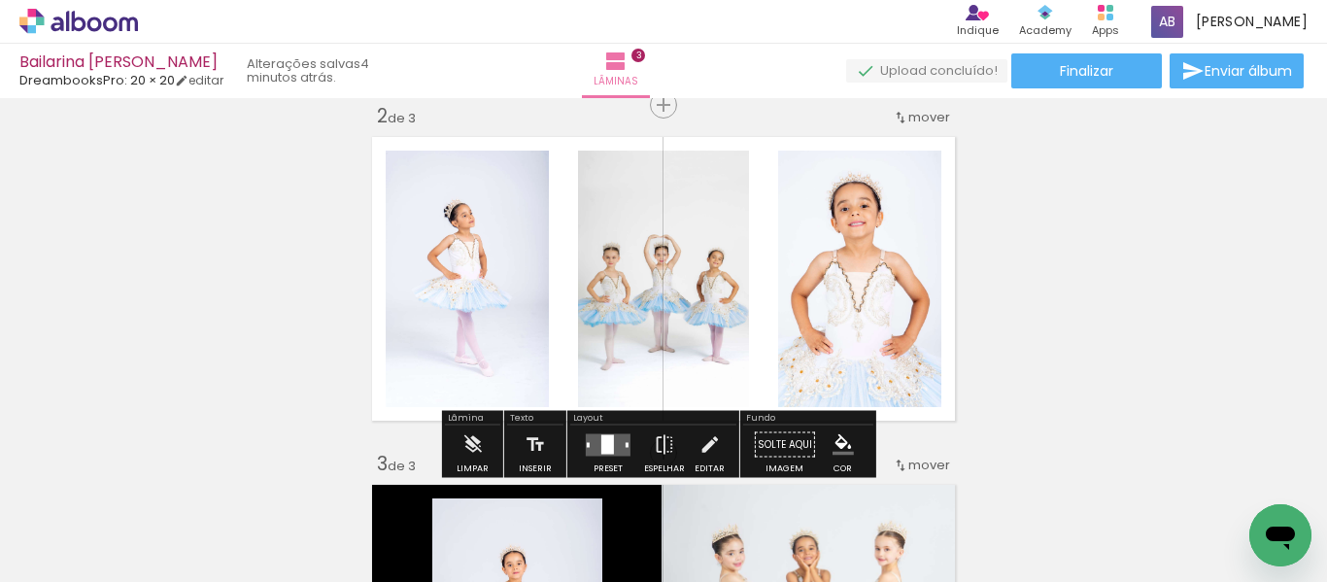
click at [660, 333] on quentale-photo at bounding box center [663, 279] width 171 height 256
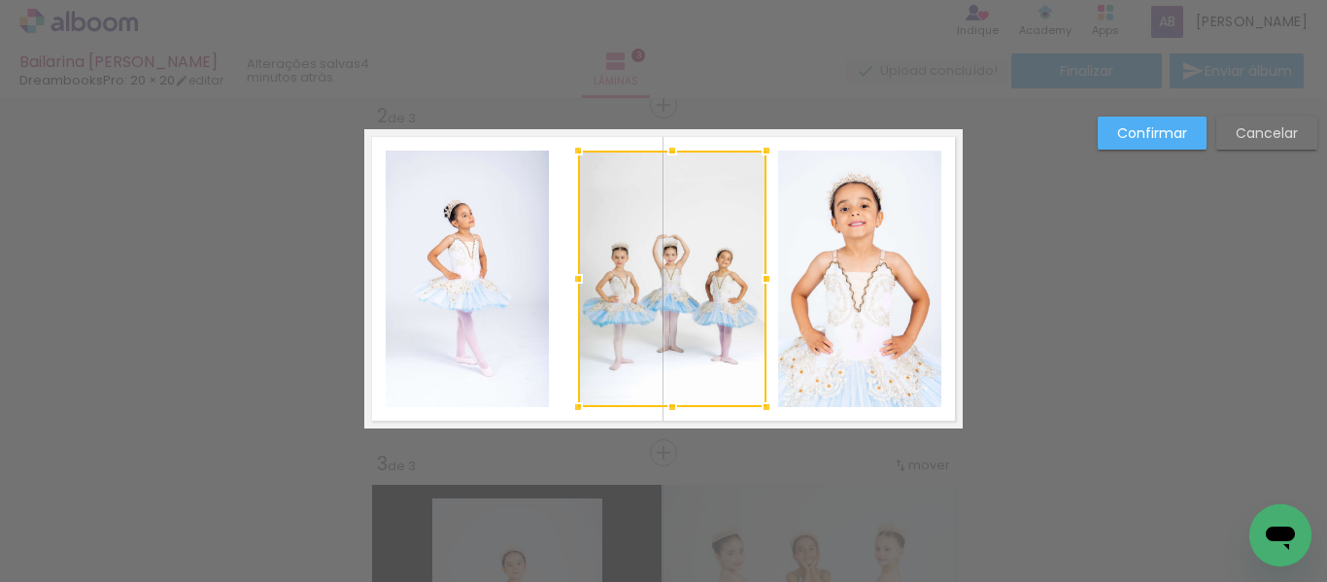
drag, startPoint x: 746, startPoint y: 279, endPoint x: 770, endPoint y: 279, distance: 24.3
click at [771, 280] on div at bounding box center [766, 278] width 39 height 39
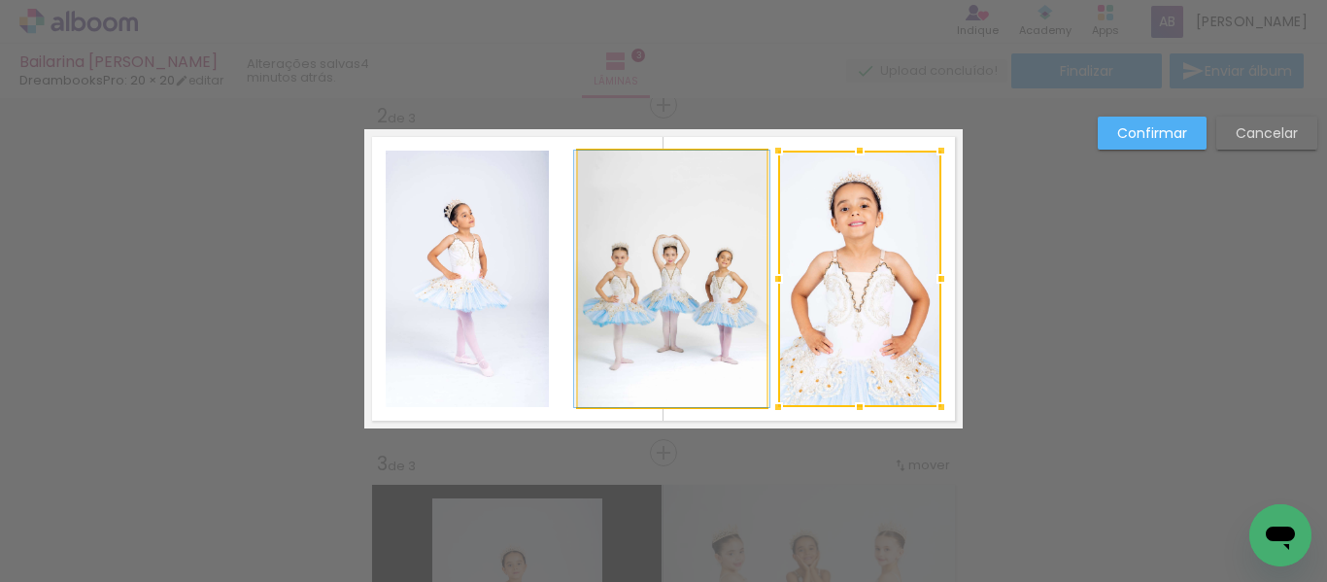
click at [655, 339] on quentale-photo at bounding box center [672, 279] width 188 height 256
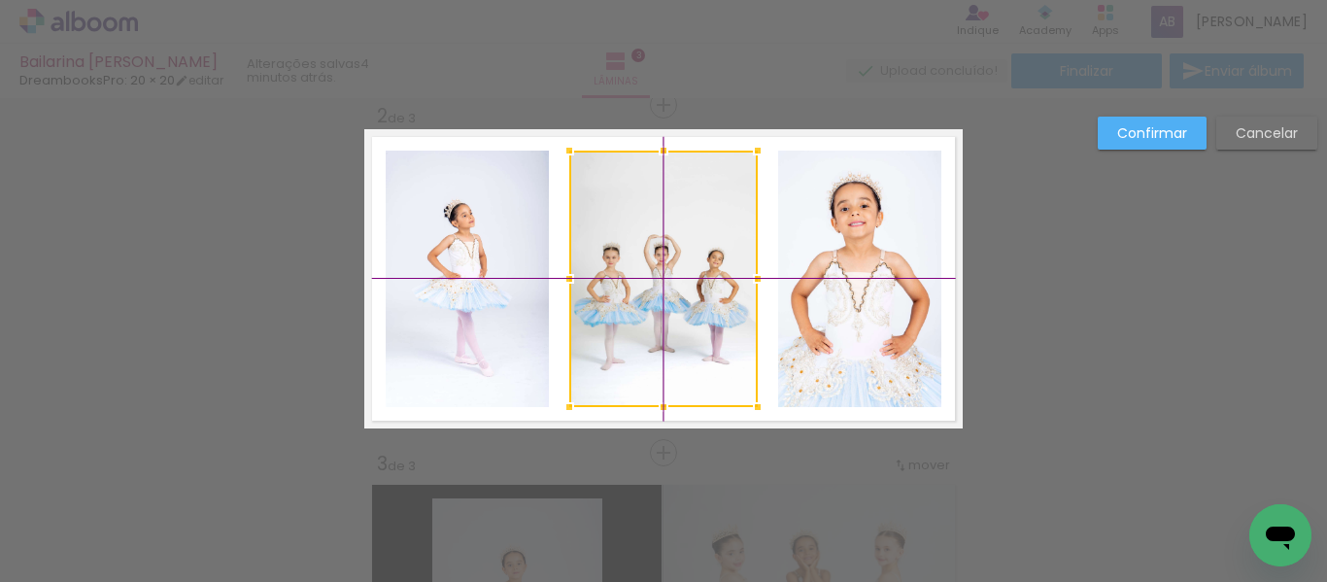
drag, startPoint x: 659, startPoint y: 317, endPoint x: 650, endPoint y: 316, distance: 9.8
click at [650, 316] on div at bounding box center [663, 279] width 188 height 256
click at [1093, 343] on div "Confirmar Cancelar" at bounding box center [663, 443] width 1327 height 1437
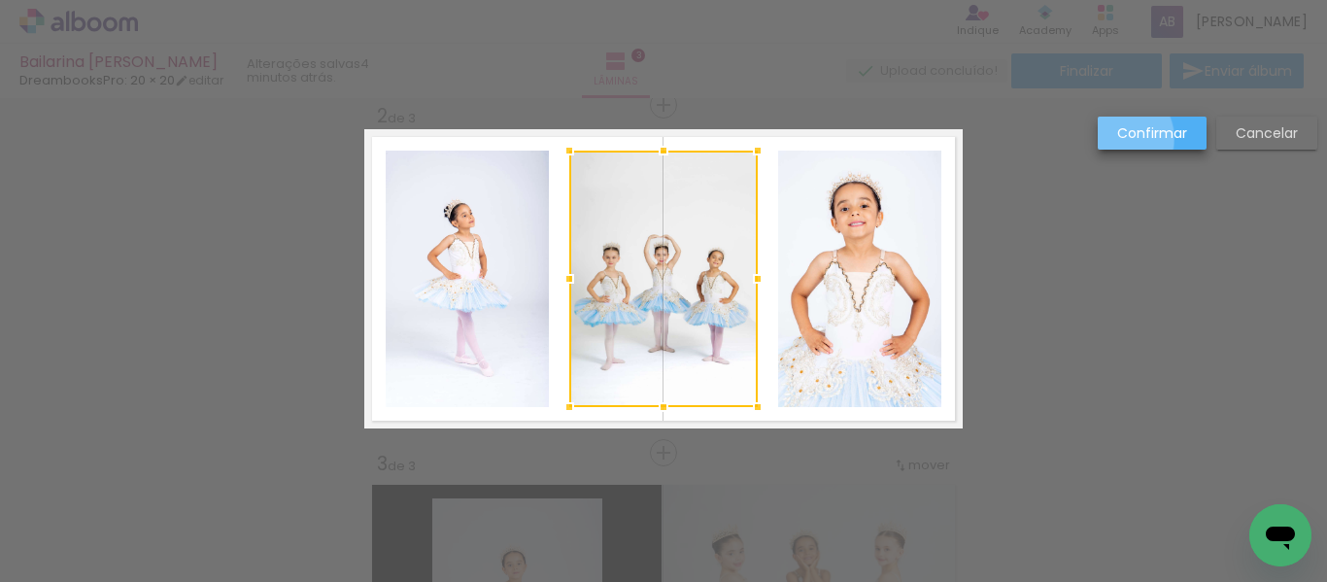
click at [0, 0] on slot "Confirmar" at bounding box center [0, 0] width 0 height 0
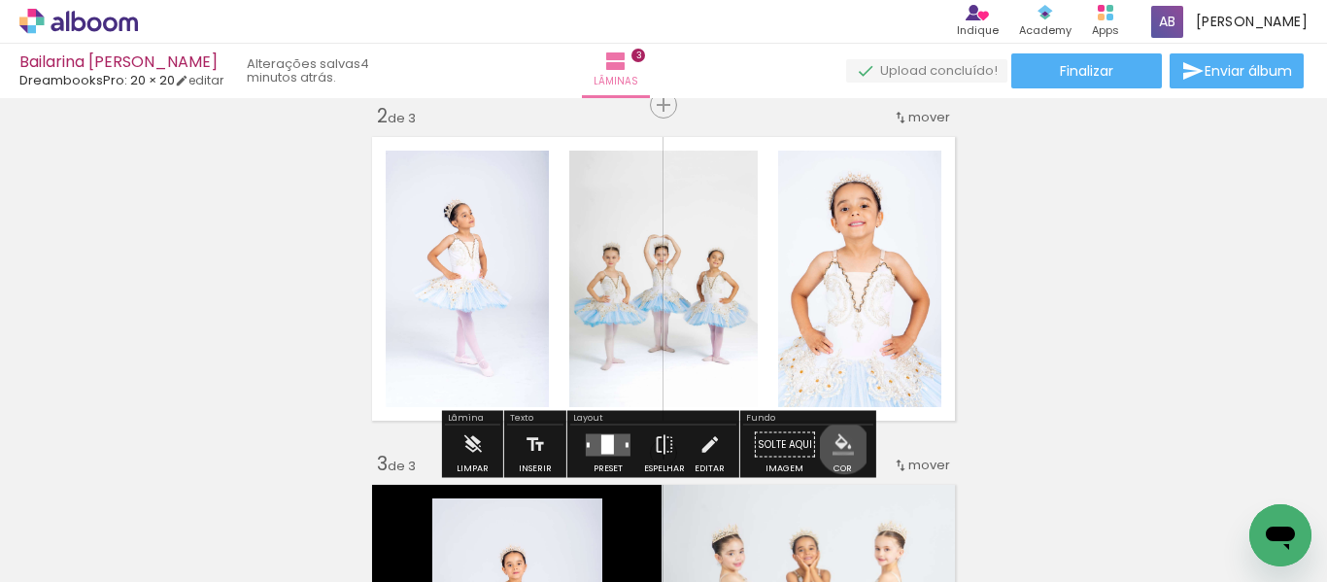
click at [837, 448] on iron-icon "color picker" at bounding box center [842, 444] width 21 height 21
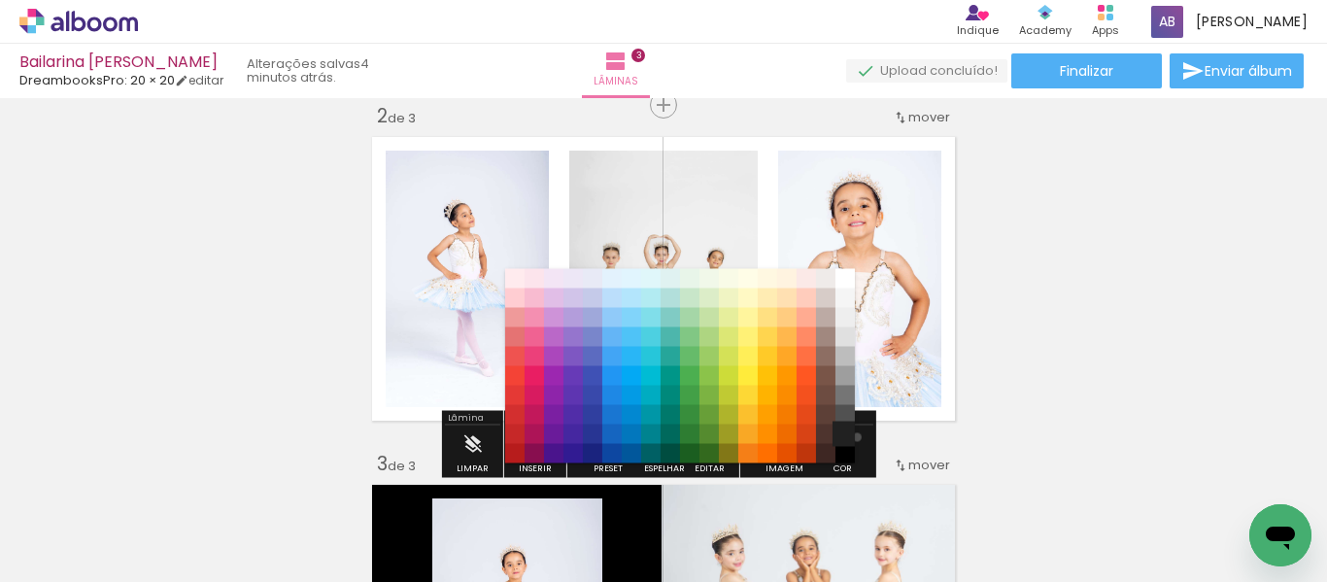
click at [850, 437] on paper-item "#212121" at bounding box center [844, 433] width 19 height 19
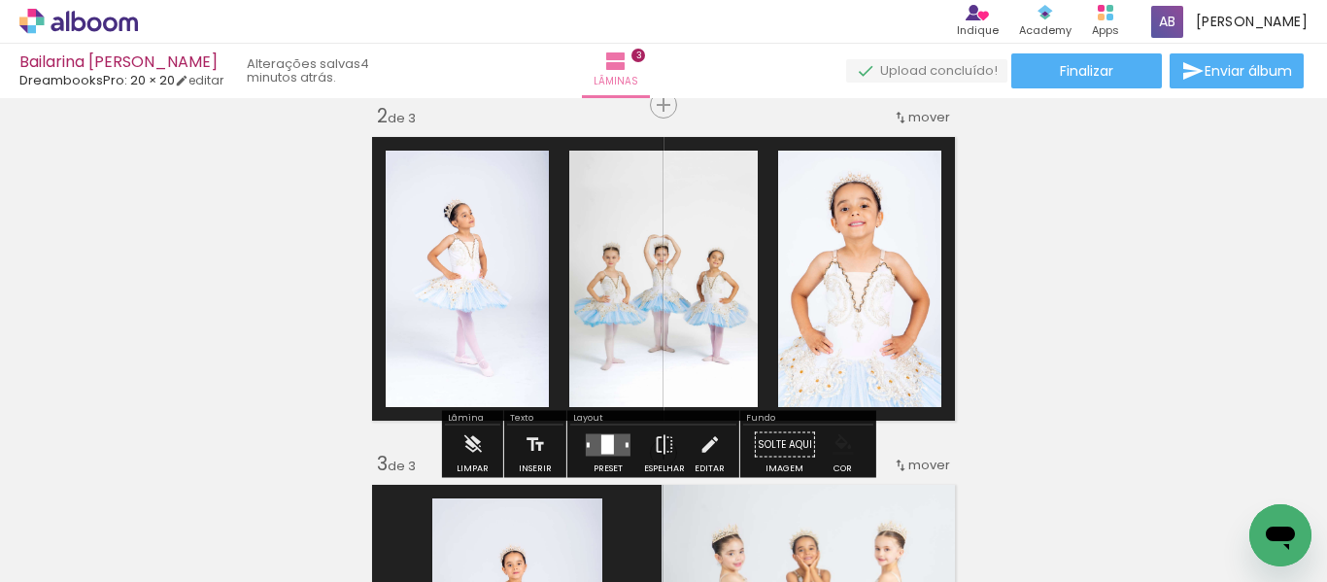
click at [845, 444] on iron-icon "color picker" at bounding box center [842, 444] width 21 height 21
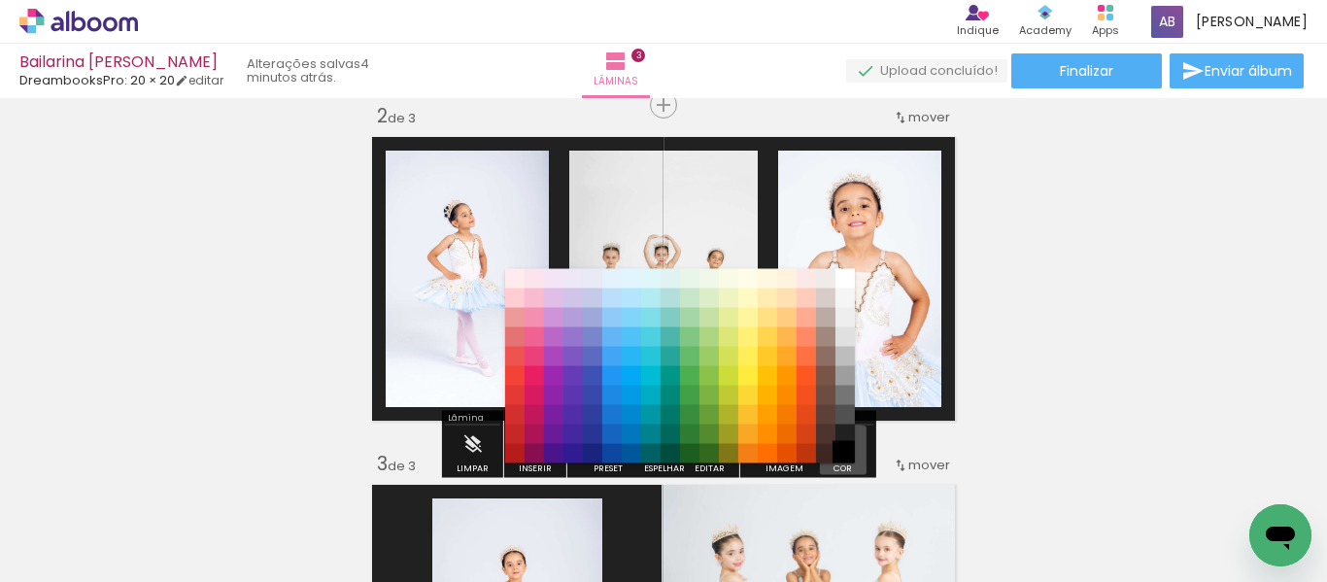
click at [843, 457] on paper-item "#000000" at bounding box center [844, 453] width 19 height 19
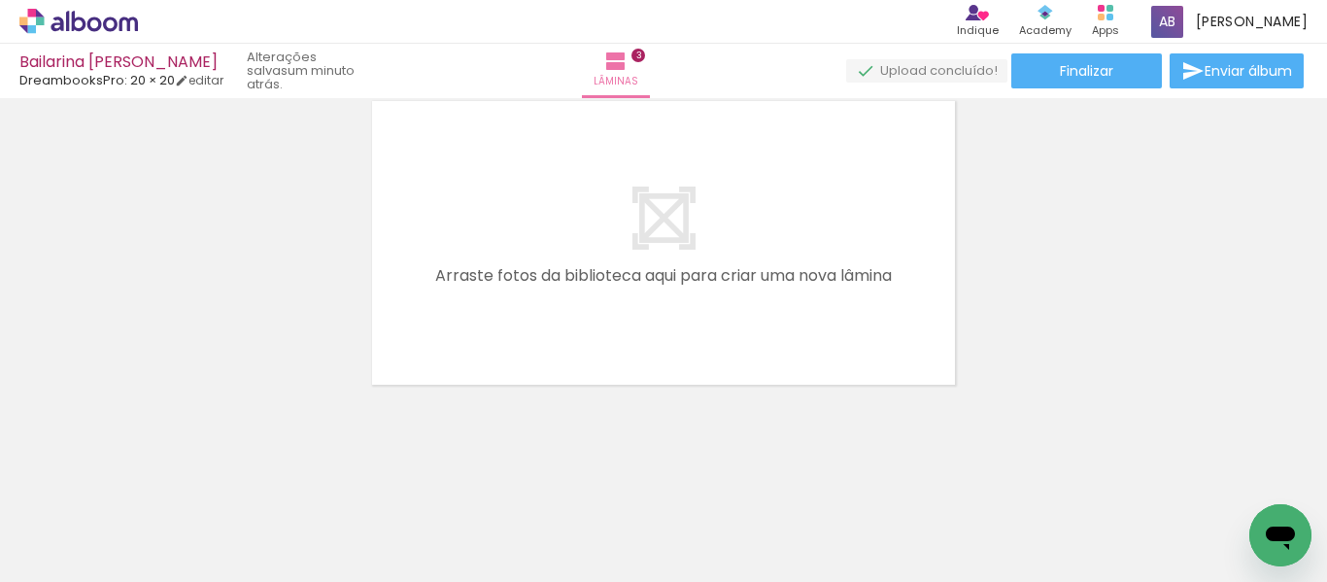
scroll to position [0, 0]
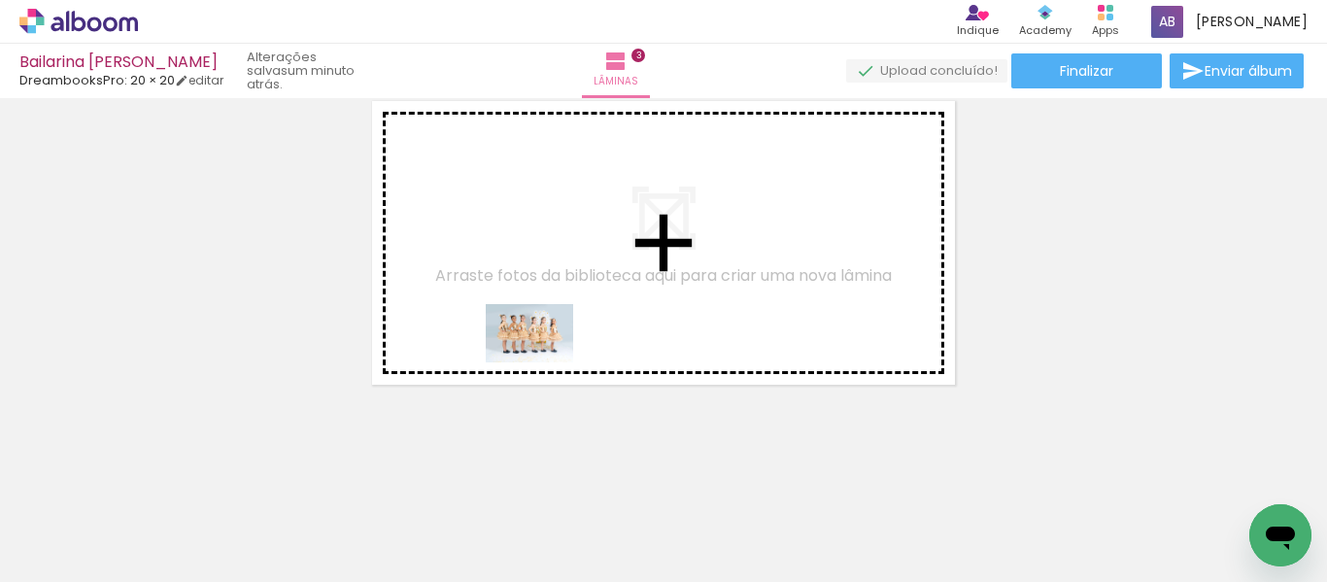
drag, startPoint x: 526, startPoint y: 539, endPoint x: 544, endPoint y: 362, distance: 177.6
click at [544, 362] on quentale-workspace at bounding box center [663, 291] width 1327 height 582
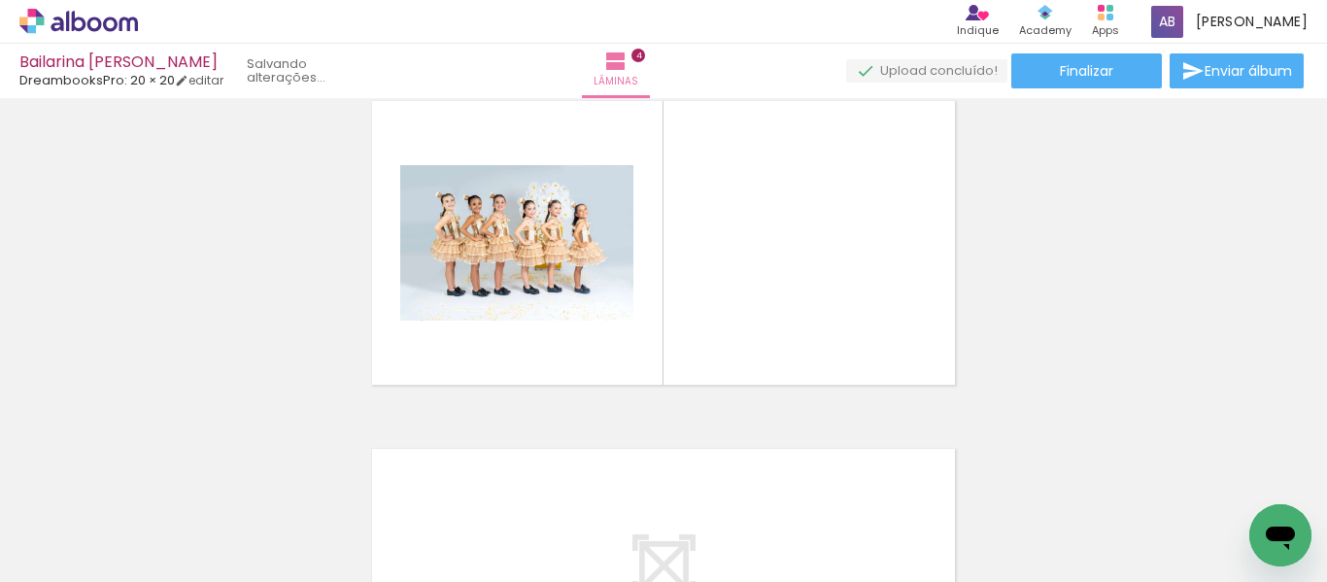
scroll to position [1068, 0]
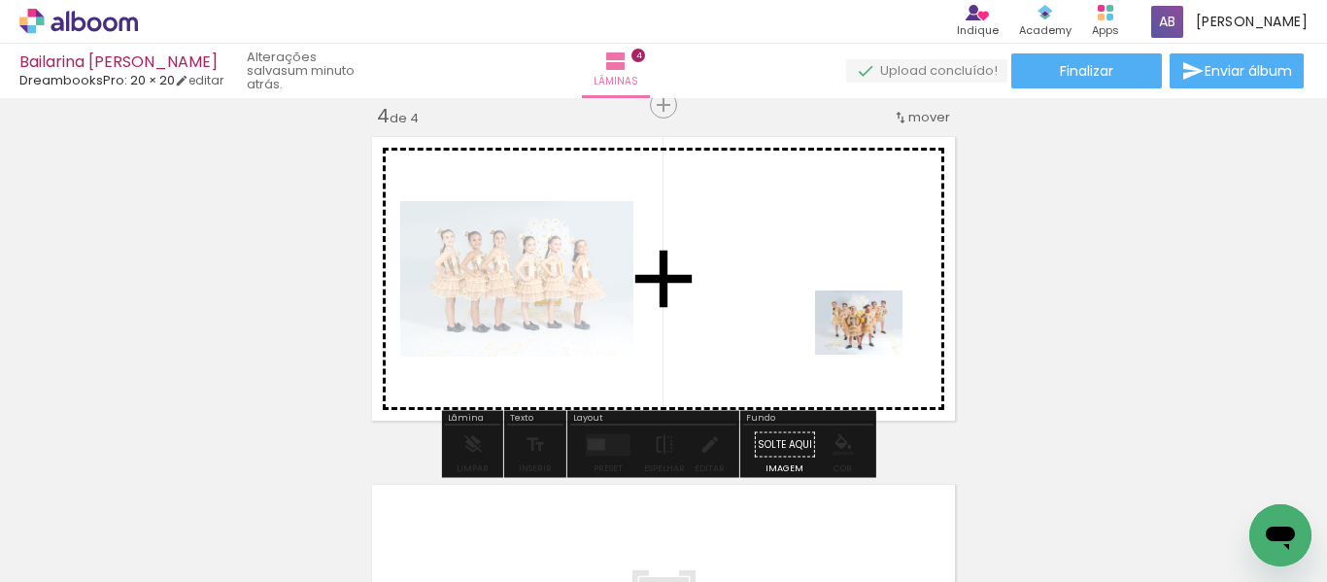
drag, startPoint x: 720, startPoint y: 472, endPoint x: 874, endPoint y: 348, distance: 198.2
click at [874, 348] on quentale-workspace at bounding box center [663, 291] width 1327 height 582
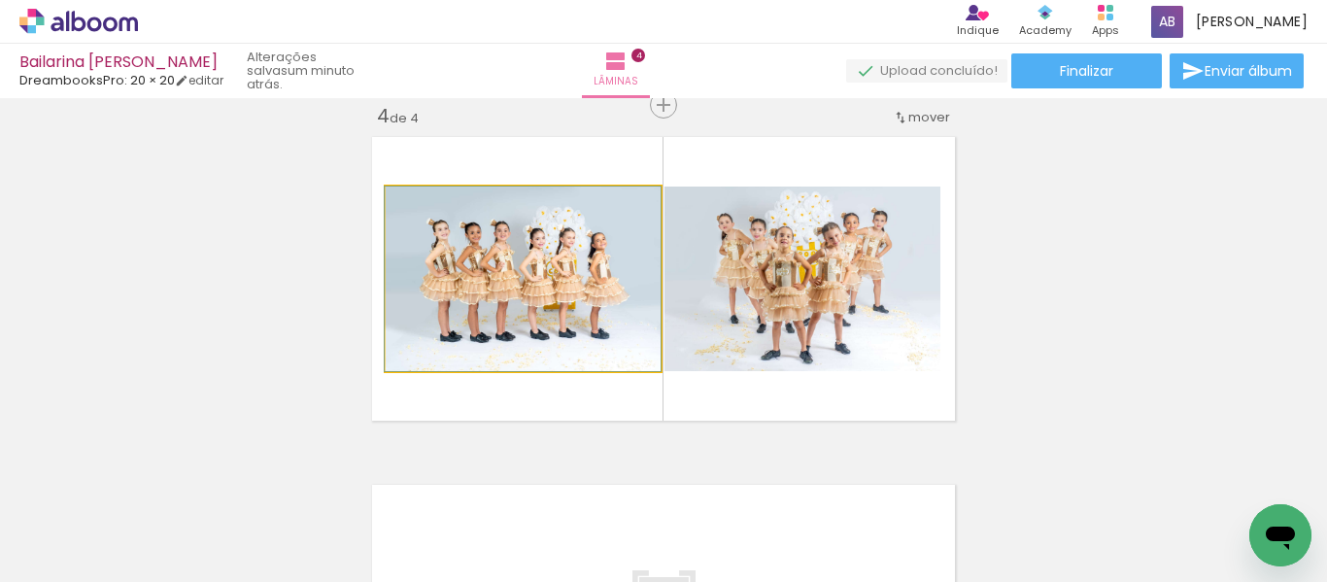
click at [467, 350] on quentale-photo at bounding box center [523, 278] width 275 height 185
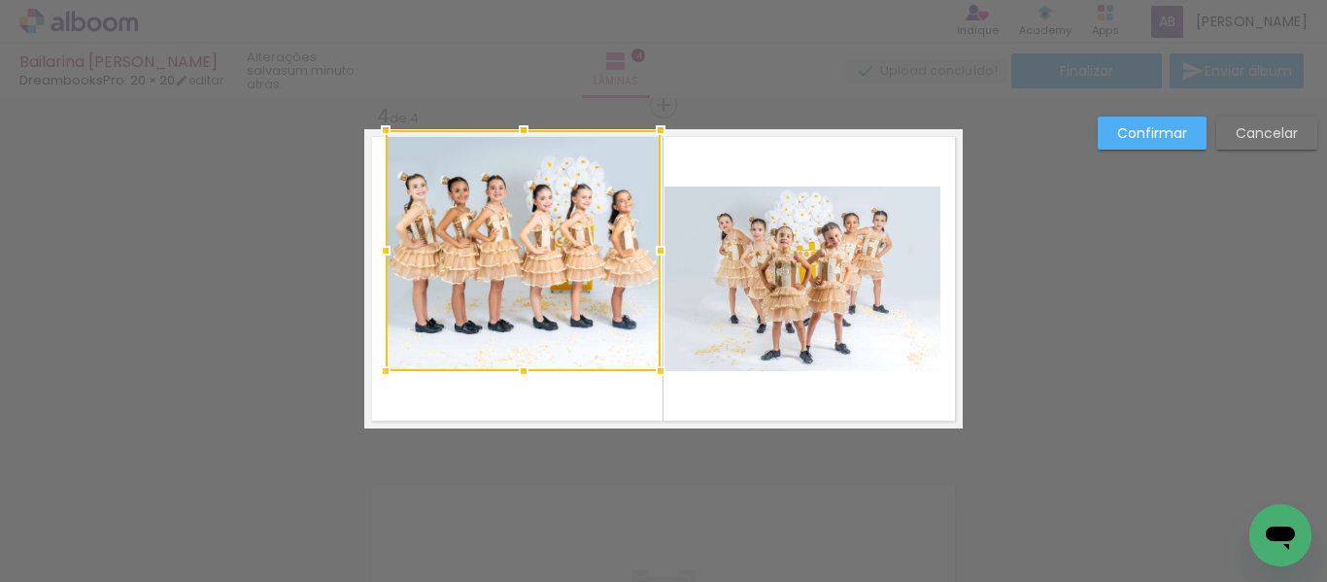
drag, startPoint x: 520, startPoint y: 185, endPoint x: 523, endPoint y: 132, distance: 52.6
click at [523, 132] on div at bounding box center [523, 130] width 39 height 39
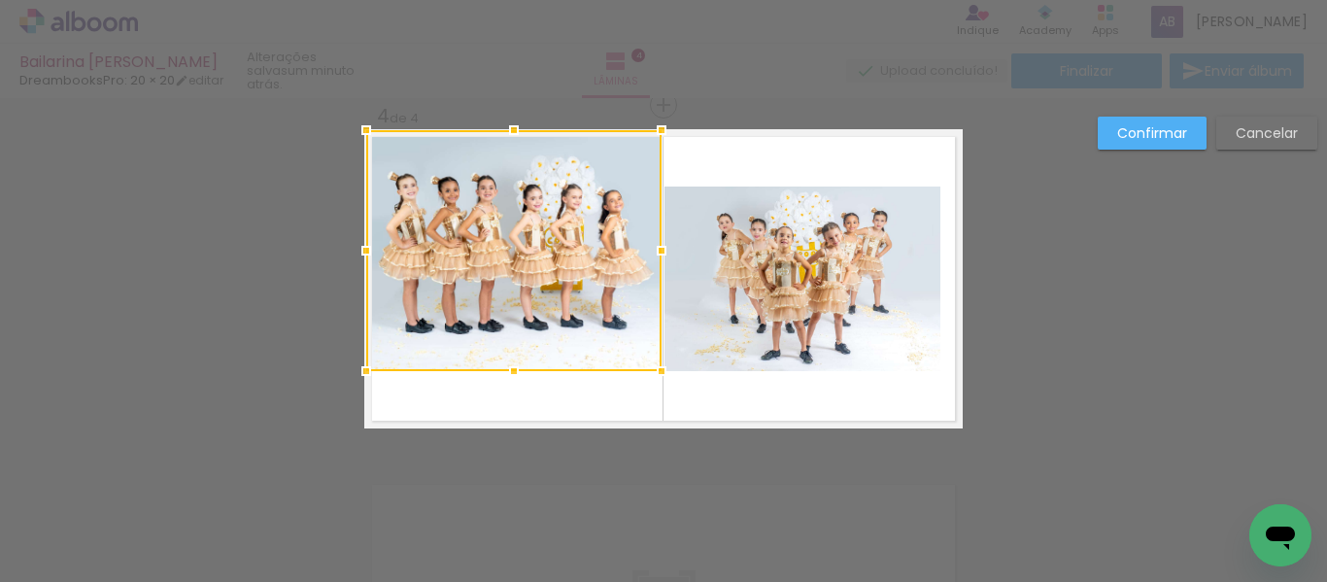
drag, startPoint x: 377, startPoint y: 253, endPoint x: 356, endPoint y: 261, distance: 21.8
click at [356, 261] on div at bounding box center [366, 250] width 39 height 39
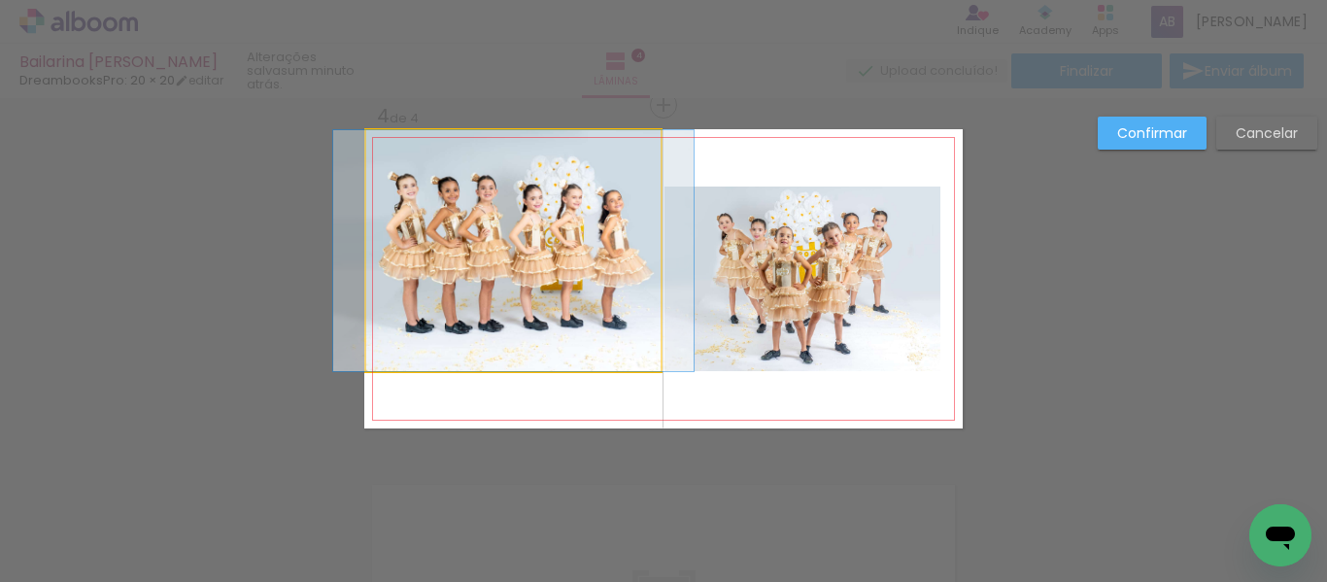
click at [500, 339] on quentale-photo at bounding box center [513, 250] width 295 height 241
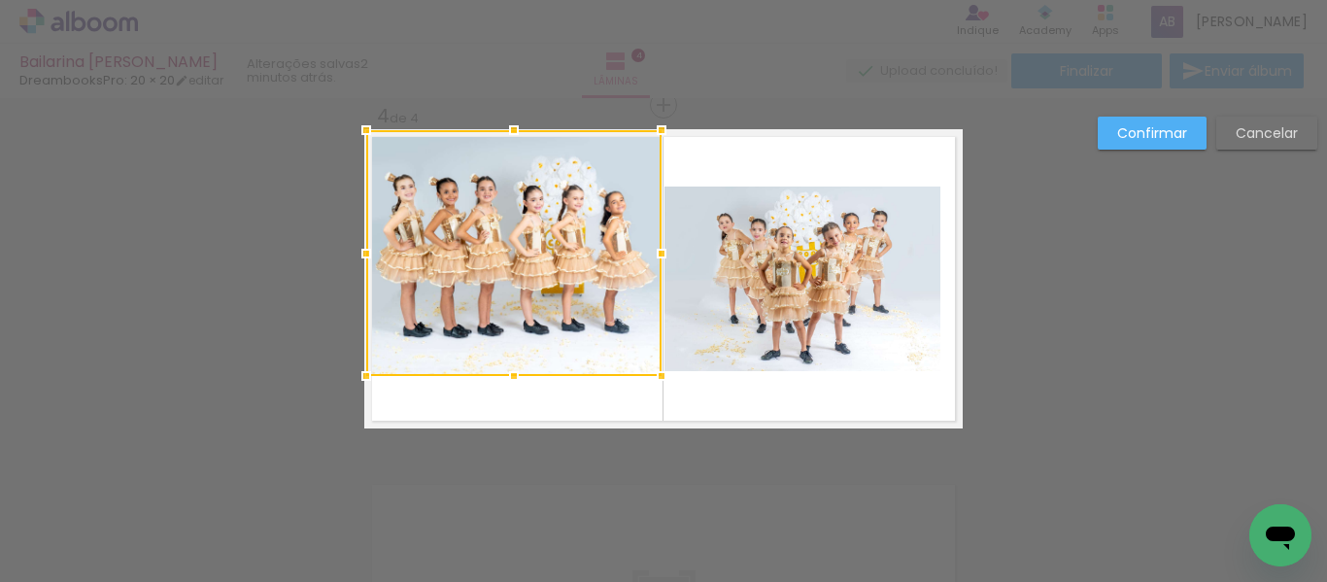
drag, startPoint x: 509, startPoint y: 377, endPoint x: 519, endPoint y: 382, distance: 10.9
click at [519, 382] on div at bounding box center [513, 375] width 39 height 39
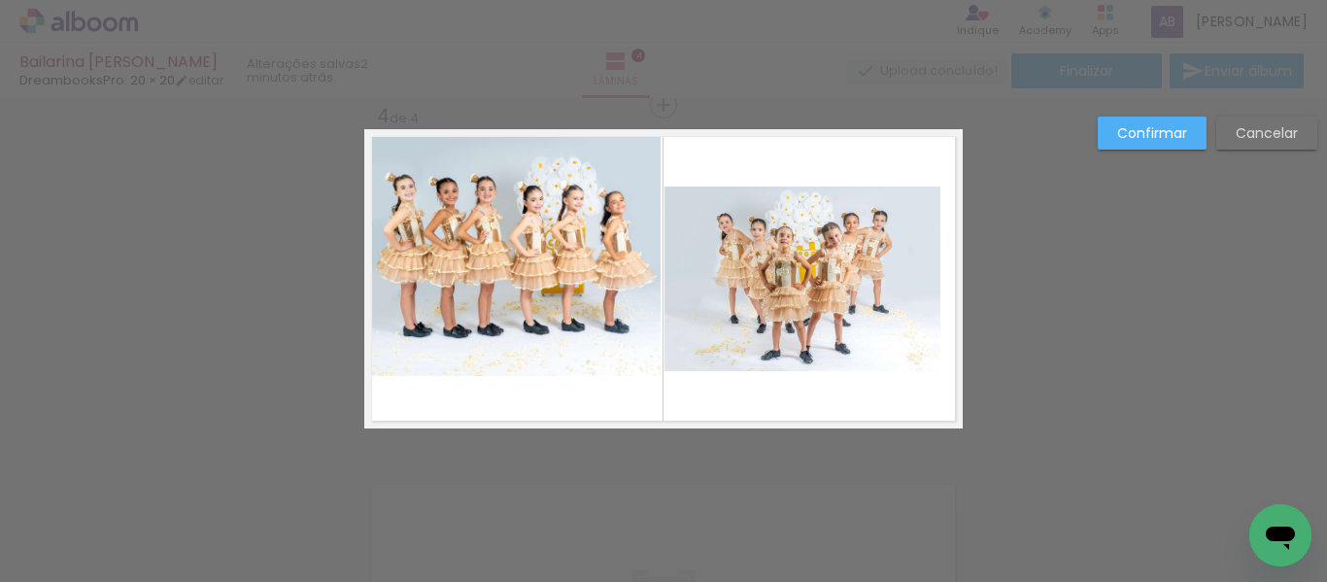
click at [577, 319] on quentale-photo at bounding box center [513, 253] width 295 height 246
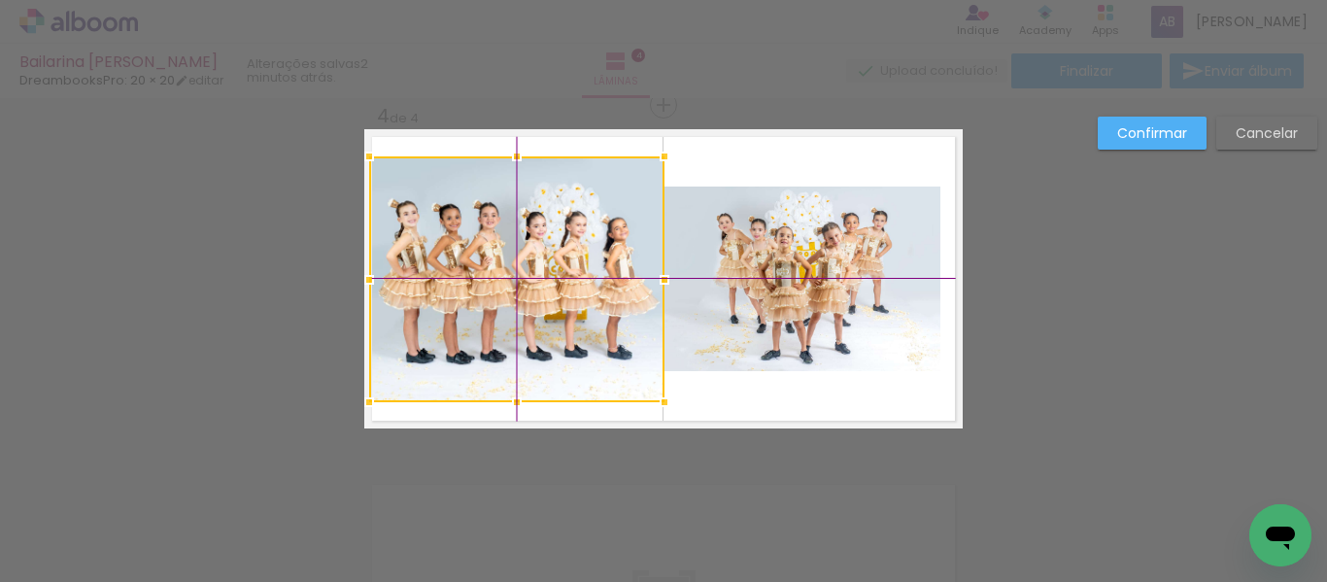
drag, startPoint x: 514, startPoint y: 257, endPoint x: 522, endPoint y: 292, distance: 36.0
click at [522, 292] on div at bounding box center [516, 279] width 295 height 246
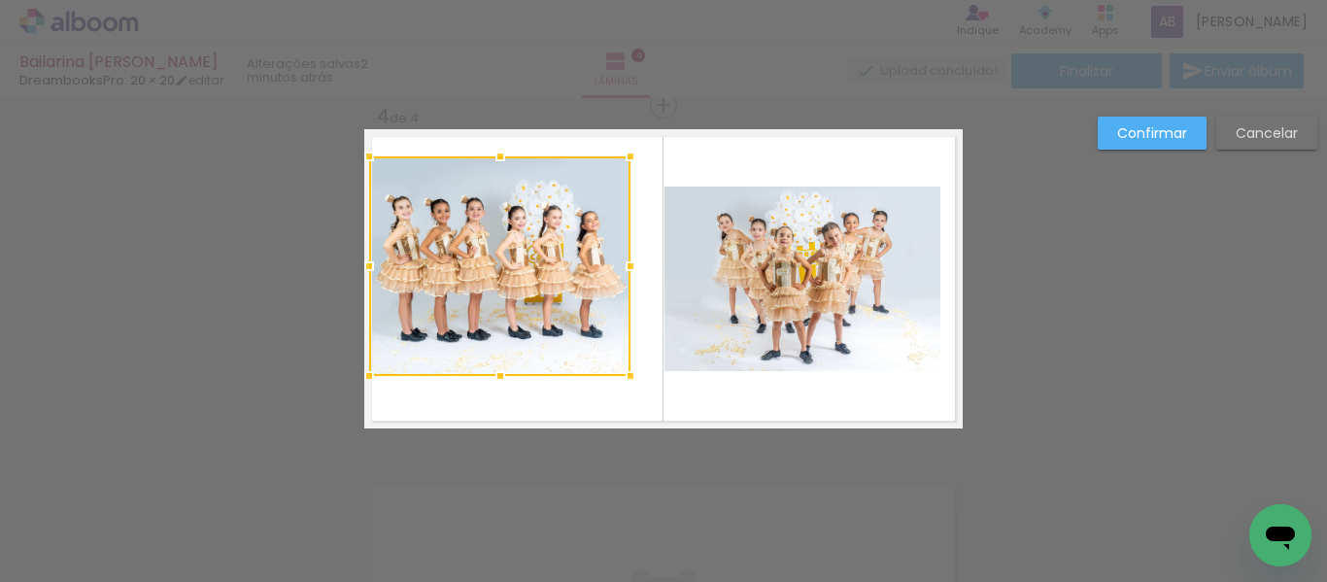
drag, startPoint x: 658, startPoint y: 401, endPoint x: 620, endPoint y: 365, distance: 52.9
click at [620, 365] on div at bounding box center [630, 375] width 39 height 39
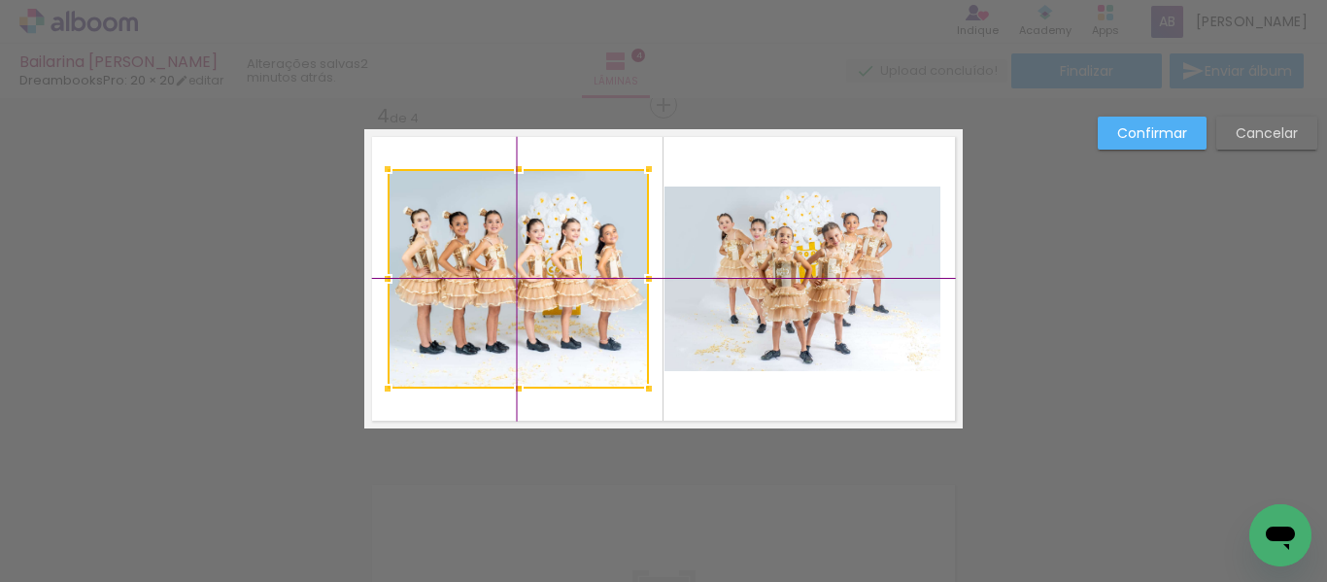
drag, startPoint x: 482, startPoint y: 284, endPoint x: 506, endPoint y: 292, distance: 25.8
click at [506, 292] on div at bounding box center [517, 278] width 261 height 219
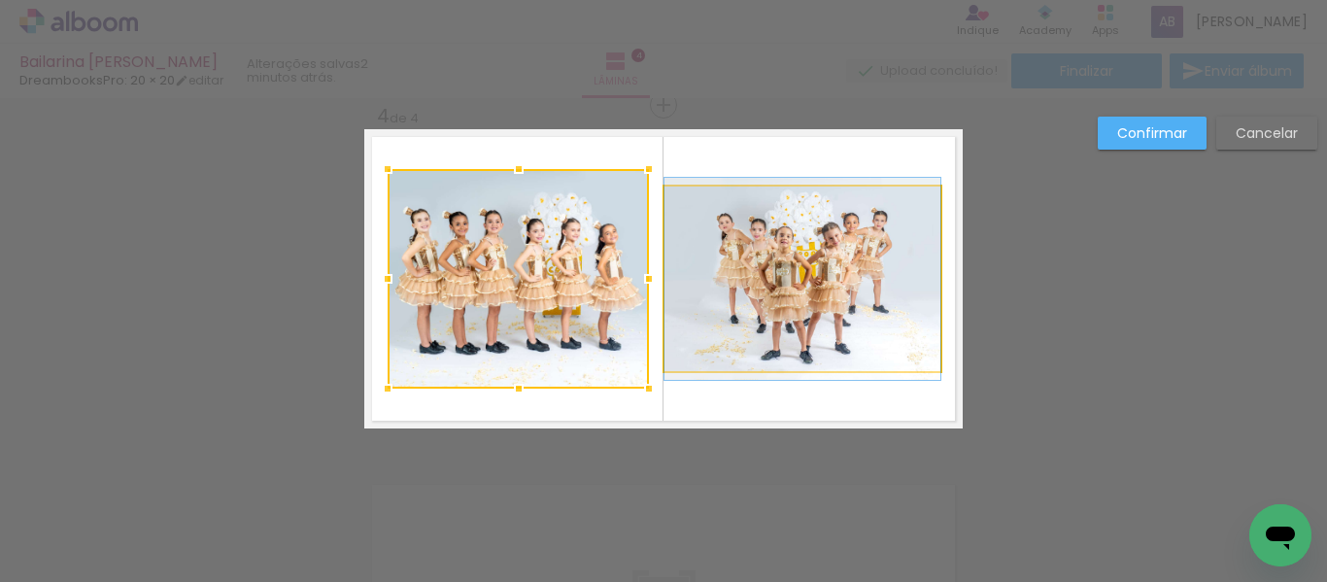
click at [764, 293] on quentale-photo at bounding box center [802, 278] width 276 height 185
click at [649, 293] on div at bounding box center [517, 278] width 261 height 219
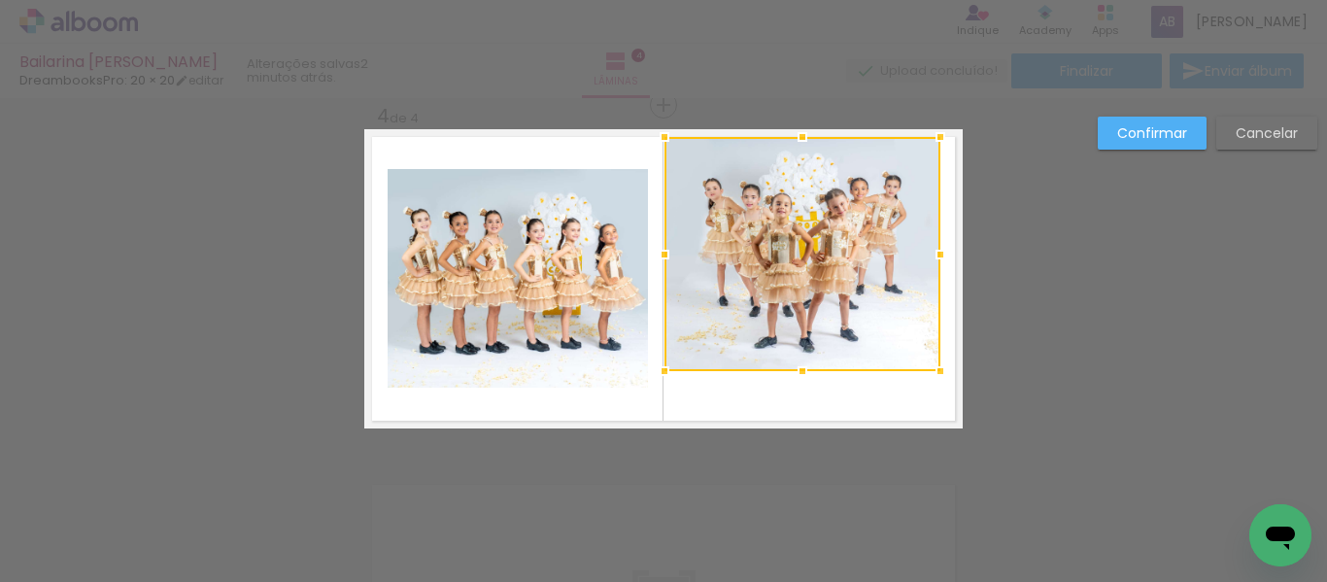
drag, startPoint x: 798, startPoint y: 183, endPoint x: 802, endPoint y: 140, distance: 42.9
click at [802, 140] on div at bounding box center [802, 137] width 39 height 39
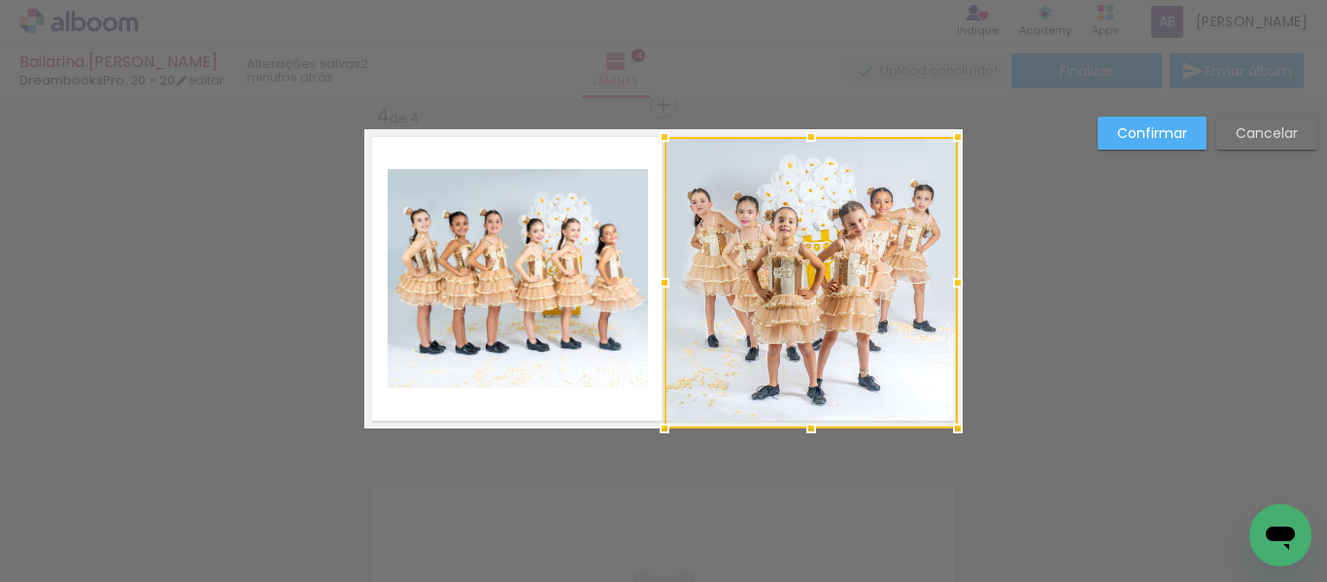
drag, startPoint x: 938, startPoint y: 371, endPoint x: 964, endPoint y: 423, distance: 58.6
click at [964, 423] on div at bounding box center [957, 428] width 39 height 39
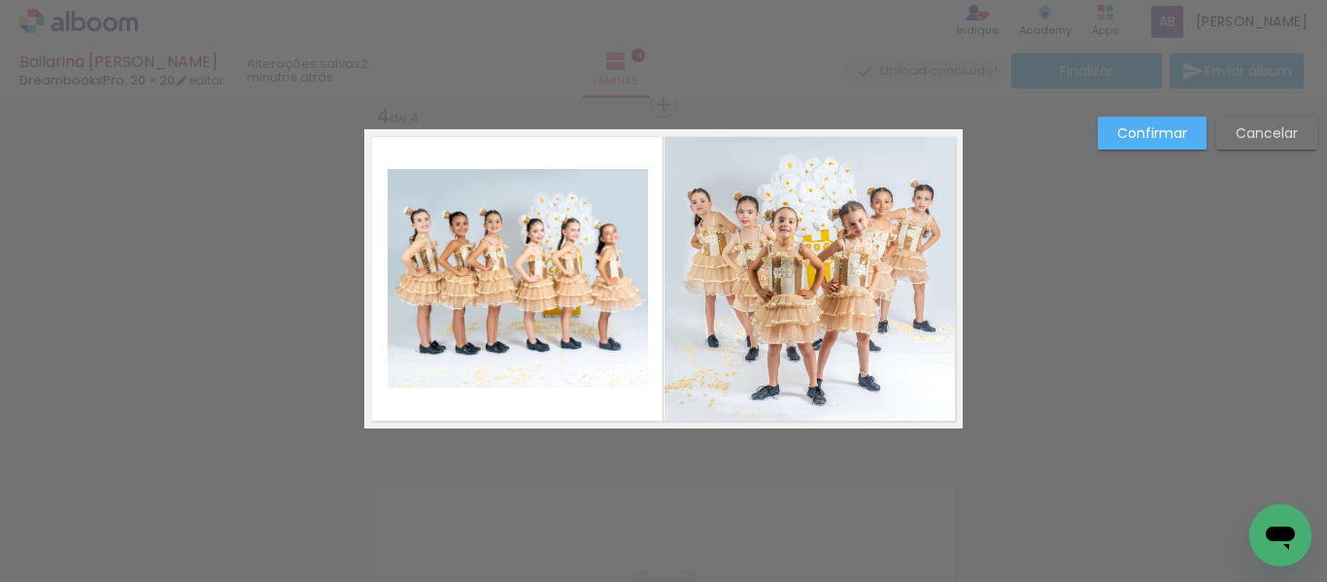
click at [694, 295] on quentale-photo at bounding box center [810, 282] width 293 height 291
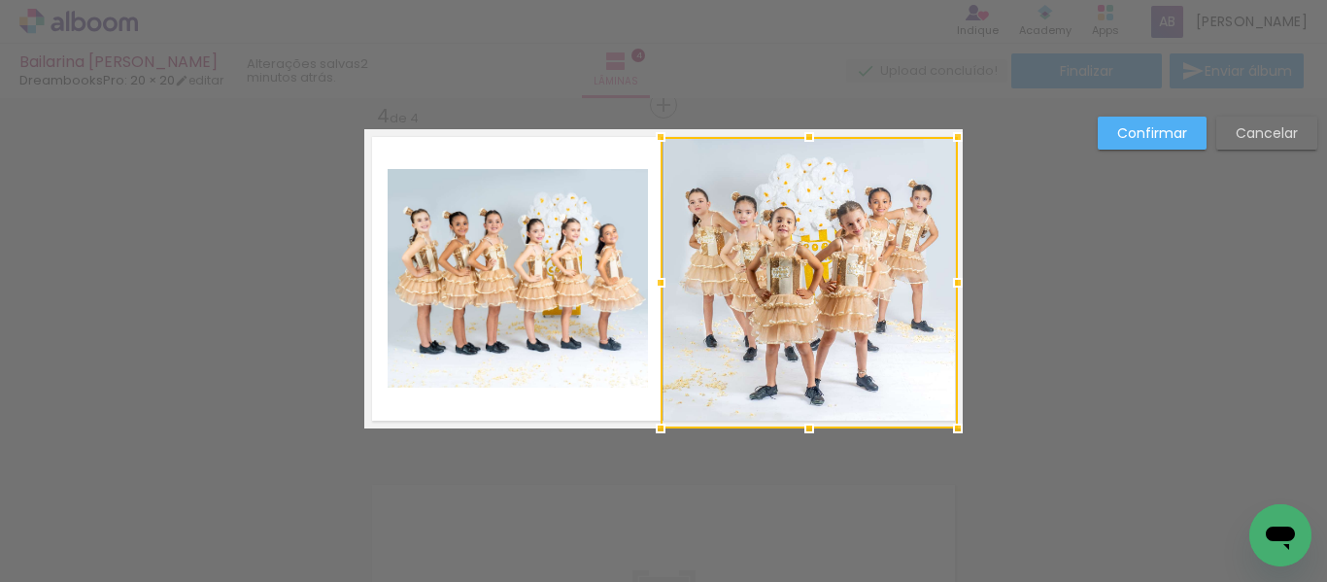
drag, startPoint x: 655, startPoint y: 286, endPoint x: 641, endPoint y: 288, distance: 13.9
click at [641, 288] on div at bounding box center [660, 282] width 39 height 39
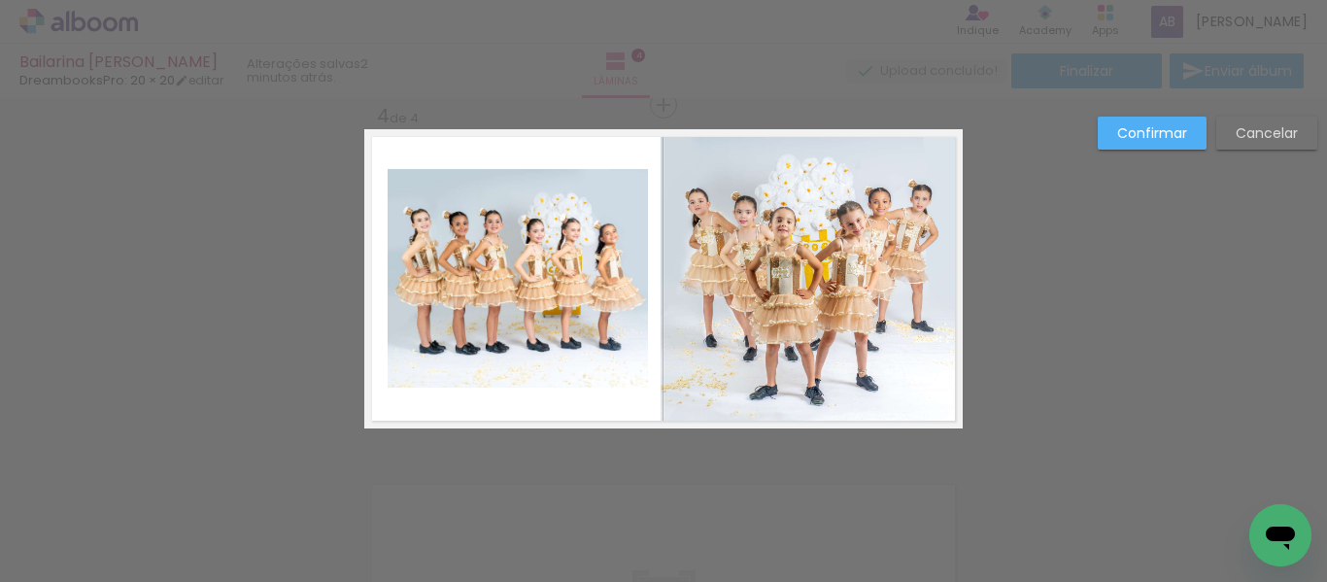
click at [660, 295] on quentale-photo at bounding box center [808, 282] width 297 height 291
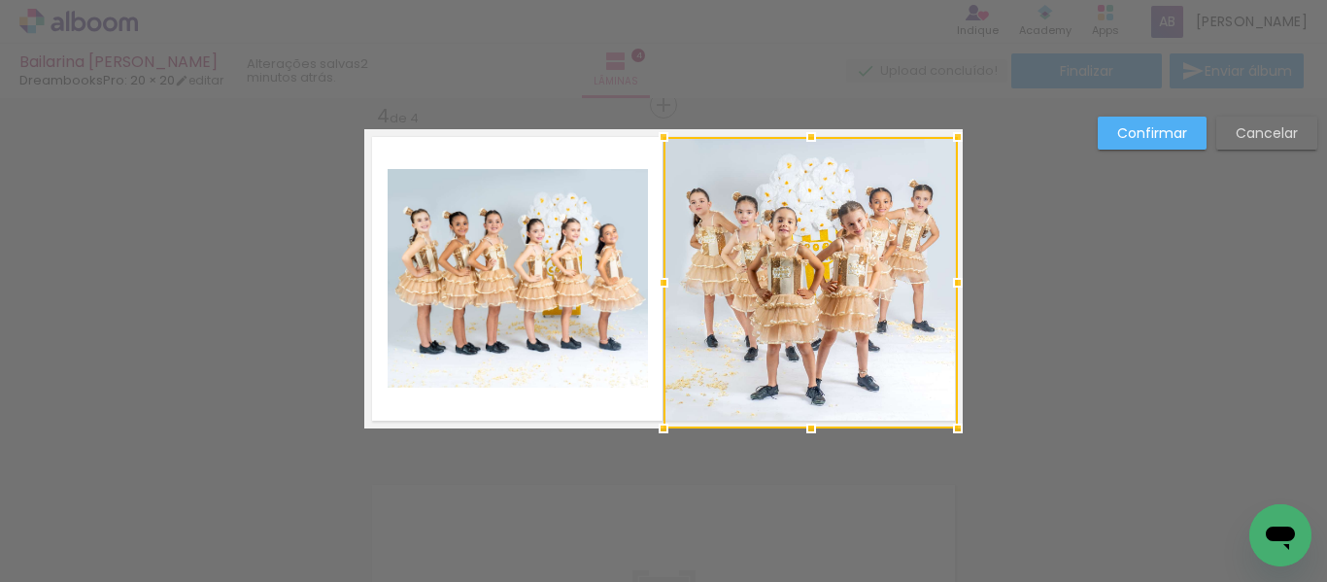
click at [657, 282] on div at bounding box center [663, 282] width 39 height 39
click at [607, 415] on quentale-layouter at bounding box center [663, 278] width 598 height 299
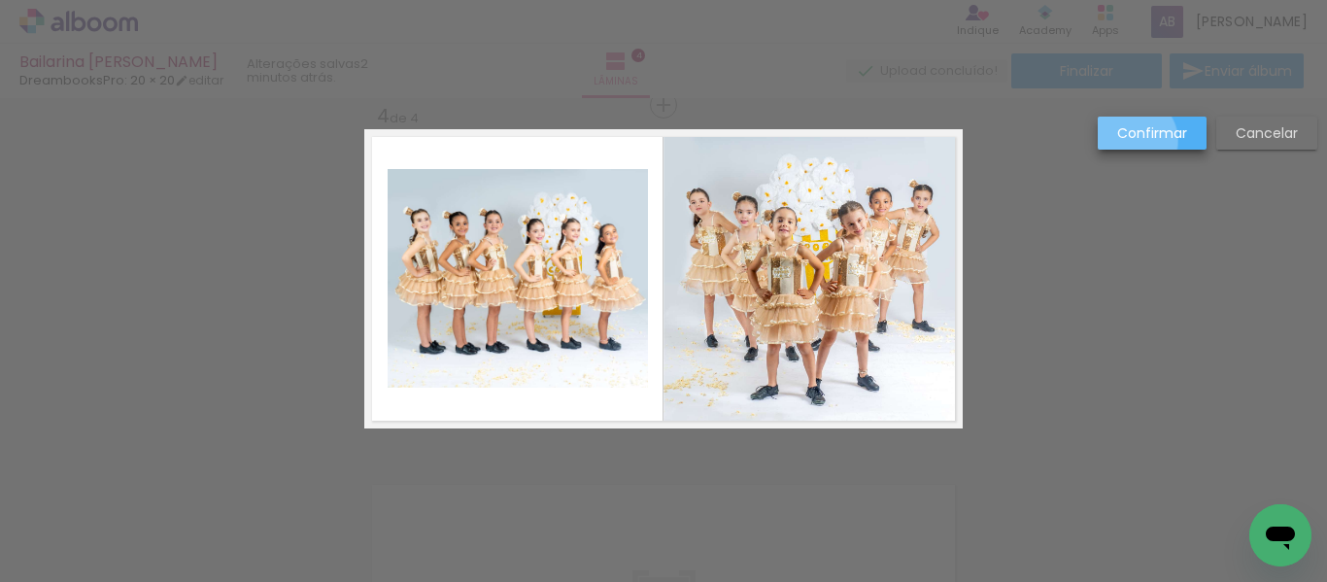
click at [0, 0] on slot "Confirmar" at bounding box center [0, 0] width 0 height 0
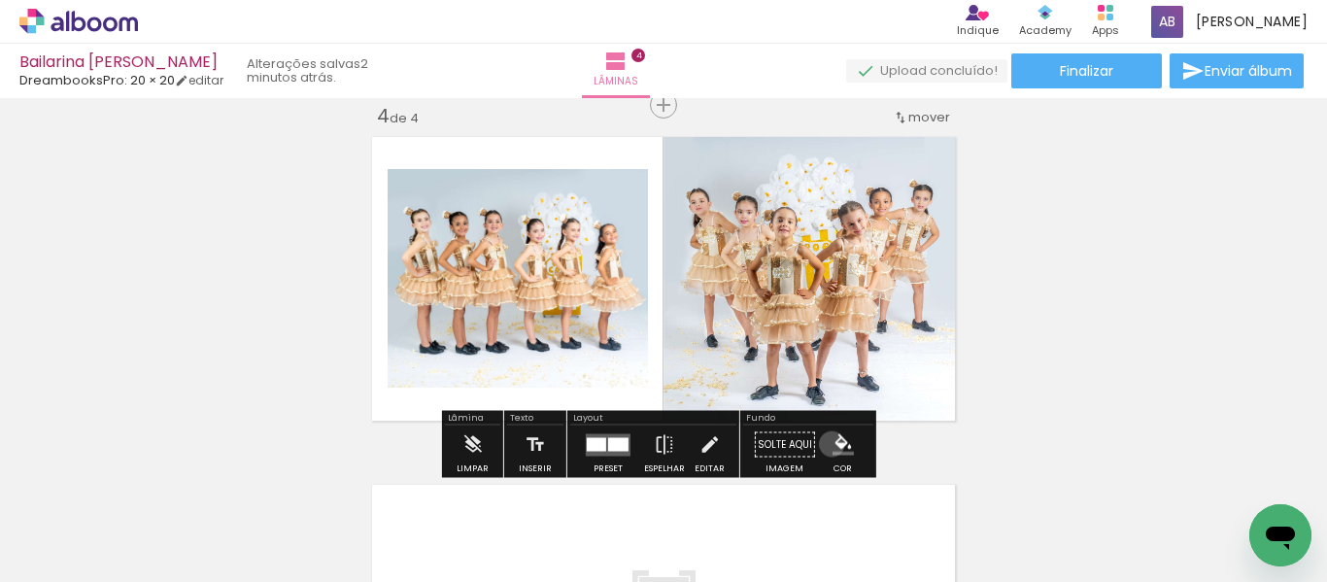
click at [824, 444] on paper-menu-button "#ffebee #ffcdd2 #ef9a9a #e57373 #ef5350 #f44336 #e53935 #d32f2f #c62828 #b71c1c…" at bounding box center [842, 444] width 37 height 37
click at [842, 445] on iron-icon "color picker" at bounding box center [842, 444] width 21 height 21
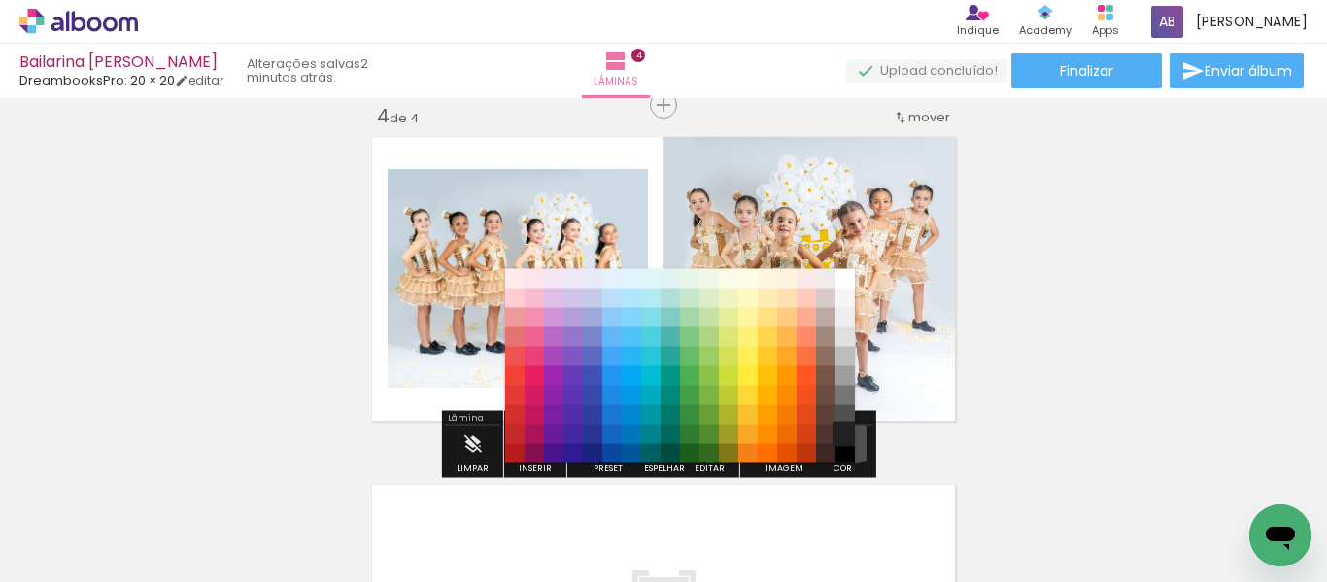
click at [846, 434] on paper-item "#212121" at bounding box center [844, 433] width 19 height 19
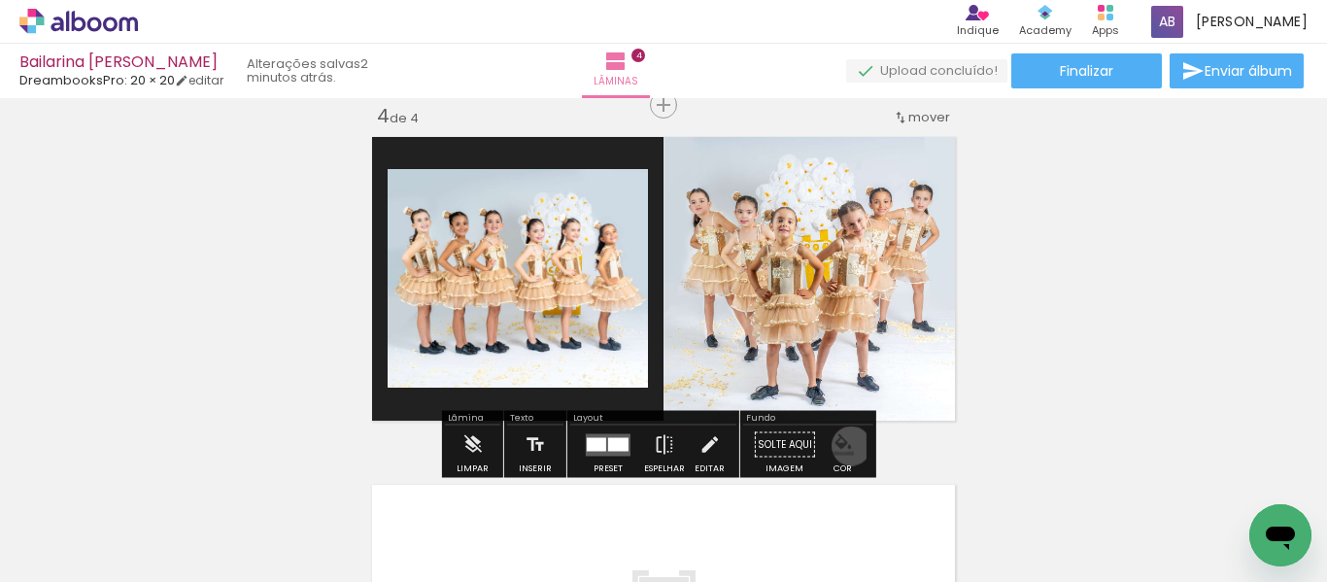
click at [844, 446] on iron-icon "color picker" at bounding box center [842, 444] width 21 height 21
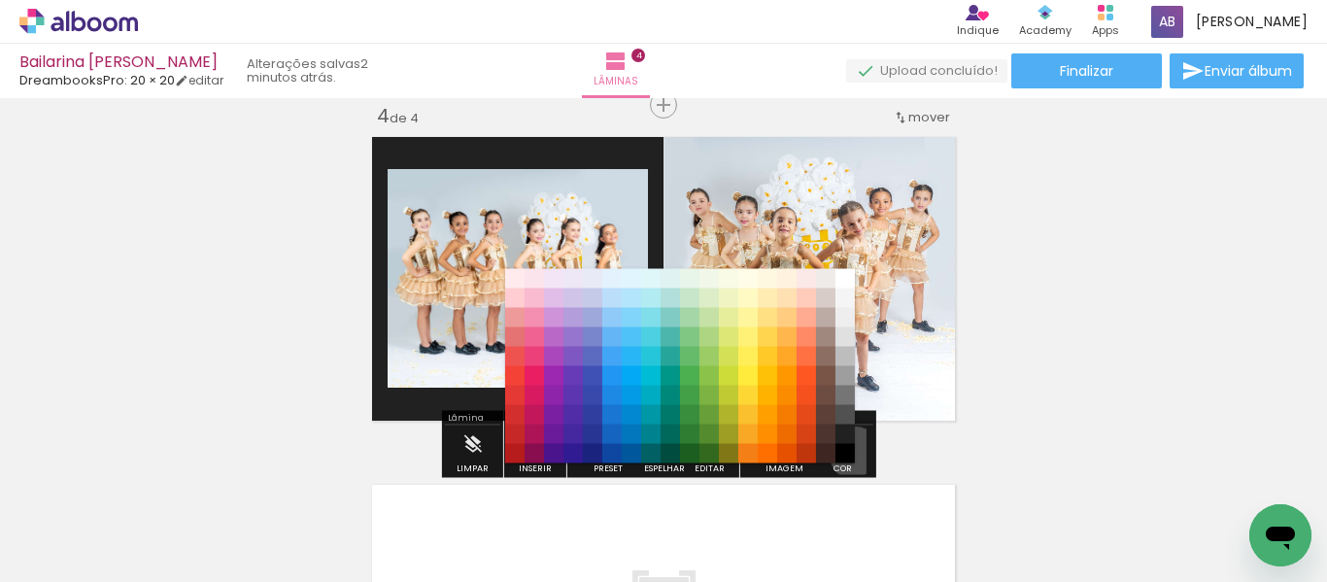
click at [849, 454] on paper-item "#000000" at bounding box center [844, 453] width 19 height 19
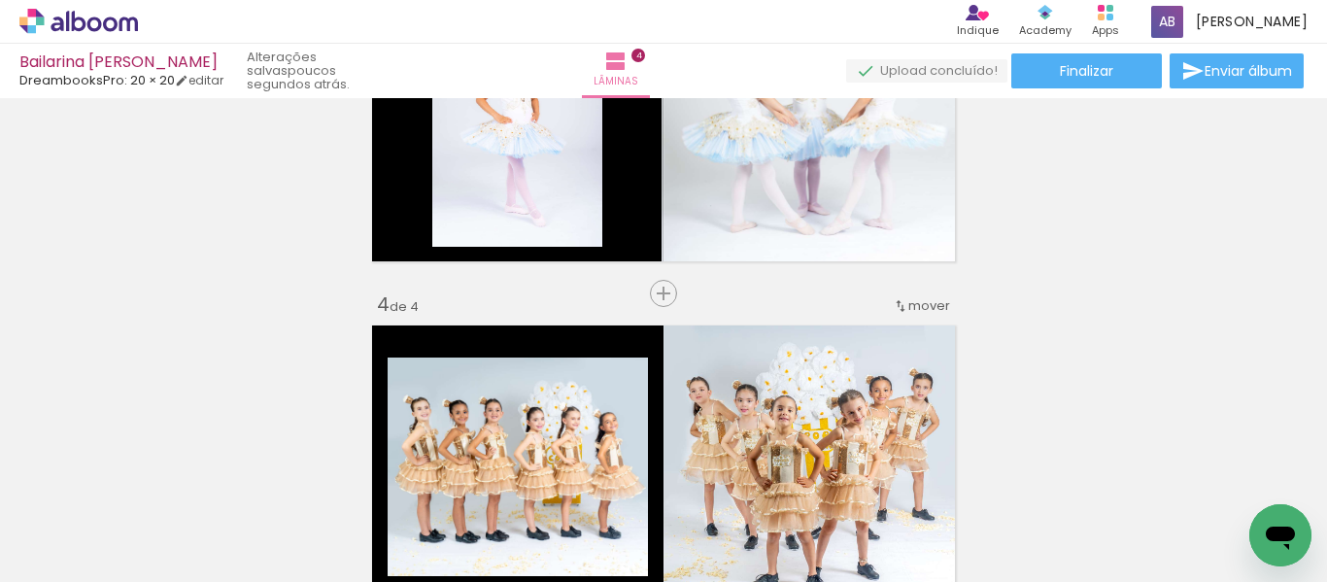
scroll to position [971, 0]
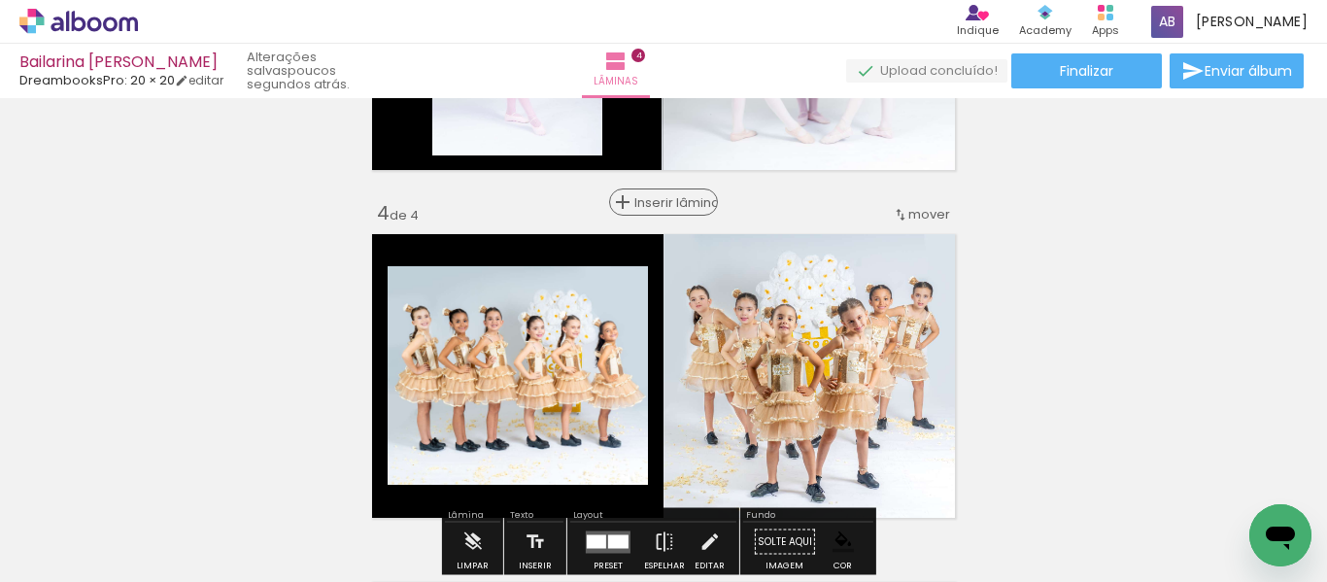
click at [669, 208] on span "Inserir lâmina" at bounding box center [672, 202] width 76 height 13
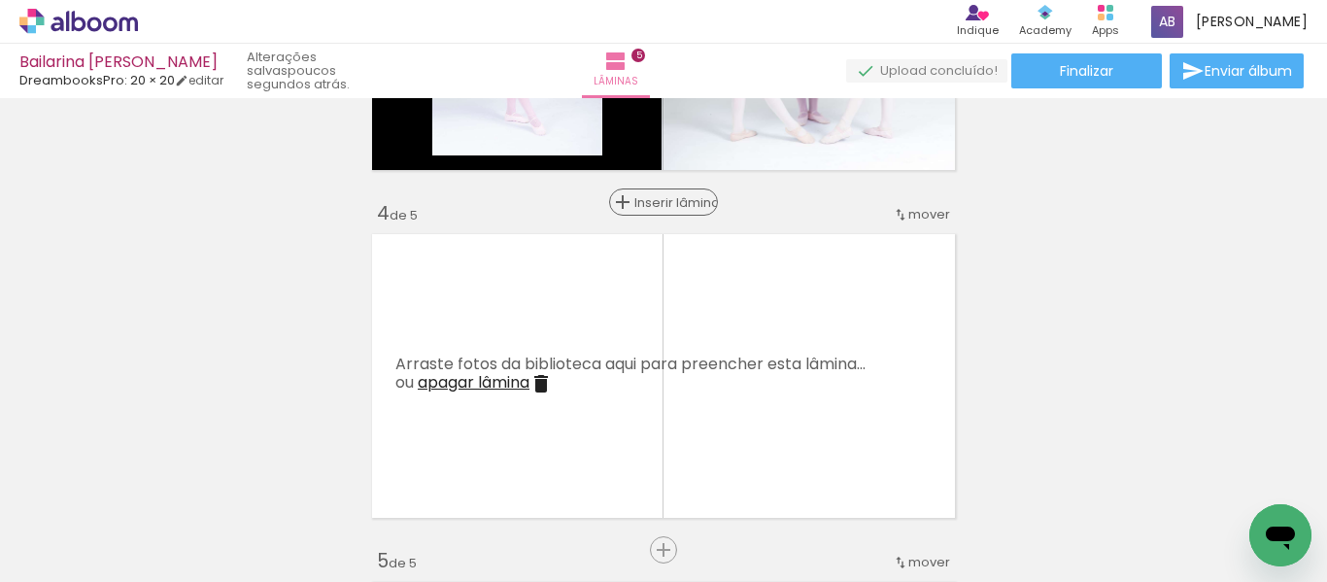
scroll to position [1068, 0]
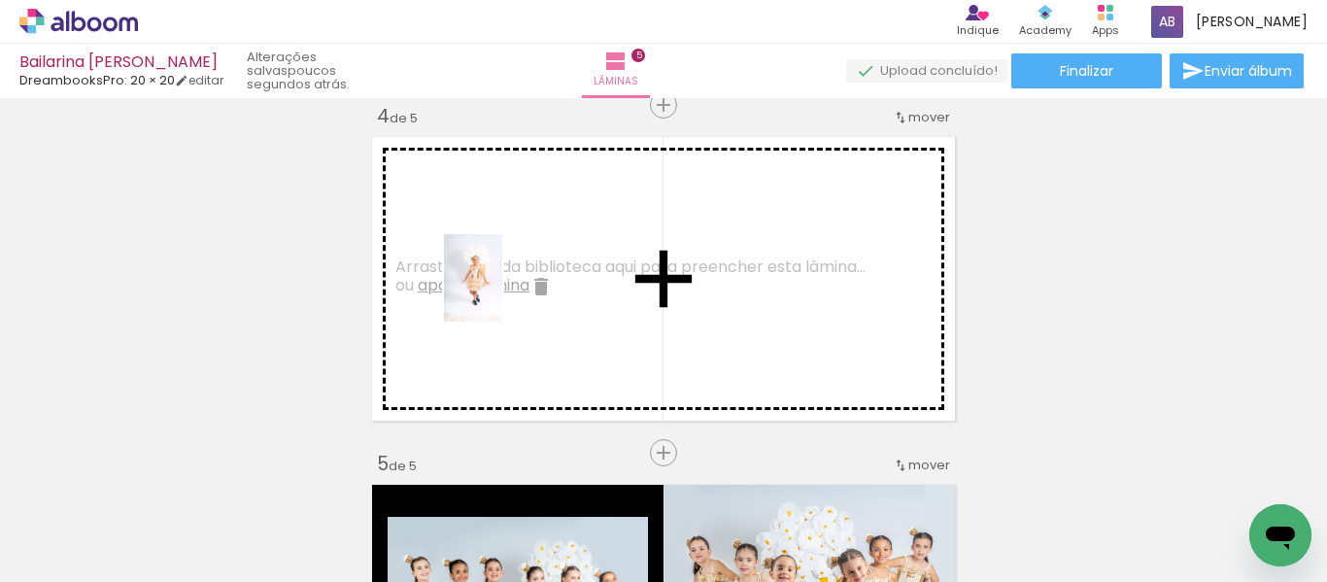
drag, startPoint x: 731, startPoint y: 505, endPoint x: 502, endPoint y: 292, distance: 312.7
click at [502, 292] on quentale-workspace at bounding box center [663, 291] width 1327 height 582
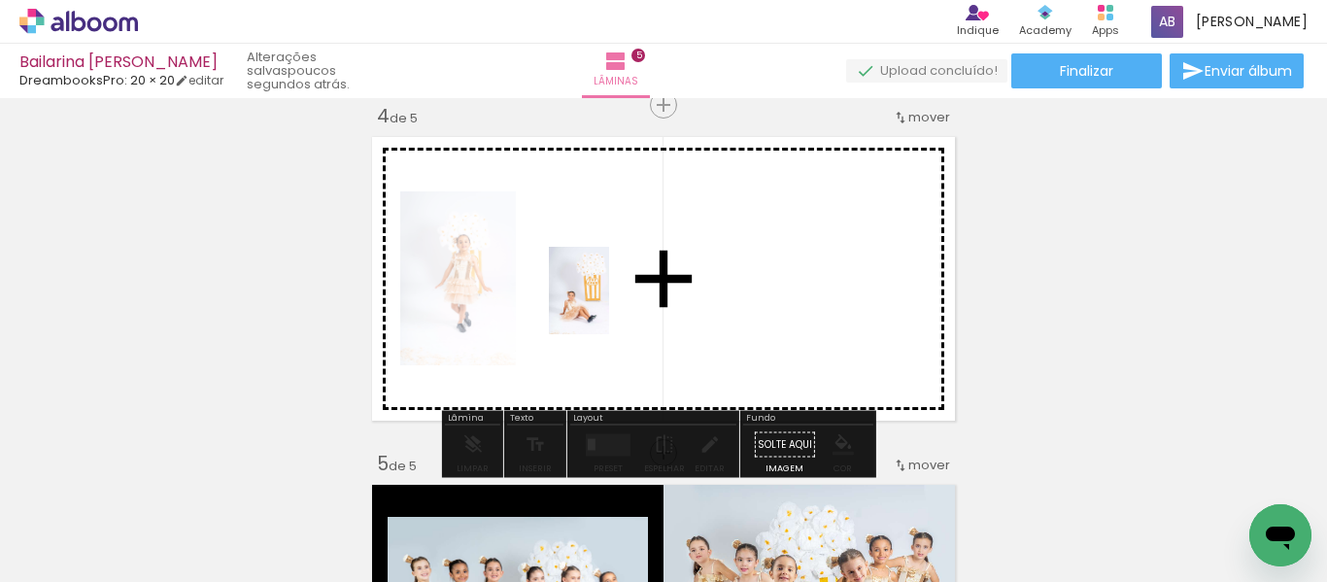
drag, startPoint x: 845, startPoint y: 521, endPoint x: 607, endPoint y: 305, distance: 321.1
click at [607, 305] on quentale-workspace at bounding box center [663, 291] width 1327 height 582
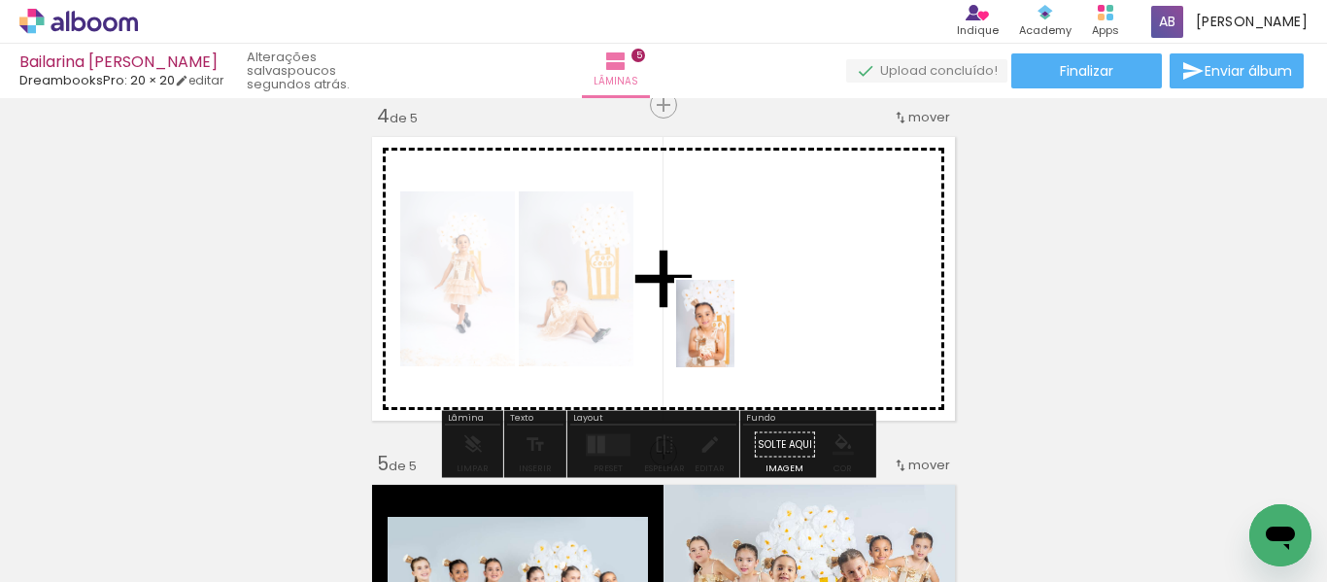
drag, startPoint x: 420, startPoint y: 544, endPoint x: 734, endPoint y: 336, distance: 377.1
click at [734, 336] on quentale-workspace at bounding box center [663, 291] width 1327 height 582
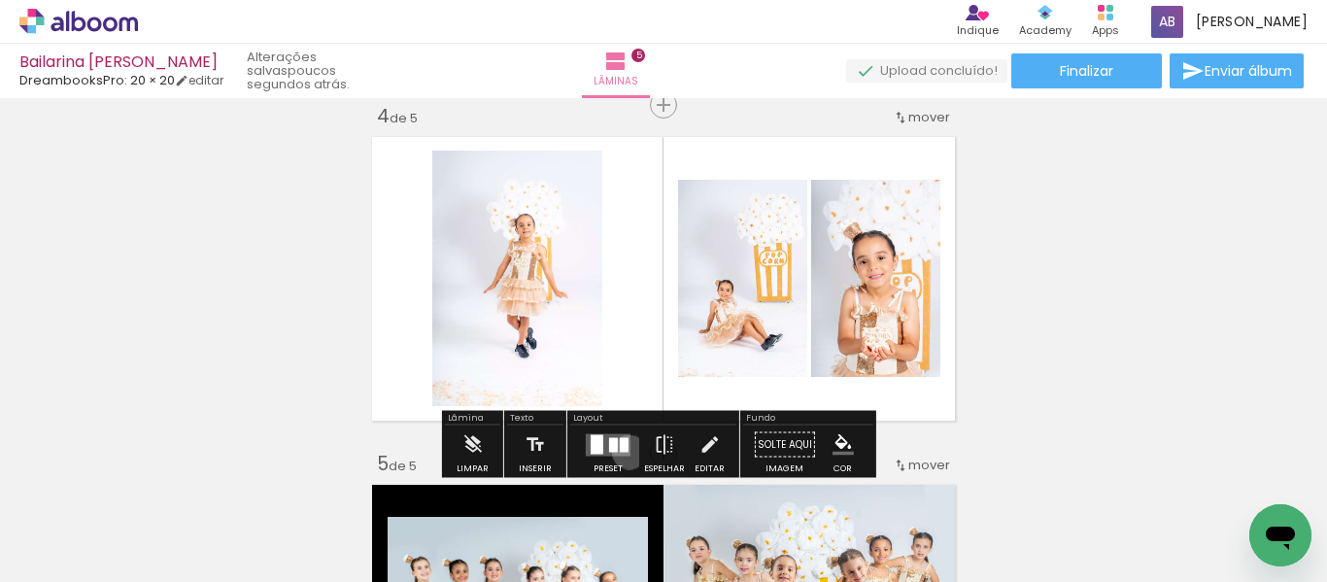
click at [624, 452] on quentale-layouter at bounding box center [608, 444] width 45 height 22
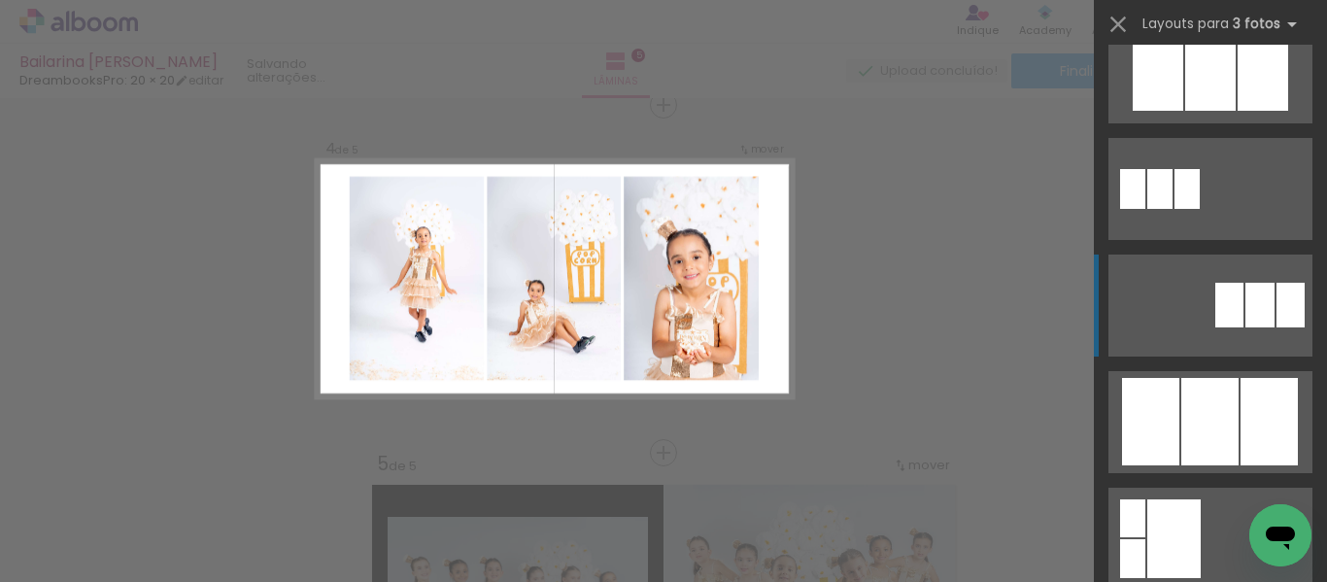
scroll to position [971, 0]
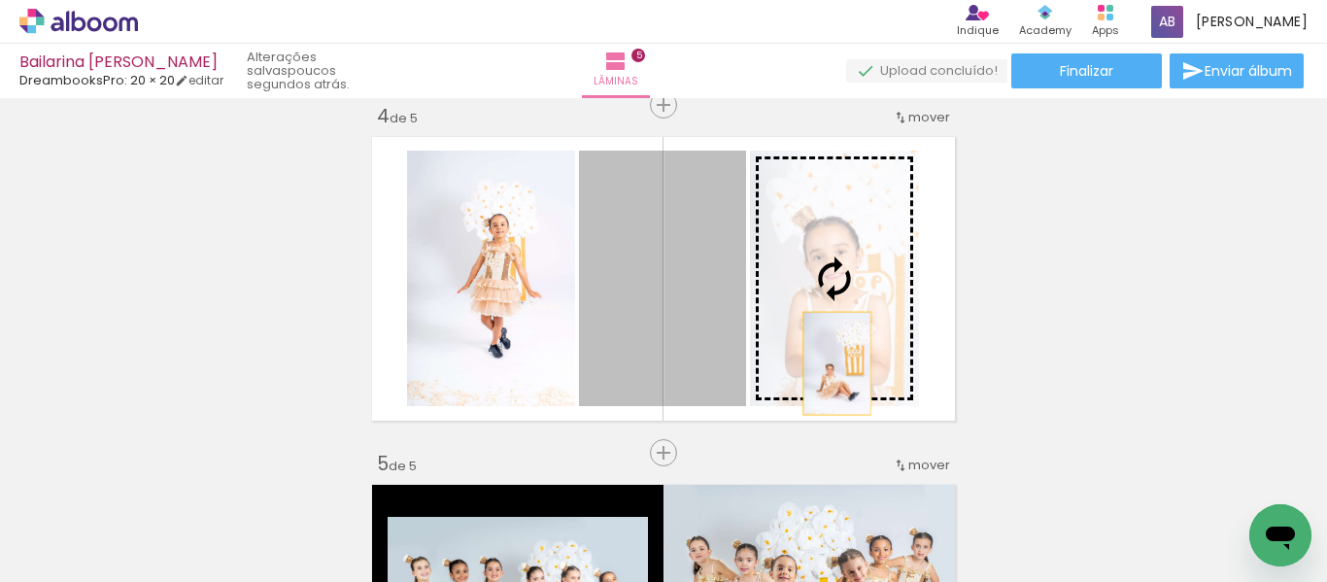
drag, startPoint x: 694, startPoint y: 369, endPoint x: 834, endPoint y: 362, distance: 140.0
click at [0, 0] on slot at bounding box center [0, 0] width 0 height 0
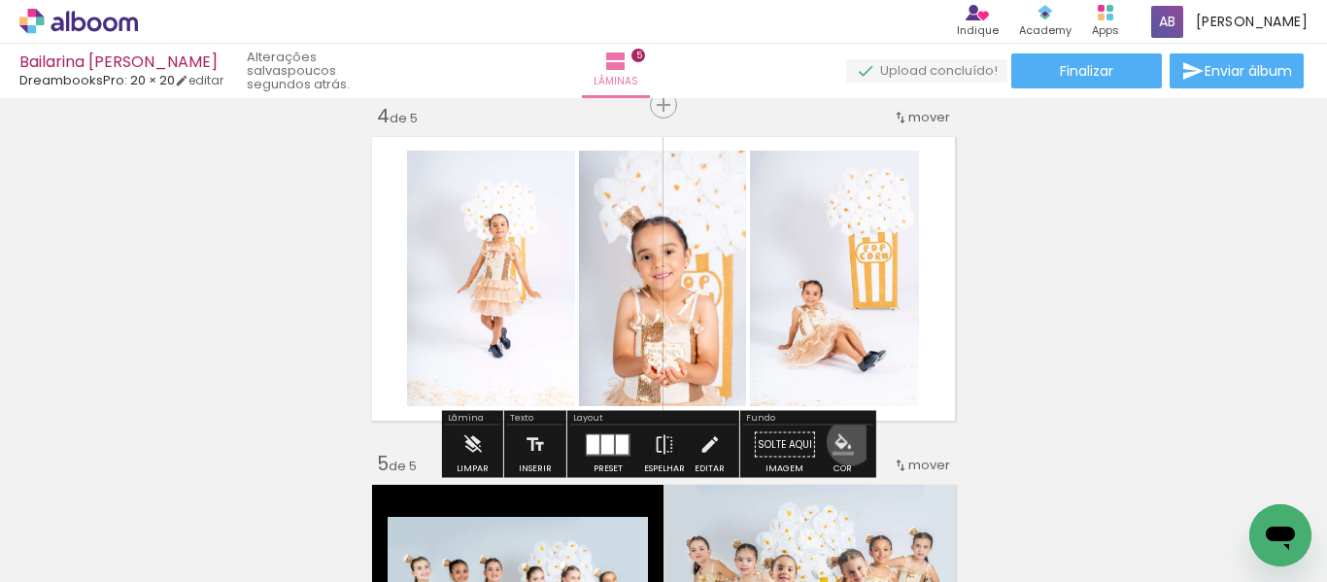
click at [842, 442] on iron-icon "color picker" at bounding box center [842, 444] width 21 height 21
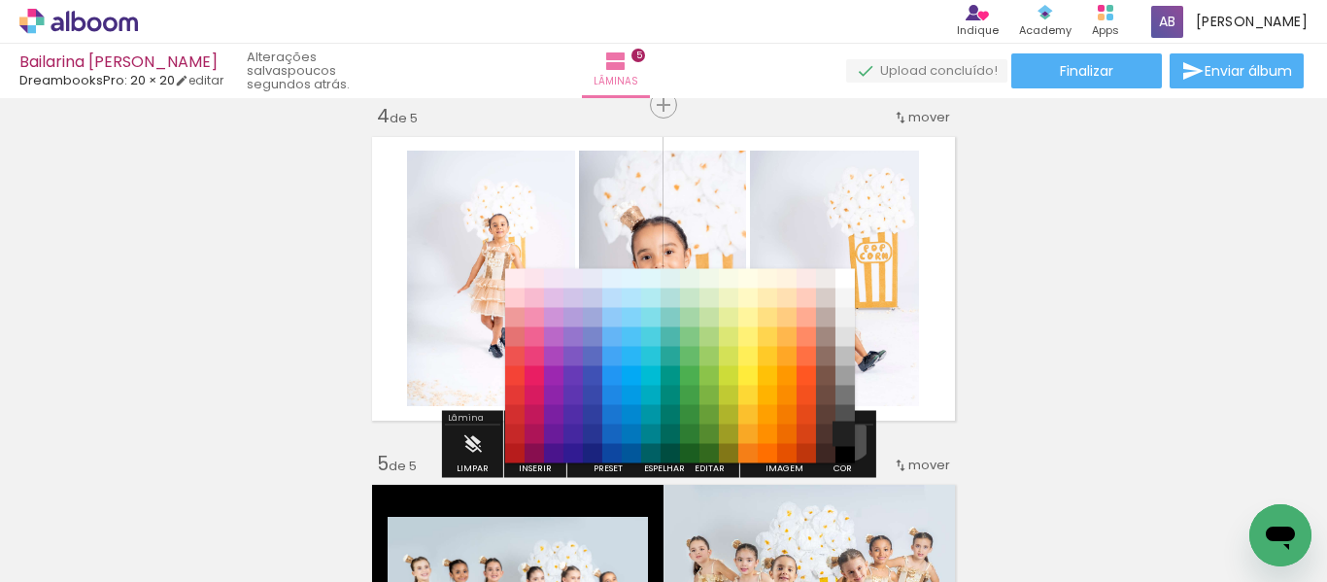
click at [842, 438] on paper-item "#212121" at bounding box center [844, 433] width 19 height 19
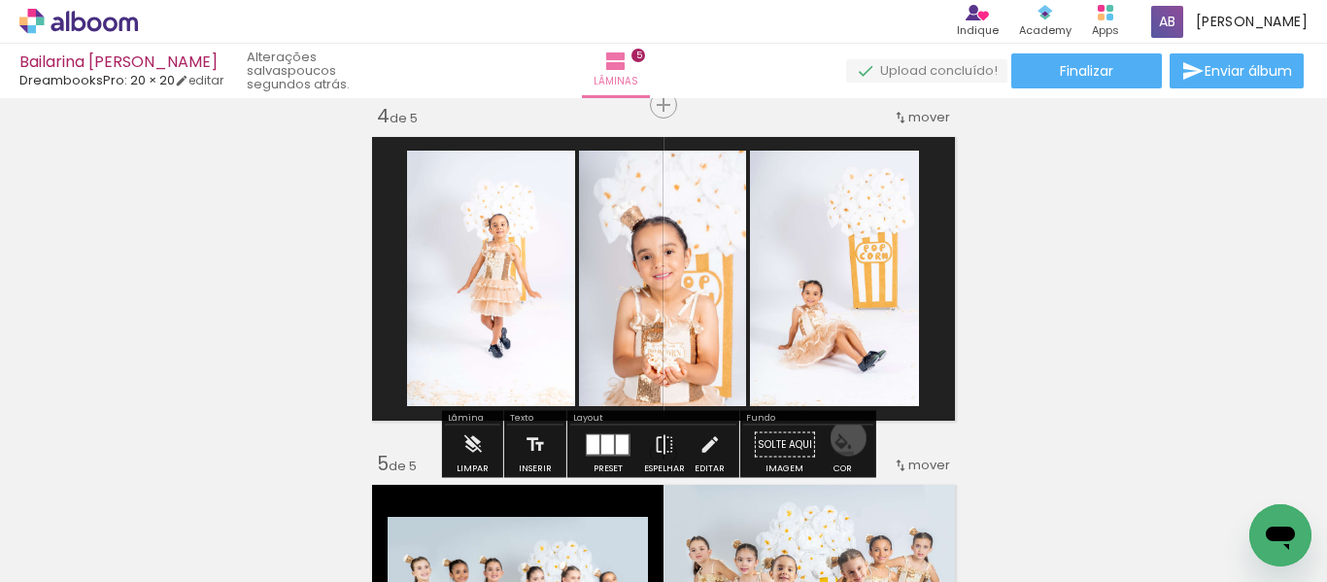
click at [841, 438] on iron-icon "color picker" at bounding box center [842, 444] width 21 height 21
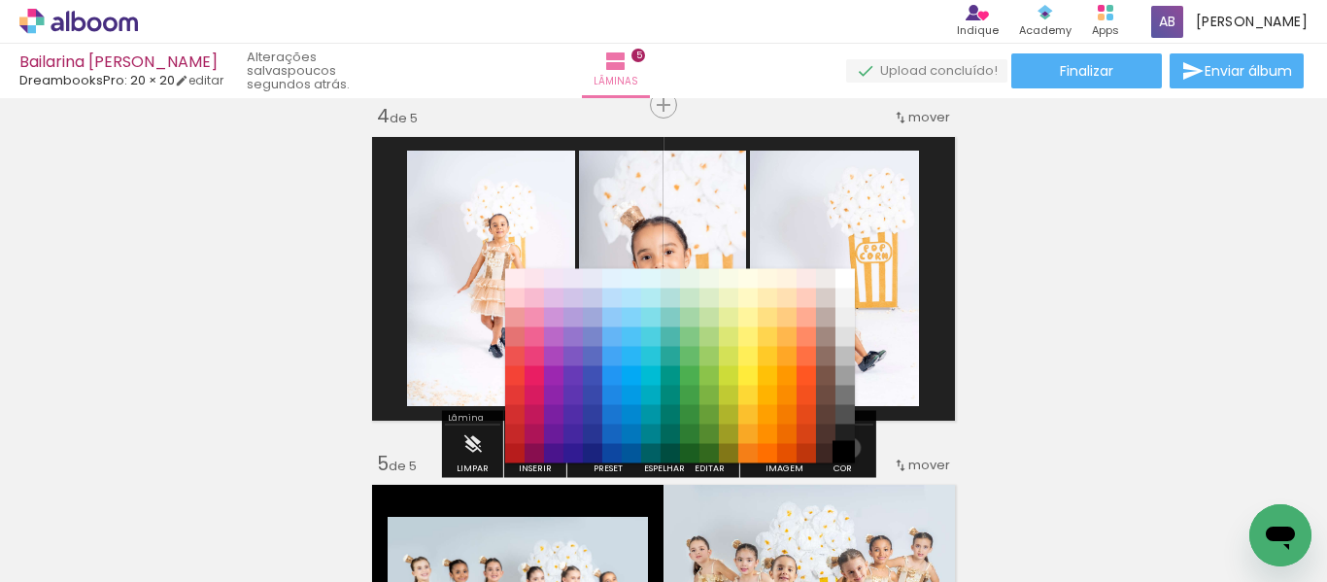
click at [843, 448] on paper-item "#000000" at bounding box center [844, 453] width 19 height 19
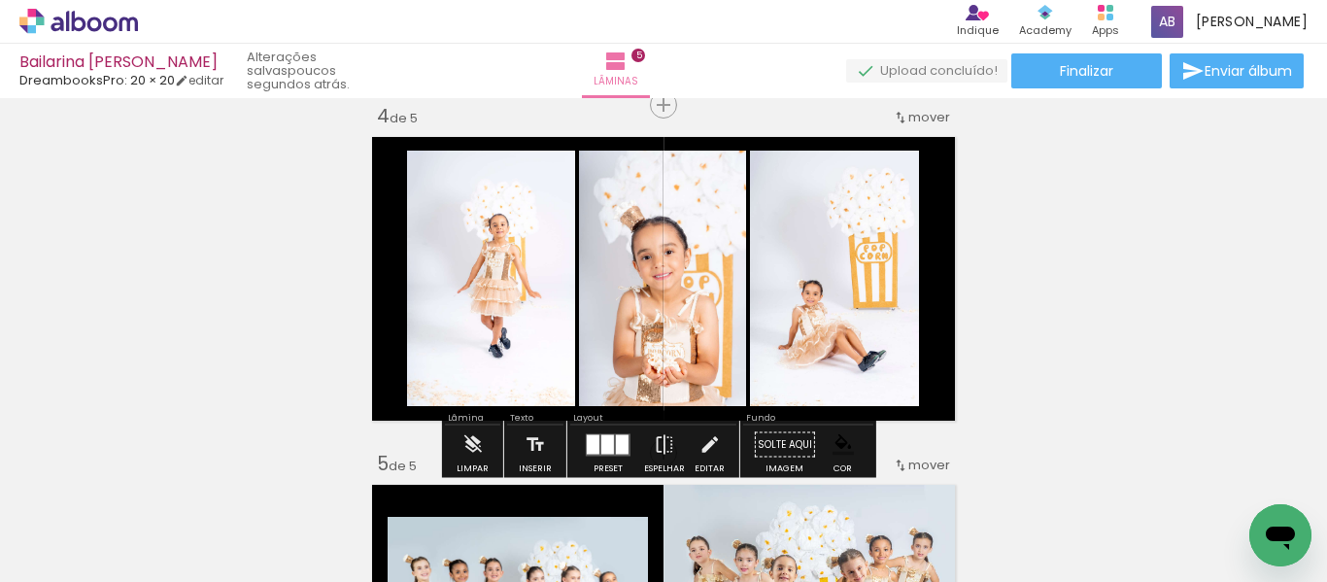
click at [1087, 387] on div "Inserir lâmina 1 de 5 Inserir lâmina 2 de 5 Inserir lâmina 3 de 5 Inserir lâmin…" at bounding box center [663, 80] width 1327 height 2087
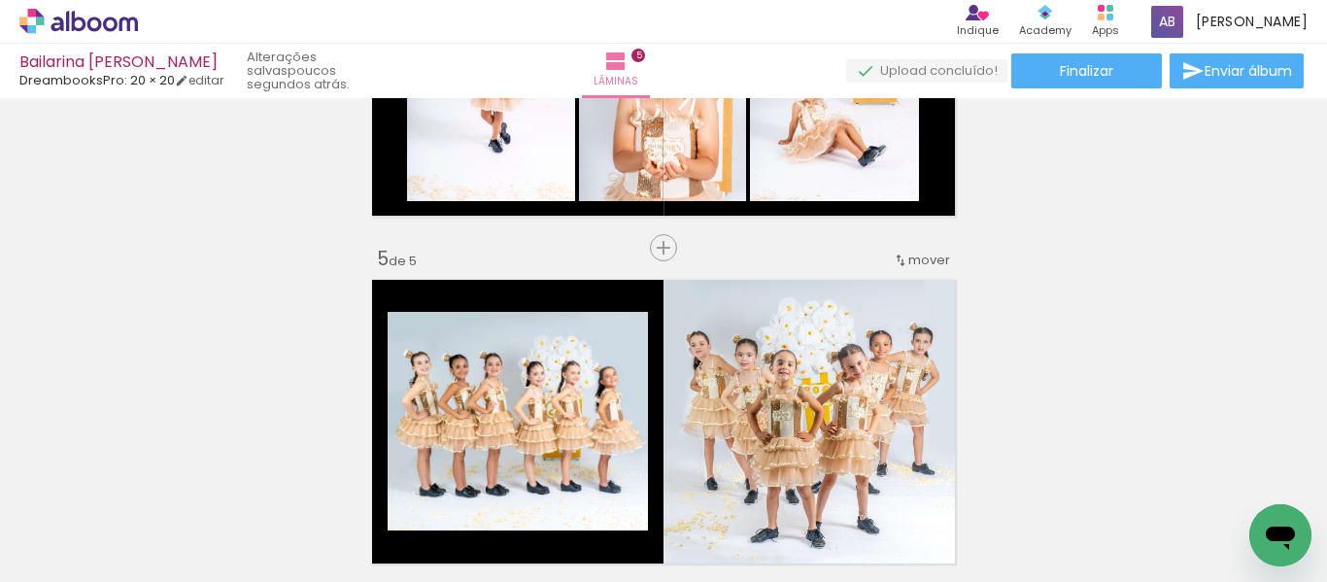
scroll to position [1165, 0]
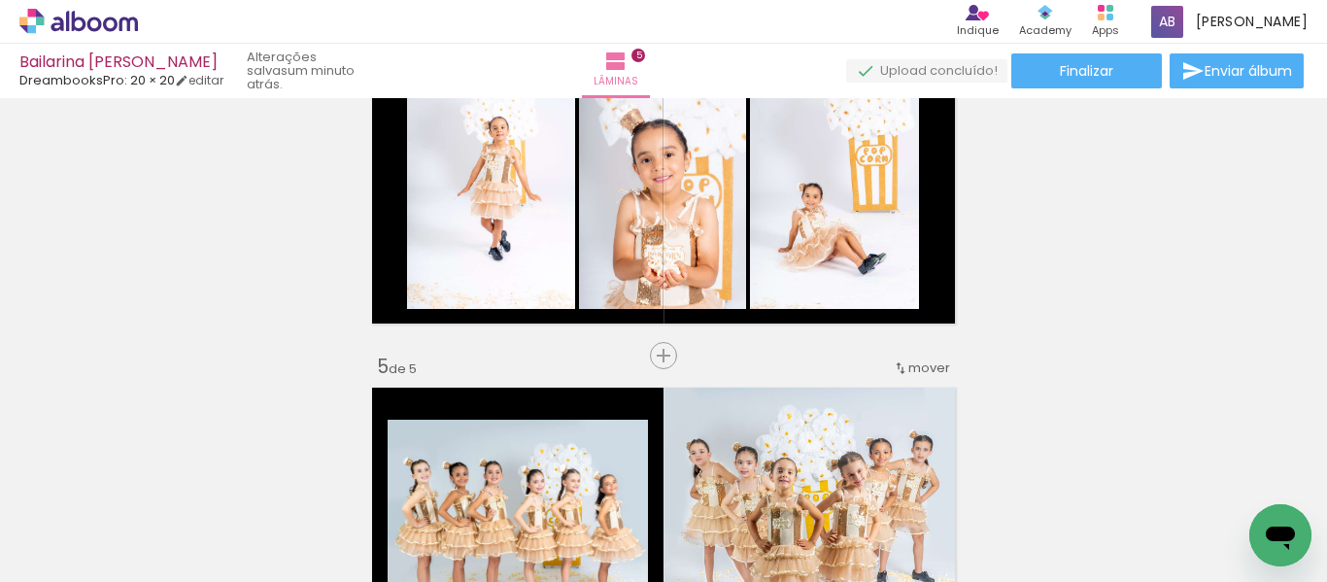
click at [911, 362] on span "mover" at bounding box center [929, 367] width 42 height 18
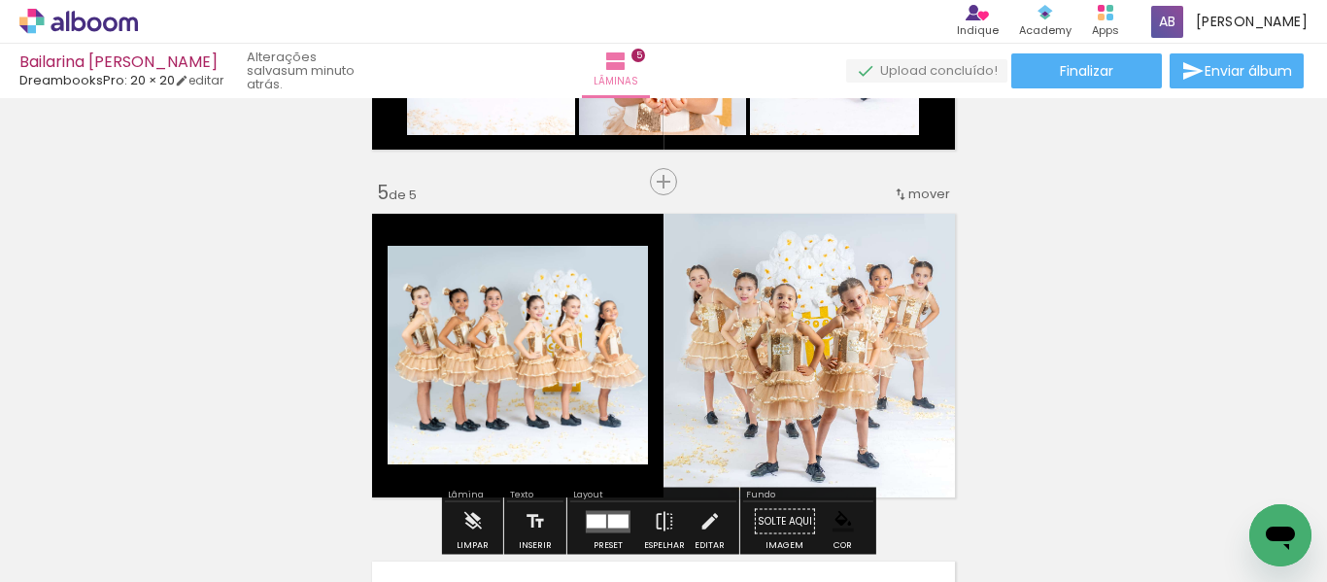
scroll to position [1360, 0]
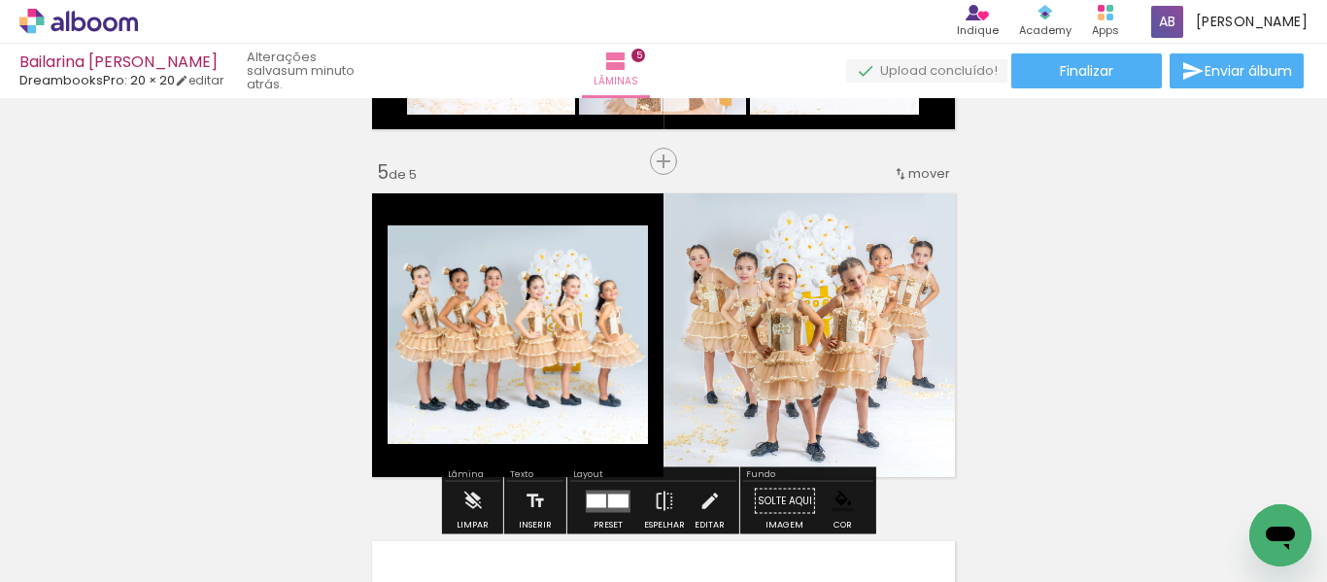
click at [927, 171] on span "mover" at bounding box center [929, 173] width 42 height 18
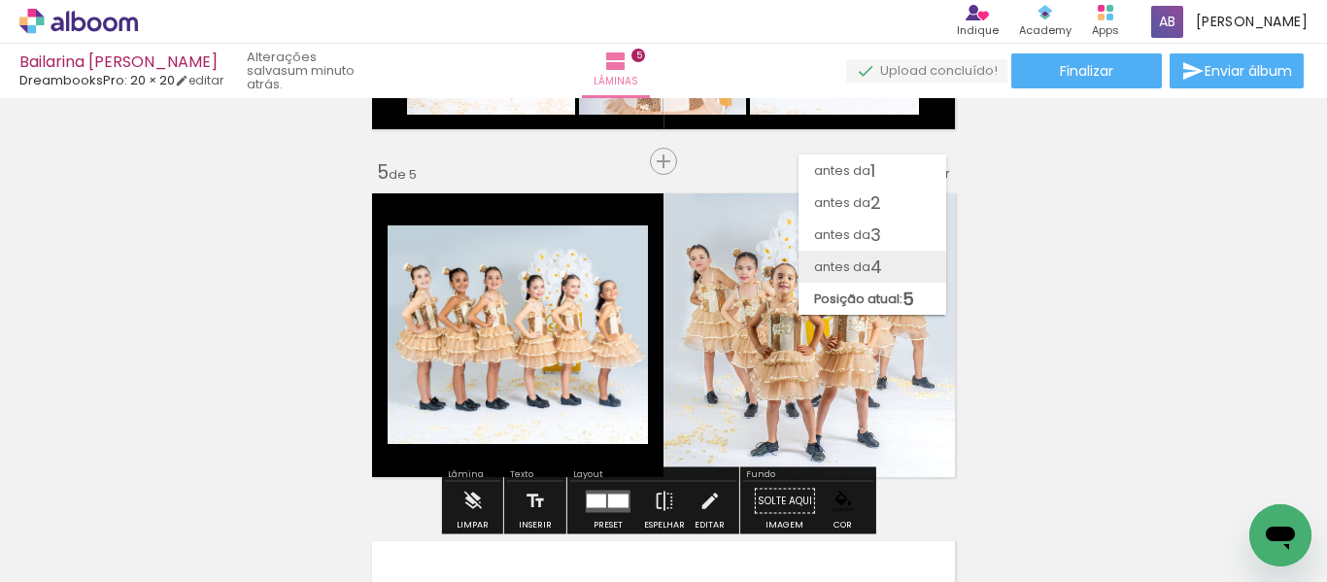
click at [861, 271] on span "antes da" at bounding box center [842, 267] width 56 height 32
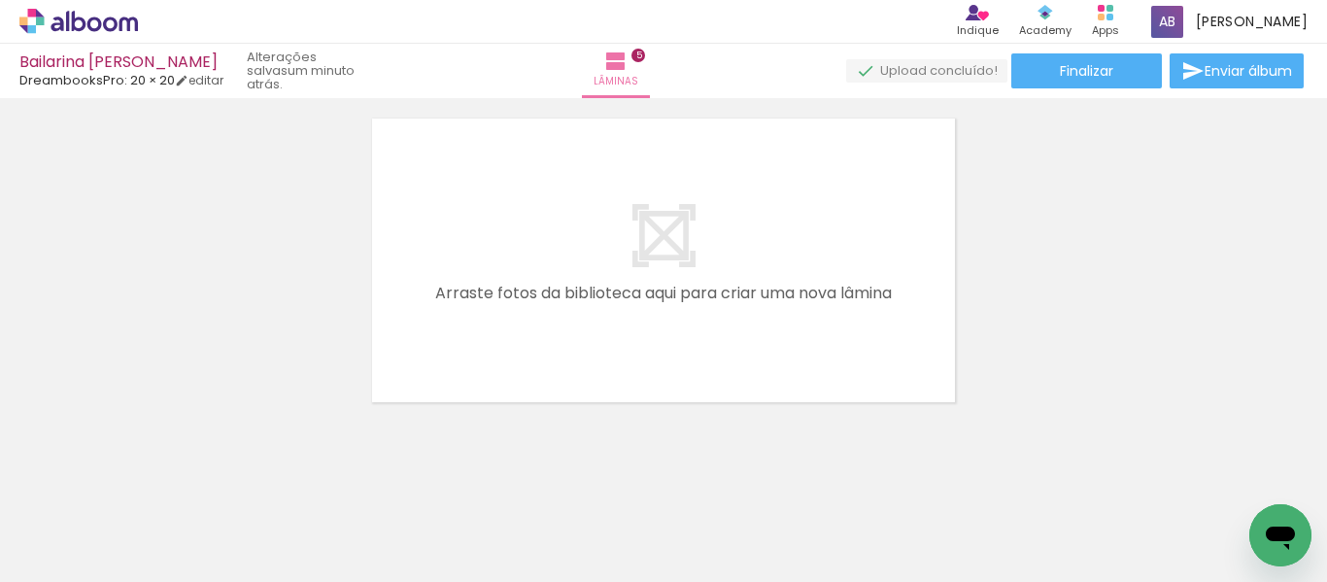
scroll to position [1799, 0]
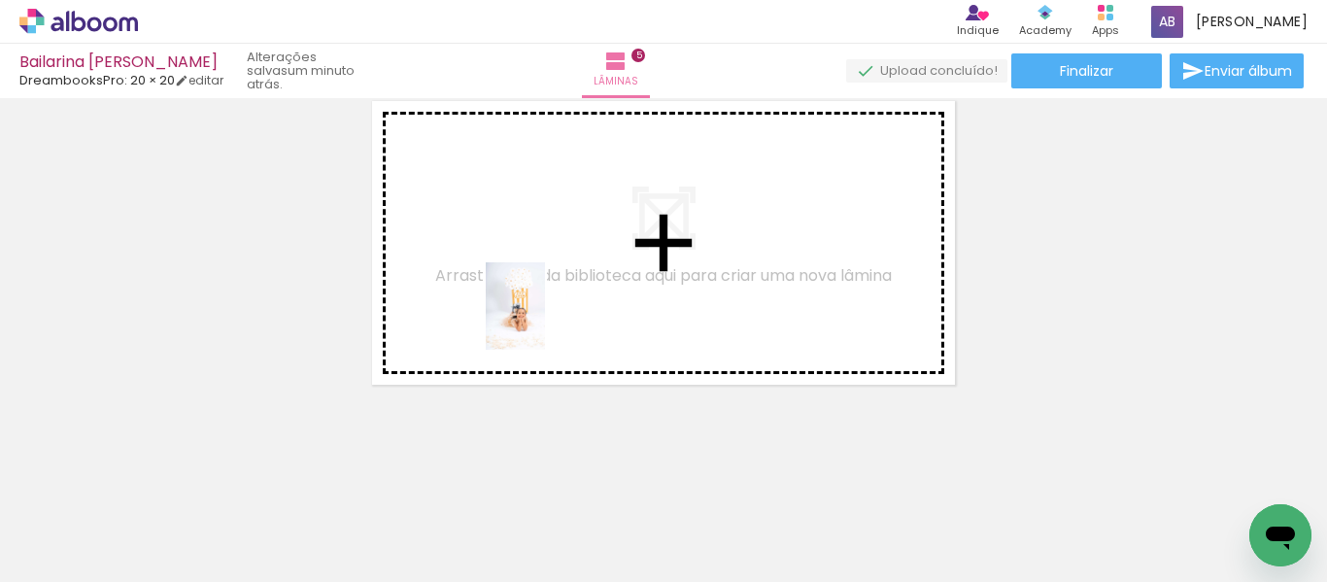
drag, startPoint x: 617, startPoint y: 532, endPoint x: 544, endPoint y: 320, distance: 223.9
click at [544, 320] on quentale-workspace at bounding box center [663, 291] width 1327 height 582
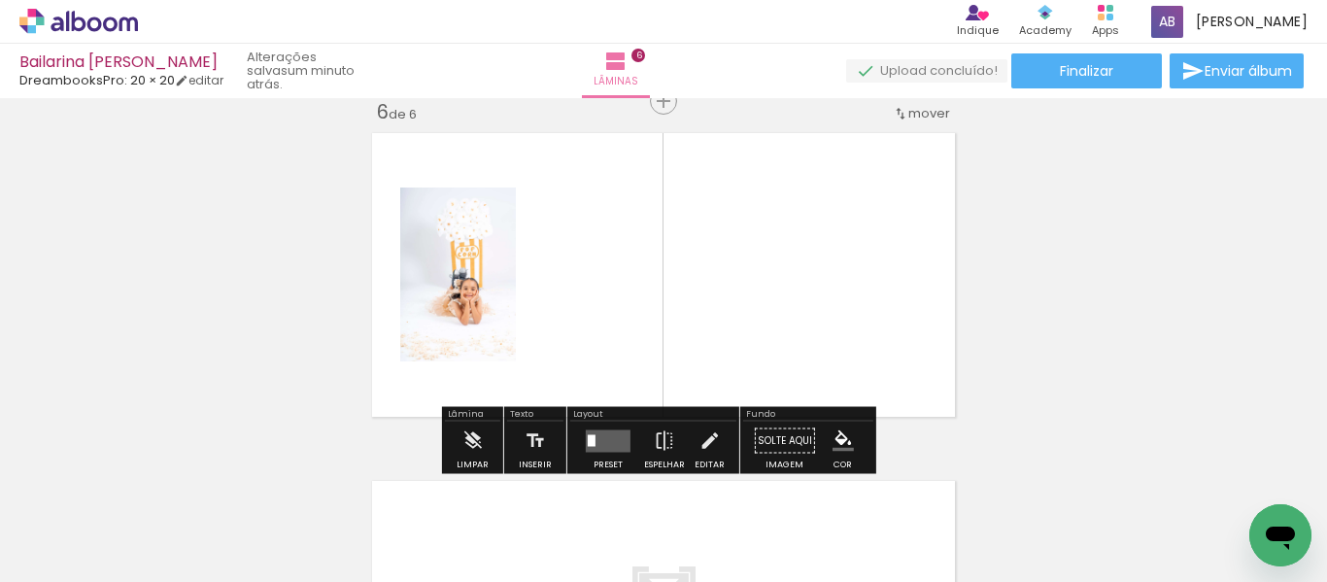
scroll to position [1764, 0]
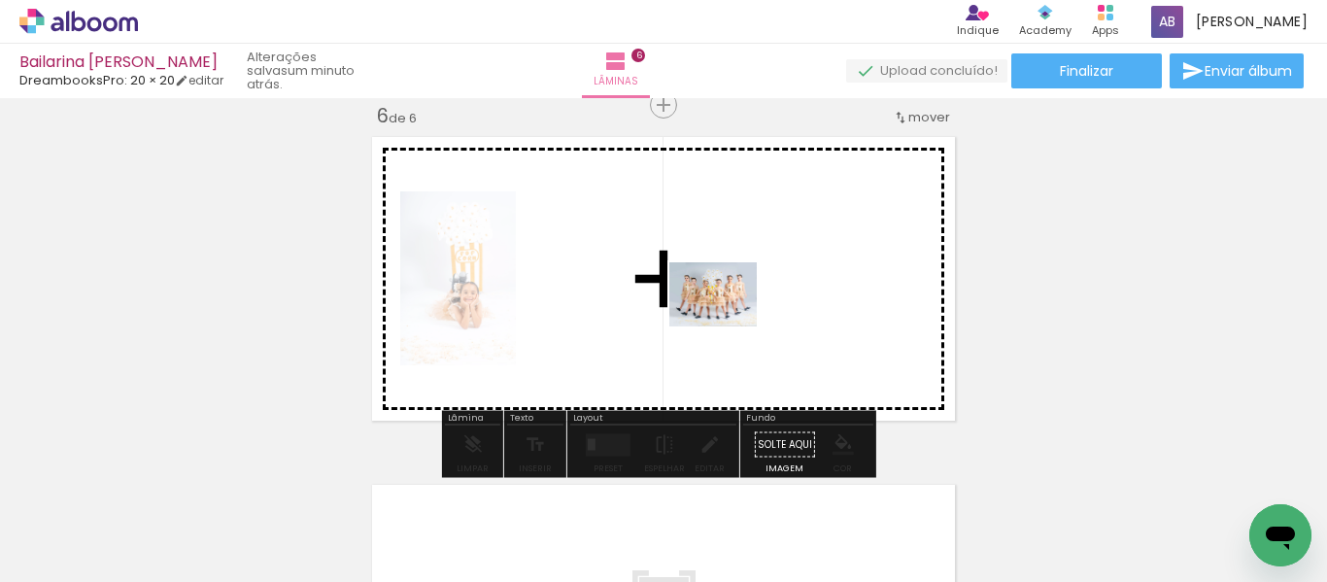
drag, startPoint x: 535, startPoint y: 529, endPoint x: 727, endPoint y: 320, distance: 283.8
click at [727, 320] on quentale-workspace at bounding box center [663, 291] width 1327 height 582
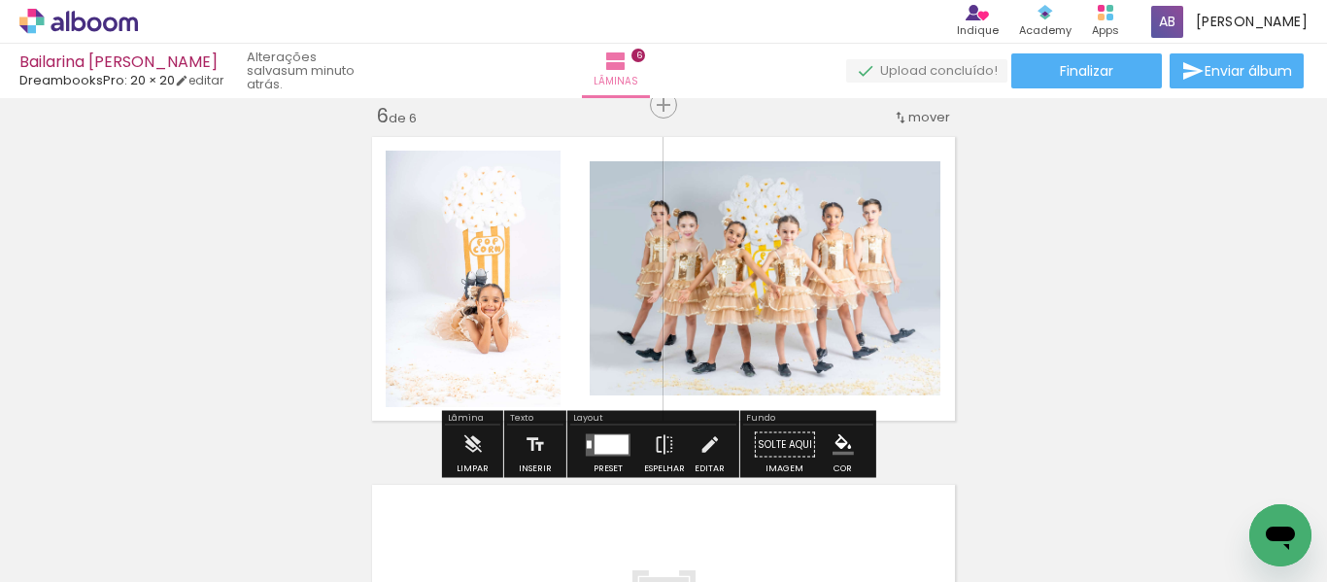
click at [687, 335] on quentale-photo at bounding box center [764, 278] width 351 height 234
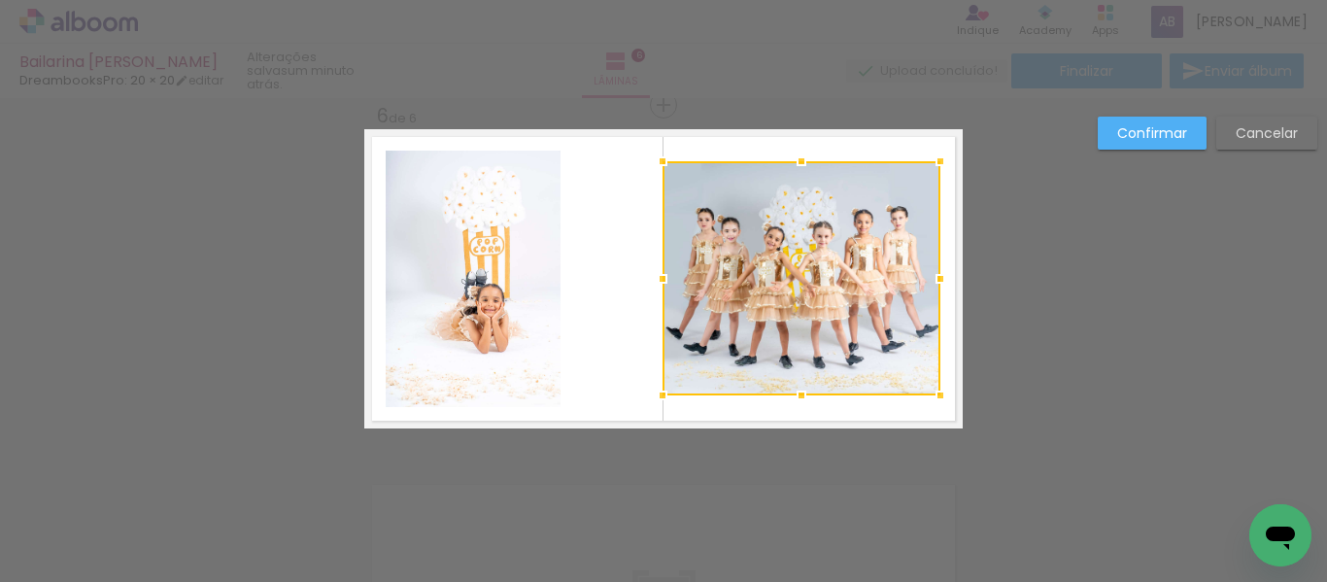
drag, startPoint x: 589, startPoint y: 279, endPoint x: 661, endPoint y: 287, distance: 73.4
click at [661, 287] on div at bounding box center [662, 278] width 39 height 39
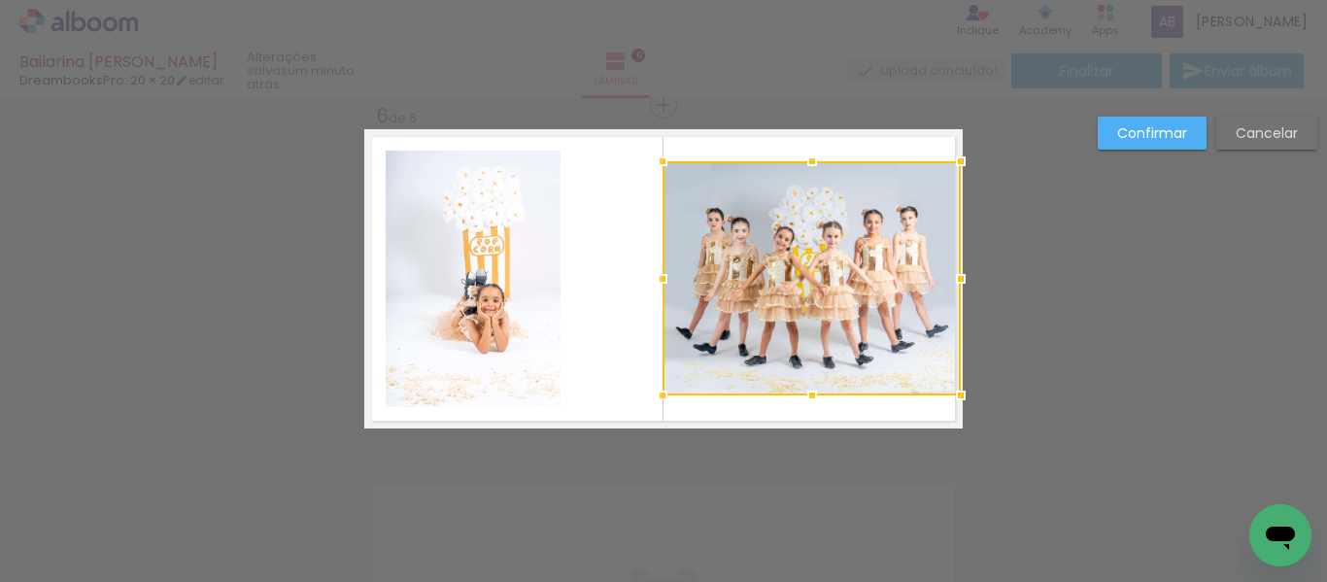
drag, startPoint x: 935, startPoint y: 279, endPoint x: 951, endPoint y: 282, distance: 15.8
click at [951, 282] on div at bounding box center [960, 278] width 39 height 39
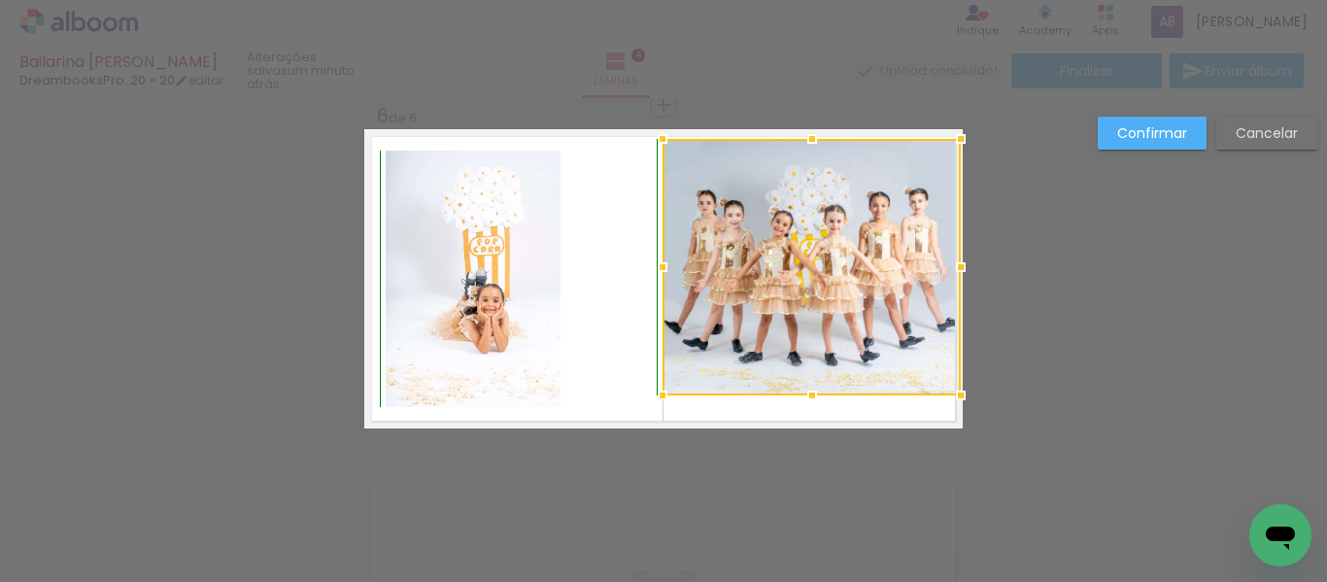
drag, startPoint x: 809, startPoint y: 163, endPoint x: 812, endPoint y: 139, distance: 24.5
click at [812, 139] on div at bounding box center [811, 138] width 39 height 39
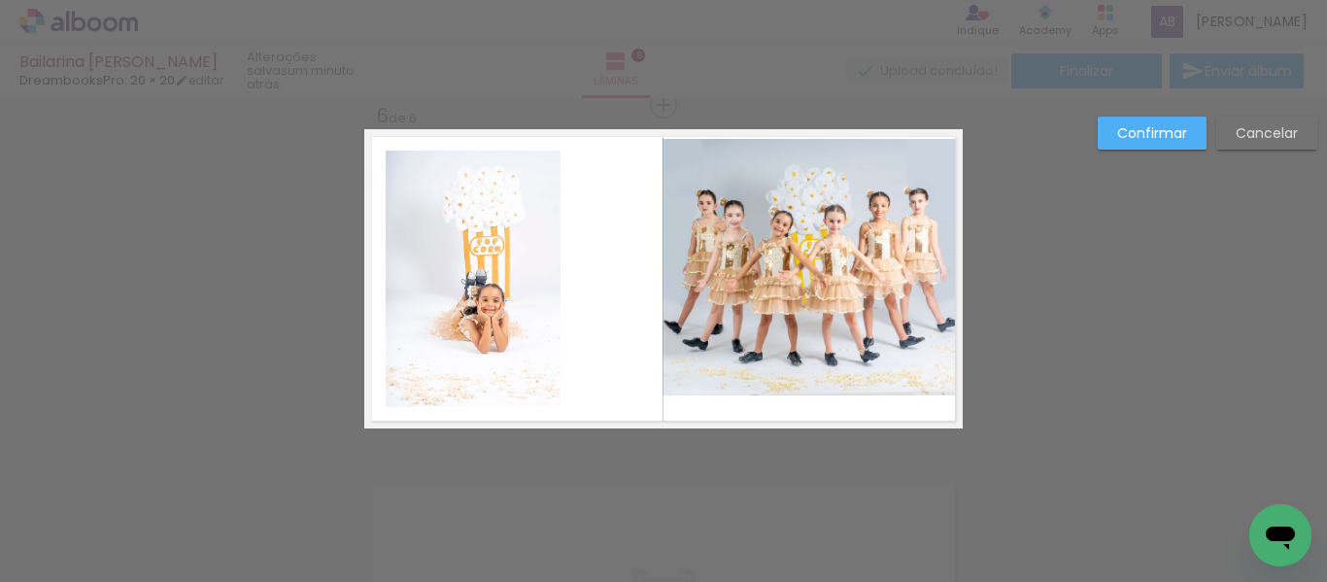
click at [807, 396] on quentale-layouter at bounding box center [663, 278] width 598 height 299
click at [795, 377] on quentale-photo at bounding box center [811, 267] width 298 height 256
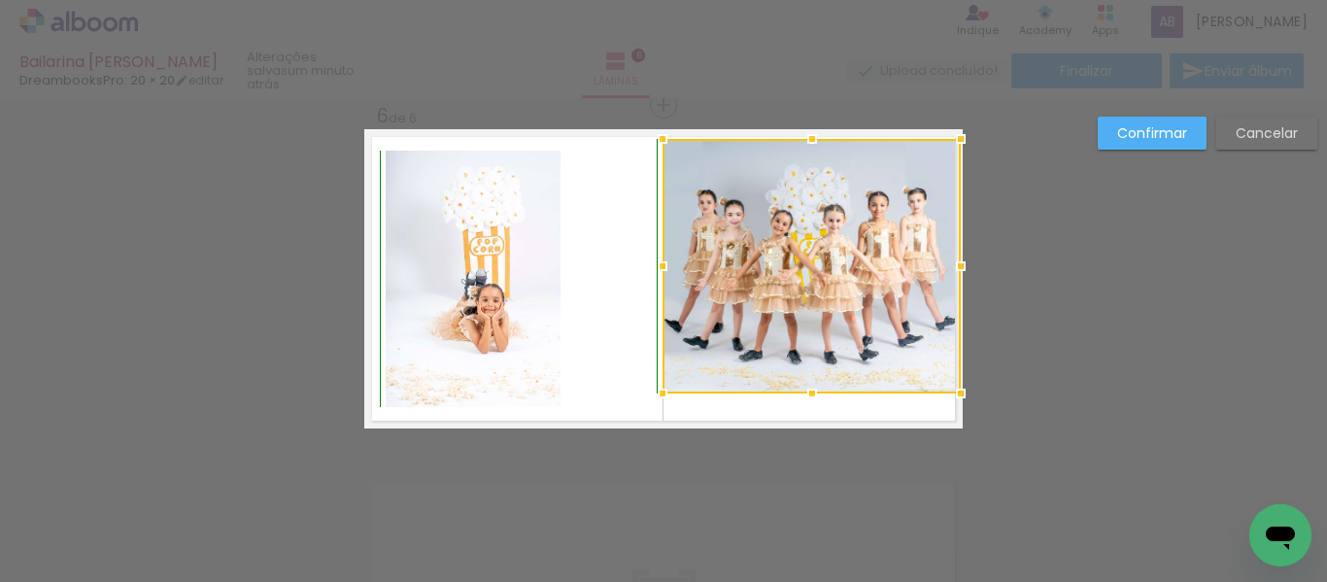
drag, startPoint x: 805, startPoint y: 403, endPoint x: 817, endPoint y: 404, distance: 11.7
click at [817, 404] on div at bounding box center [811, 393] width 39 height 39
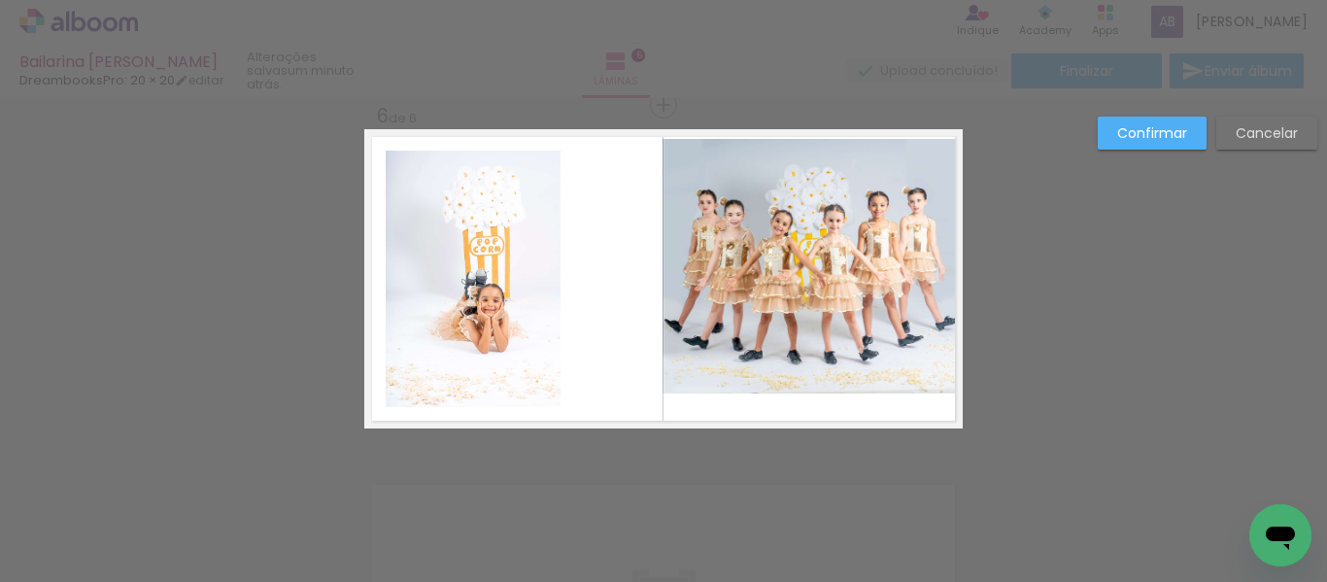
click at [925, 370] on quentale-photo at bounding box center [811, 266] width 298 height 254
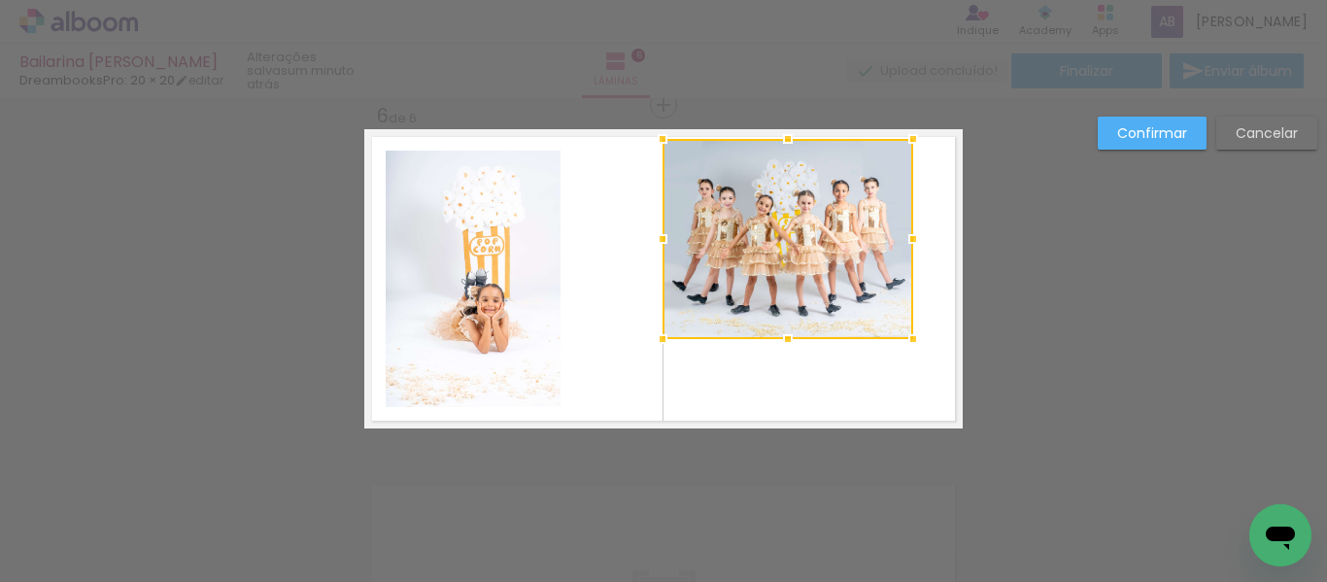
drag, startPoint x: 951, startPoint y: 394, endPoint x: 903, endPoint y: 338, distance: 73.7
click at [903, 338] on div at bounding box center [912, 338] width 39 height 39
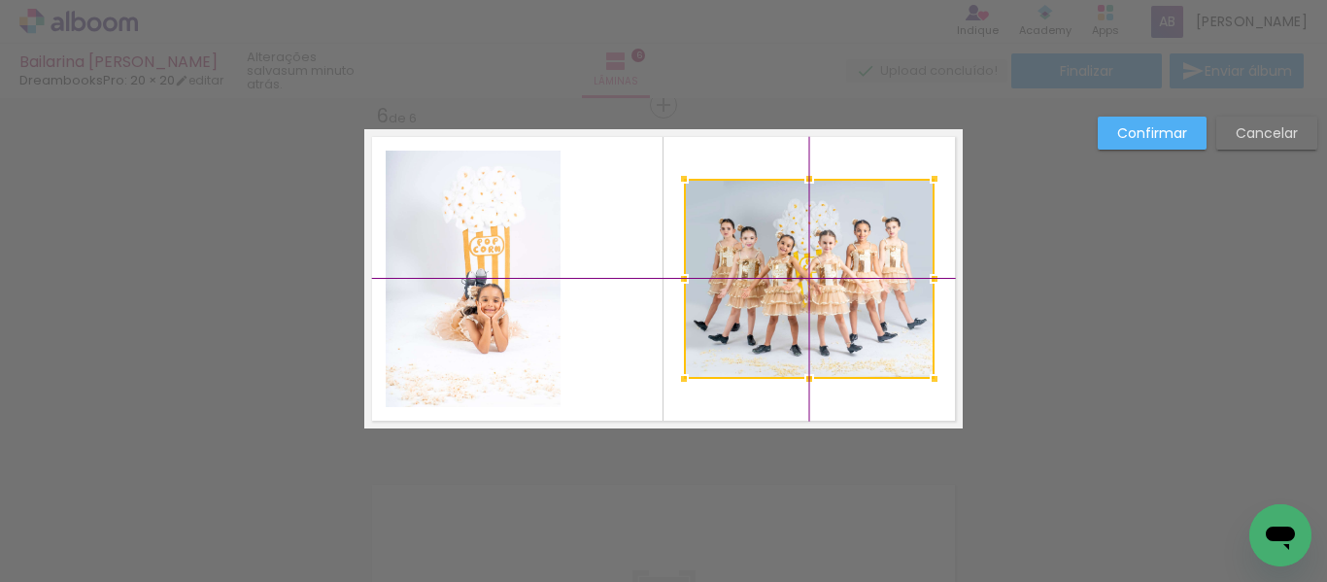
drag, startPoint x: 790, startPoint y: 255, endPoint x: 795, endPoint y: 276, distance: 21.2
click at [795, 276] on div at bounding box center [809, 279] width 251 height 200
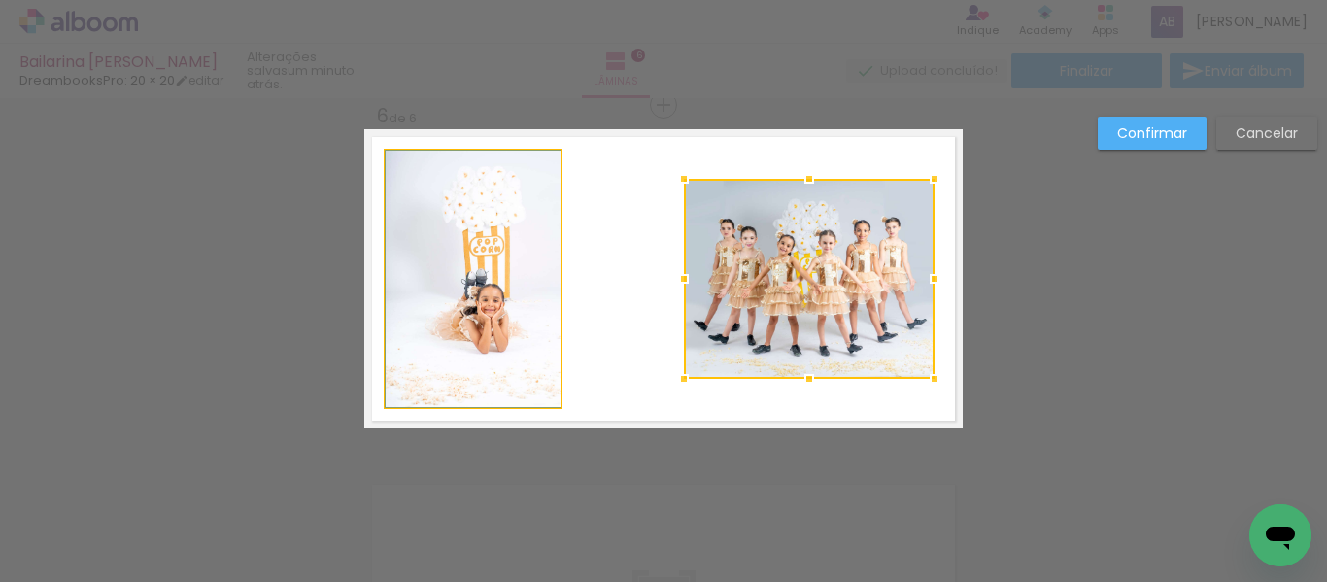
click at [529, 274] on quentale-photo at bounding box center [473, 279] width 175 height 256
click at [684, 274] on div at bounding box center [809, 279] width 251 height 200
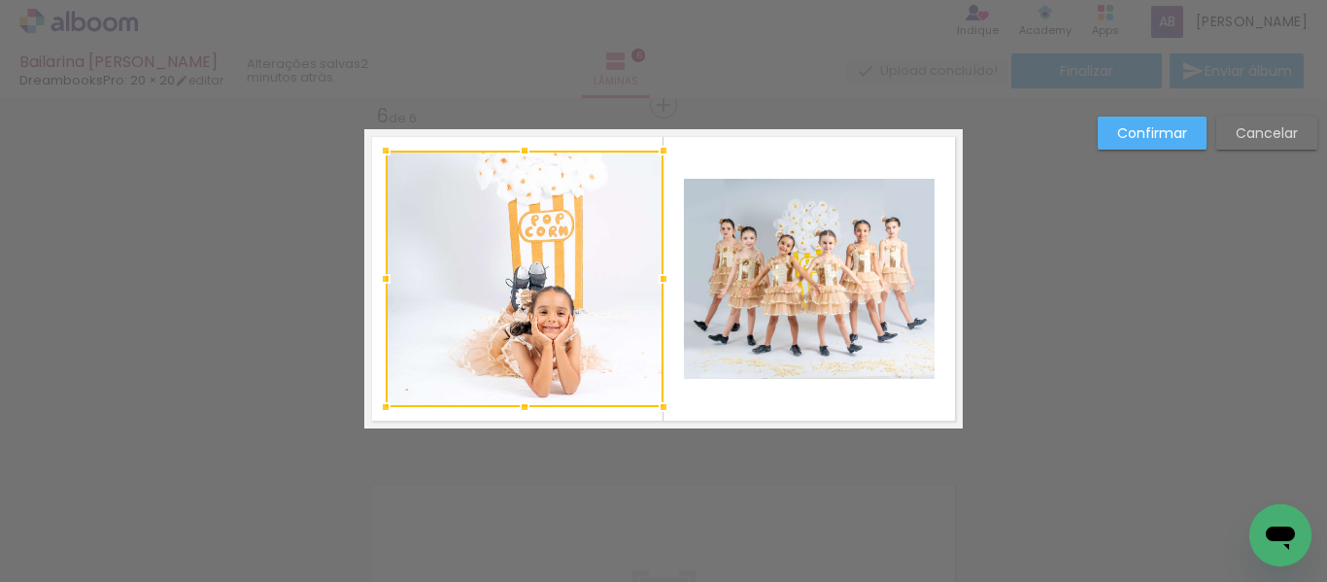
drag, startPoint x: 557, startPoint y: 274, endPoint x: 676, endPoint y: 286, distance: 119.1
click at [676, 286] on album-spread "6 de 6" at bounding box center [663, 278] width 598 height 299
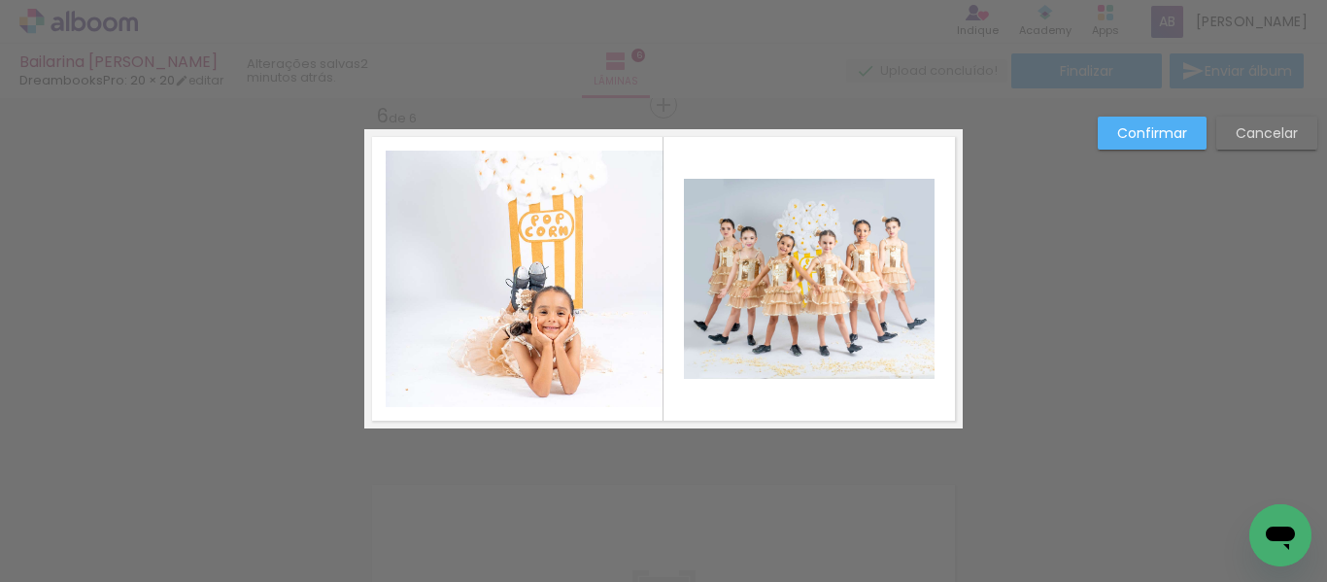
drag, startPoint x: 520, startPoint y: 285, endPoint x: 517, endPoint y: 306, distance: 21.6
click at [520, 286] on quentale-photo at bounding box center [525, 279] width 278 height 256
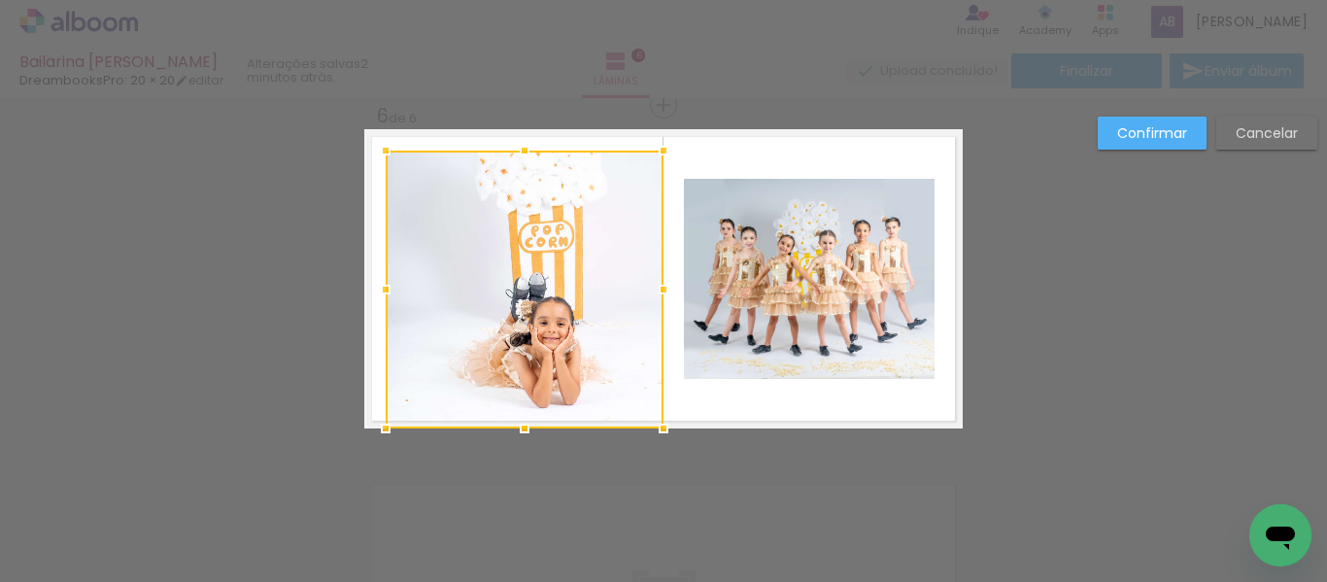
drag, startPoint x: 518, startPoint y: 407, endPoint x: 516, endPoint y: 428, distance: 21.5
click at [516, 428] on div at bounding box center [524, 428] width 39 height 39
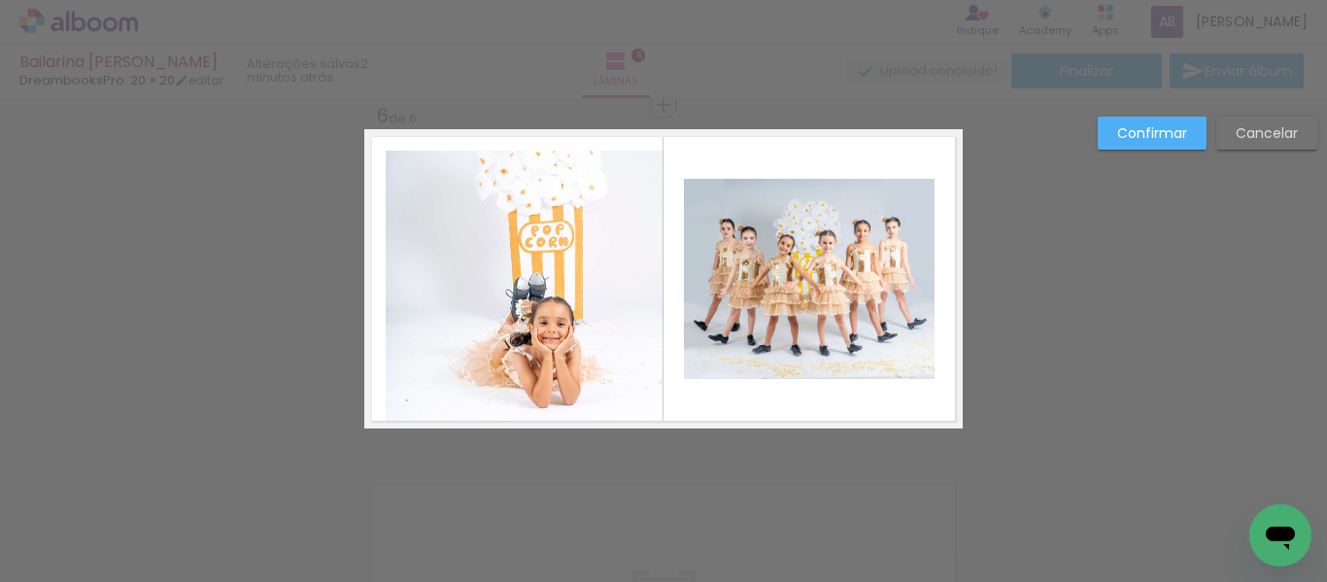
click at [394, 276] on quentale-photo at bounding box center [525, 290] width 278 height 278
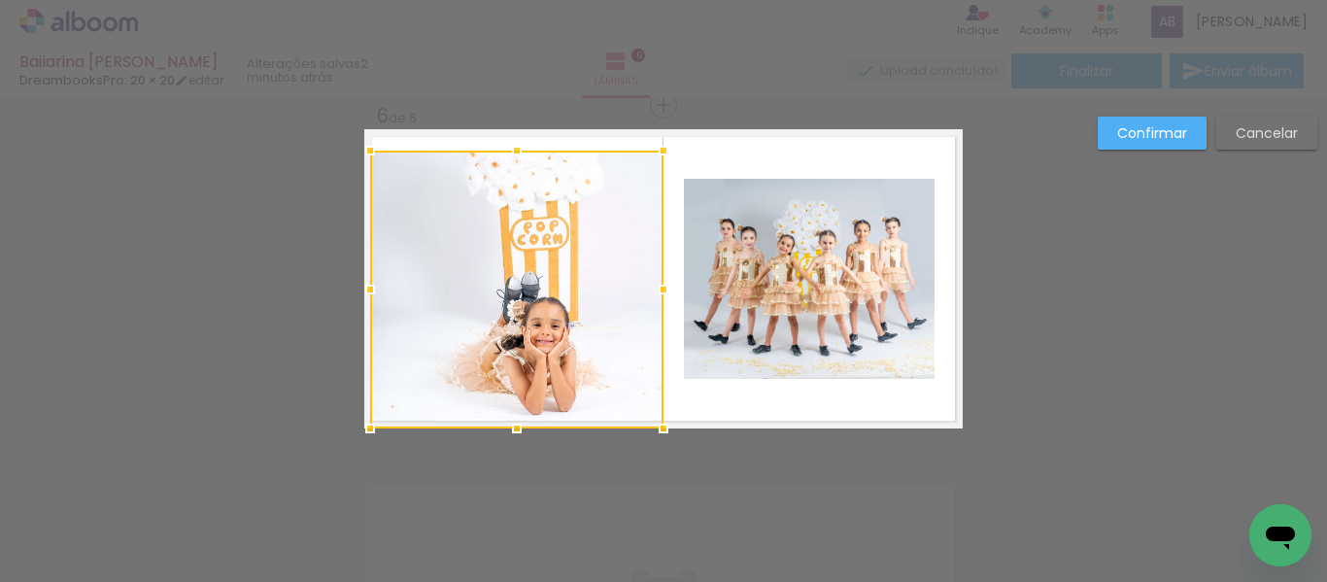
drag, startPoint x: 386, startPoint y: 289, endPoint x: 370, endPoint y: 289, distance: 15.5
click at [370, 289] on div at bounding box center [370, 289] width 39 height 39
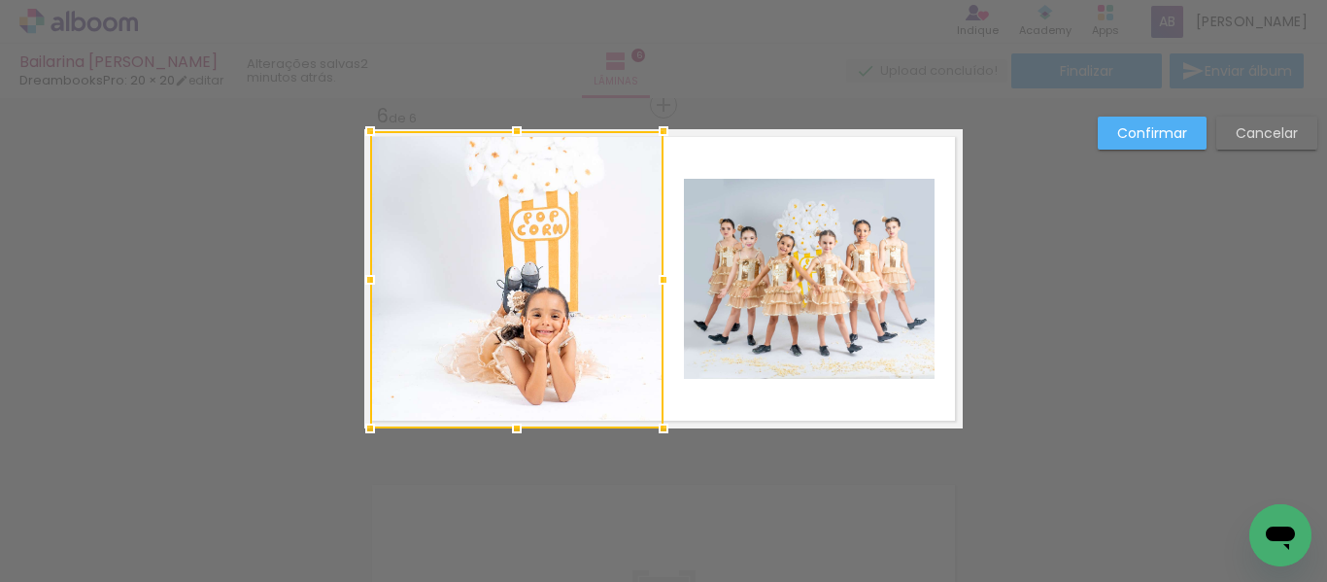
drag, startPoint x: 513, startPoint y: 149, endPoint x: 513, endPoint y: 118, distance: 30.1
click at [513, 118] on div at bounding box center [516, 131] width 39 height 39
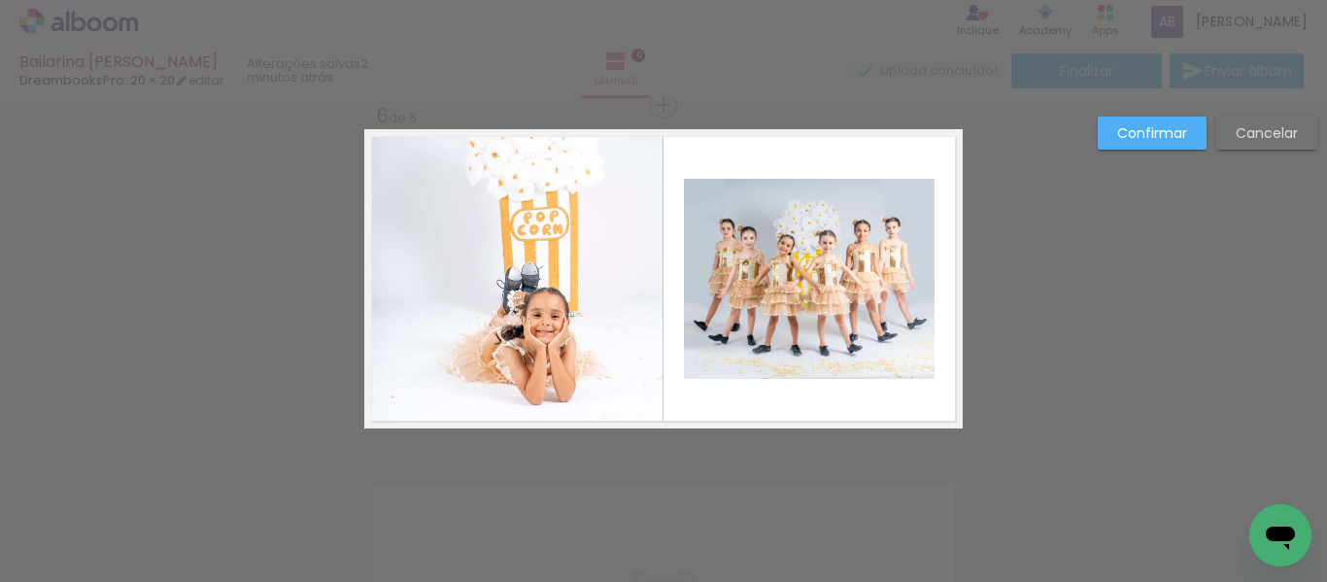
click at [1134, 118] on paper-button "Confirmar" at bounding box center [1151, 133] width 109 height 33
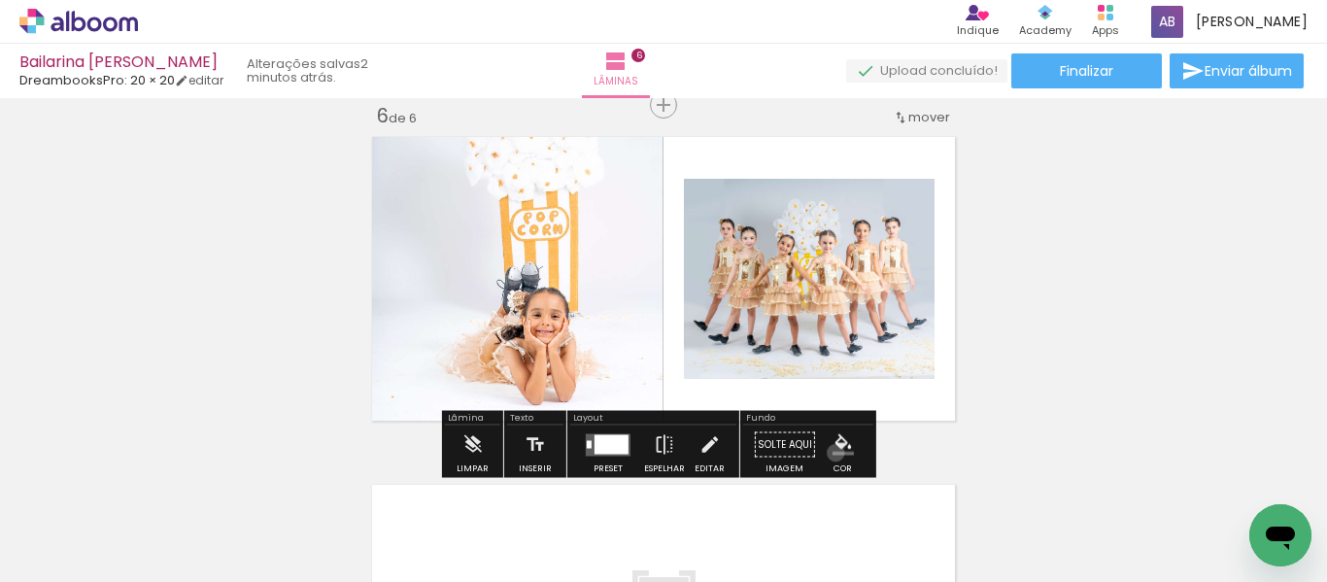
click at [832, 453] on iron-icon "color picker" at bounding box center [842, 444] width 21 height 21
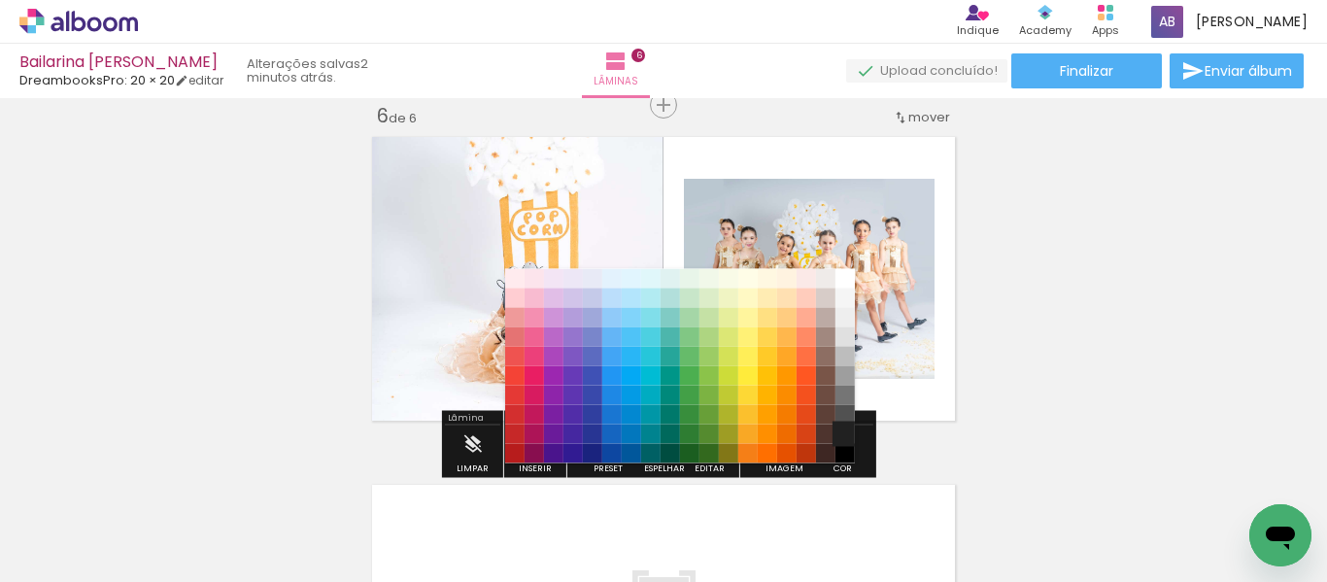
click at [843, 431] on paper-item "#212121" at bounding box center [844, 433] width 19 height 19
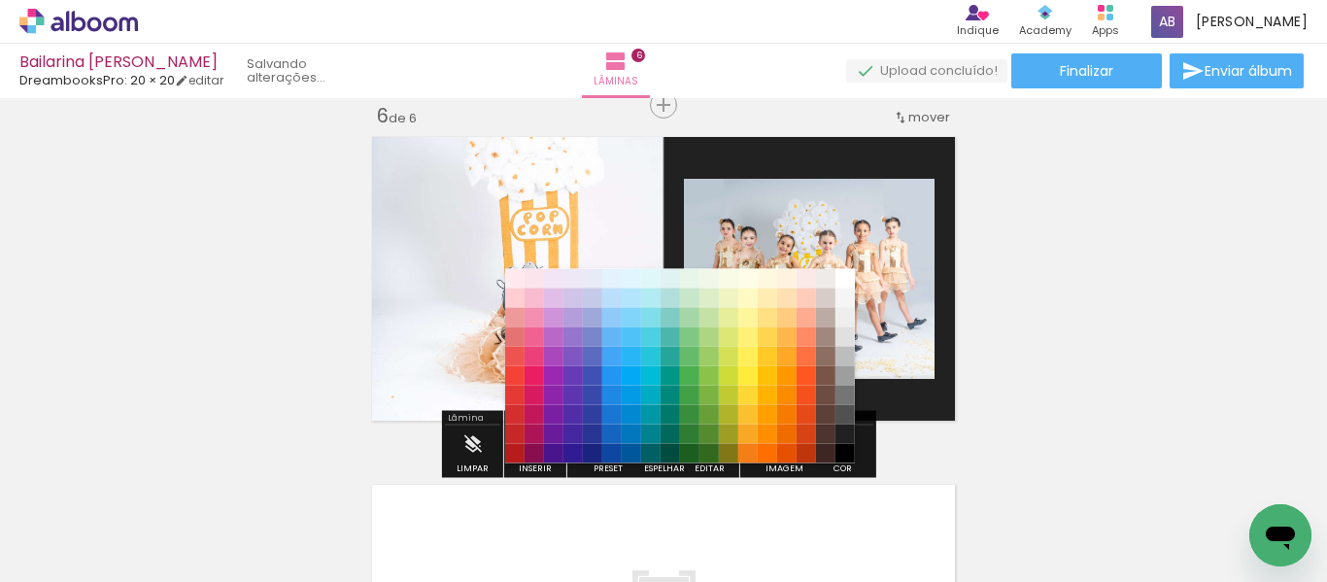
click at [841, 451] on iron-icon "color picker" at bounding box center [842, 444] width 21 height 21
click at [847, 456] on paper-item "#000000" at bounding box center [844, 453] width 19 height 19
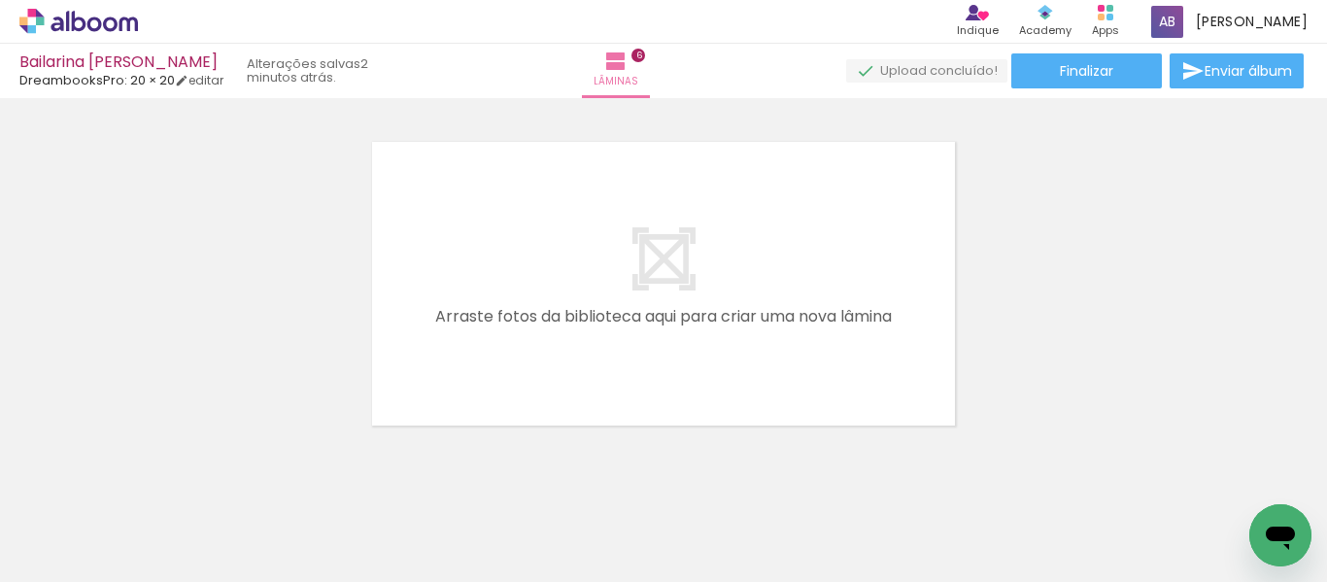
scroll to position [2147, 0]
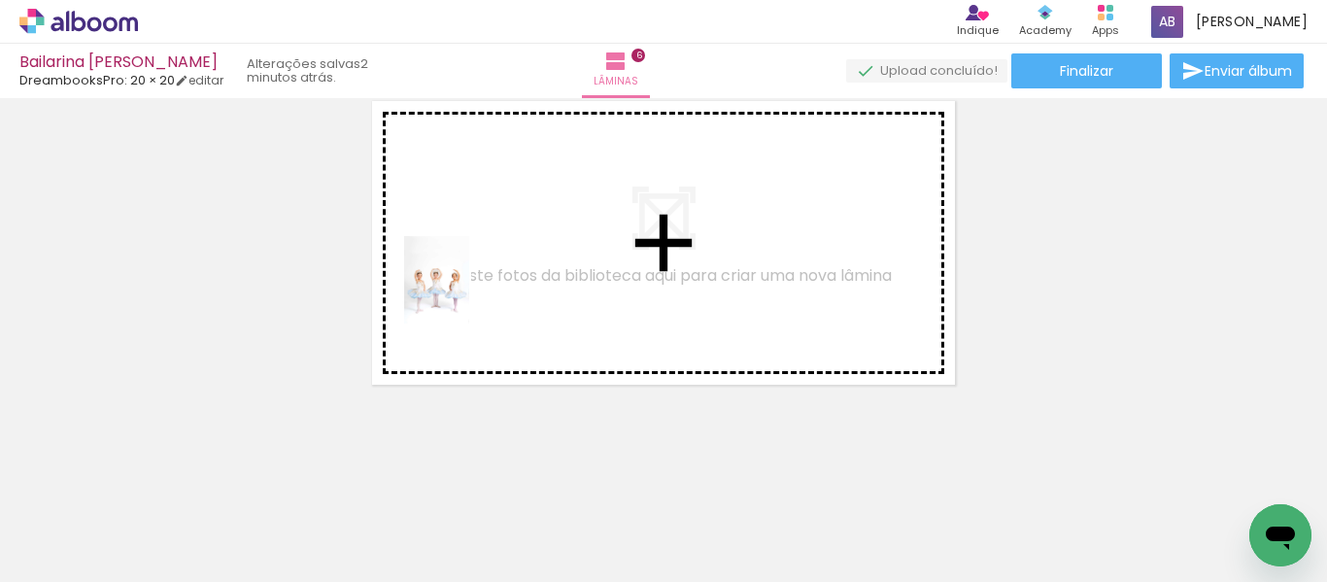
drag, startPoint x: 314, startPoint y: 549, endPoint x: 462, endPoint y: 294, distance: 294.6
click at [462, 294] on quentale-workspace at bounding box center [663, 291] width 1327 height 582
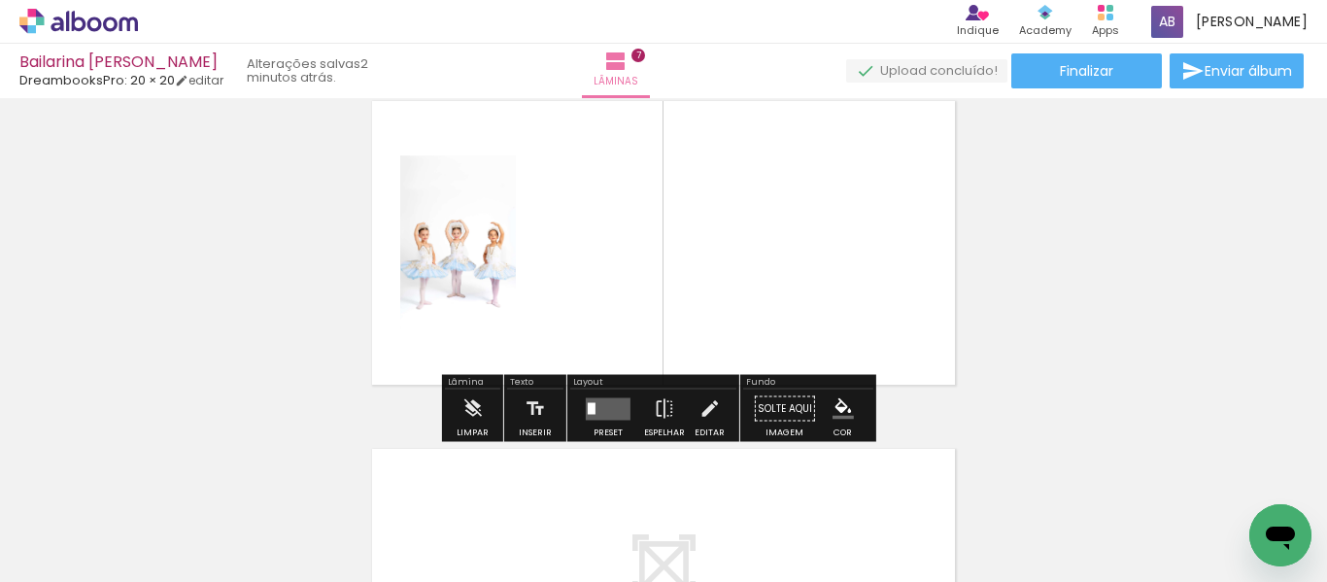
scroll to position [2111, 0]
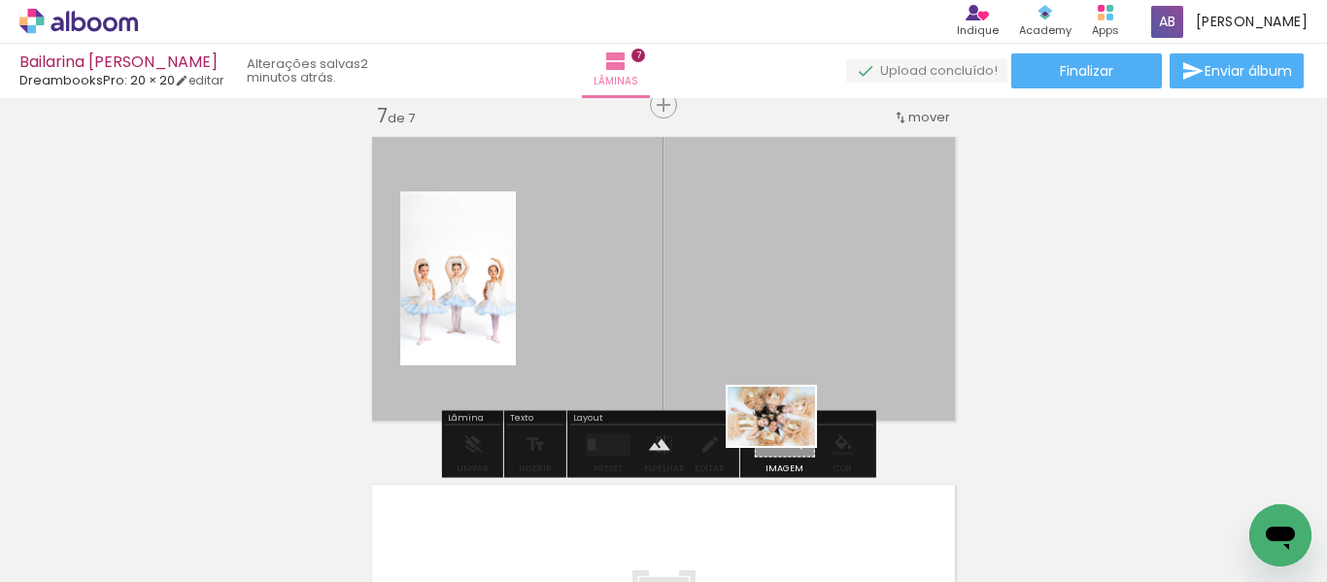
drag, startPoint x: 317, startPoint y: 526, endPoint x: 786, endPoint y: 445, distance: 476.1
click at [786, 445] on quentale-workspace at bounding box center [663, 291] width 1327 height 582
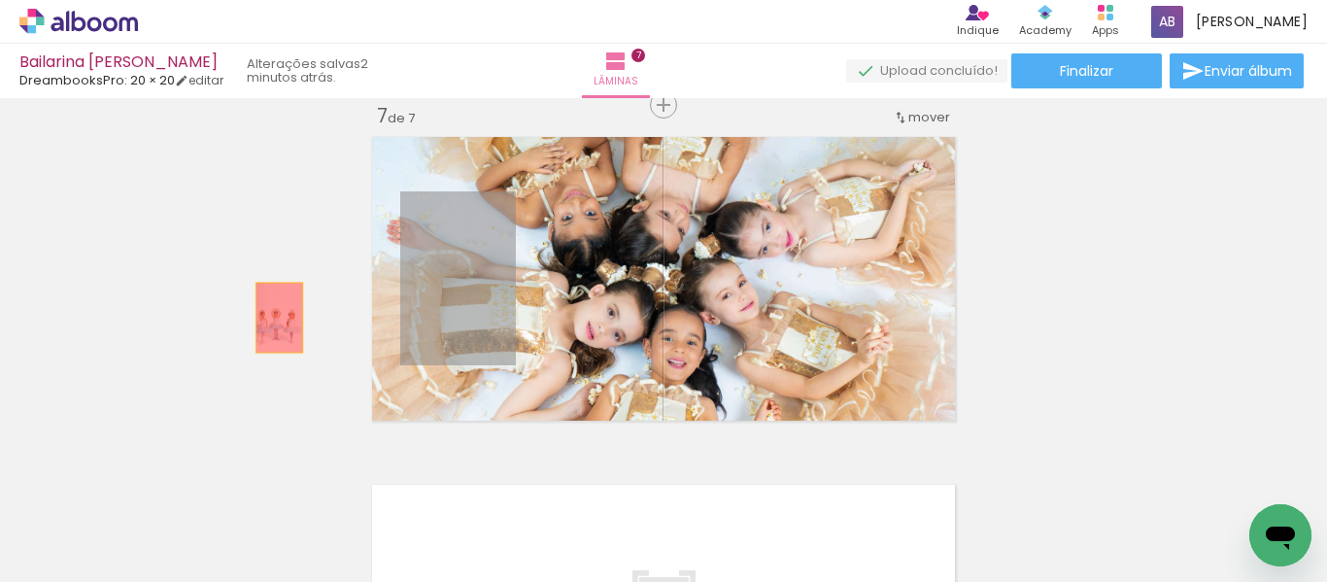
drag, startPoint x: 456, startPoint y: 308, endPoint x: 251, endPoint y: 318, distance: 206.1
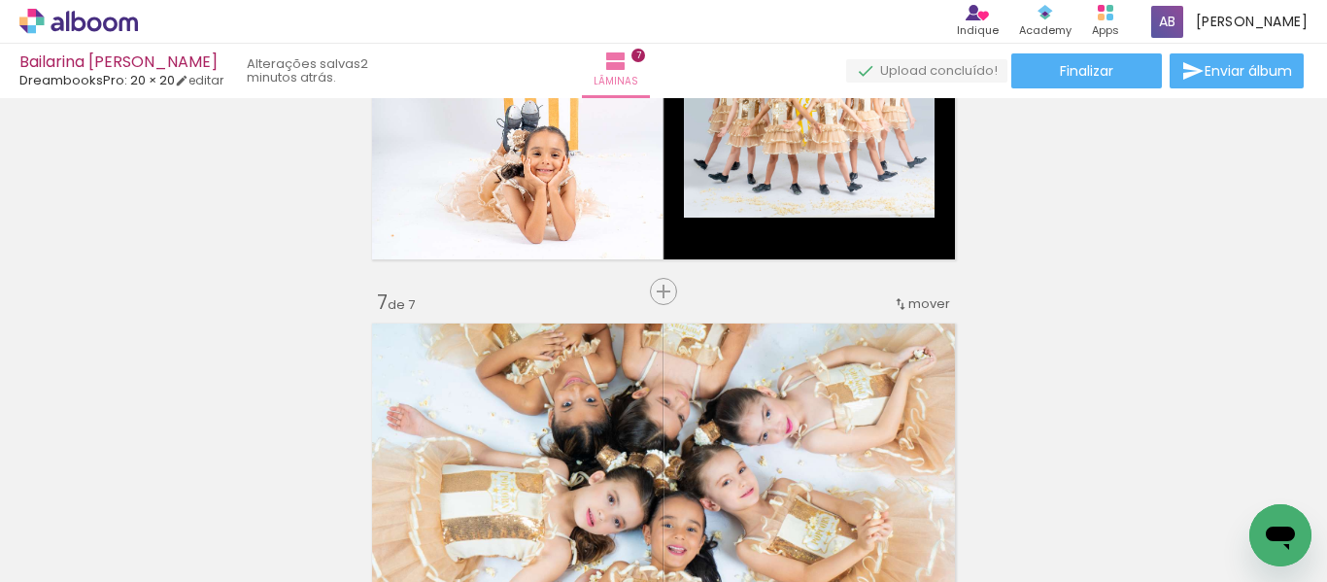
scroll to position [1917, 0]
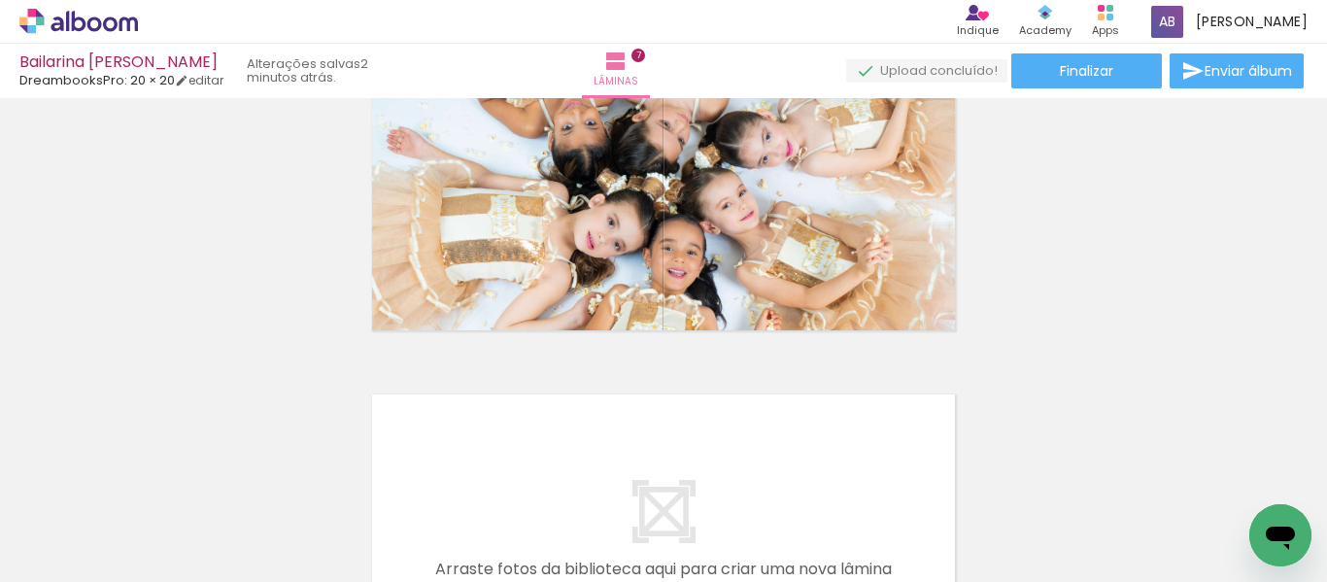
scroll to position [2208, 0]
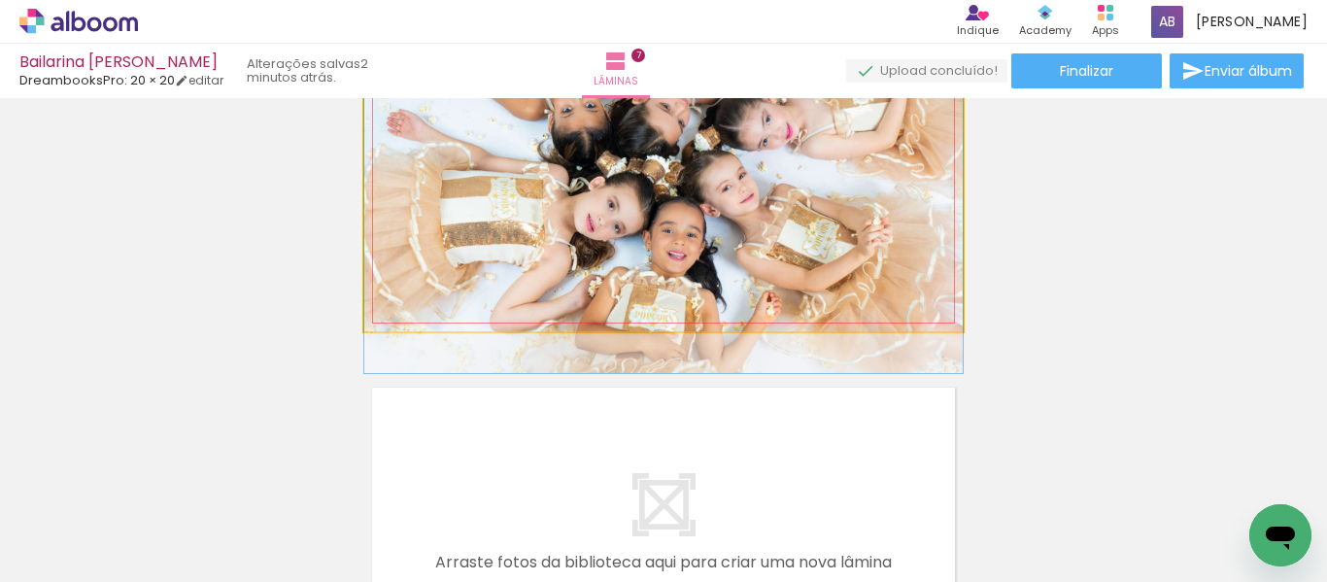
drag, startPoint x: 676, startPoint y: 262, endPoint x: 692, endPoint y: 252, distance: 19.7
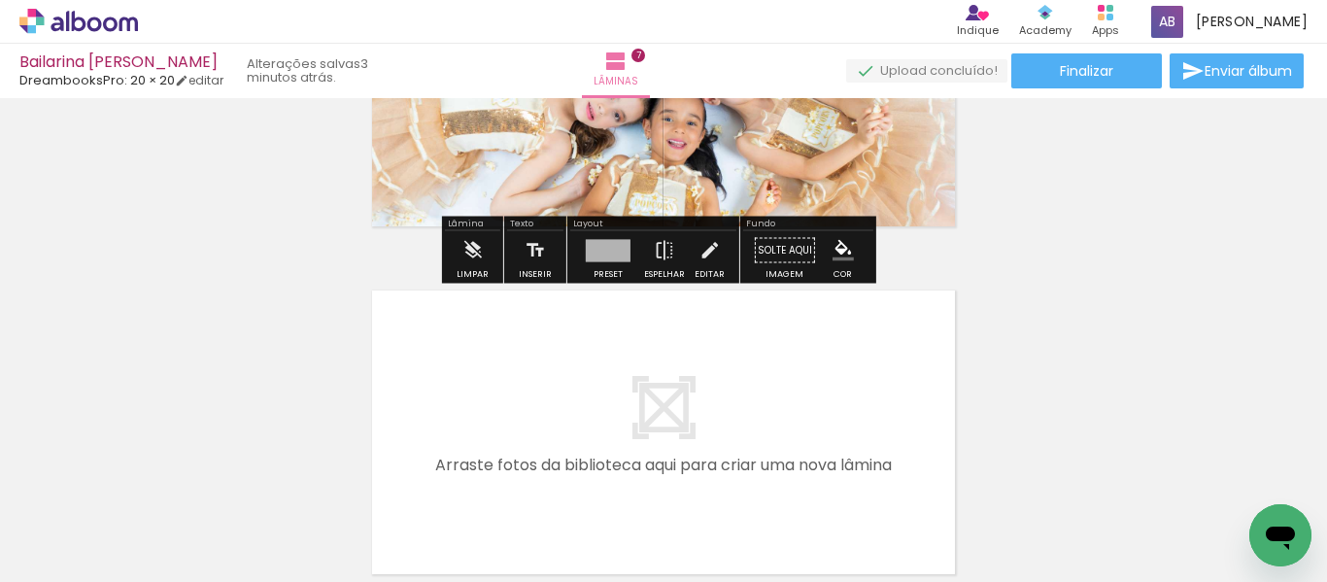
scroll to position [2403, 0]
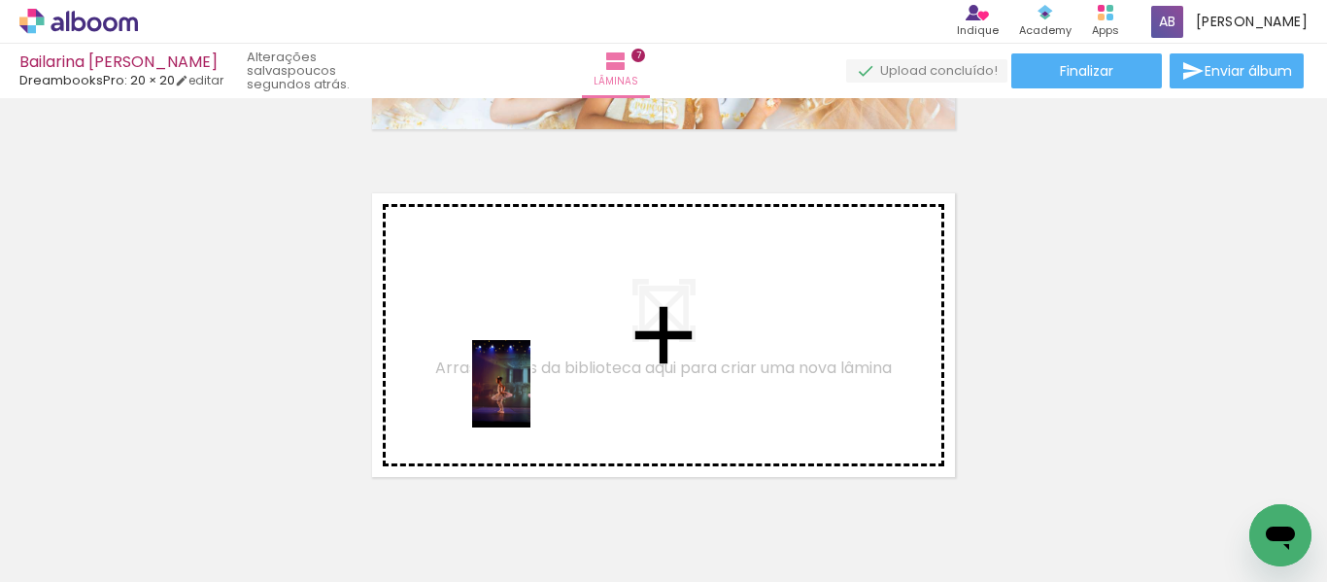
drag, startPoint x: 525, startPoint y: 495, endPoint x: 530, endPoint y: 395, distance: 100.1
click at [530, 395] on quentale-workspace at bounding box center [663, 291] width 1327 height 582
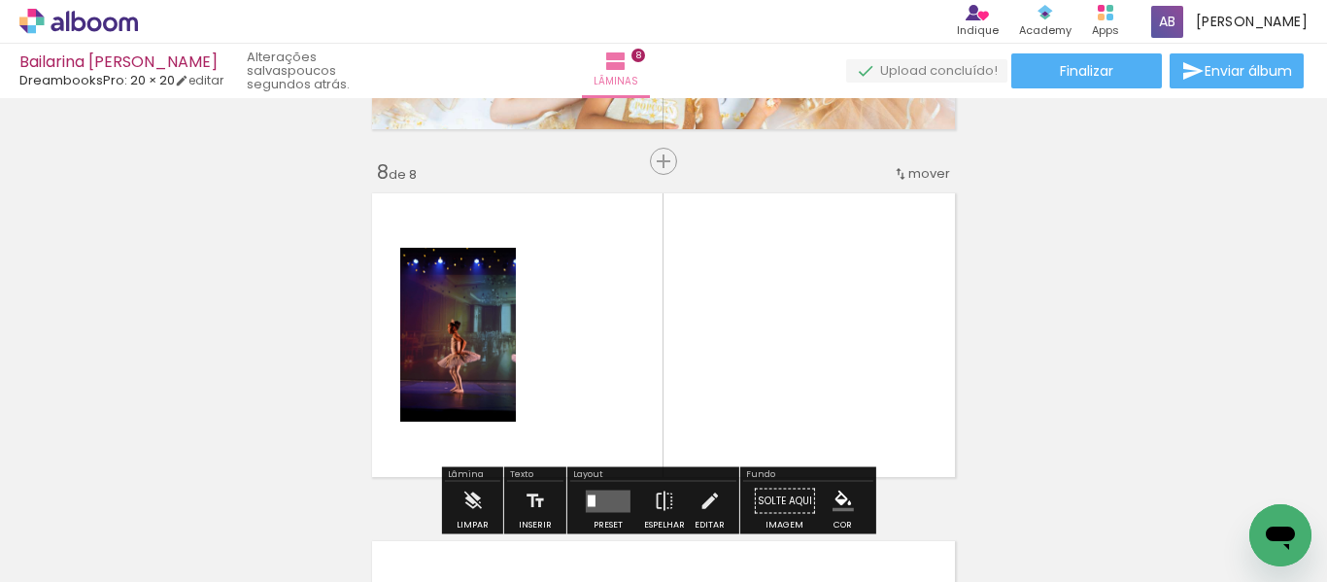
scroll to position [2459, 0]
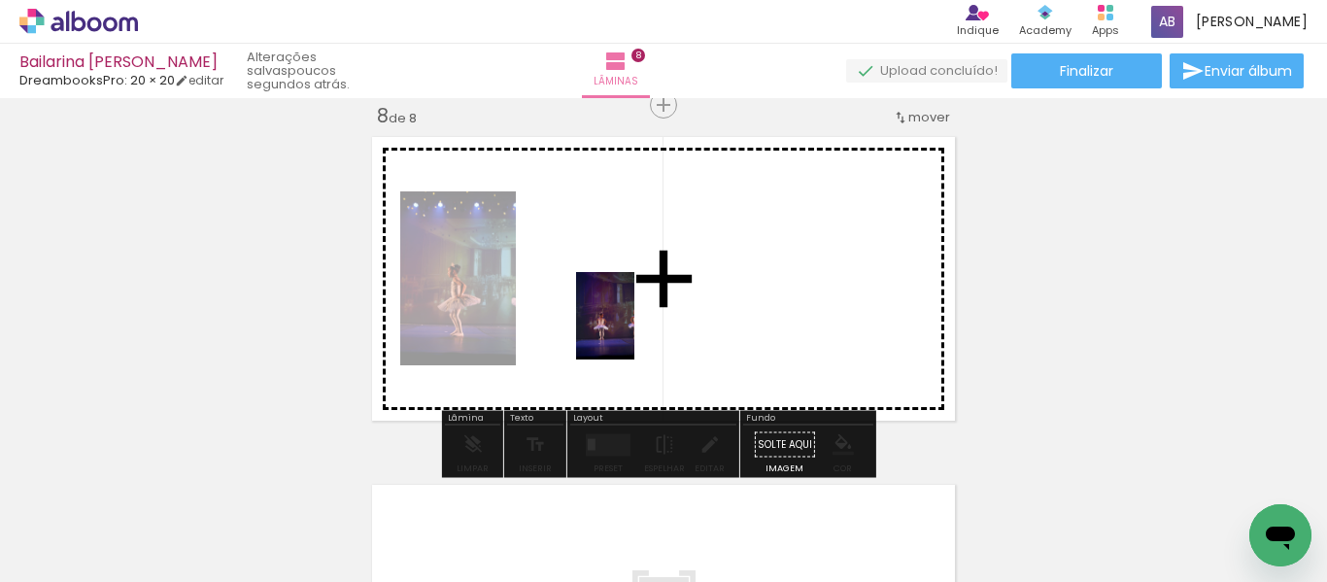
drag, startPoint x: 557, startPoint y: 494, endPoint x: 634, endPoint y: 330, distance: 181.2
click at [634, 330] on quentale-workspace at bounding box center [663, 291] width 1327 height 582
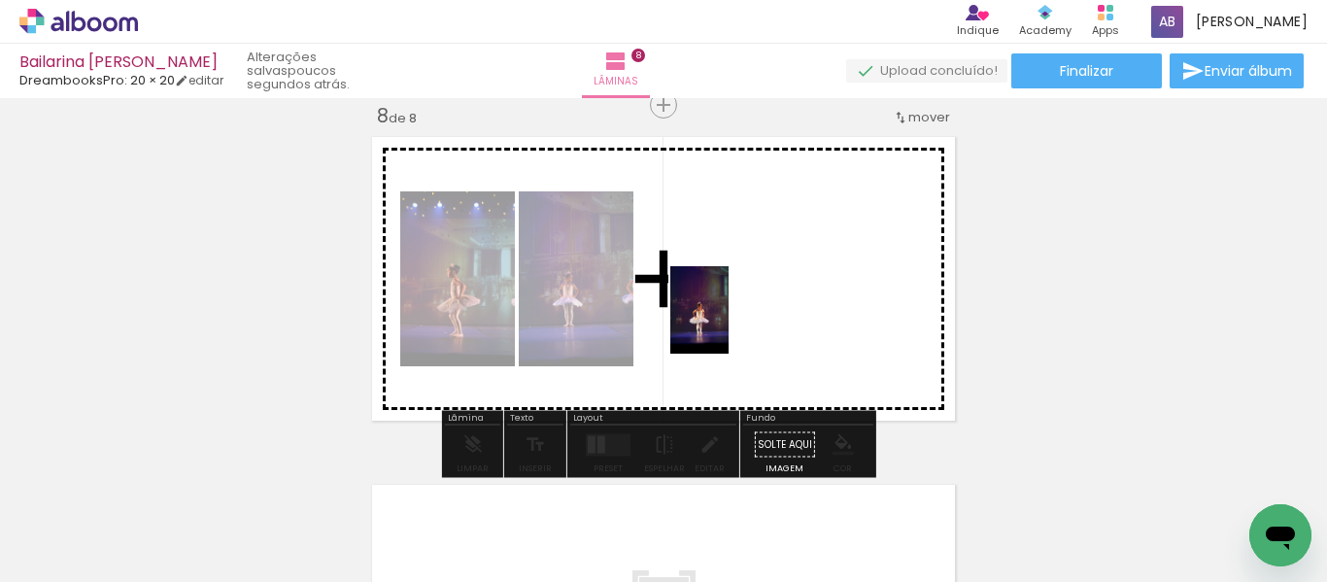
drag, startPoint x: 542, startPoint y: 545, endPoint x: 725, endPoint y: 318, distance: 292.1
click at [725, 318] on quentale-workspace at bounding box center [663, 291] width 1327 height 582
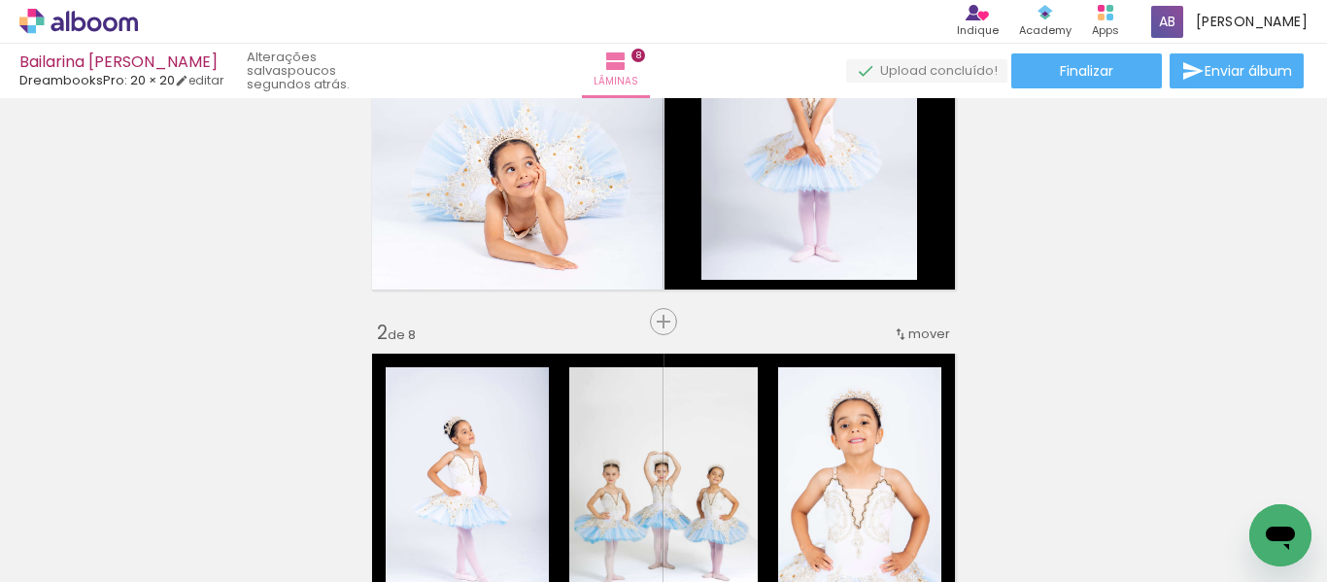
scroll to position [128, 0]
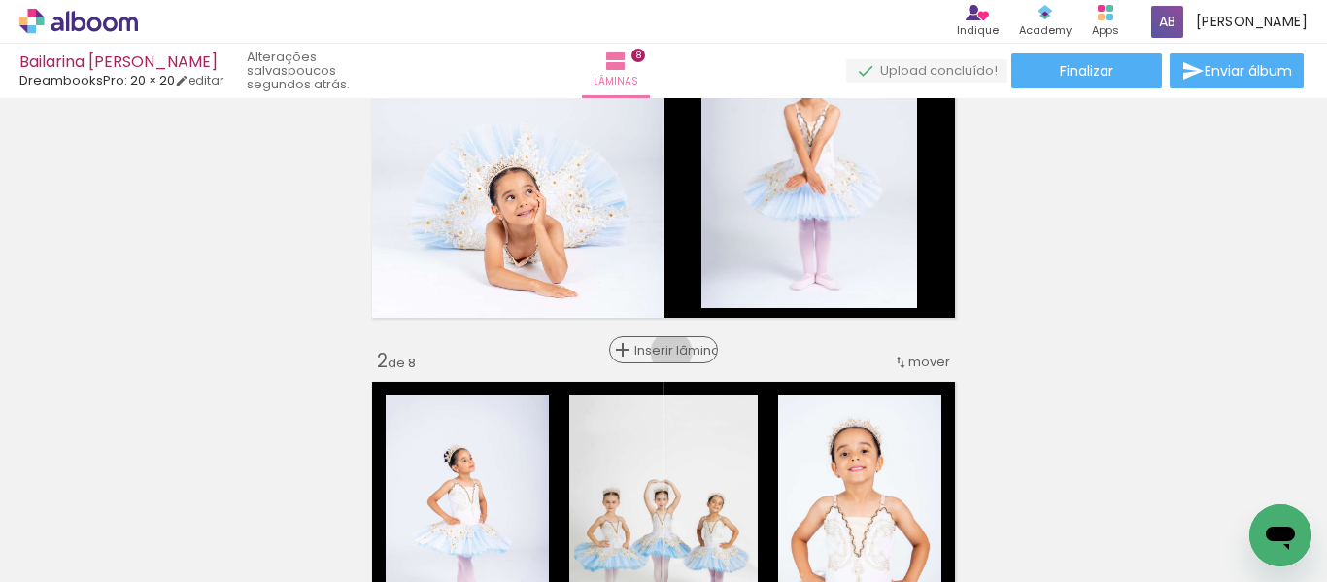
click at [664, 353] on span "Inserir lâmina" at bounding box center [672, 350] width 76 height 13
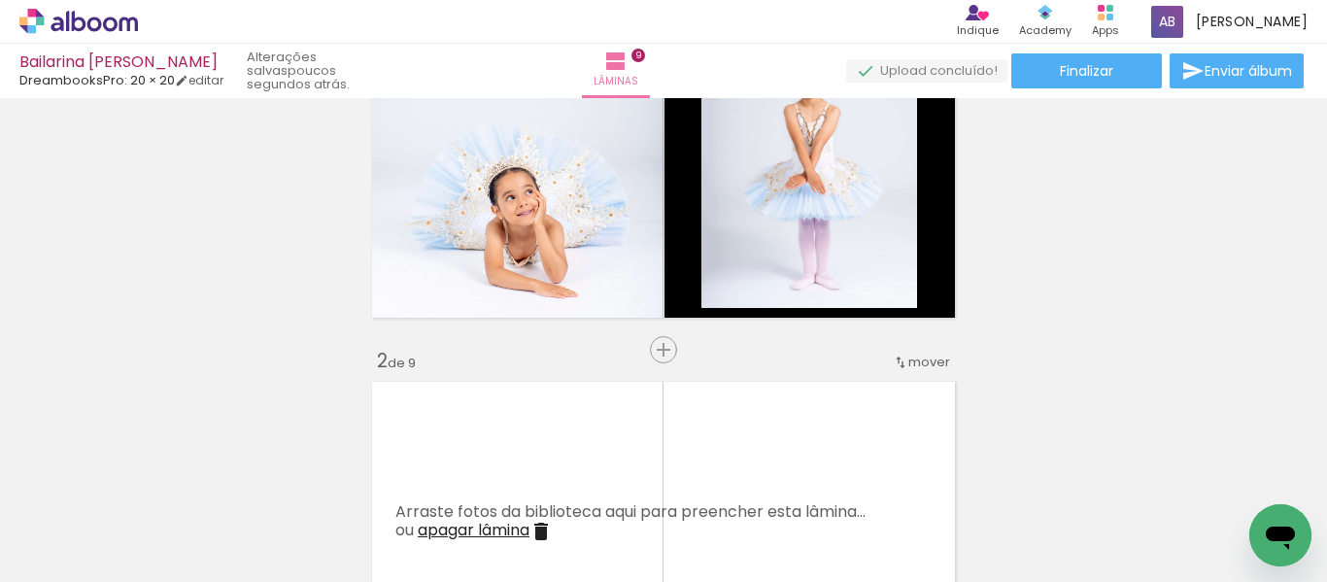
scroll to position [420, 0]
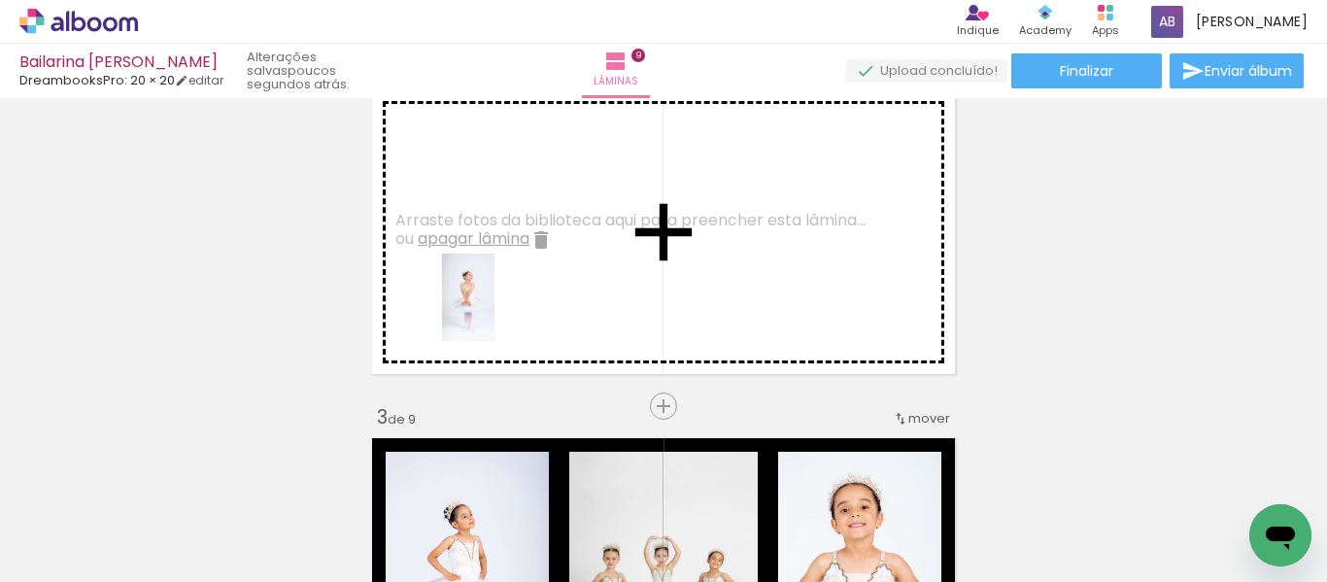
drag, startPoint x: 207, startPoint y: 517, endPoint x: 500, endPoint y: 312, distance: 357.8
click at [500, 312] on quentale-workspace at bounding box center [663, 291] width 1327 height 582
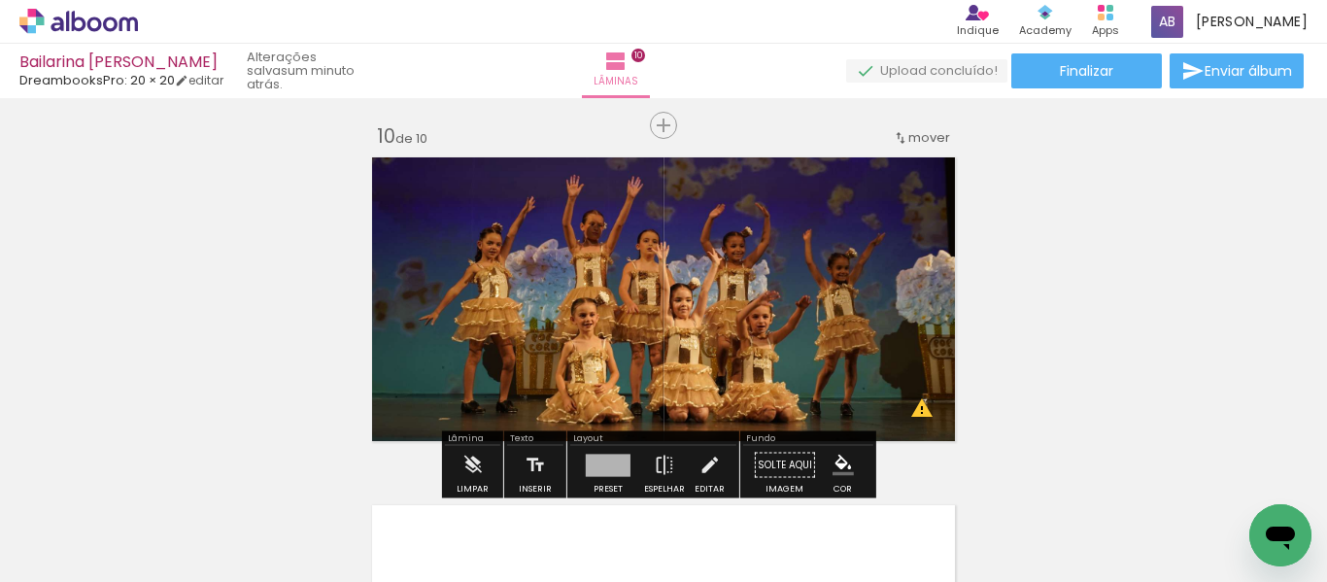
scroll to position [3108, 0]
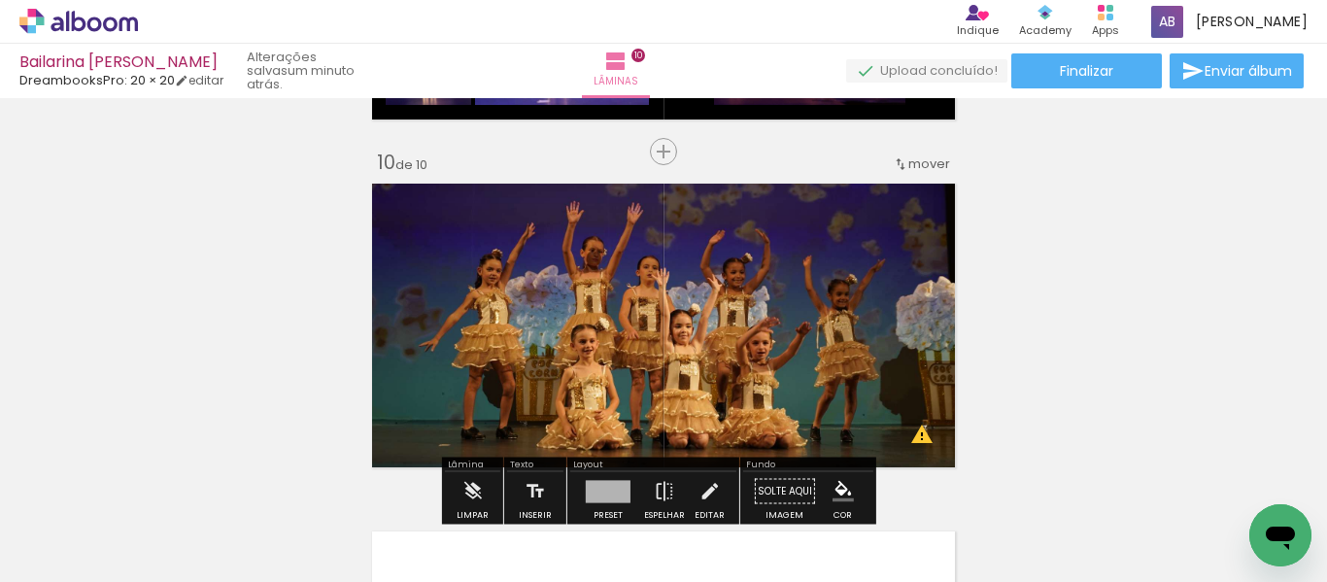
click at [74, 29] on icon at bounding box center [79, 21] width 15 height 20
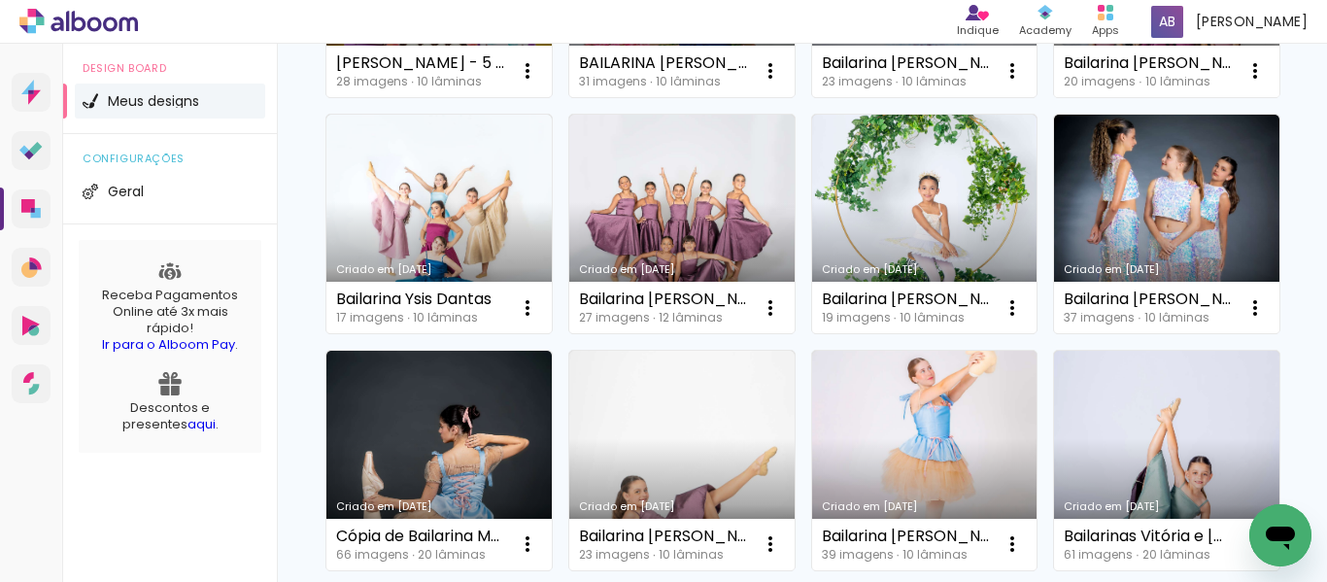
scroll to position [583, 0]
